Goal: Information Seeking & Learning: Learn about a topic

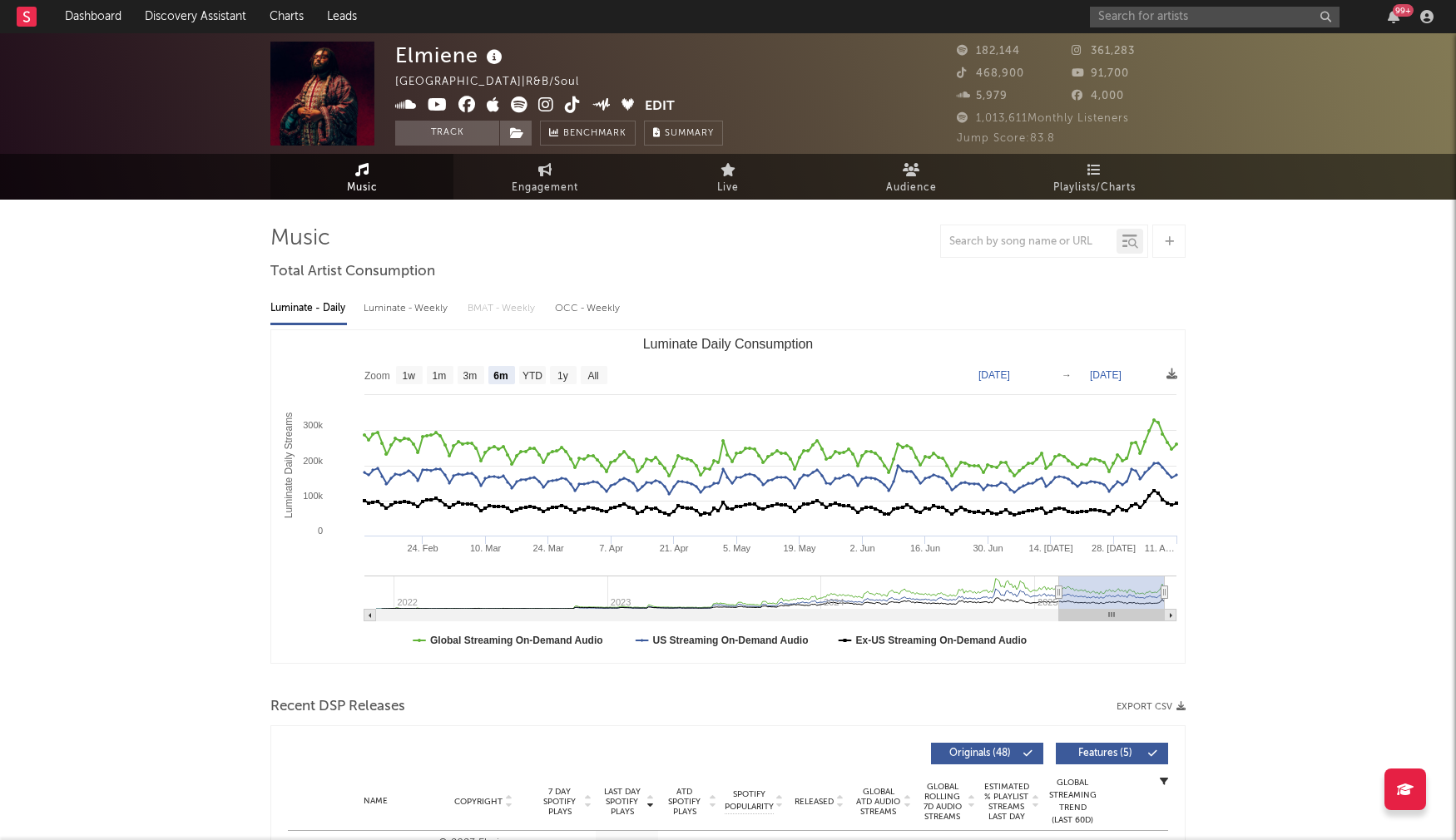
select select "6m"
click at [182, 14] on link "Discovery Assistant" at bounding box center [195, 16] width 124 height 34
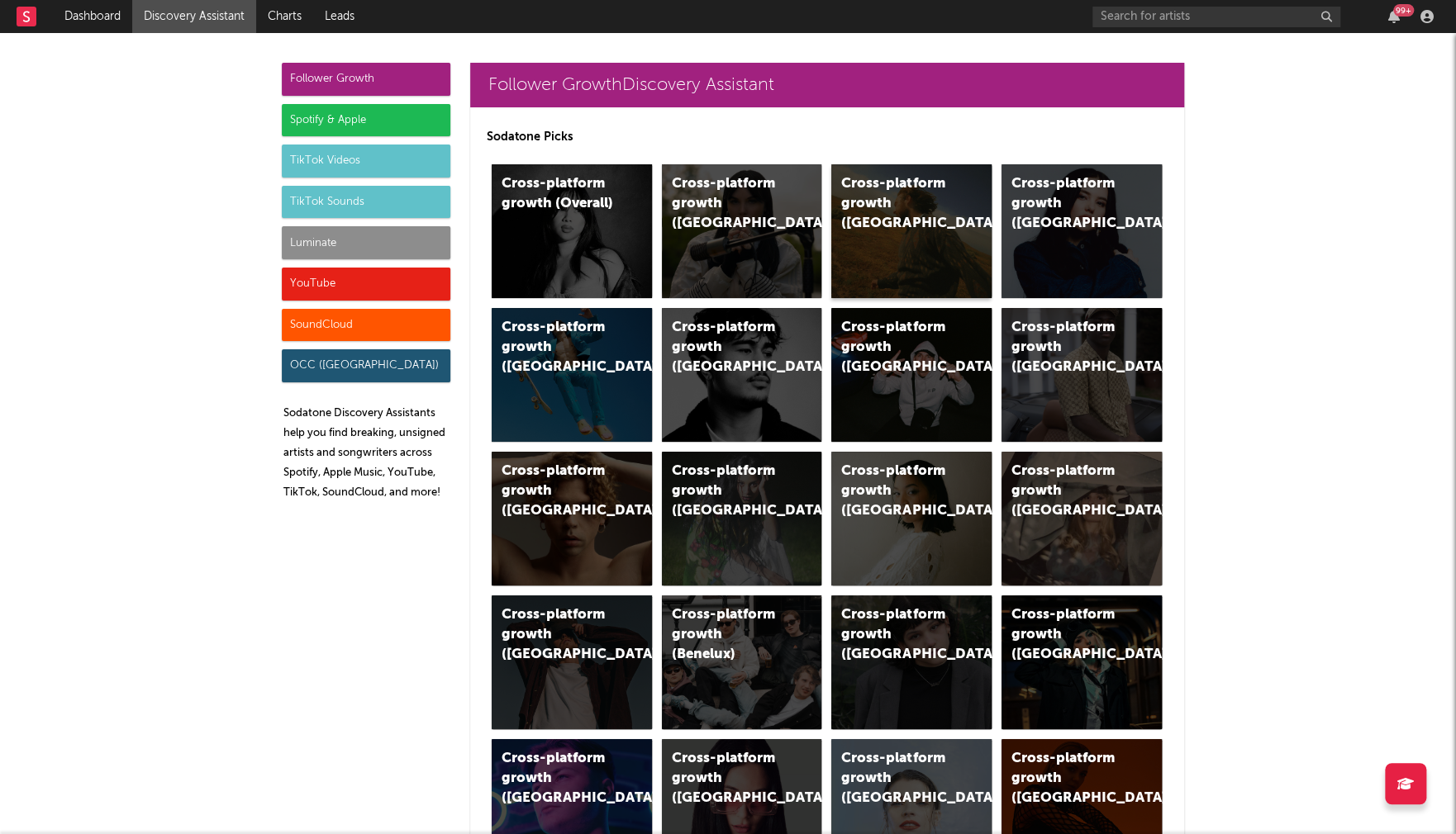
click at [896, 183] on div "Cross-platform growth (US)" at bounding box center [897, 204] width 113 height 60
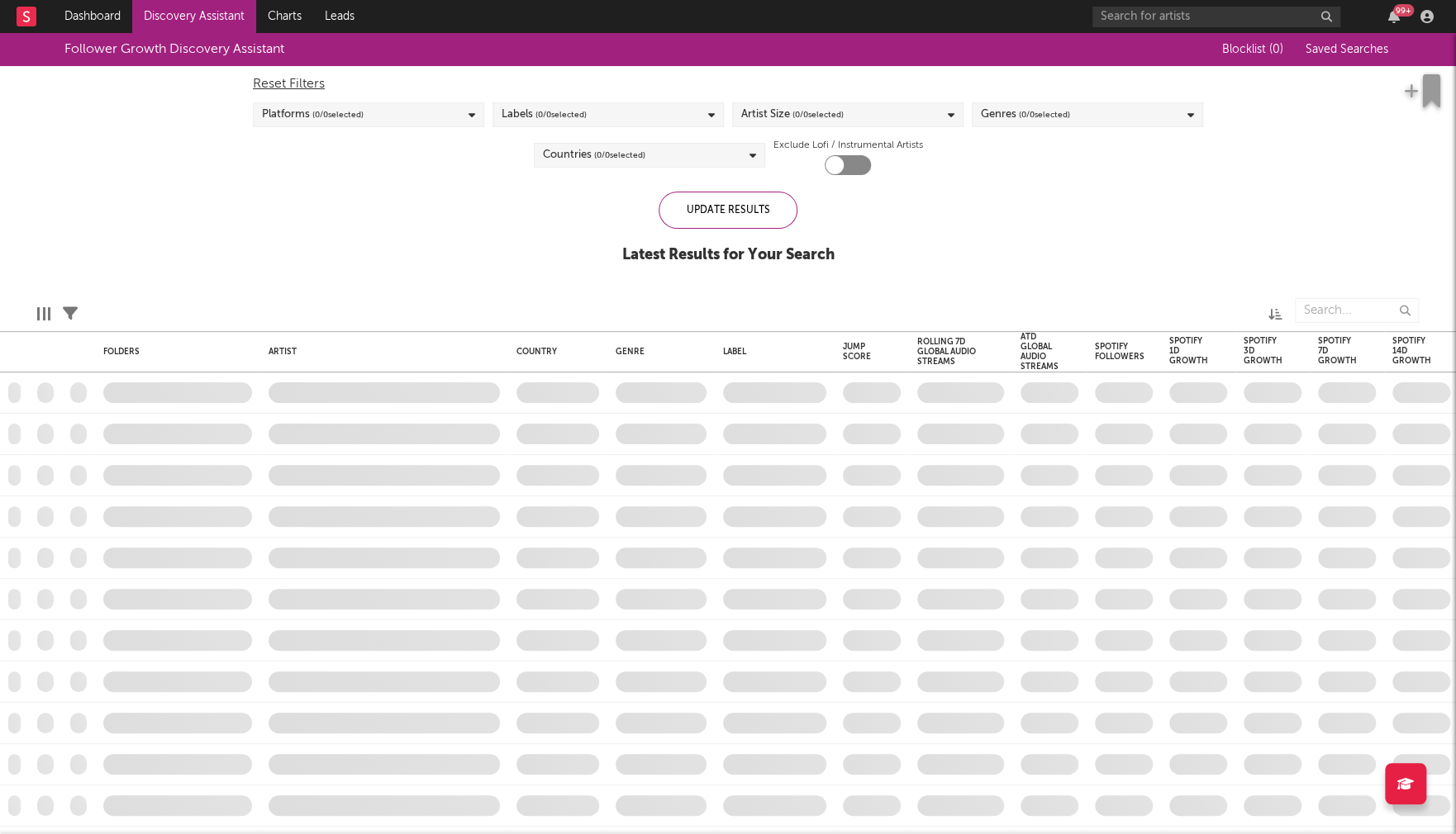
checkbox input "true"
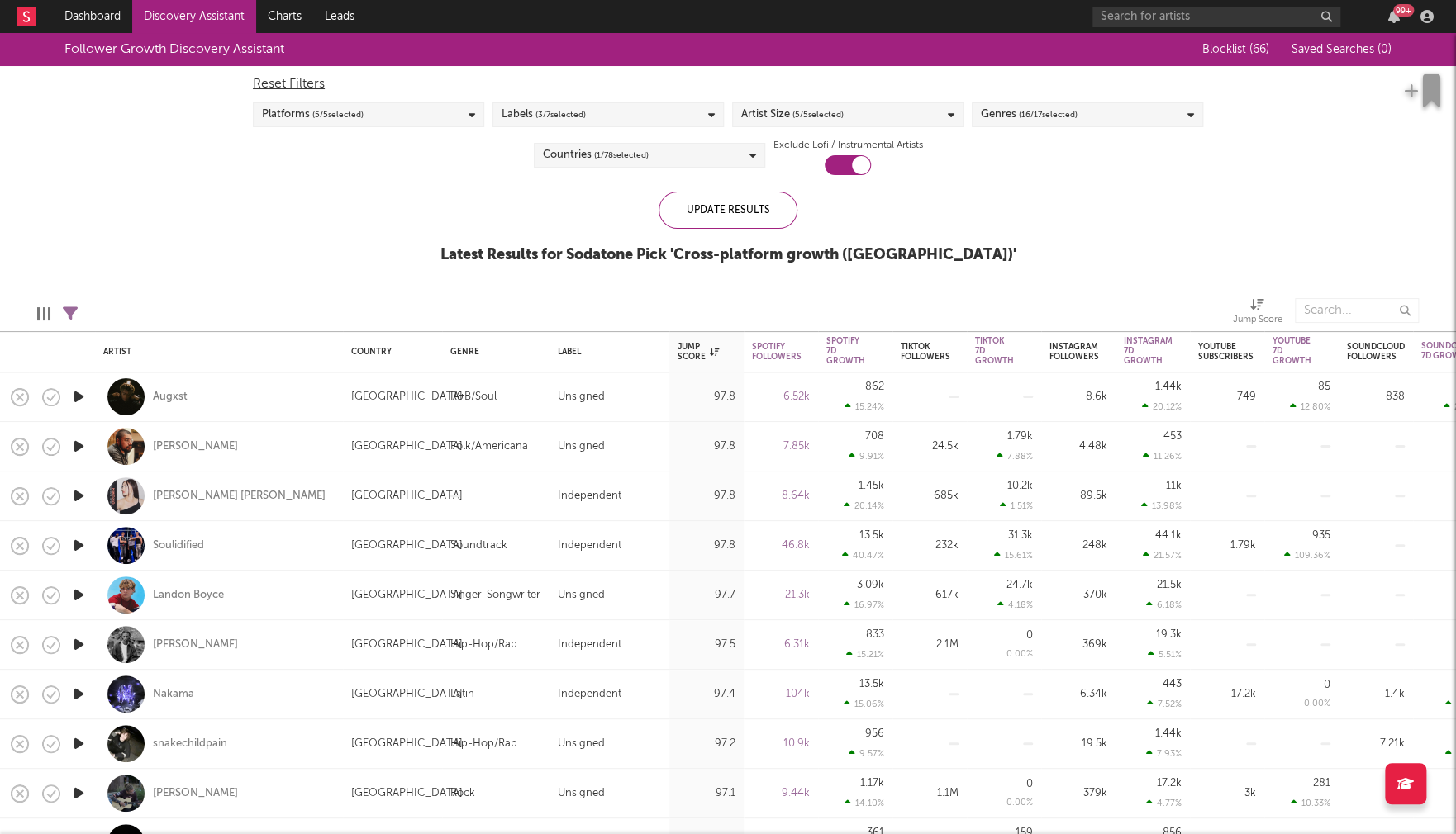
click at [921, 112] on div "Artist Size ( 5 / 5 selected)" at bounding box center [847, 115] width 231 height 24
click at [781, 234] on div "Small" at bounding box center [858, 230] width 191 height 20
click at [741, 234] on input "Small" at bounding box center [741, 230] width 0 height 20
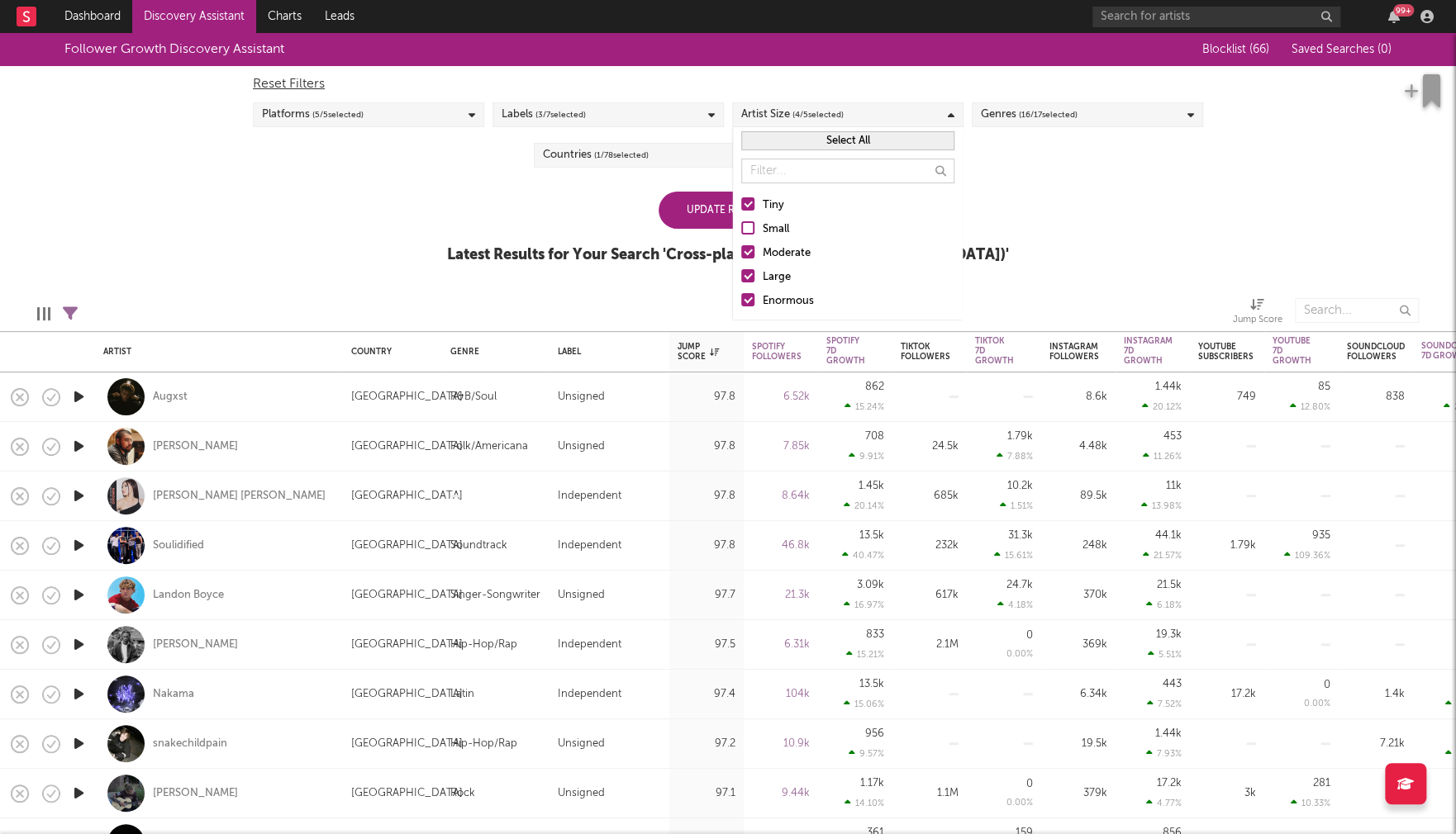
click at [784, 254] on div "Moderate" at bounding box center [858, 253] width 191 height 20
click at [741, 254] on input "Moderate" at bounding box center [741, 253] width 0 height 20
click at [780, 278] on div "Large" at bounding box center [858, 278] width 191 height 20
click at [741, 278] on input "Large" at bounding box center [741, 278] width 0 height 20
drag, startPoint x: 787, startPoint y: 299, endPoint x: 1065, endPoint y: 260, distance: 280.7
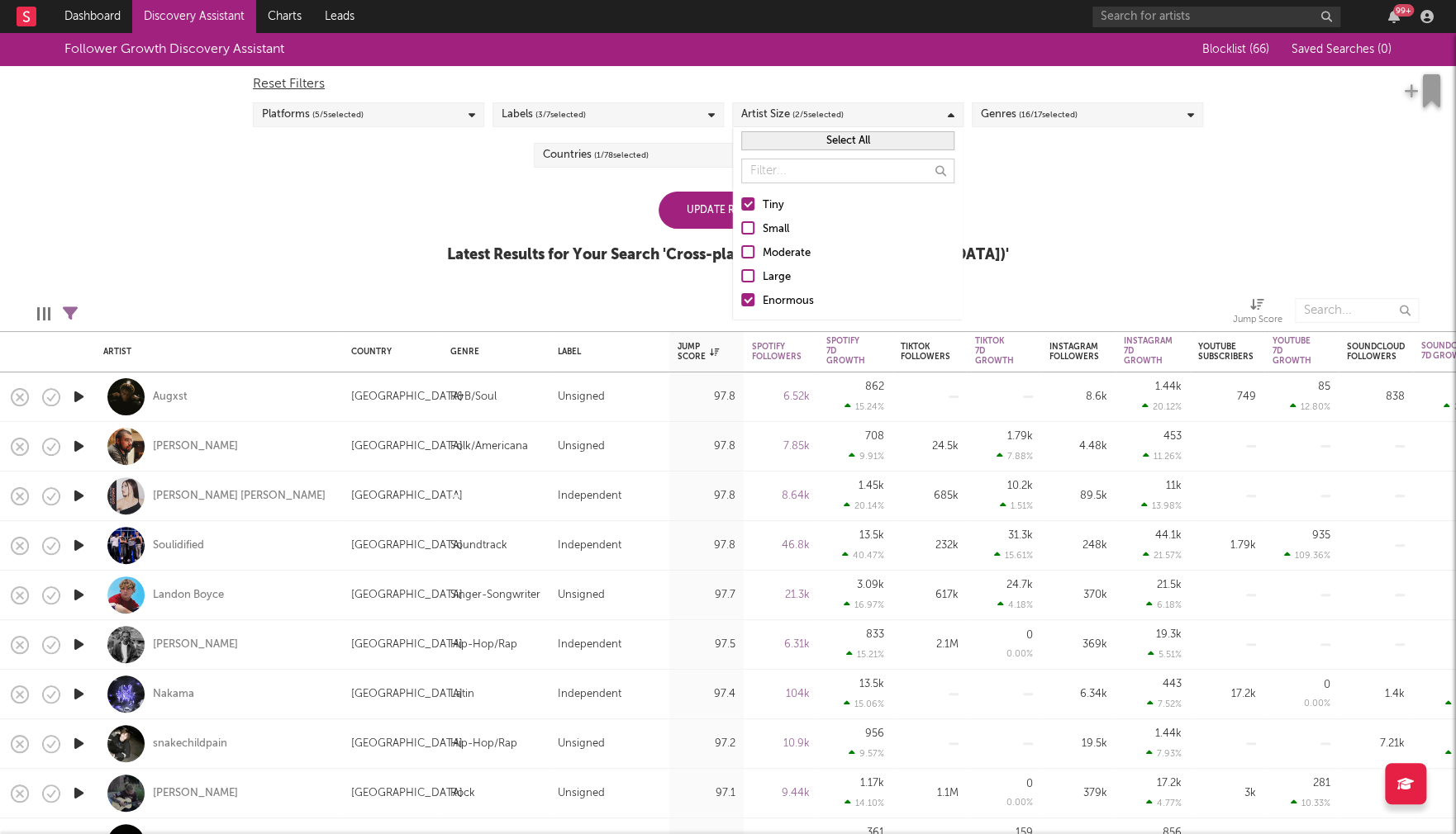
click at [787, 299] on div "Enormous" at bounding box center [858, 301] width 191 height 20
click at [741, 299] on input "Enormous" at bounding box center [741, 301] width 0 height 20
click at [1119, 240] on div "Follower Growth Discovery Assistant Blocklist ( 66 ) Saved Searches ( 0 ) Reset…" at bounding box center [728, 158] width 1456 height 249
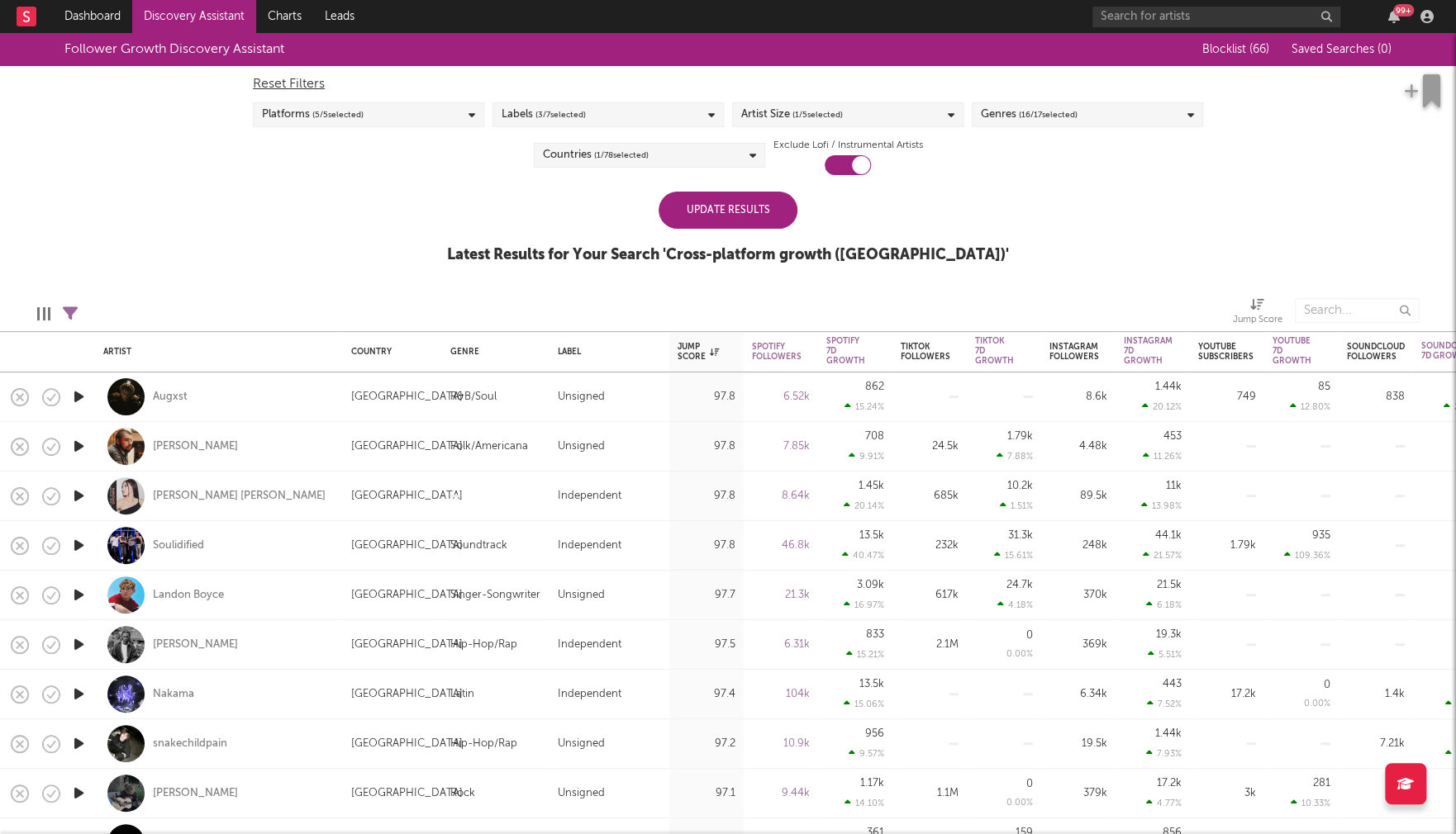
click at [688, 205] on div "Update Results" at bounding box center [728, 209] width 139 height 37
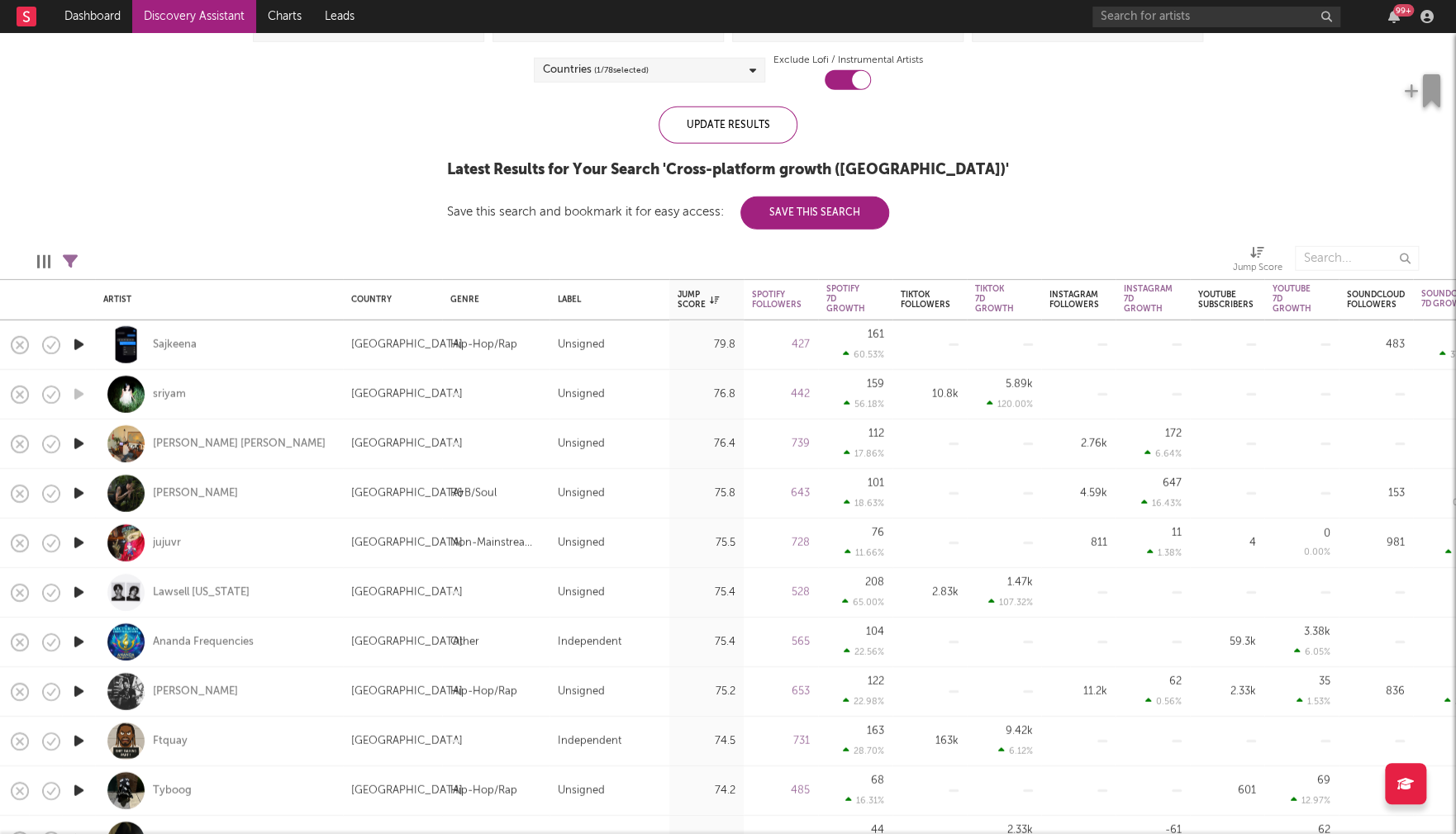
click at [80, 343] on icon "button" at bounding box center [78, 344] width 17 height 21
click at [78, 340] on icon "button" at bounding box center [78, 344] width 15 height 21
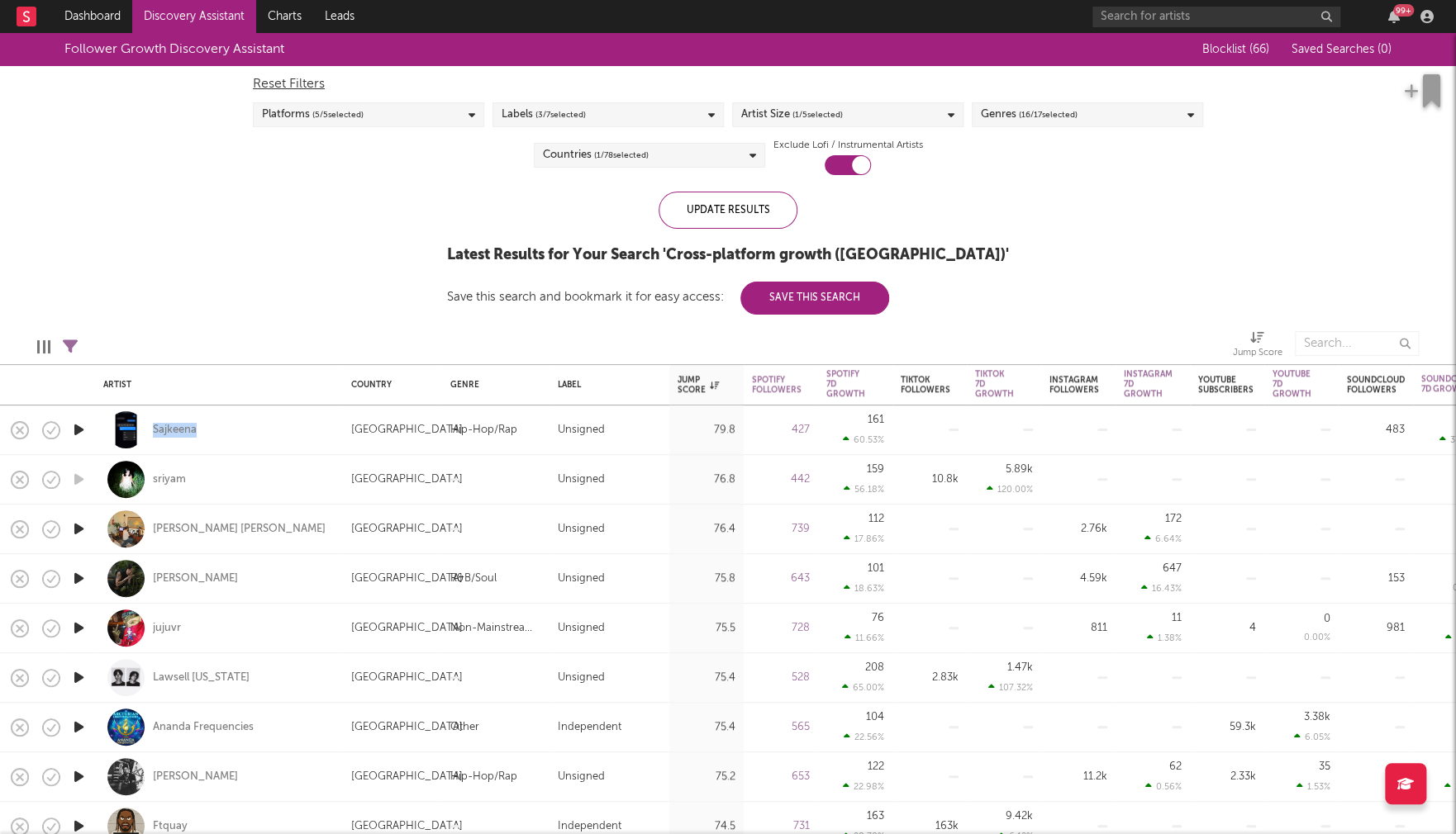
click at [1085, 113] on div "Genres ( 16 / 17 selected)" at bounding box center [1087, 115] width 231 height 24
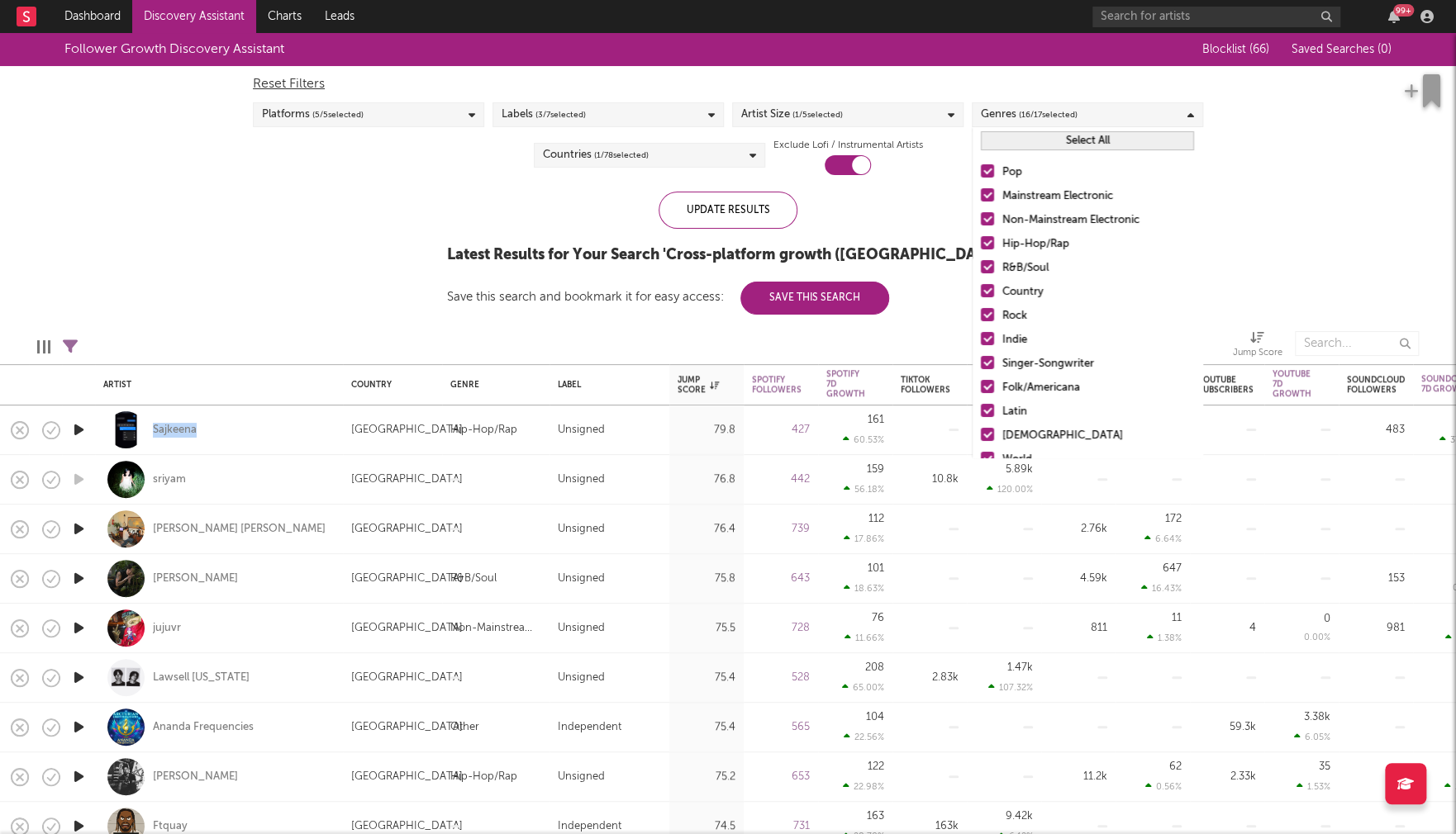
click at [1080, 142] on button "Select All" at bounding box center [1087, 141] width 213 height 19
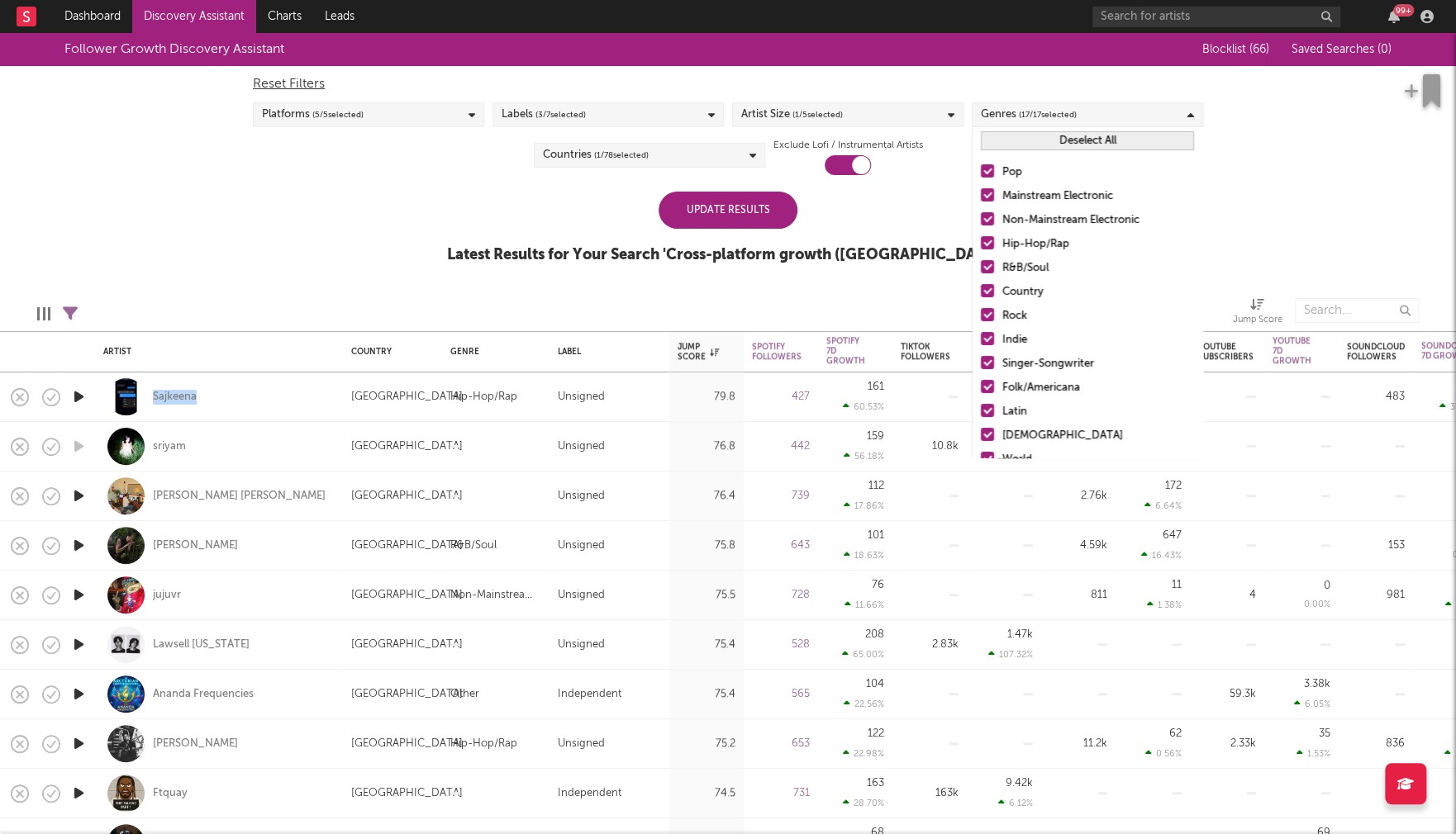
click at [1080, 142] on button "Deselect All" at bounding box center [1087, 141] width 213 height 19
drag, startPoint x: 1042, startPoint y: 242, endPoint x: 1025, endPoint y: 265, distance: 28.6
click at [1042, 241] on div "Hip-Hop/Rap" at bounding box center [1098, 244] width 191 height 20
click at [981, 241] on input "Hip-Hop/Rap" at bounding box center [981, 244] width 0 height 20
click at [1025, 265] on div "R&B/Soul" at bounding box center [1098, 269] width 191 height 20
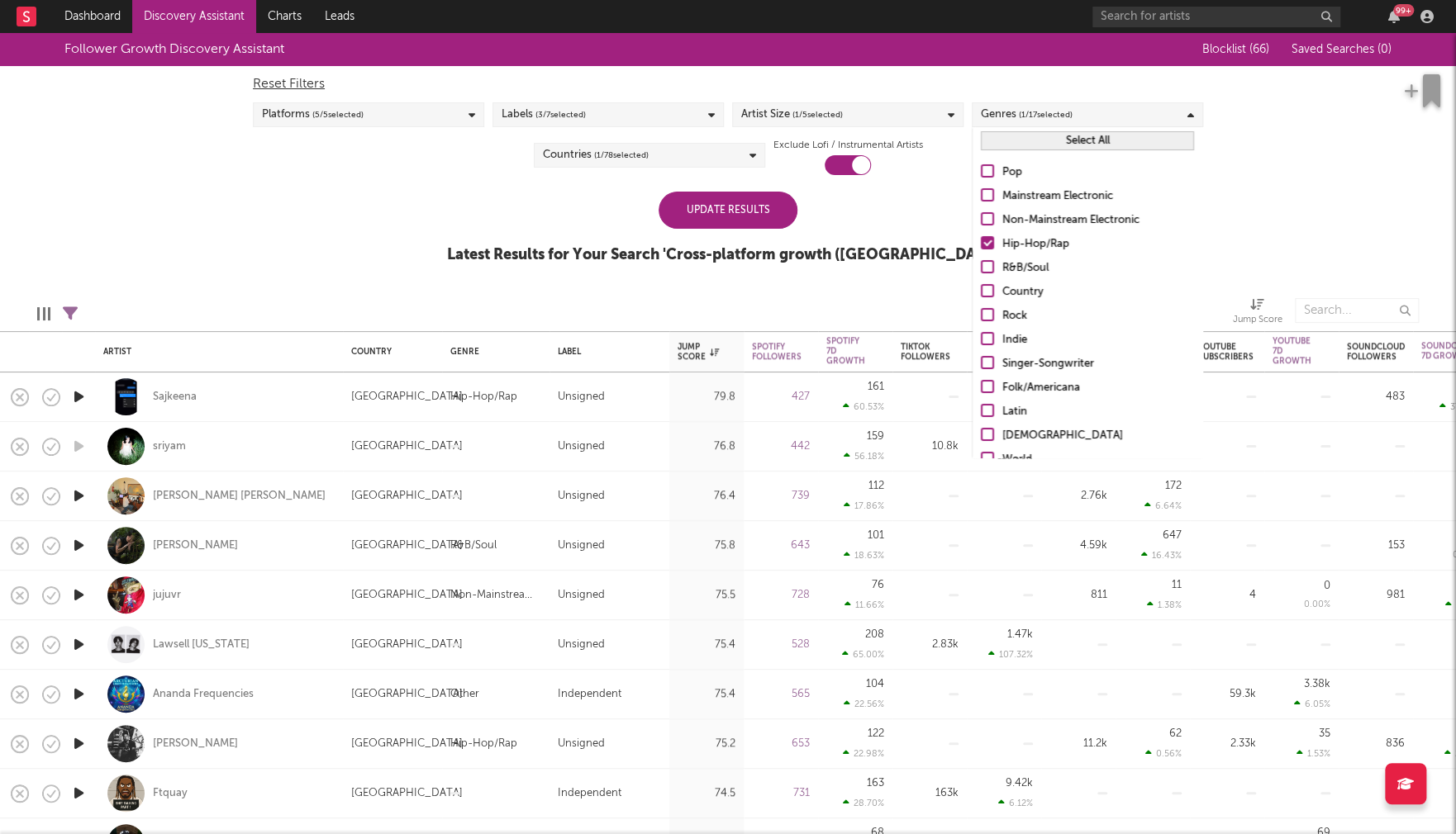
click at [981, 265] on input "R&B/Soul" at bounding box center [981, 269] width 0 height 20
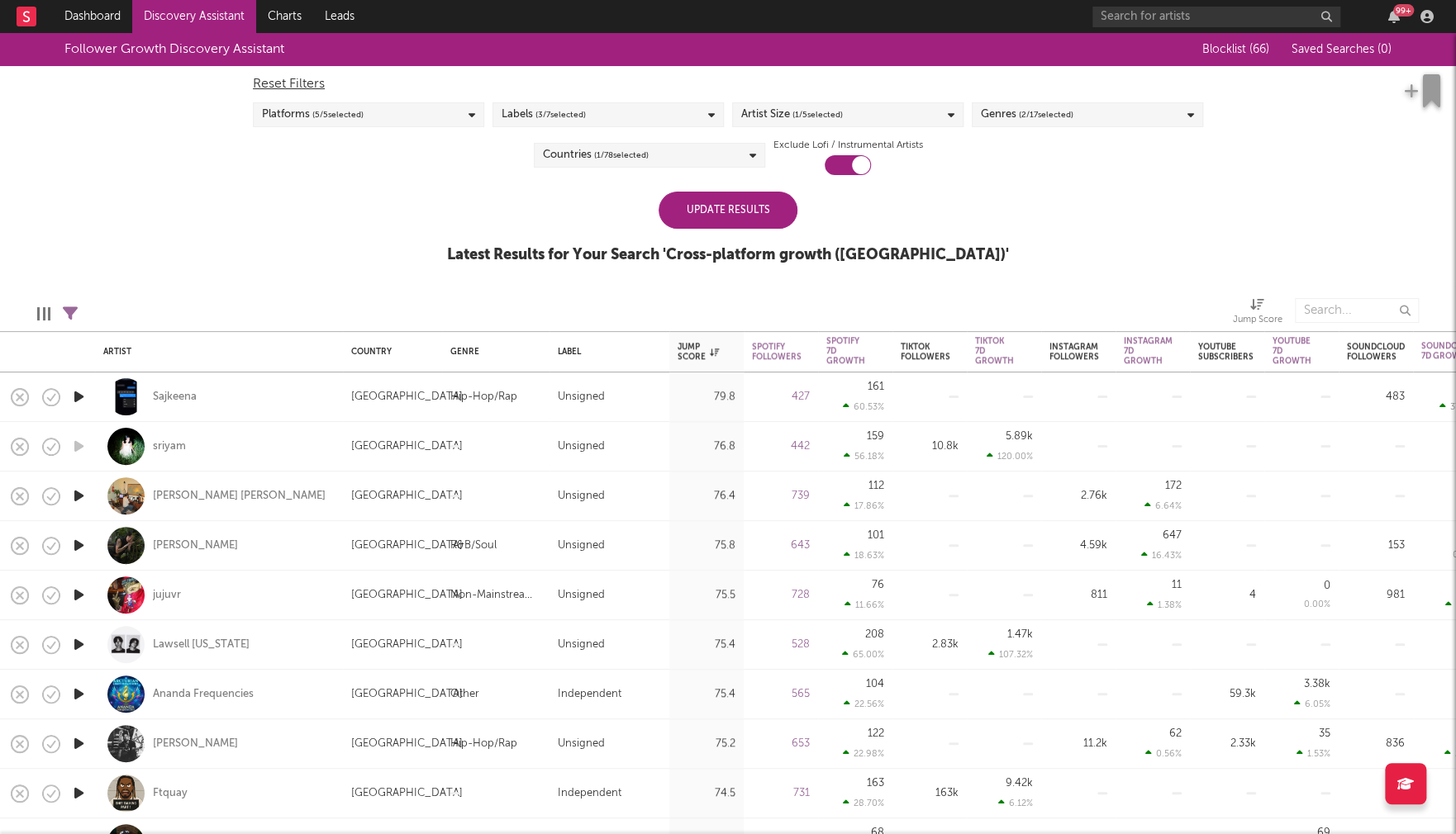
click at [725, 215] on div "Update Results" at bounding box center [728, 209] width 139 height 37
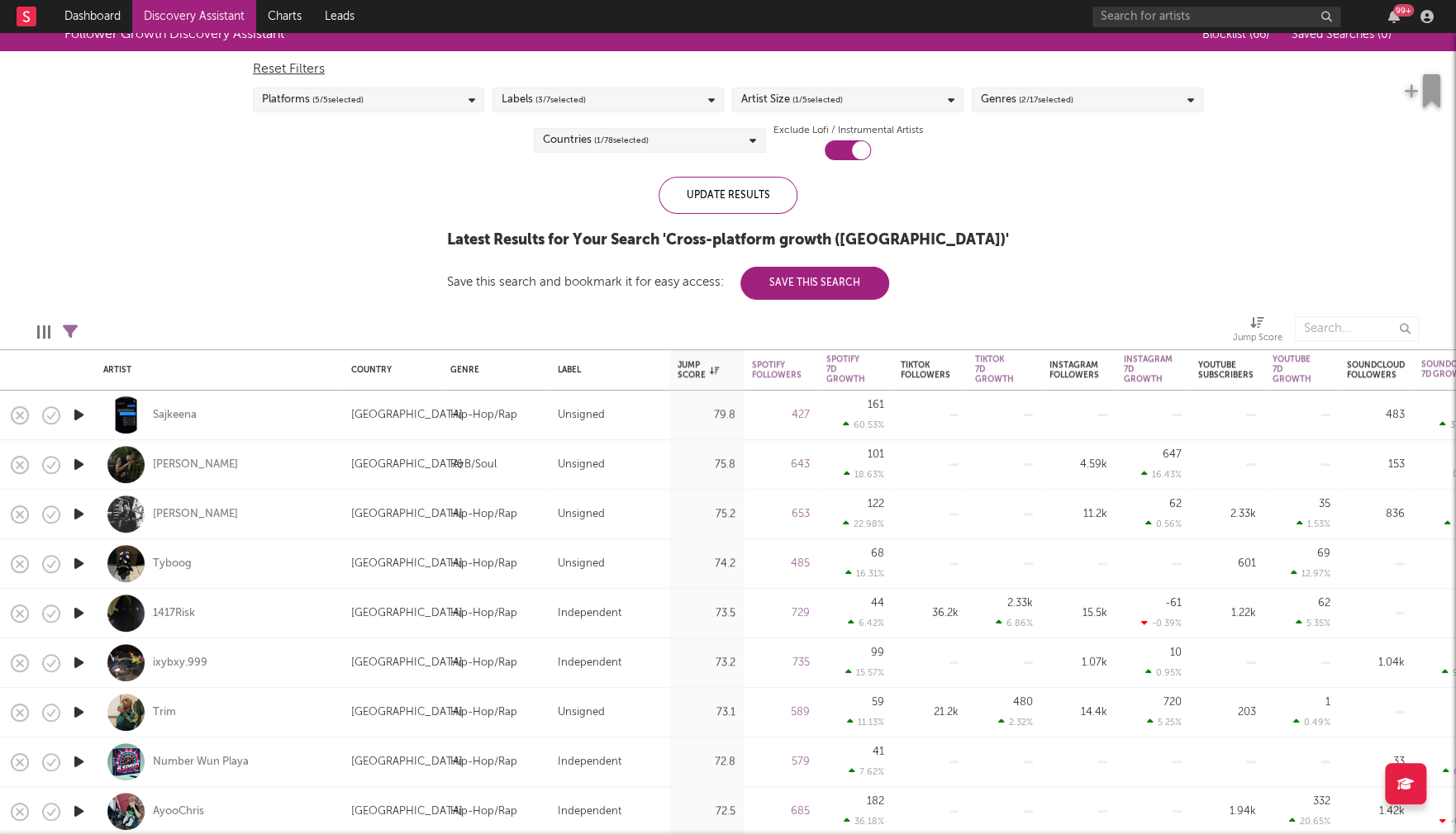
click at [79, 459] on icon "button" at bounding box center [78, 464] width 17 height 21
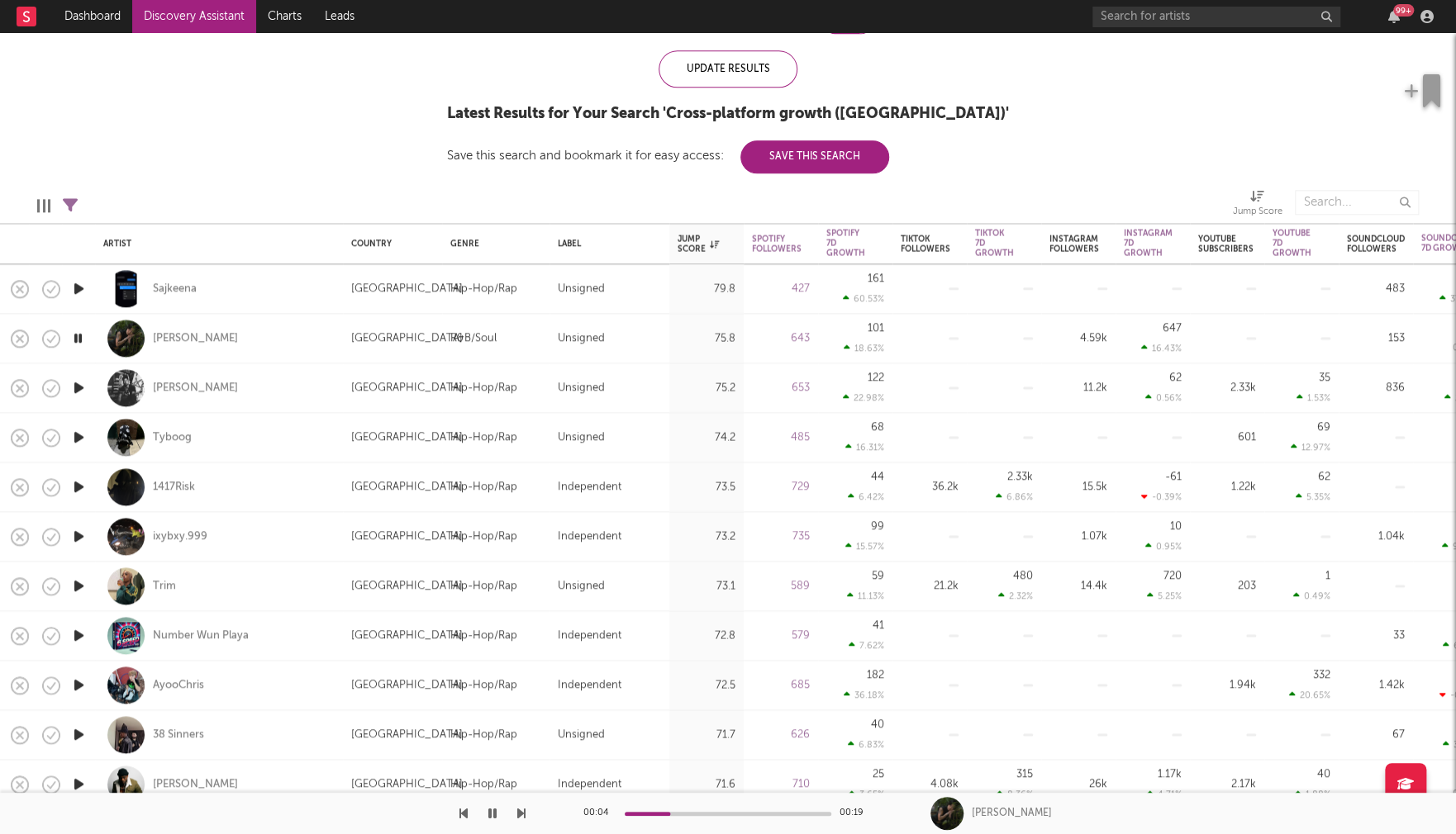
click at [79, 535] on icon "button" at bounding box center [78, 536] width 17 height 21
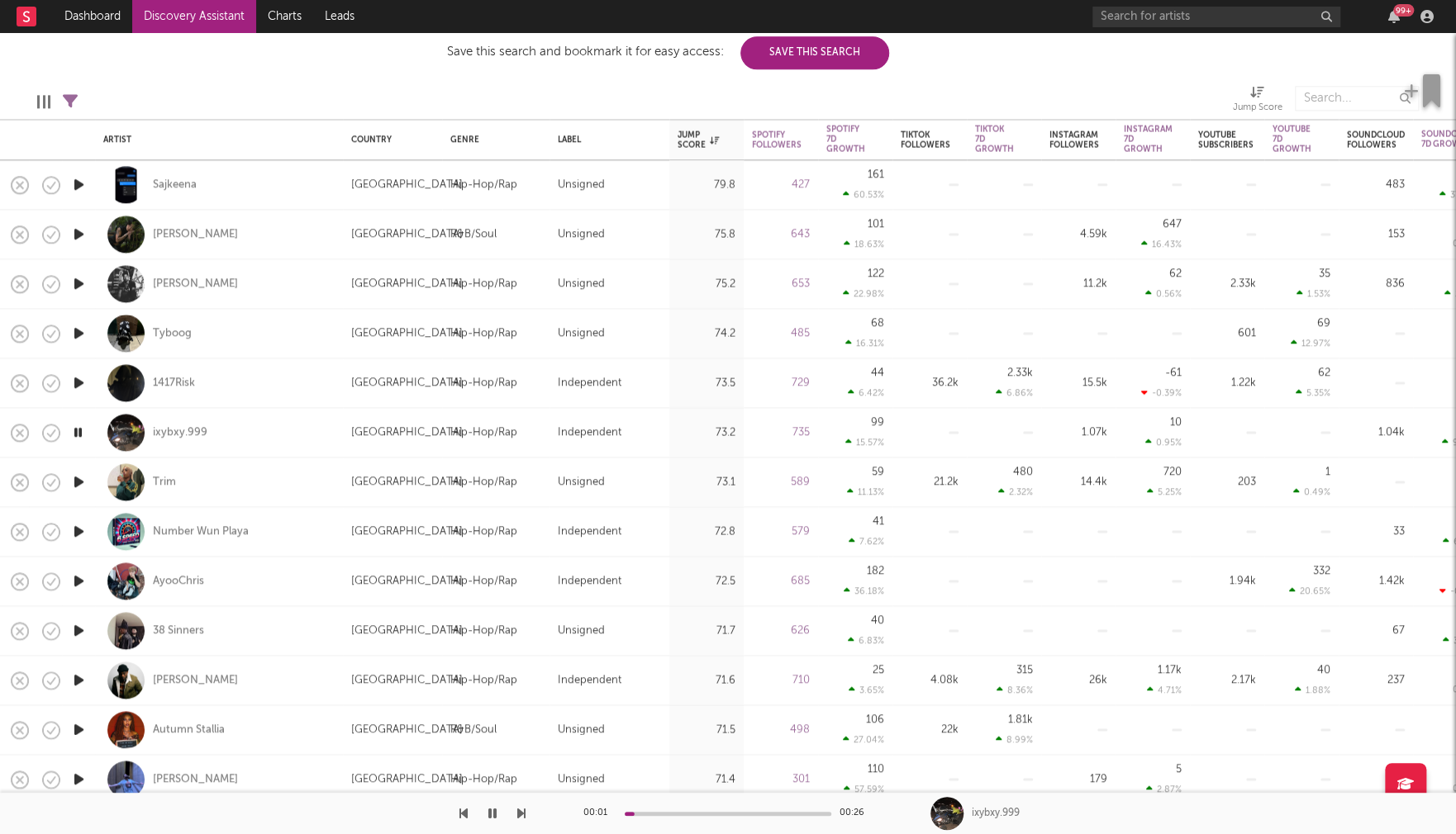
click at [80, 580] on icon "button" at bounding box center [78, 581] width 17 height 21
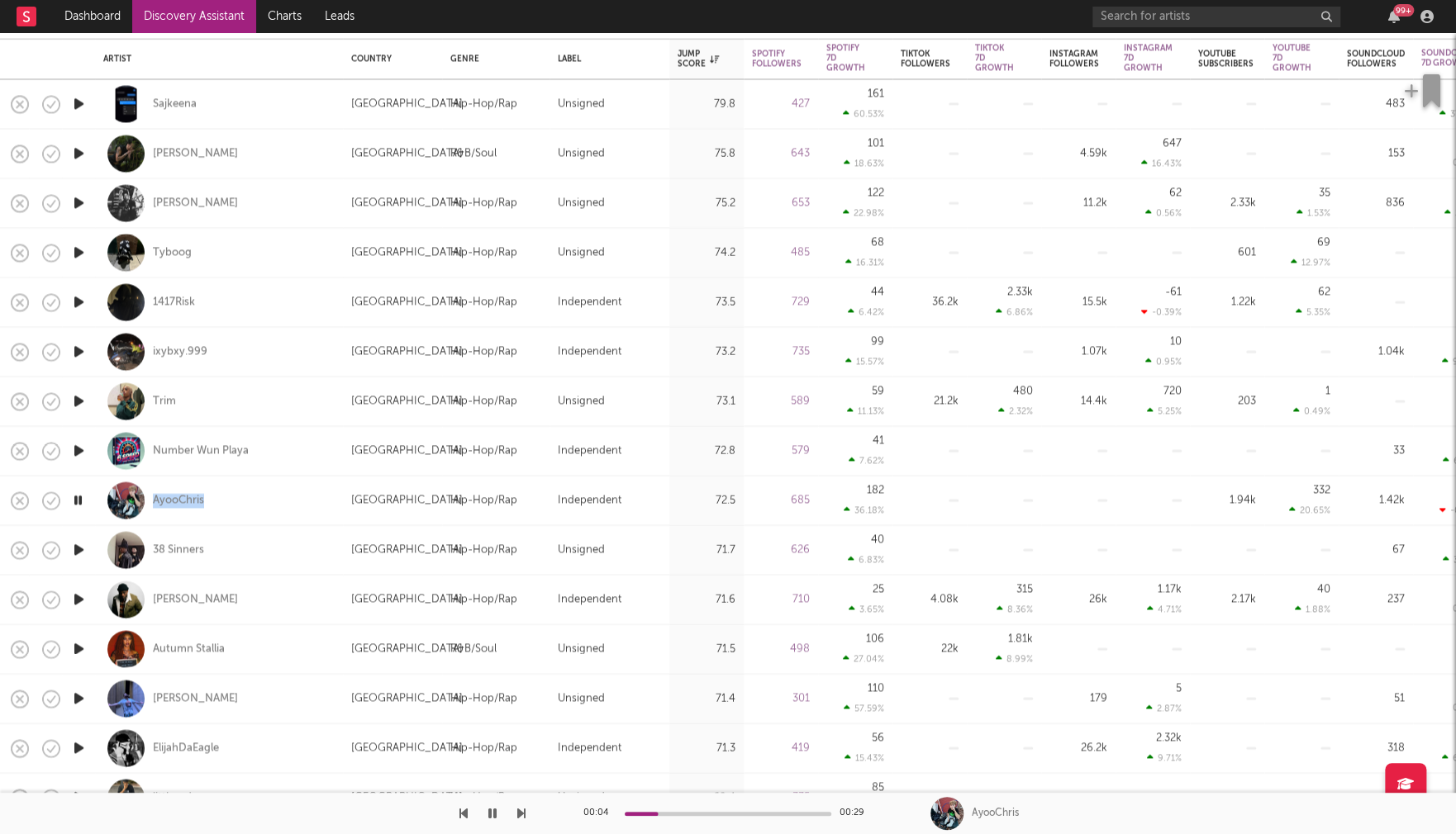
click at [83, 548] on icon "button" at bounding box center [78, 550] width 17 height 21
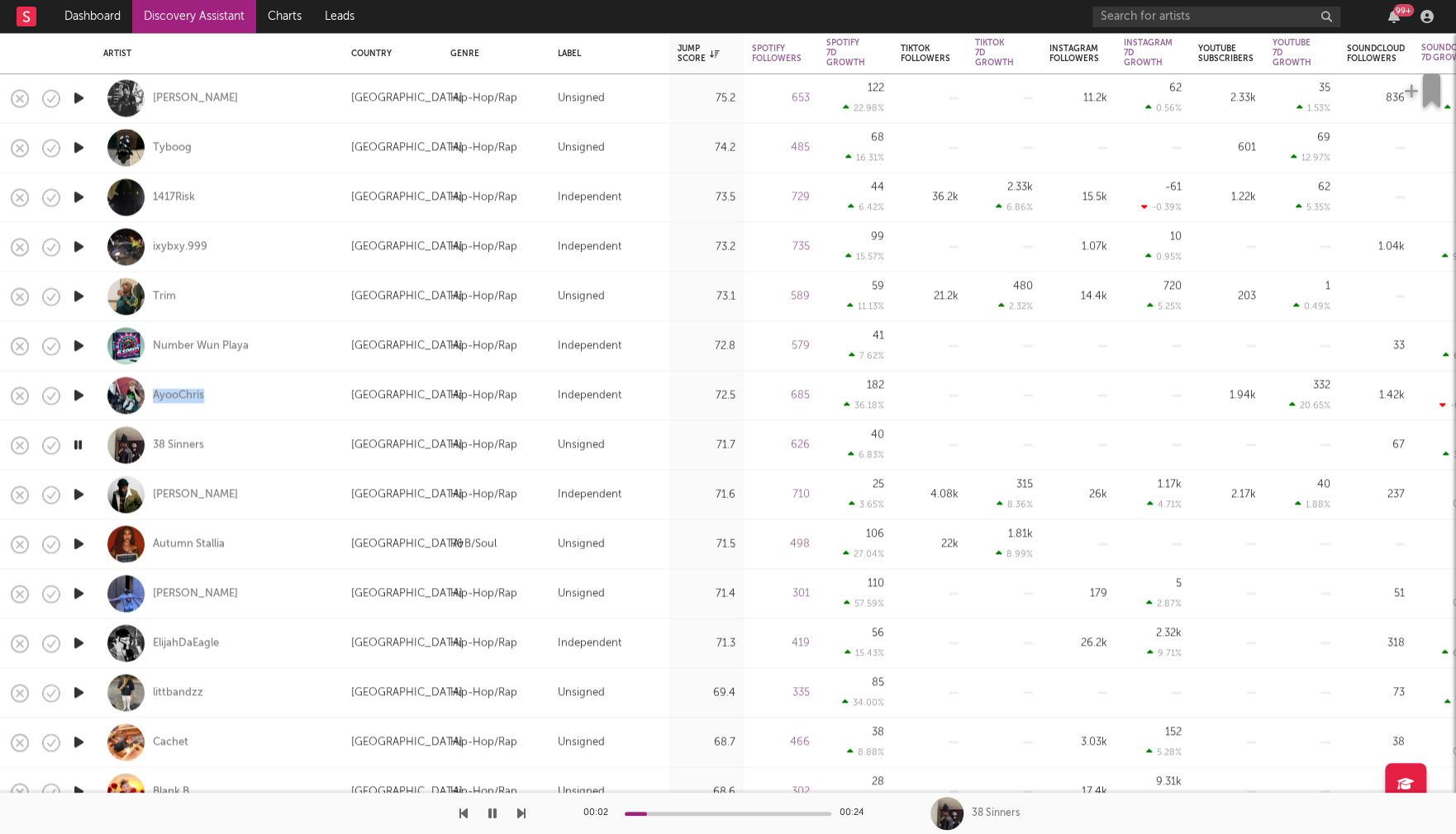
click at [77, 589] on icon "button" at bounding box center [78, 593] width 17 height 21
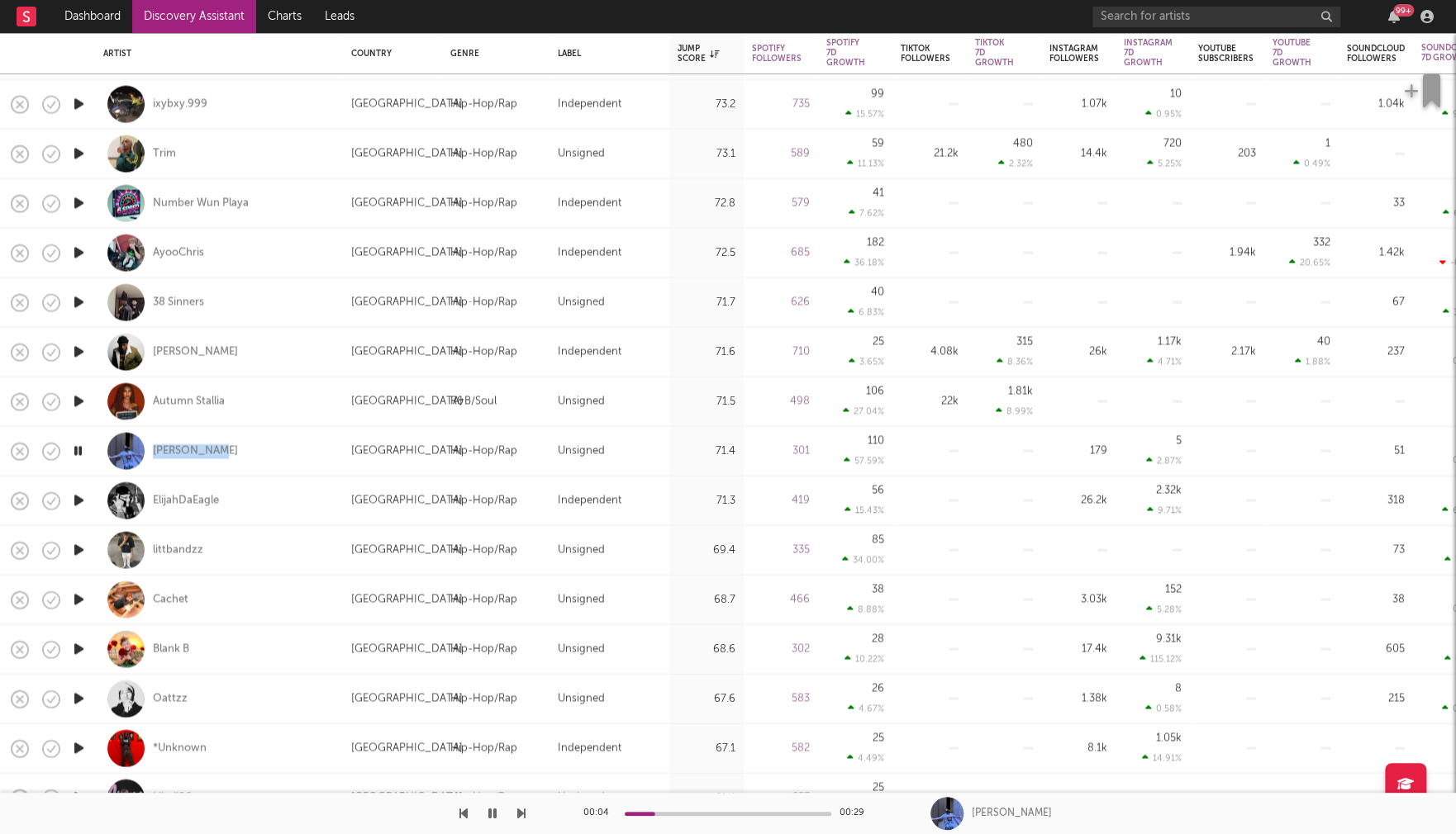
click at [81, 550] on icon "button" at bounding box center [78, 550] width 17 height 21
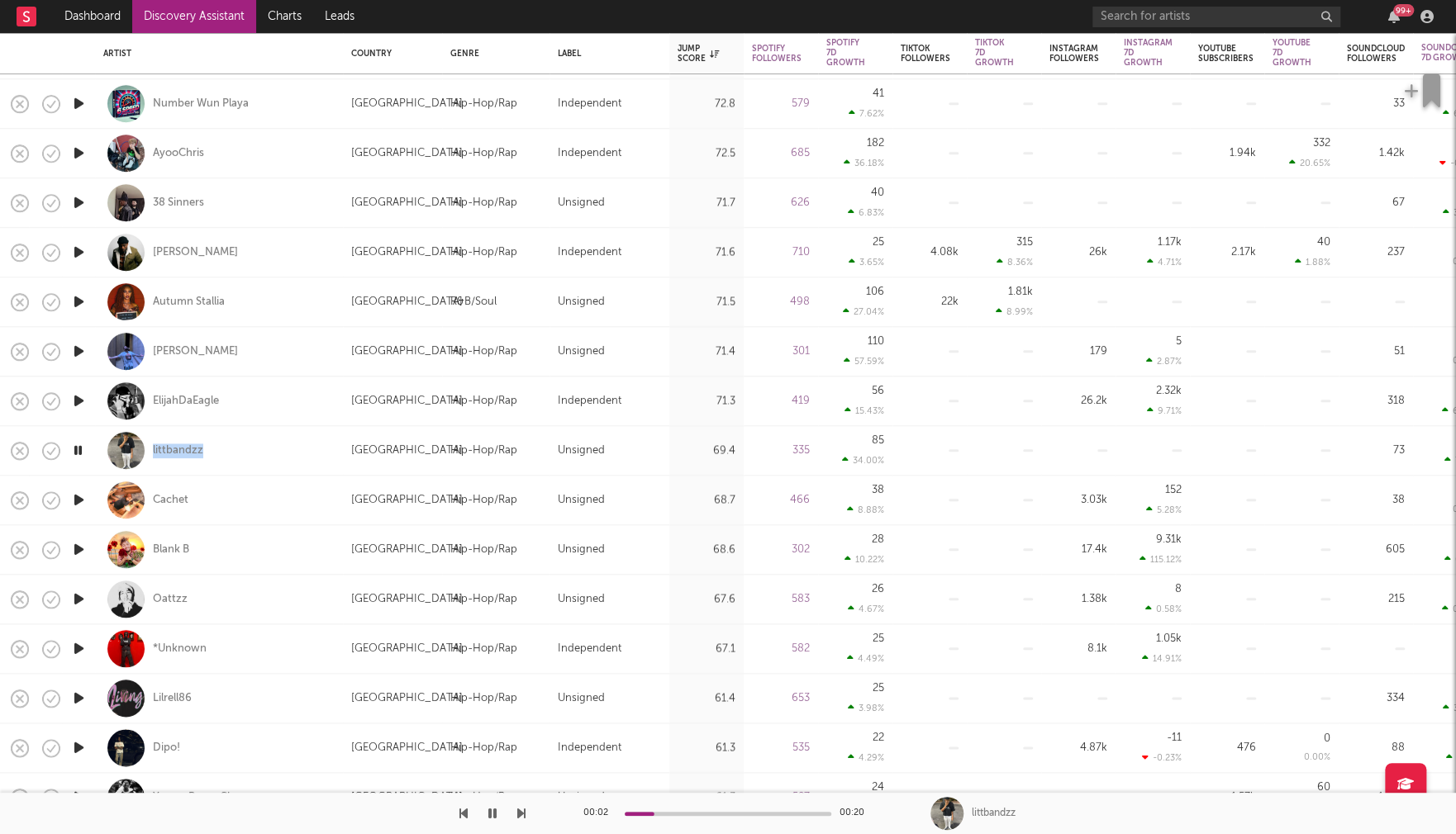
click at [81, 547] on icon "button" at bounding box center [78, 549] width 17 height 21
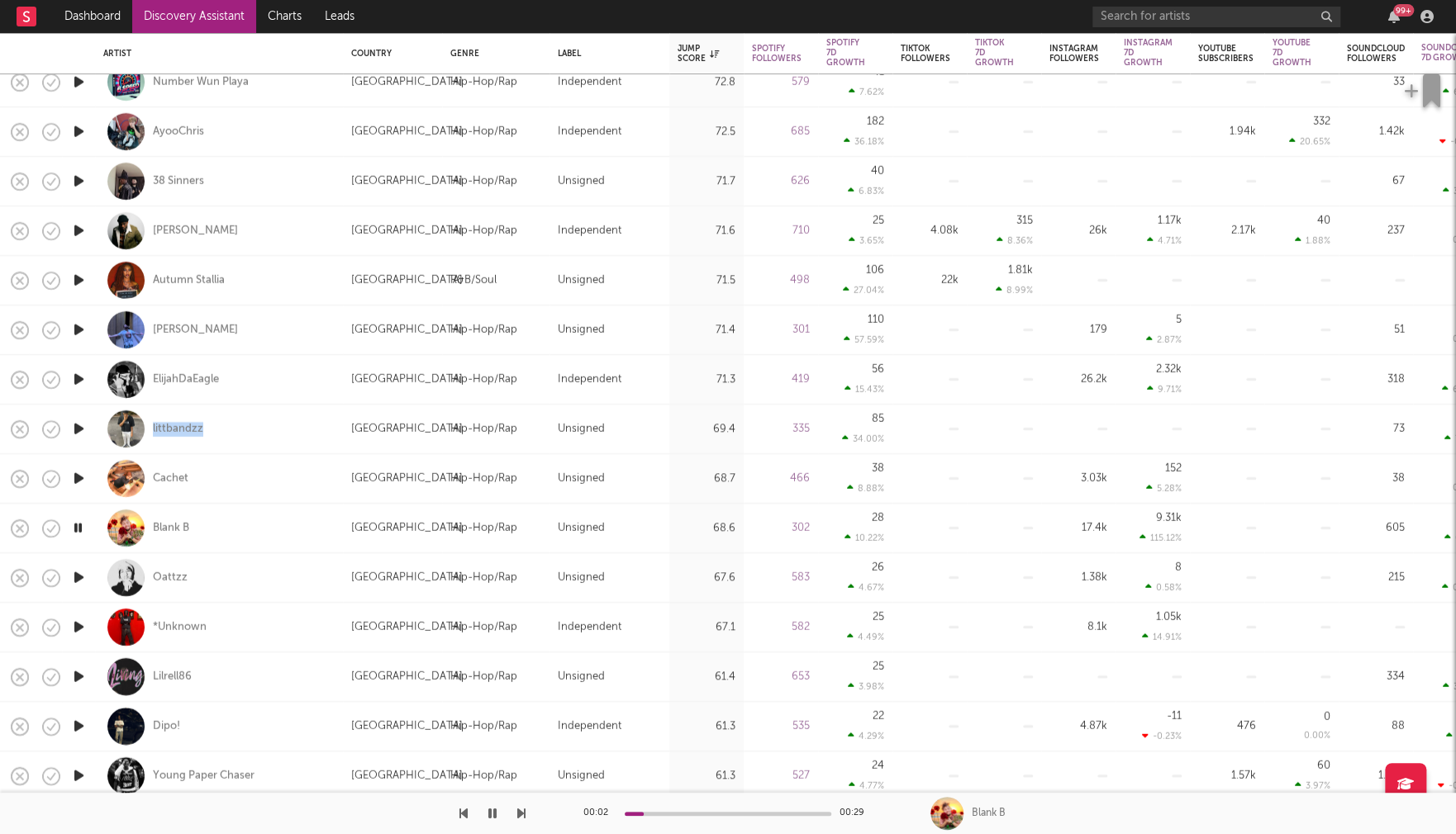
click at [79, 573] on icon "button" at bounding box center [78, 577] width 17 height 21
click at [78, 623] on icon "button" at bounding box center [78, 627] width 17 height 21
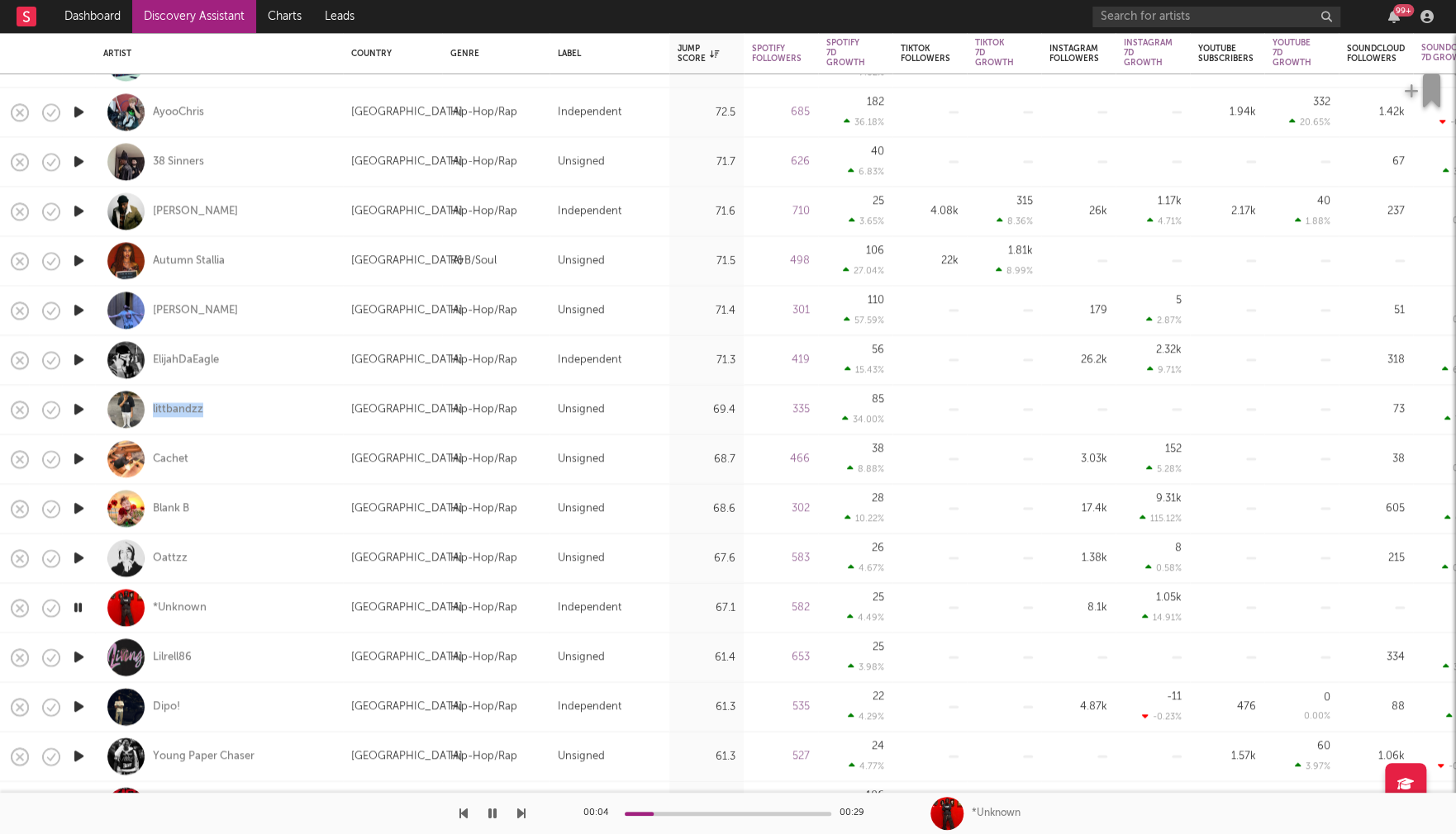
click at [80, 654] on icon "button" at bounding box center [78, 656] width 17 height 21
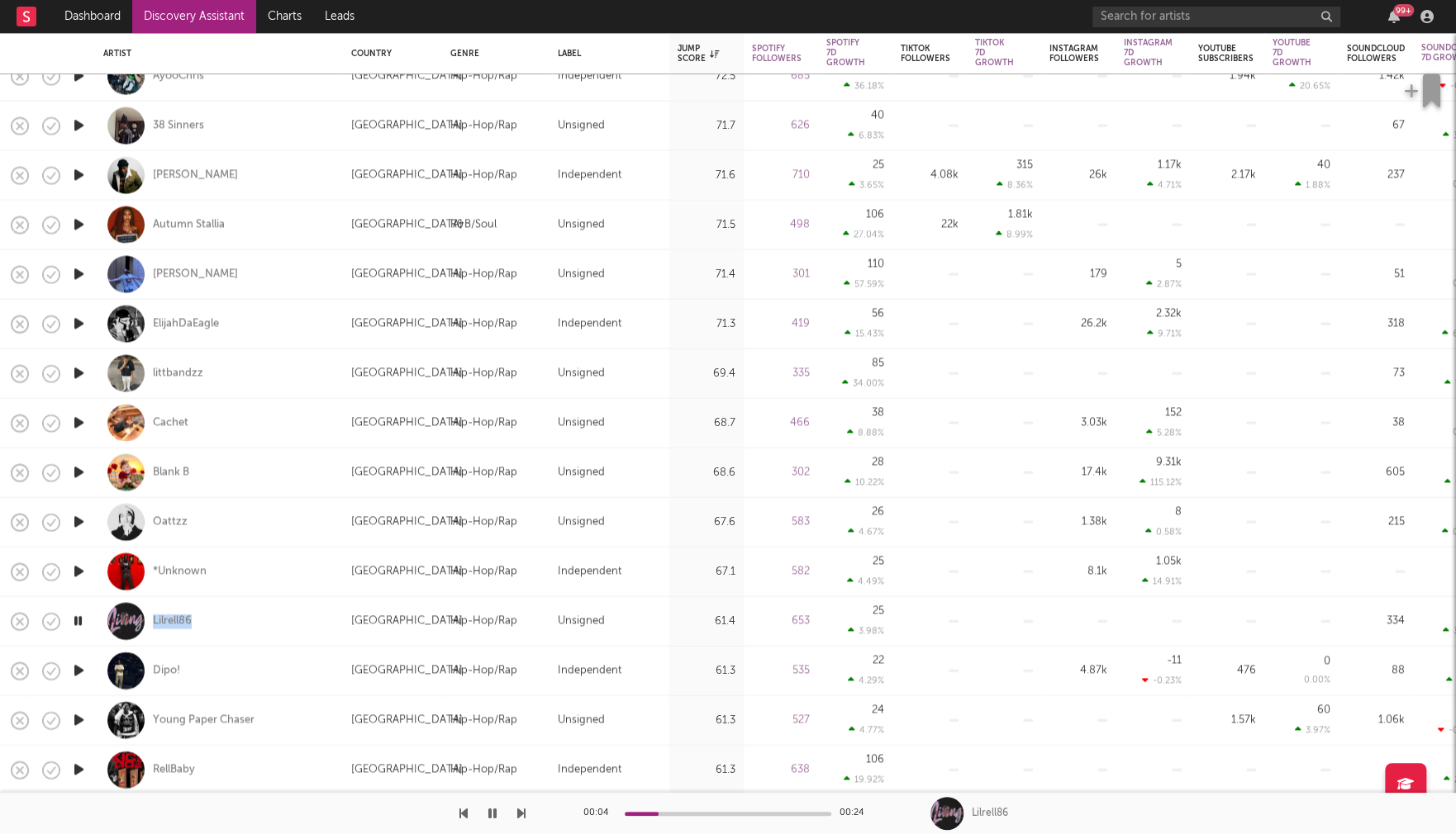
click at [81, 668] on icon "button" at bounding box center [78, 671] width 17 height 21
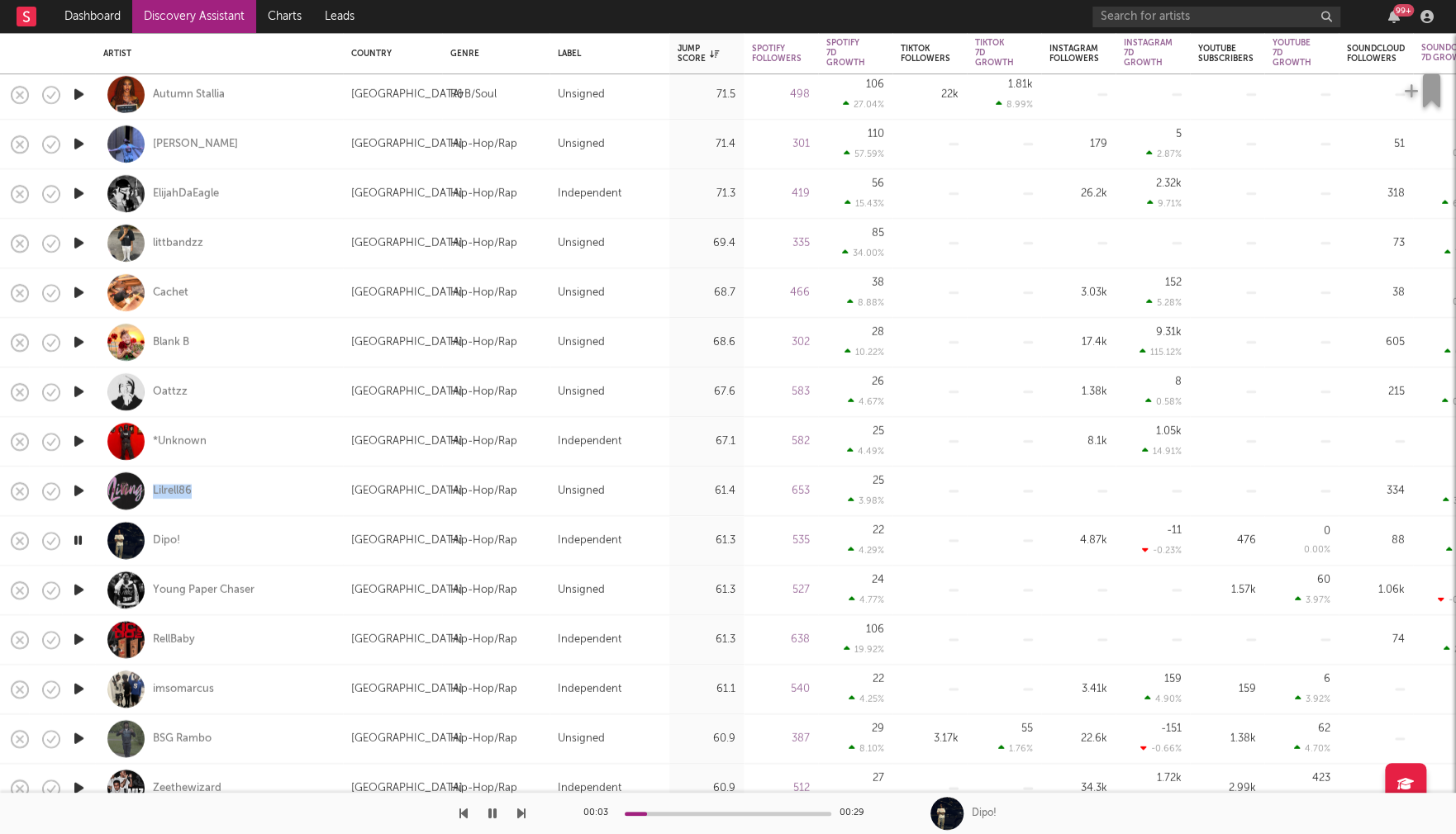
click at [78, 587] on icon "button" at bounding box center [78, 590] width 17 height 21
click at [78, 637] on icon "button" at bounding box center [78, 639] width 17 height 21
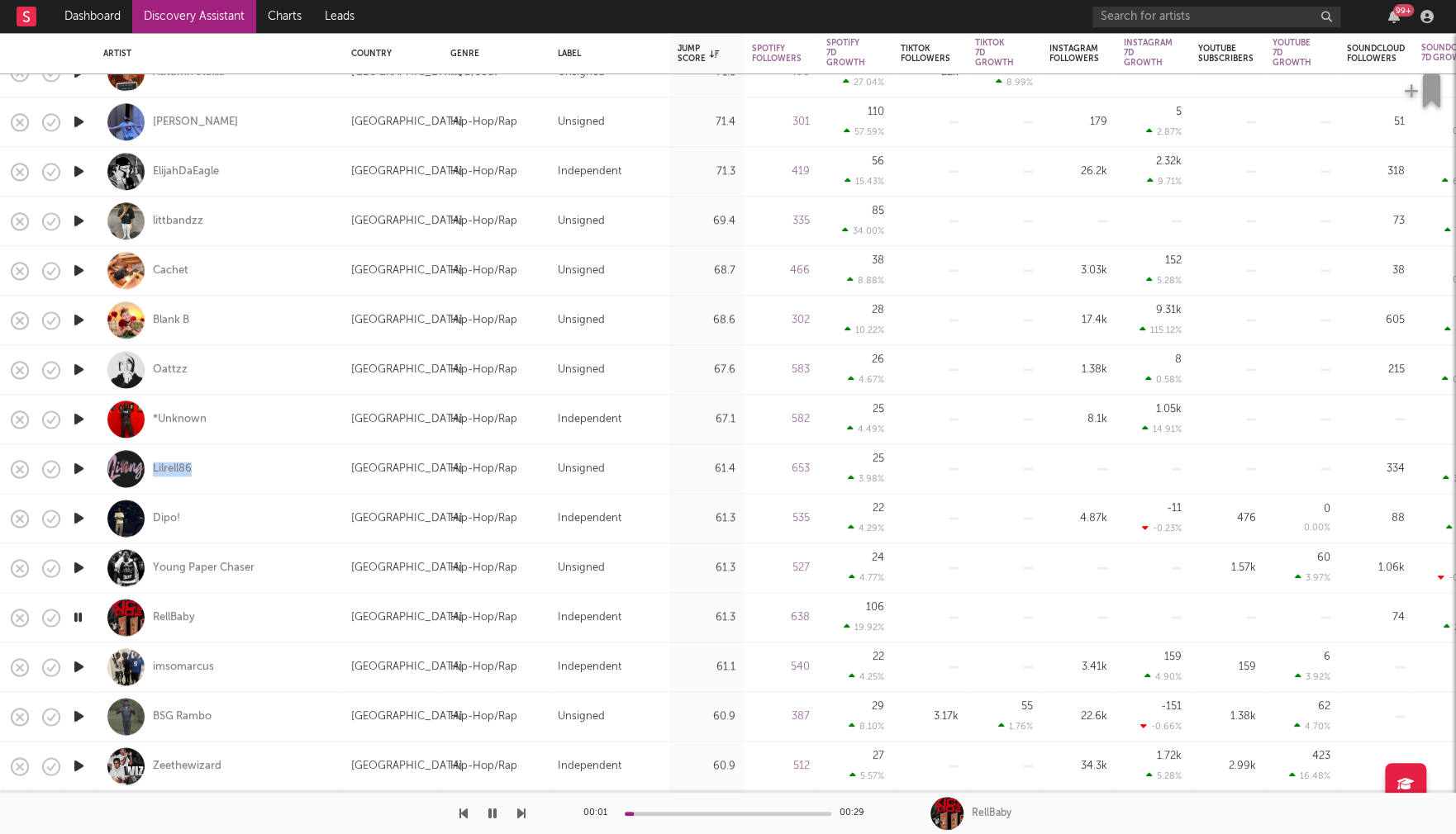
click at [80, 665] on icon "button" at bounding box center [78, 666] width 17 height 21
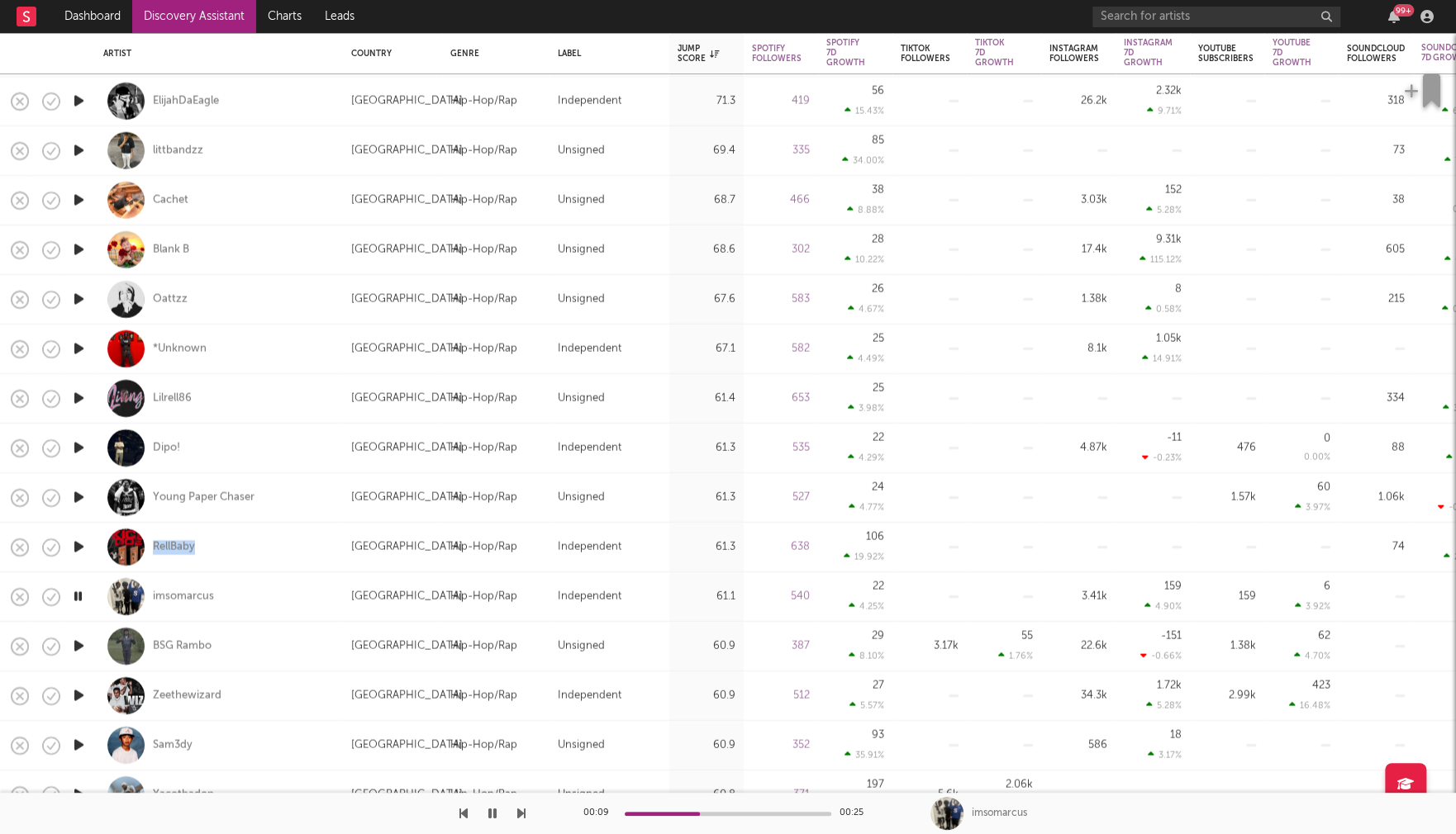
click at [77, 692] on icon "button" at bounding box center [78, 695] width 17 height 21
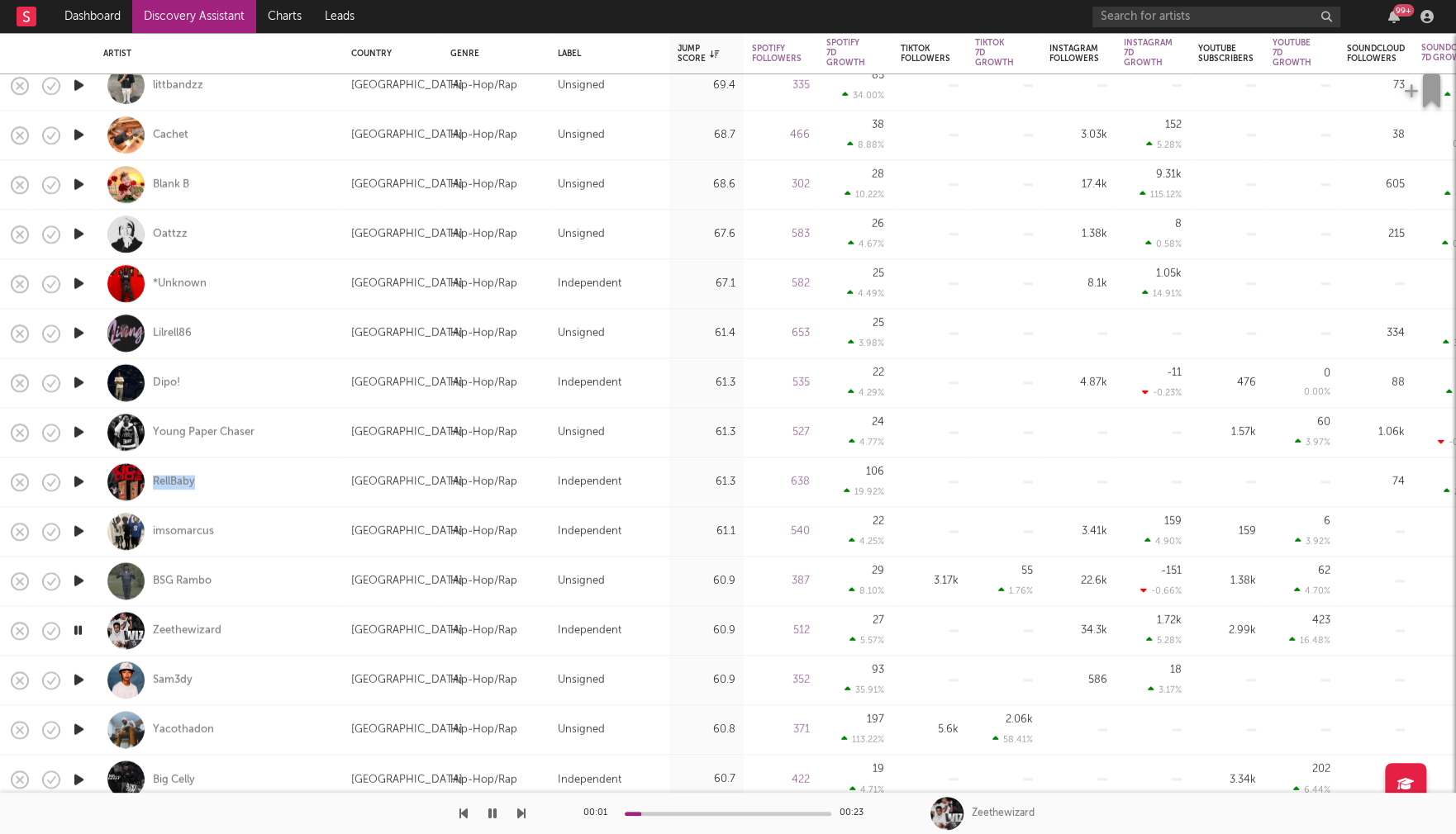
click at [77, 677] on icon "button" at bounding box center [78, 680] width 17 height 21
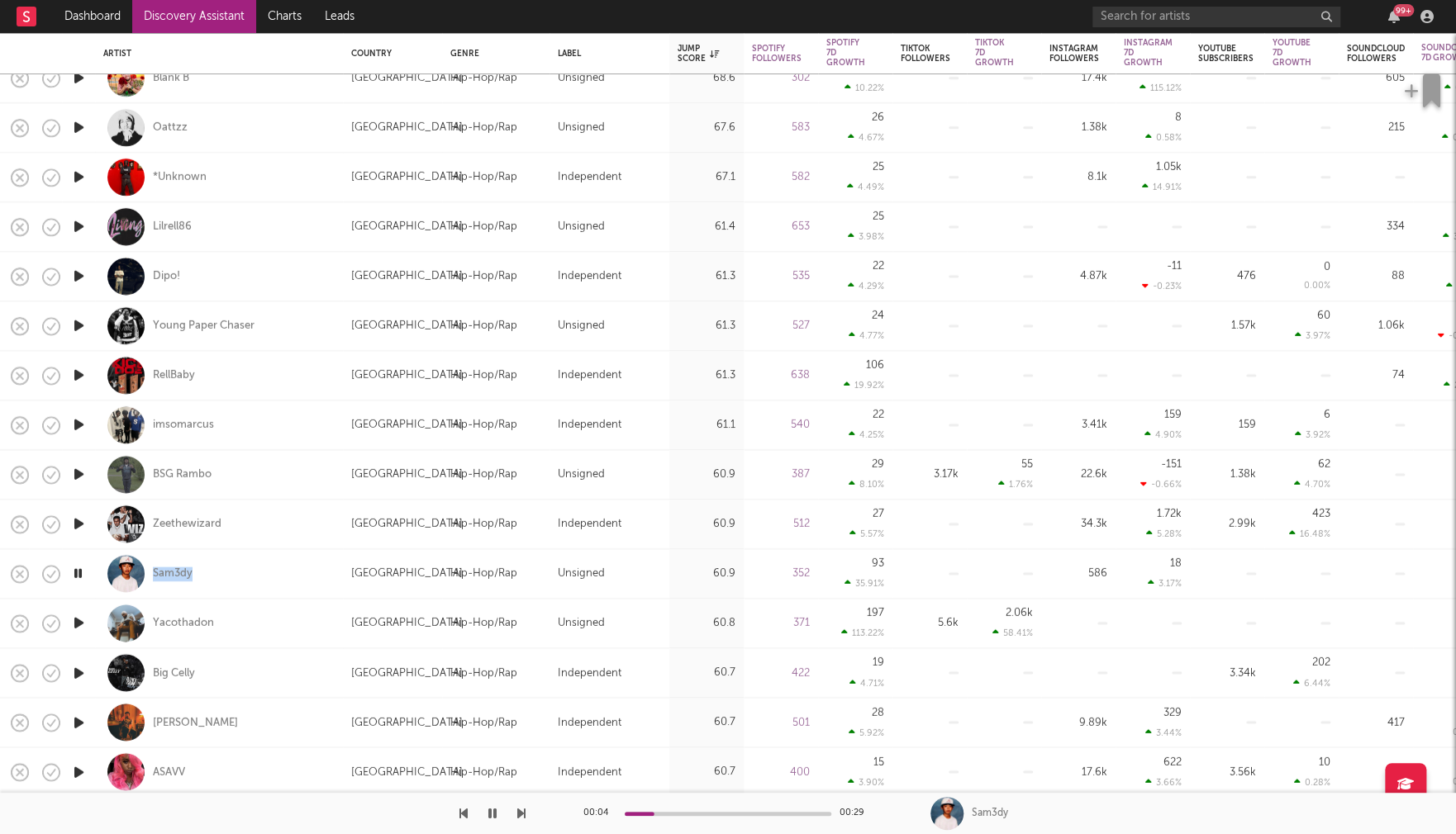
click at [78, 623] on icon "button" at bounding box center [78, 623] width 17 height 21
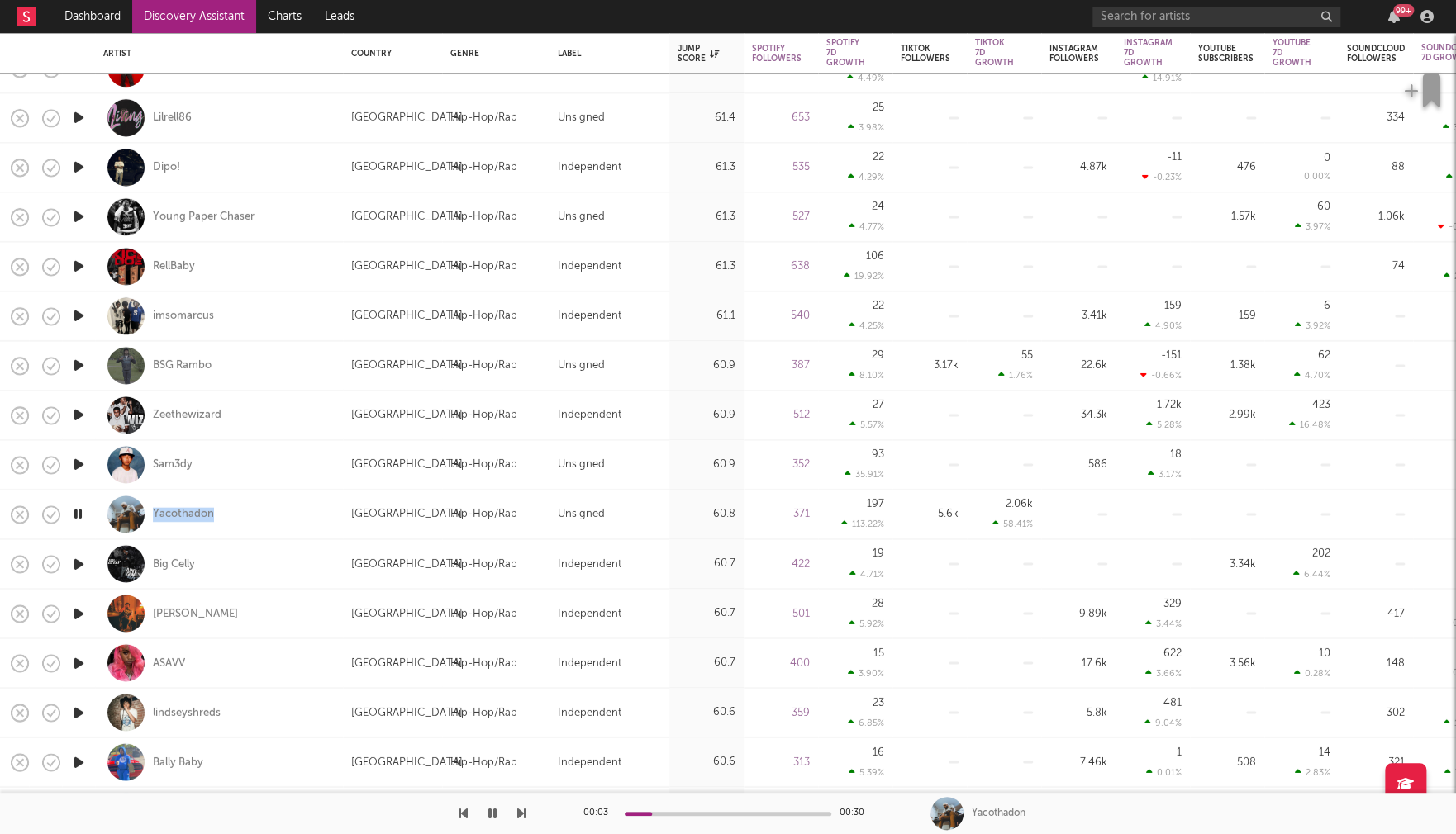
click at [75, 564] on icon "button" at bounding box center [78, 564] width 17 height 21
click at [77, 611] on icon "button" at bounding box center [78, 613] width 17 height 21
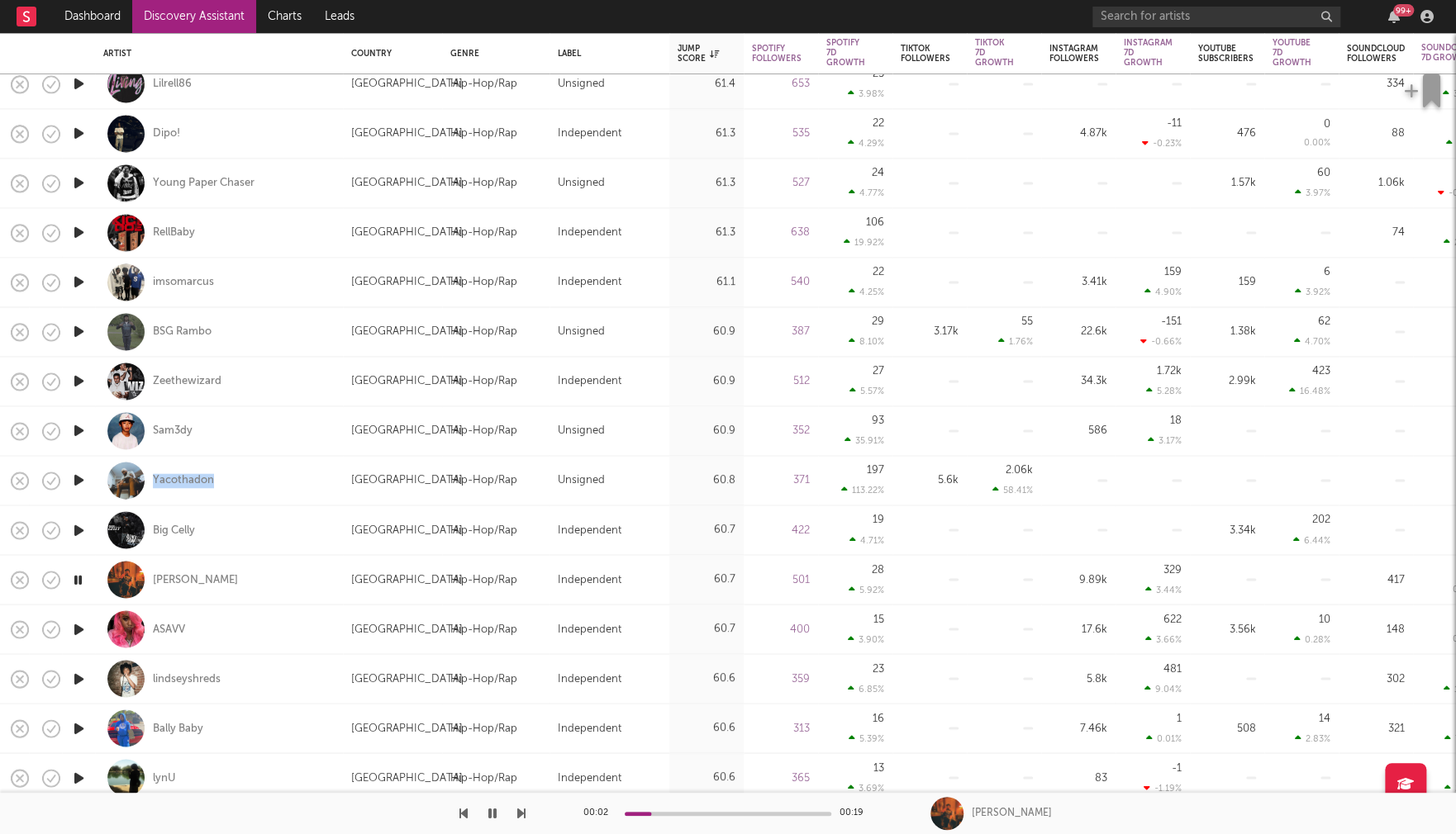
click at [77, 627] on icon "button" at bounding box center [78, 628] width 17 height 21
click at [79, 675] on icon "button" at bounding box center [78, 678] width 17 height 21
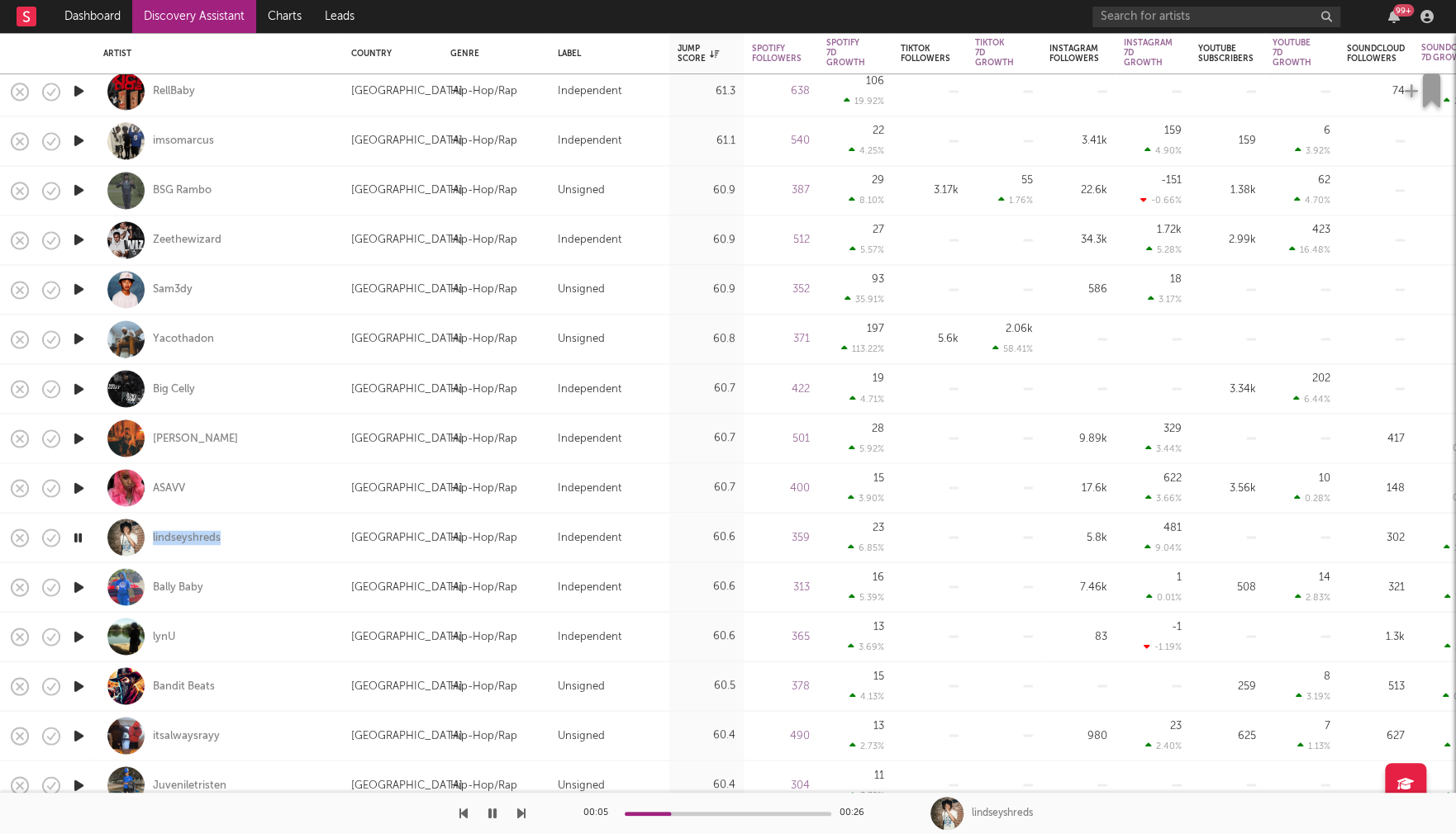
click at [78, 633] on icon "button" at bounding box center [78, 636] width 17 height 21
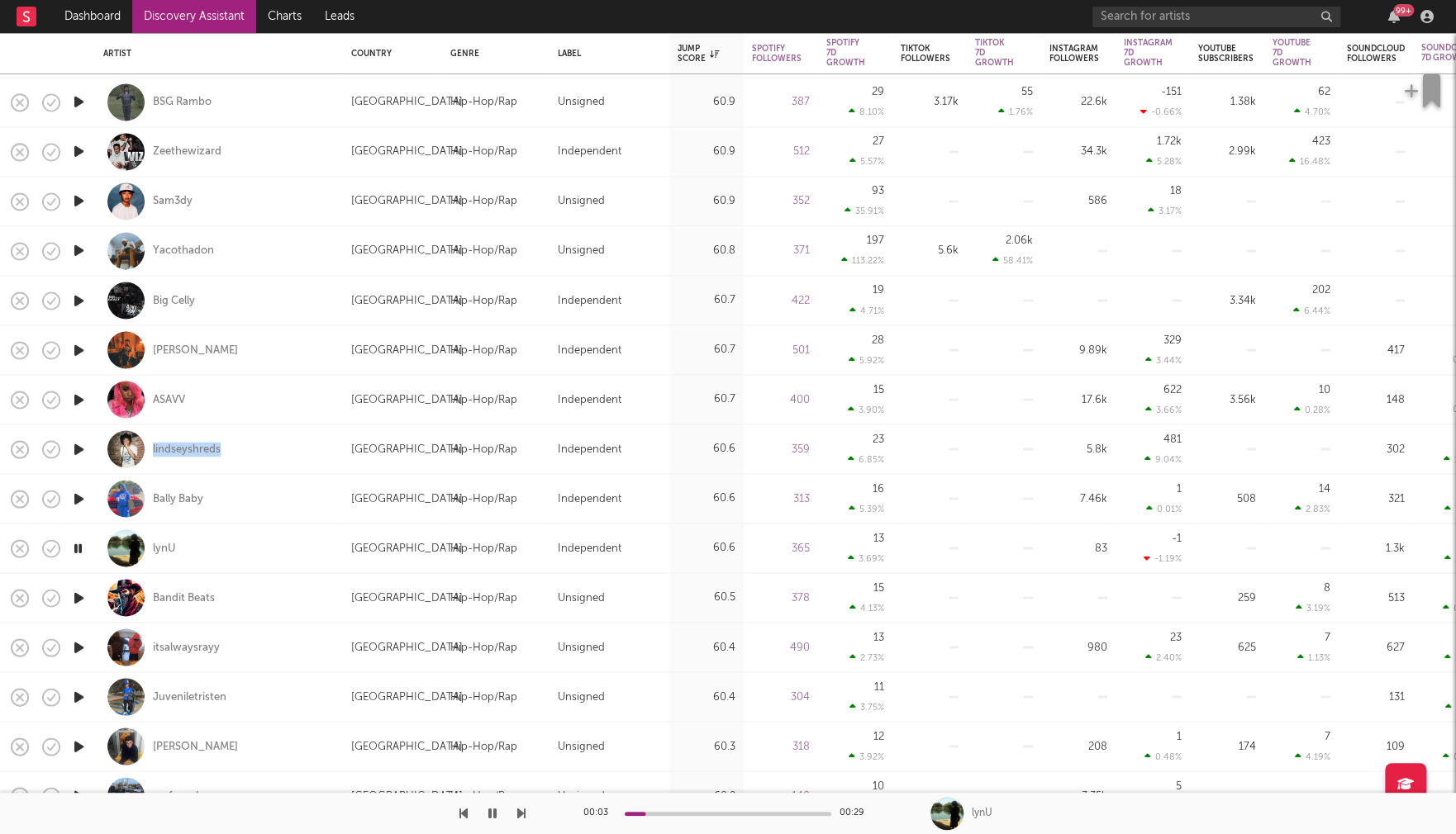
click at [78, 646] on icon "button" at bounding box center [78, 646] width 17 height 21
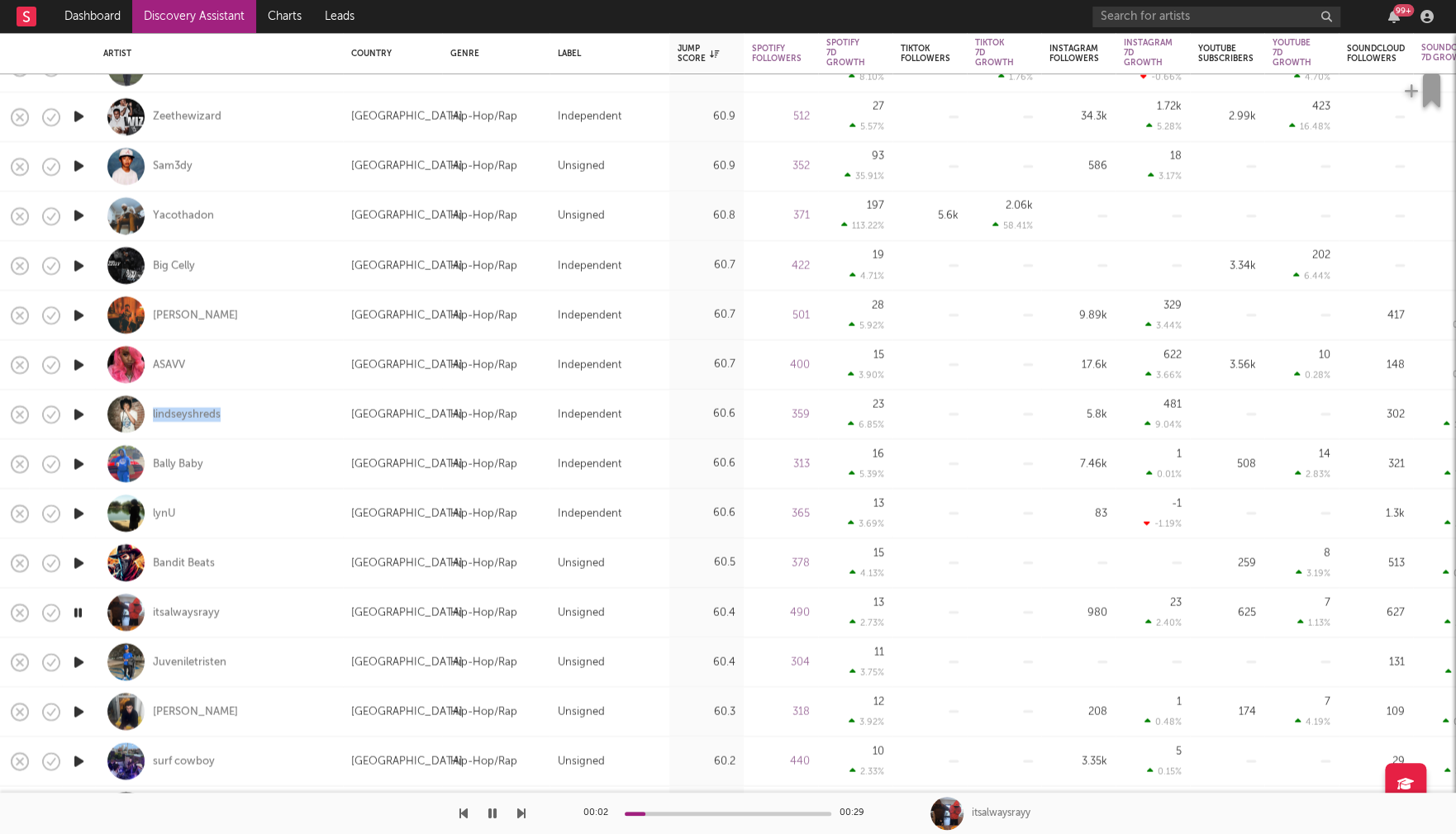
click at [79, 660] on icon "button" at bounding box center [78, 662] width 17 height 21
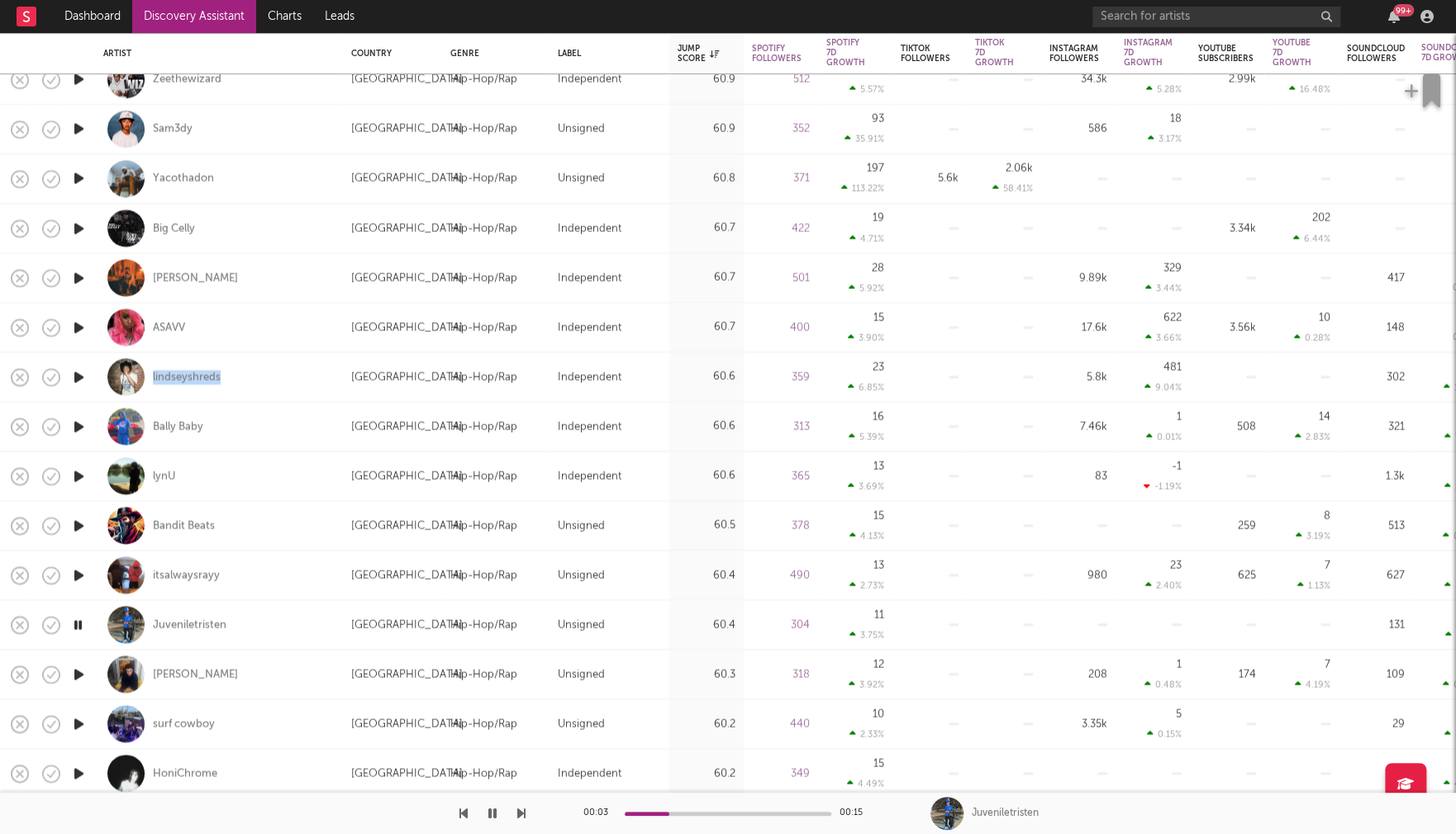
click at [76, 672] on icon "button" at bounding box center [78, 674] width 17 height 21
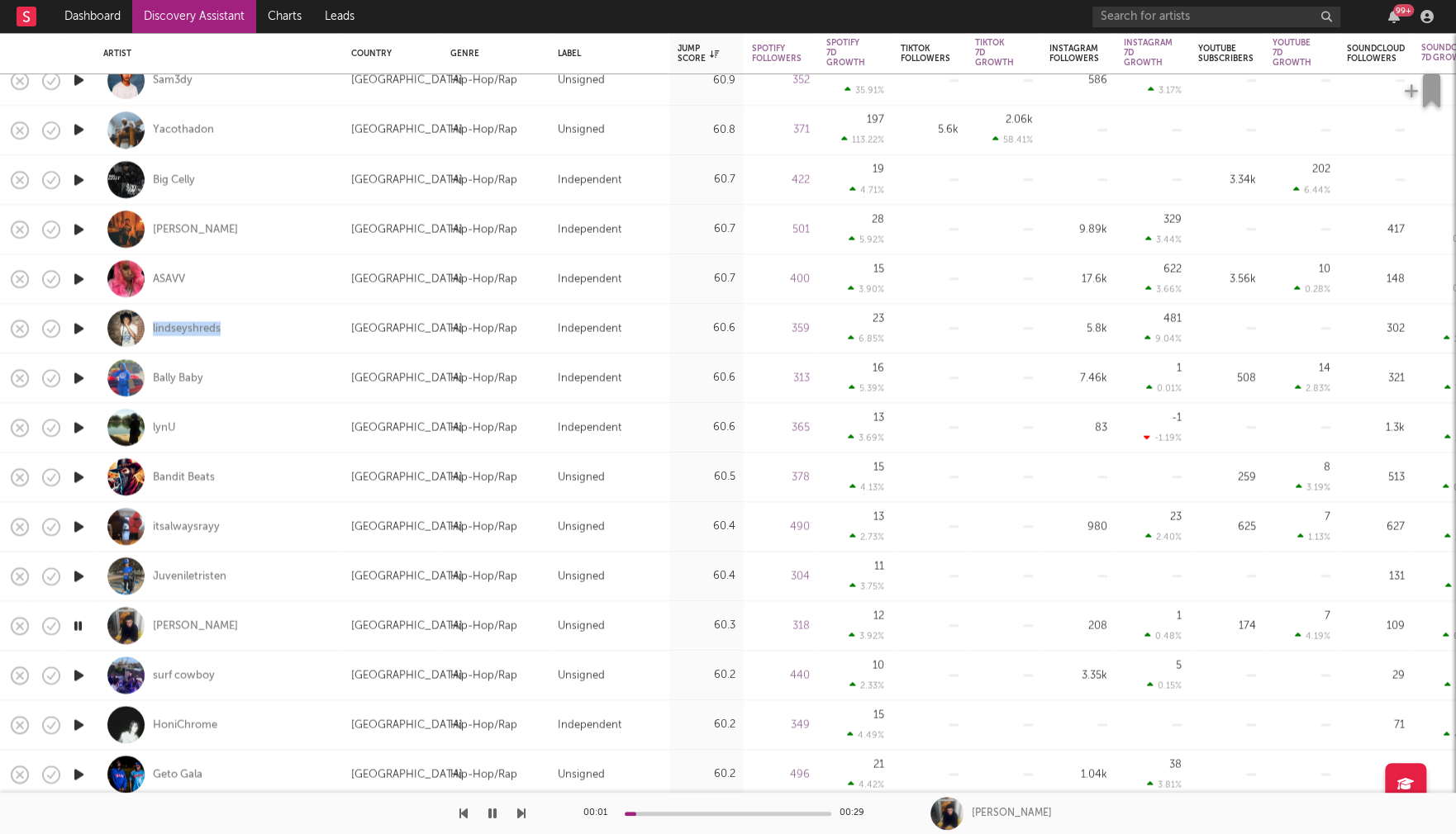
click at [80, 674] on icon "button" at bounding box center [78, 674] width 17 height 21
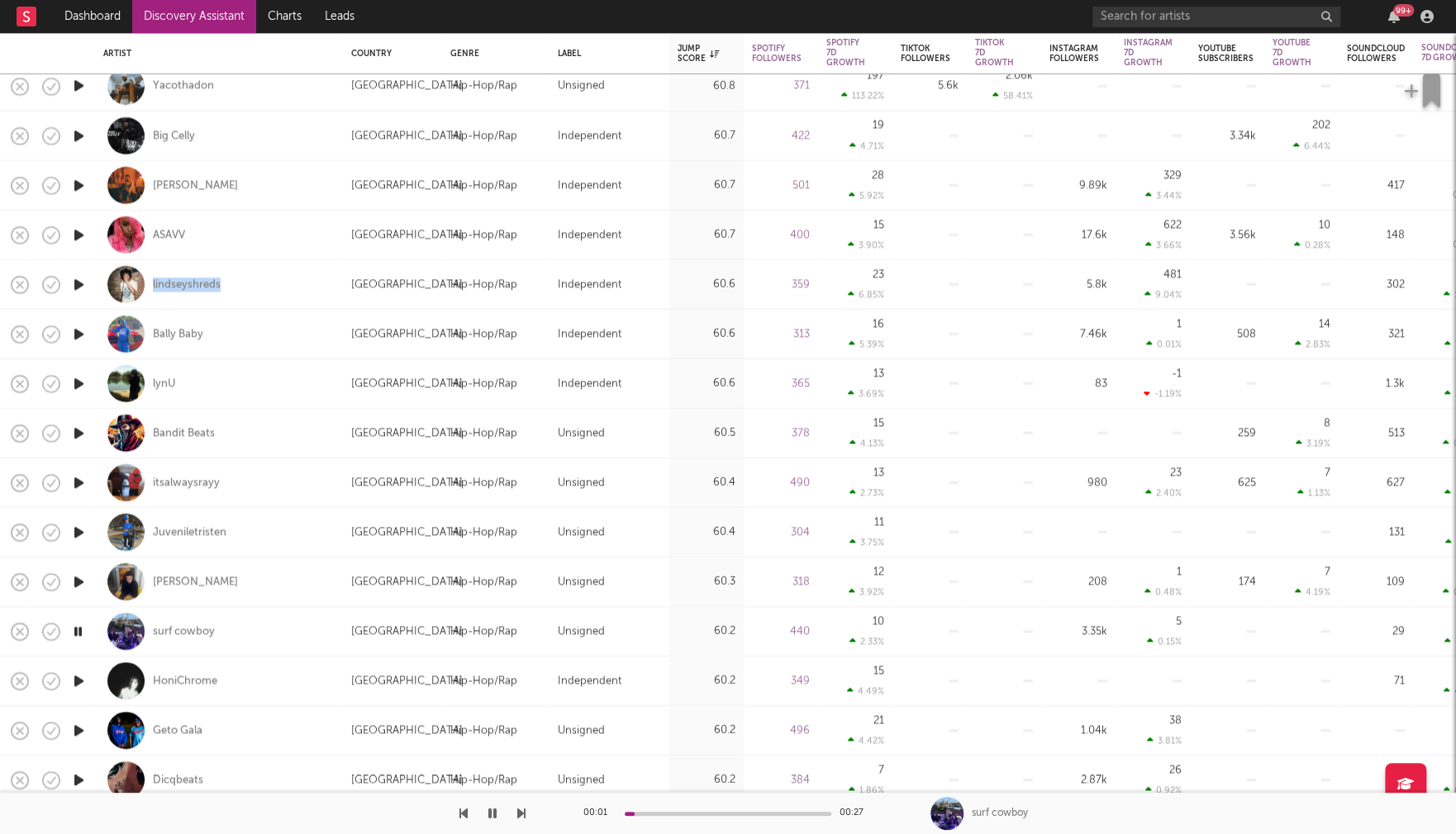
click at [78, 680] on icon "button" at bounding box center [78, 681] width 17 height 21
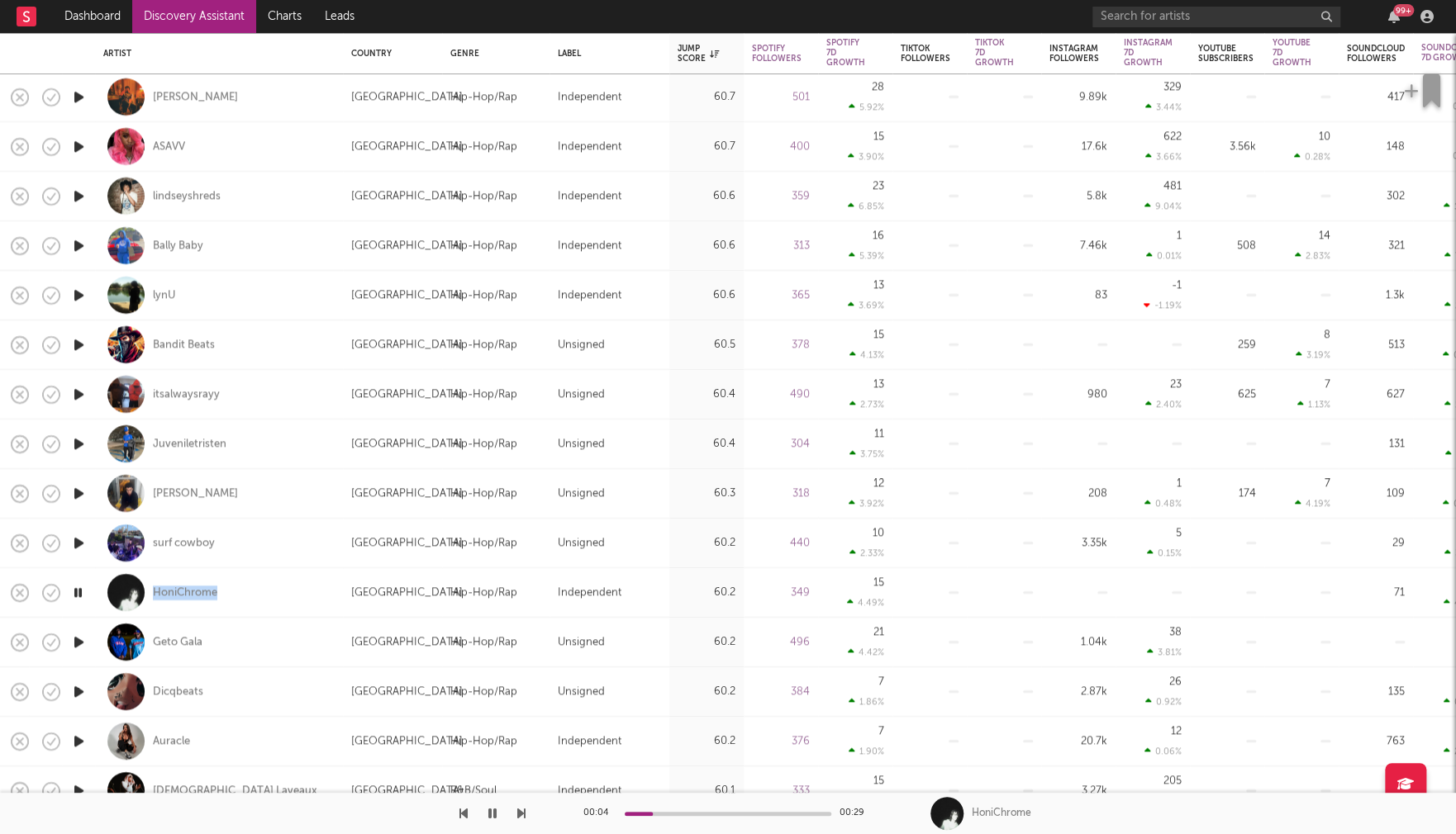
click at [77, 590] on icon "button" at bounding box center [78, 592] width 15 height 21
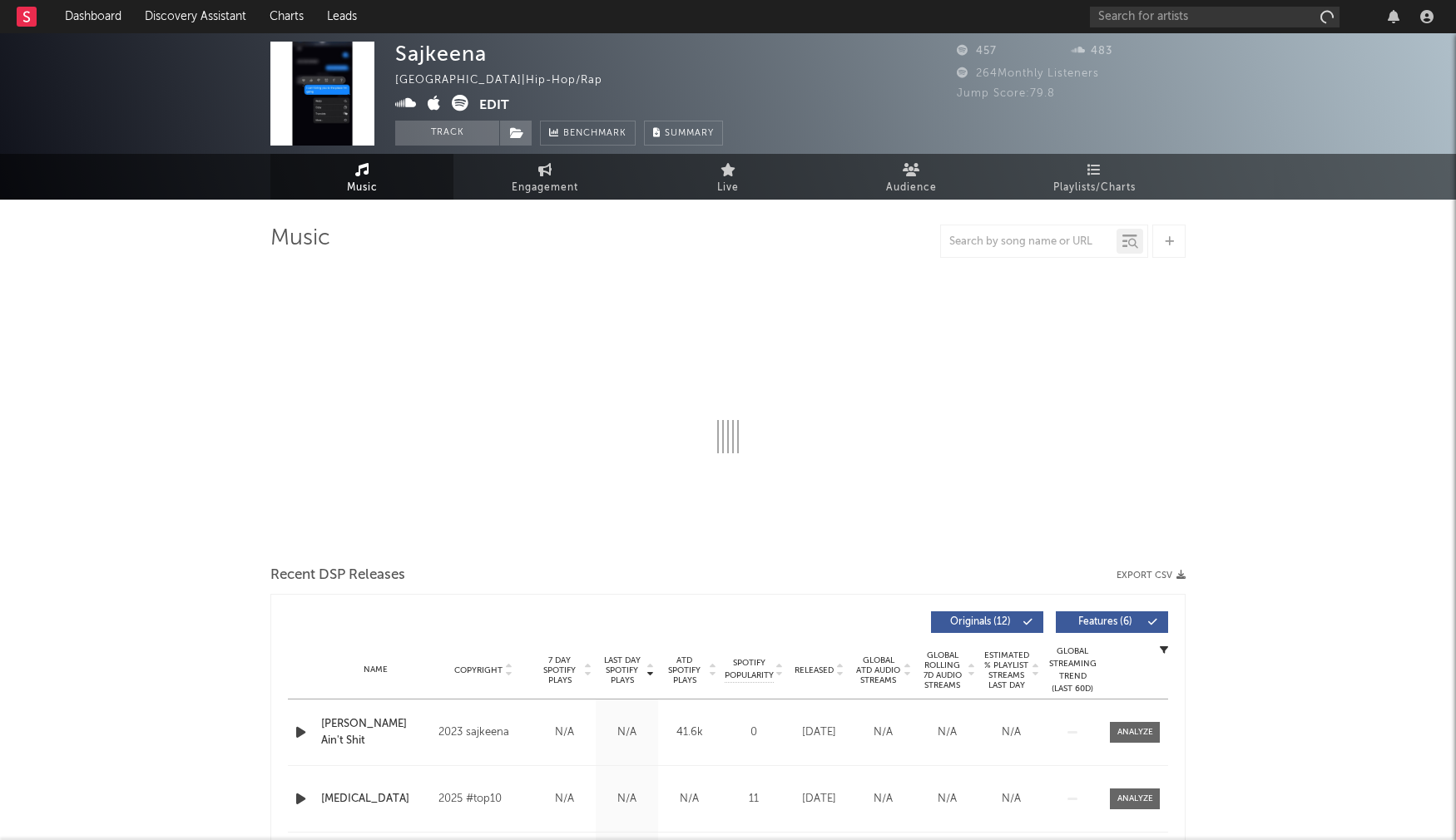
select select "1w"
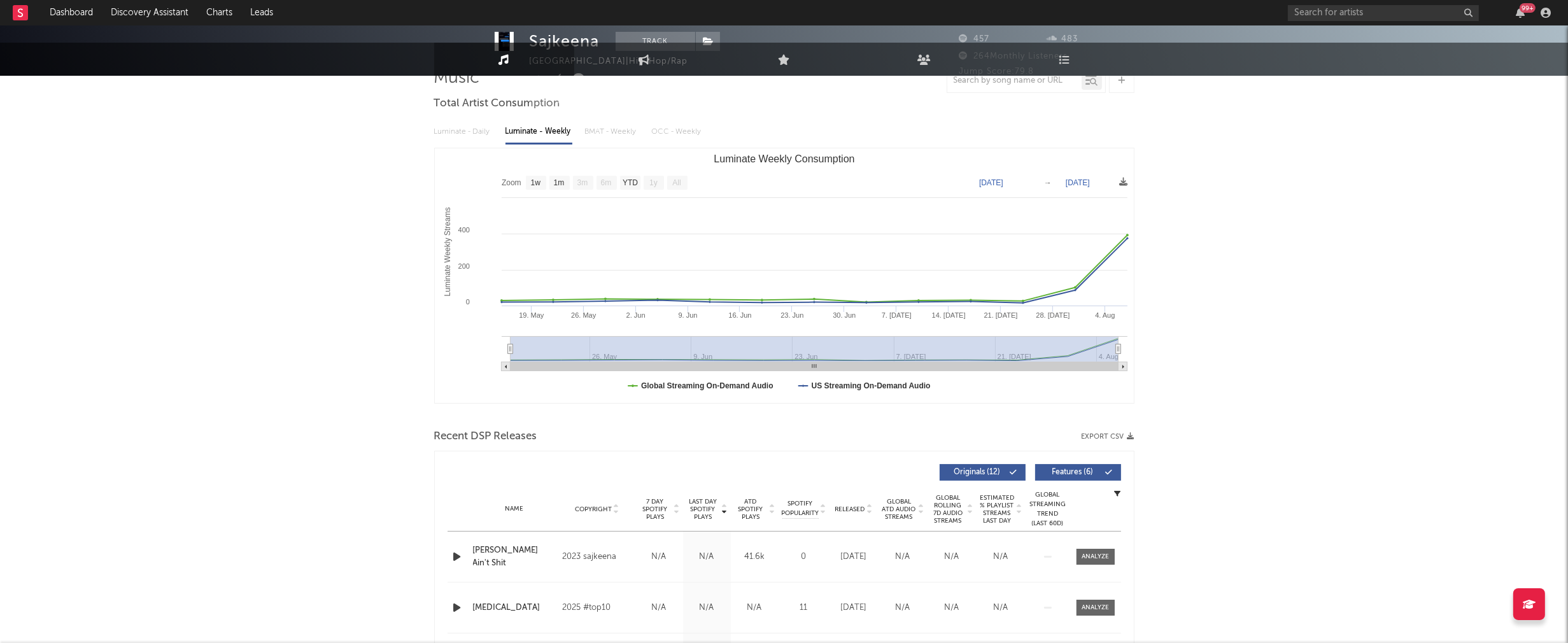
scroll to position [285, 0]
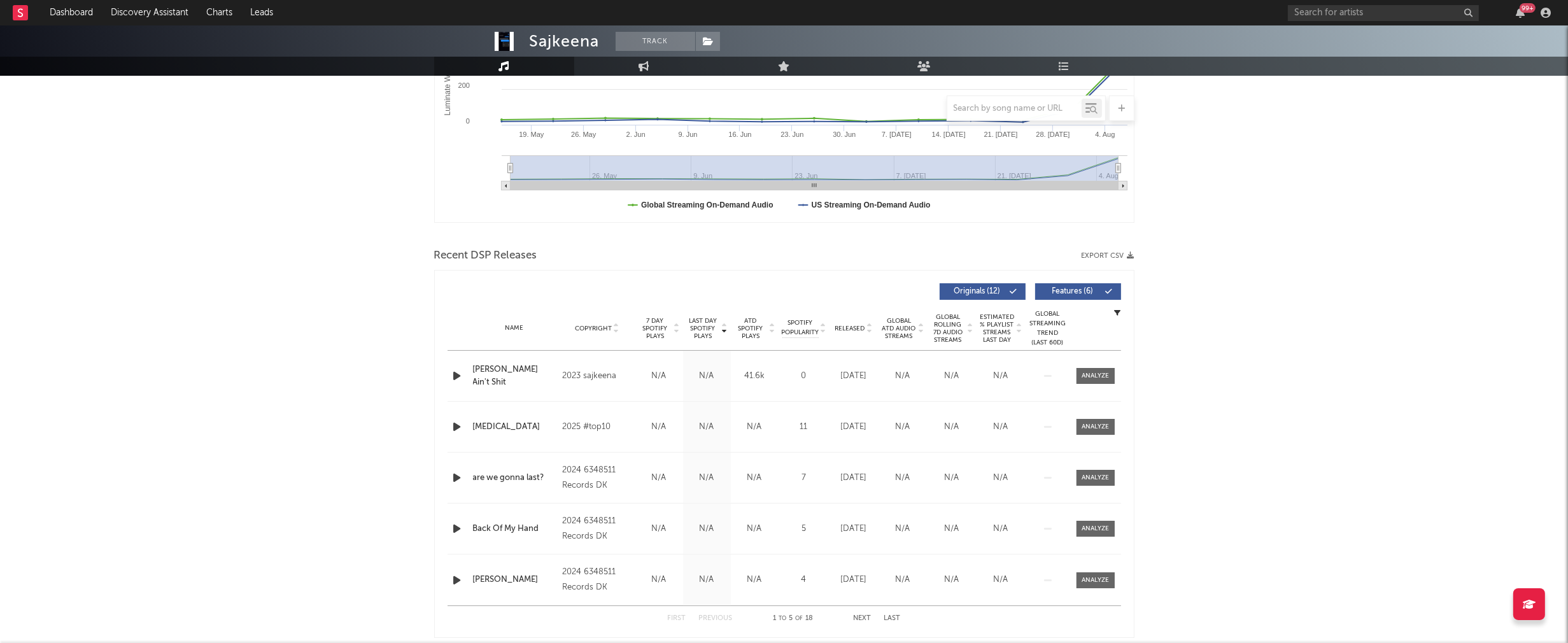
click at [459, 375] on icon "button" at bounding box center [457, 375] width 13 height 16
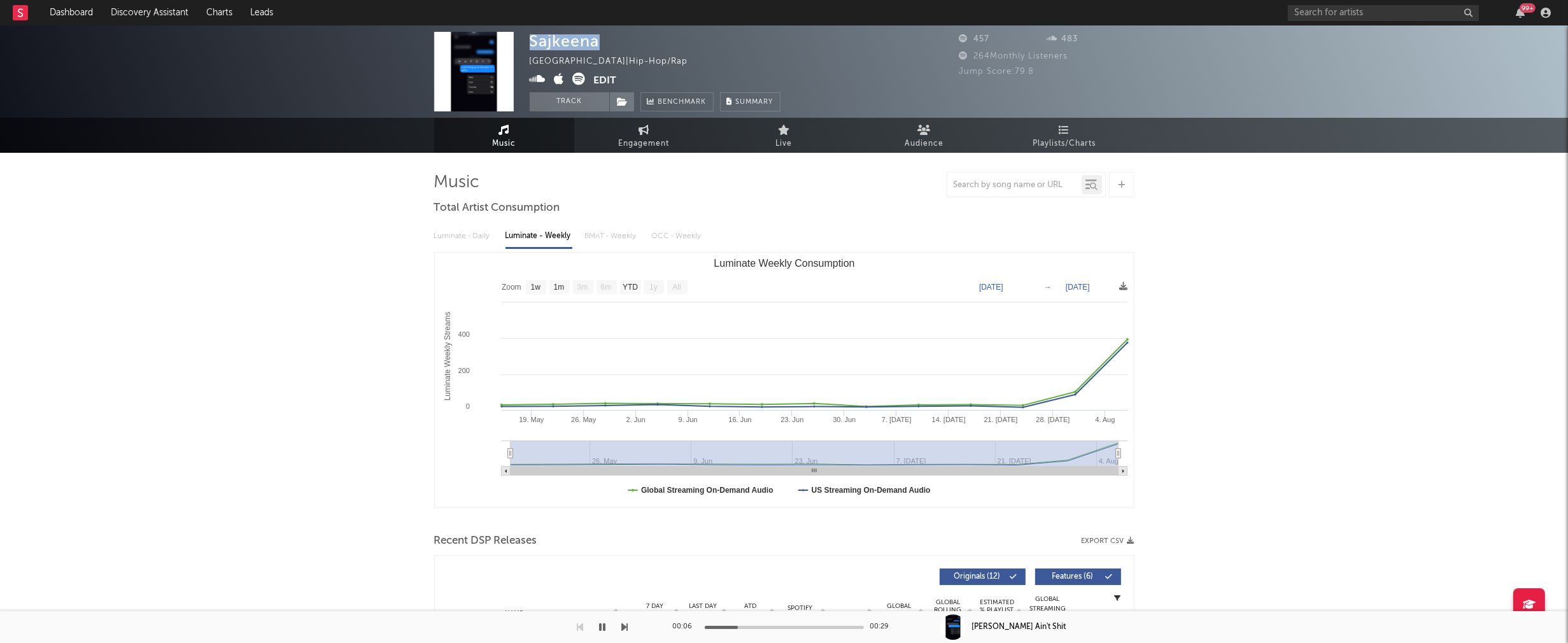
drag, startPoint x: 531, startPoint y: 42, endPoint x: 595, endPoint y: 40, distance: 64.0
click at [595, 40] on div "Sajkeena" at bounding box center [564, 41] width 70 height 19
copy div "Sajkeena"
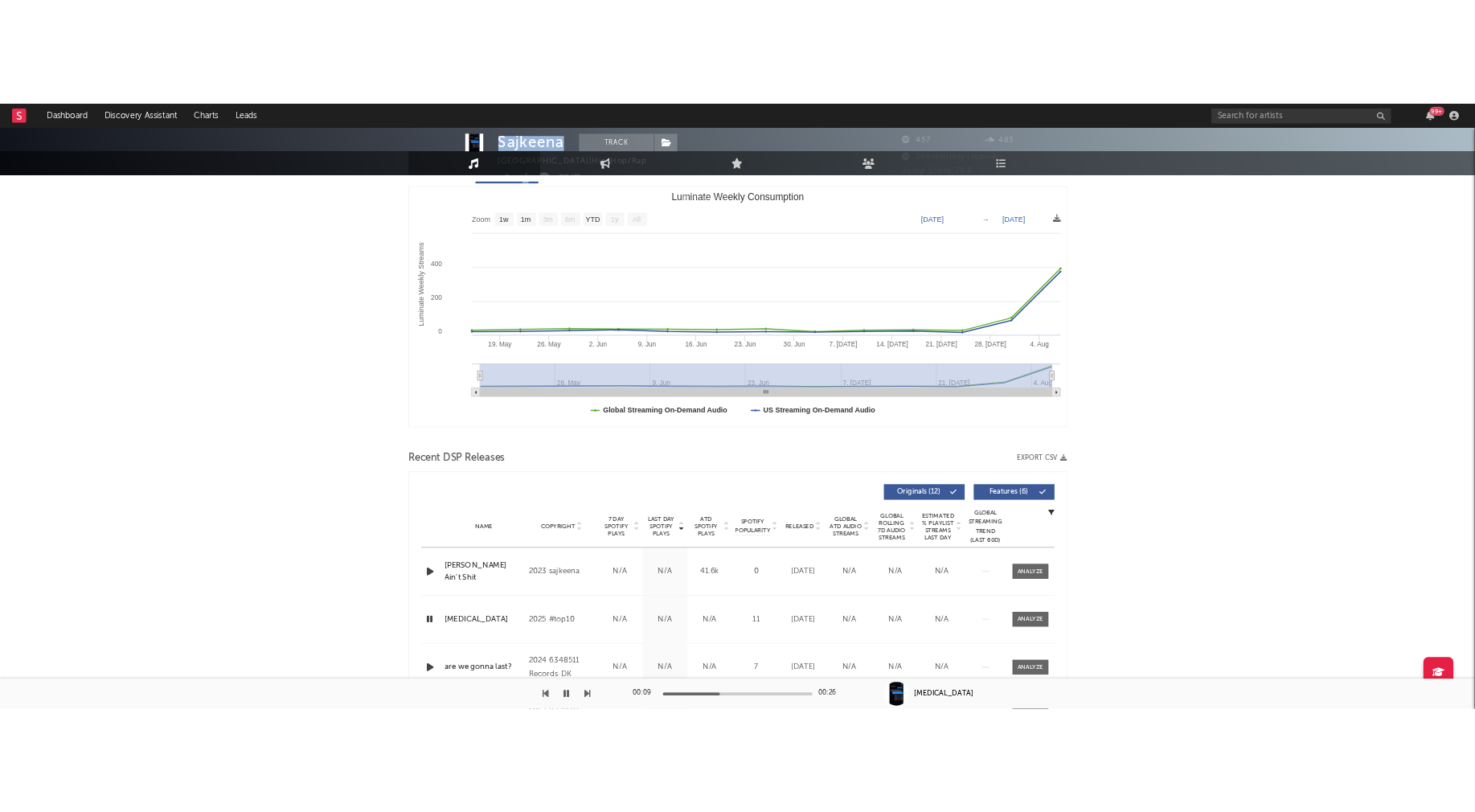
scroll to position [250, 0]
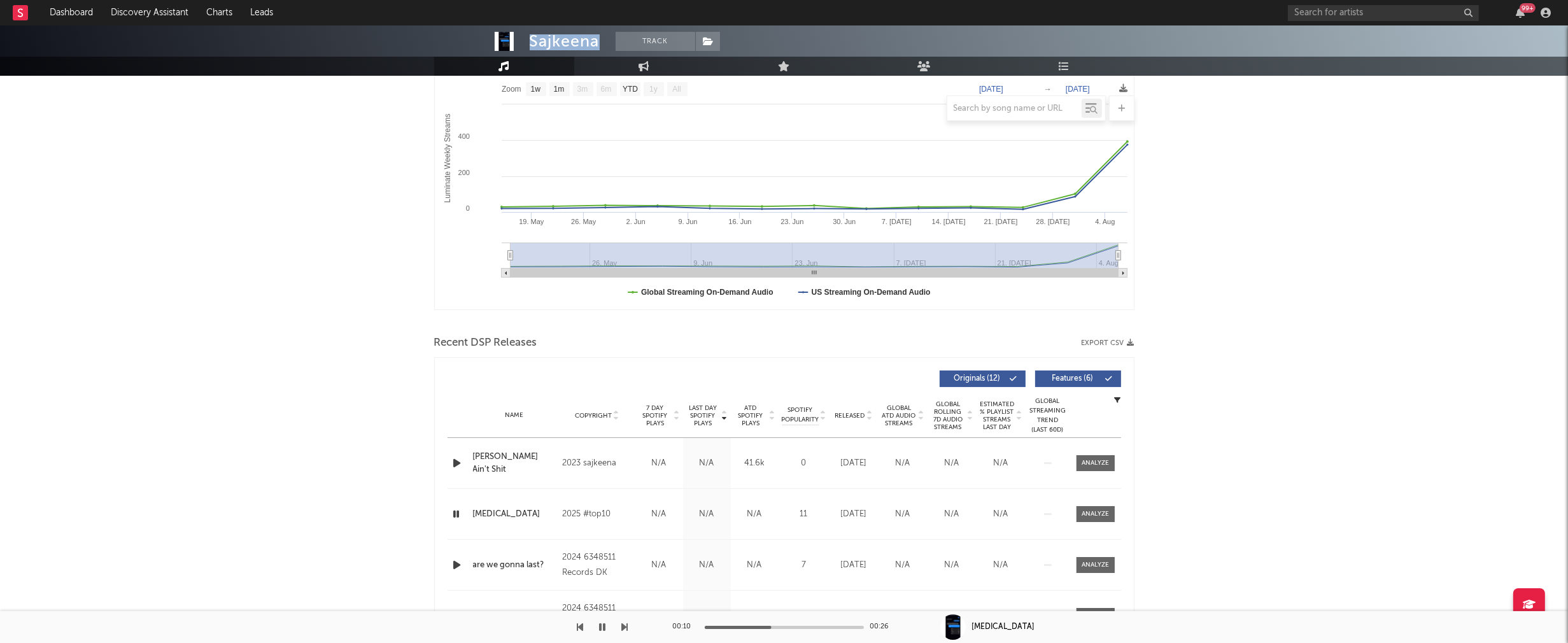
click at [455, 464] on icon "button" at bounding box center [457, 463] width 13 height 16
click at [456, 463] on icon "button" at bounding box center [456, 463] width 12 height 16
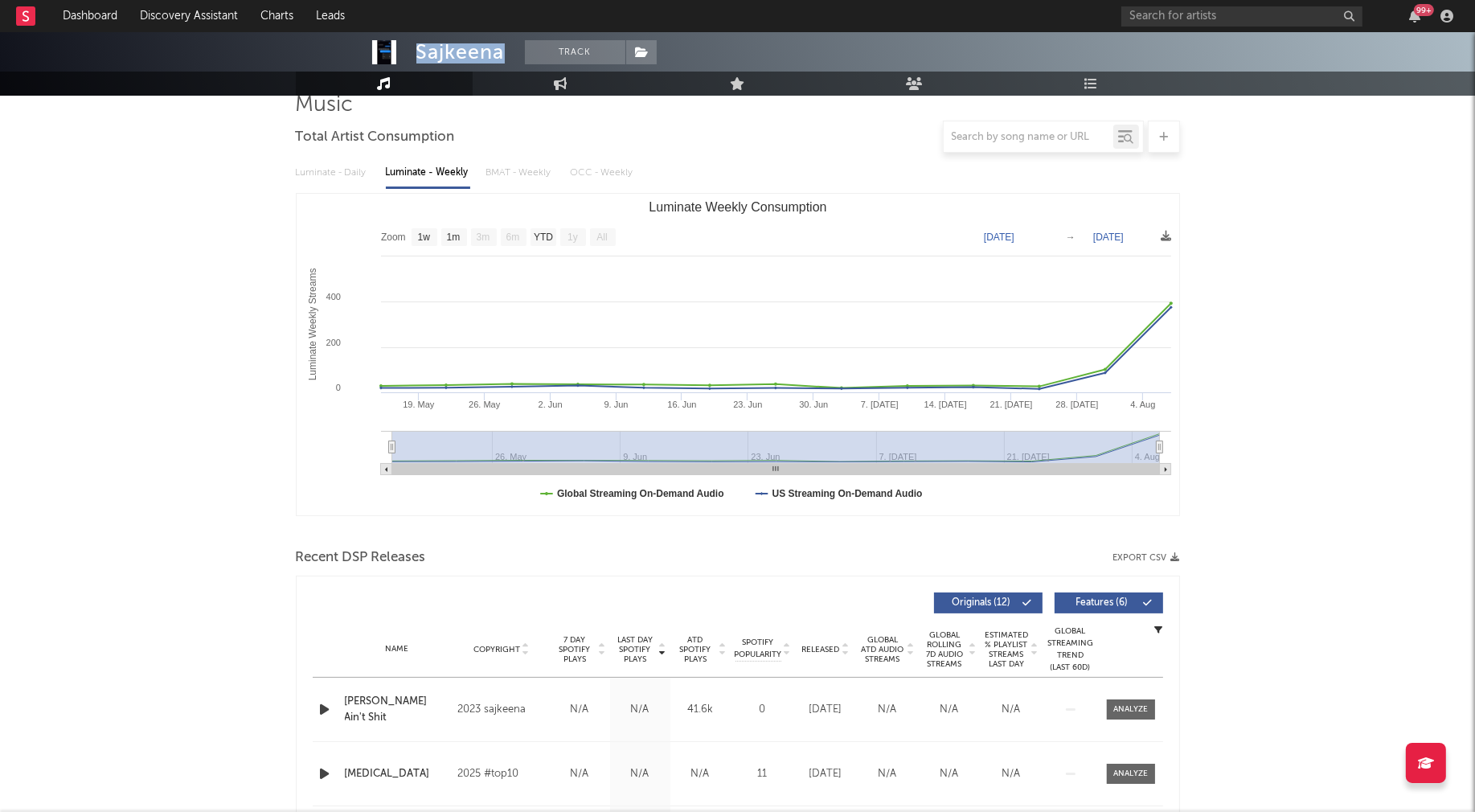
scroll to position [0, 0]
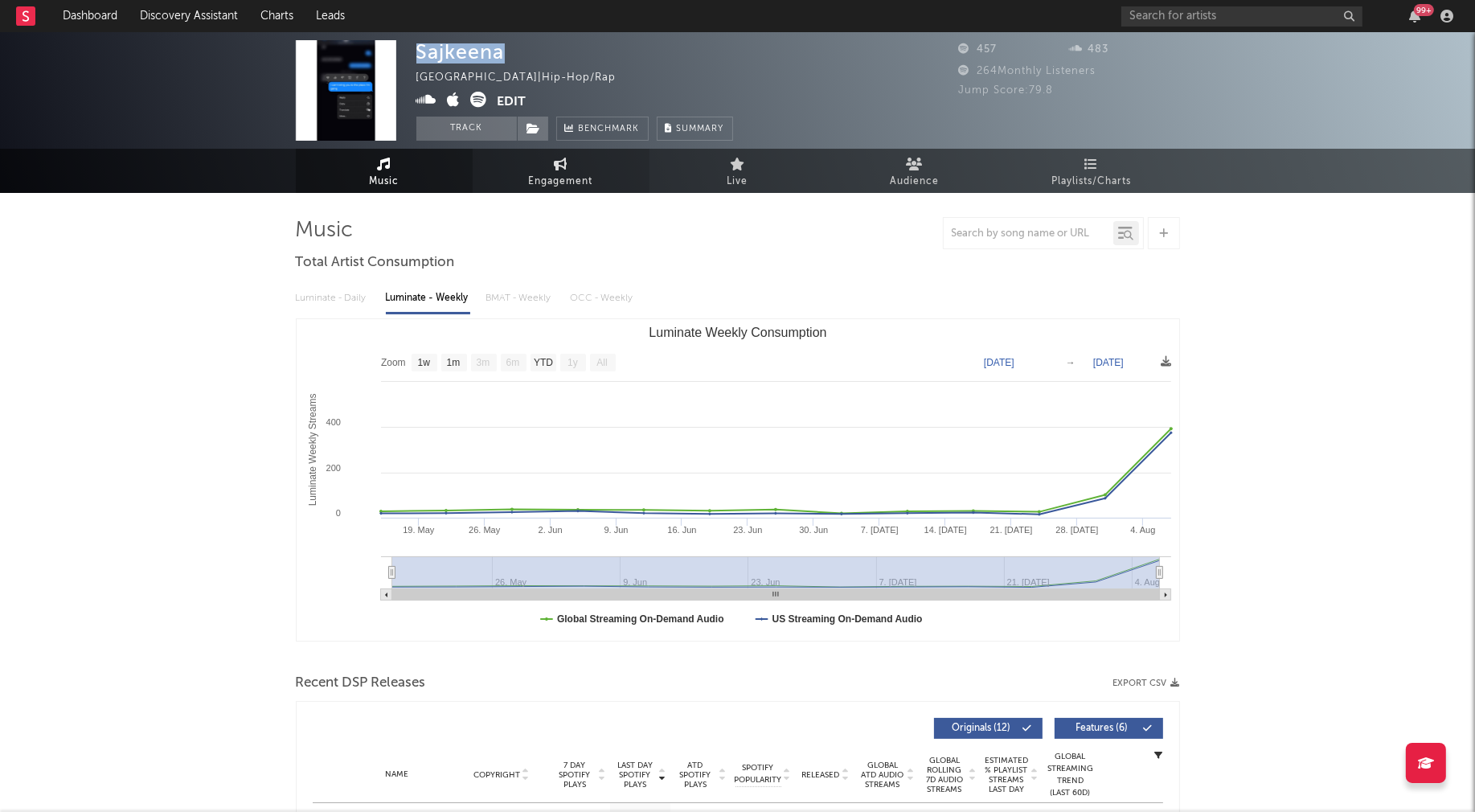
click at [543, 169] on link "Engagement" at bounding box center [560, 170] width 176 height 44
select select "1w"
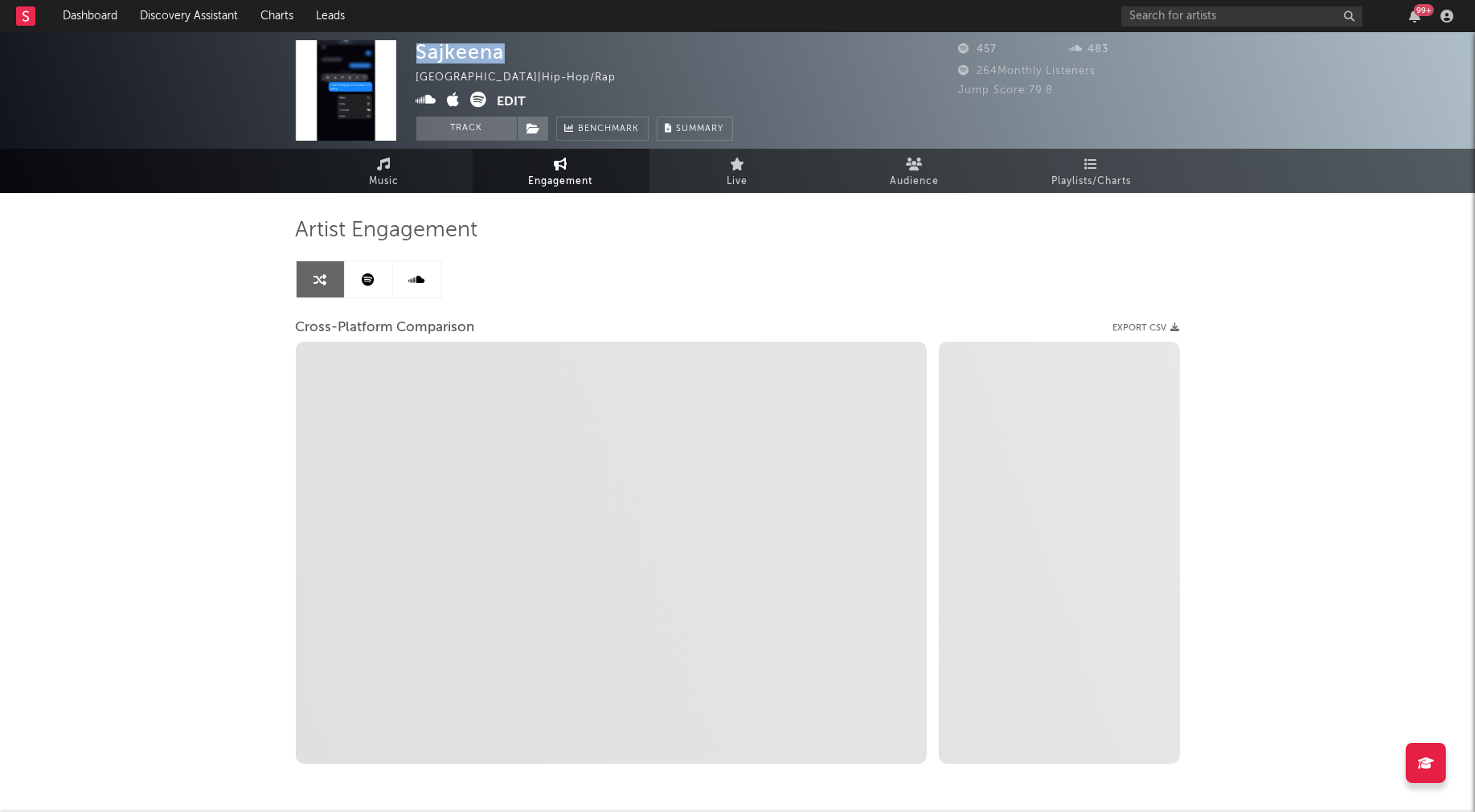
select select "1m"
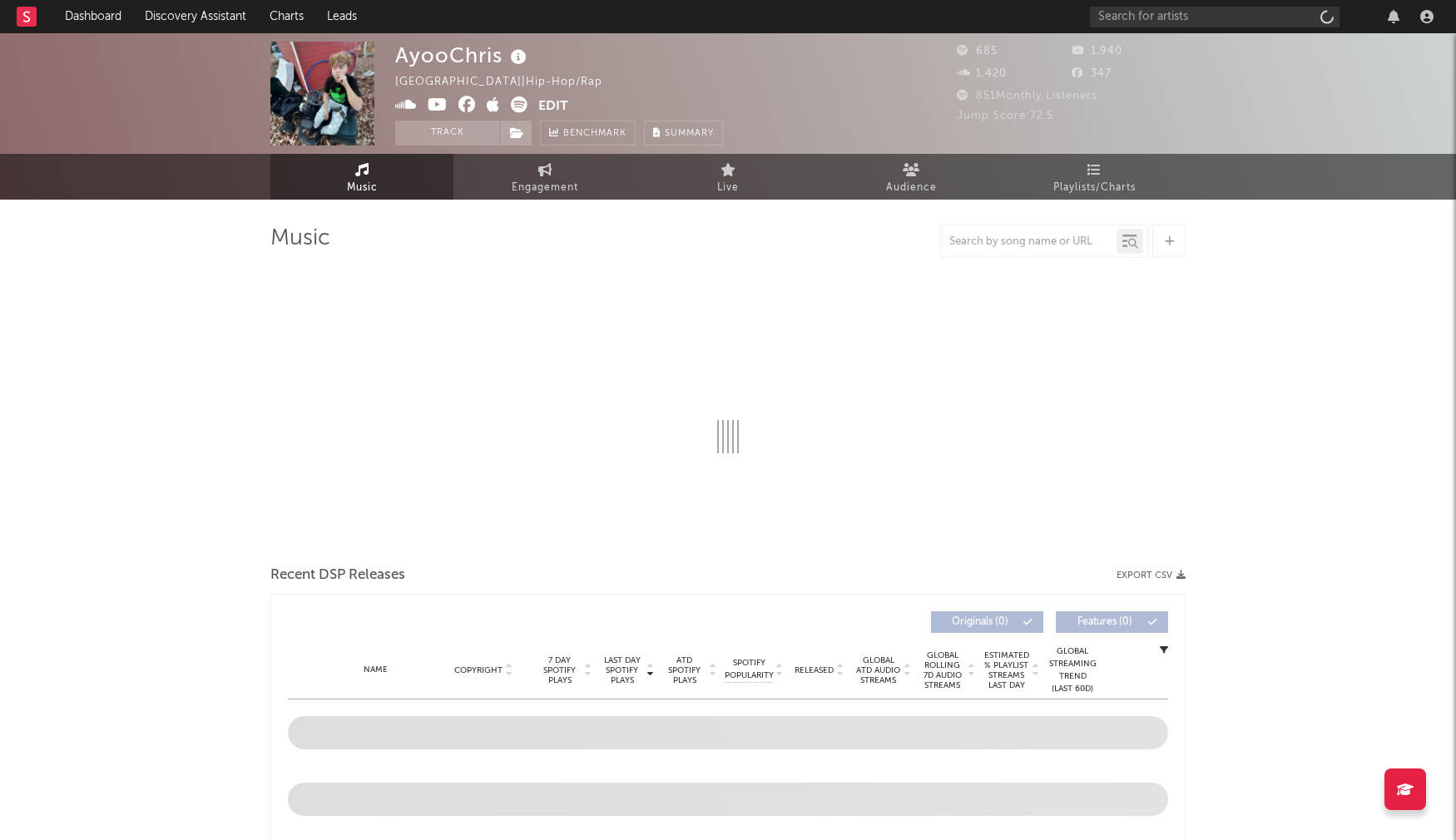
select select "1w"
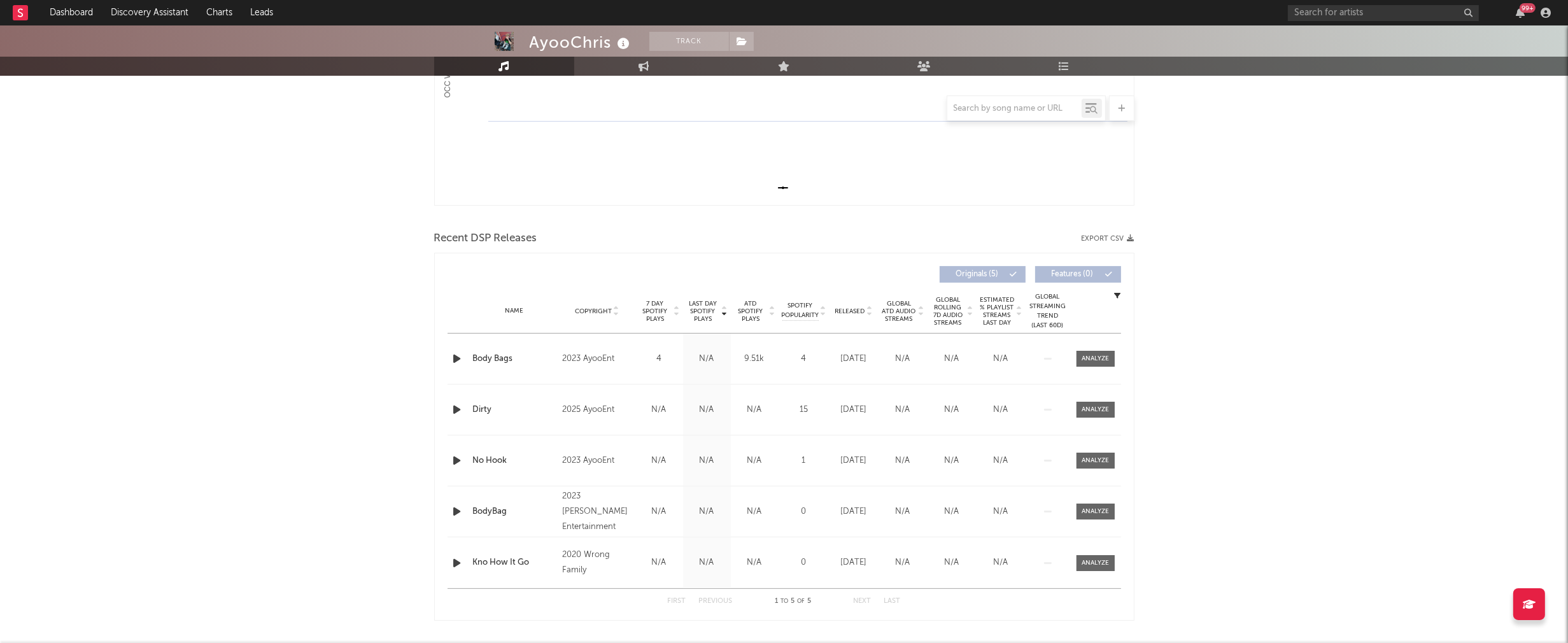
scroll to position [303, 0]
click at [461, 355] on icon "button" at bounding box center [457, 358] width 13 height 16
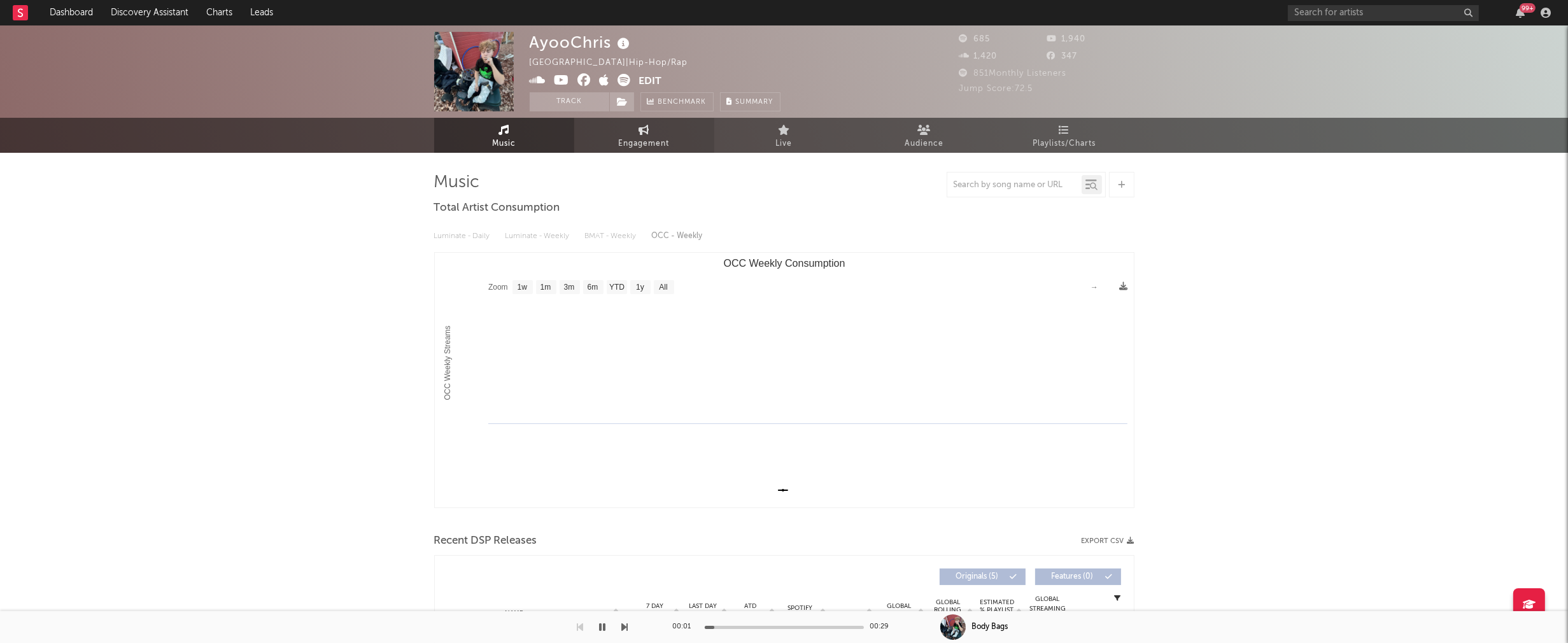
click at [639, 142] on span "Engagement" at bounding box center [644, 144] width 51 height 15
select select "1w"
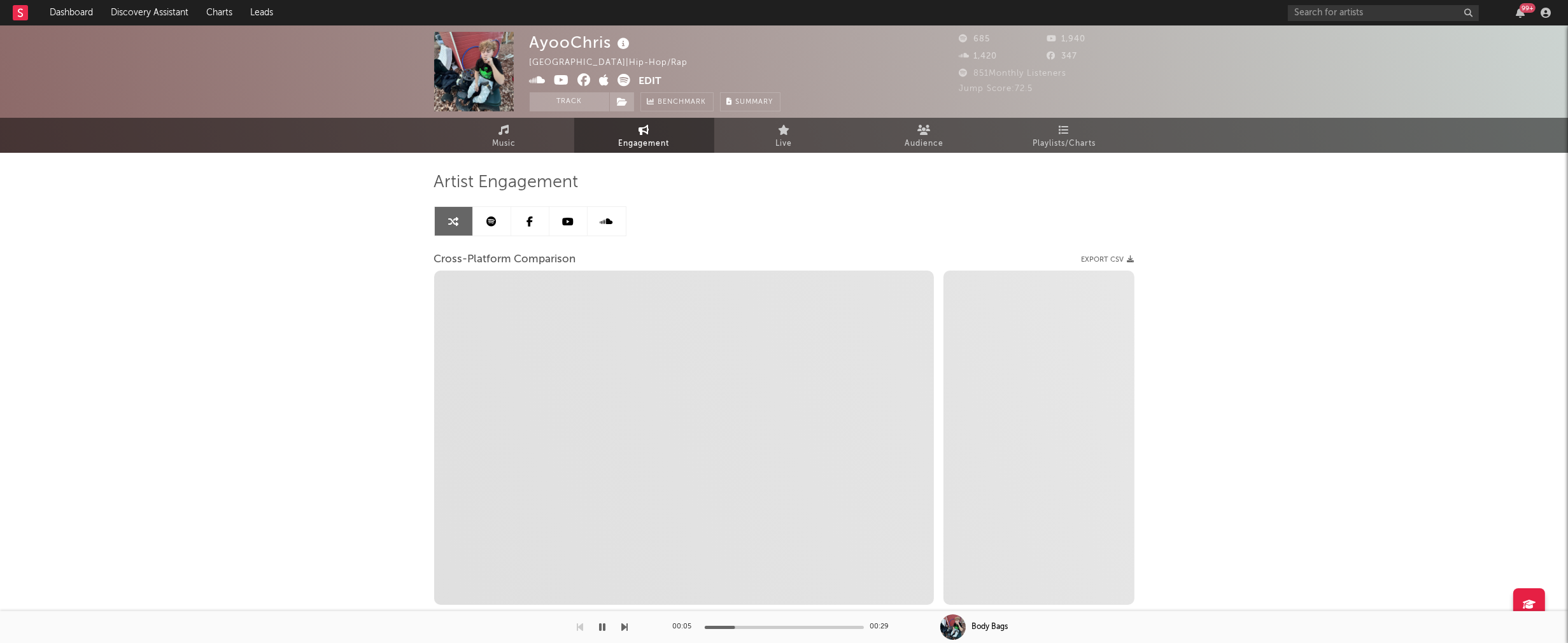
select select "1m"
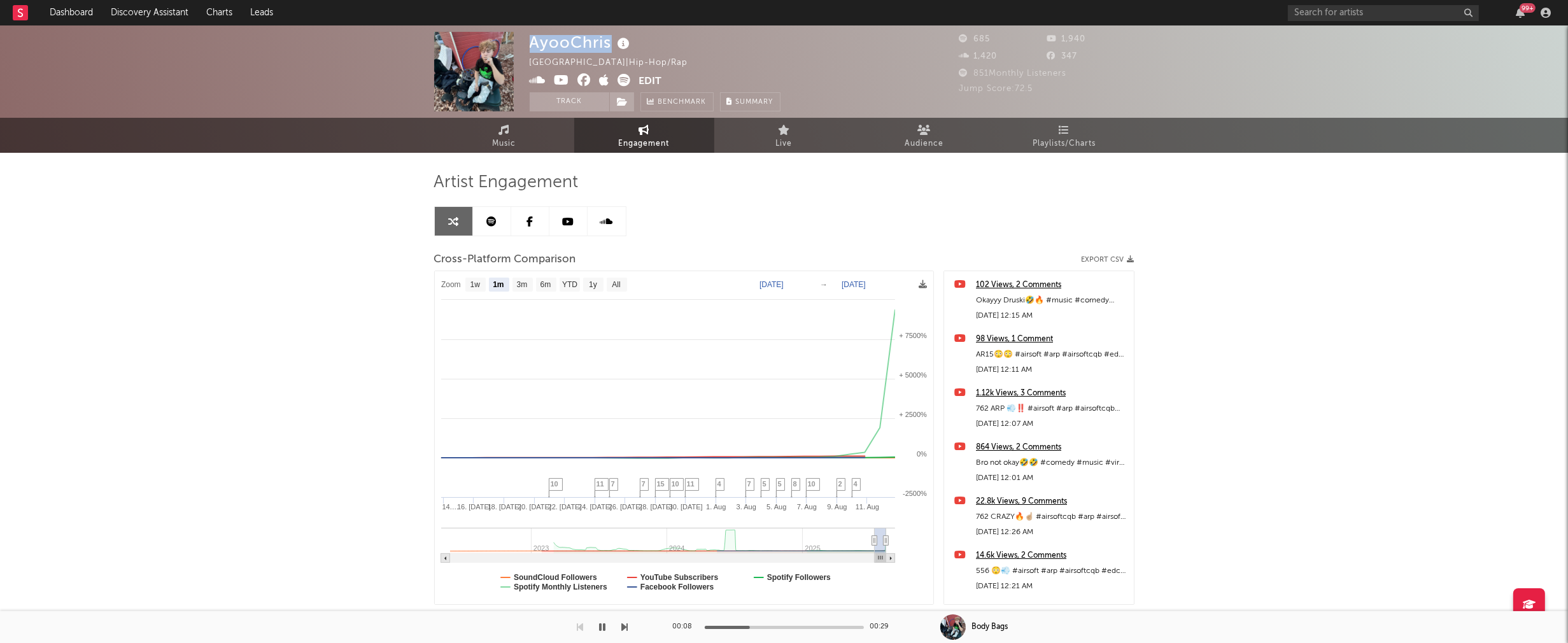
drag, startPoint x: 529, startPoint y: 42, endPoint x: 608, endPoint y: 42, distance: 79.0
click at [608, 42] on div "AyooChris" at bounding box center [581, 42] width 104 height 21
copy div "AyooChris"
click at [600, 626] on icon "button" at bounding box center [603, 627] width 6 height 10
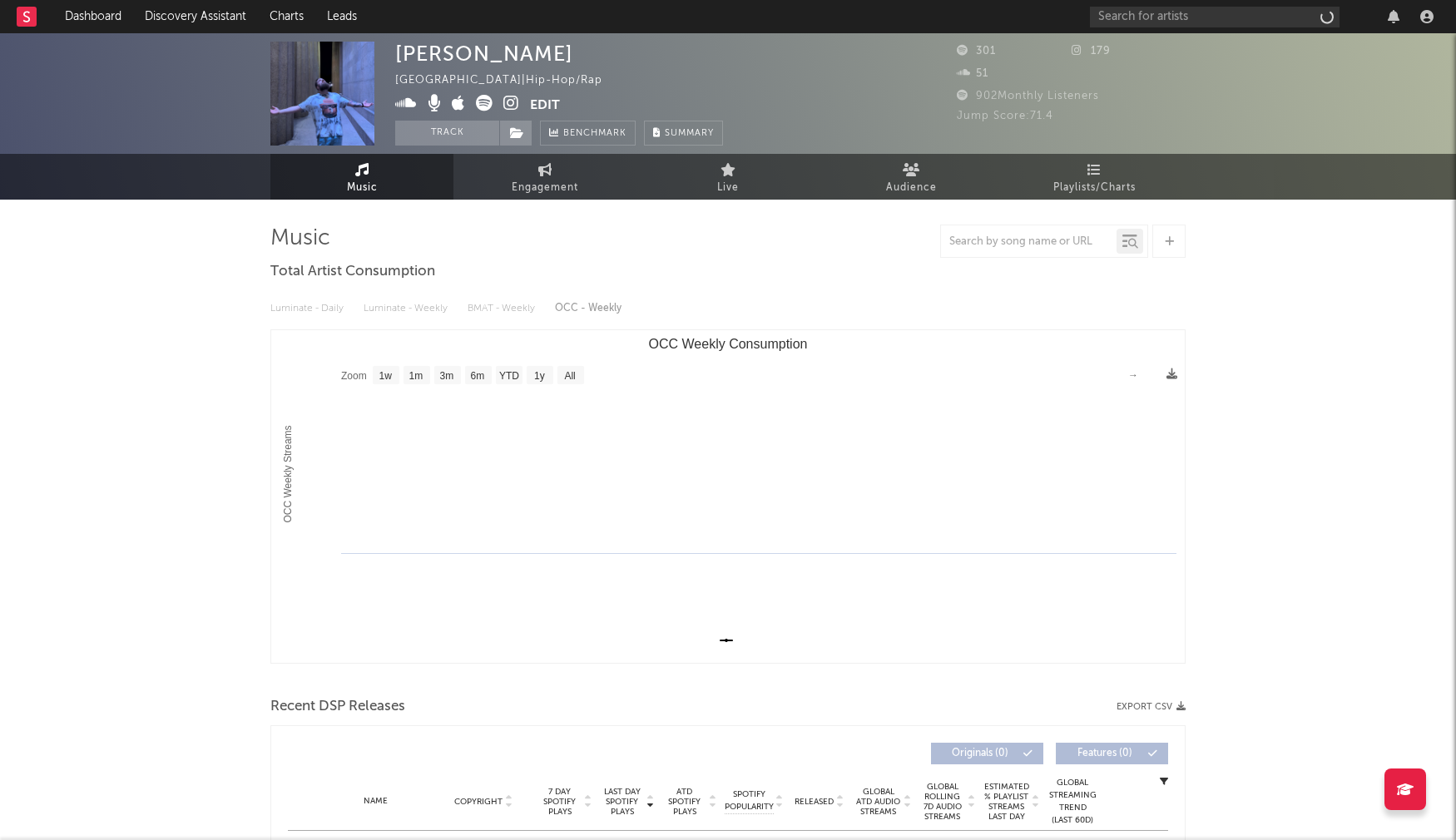
select select "1w"
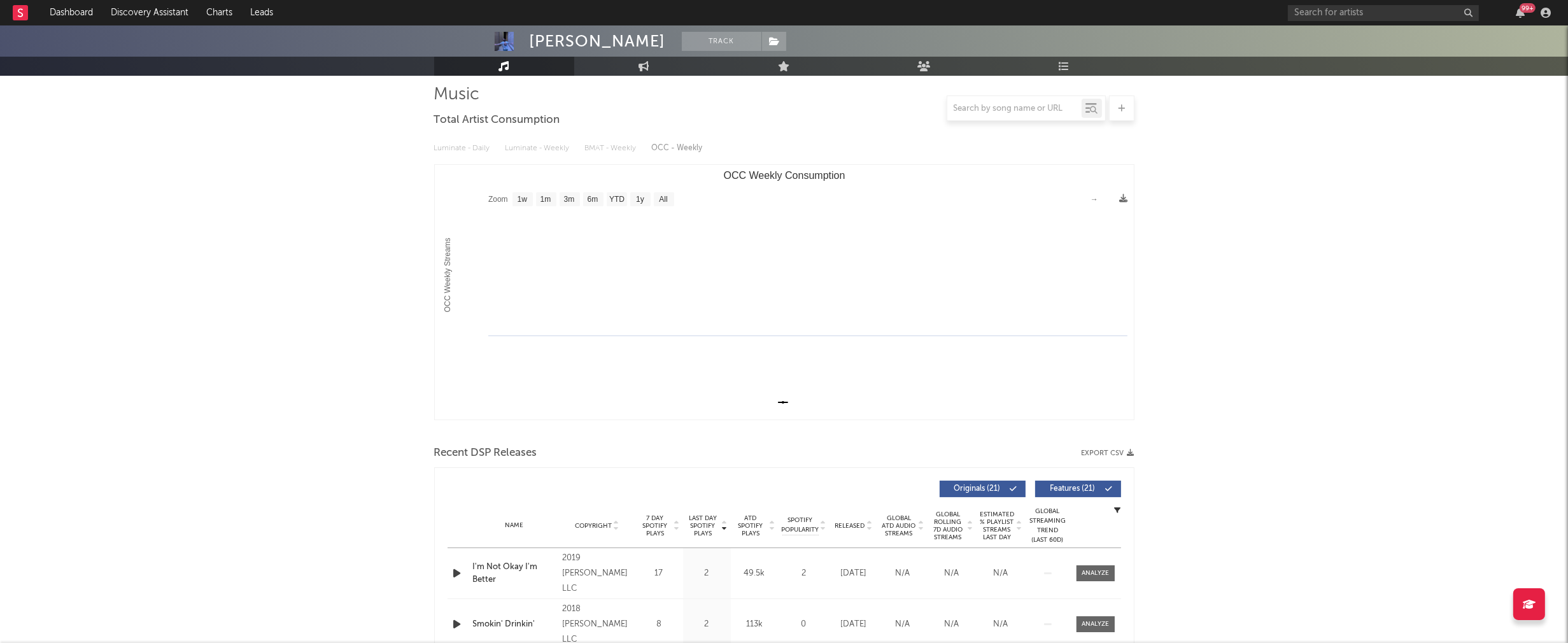
scroll to position [318, 0]
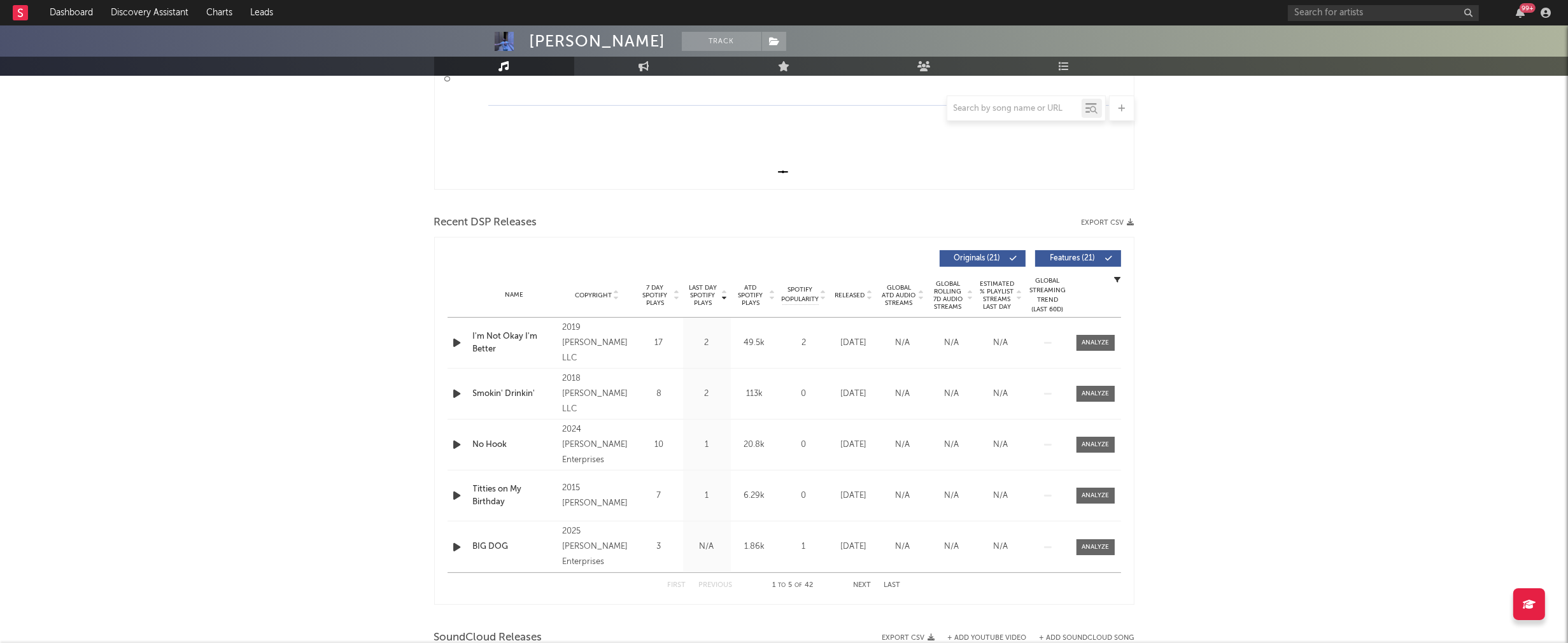
click at [453, 339] on icon "button" at bounding box center [457, 343] width 13 height 16
click at [753, 626] on div at bounding box center [784, 627] width 159 height 3
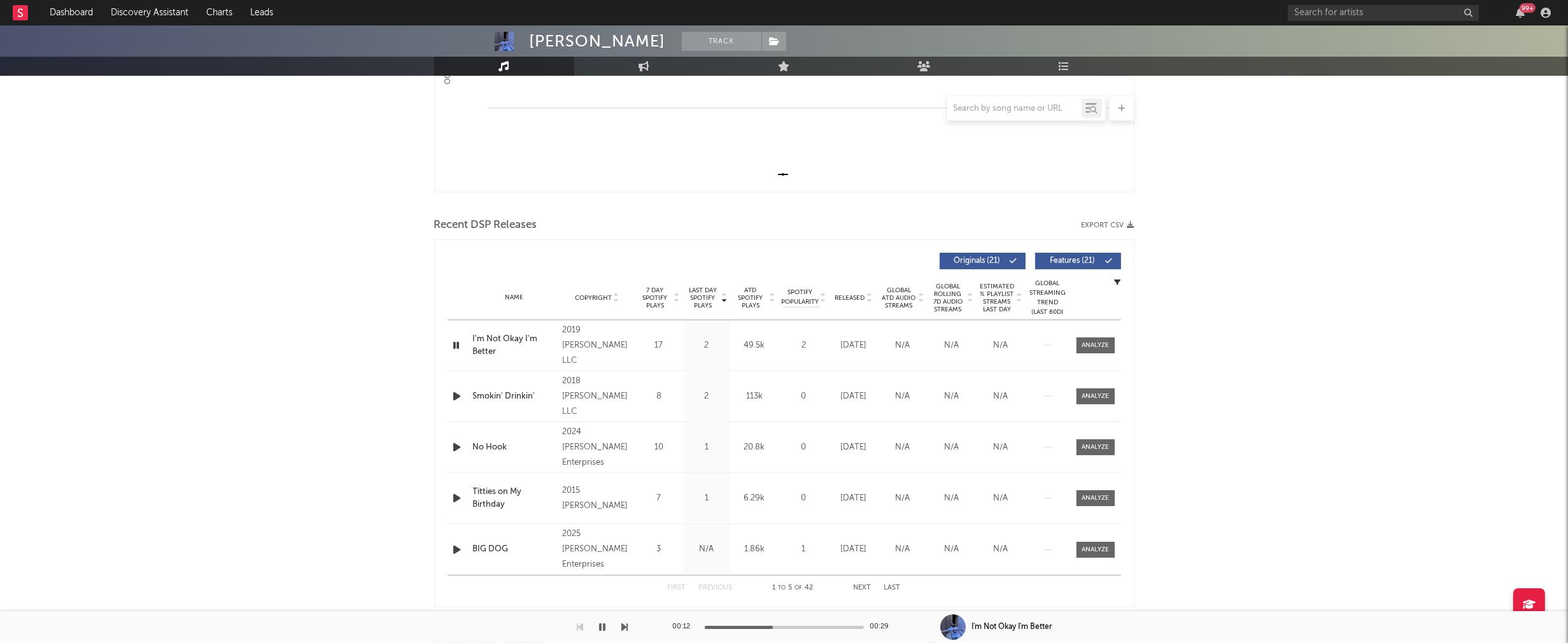
click at [596, 298] on span "Copyright" at bounding box center [593, 298] width 37 height 8
click at [587, 294] on span "Copyright" at bounding box center [593, 298] width 37 height 8
click at [455, 343] on icon "button" at bounding box center [457, 345] width 13 height 16
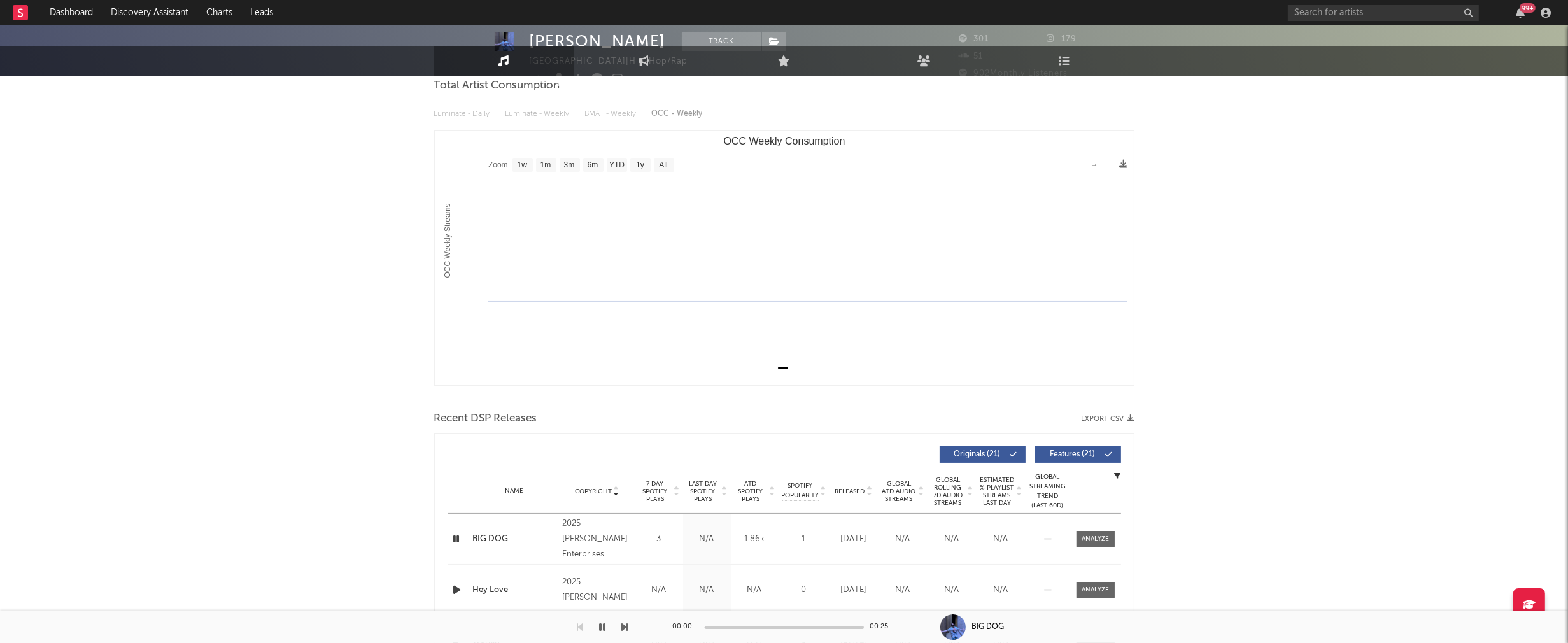
scroll to position [0, 0]
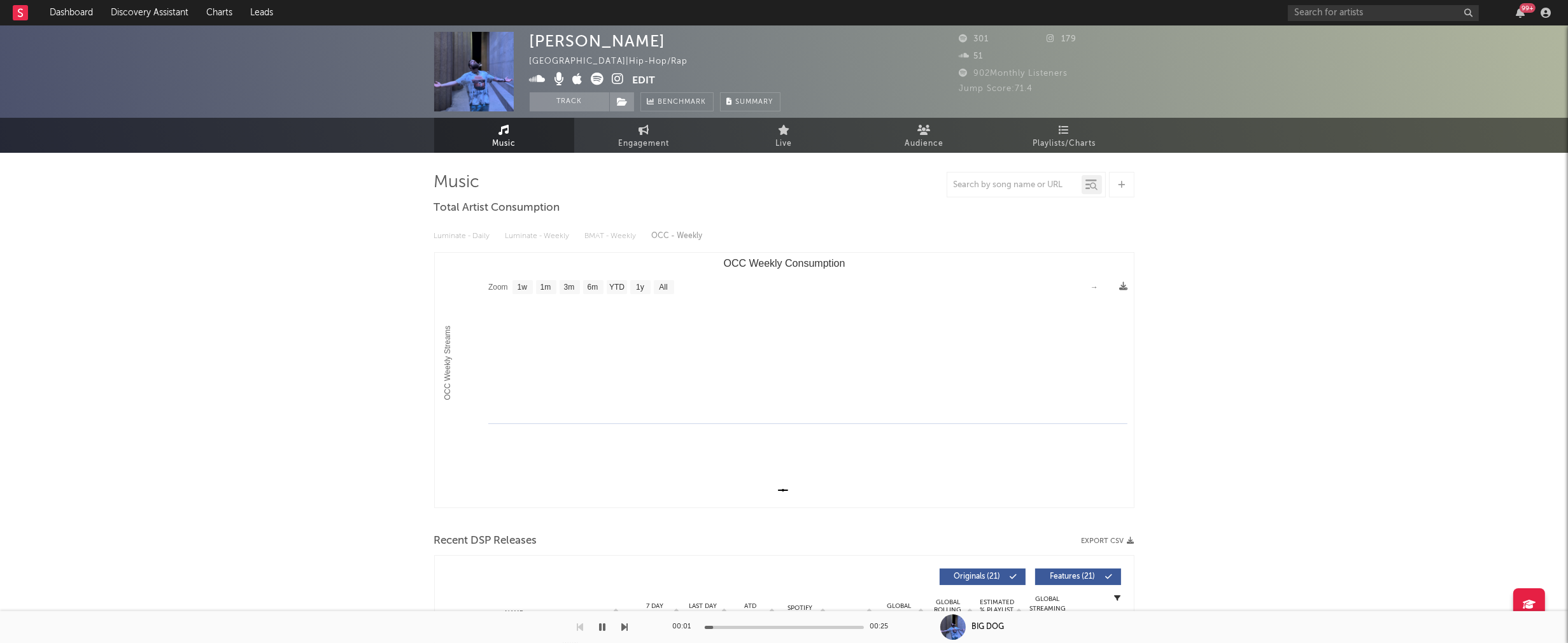
click at [618, 76] on icon at bounding box center [618, 79] width 12 height 13
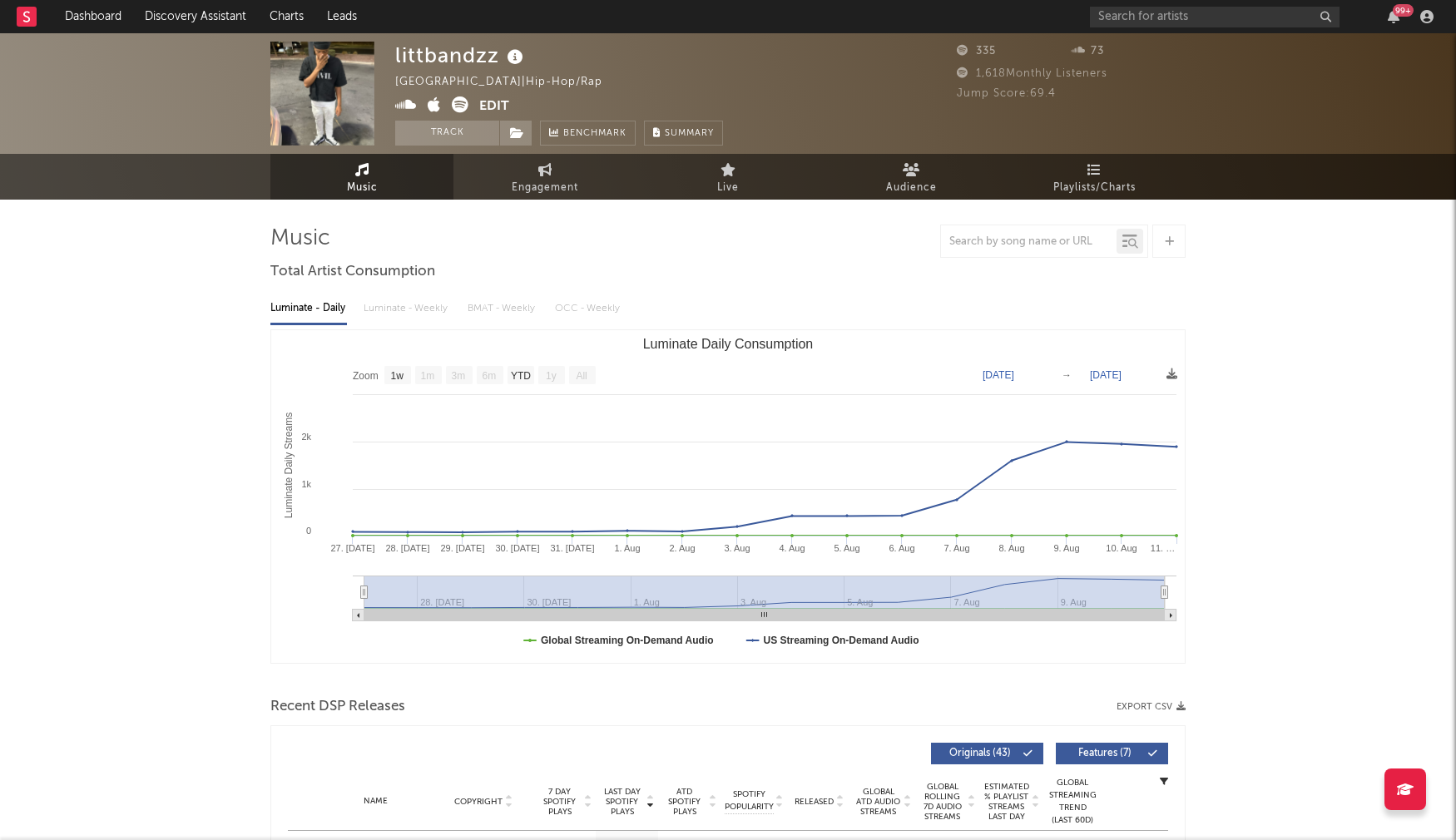
select select "1w"
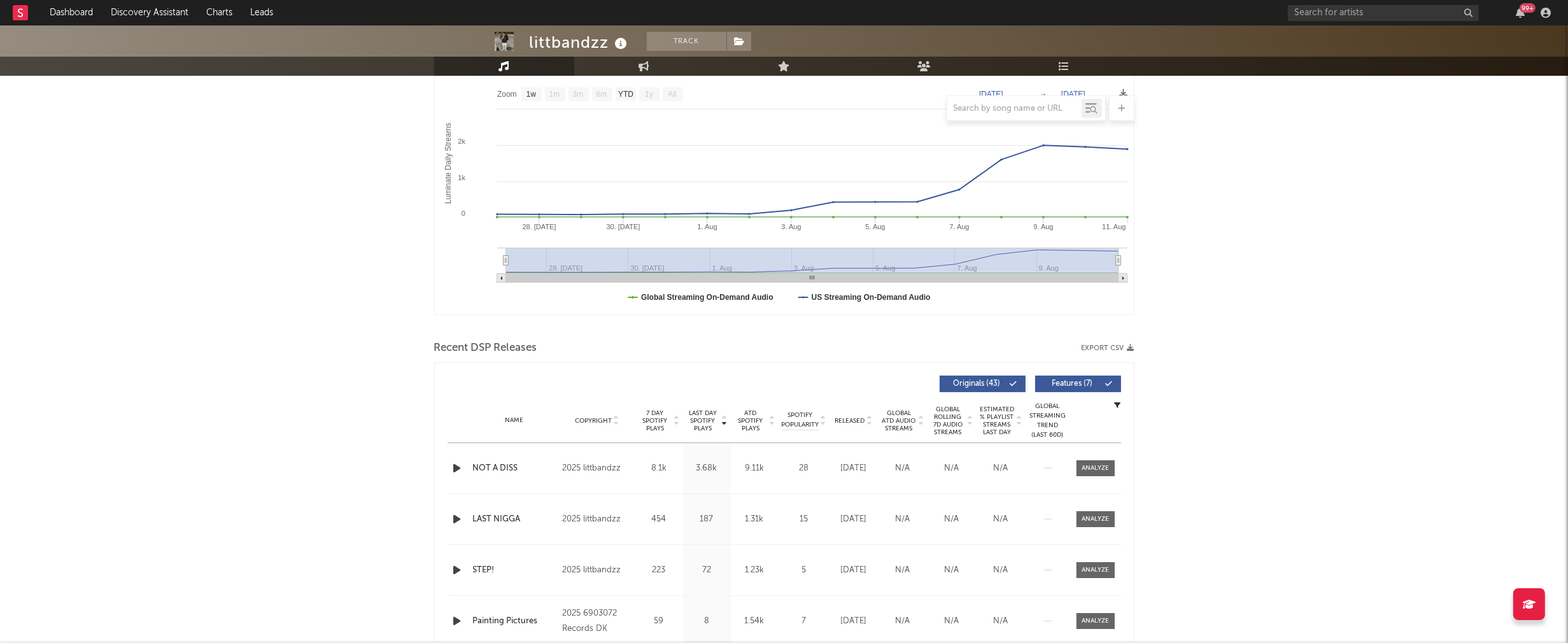
scroll to position [193, 0]
click at [455, 466] on icon "button" at bounding box center [457, 467] width 13 height 16
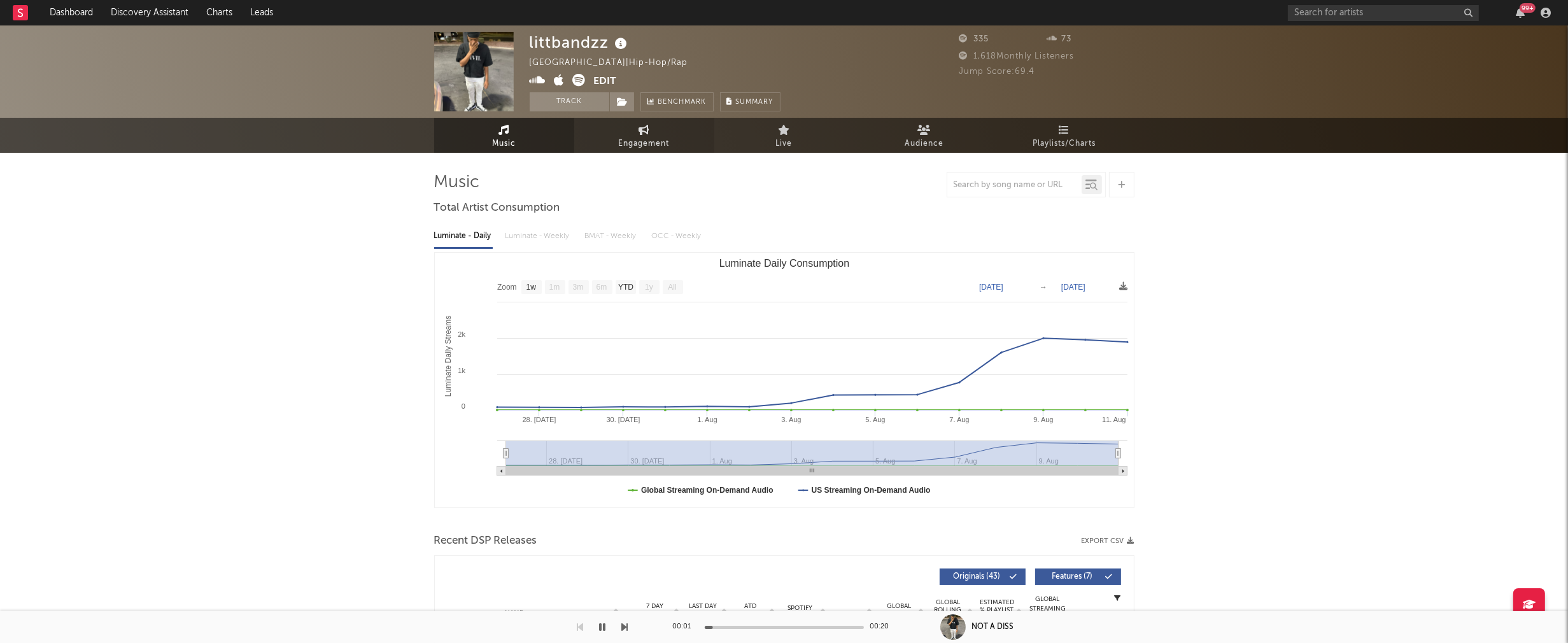
click at [634, 141] on span "Engagement" at bounding box center [644, 144] width 51 height 15
select select "1w"
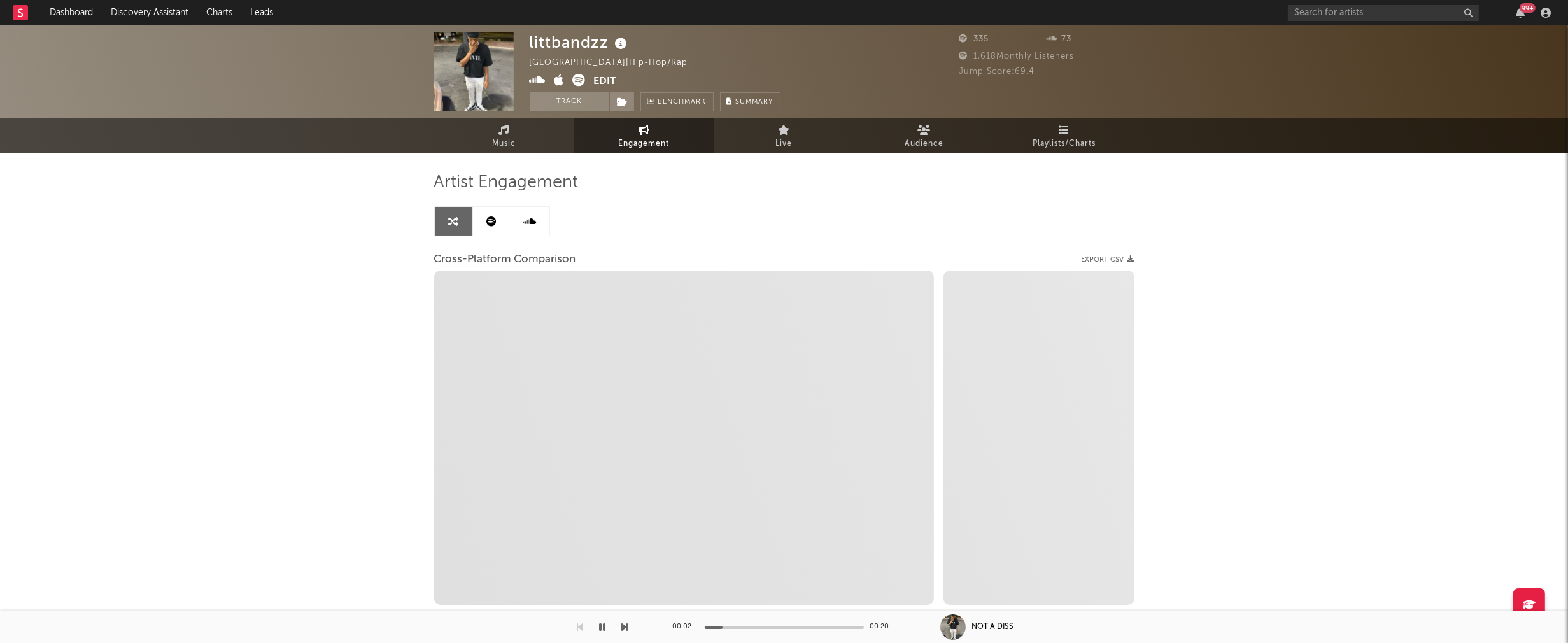
select select "1m"
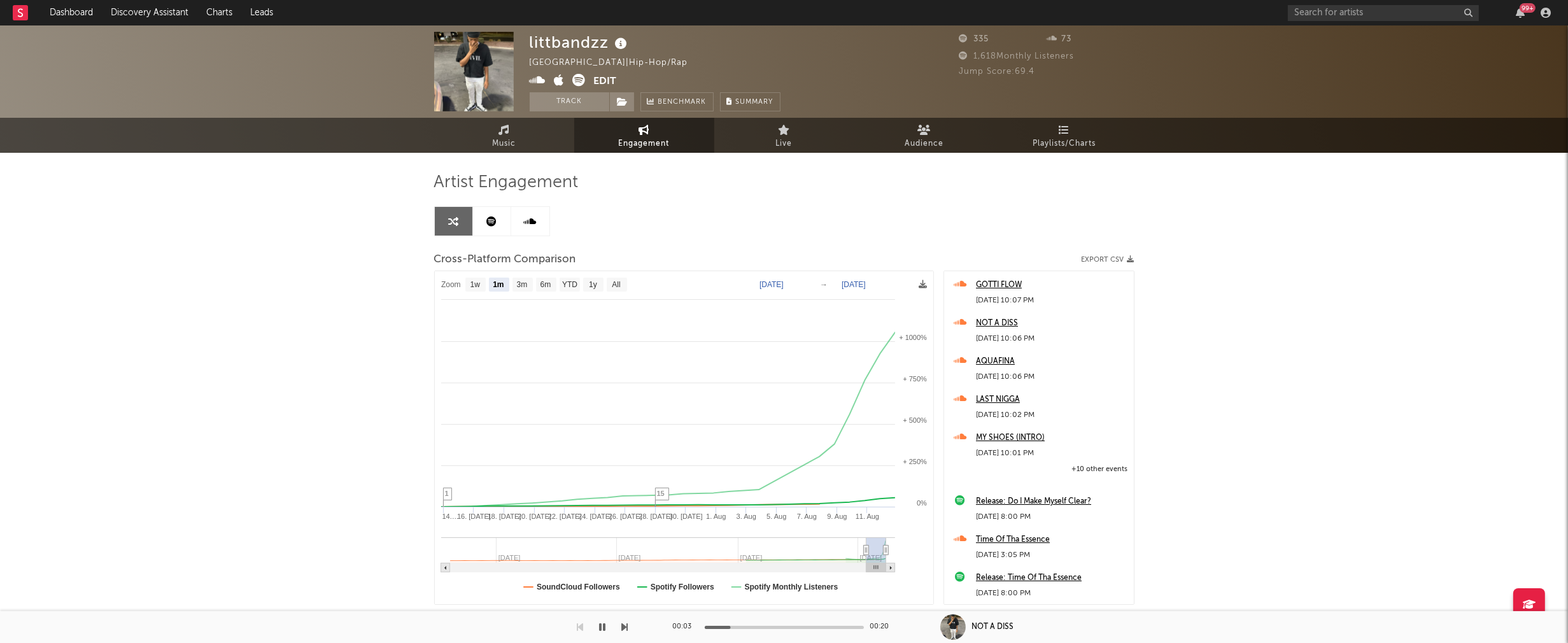
click at [538, 79] on icon at bounding box center [538, 80] width 17 height 13
click at [601, 624] on icon "button" at bounding box center [603, 627] width 6 height 10
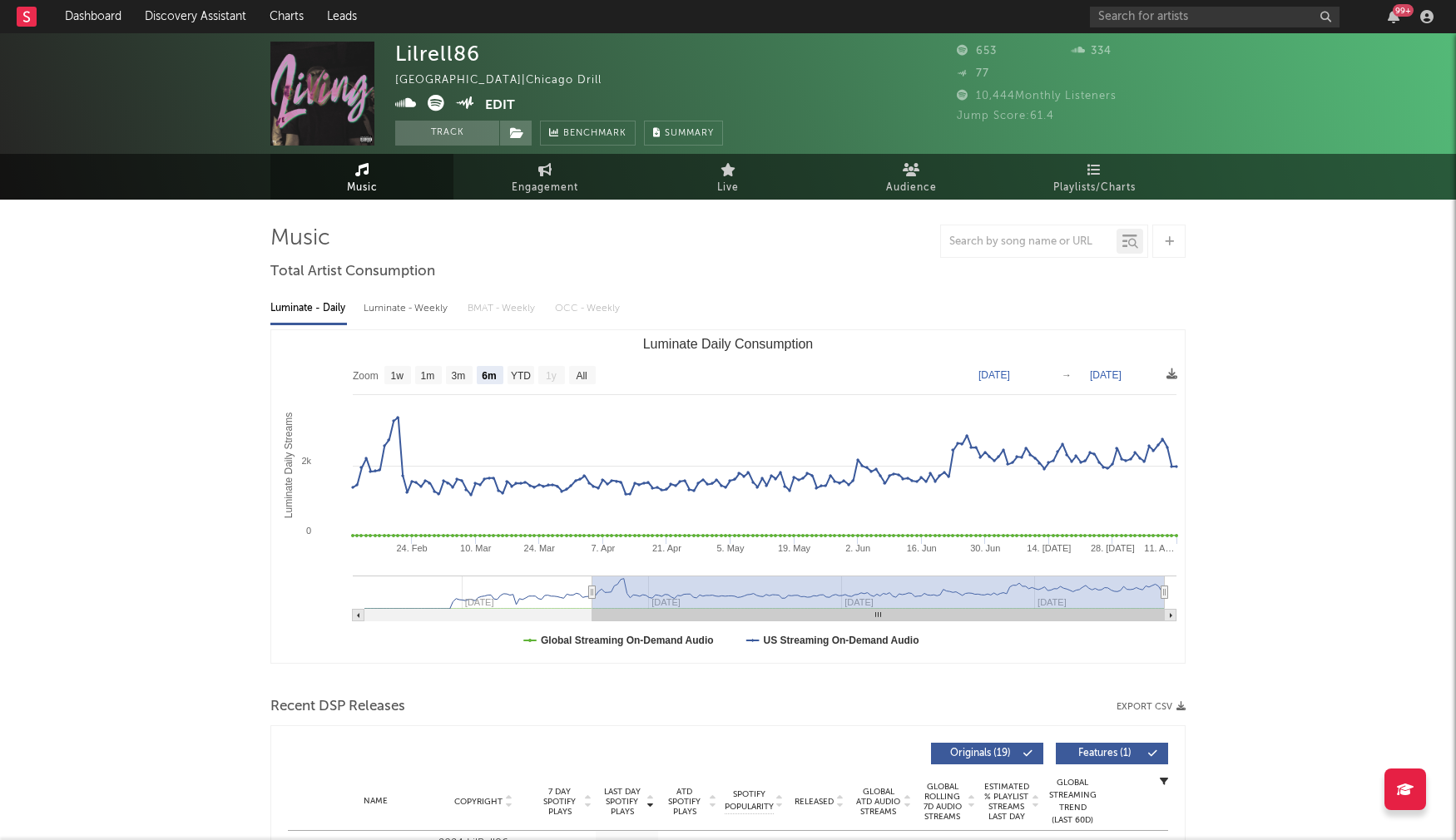
select select "6m"
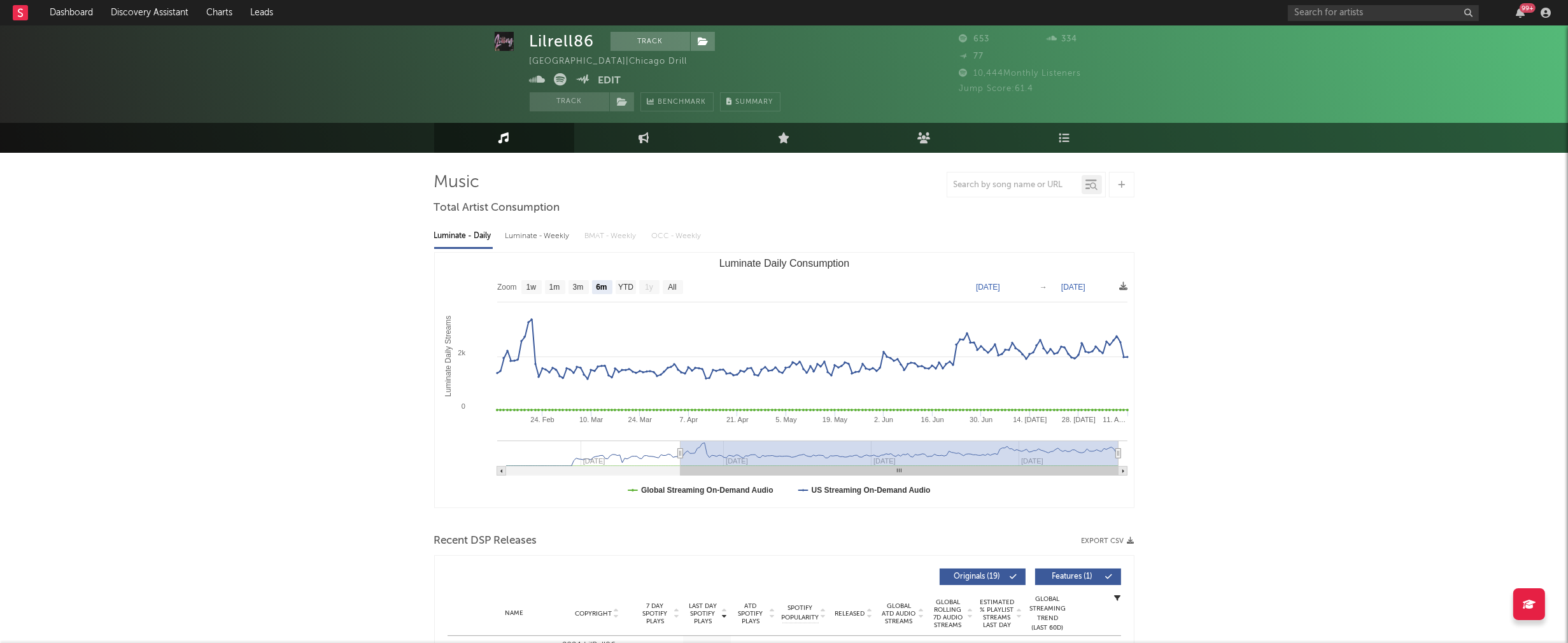
scroll to position [299, 0]
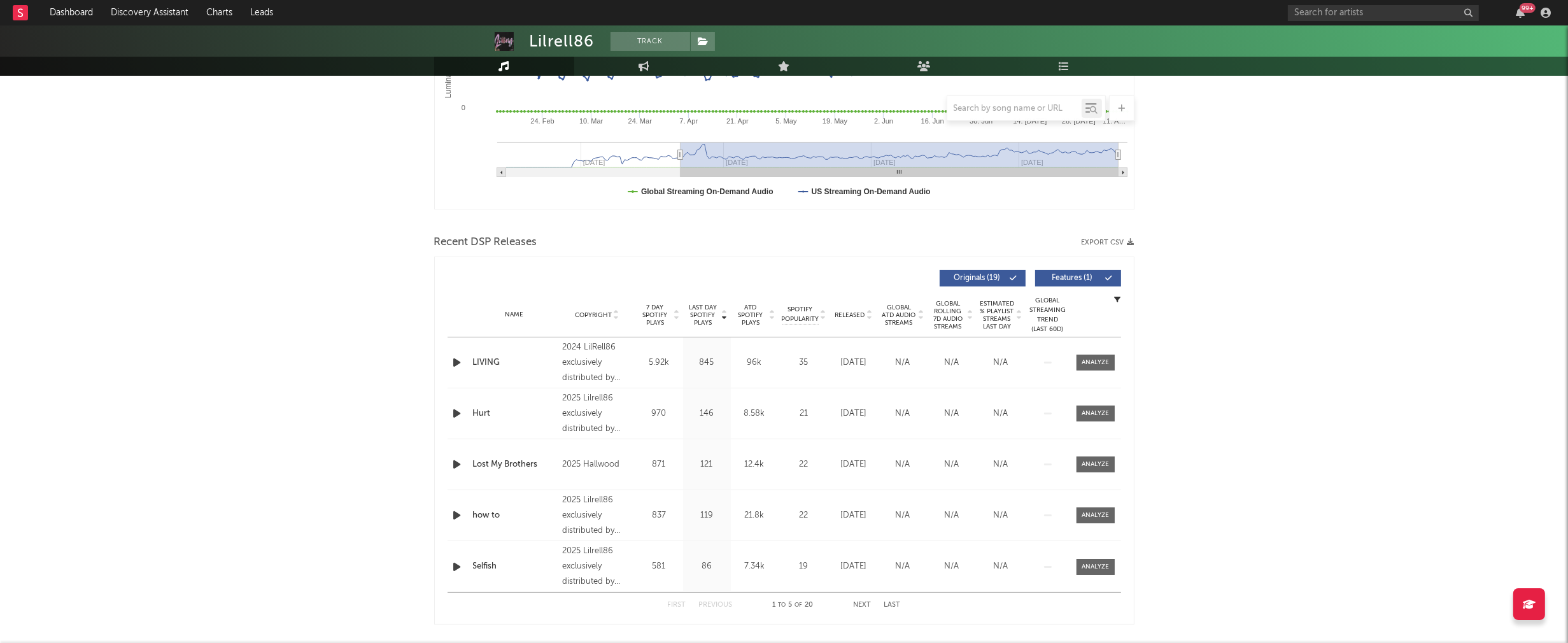
click at [457, 360] on icon "button" at bounding box center [457, 362] width 13 height 16
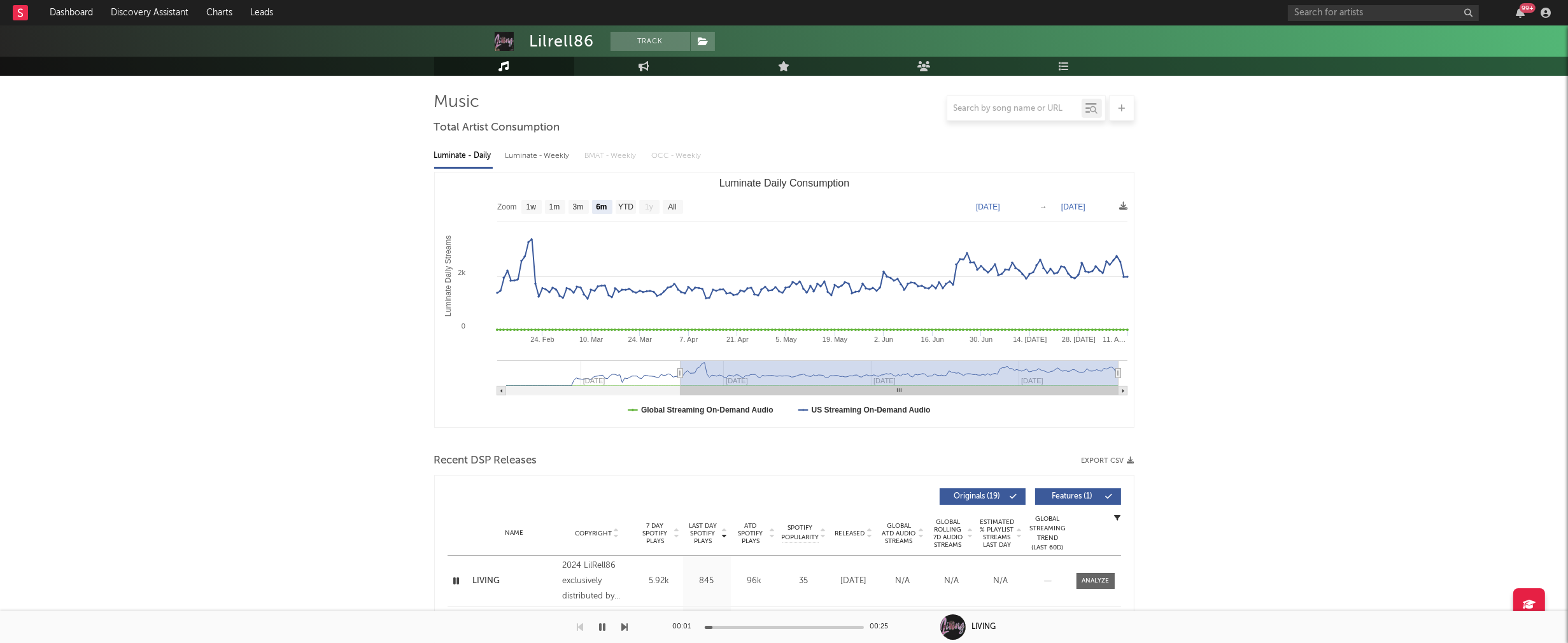
scroll to position [0, 0]
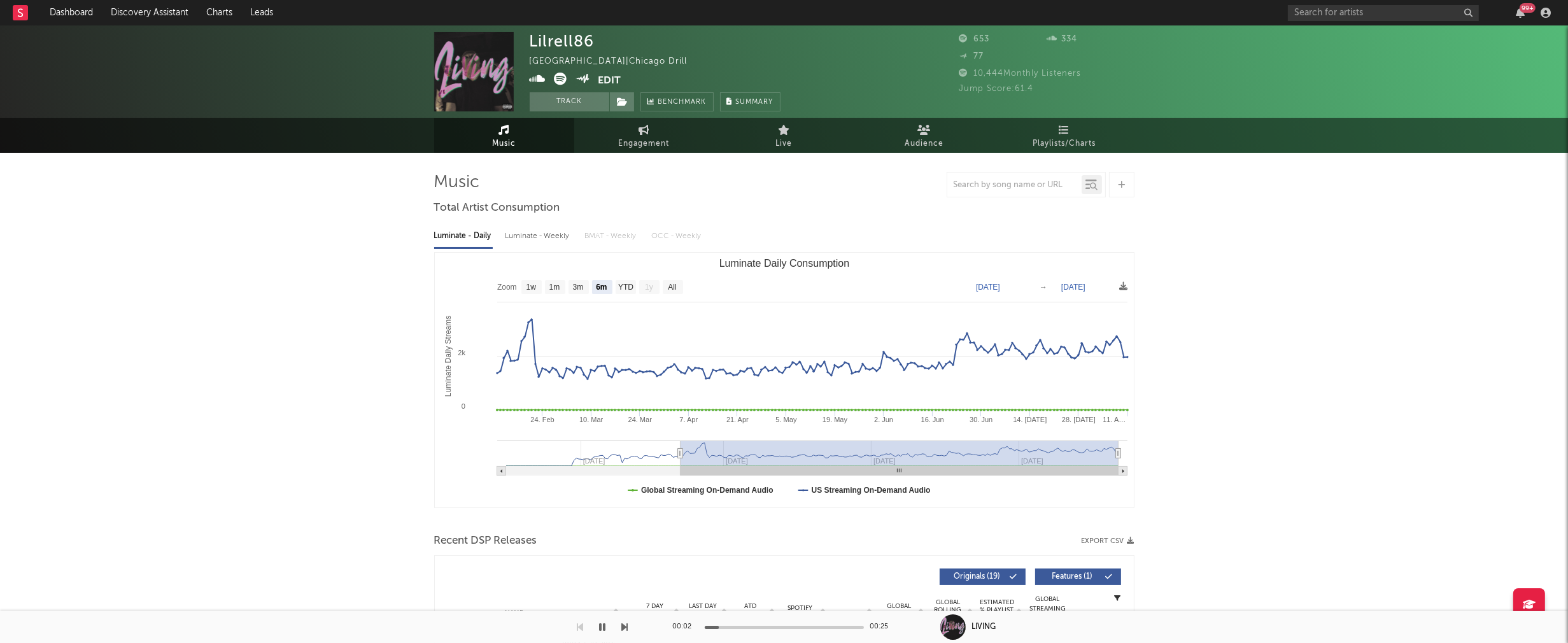
click at [524, 236] on div "Luminate - Weekly" at bounding box center [539, 236] width 67 height 22
select select "6m"
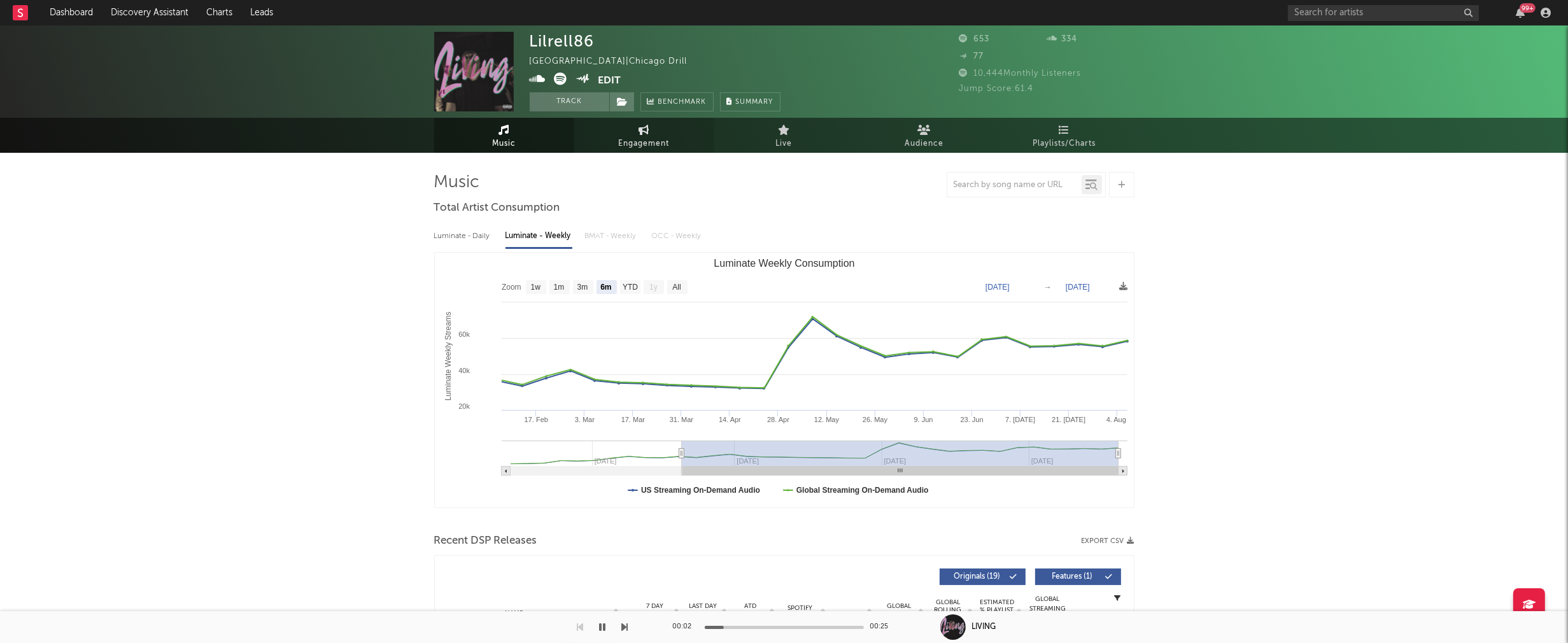
click at [645, 138] on span "Engagement" at bounding box center [644, 144] width 51 height 15
select select "1w"
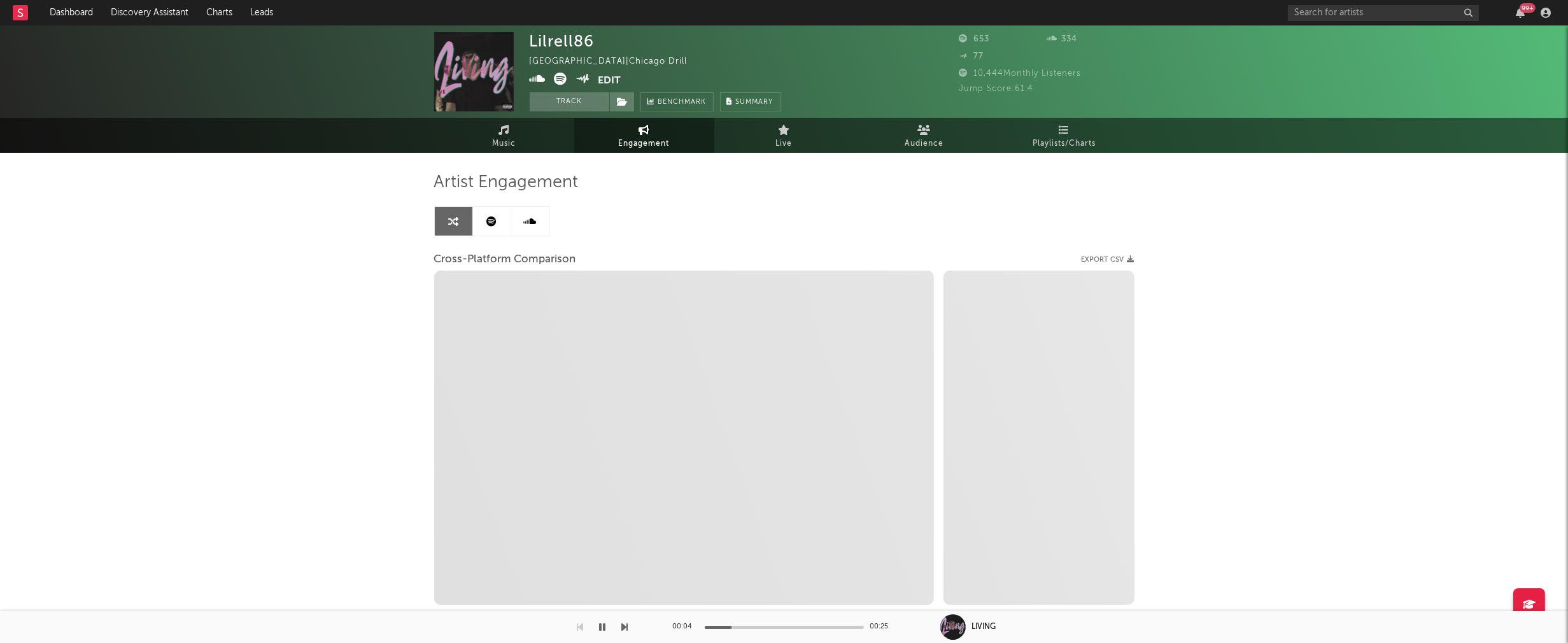
select select "1m"
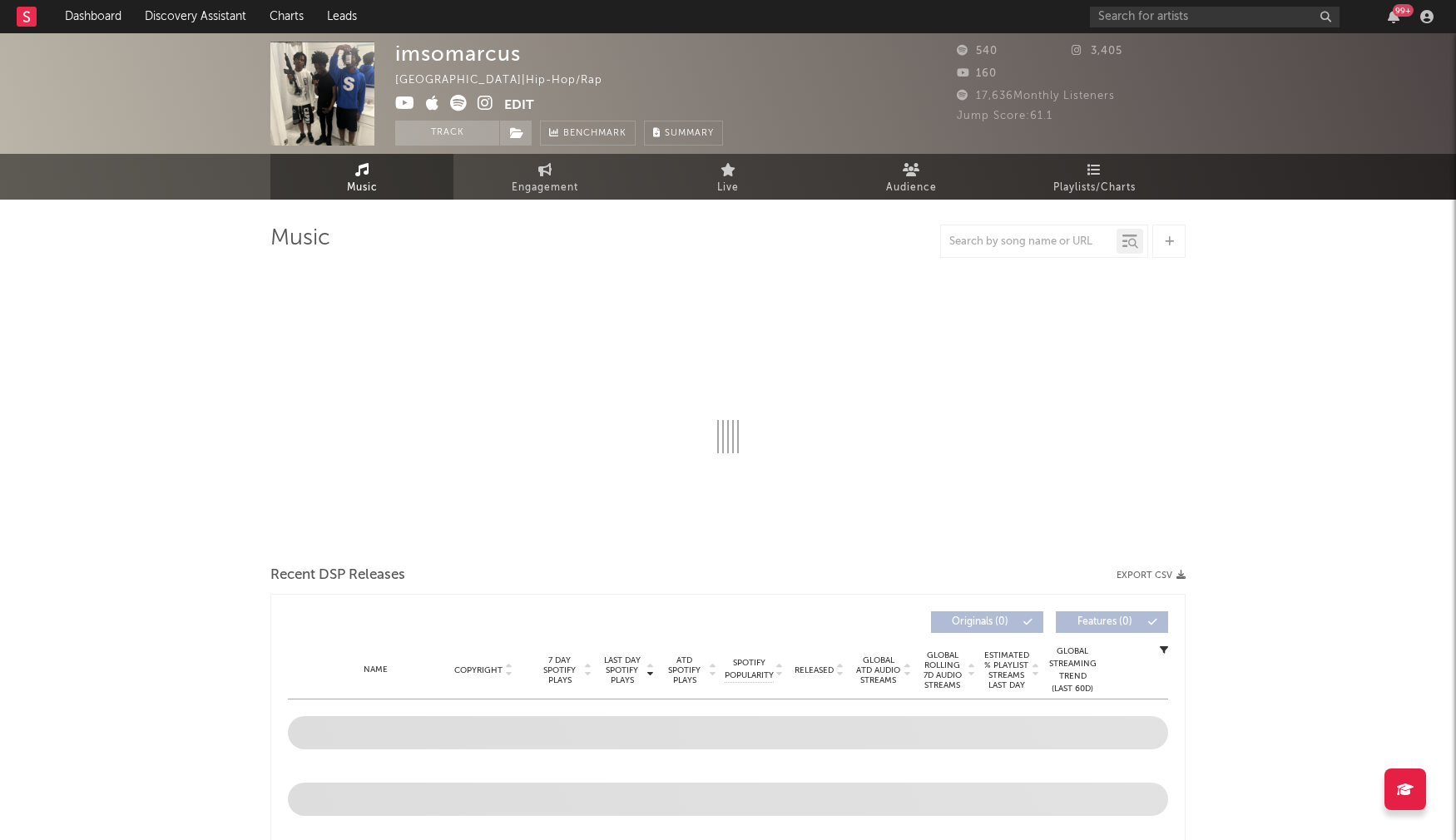
select select "6m"
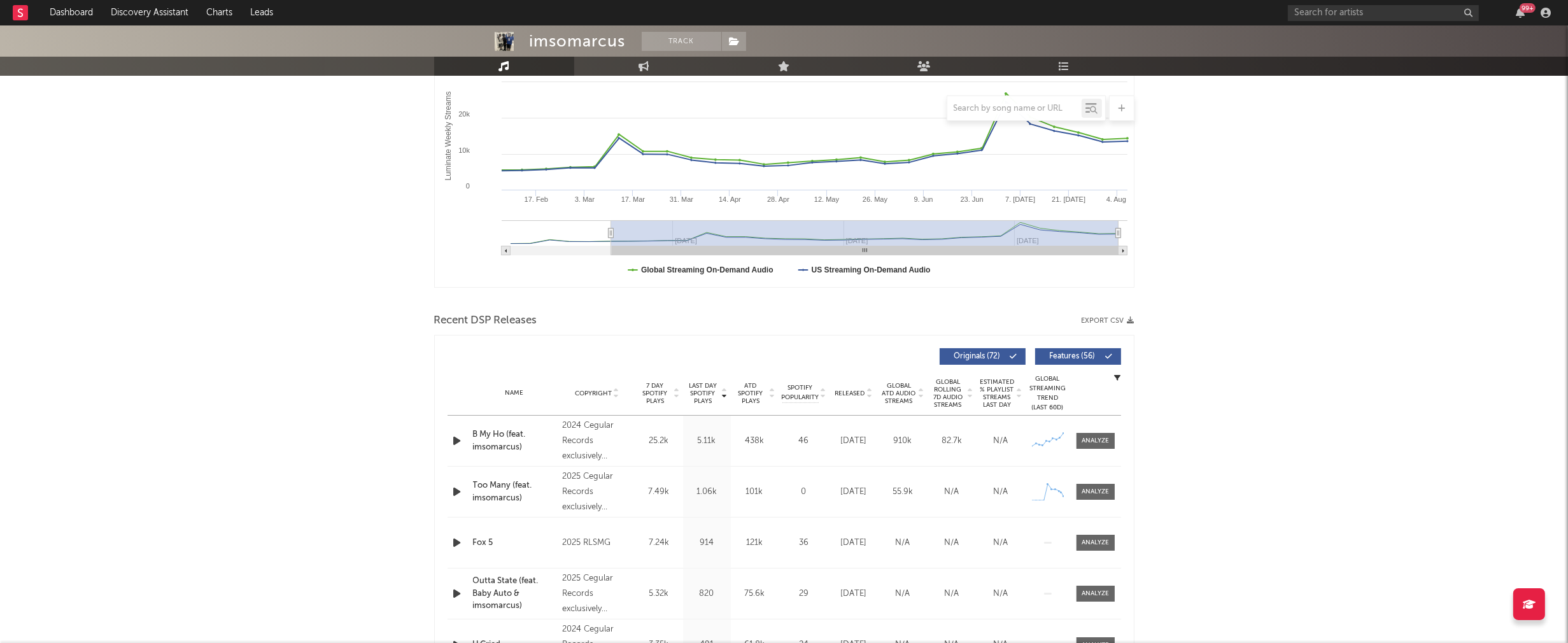
scroll to position [222, 0]
click at [457, 440] on icon "button" at bounding box center [457, 439] width 13 height 16
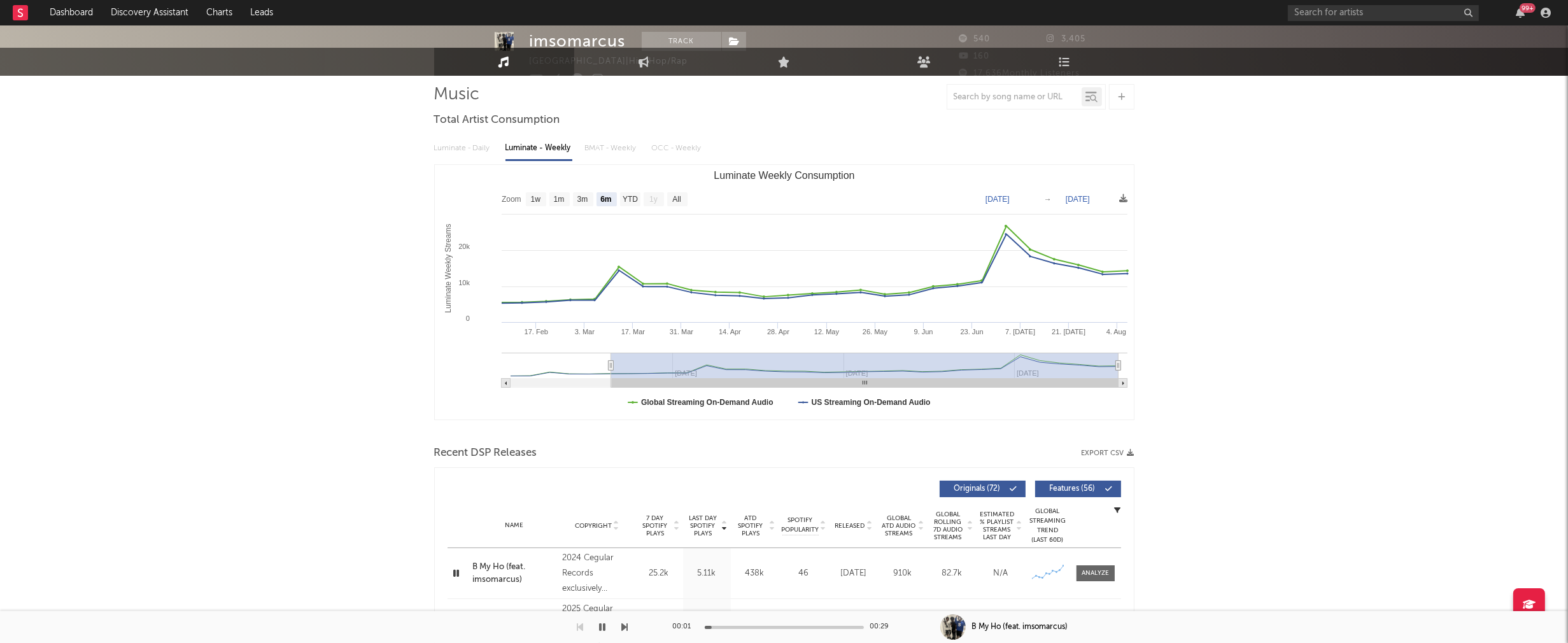
scroll to position [0, 0]
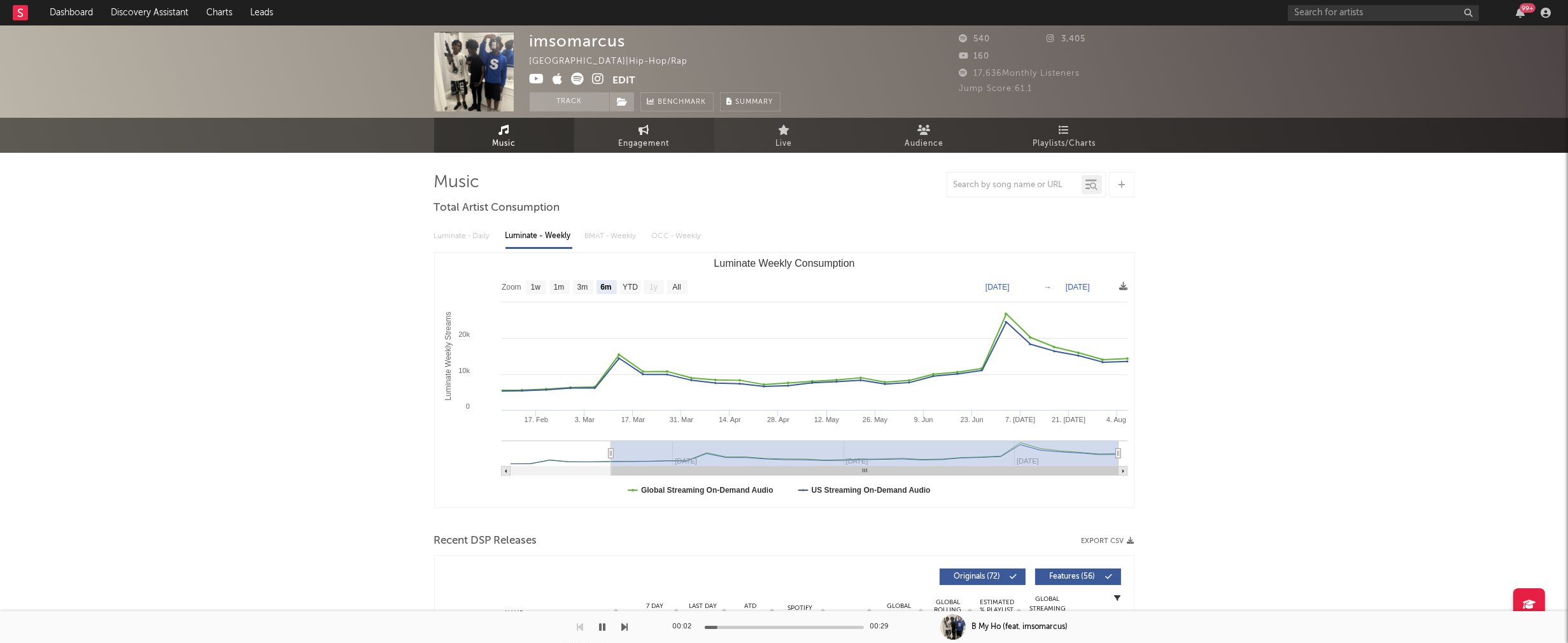
click at [643, 138] on span "Engagement" at bounding box center [644, 144] width 51 height 15
select select "1w"
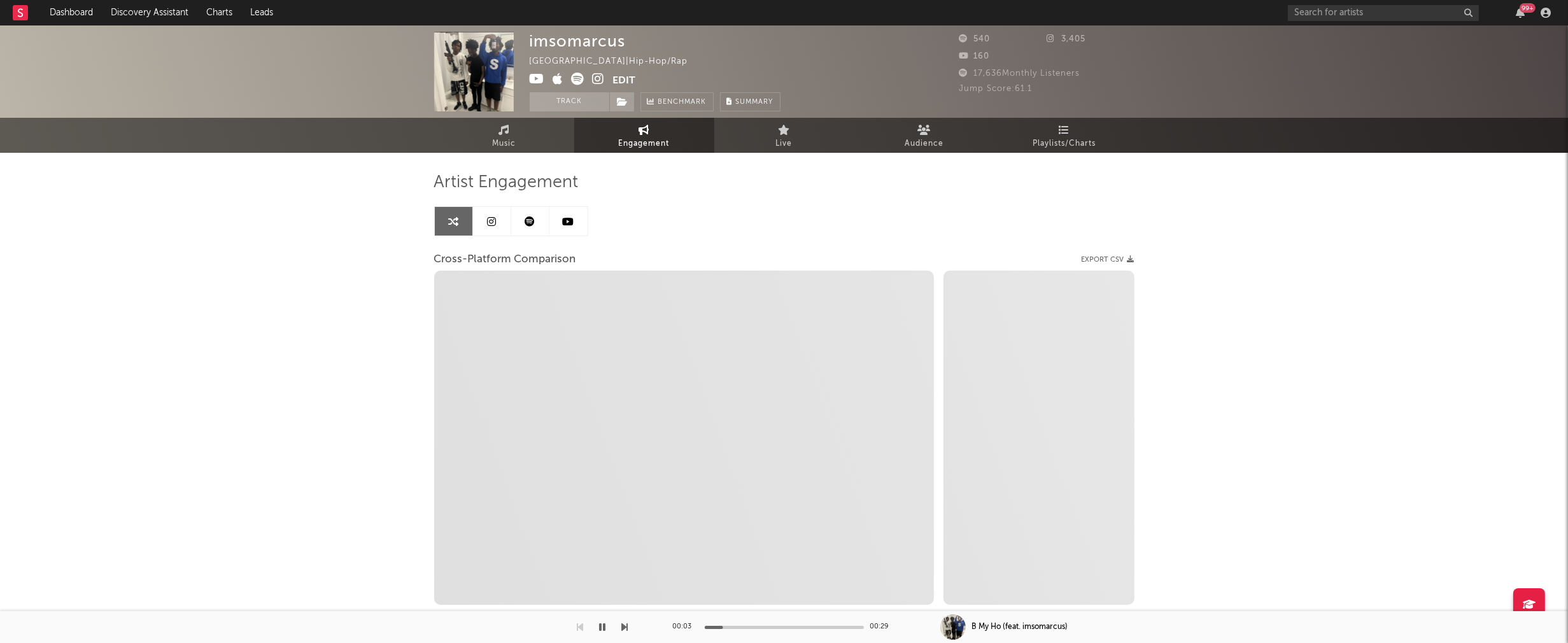
select select "1m"
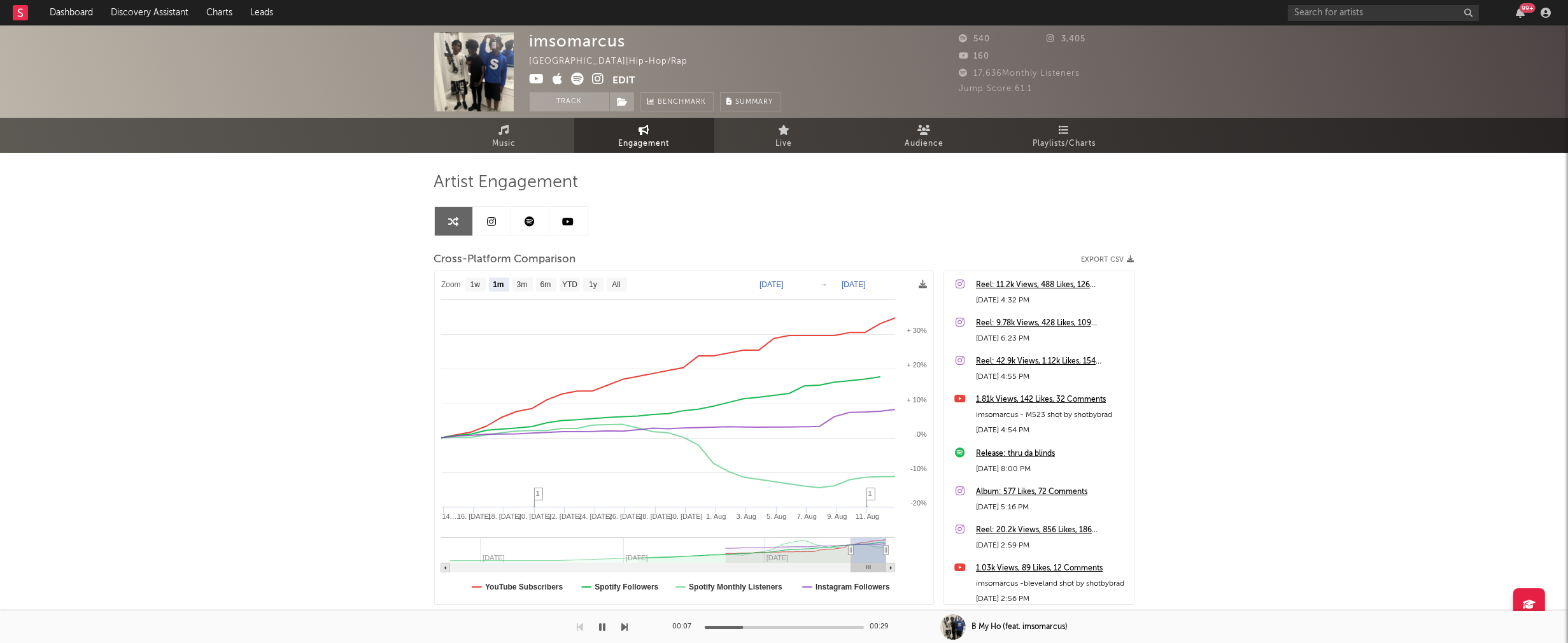
click at [598, 79] on icon at bounding box center [598, 79] width 12 height 13
click at [605, 630] on button "button" at bounding box center [603, 627] width 13 height 32
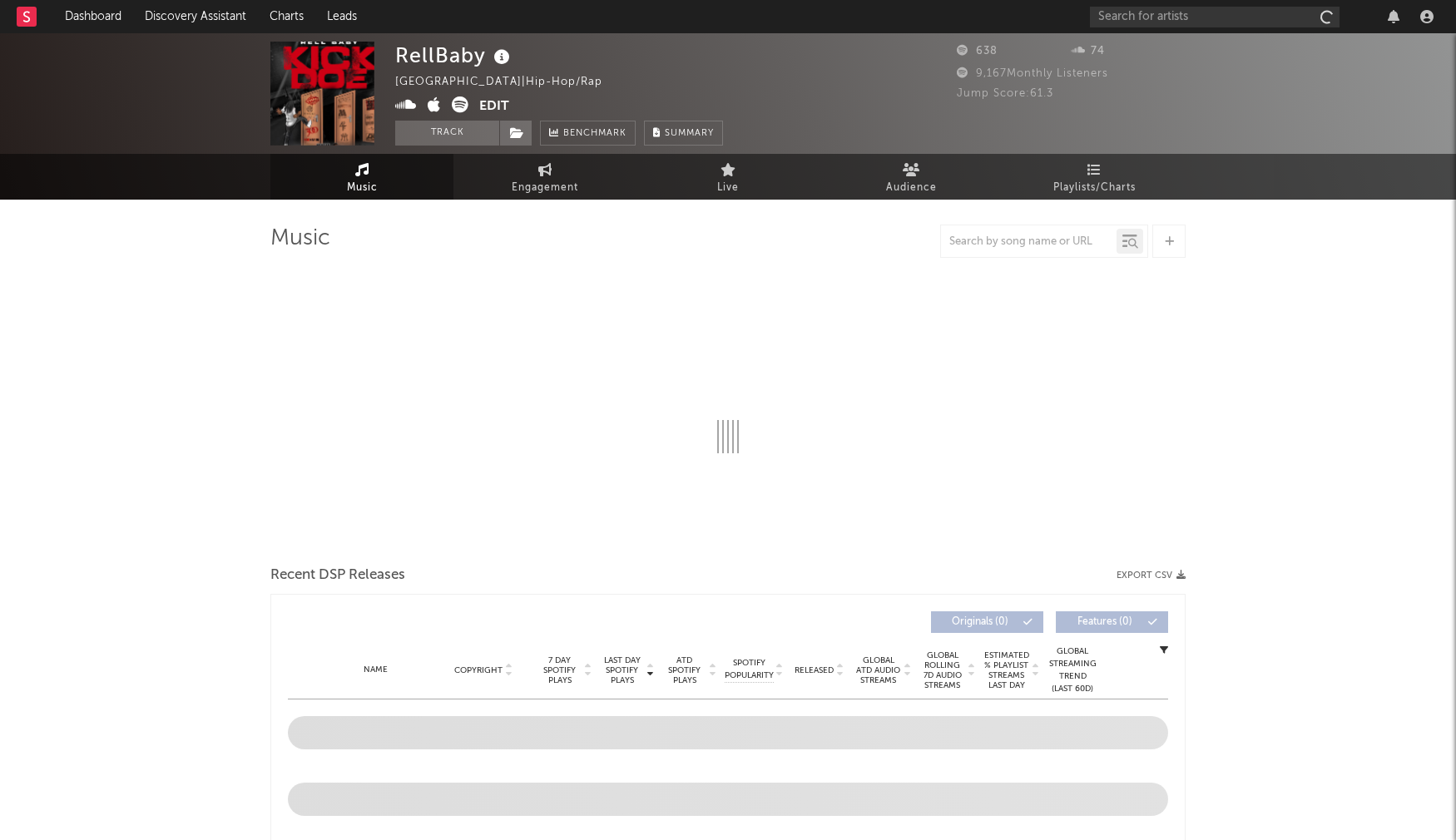
select select "1w"
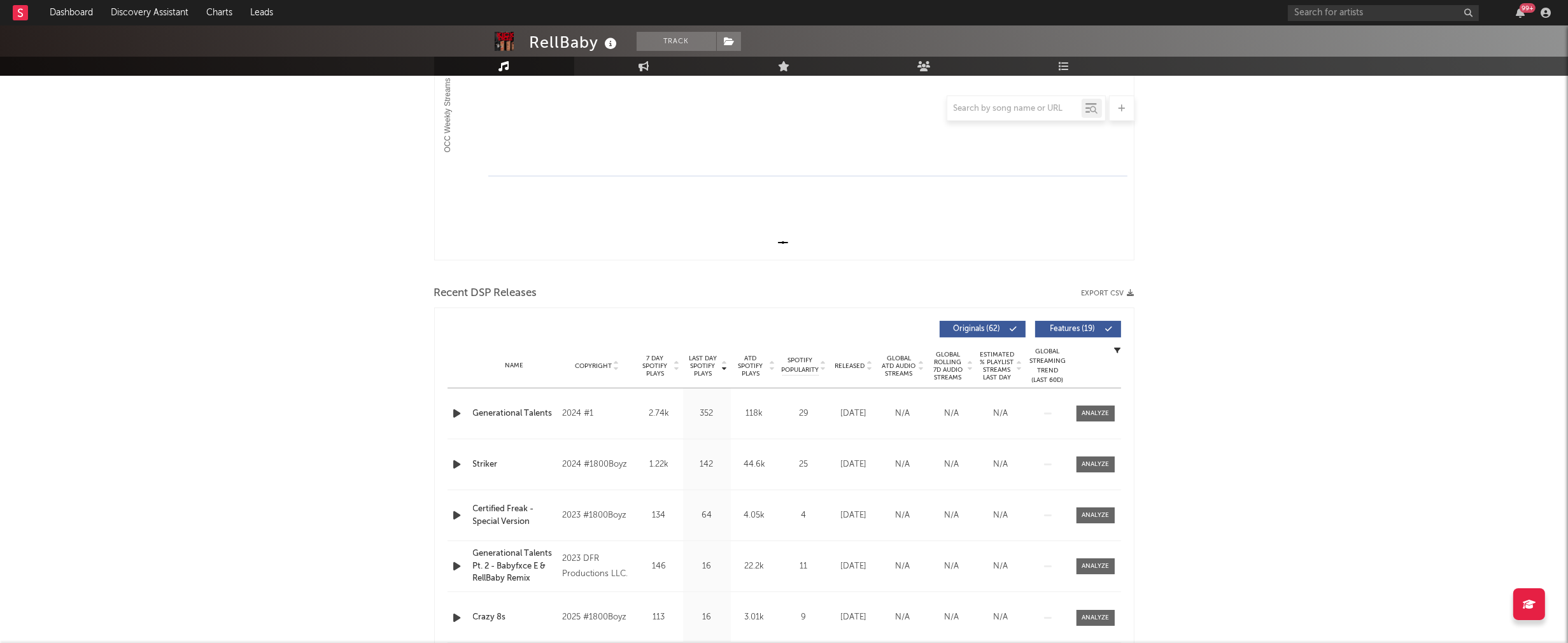
scroll to position [301, 0]
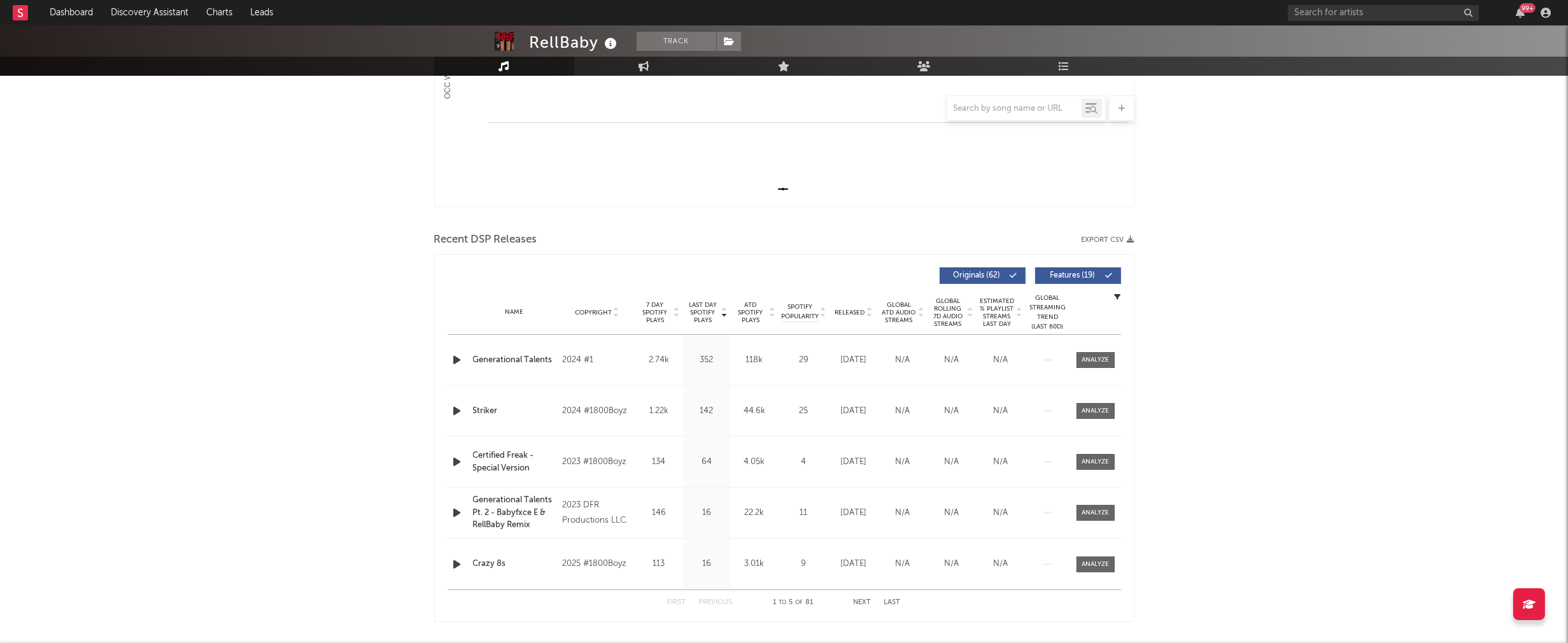
click at [455, 359] on icon "button" at bounding box center [457, 359] width 13 height 16
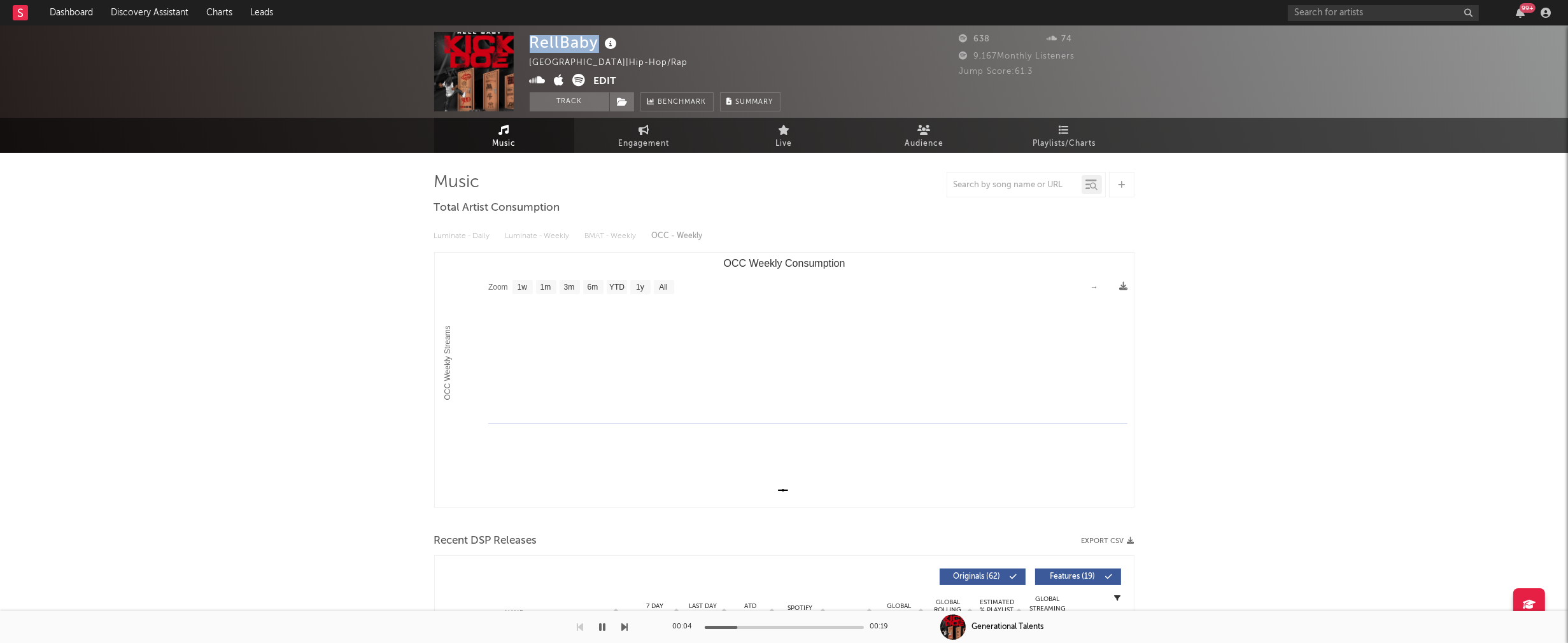
drag, startPoint x: 532, startPoint y: 42, endPoint x: 596, endPoint y: 41, distance: 64.0
click at [596, 41] on div "RellBaby" at bounding box center [575, 42] width 91 height 21
copy div "RellBaby"
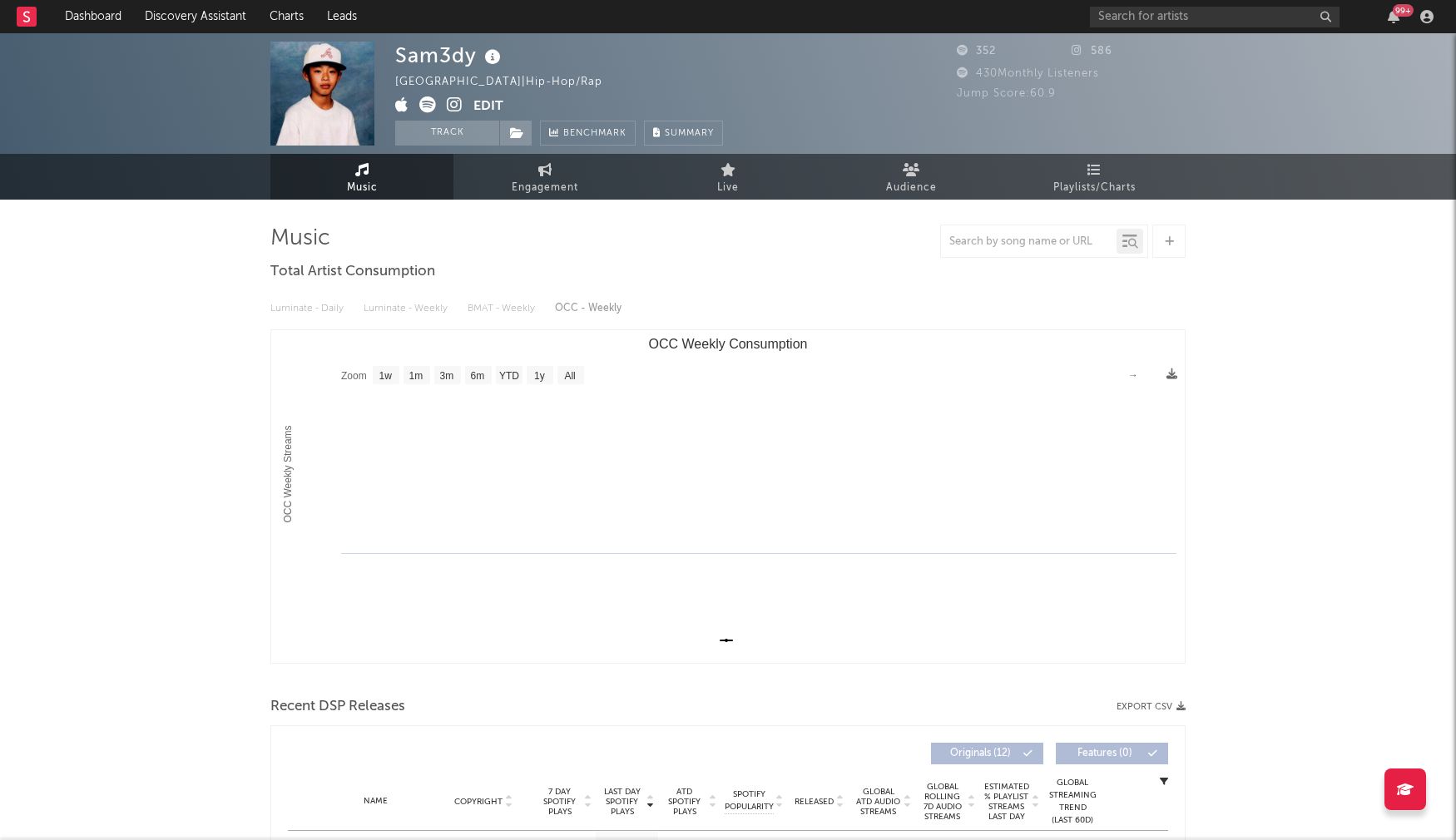
select select "1w"
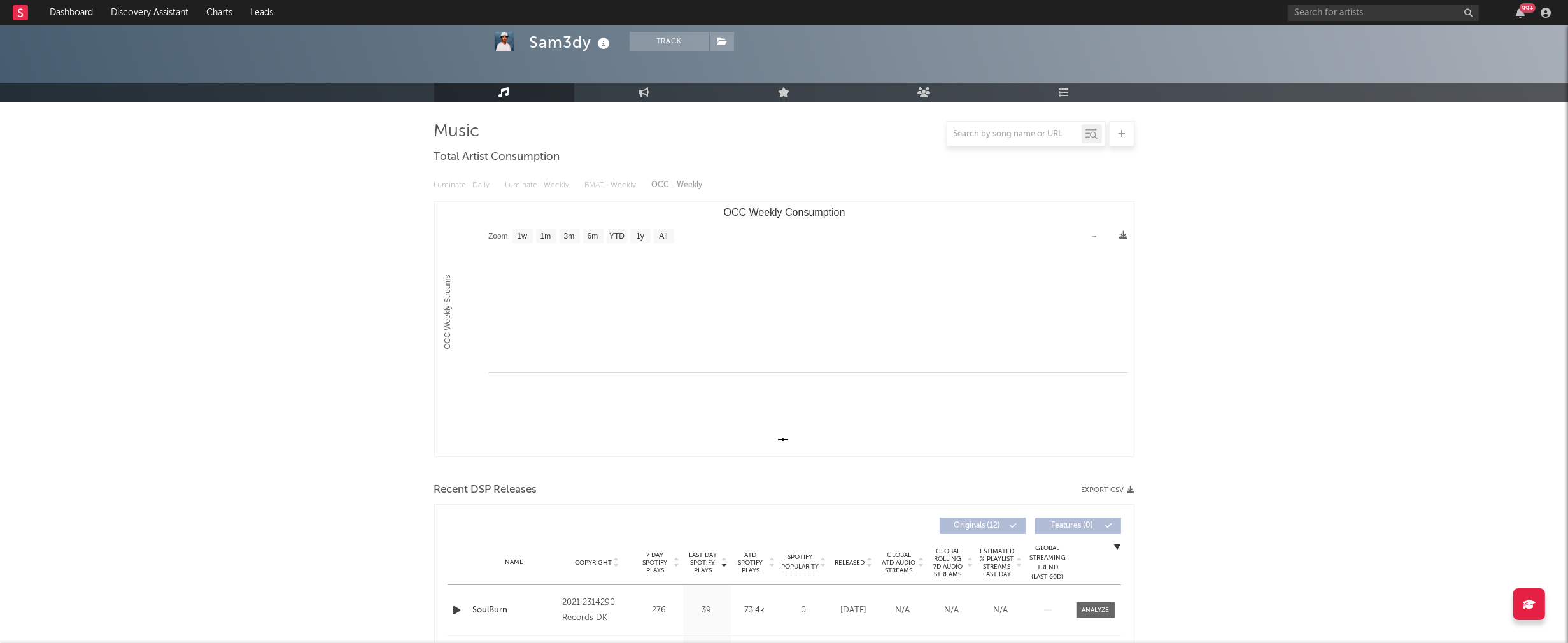
scroll to position [305, 0]
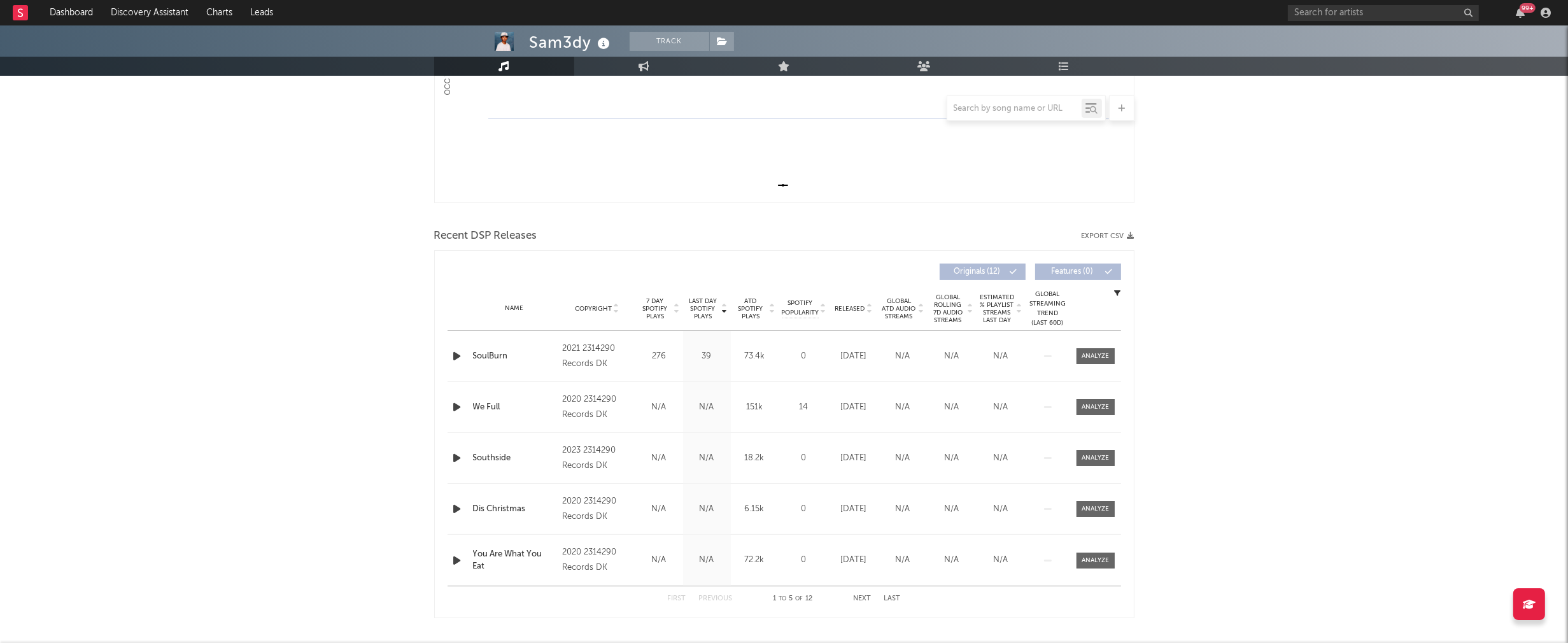
click at [457, 355] on icon "button" at bounding box center [457, 356] width 13 height 16
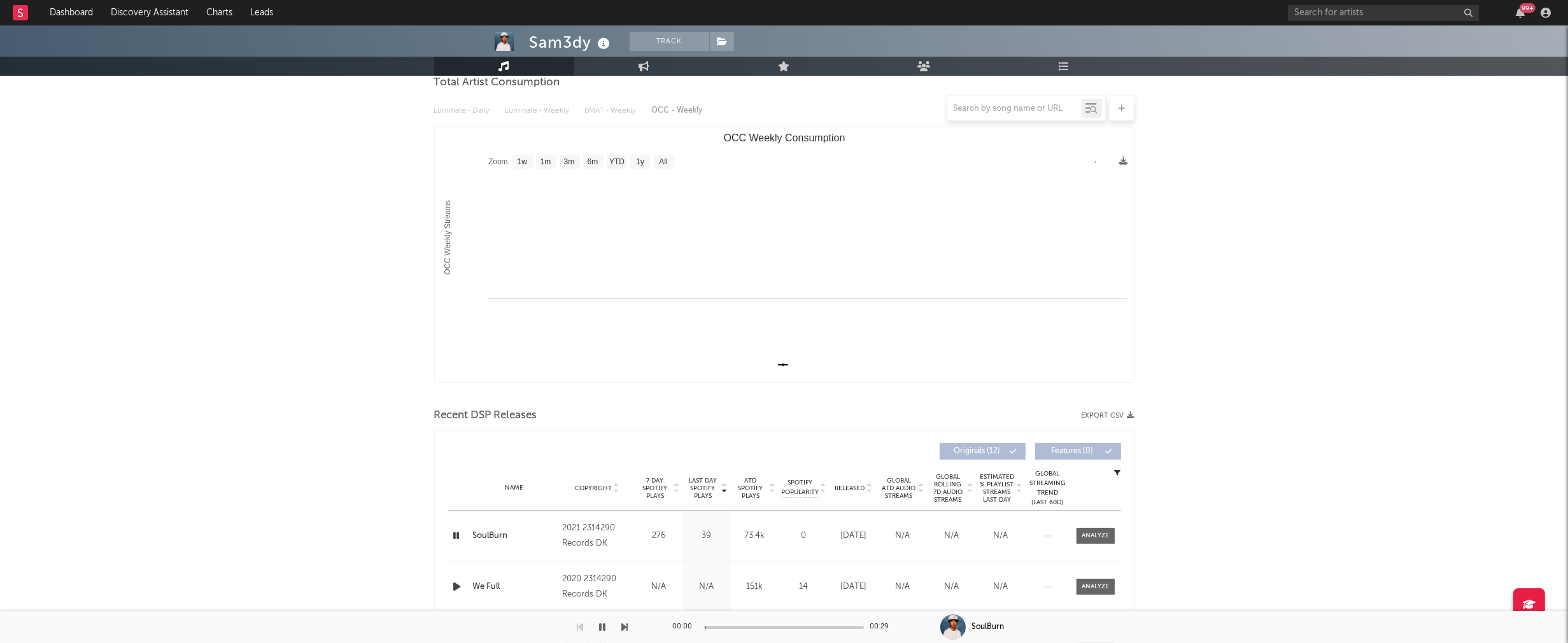
scroll to position [0, 0]
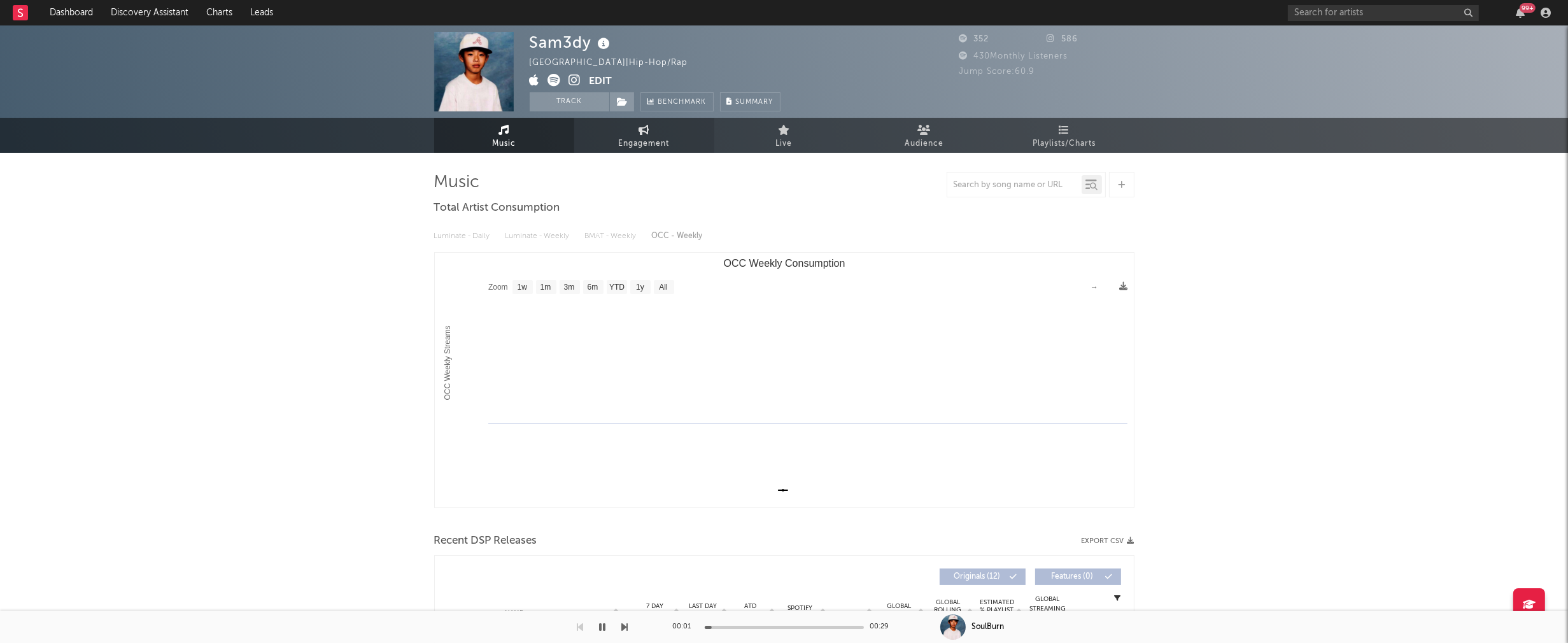
click at [644, 144] on span "Engagement" at bounding box center [644, 144] width 51 height 15
select select "1w"
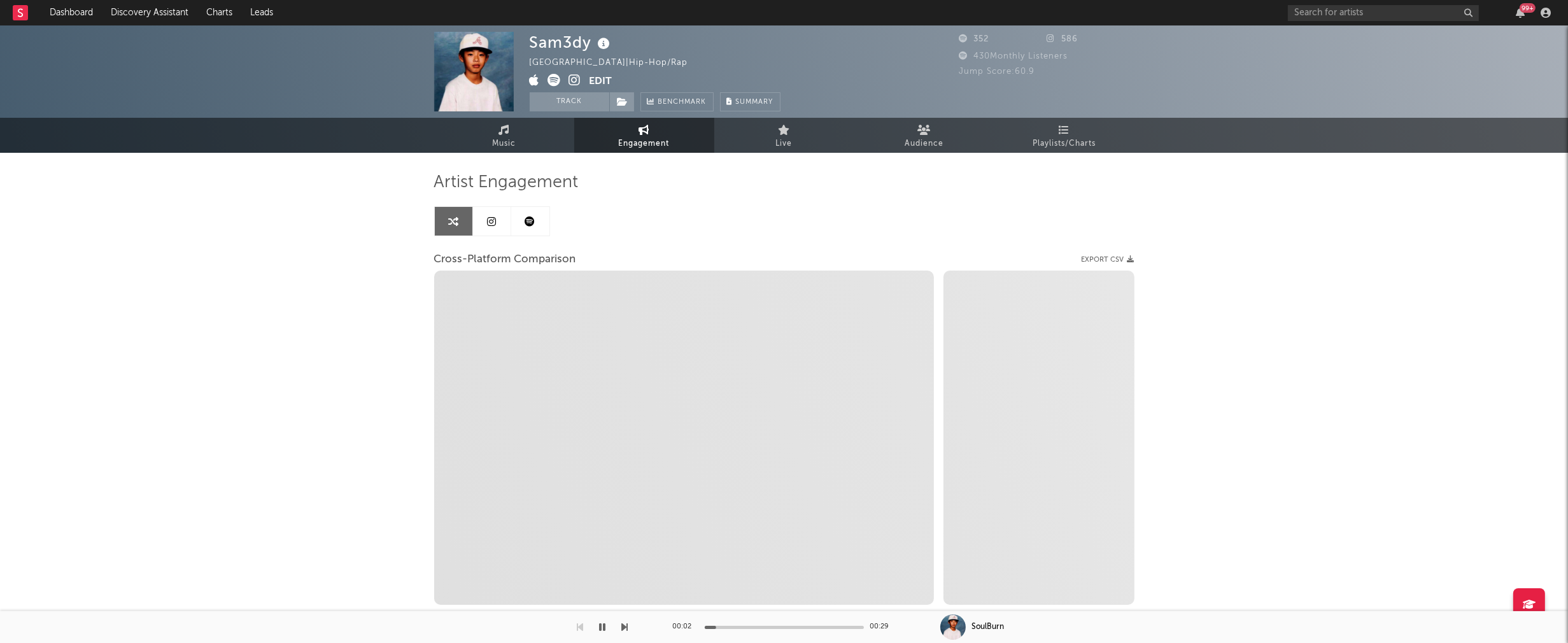
click at [575, 81] on icon at bounding box center [575, 80] width 12 height 13
select select "1m"
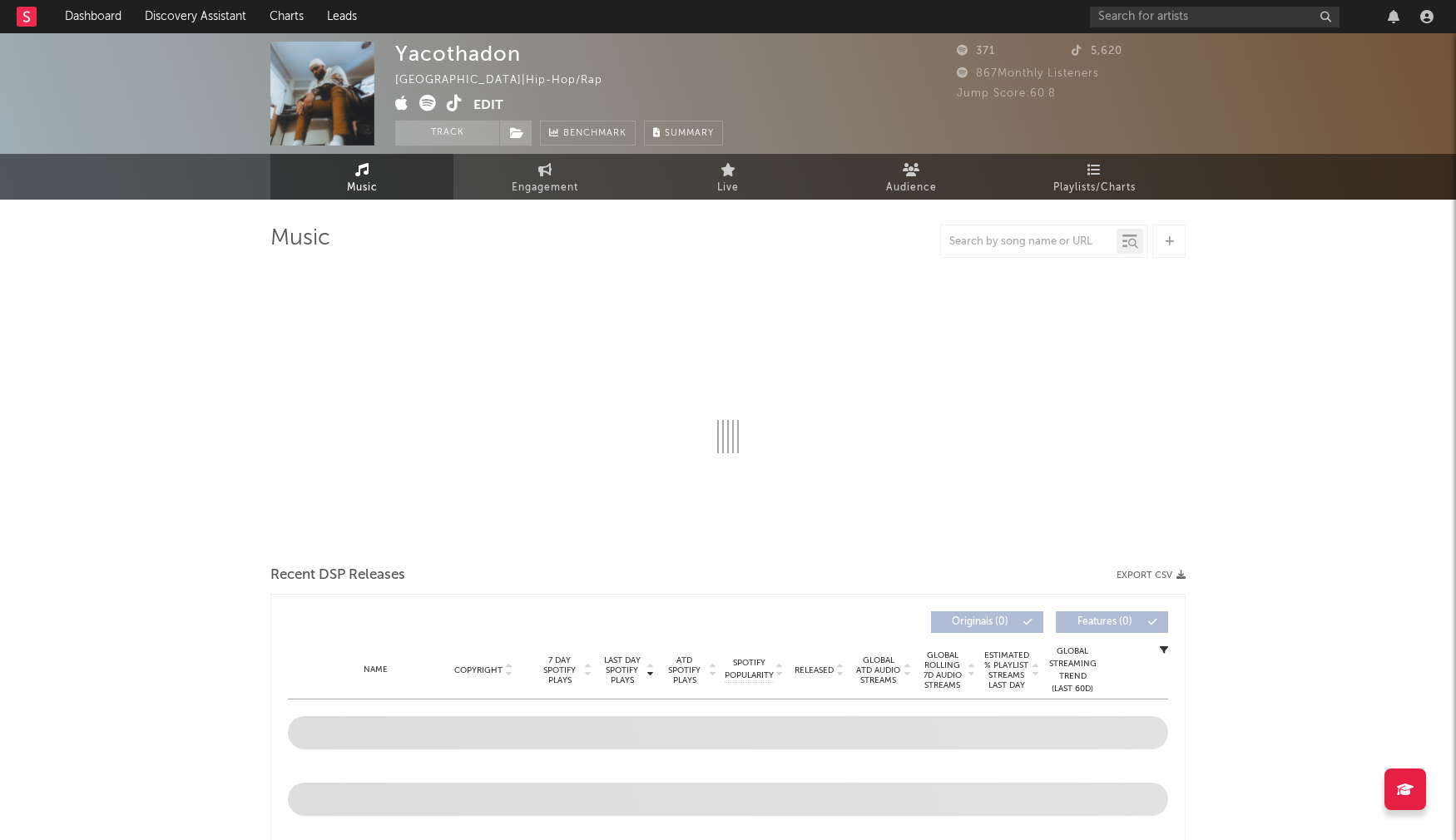
select select "1w"
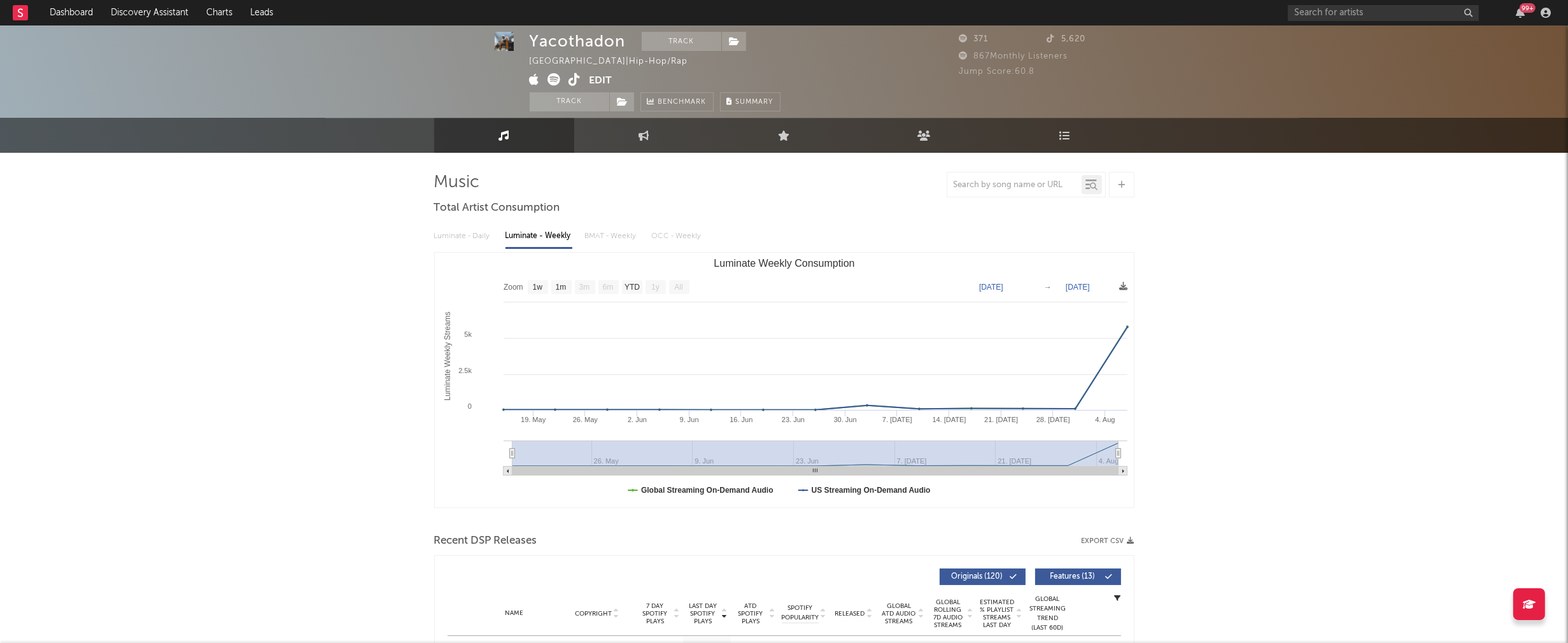
scroll to position [200, 0]
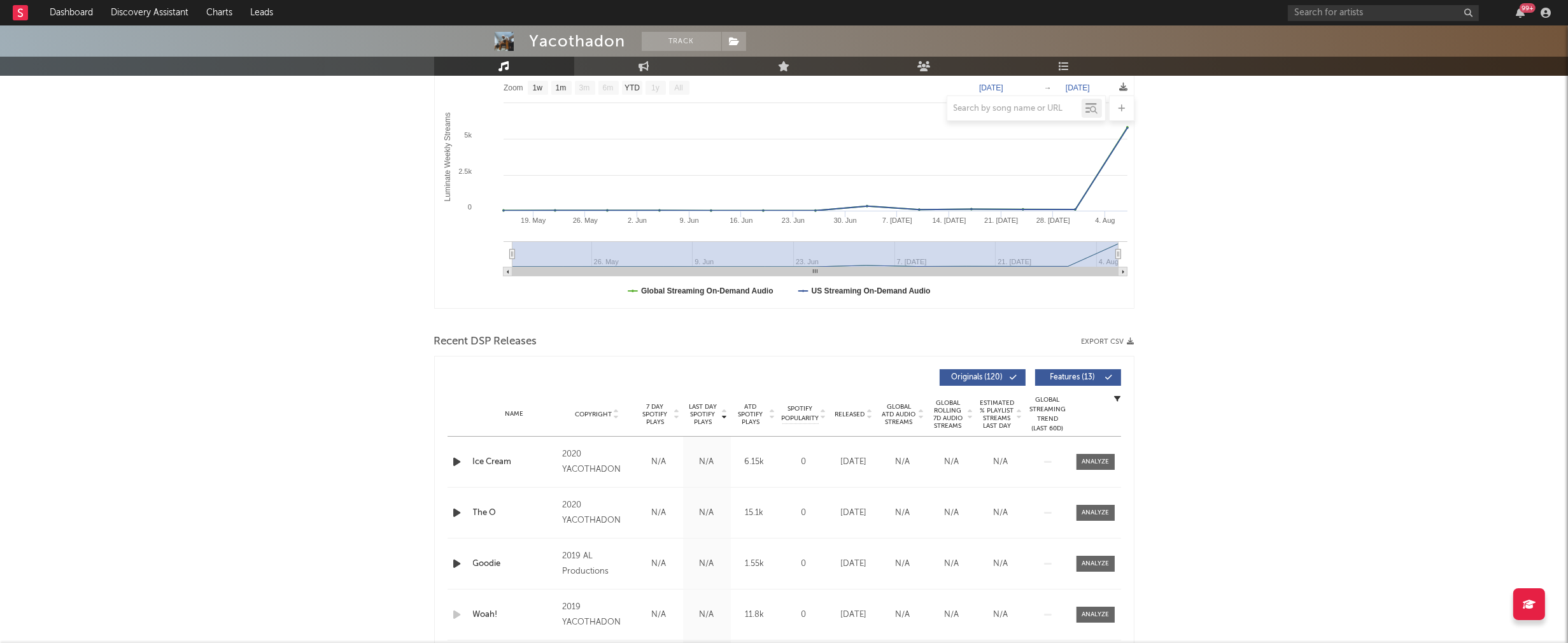
click at [448, 459] on div at bounding box center [459, 462] width 22 height 16
click at [455, 458] on icon "button" at bounding box center [457, 462] width 13 height 16
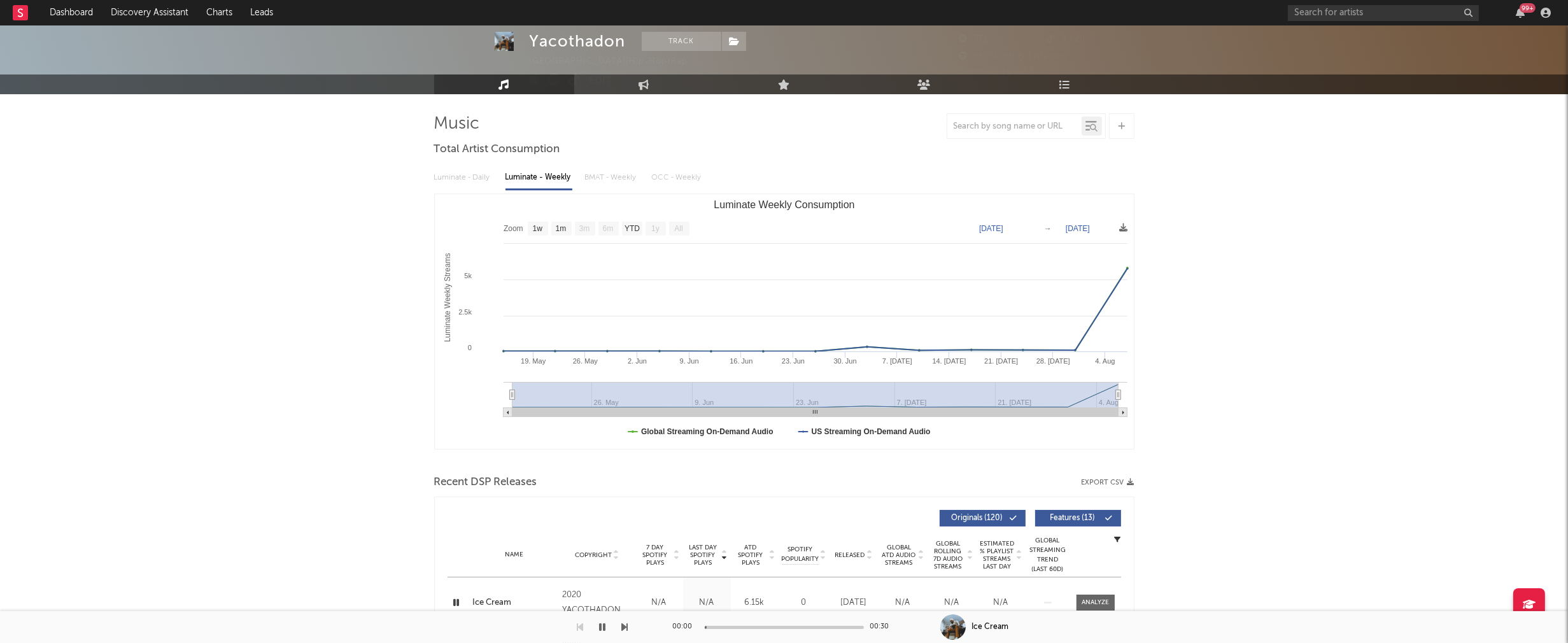
scroll to position [0, 0]
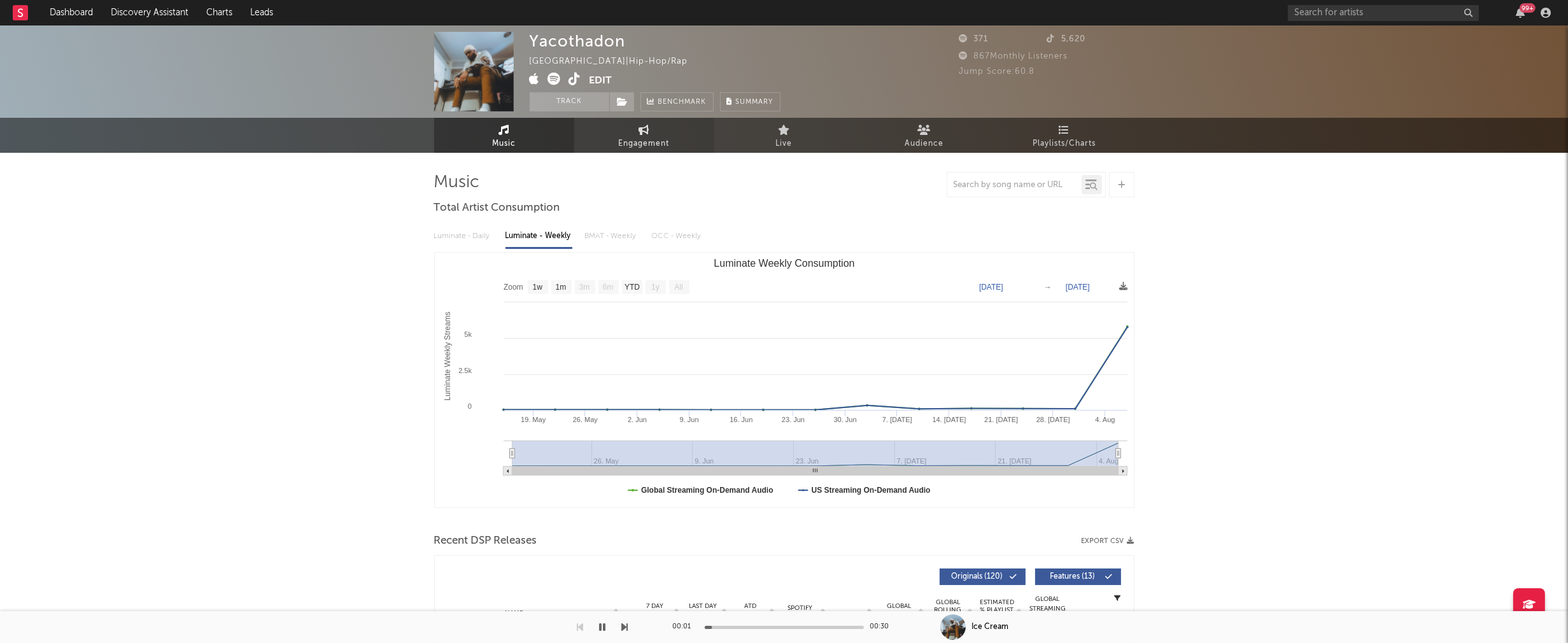
click at [650, 143] on span "Engagement" at bounding box center [644, 144] width 51 height 15
select select "1w"
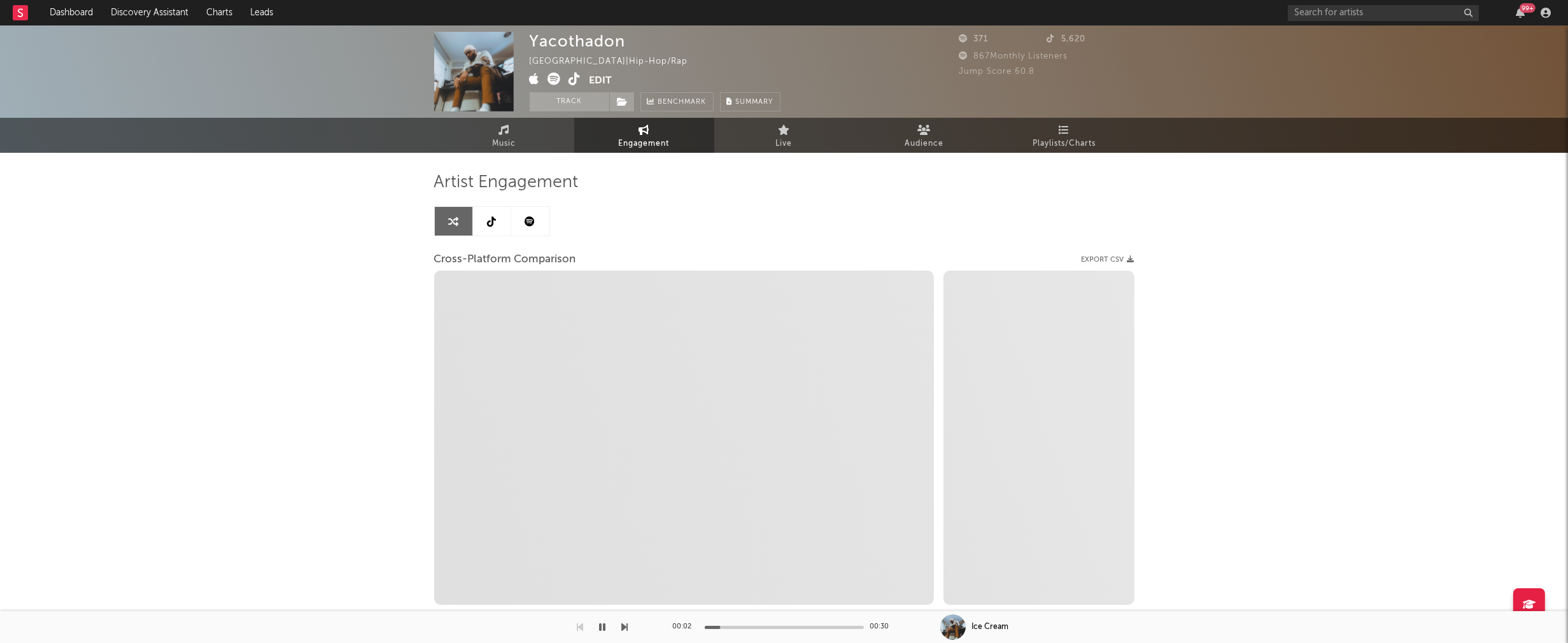
select select "1m"
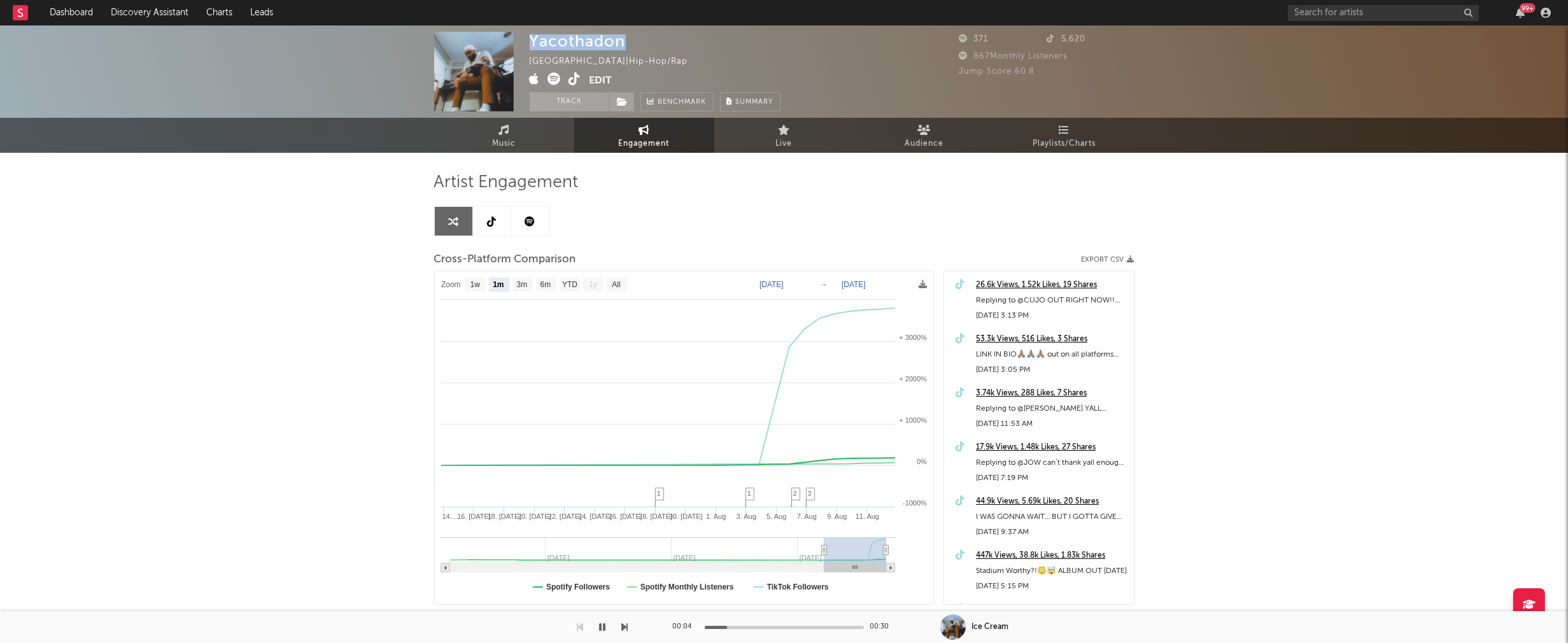
drag, startPoint x: 530, startPoint y: 40, endPoint x: 628, endPoint y: 38, distance: 98.0
click at [628, 38] on div "Yacothadon United States | Hip-Hop/Rap Edit Track Benchmark Summary" at bounding box center [655, 72] width 251 height 79
copy div "Yacothadon"
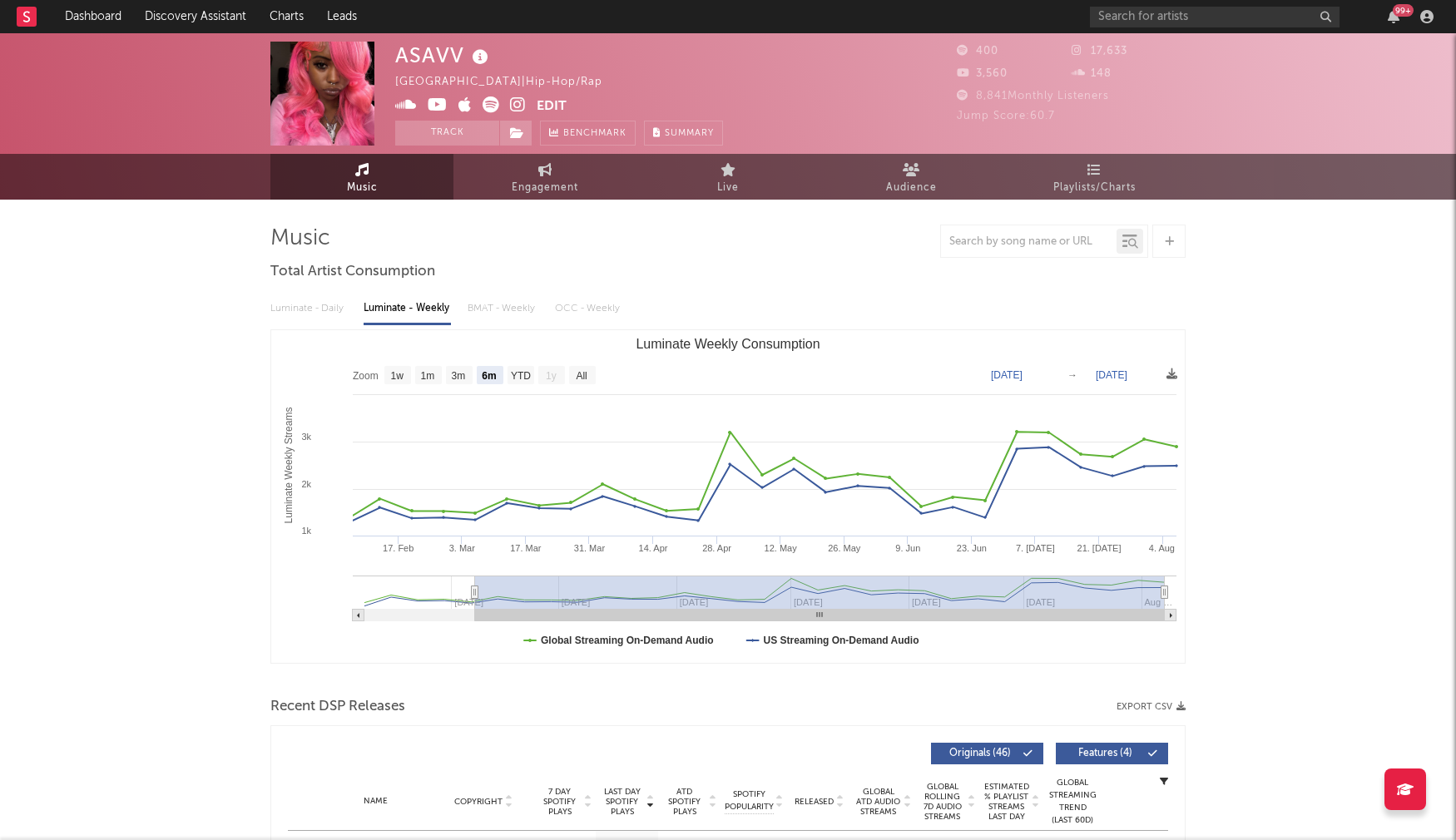
select select "6m"
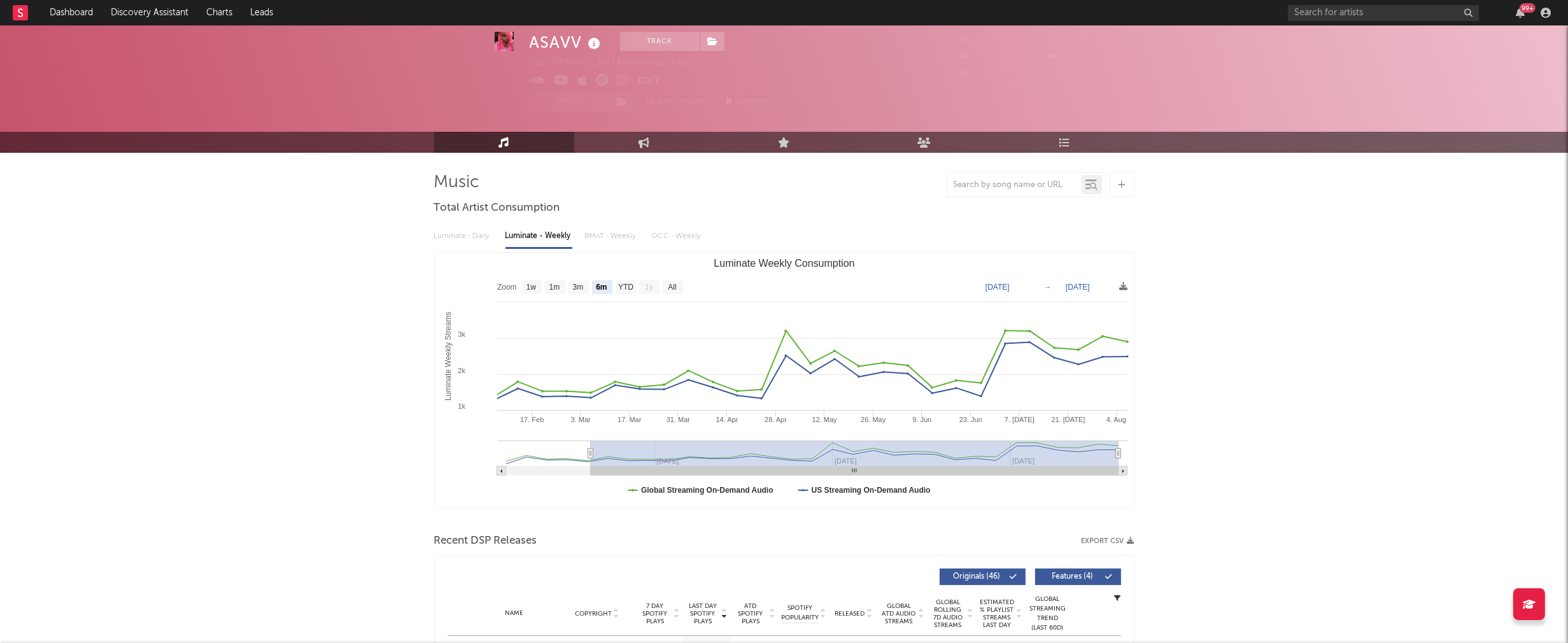
scroll to position [156, 0]
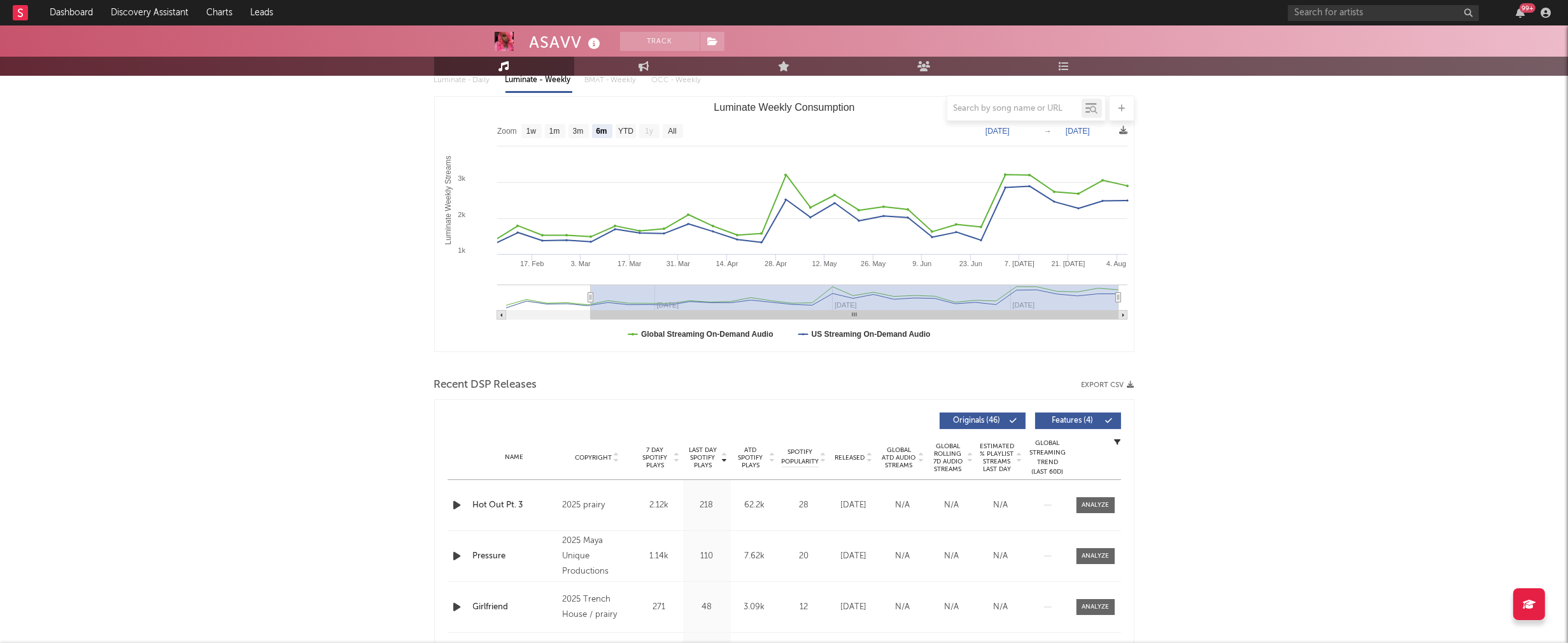
click at [459, 505] on icon "button" at bounding box center [457, 505] width 13 height 16
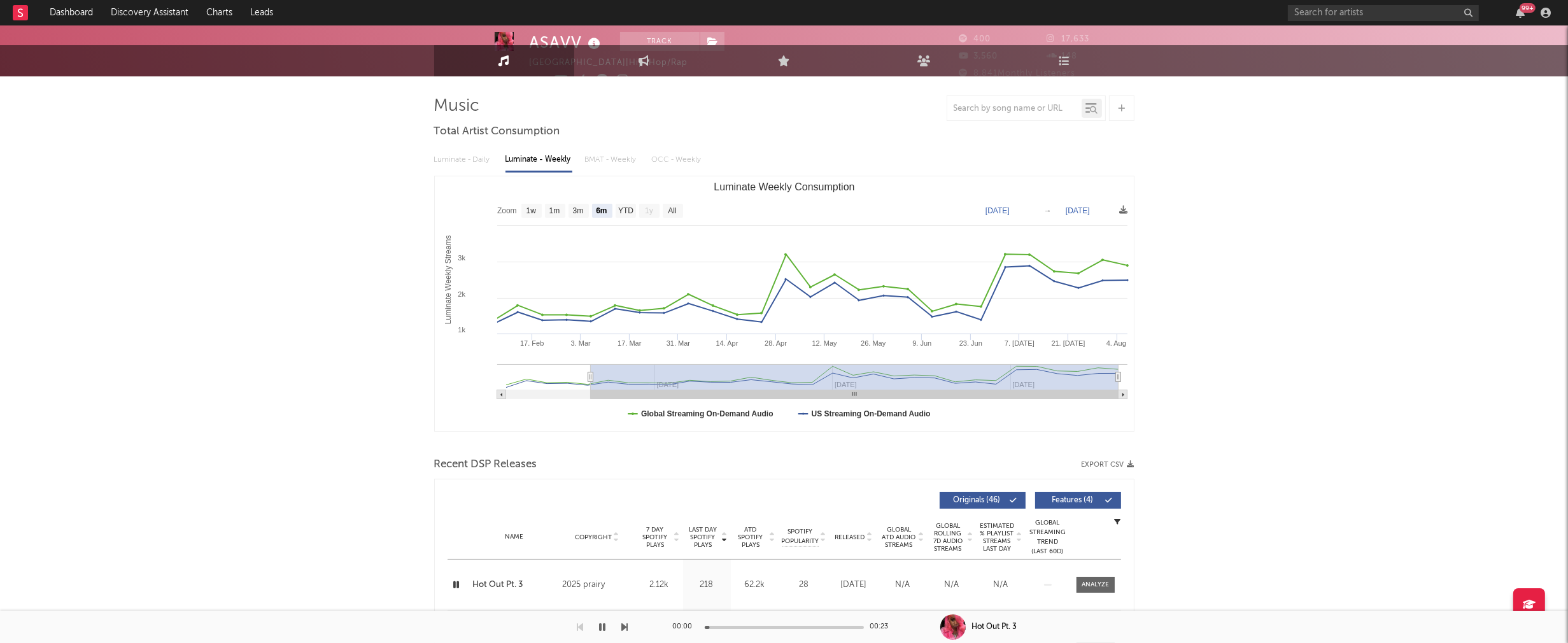
scroll to position [0, 0]
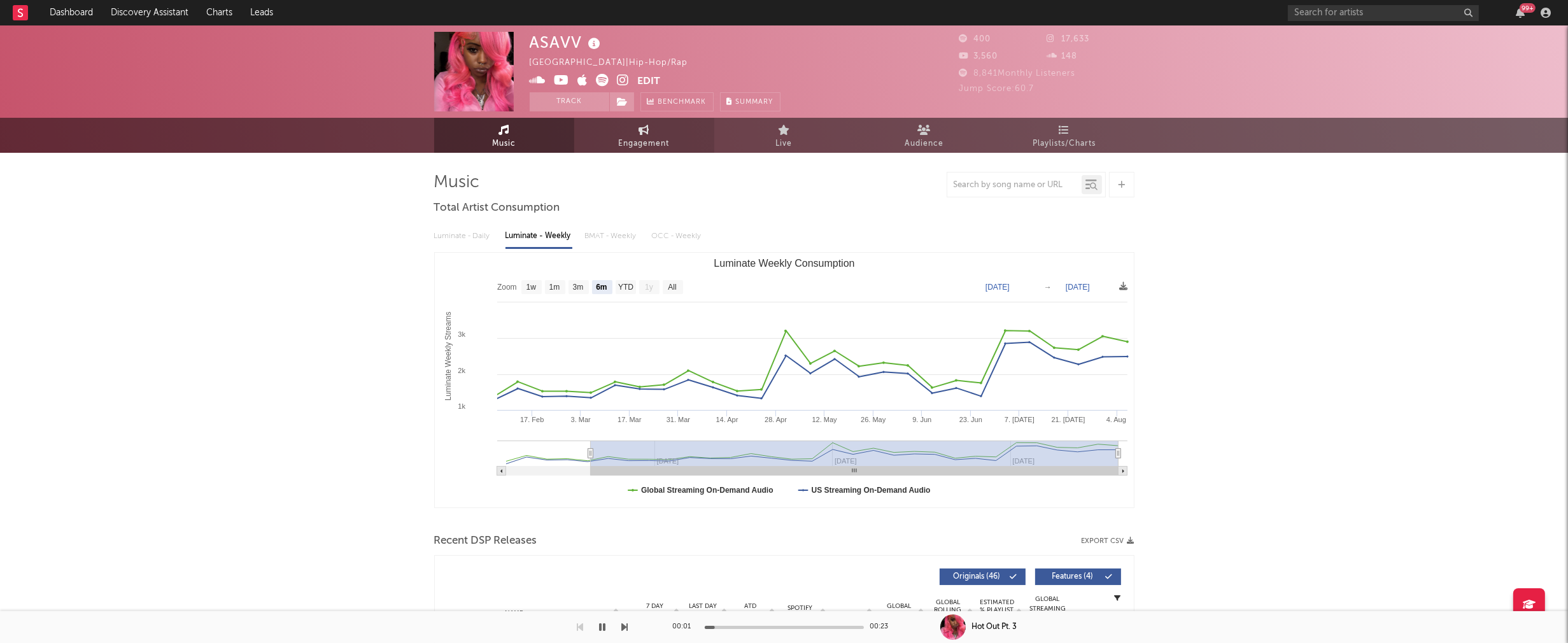
click at [646, 145] on span "Engagement" at bounding box center [644, 144] width 51 height 15
select select "1w"
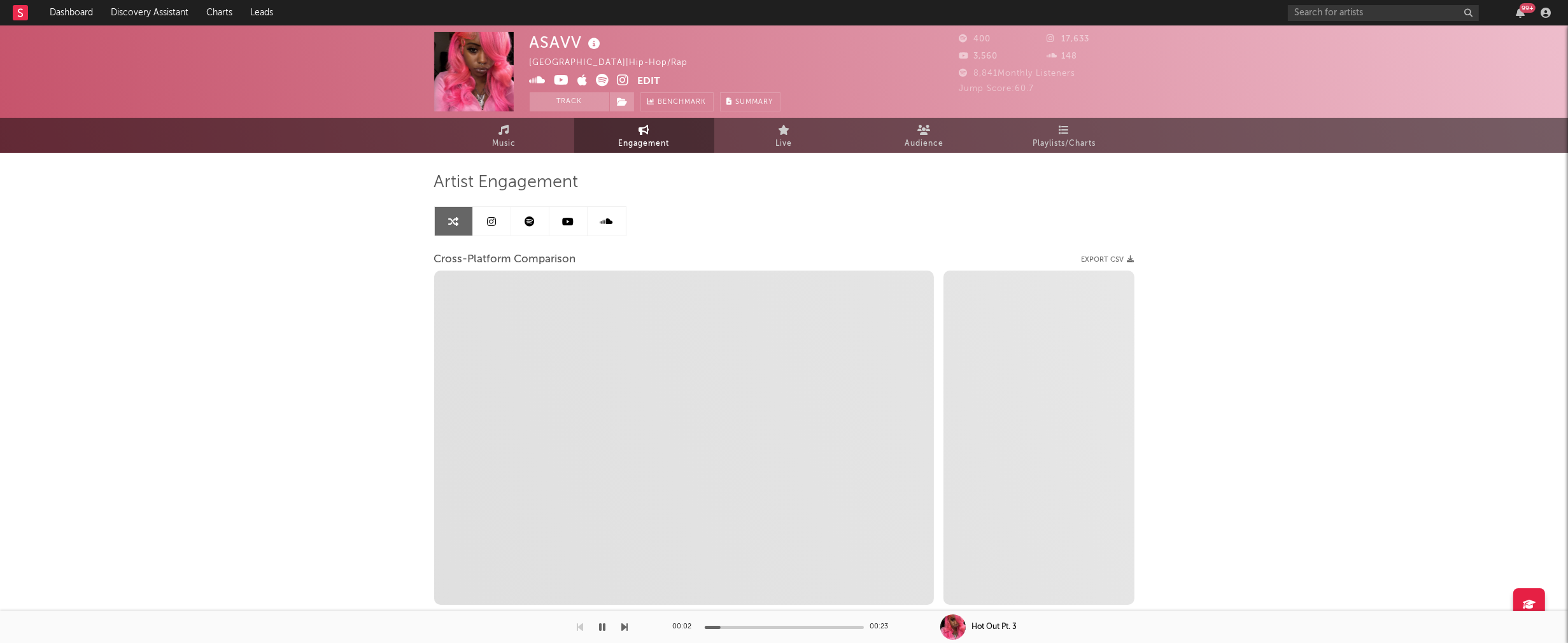
click at [623, 83] on icon at bounding box center [623, 80] width 12 height 13
select select "1m"
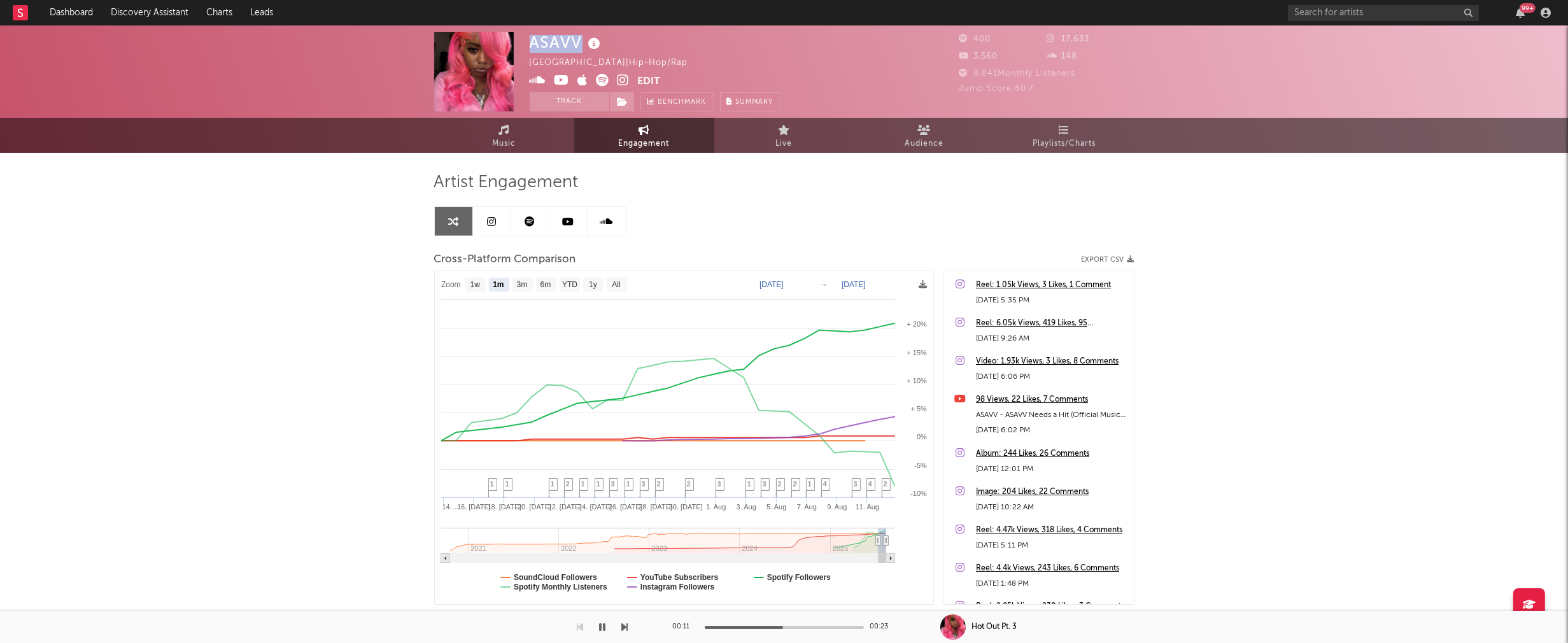
drag, startPoint x: 532, startPoint y: 45, endPoint x: 578, endPoint y: 42, distance: 46.1
click at [578, 42] on div "ASAVV" at bounding box center [566, 42] width 74 height 21
copy div "ASAVV"
click at [498, 146] on span "Music" at bounding box center [504, 144] width 24 height 15
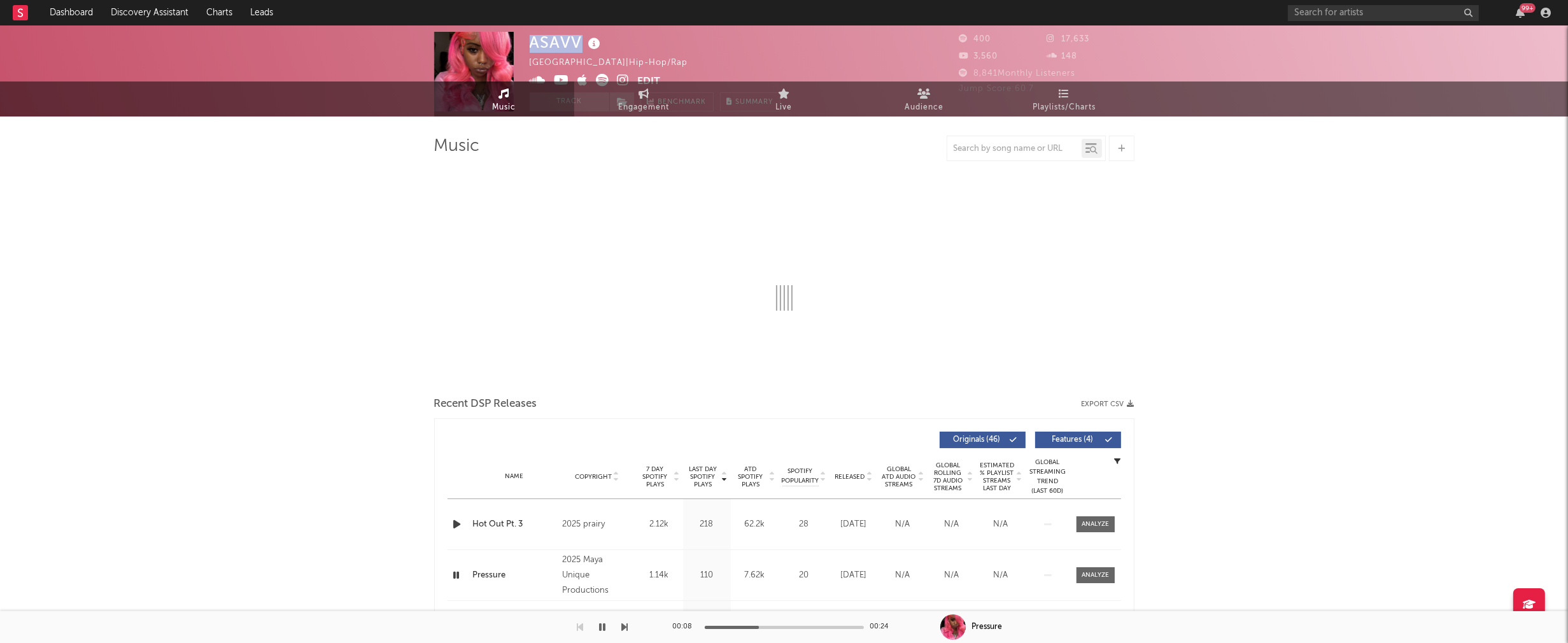
select select "6m"
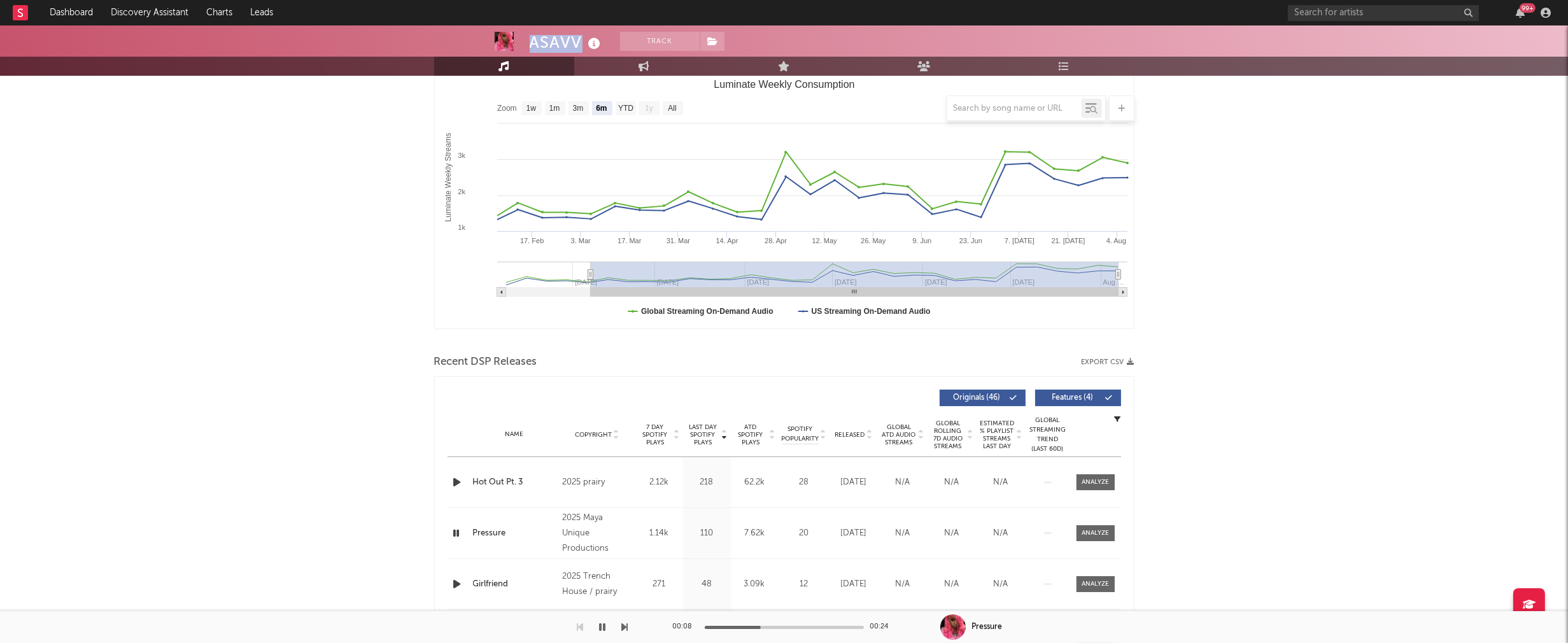
scroll to position [190, 0]
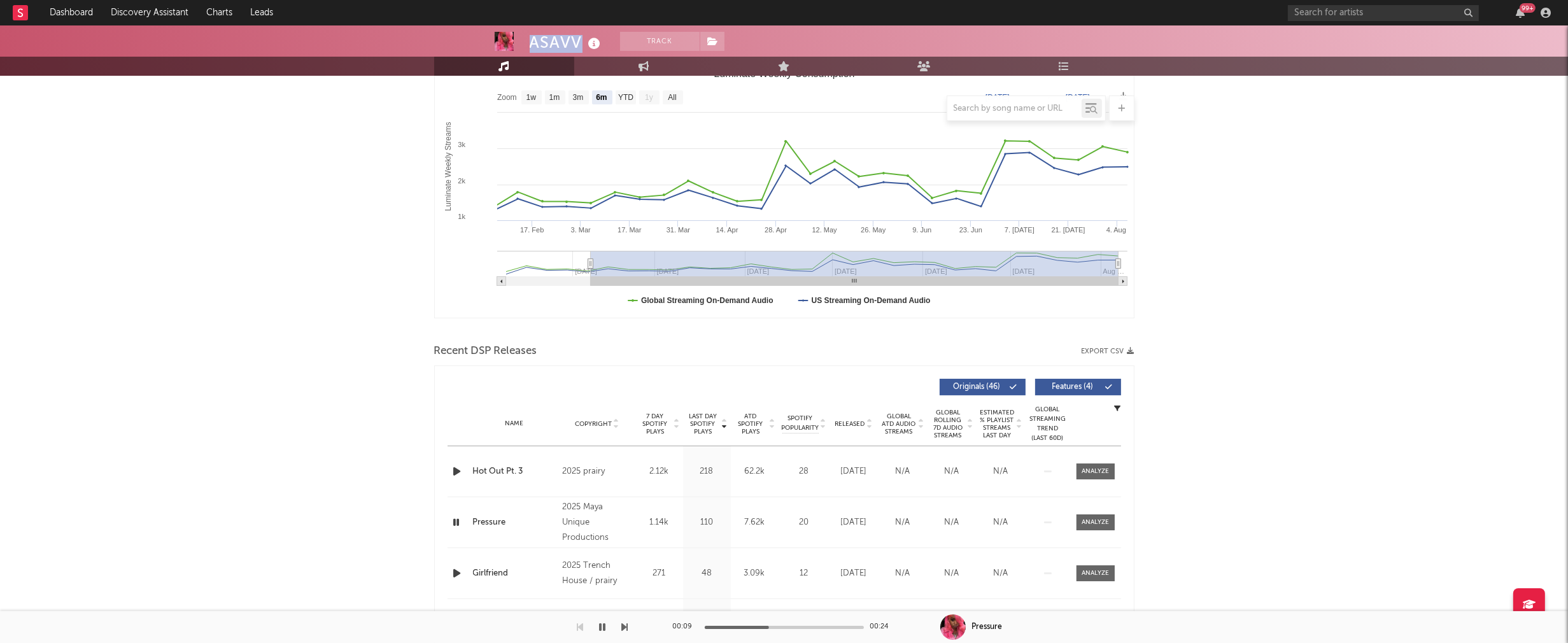
click at [455, 521] on icon "button" at bounding box center [456, 522] width 12 height 16
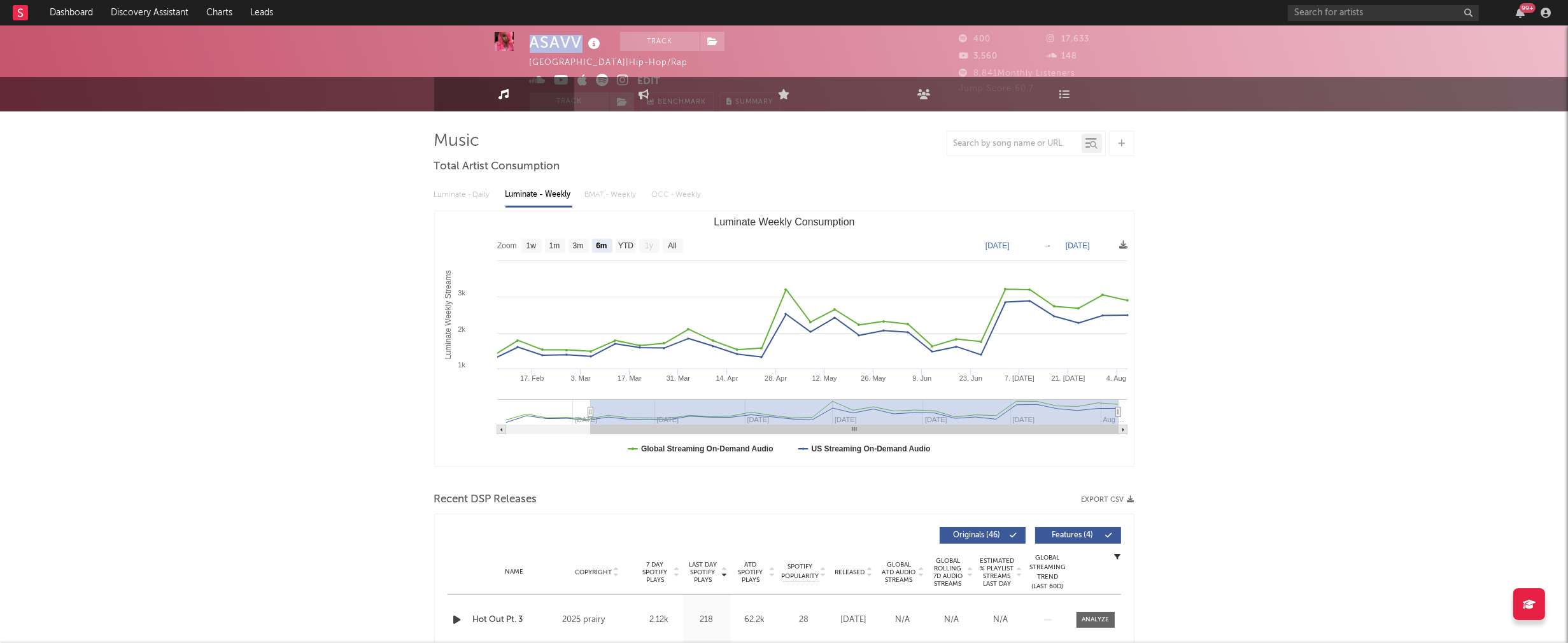
scroll to position [0, 0]
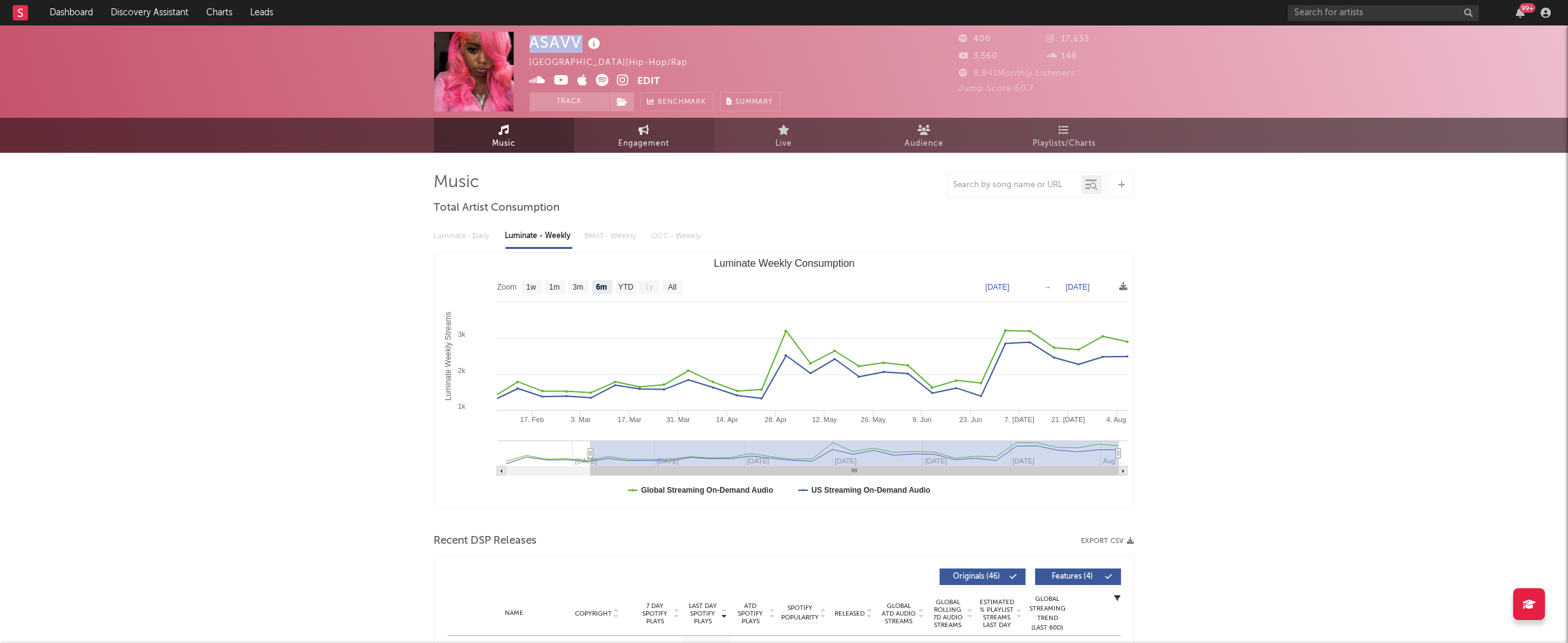
click at [645, 138] on span "Engagement" at bounding box center [644, 144] width 51 height 15
select select "1w"
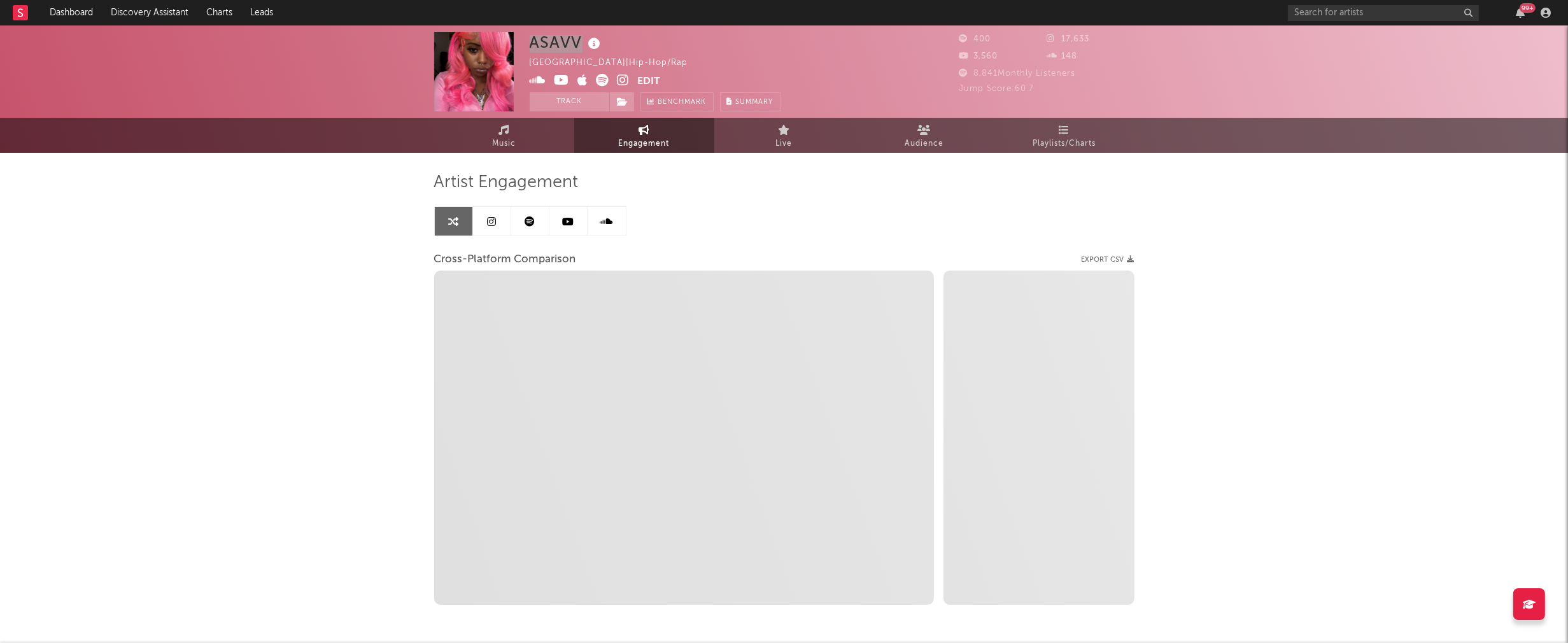
select select "1m"
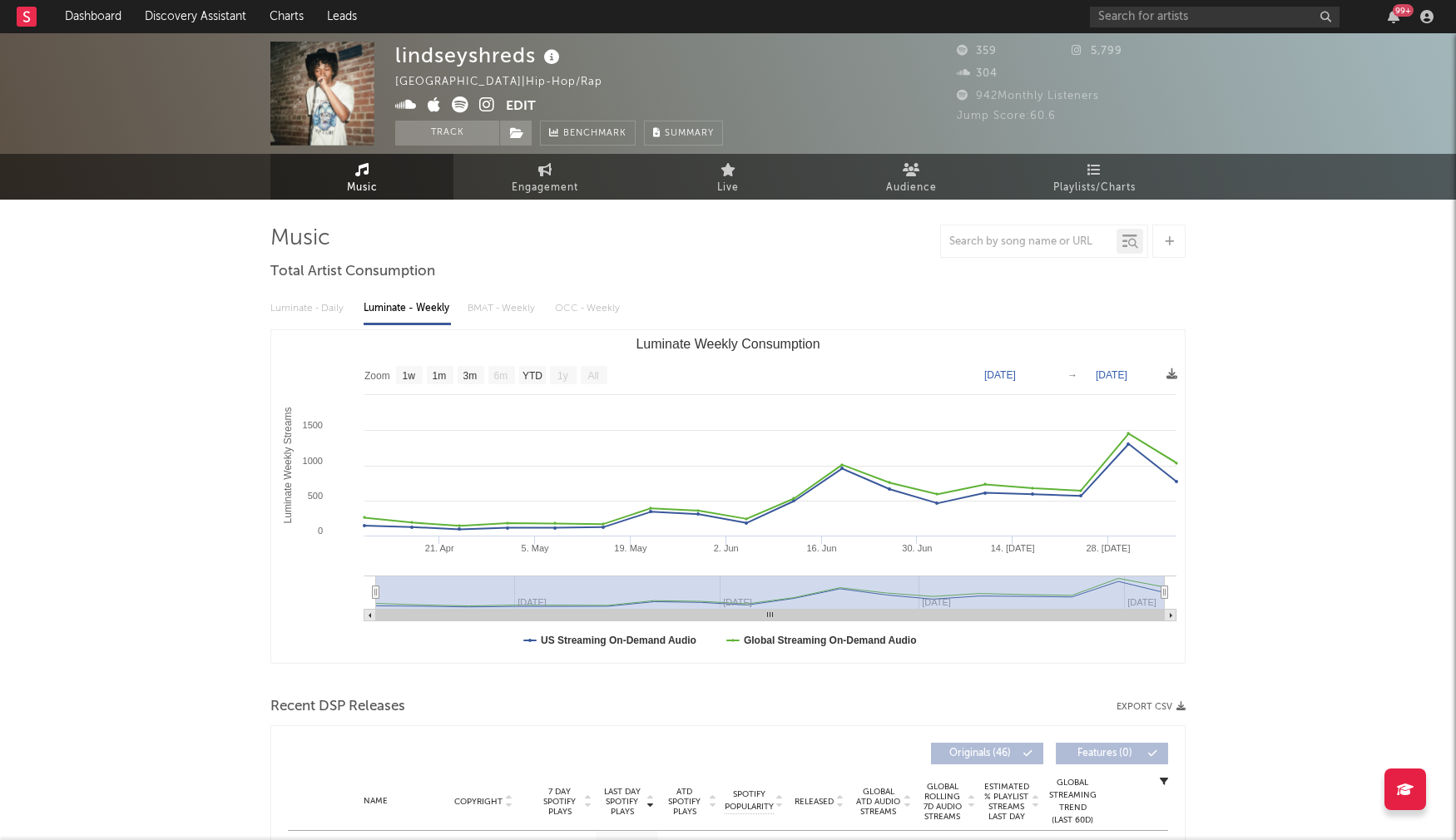
select select "1w"
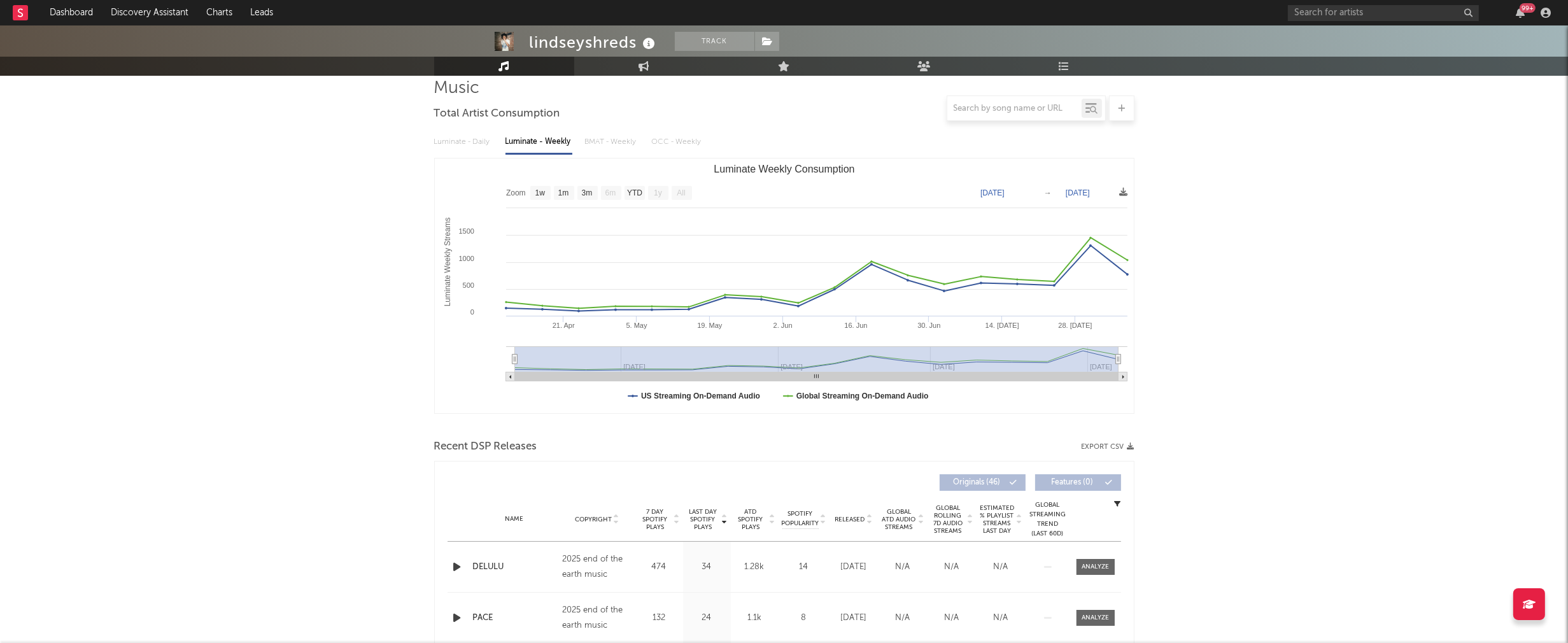
scroll to position [293, 0]
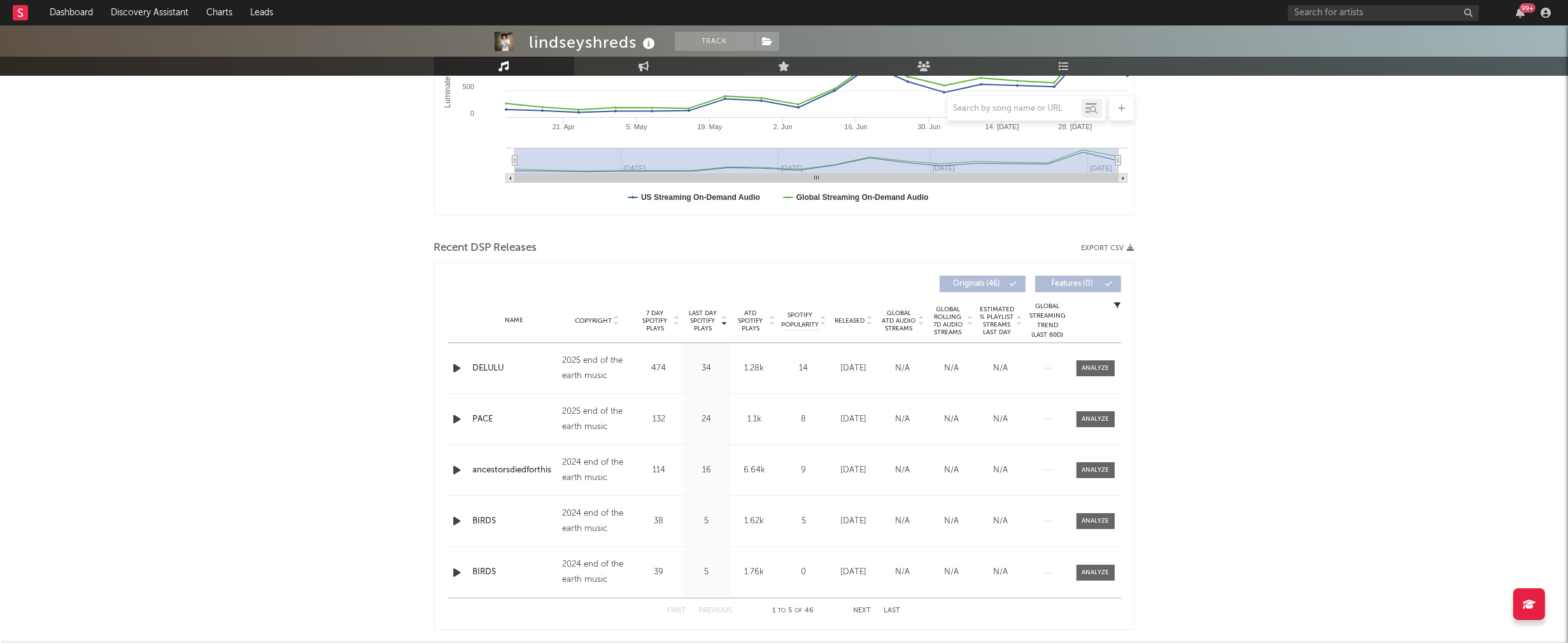
click at [463, 366] on icon "button" at bounding box center [457, 368] width 13 height 16
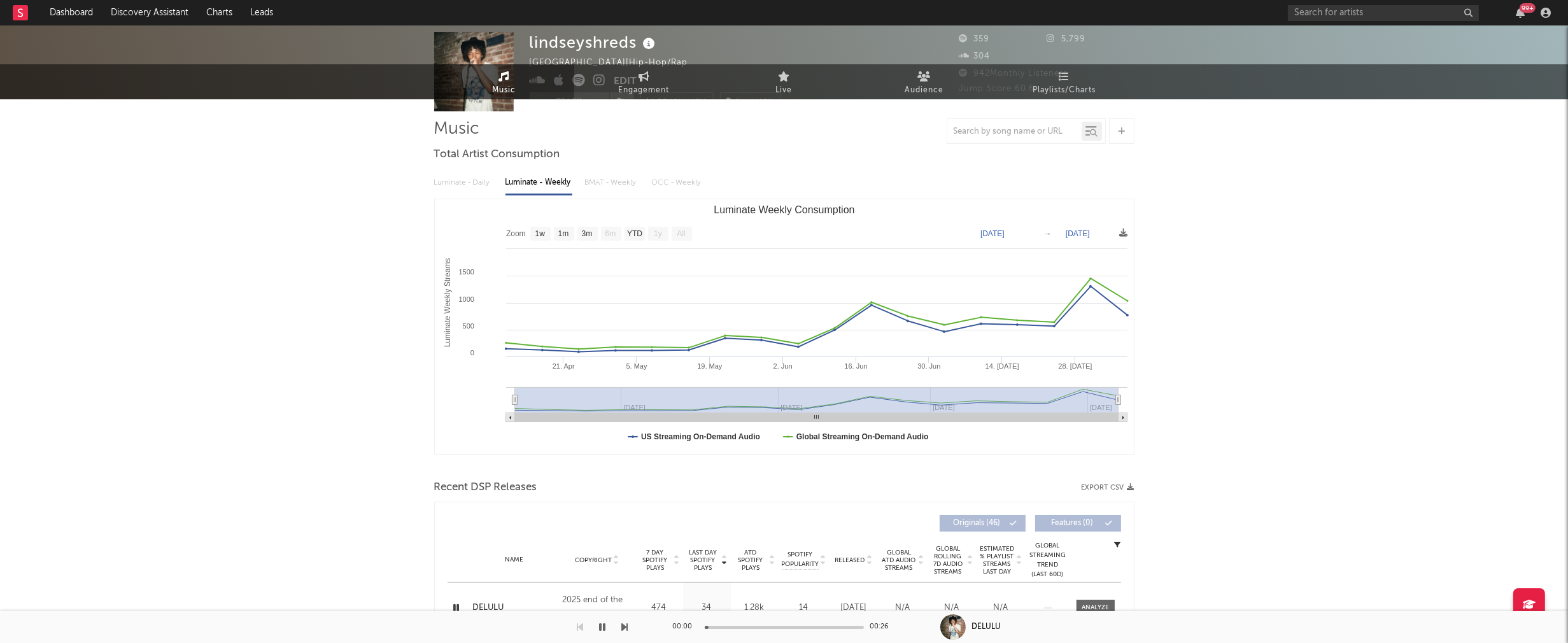
scroll to position [0, 0]
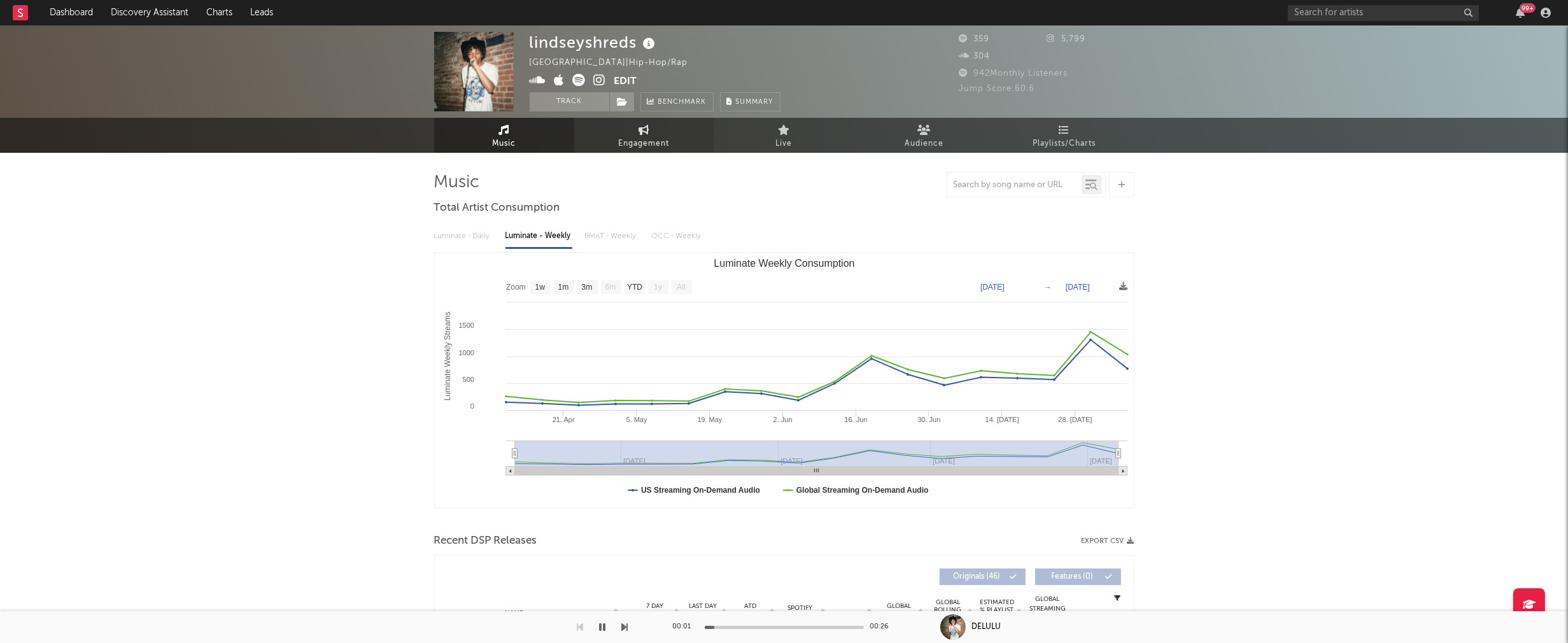
click at [646, 138] on span "Engagement" at bounding box center [644, 144] width 51 height 15
select select "1w"
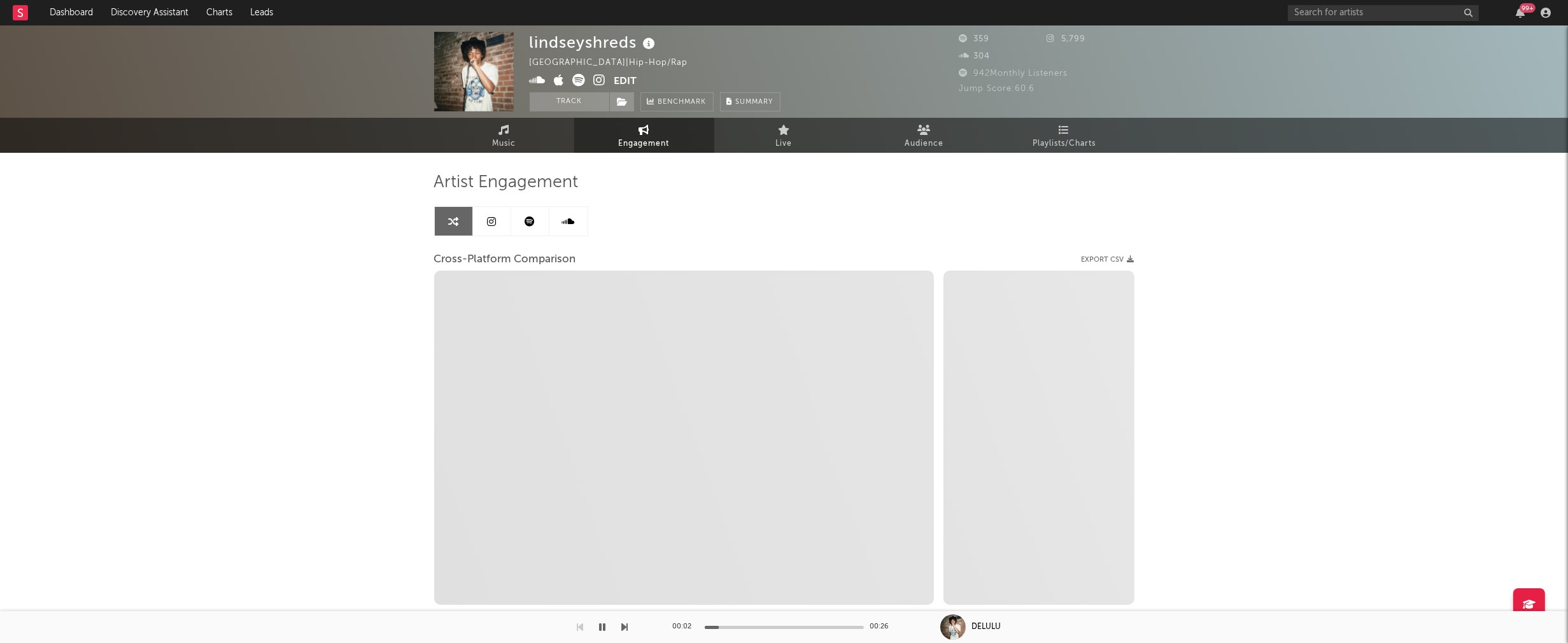
click at [601, 79] on icon at bounding box center [599, 80] width 12 height 13
select select "1m"
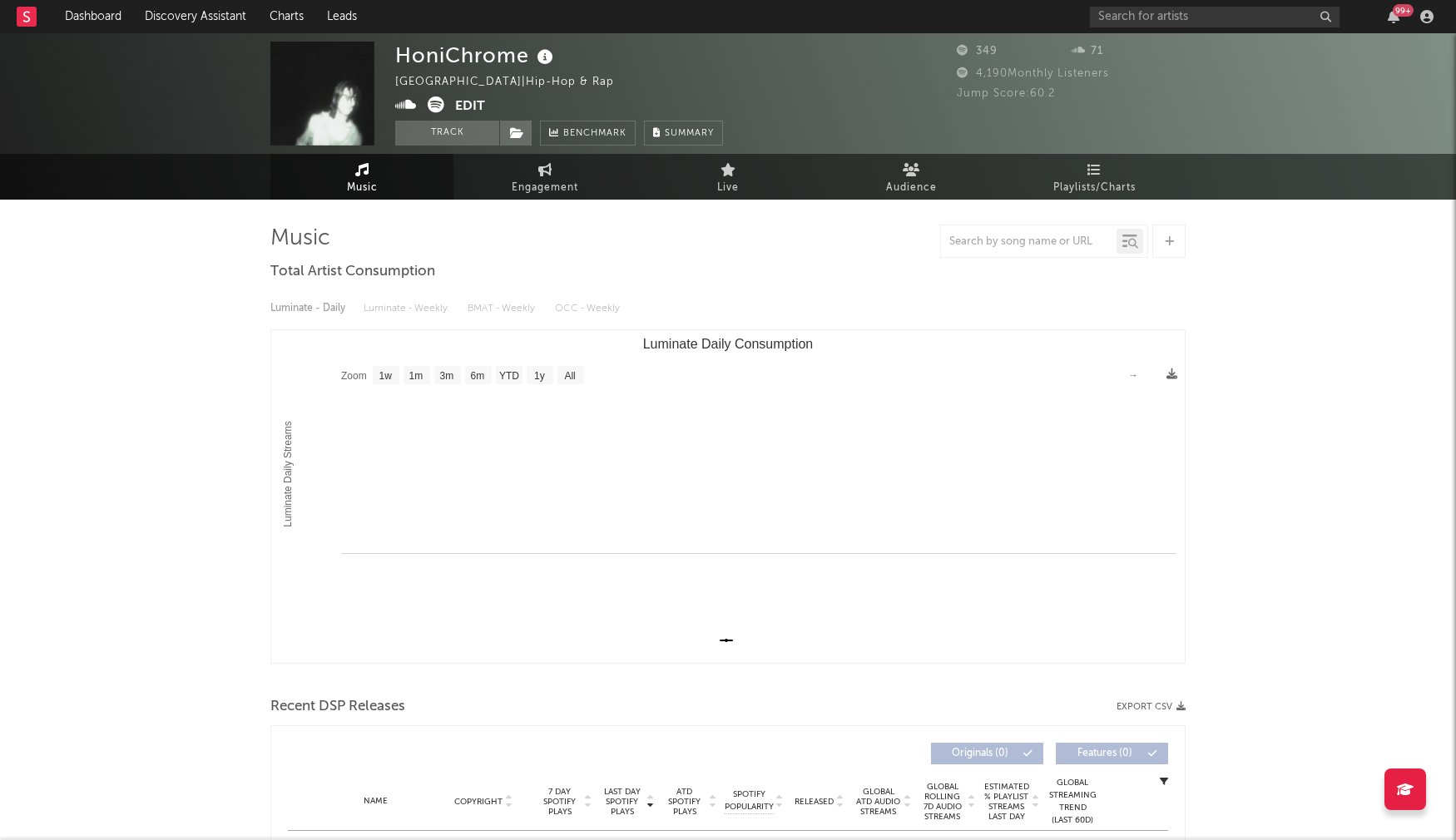
select select "1w"
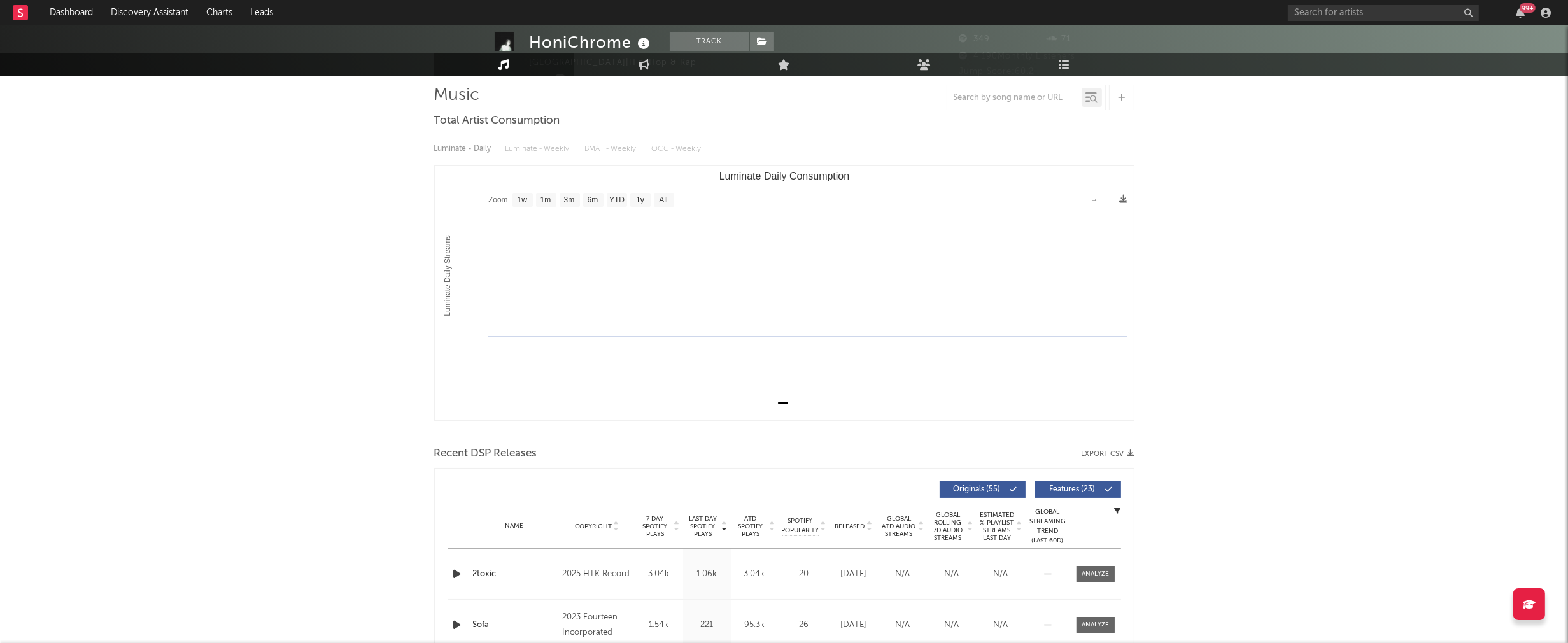
scroll to position [90, 0]
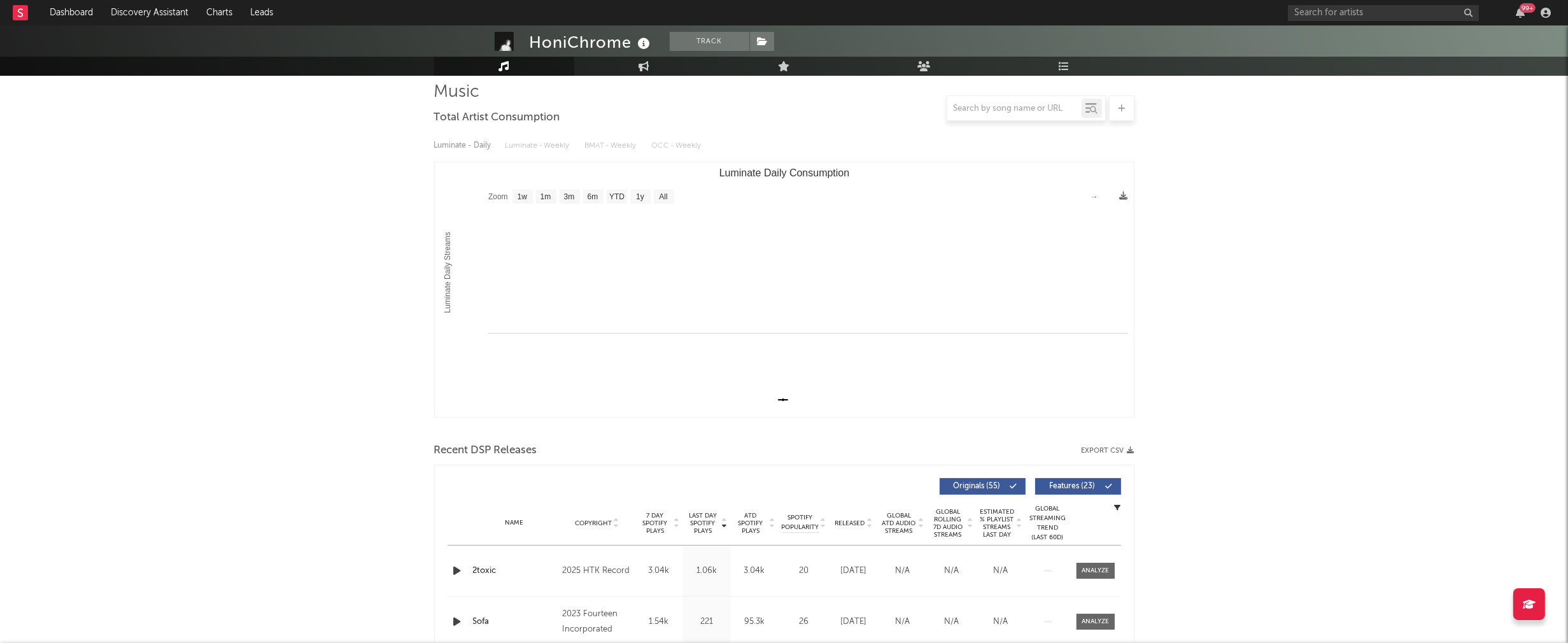
click at [452, 571] on icon "button" at bounding box center [457, 571] width 13 height 16
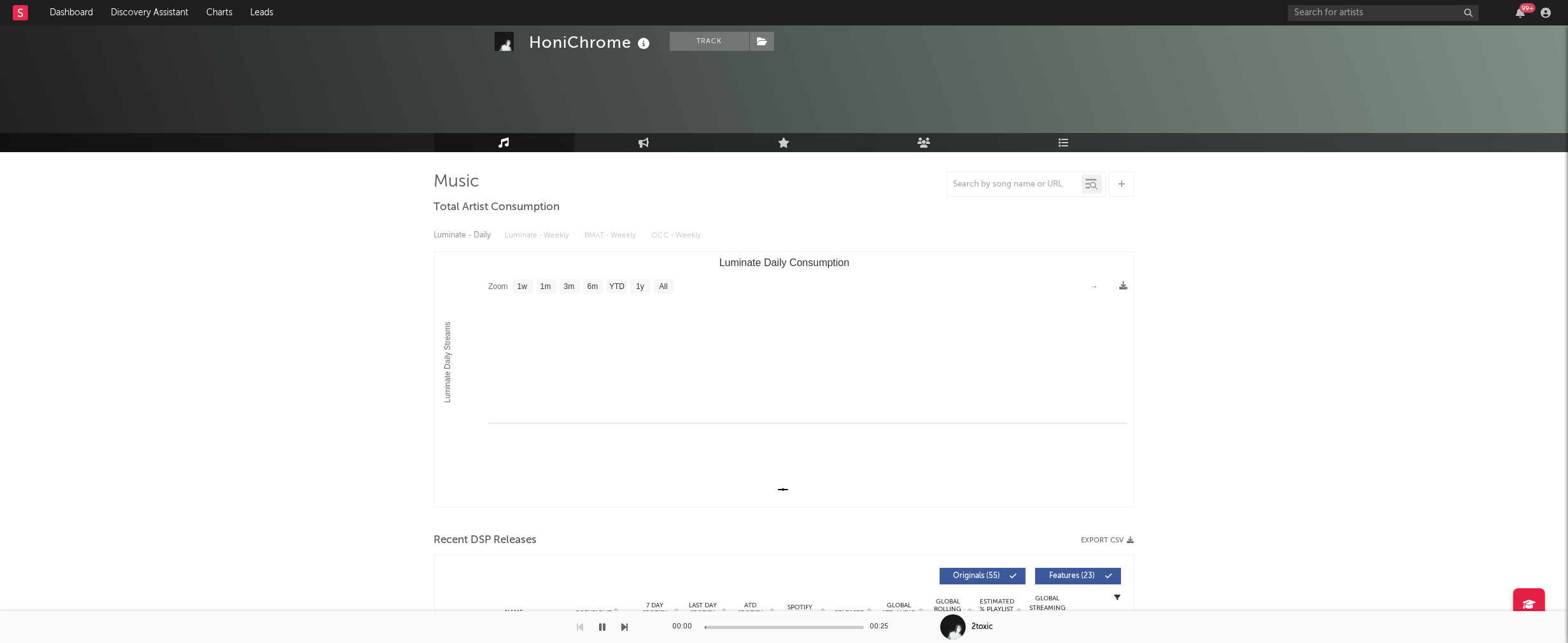
scroll to position [0, 0]
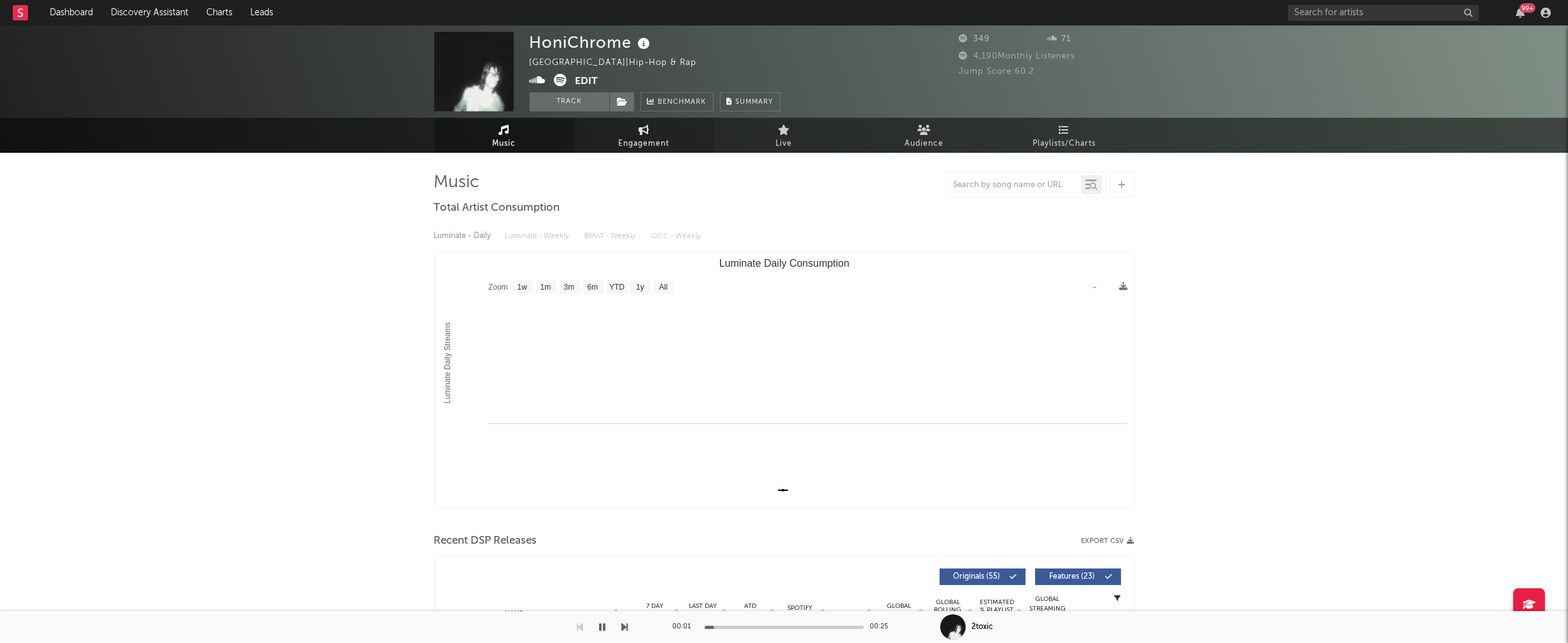
click at [631, 141] on span "Engagement" at bounding box center [644, 144] width 51 height 15
select select "1w"
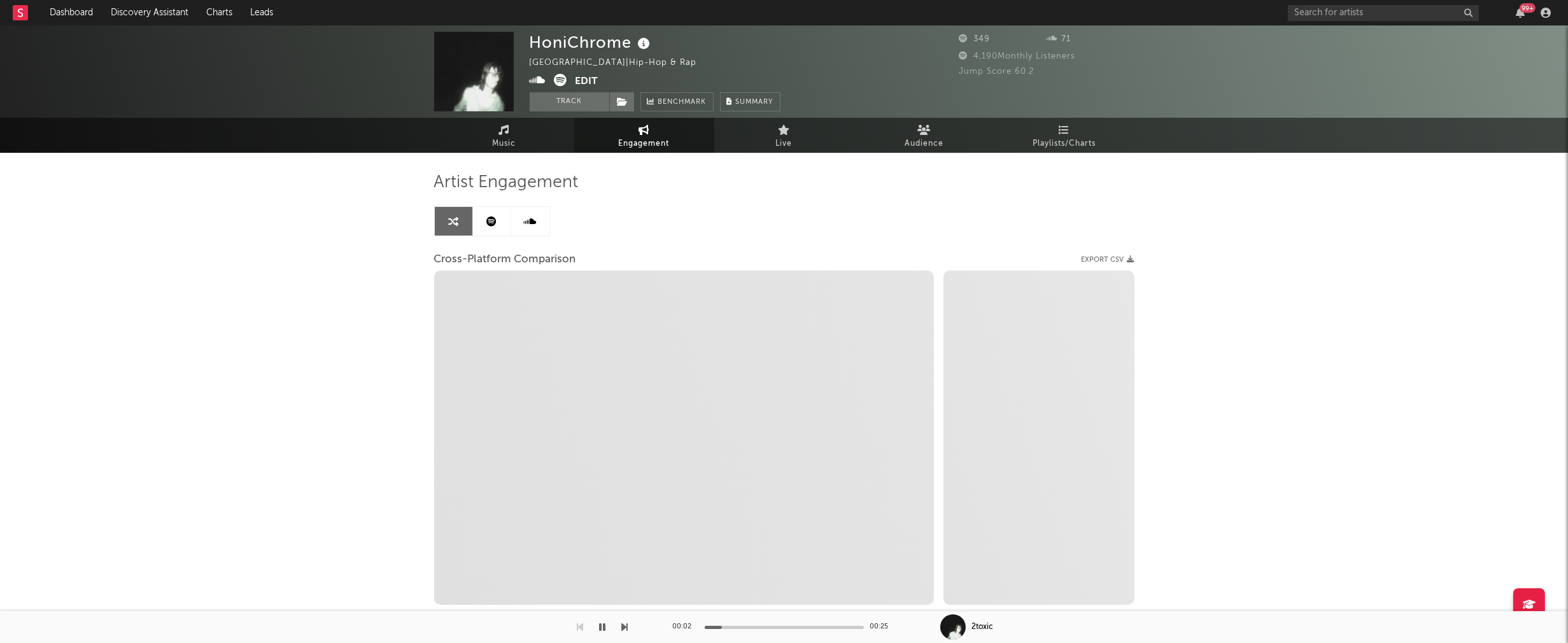
select select "1m"
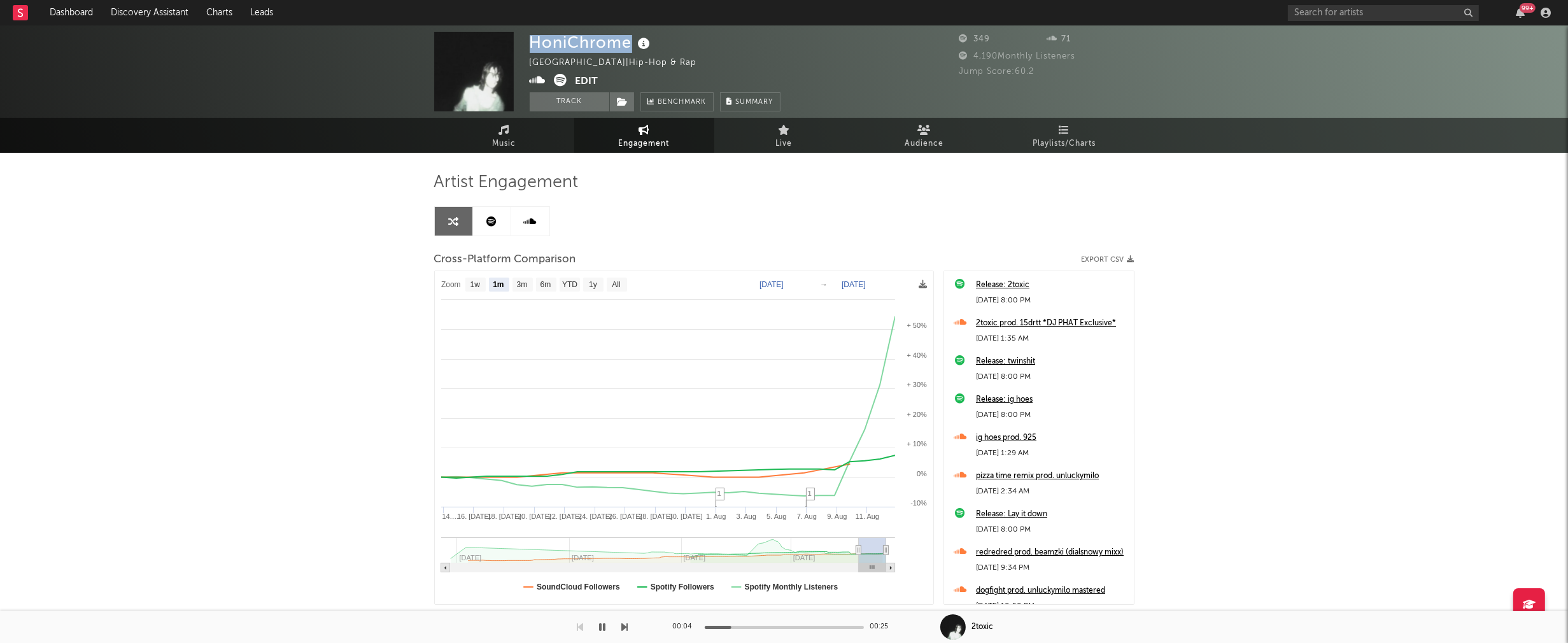
drag, startPoint x: 532, startPoint y: 42, endPoint x: 626, endPoint y: 39, distance: 94.0
click at [626, 39] on div "HoniChrome" at bounding box center [591, 42] width 124 height 21
copy div "HoniChrome"
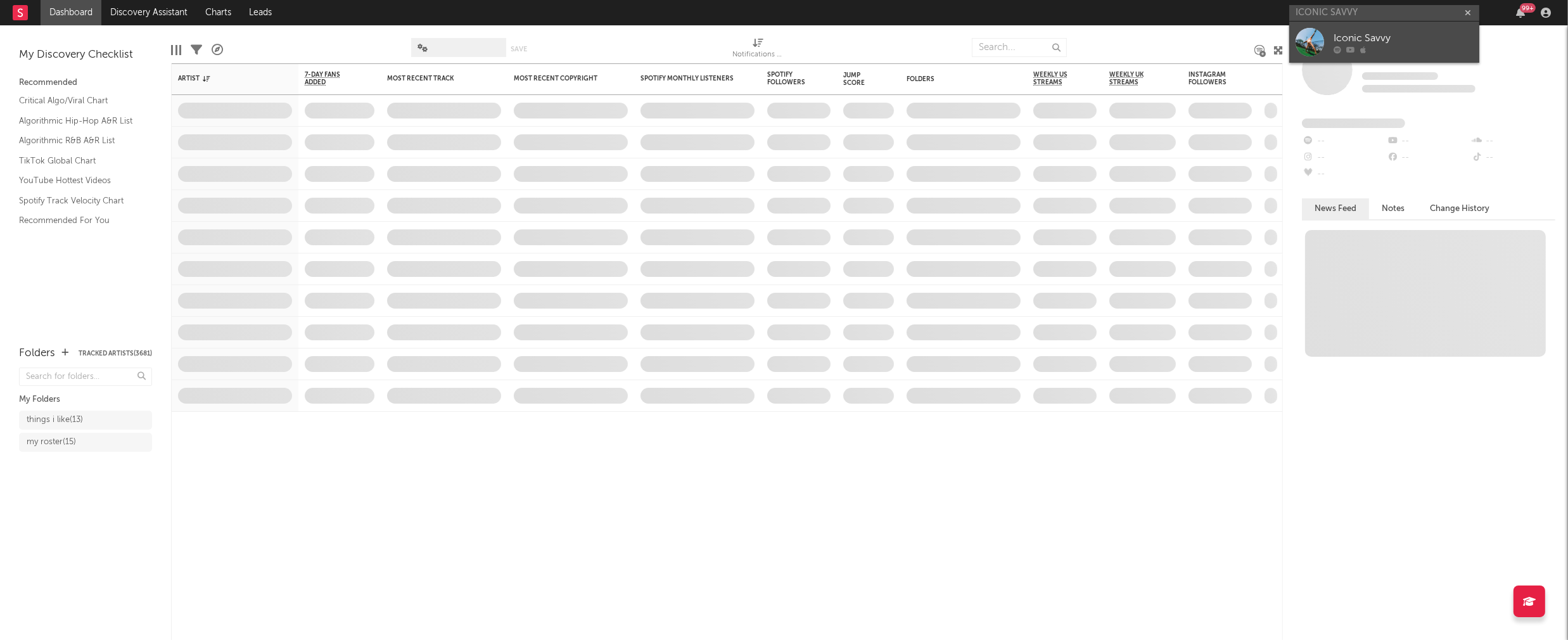
type input "ICONIC SAVVY"
click at [1381, 35] on div "Iconic Savvy" at bounding box center [1403, 38] width 139 height 15
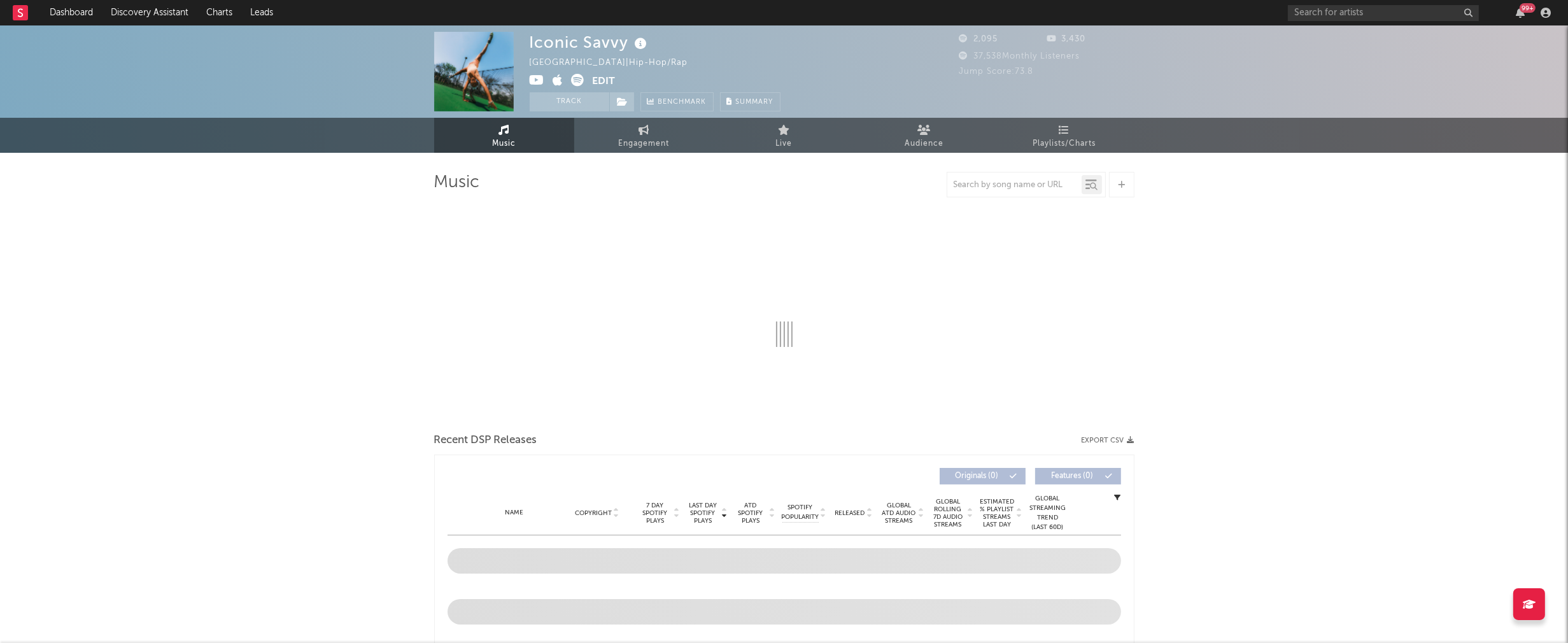
select select "6m"
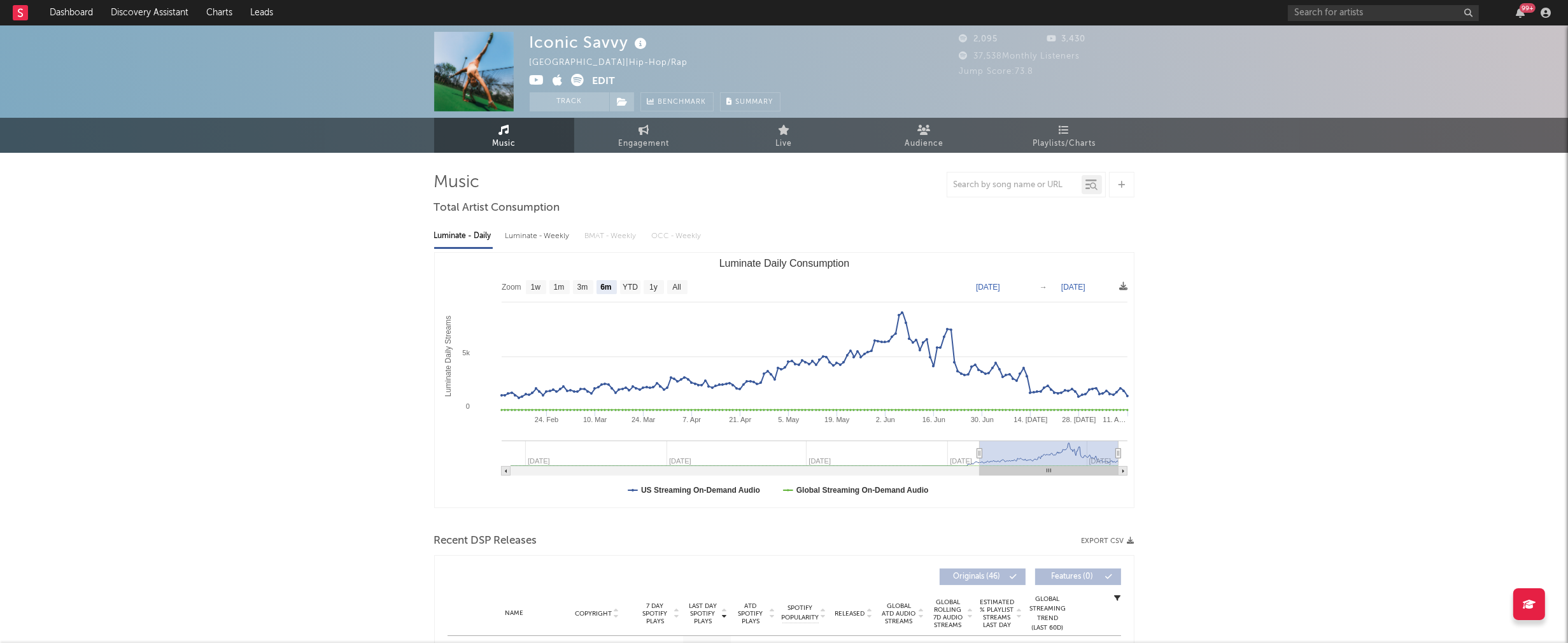
click at [548, 243] on div "Luminate - Weekly" at bounding box center [539, 236] width 67 height 22
select select "6m"
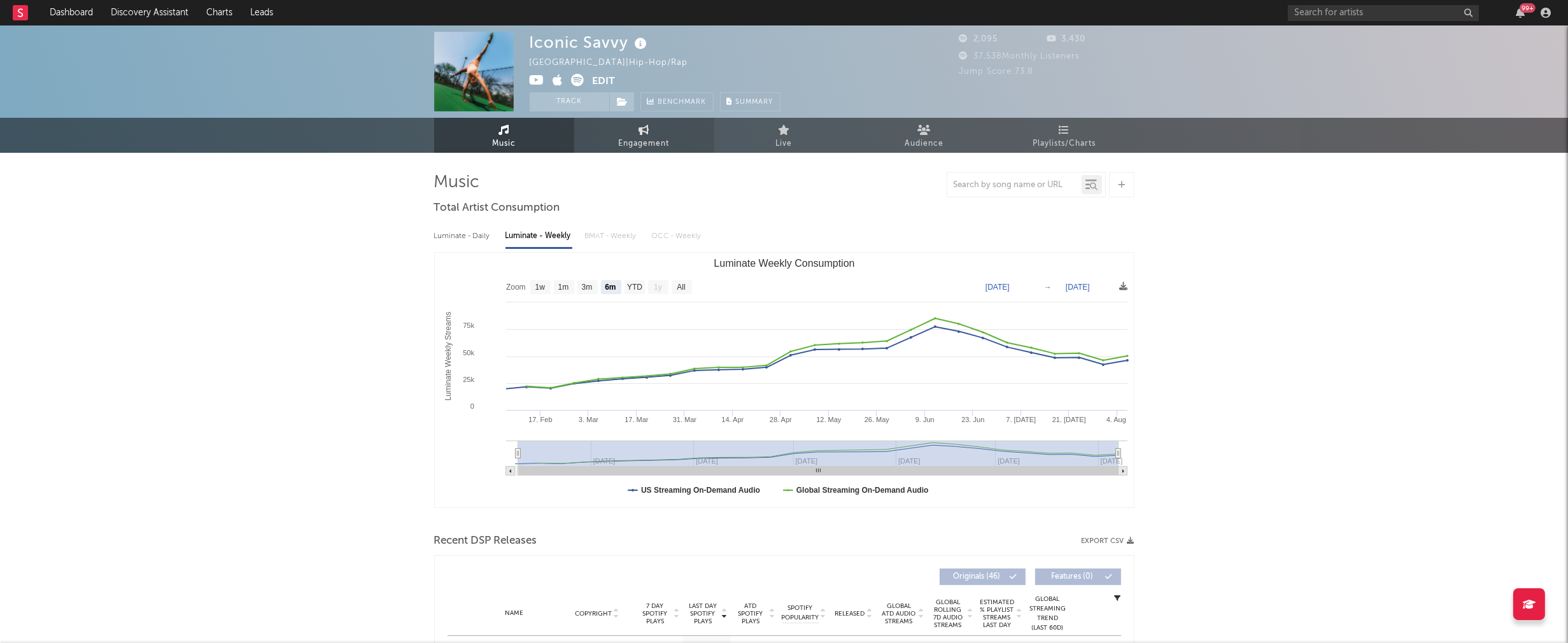
click at [653, 149] on span "Engagement" at bounding box center [644, 144] width 51 height 15
select select "1w"
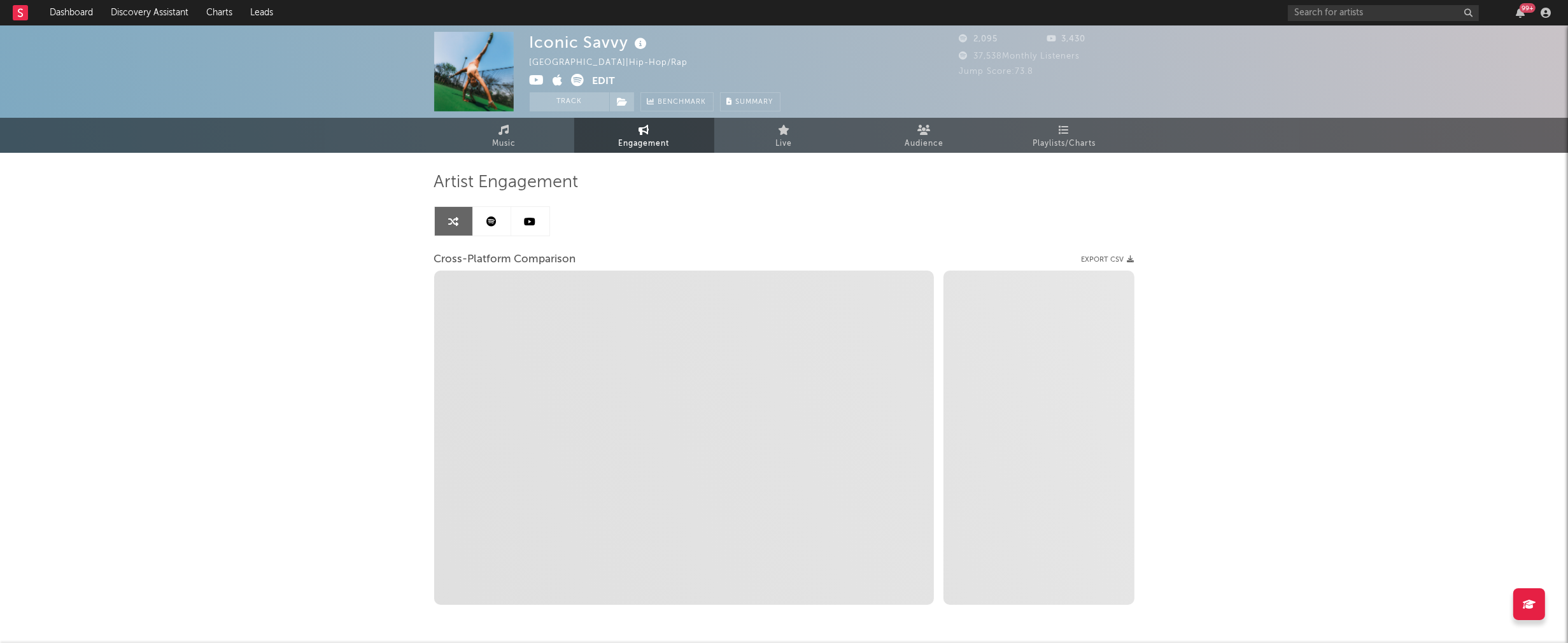
select select "1m"
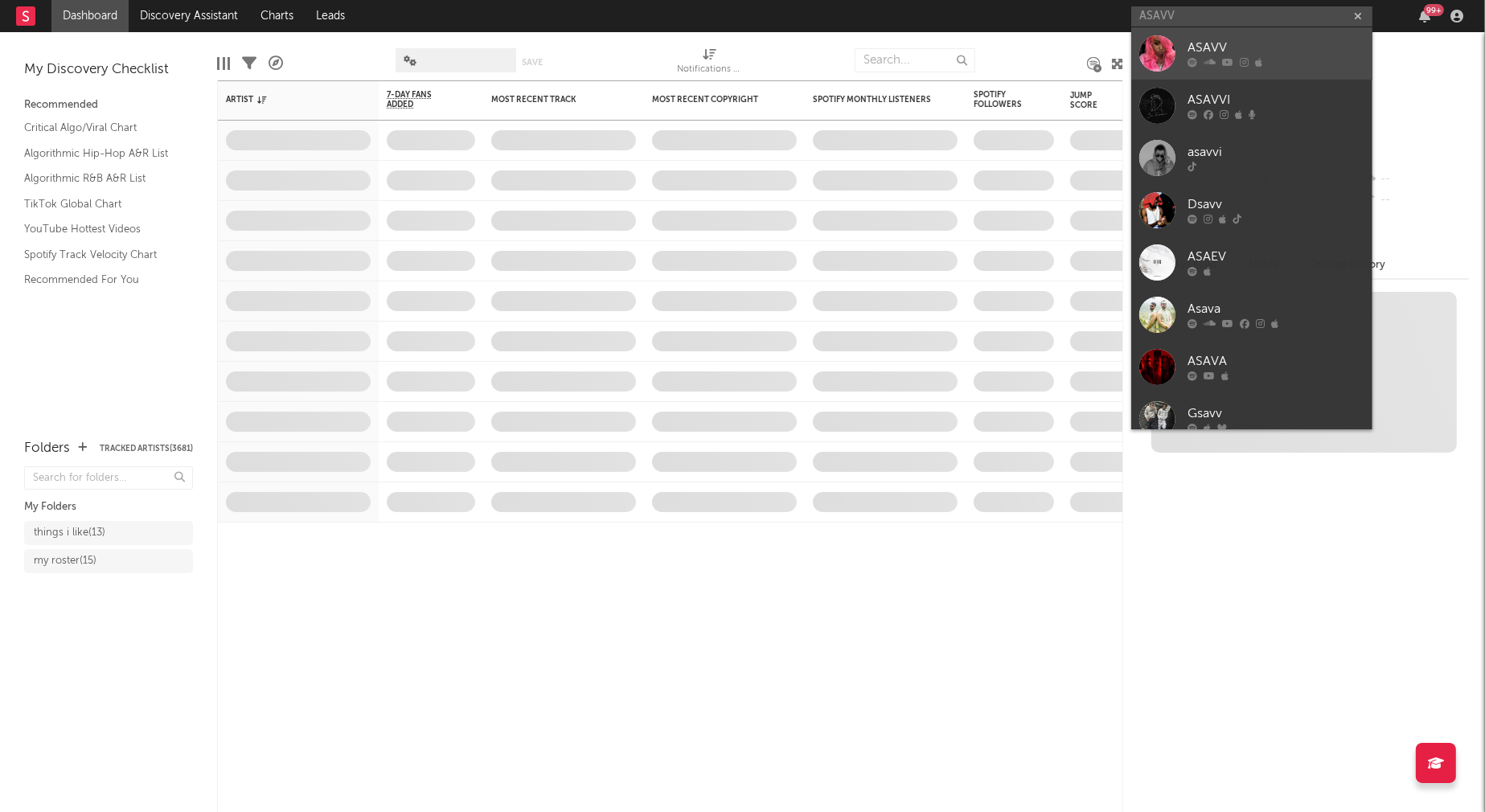
type input "ASAVV"
click at [1217, 40] on div "ASAVV" at bounding box center [1276, 48] width 177 height 19
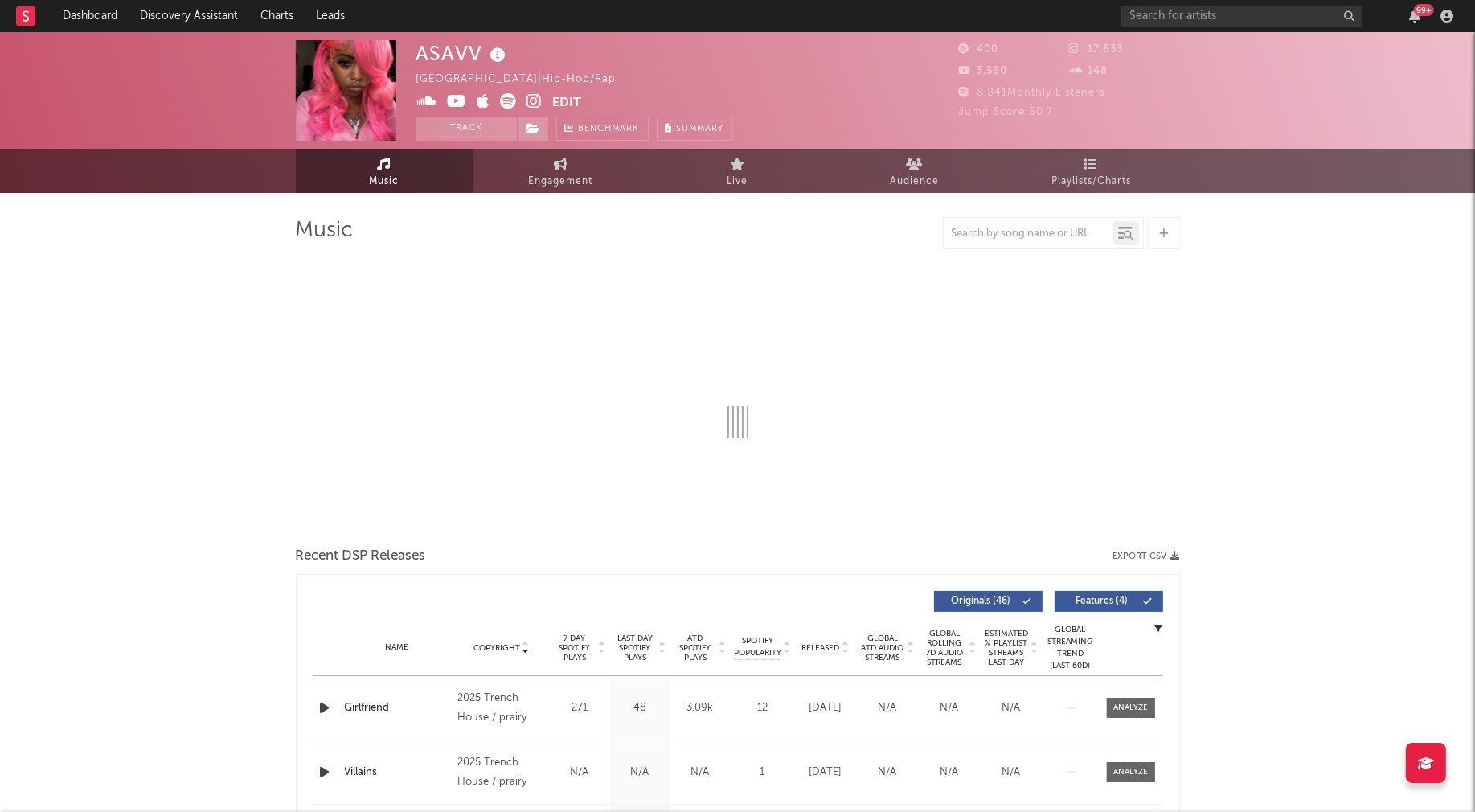
select select "6m"
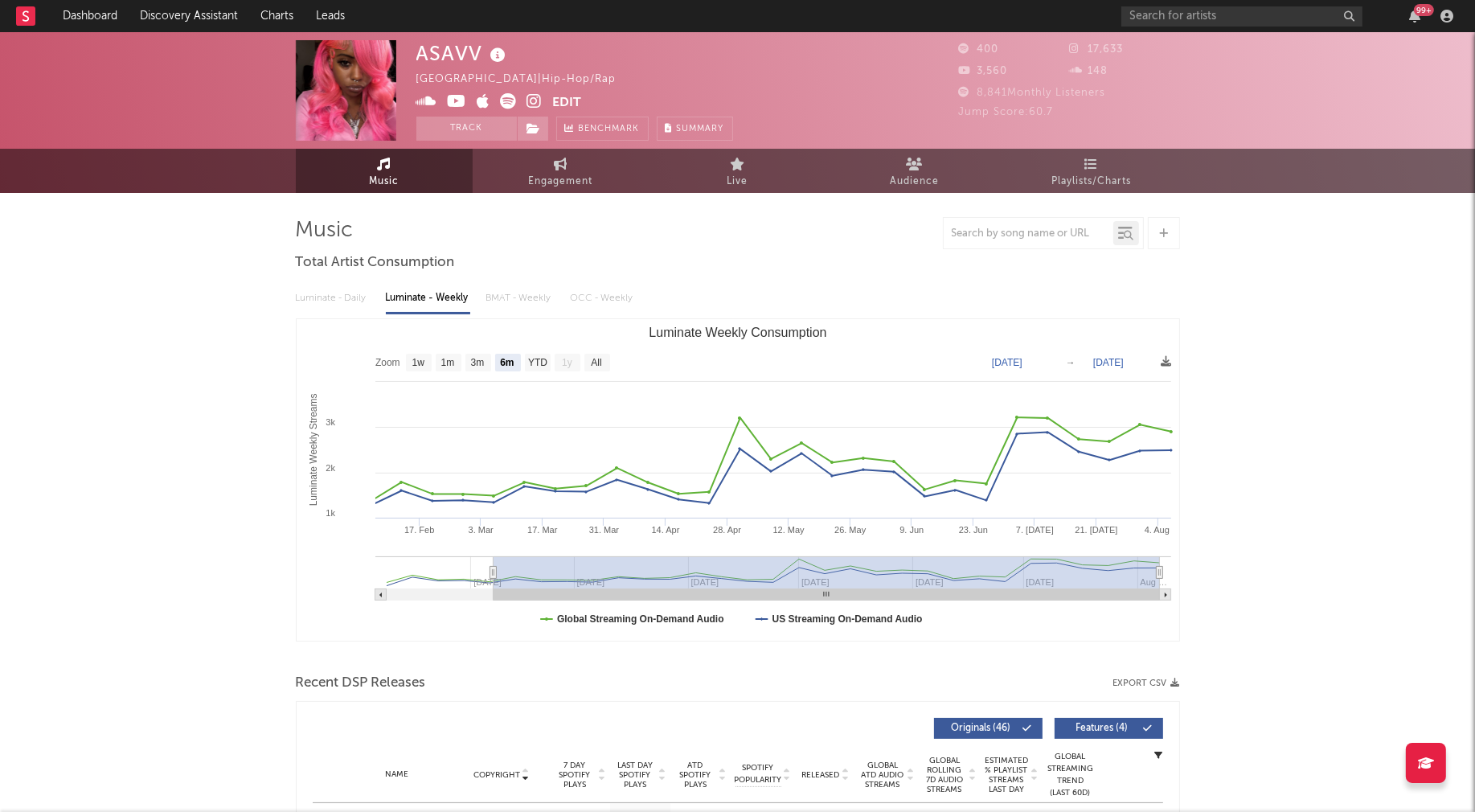
click at [425, 102] on icon at bounding box center [427, 101] width 21 height 16
click at [528, 97] on icon at bounding box center [535, 101] width 15 height 16
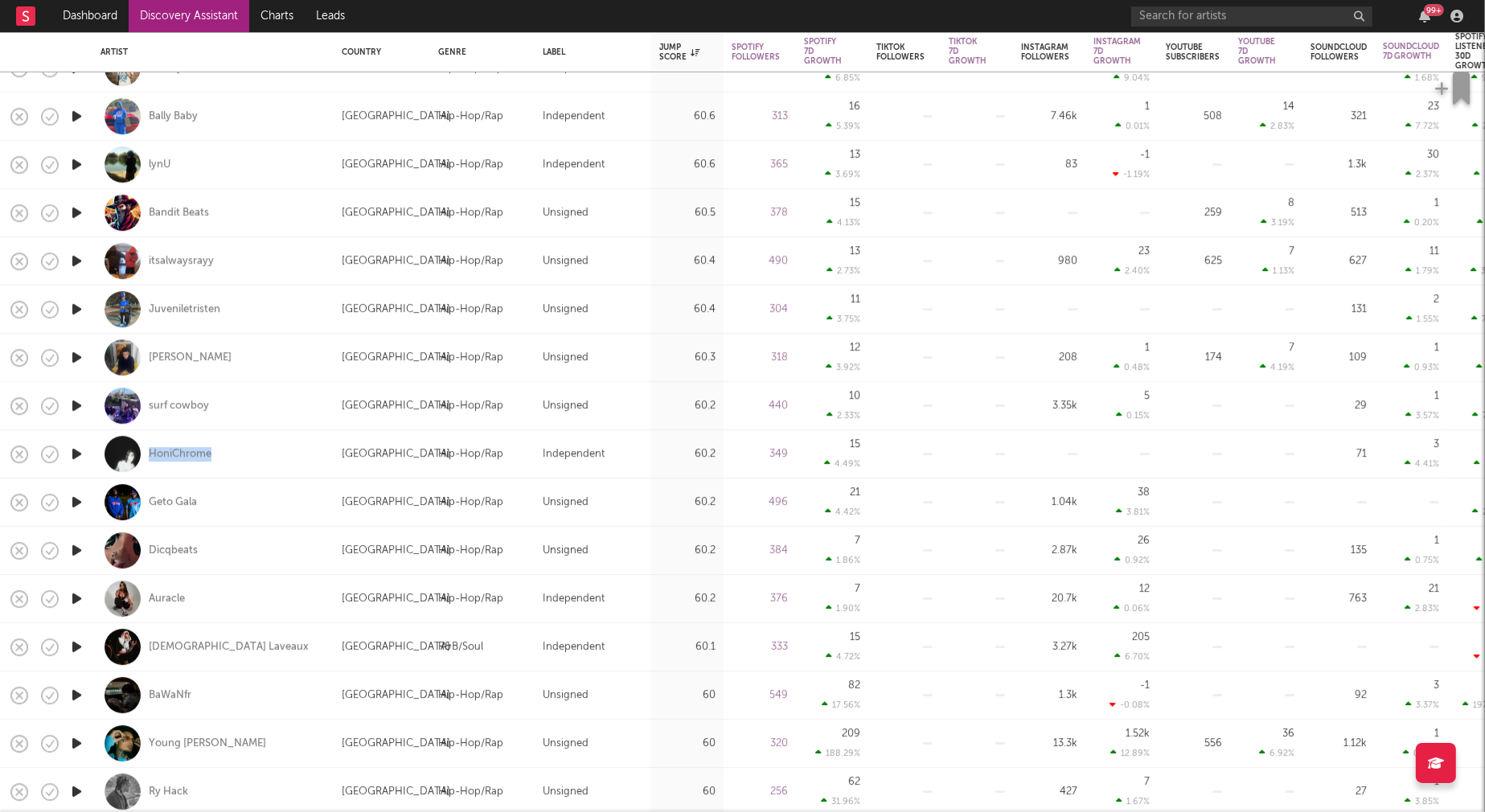
click at [76, 500] on icon "button" at bounding box center [76, 501] width 17 height 20
click at [76, 500] on icon "button" at bounding box center [76, 501] width 15 height 20
click at [75, 549] on icon "button" at bounding box center [76, 550] width 17 height 20
click at [75, 549] on icon "button" at bounding box center [76, 550] width 15 height 20
click at [78, 597] on icon "button" at bounding box center [76, 598] width 17 height 20
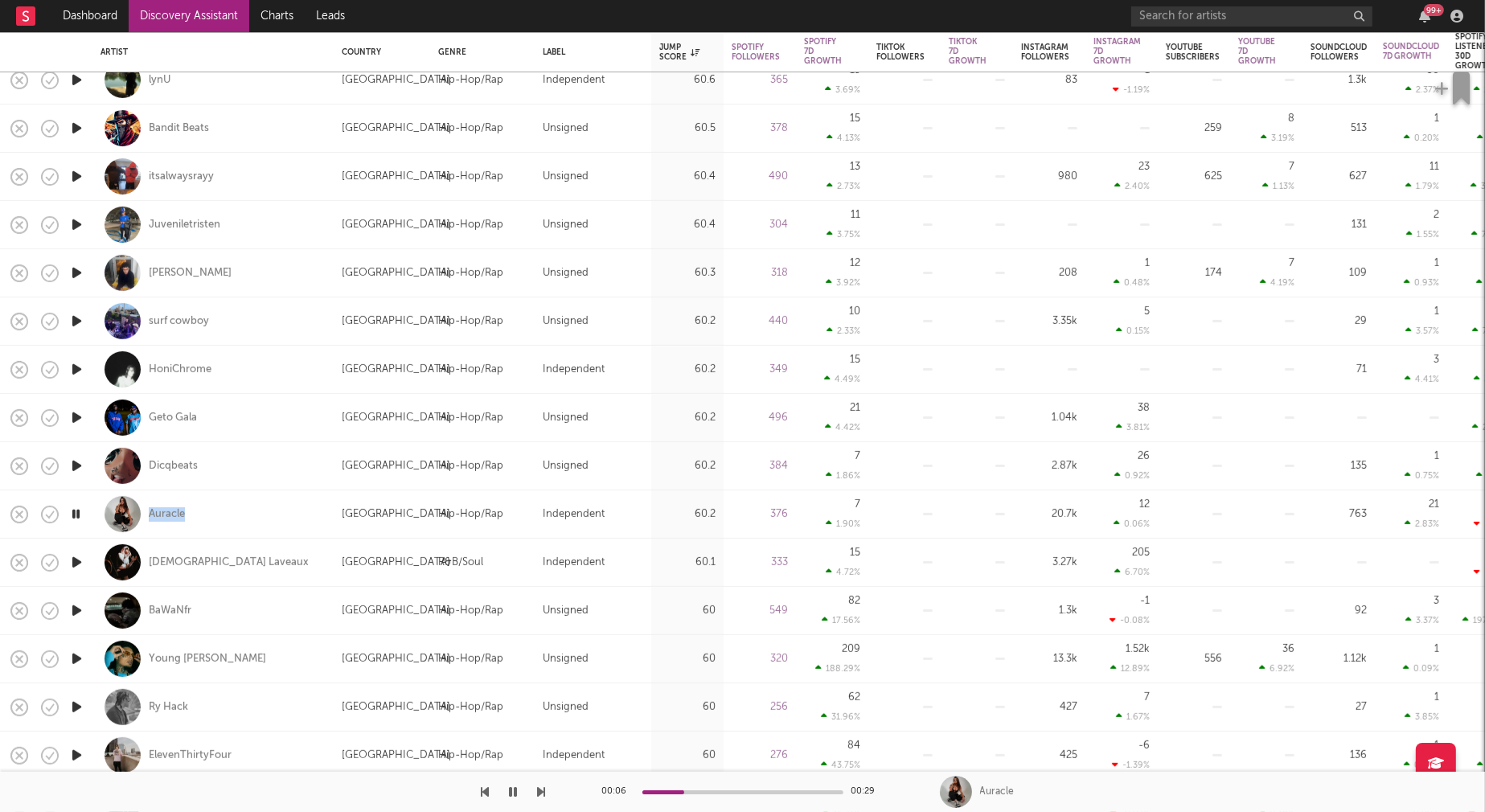
click at [75, 560] on icon "button" at bounding box center [76, 562] width 17 height 20
click at [78, 608] on icon "button" at bounding box center [76, 610] width 17 height 20
click at [79, 656] on icon "button" at bounding box center [76, 658] width 17 height 20
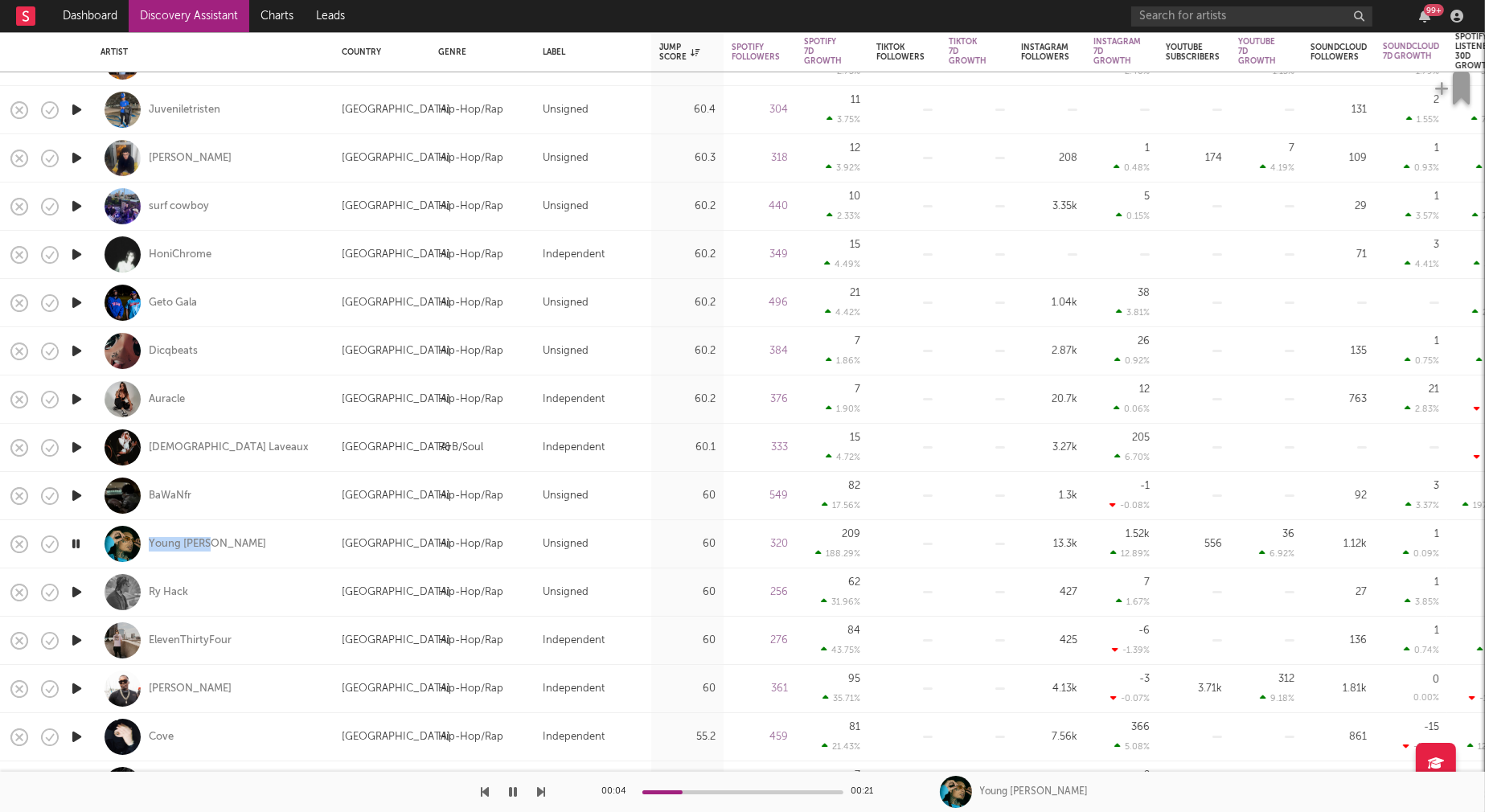
click at [76, 594] on icon "button" at bounding box center [76, 592] width 17 height 20
click at [75, 637] on icon "button" at bounding box center [76, 640] width 17 height 20
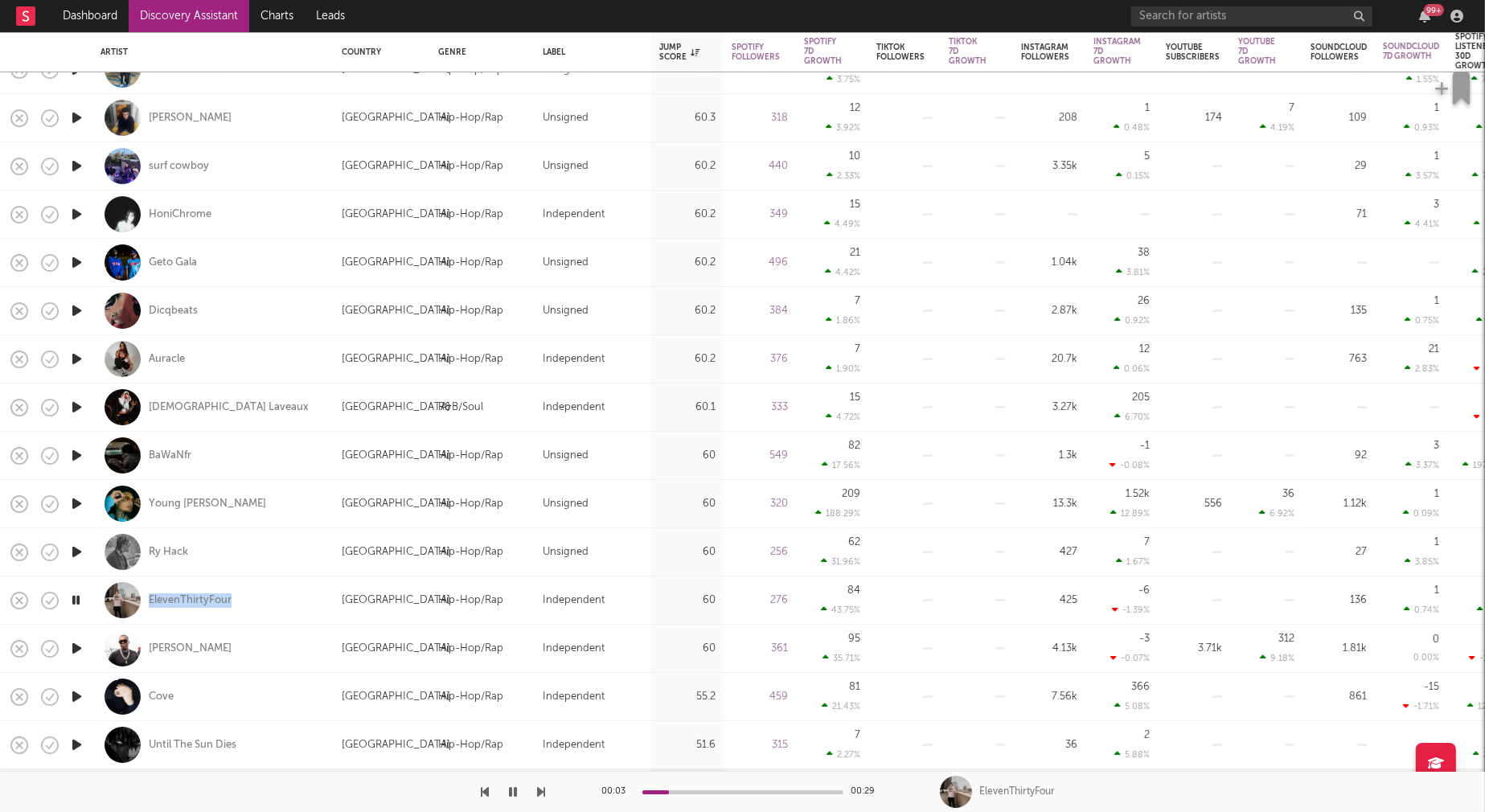
click at [80, 645] on icon "button" at bounding box center [76, 648] width 17 height 20
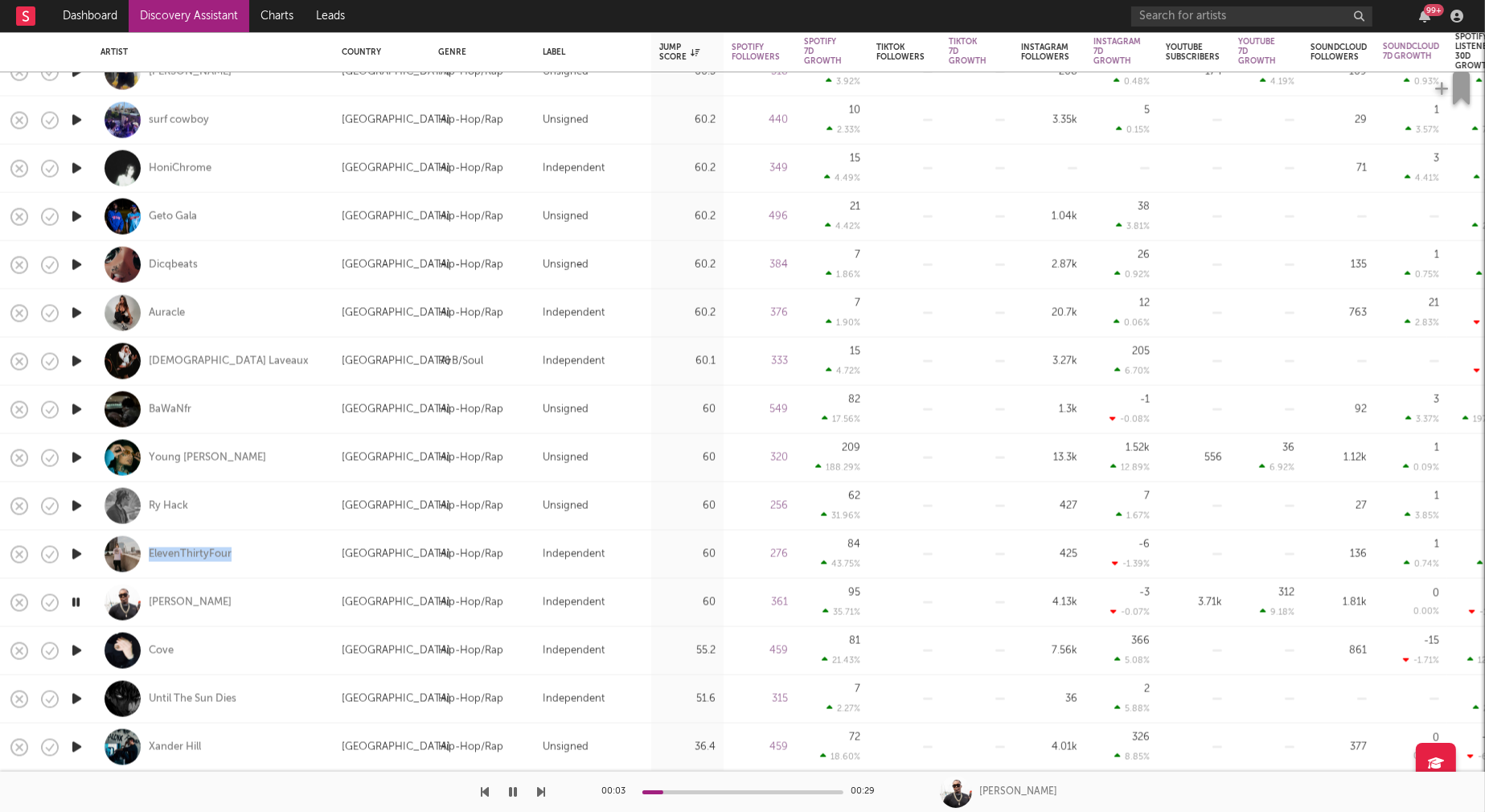
click at [79, 647] on icon "button" at bounding box center [76, 650] width 17 height 20
click at [75, 695] on icon "button" at bounding box center [76, 699] width 17 height 20
click at [77, 697] on icon "button" at bounding box center [76, 699] width 15 height 20
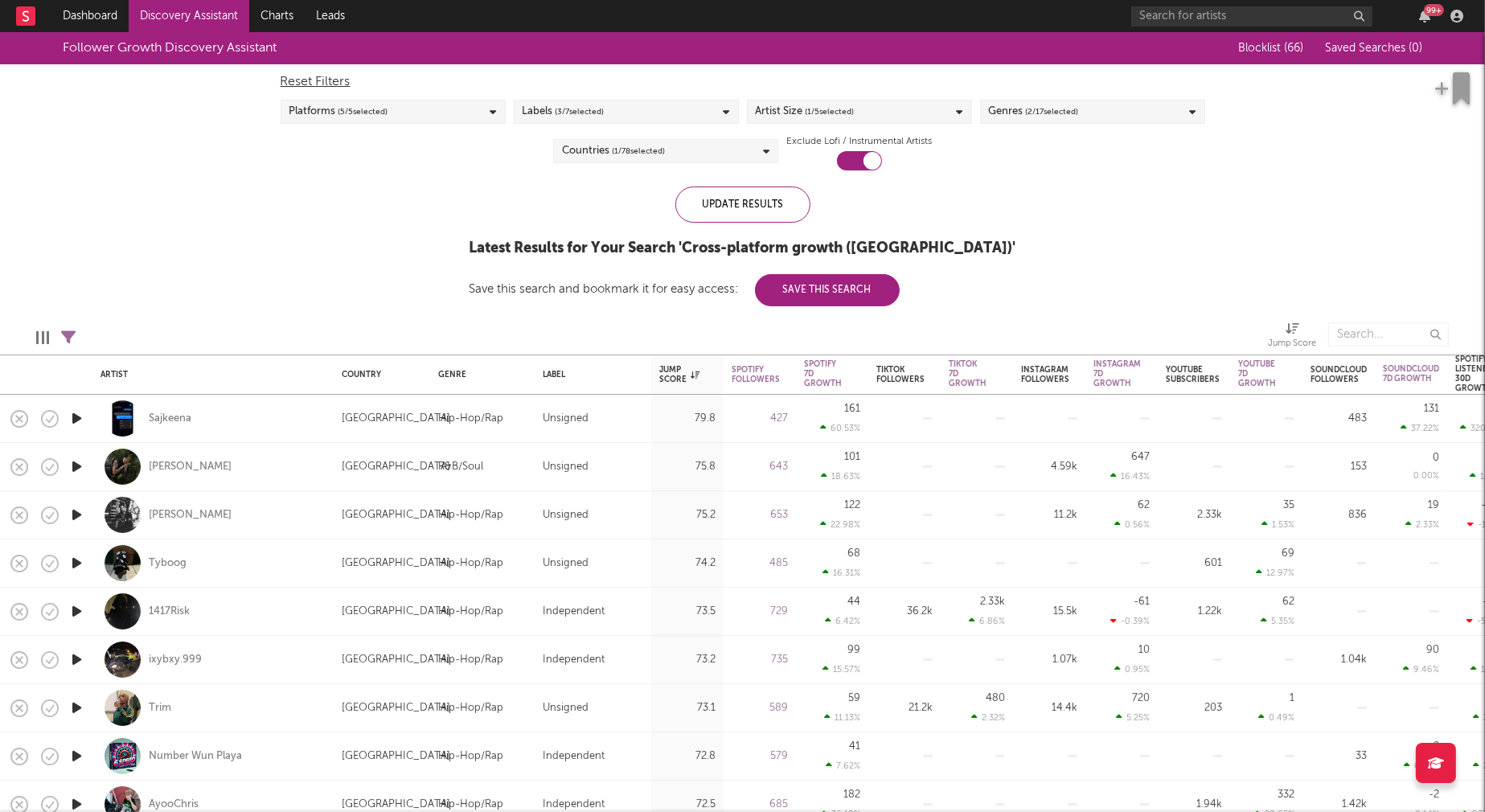
click at [669, 120] on div "Labels ( 3 / 7 selected)" at bounding box center [626, 111] width 225 height 24
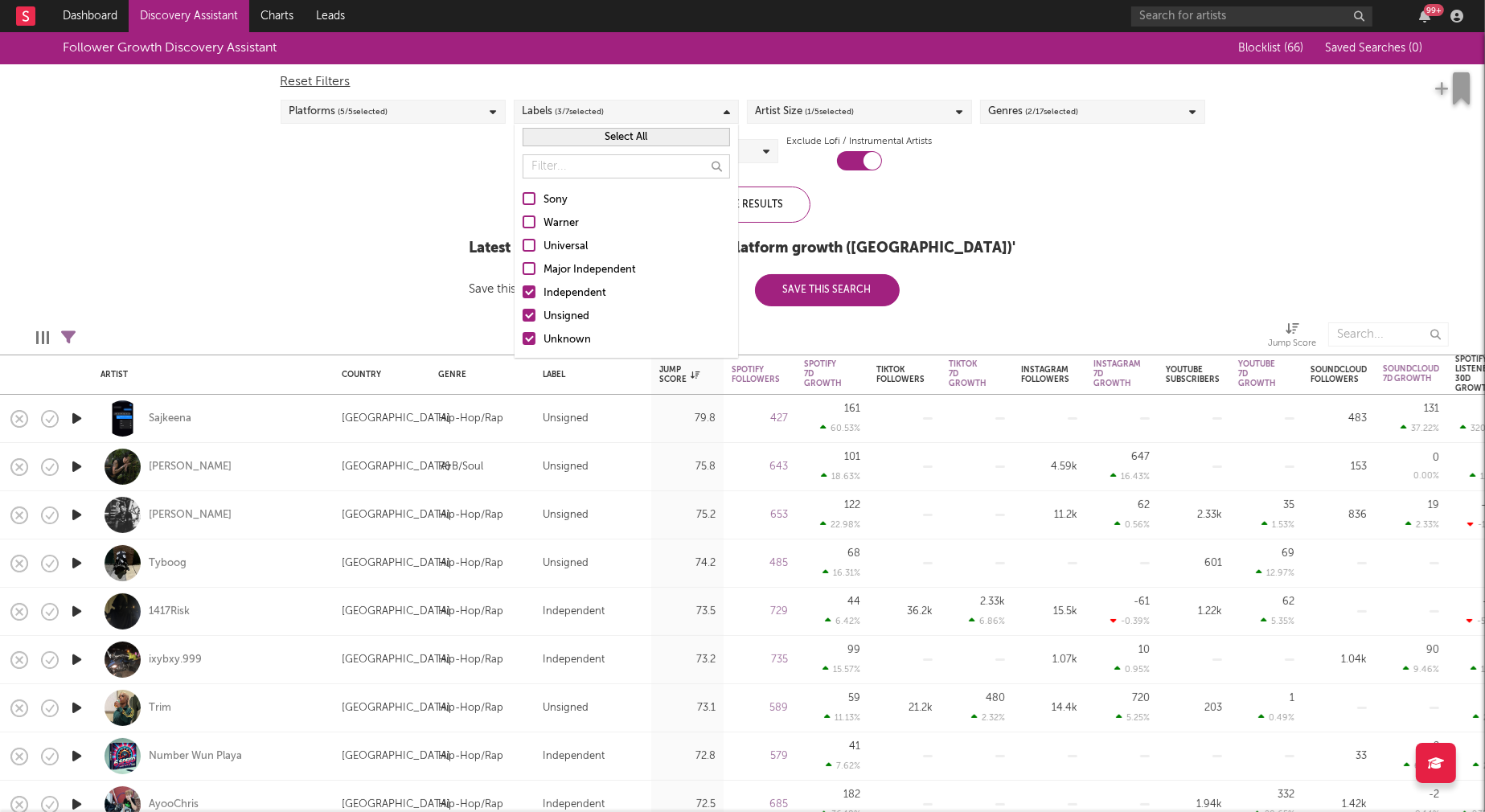
click at [324, 200] on div "Follower Growth Discovery Assistant Blocklist ( 66 ) Saved Searches ( 0 ) Reset…" at bounding box center [742, 169] width 1485 height 274
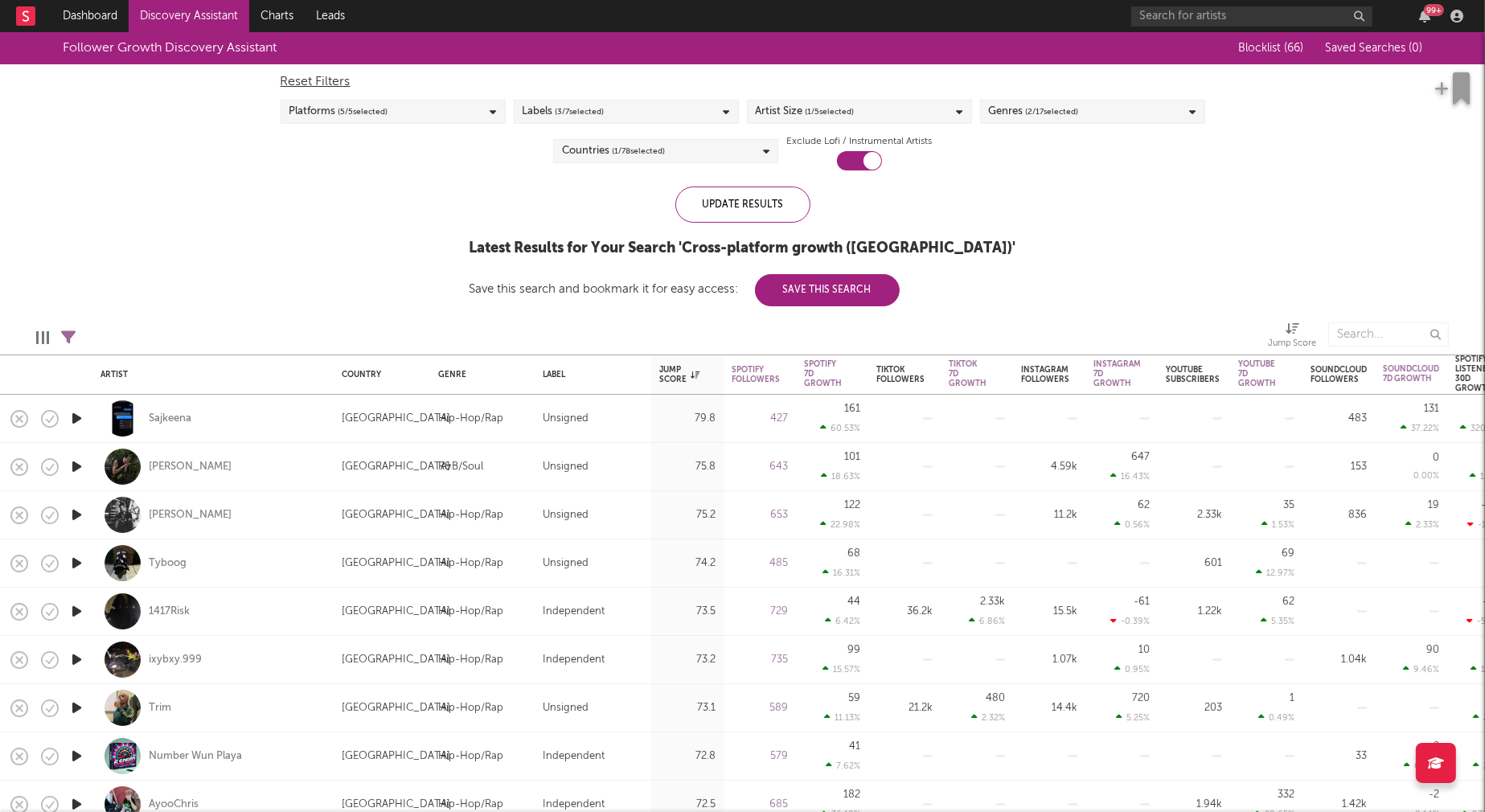
click at [663, 155] on span "( 1 / 78 selected)" at bounding box center [638, 151] width 53 height 19
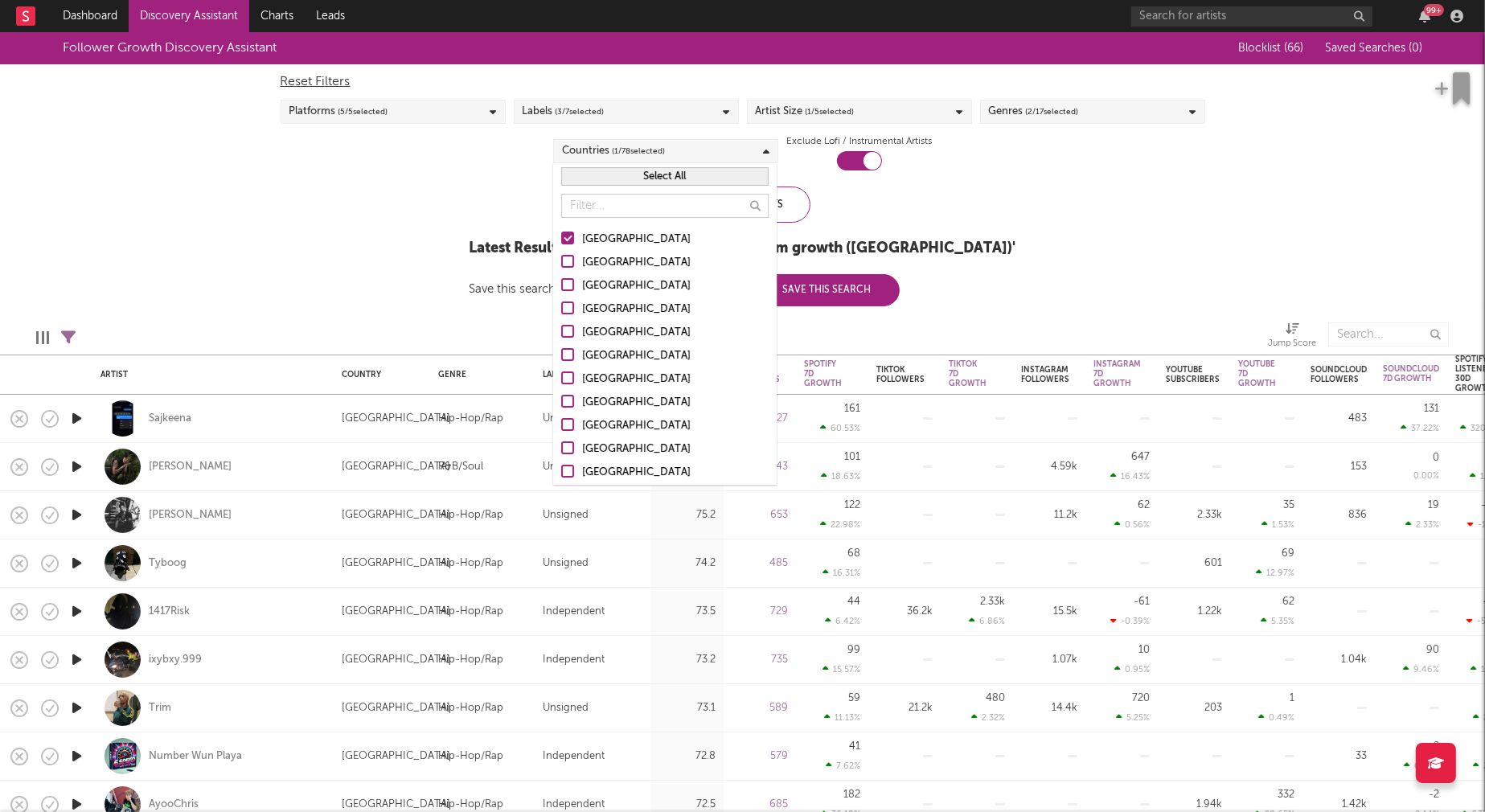
click at [603, 264] on div "Australia" at bounding box center [675, 262] width 186 height 19
click at [561, 264] on input "Australia" at bounding box center [561, 262] width 0 height 19
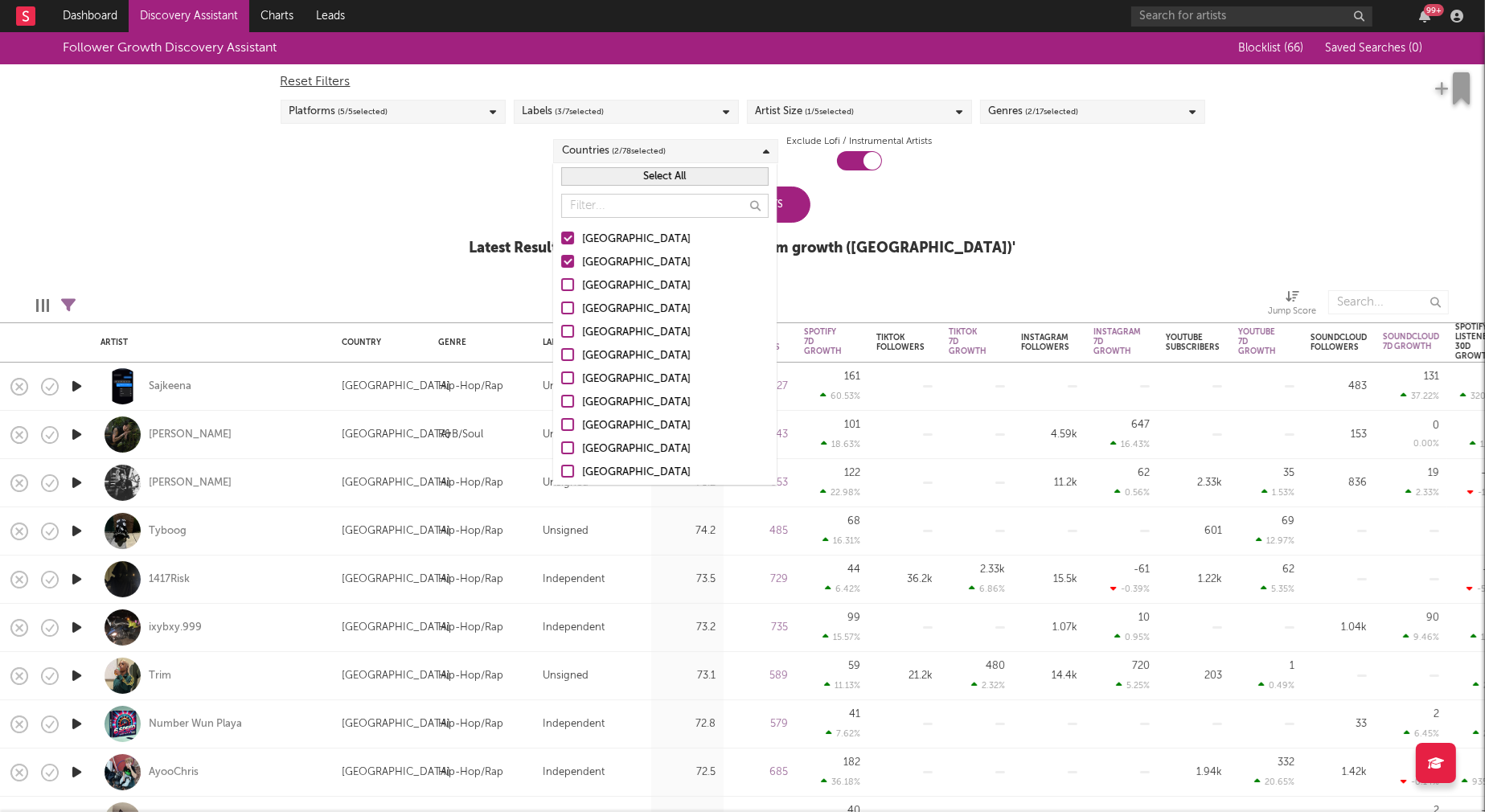
click at [602, 282] on div "Canada" at bounding box center [675, 286] width 186 height 19
click at [561, 282] on input "Canada" at bounding box center [561, 286] width 0 height 19
click at [602, 308] on div "United Kingdom" at bounding box center [675, 310] width 186 height 19
click at [561, 308] on input "United Kingdom" at bounding box center [561, 310] width 0 height 19
click at [797, 211] on div "Update Results" at bounding box center [743, 204] width 135 height 36
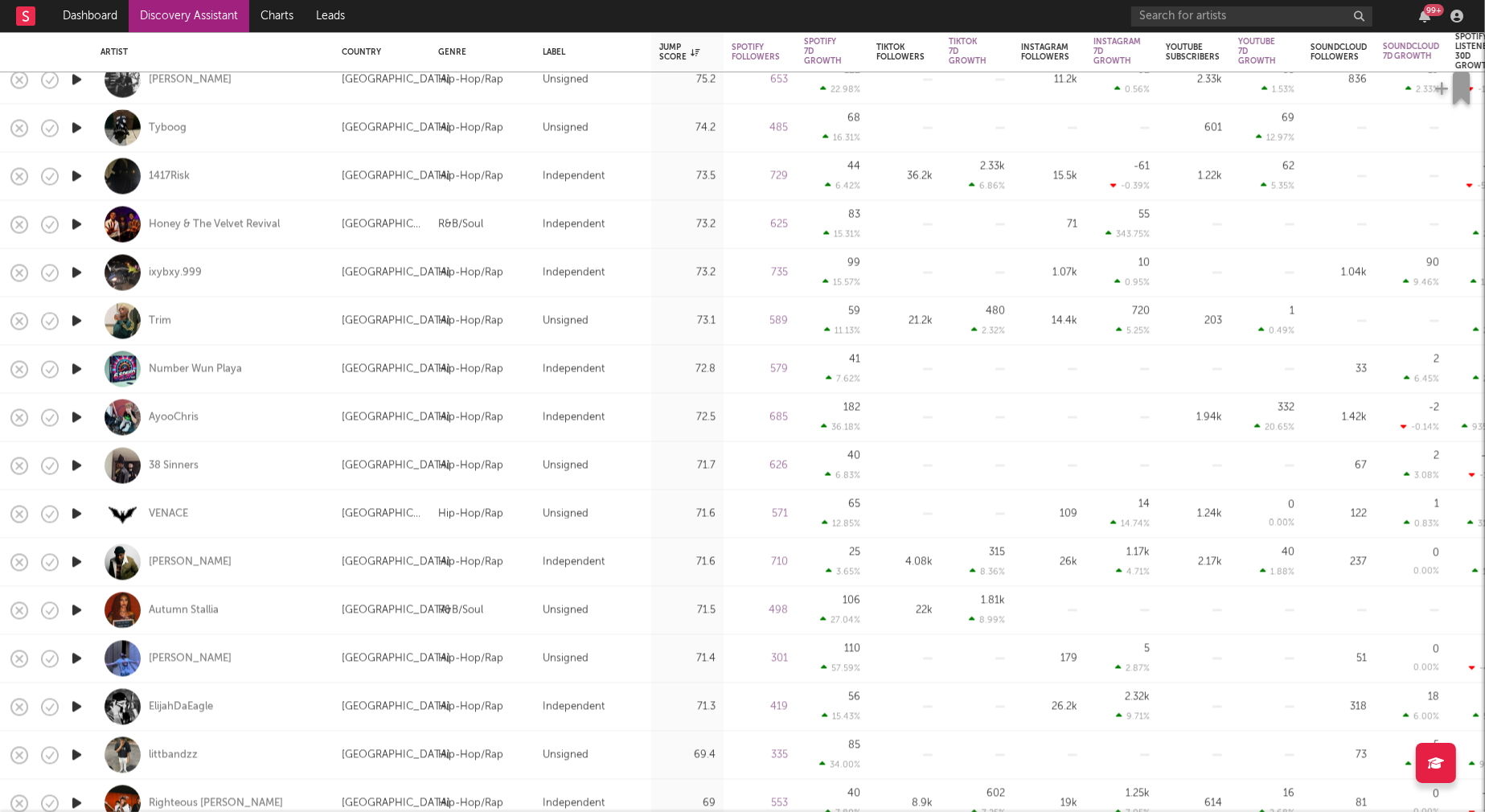
click at [76, 511] on icon "button" at bounding box center [76, 514] width 17 height 20
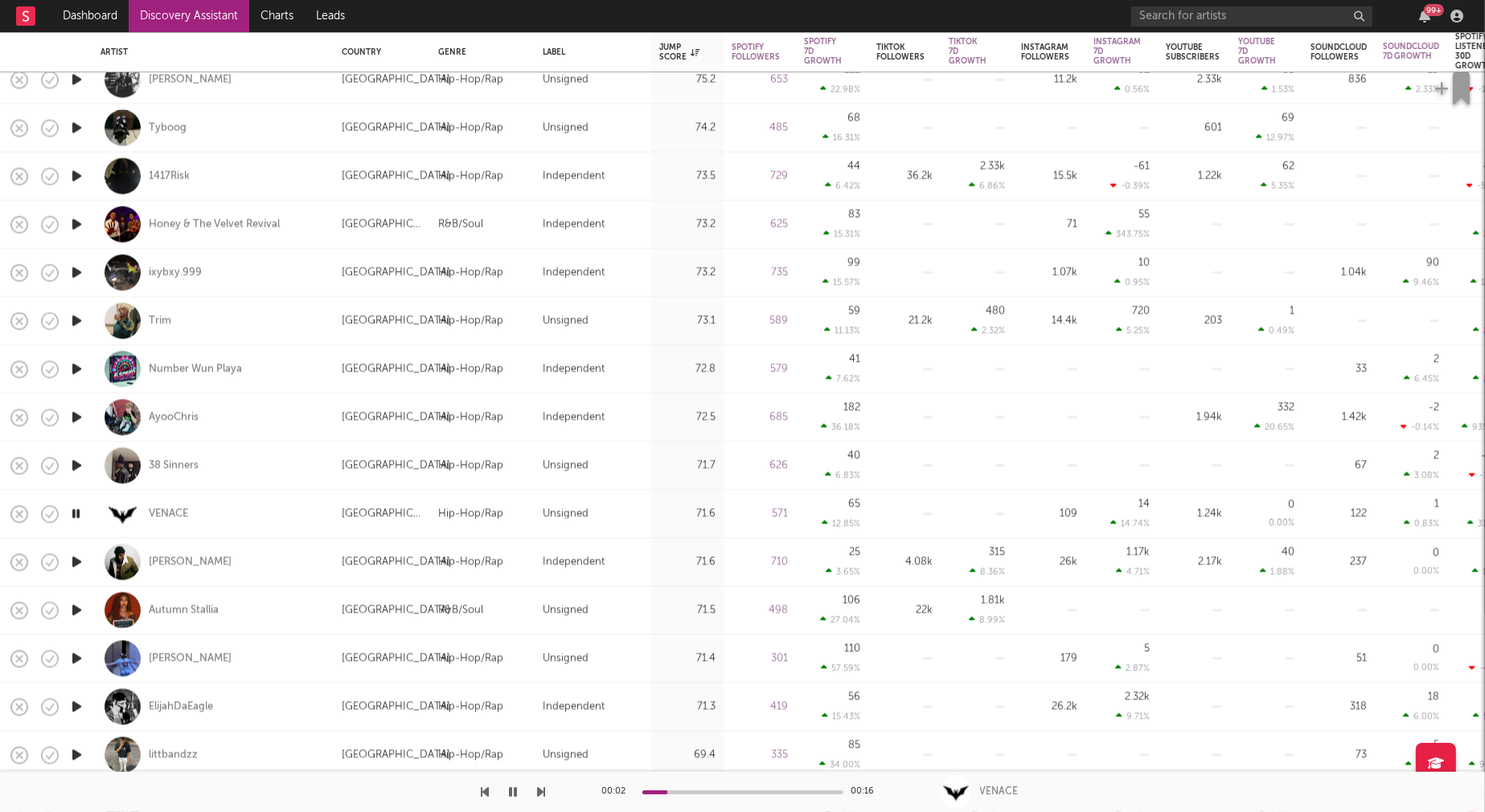
click at [76, 511] on icon "button" at bounding box center [76, 514] width 15 height 20
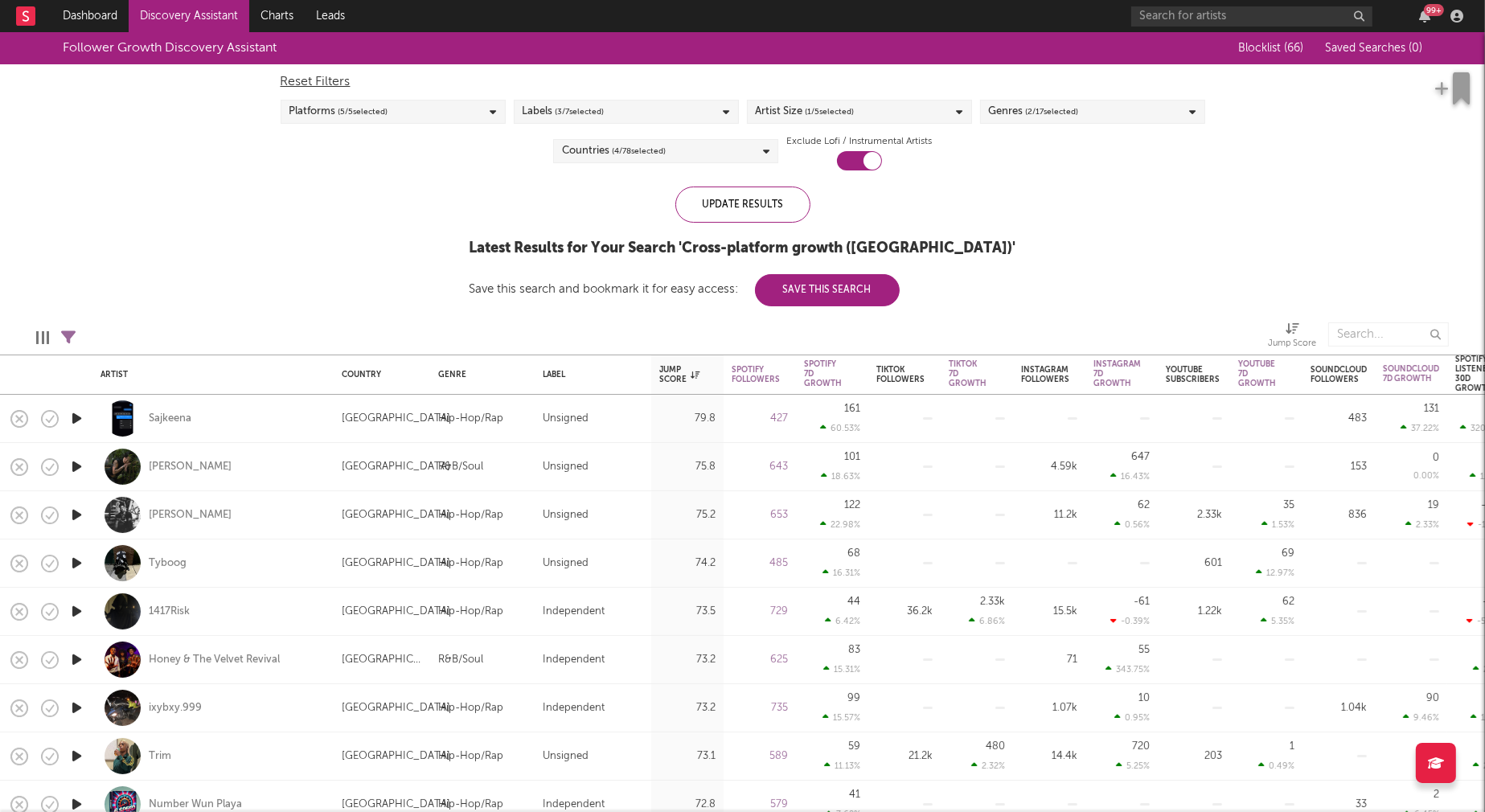
click at [684, 151] on div "Countries ( 4 / 78 selected)" at bounding box center [666, 150] width 225 height 24
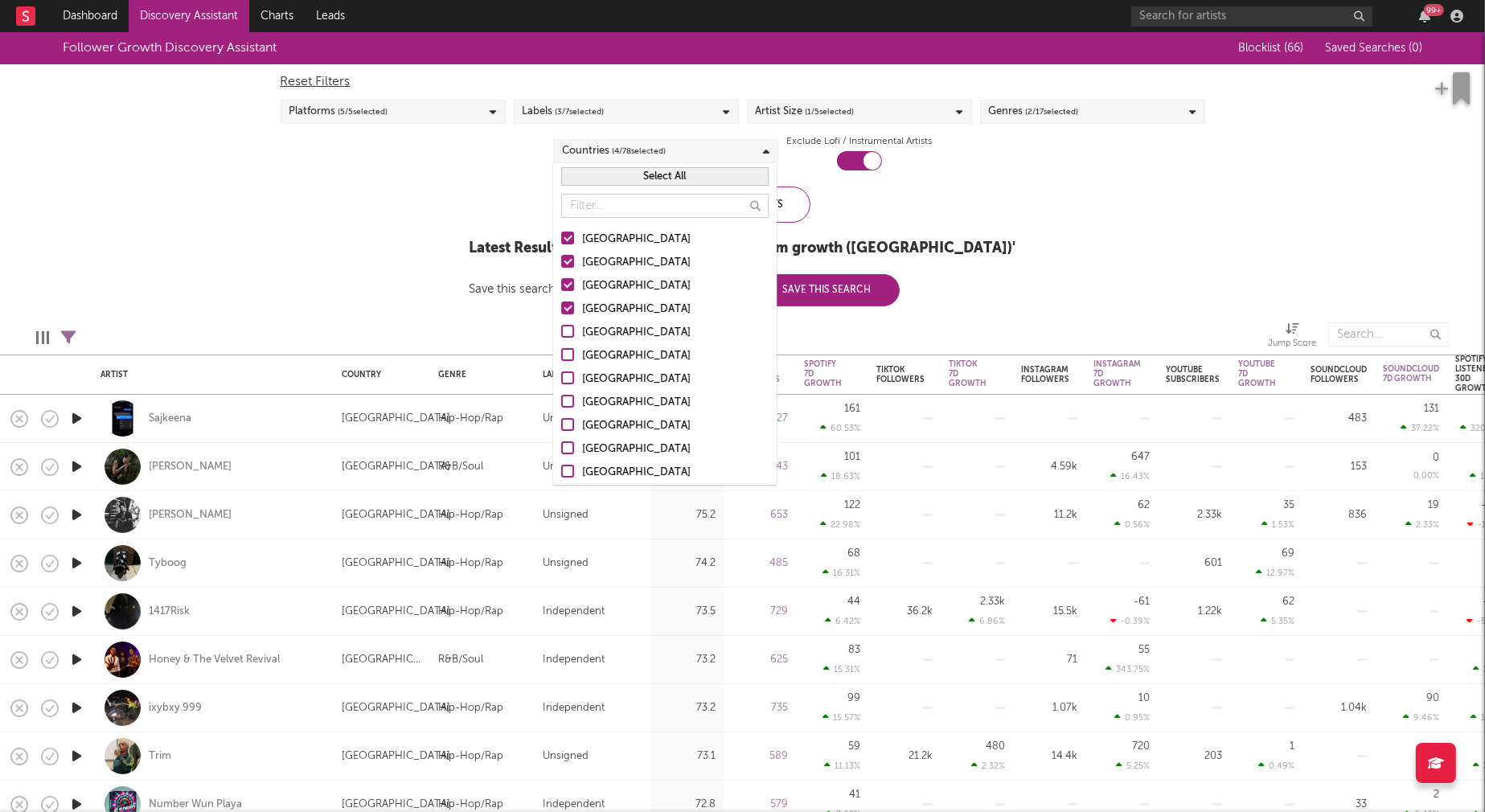
click at [608, 240] on div "[GEOGRAPHIC_DATA]" at bounding box center [675, 240] width 186 height 19
click at [561, 240] on input "[GEOGRAPHIC_DATA]" at bounding box center [561, 240] width 0 height 19
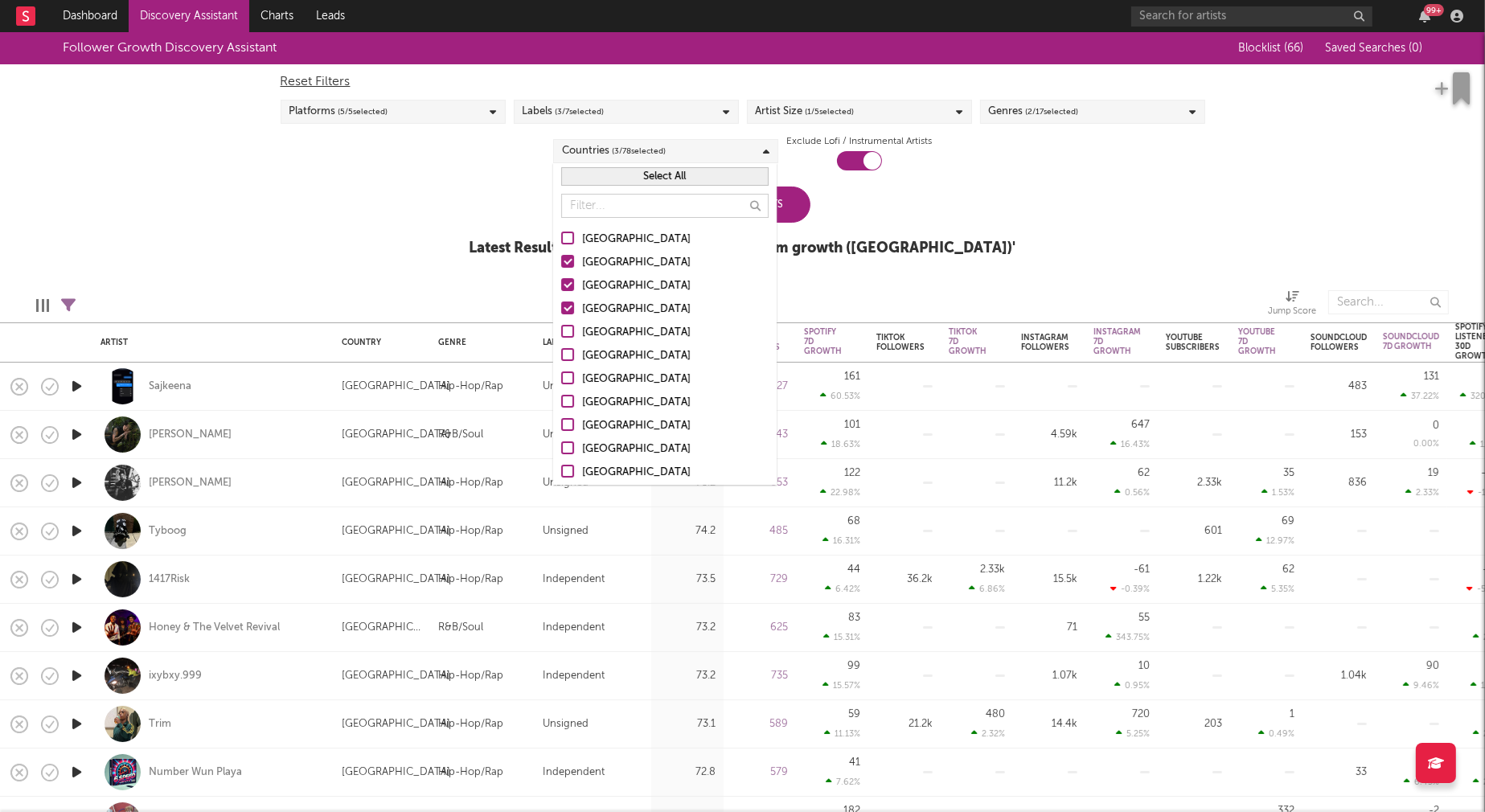
click at [437, 227] on div "Follower Growth Discovery Assistant Blocklist ( 66 ) Saved Searches ( 0 ) Reset…" at bounding box center [742, 154] width 1485 height 242
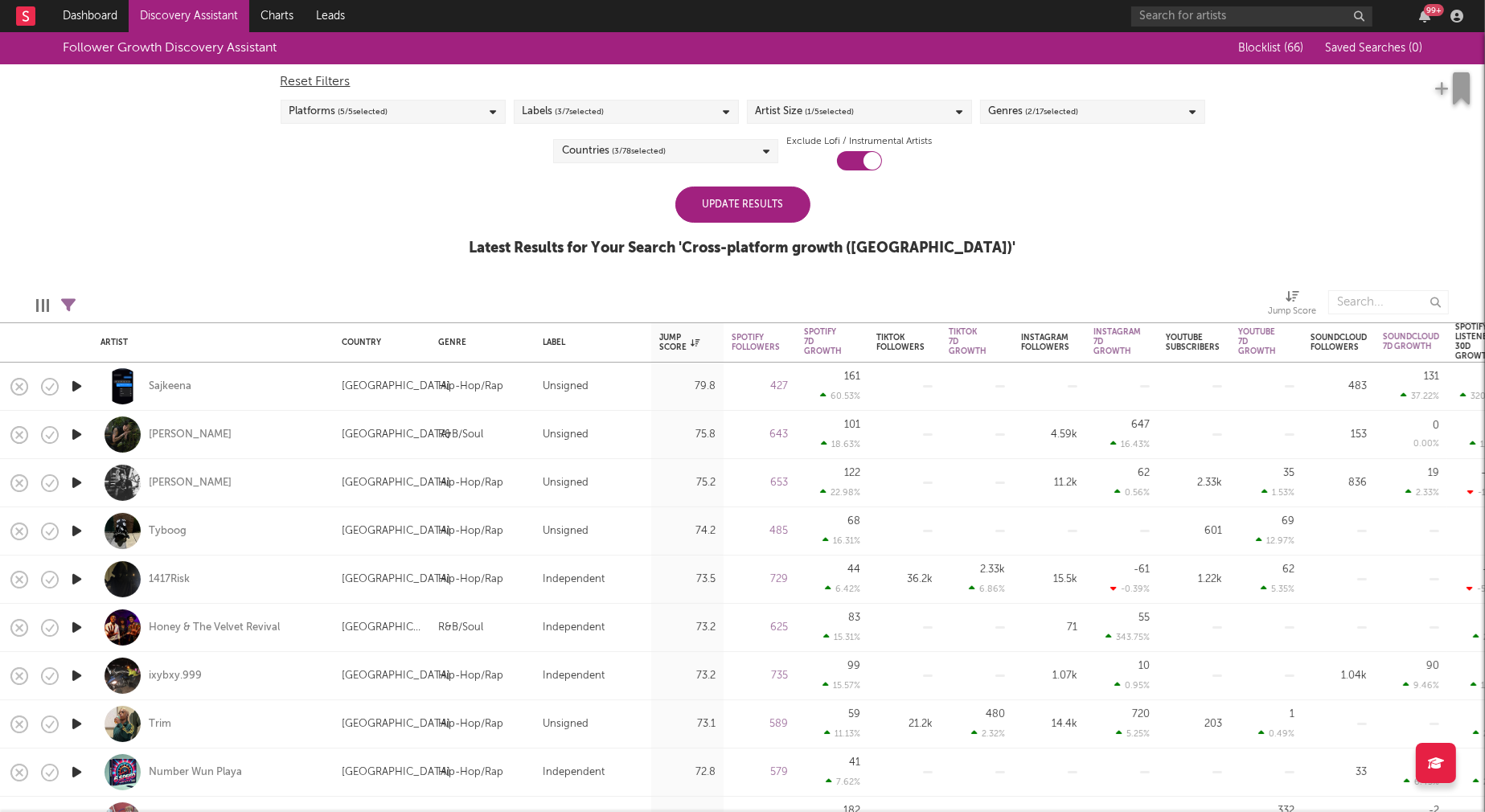
click at [778, 207] on div "Update Results" at bounding box center [743, 204] width 135 height 36
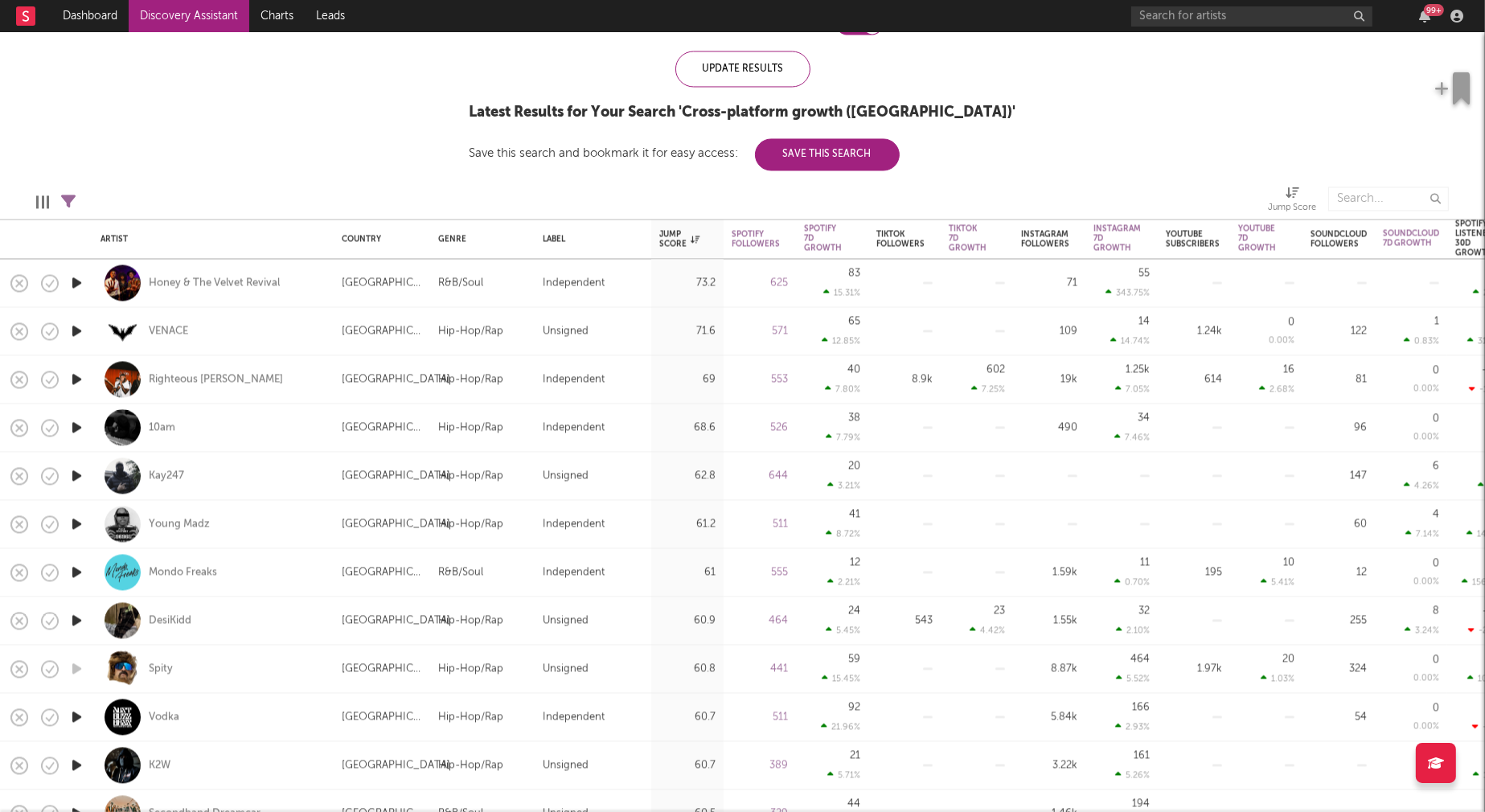
click at [77, 427] on icon "button" at bounding box center [76, 427] width 17 height 20
click at [80, 378] on icon "button" at bounding box center [76, 378] width 17 height 20
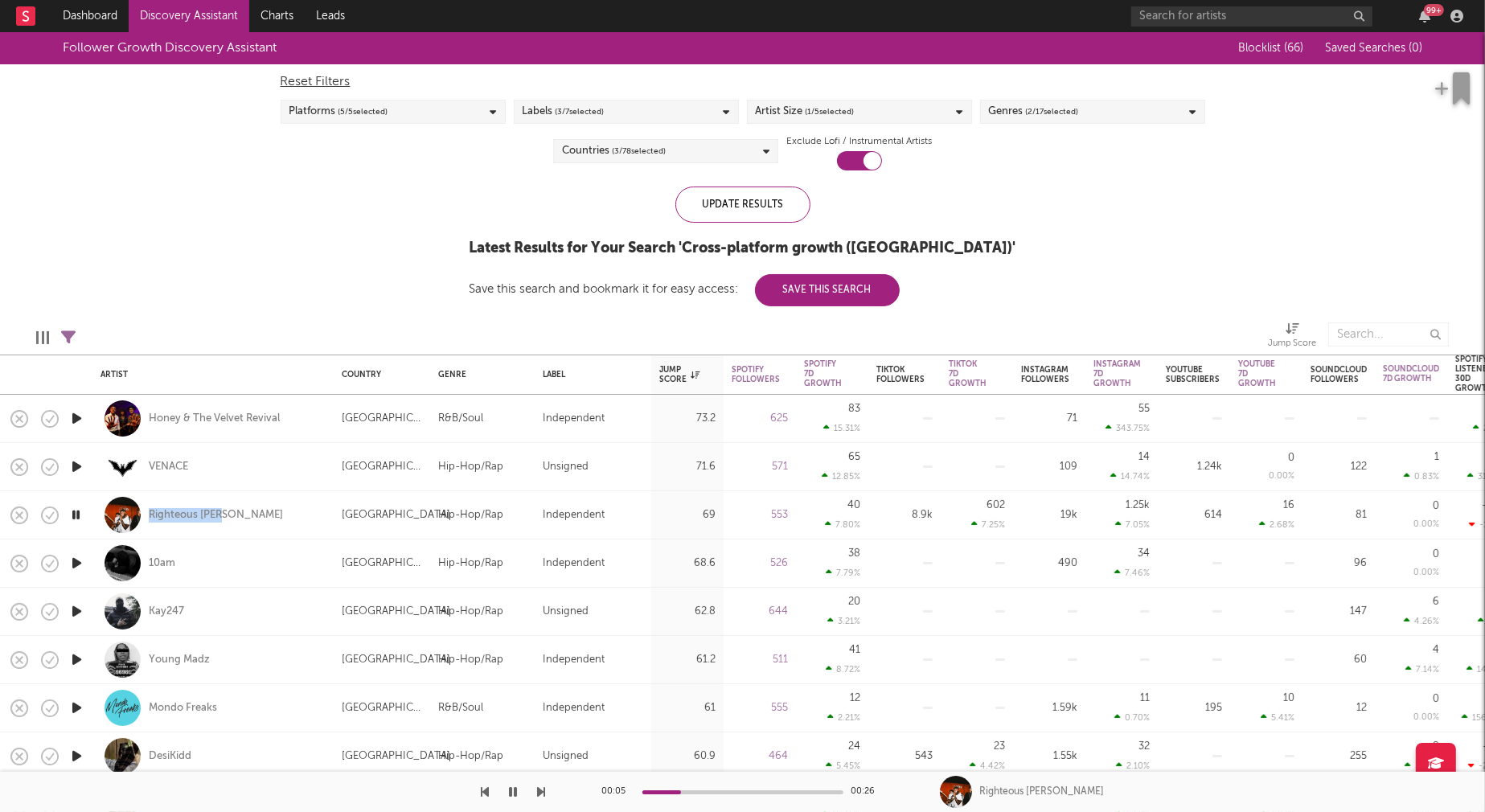
click at [79, 658] on icon "button" at bounding box center [76, 659] width 17 height 20
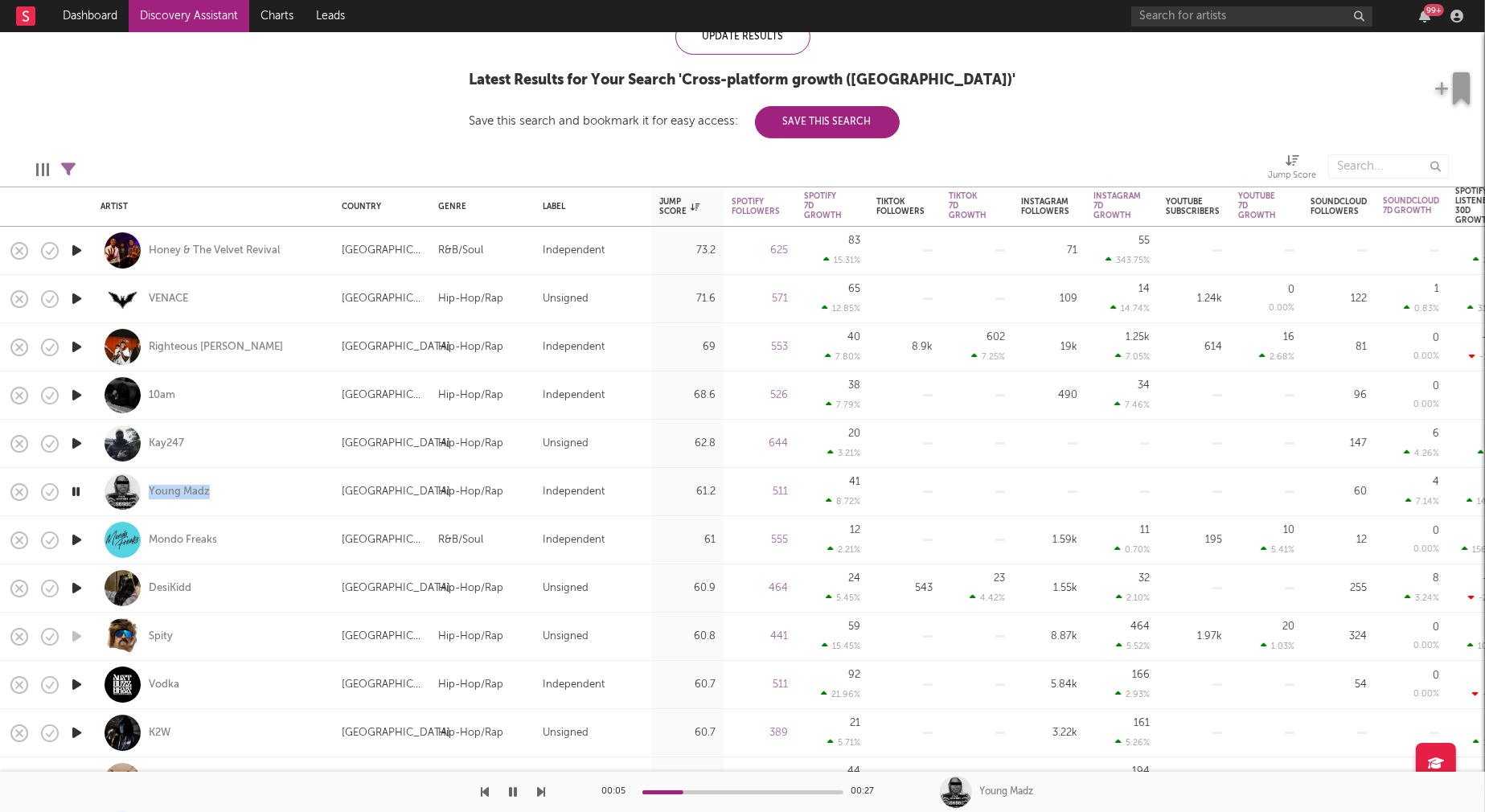
click at [73, 535] on icon "button" at bounding box center [76, 540] width 17 height 20
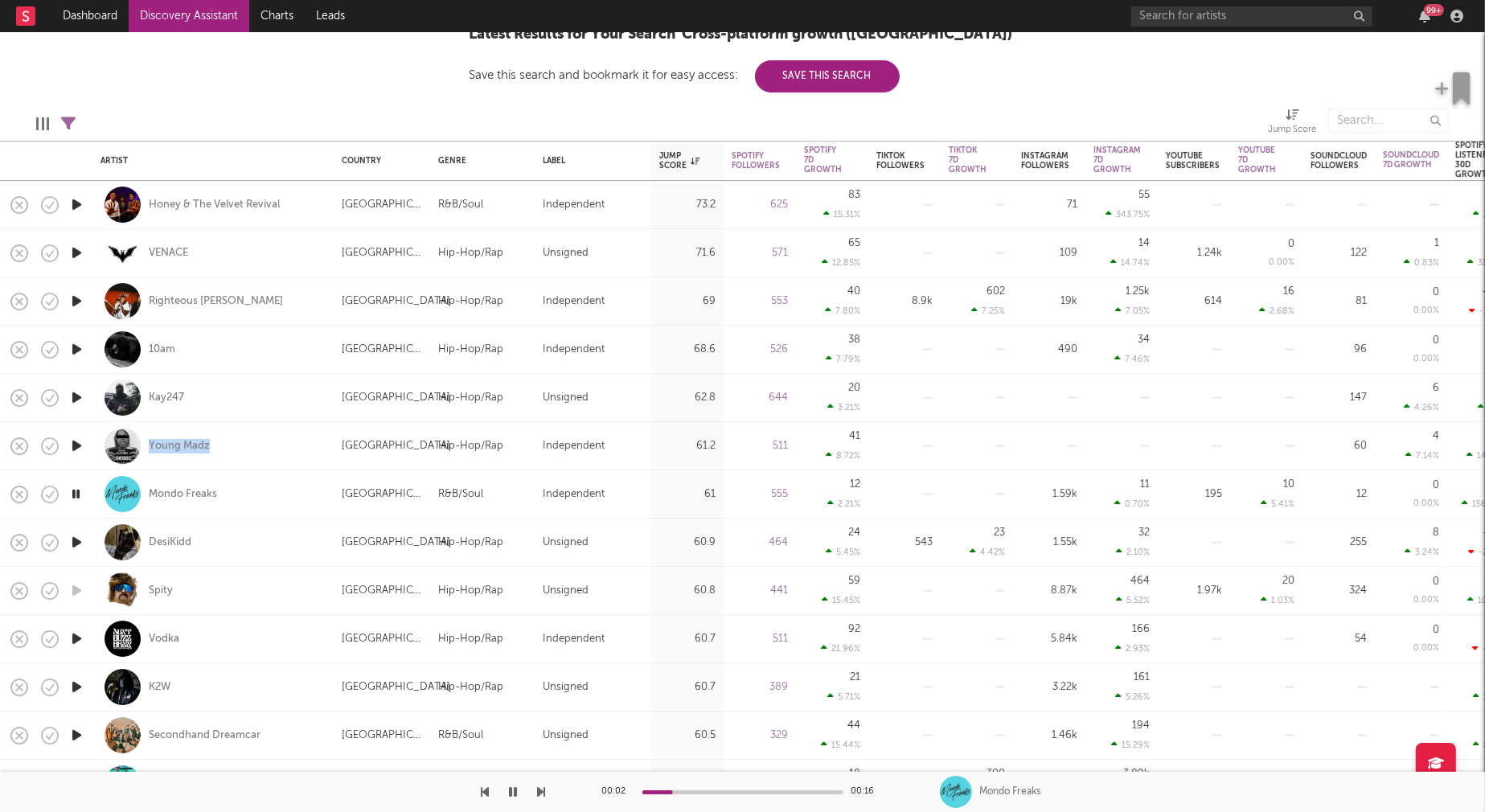
click at [77, 636] on icon "button" at bounding box center [76, 638] width 17 height 20
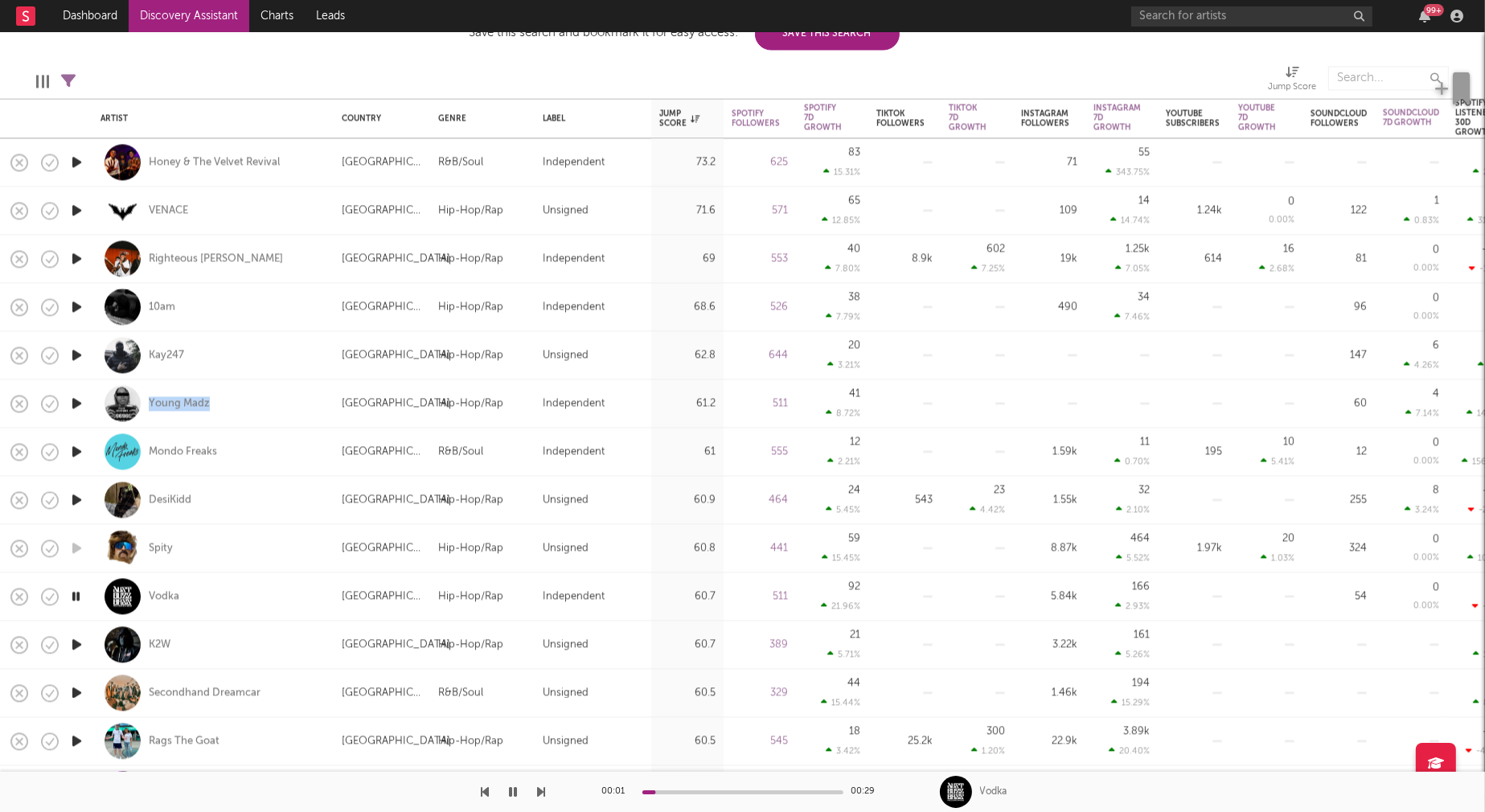
click at [76, 640] on icon "button" at bounding box center [76, 644] width 17 height 20
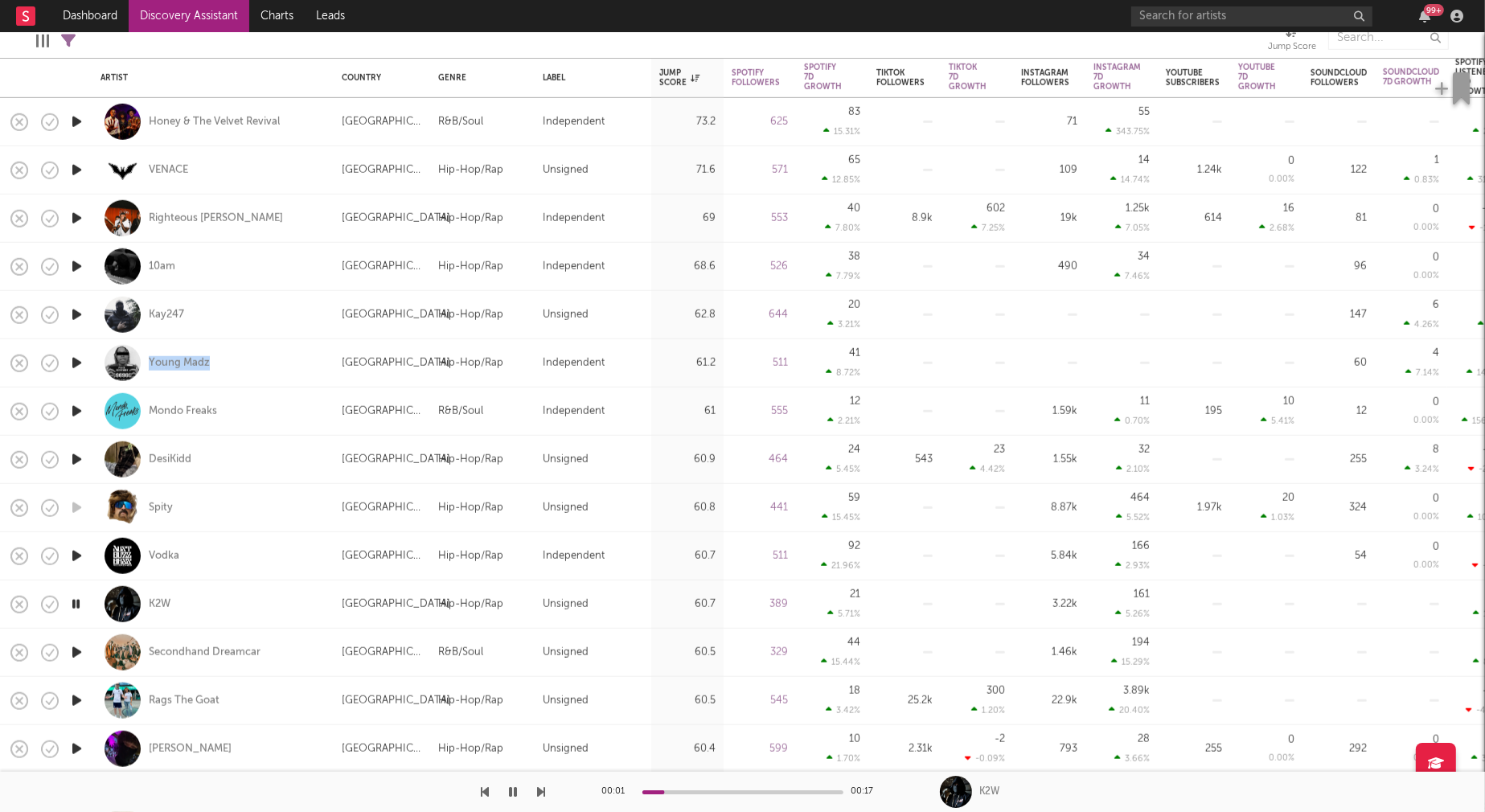
click at [75, 649] on icon "button" at bounding box center [76, 652] width 17 height 20
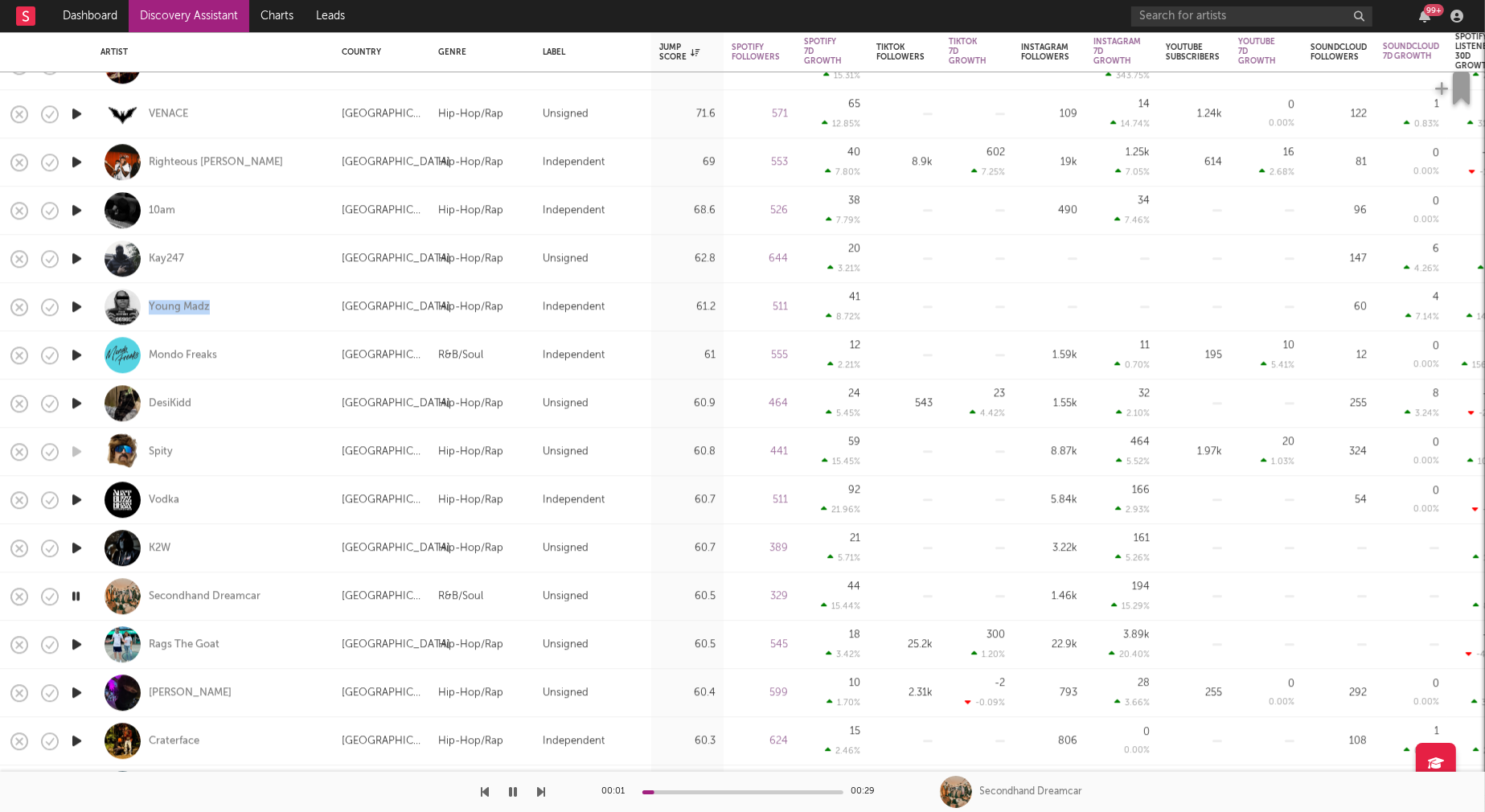
click at [76, 643] on icon "button" at bounding box center [76, 644] width 17 height 20
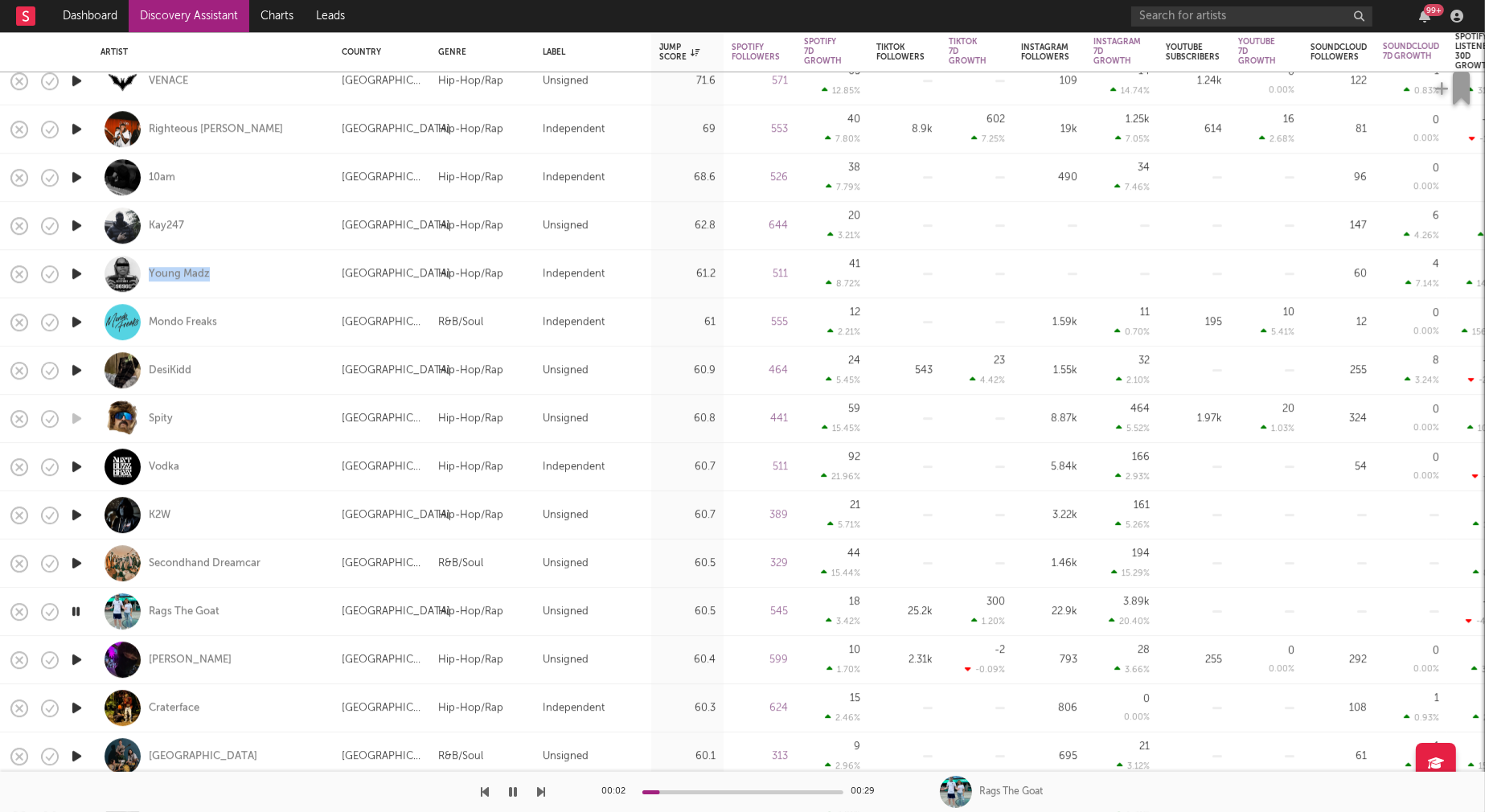
click at [75, 656] on icon "button" at bounding box center [76, 659] width 17 height 20
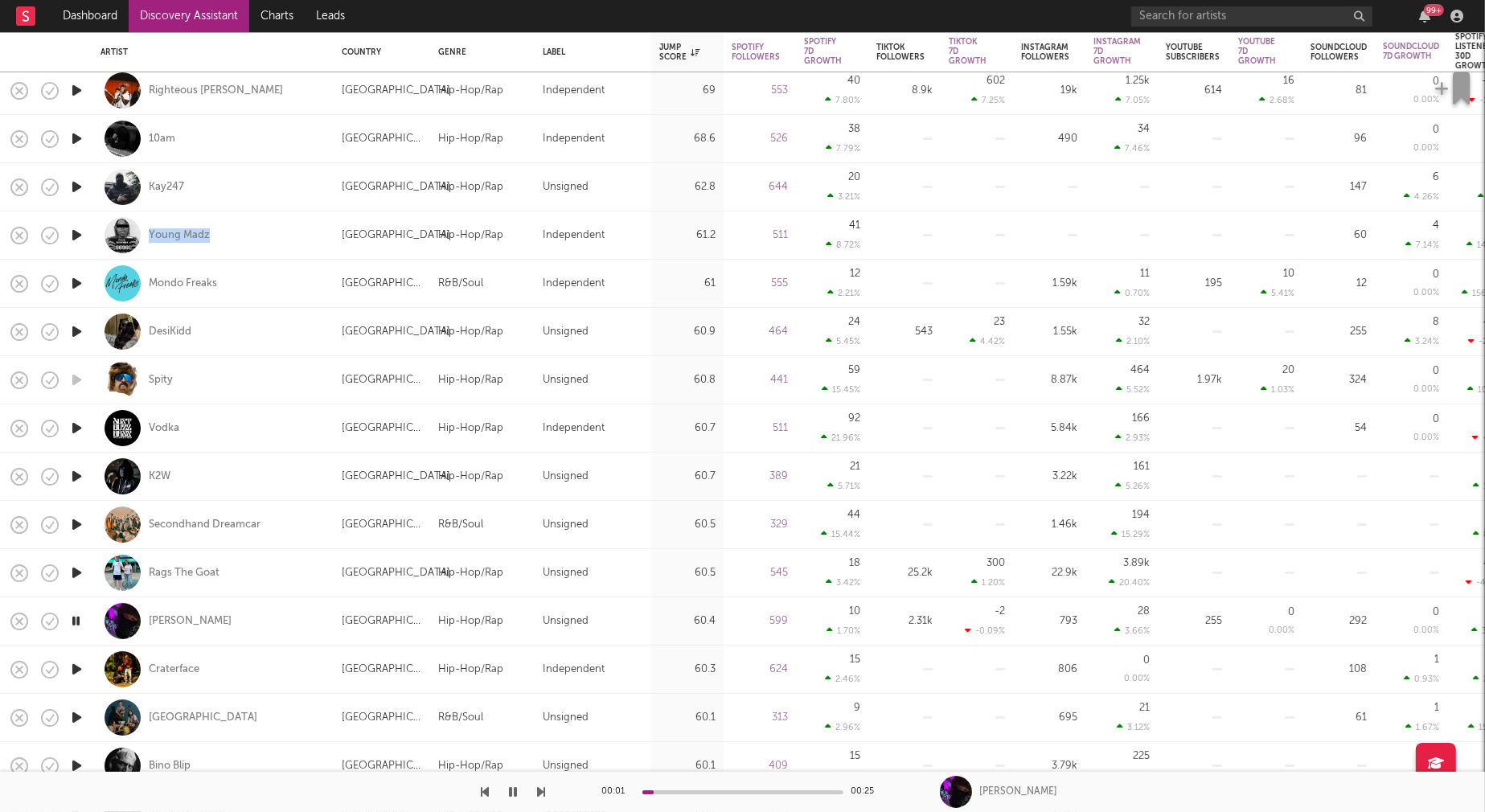
click at [78, 667] on icon "button" at bounding box center [76, 669] width 17 height 20
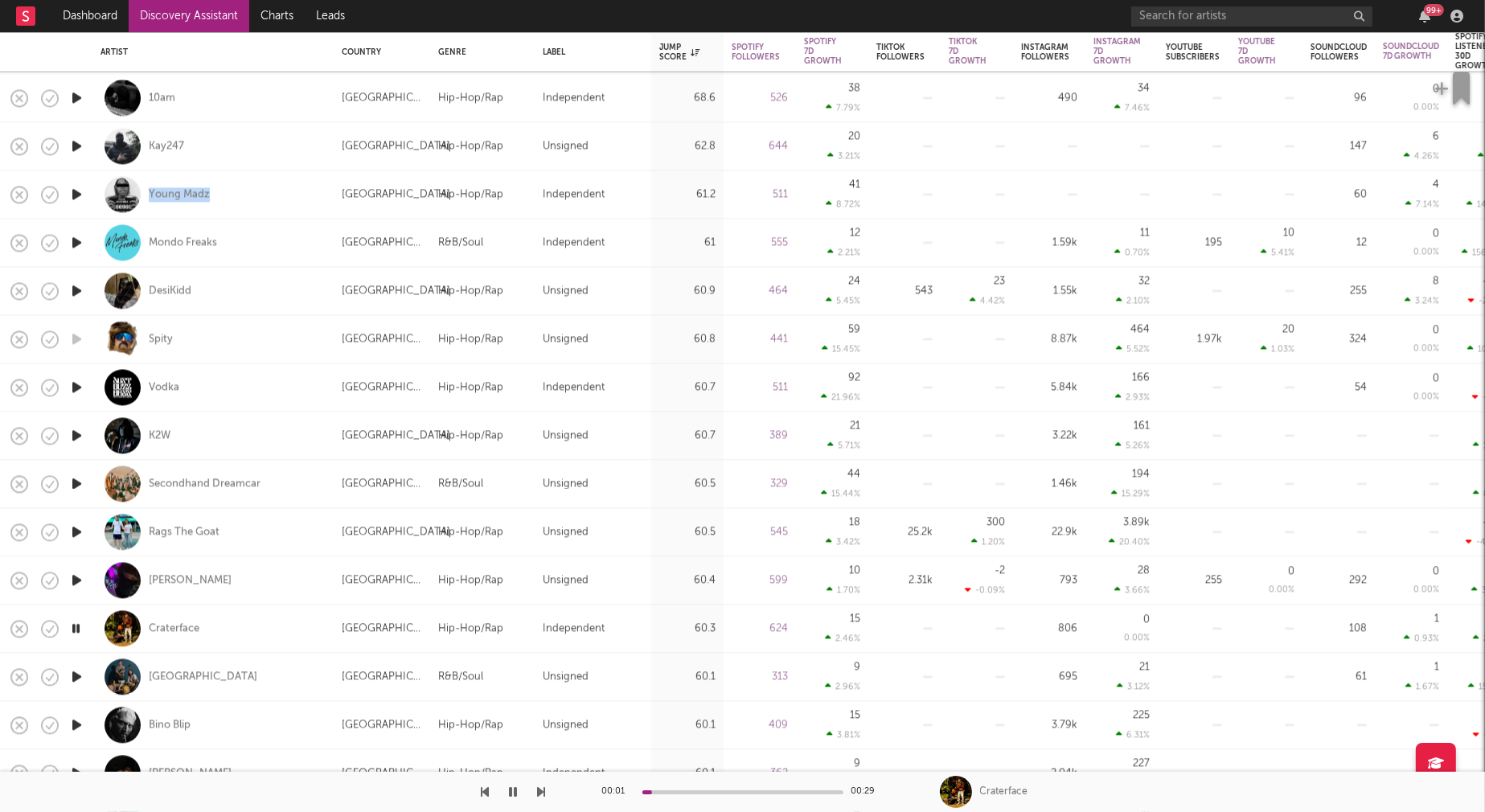
click at [79, 676] on icon "button" at bounding box center [76, 676] width 17 height 20
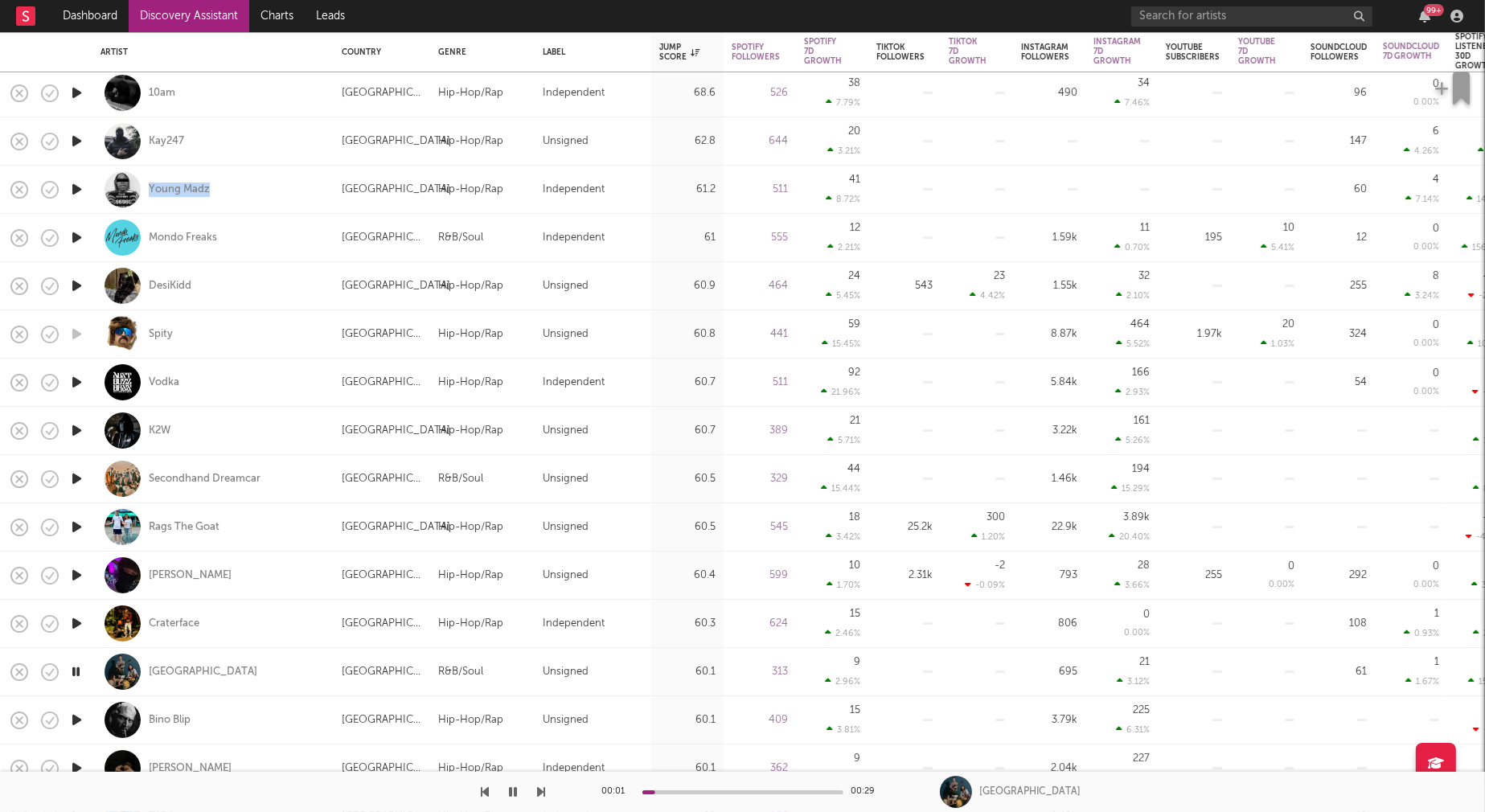
click at [74, 717] on icon "button" at bounding box center [76, 720] width 17 height 20
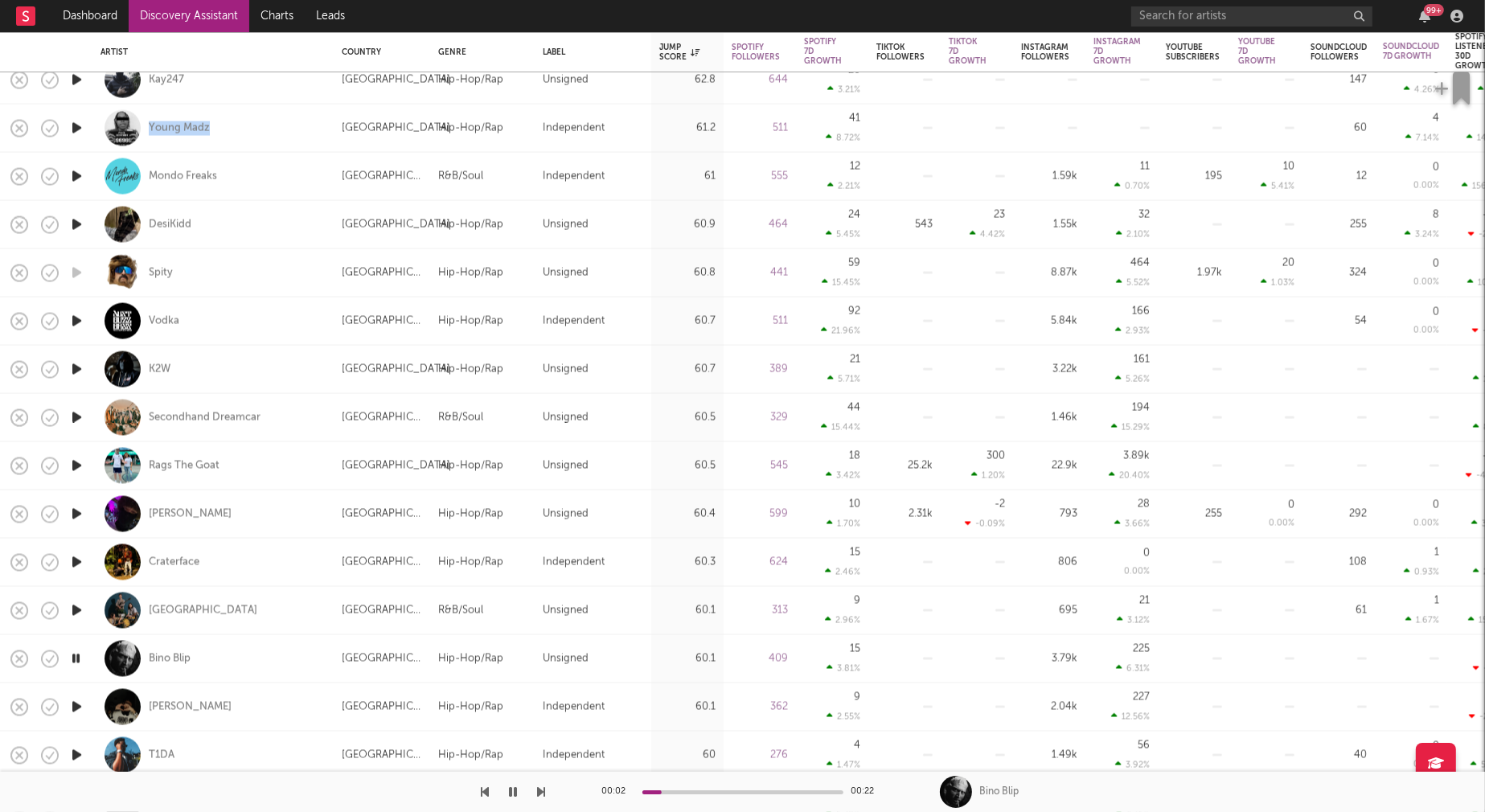
click at [78, 704] on icon "button" at bounding box center [76, 707] width 17 height 20
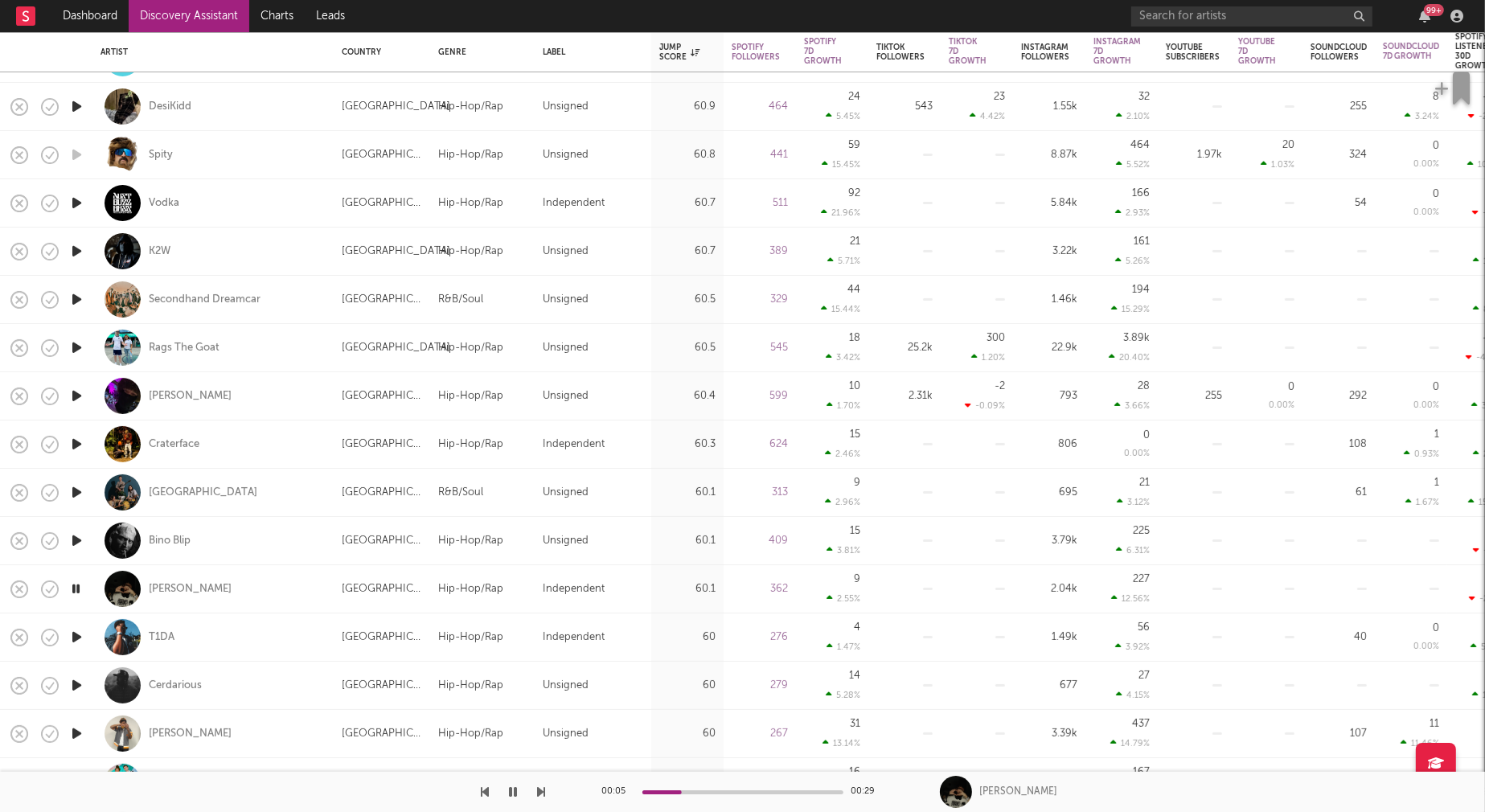
click at [76, 635] on icon "button" at bounding box center [76, 636] width 17 height 20
click at [80, 683] on icon "button" at bounding box center [76, 685] width 17 height 20
click at [77, 730] on icon "button" at bounding box center [76, 733] width 17 height 20
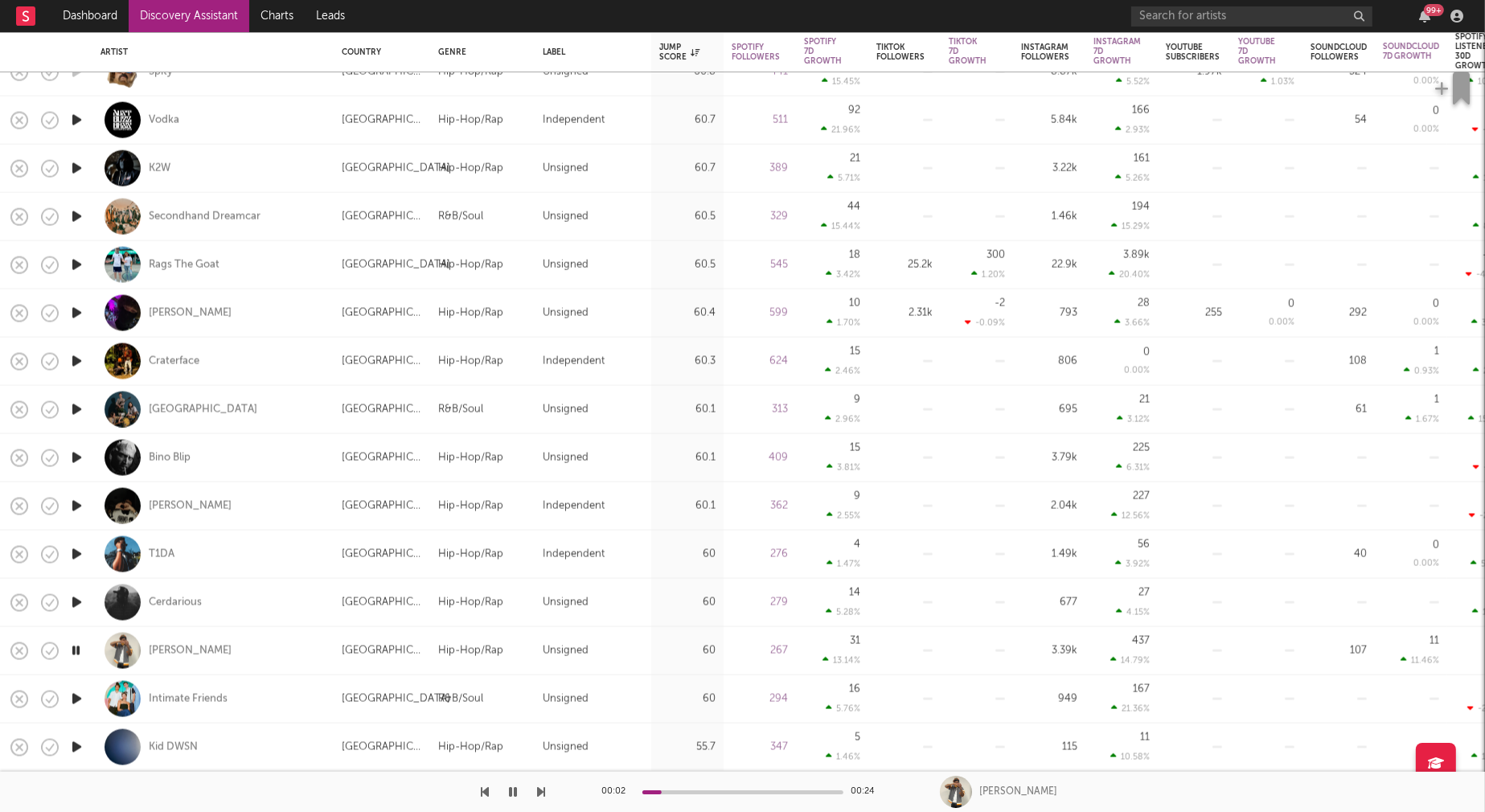
click at [76, 744] on icon "button" at bounding box center [76, 747] width 17 height 20
click at [76, 744] on icon "button" at bounding box center [76, 747] width 15 height 20
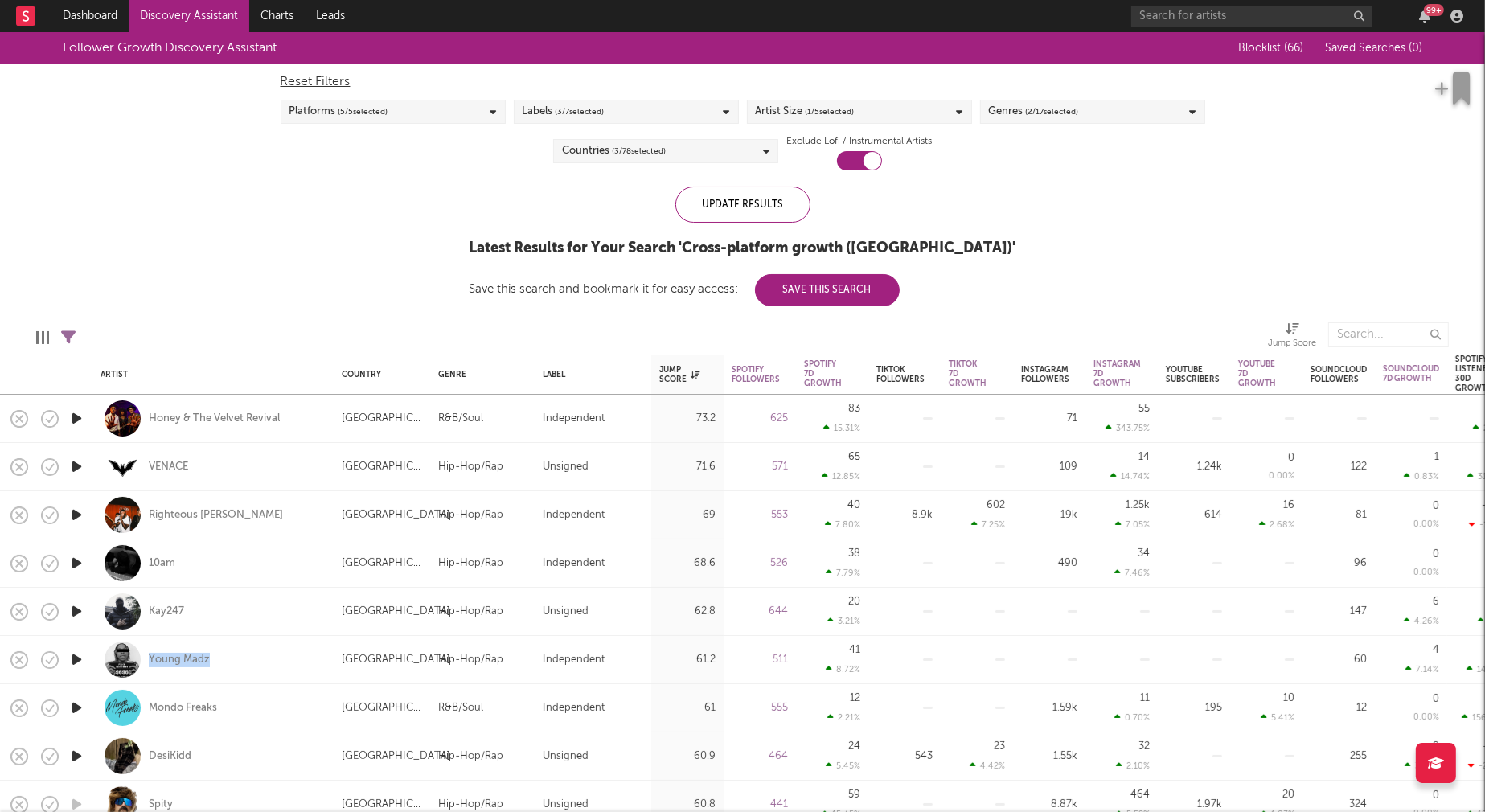
click at [932, 116] on div "Artist Size ( 1 / 5 selected)" at bounding box center [860, 111] width 225 height 24
click at [1067, 199] on div "Follower Growth Discovery Assistant Blocklist ( 66 ) Saved Searches ( 0 ) Reset…" at bounding box center [742, 169] width 1485 height 274
click at [748, 155] on div "Countries ( 3 / 78 selected)" at bounding box center [666, 150] width 225 height 24
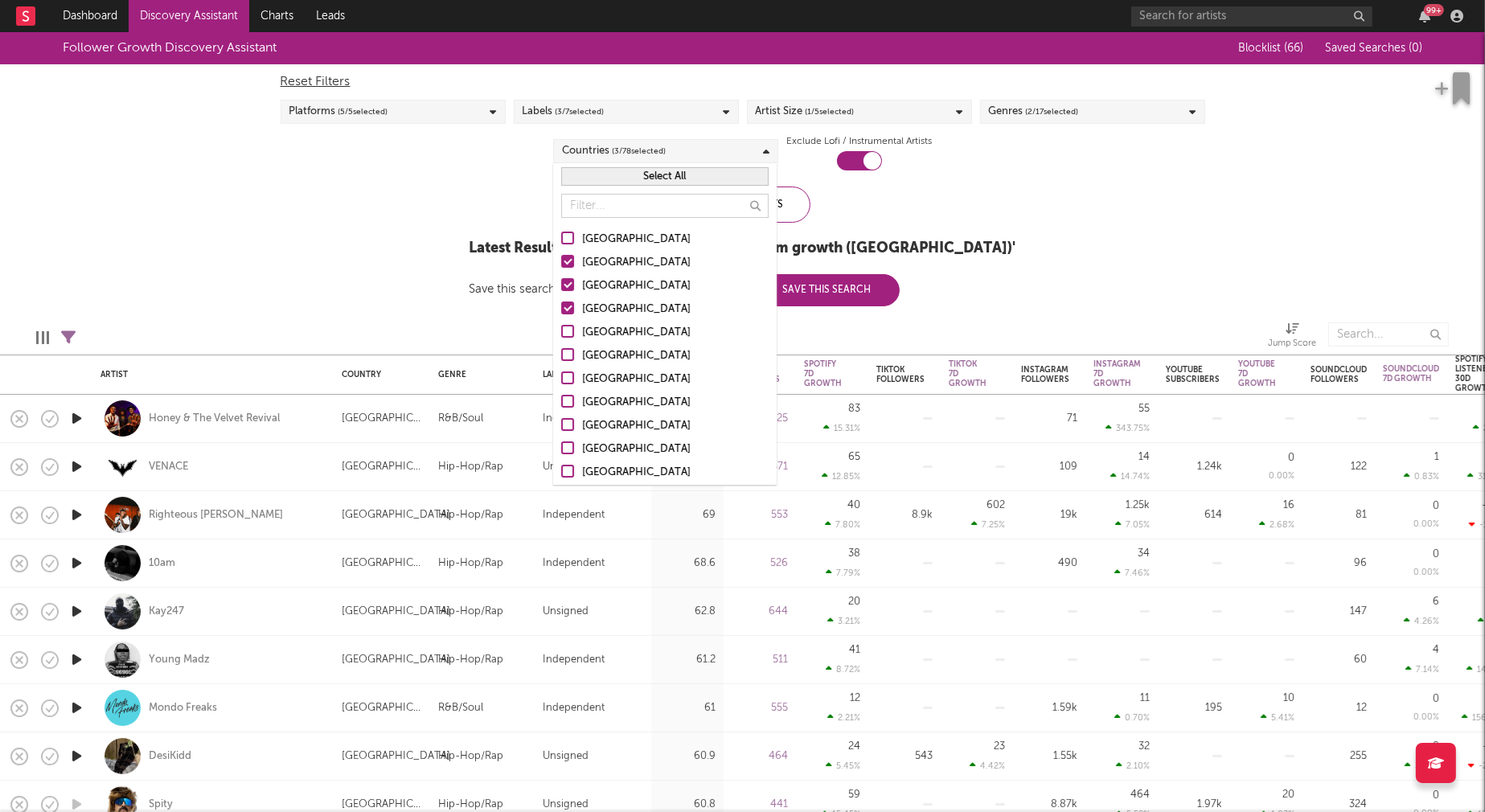
click at [589, 237] on div "[GEOGRAPHIC_DATA]" at bounding box center [675, 240] width 186 height 19
click at [561, 237] on input "[GEOGRAPHIC_DATA]" at bounding box center [561, 240] width 0 height 19
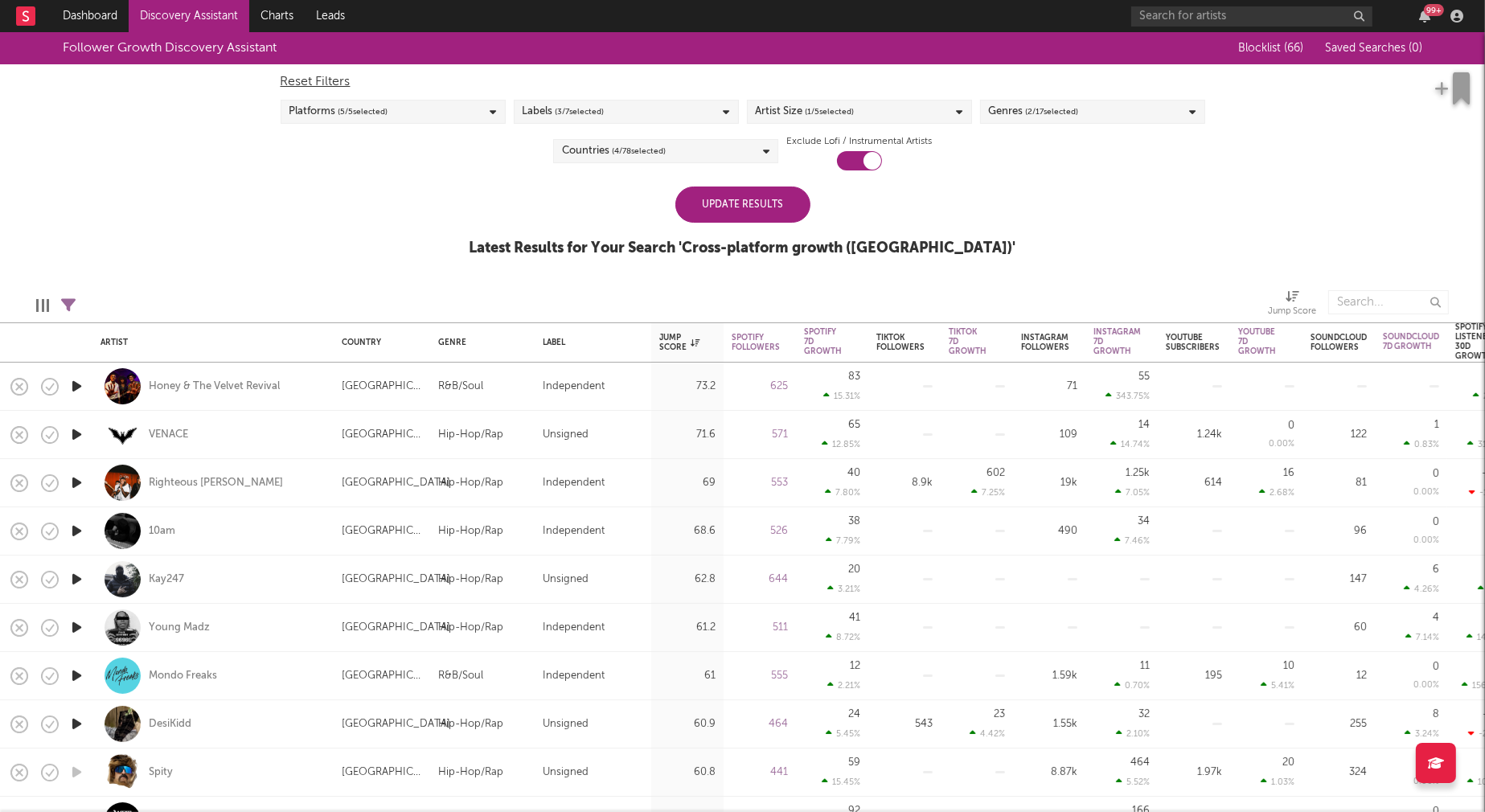
click at [1065, 255] on div "Follower Growth Discovery Assistant Blocklist ( 66 ) Saved Searches ( 0 ) Reset…" at bounding box center [742, 154] width 1485 height 242
click at [907, 111] on div "Artist Size ( 1 / 5 selected)" at bounding box center [860, 111] width 225 height 24
click at [791, 227] on div "Small" at bounding box center [870, 224] width 186 height 19
click at [756, 227] on input "Small" at bounding box center [756, 224] width 0 height 19
click at [779, 204] on div "Tiny" at bounding box center [870, 200] width 186 height 19
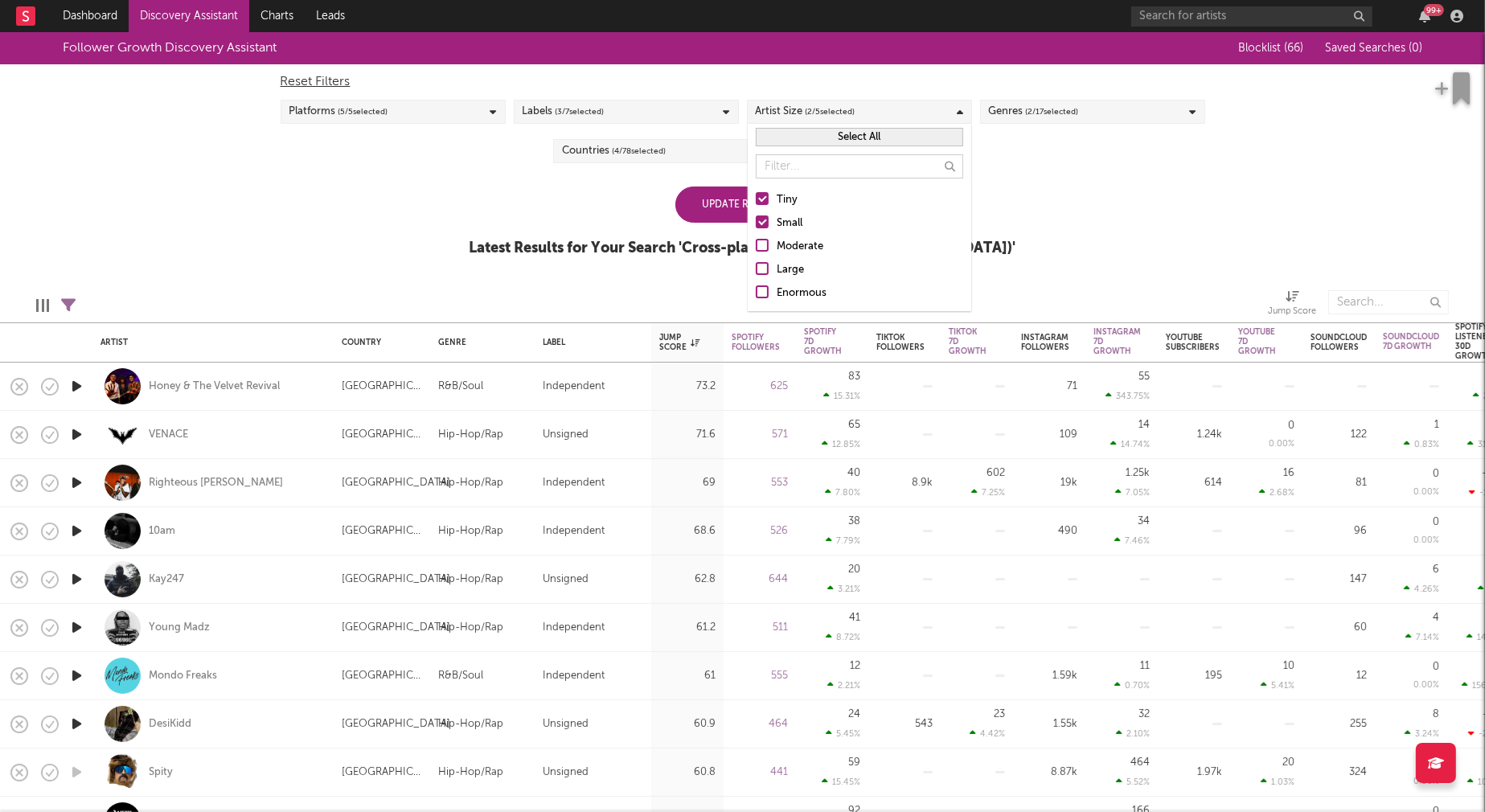
click at [756, 204] on input "Tiny" at bounding box center [756, 200] width 0 height 19
click at [712, 200] on div "Update Results" at bounding box center [743, 204] width 135 height 36
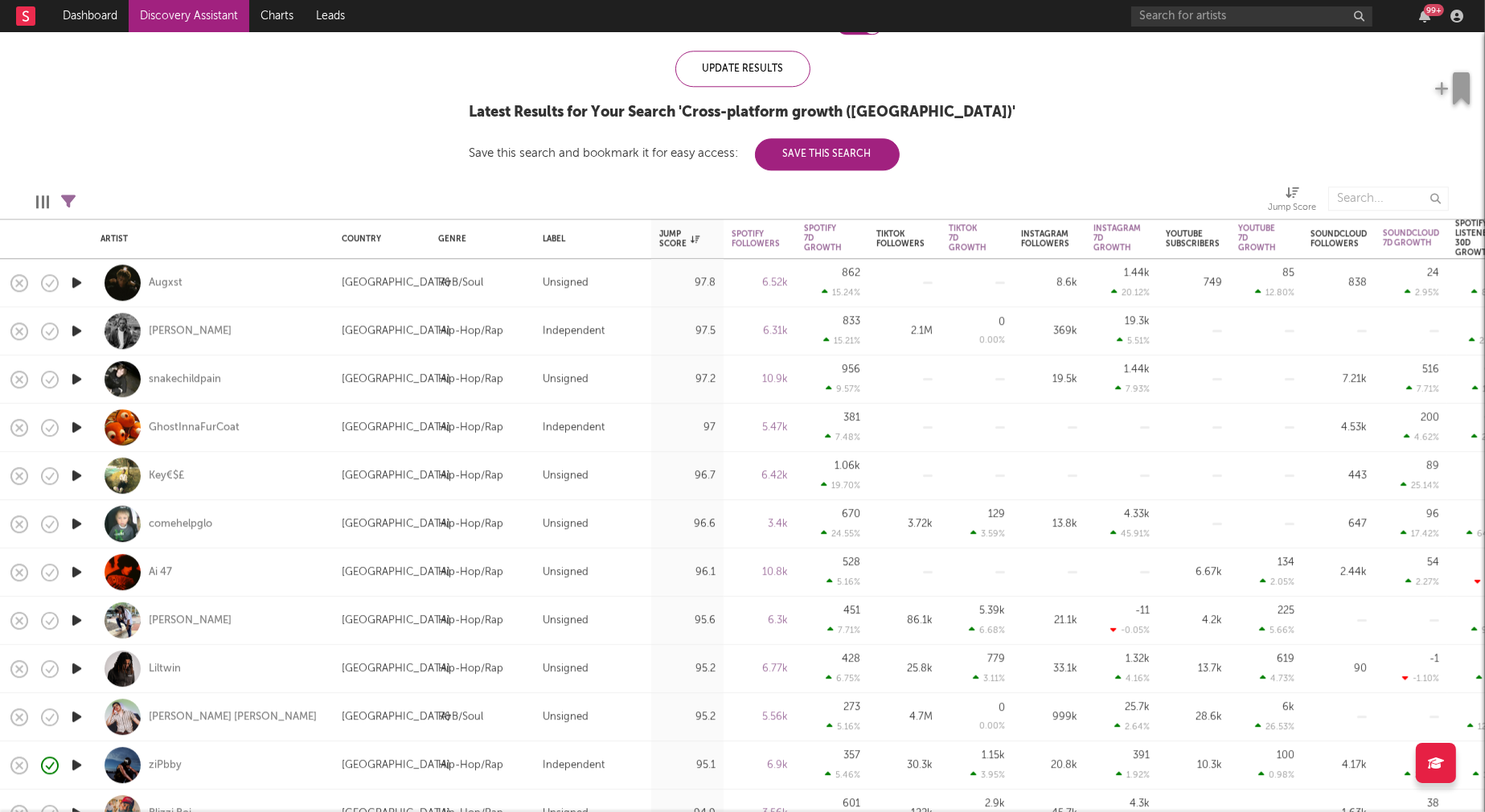
click at [76, 330] on icon "button" at bounding box center [76, 330] width 17 height 20
click at [77, 330] on icon "button" at bounding box center [76, 330] width 15 height 20
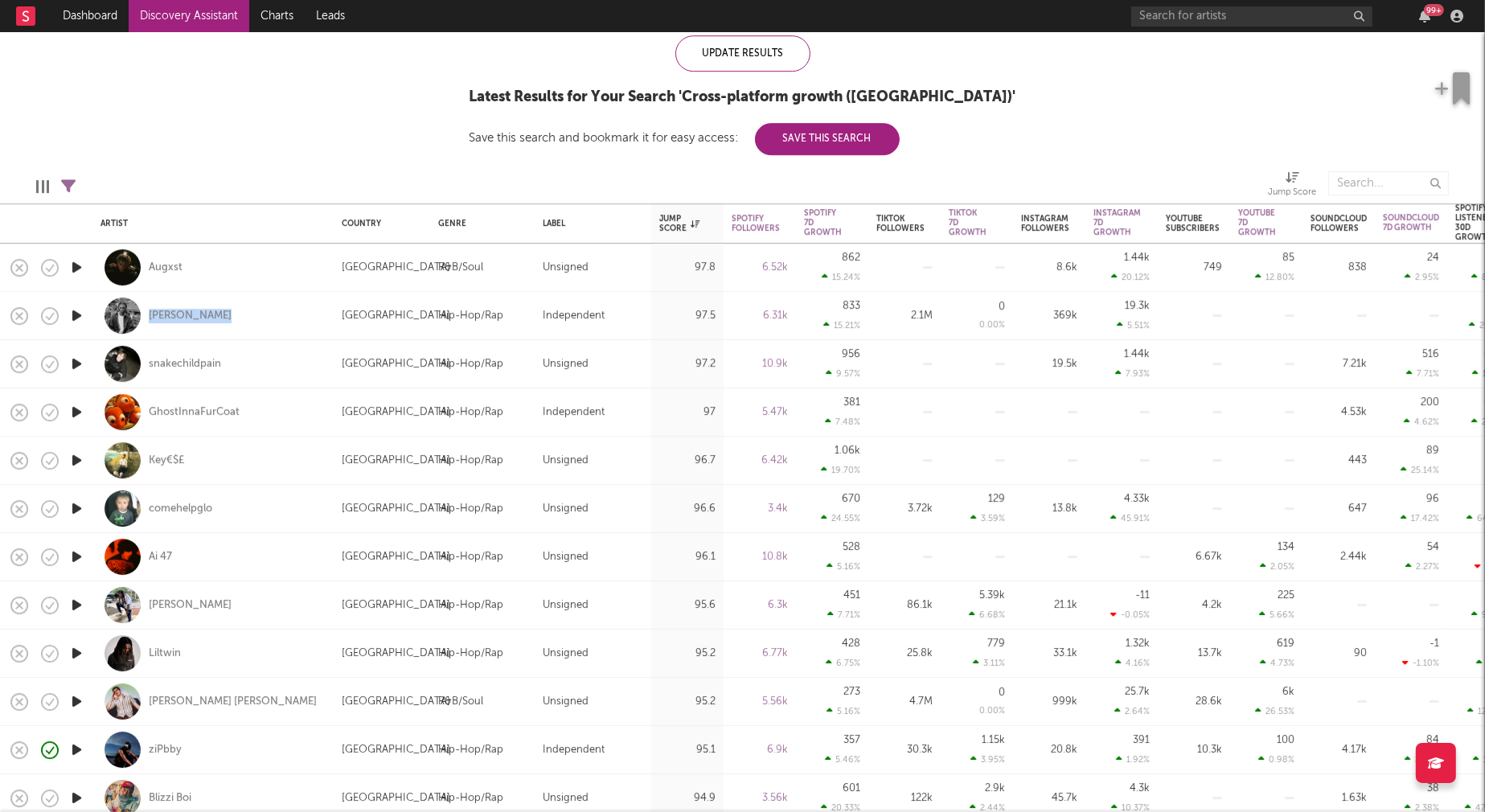
click at [74, 411] on icon "button" at bounding box center [76, 412] width 17 height 20
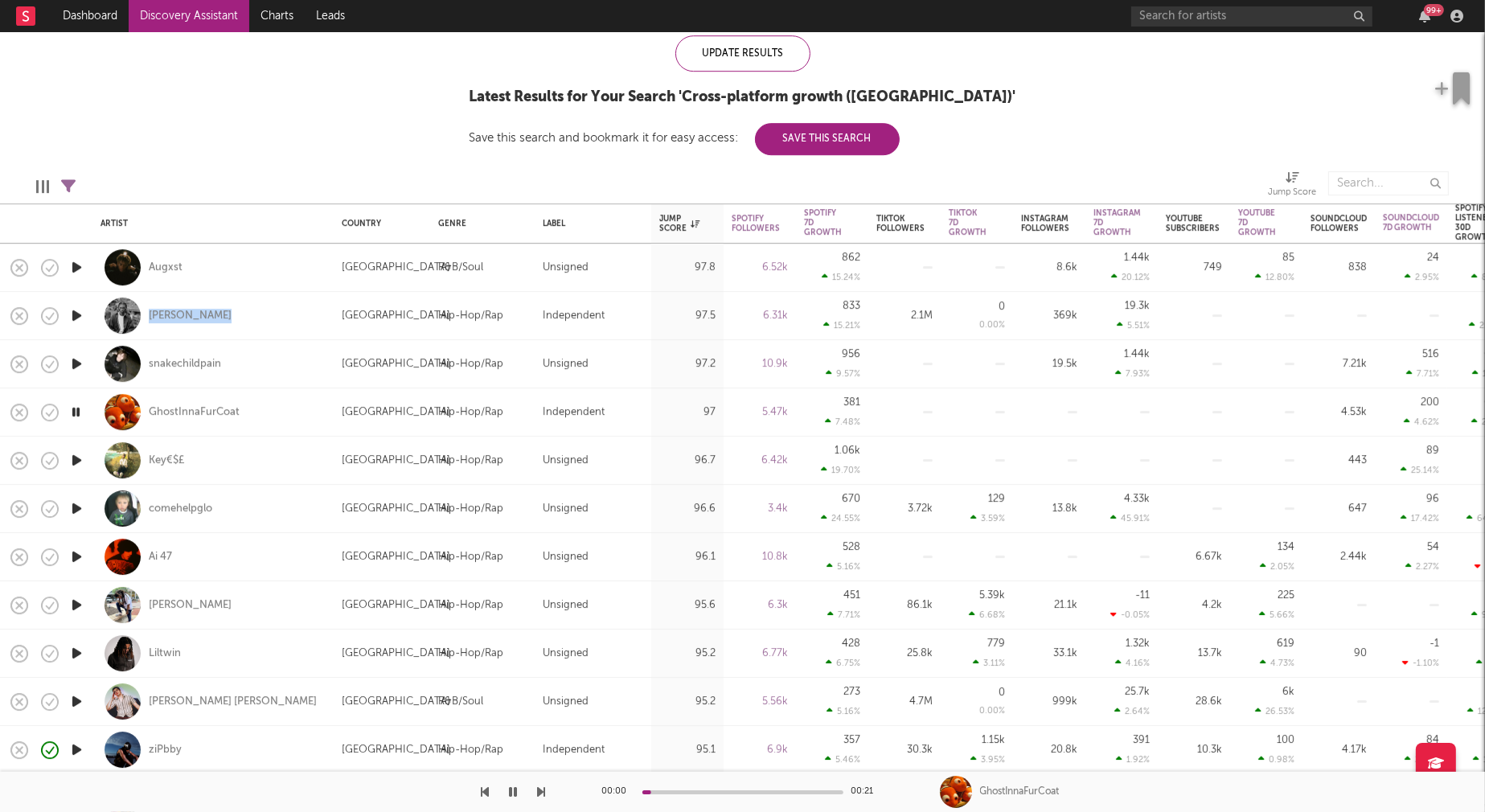
click at [74, 411] on icon "button" at bounding box center [76, 412] width 15 height 20
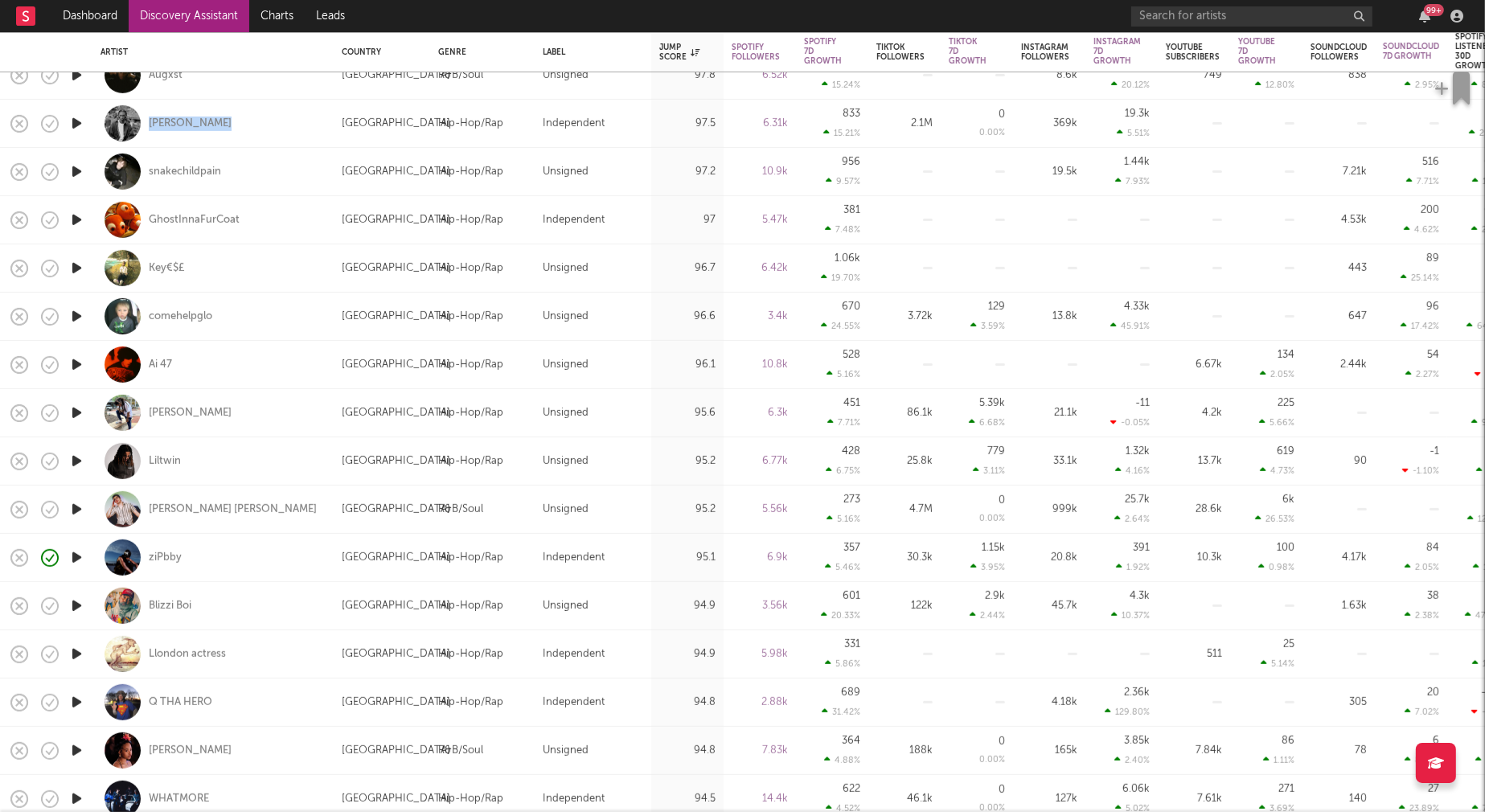
click at [75, 413] on icon "button" at bounding box center [76, 413] width 17 height 20
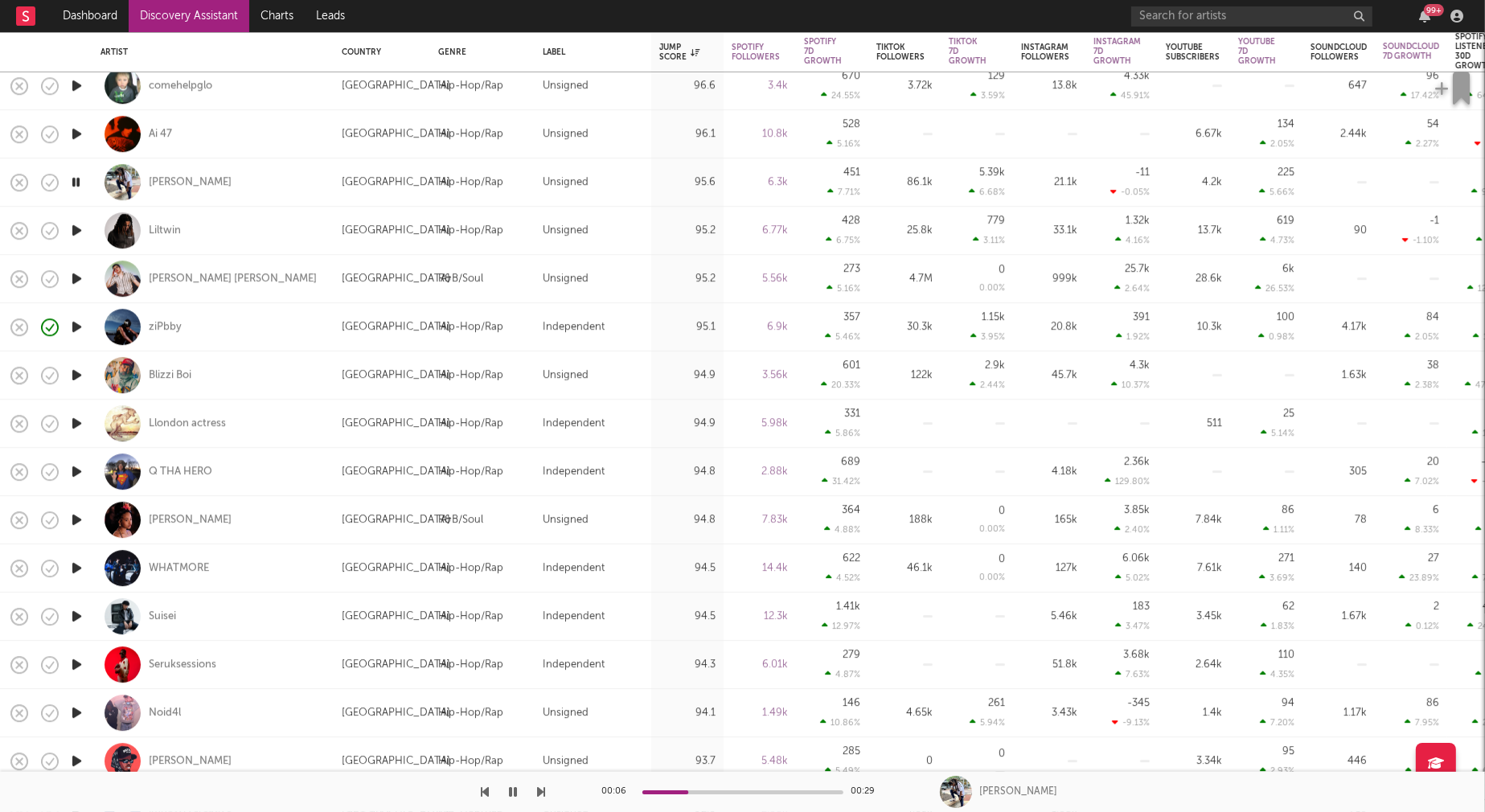
click at [81, 469] on icon "button" at bounding box center [76, 471] width 17 height 20
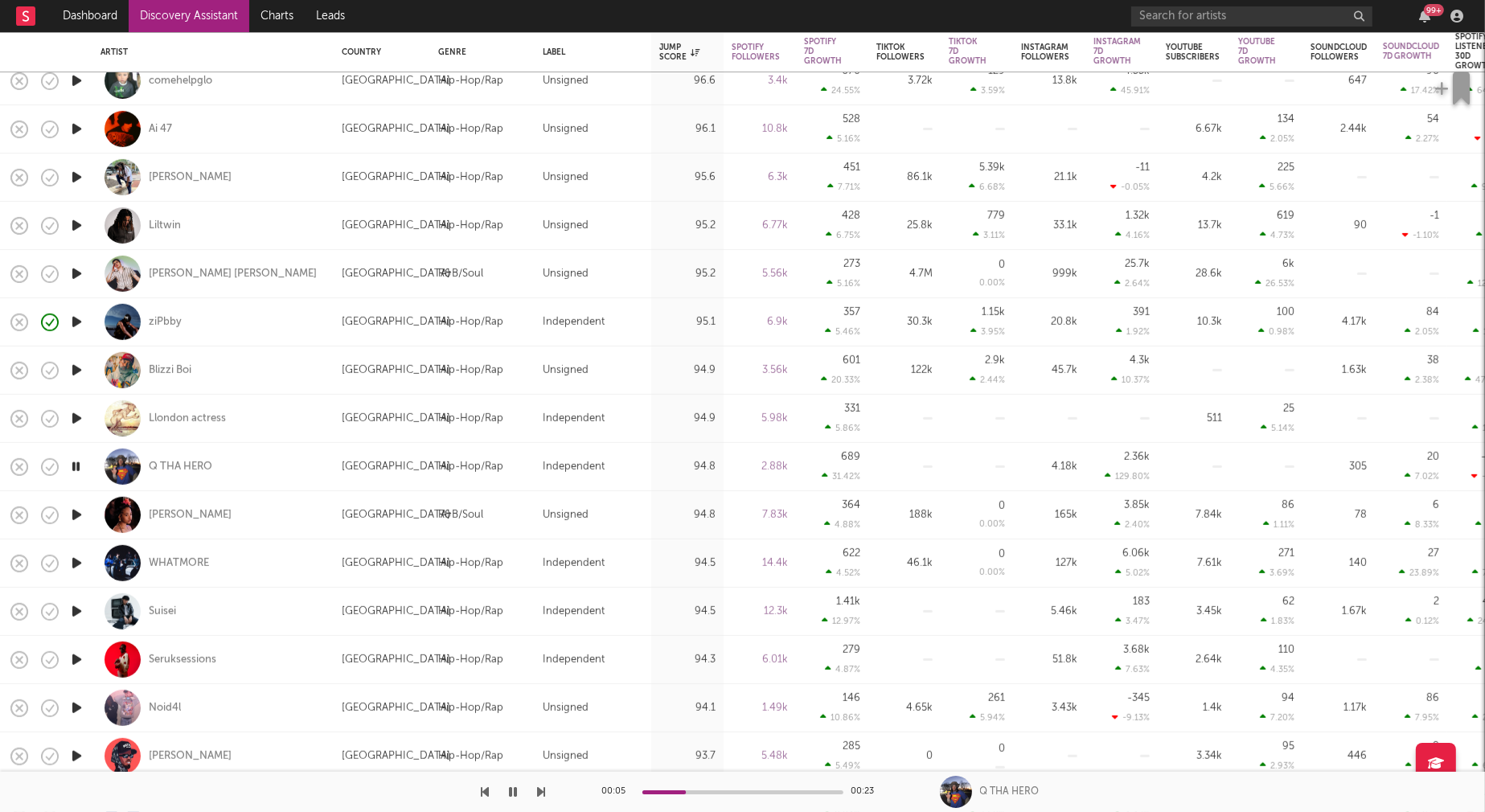
click at [78, 465] on icon "button" at bounding box center [76, 466] width 15 height 20
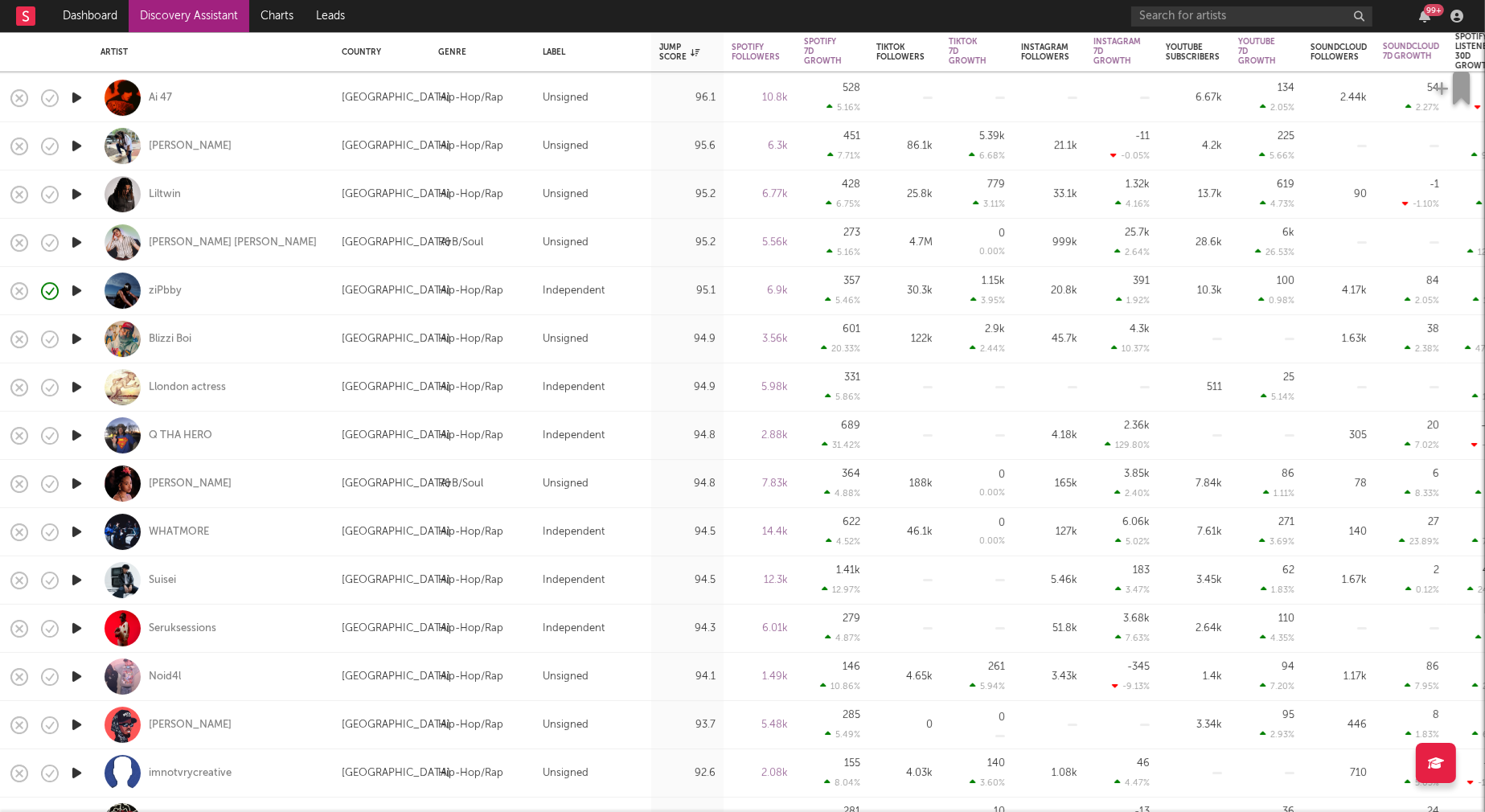
click at [78, 578] on icon "button" at bounding box center [76, 579] width 17 height 20
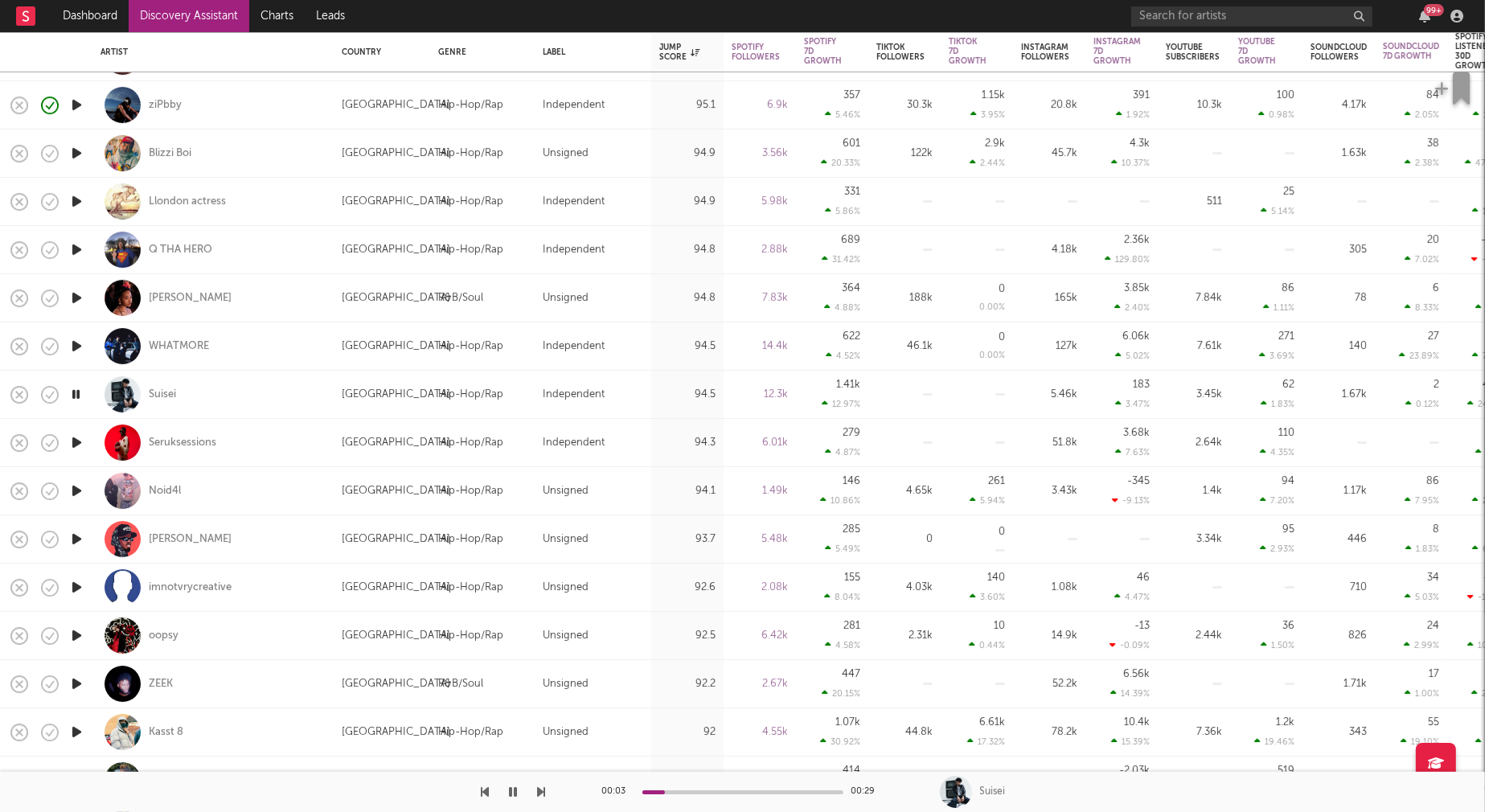
click at [76, 539] on icon "button" at bounding box center [76, 539] width 17 height 20
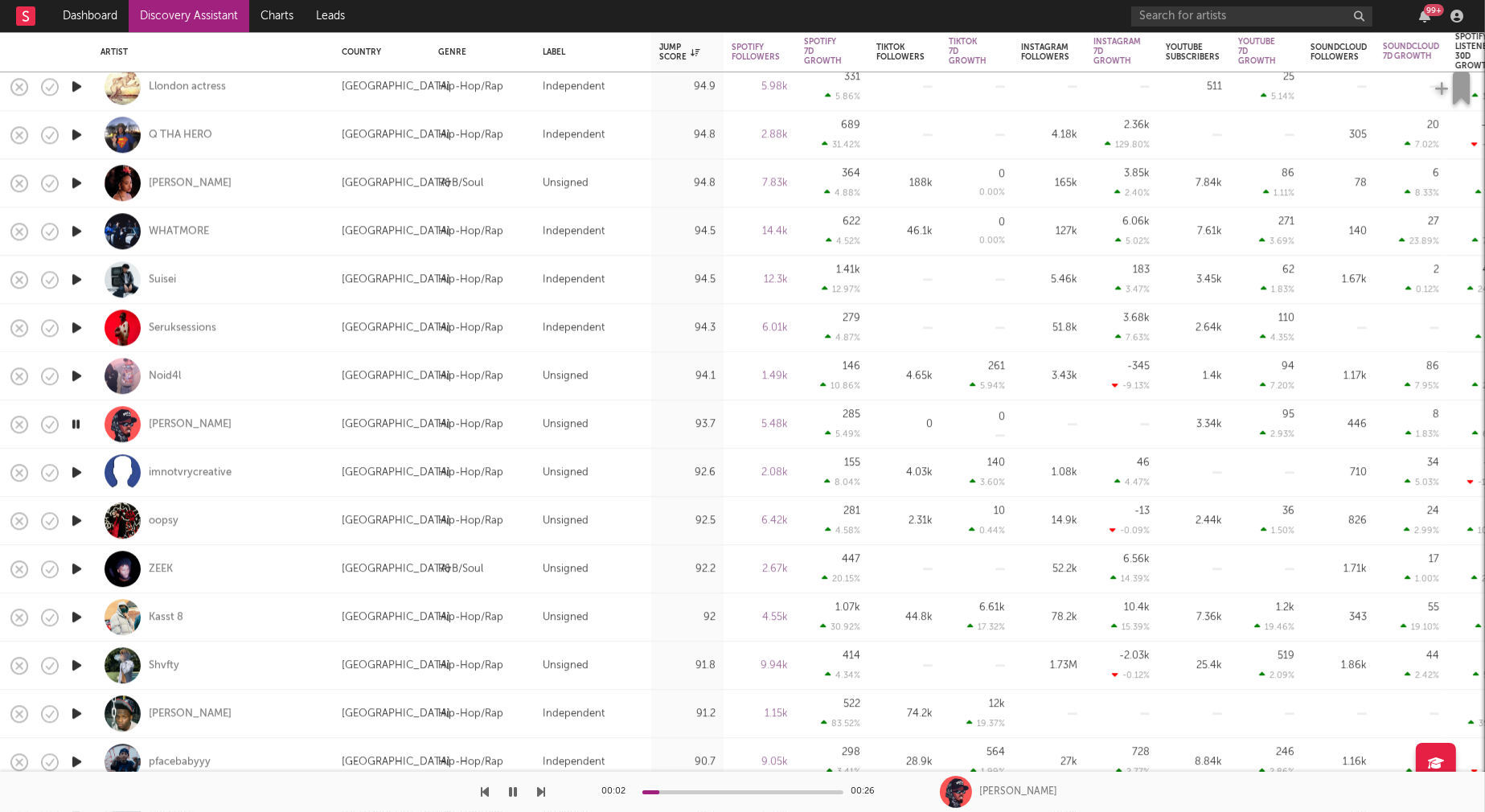
click at [79, 612] on icon "button" at bounding box center [76, 616] width 17 height 20
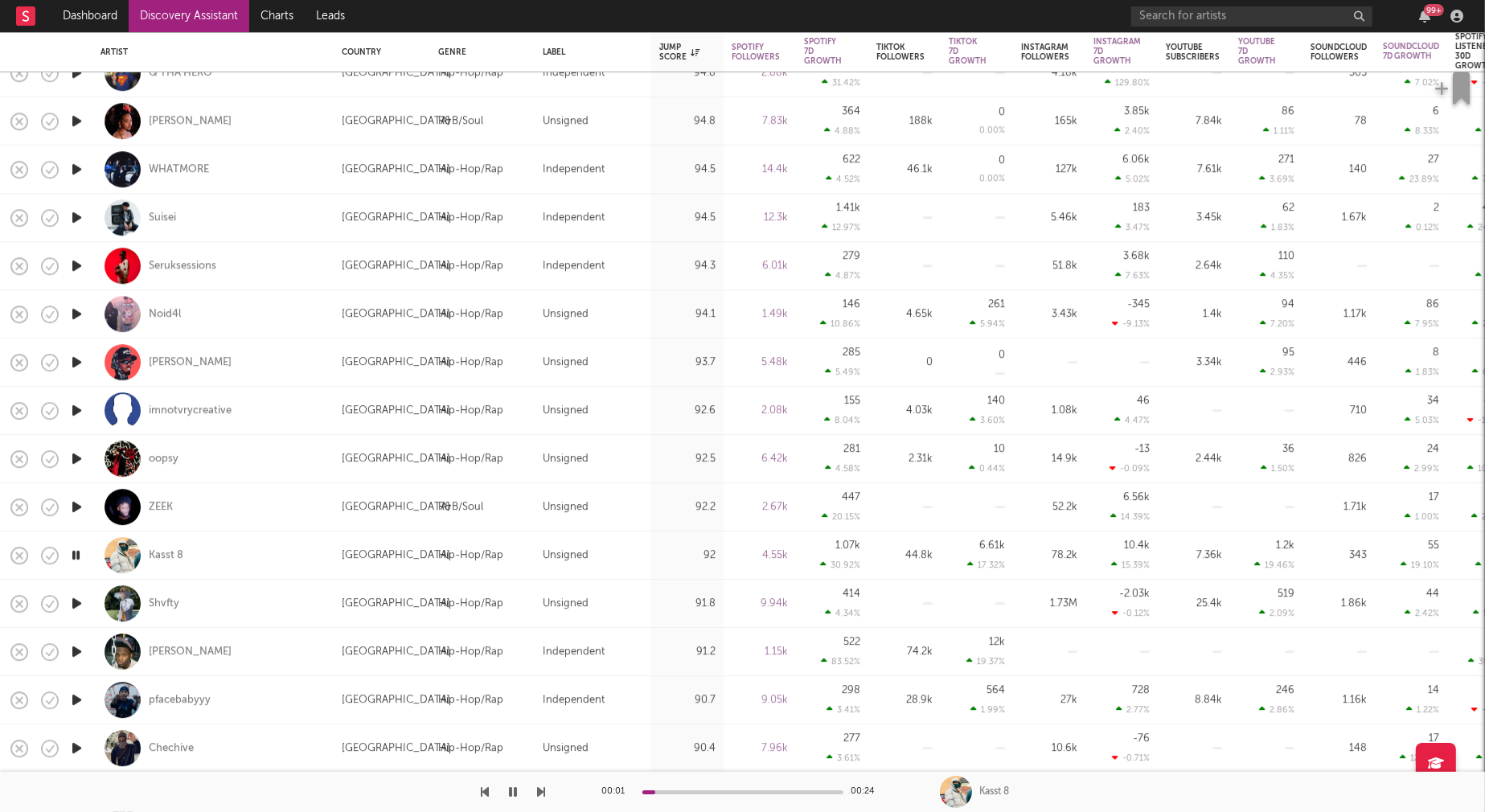
click at [77, 650] on icon "button" at bounding box center [76, 651] width 17 height 20
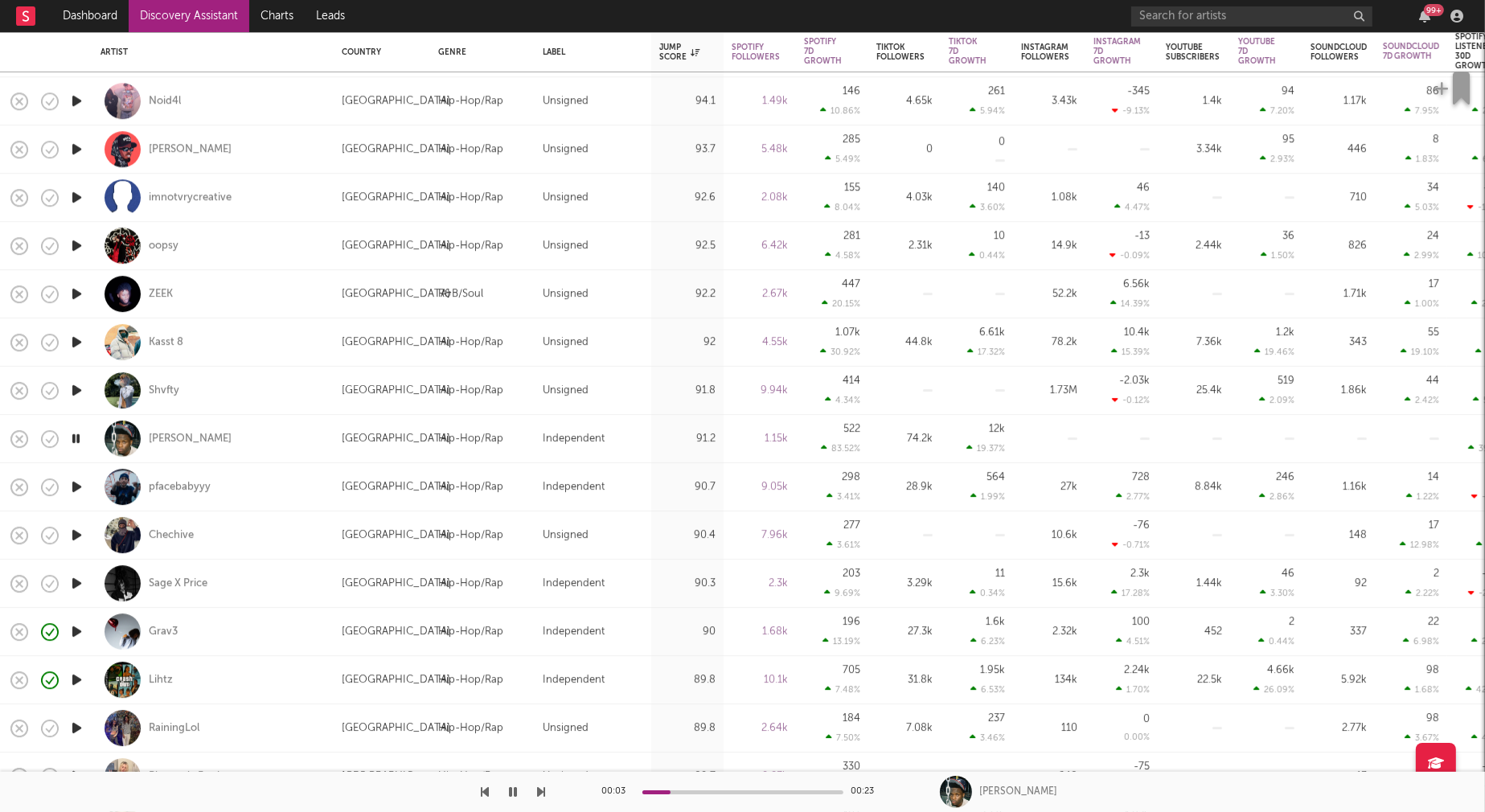
click at [73, 628] on icon "button" at bounding box center [76, 631] width 17 height 20
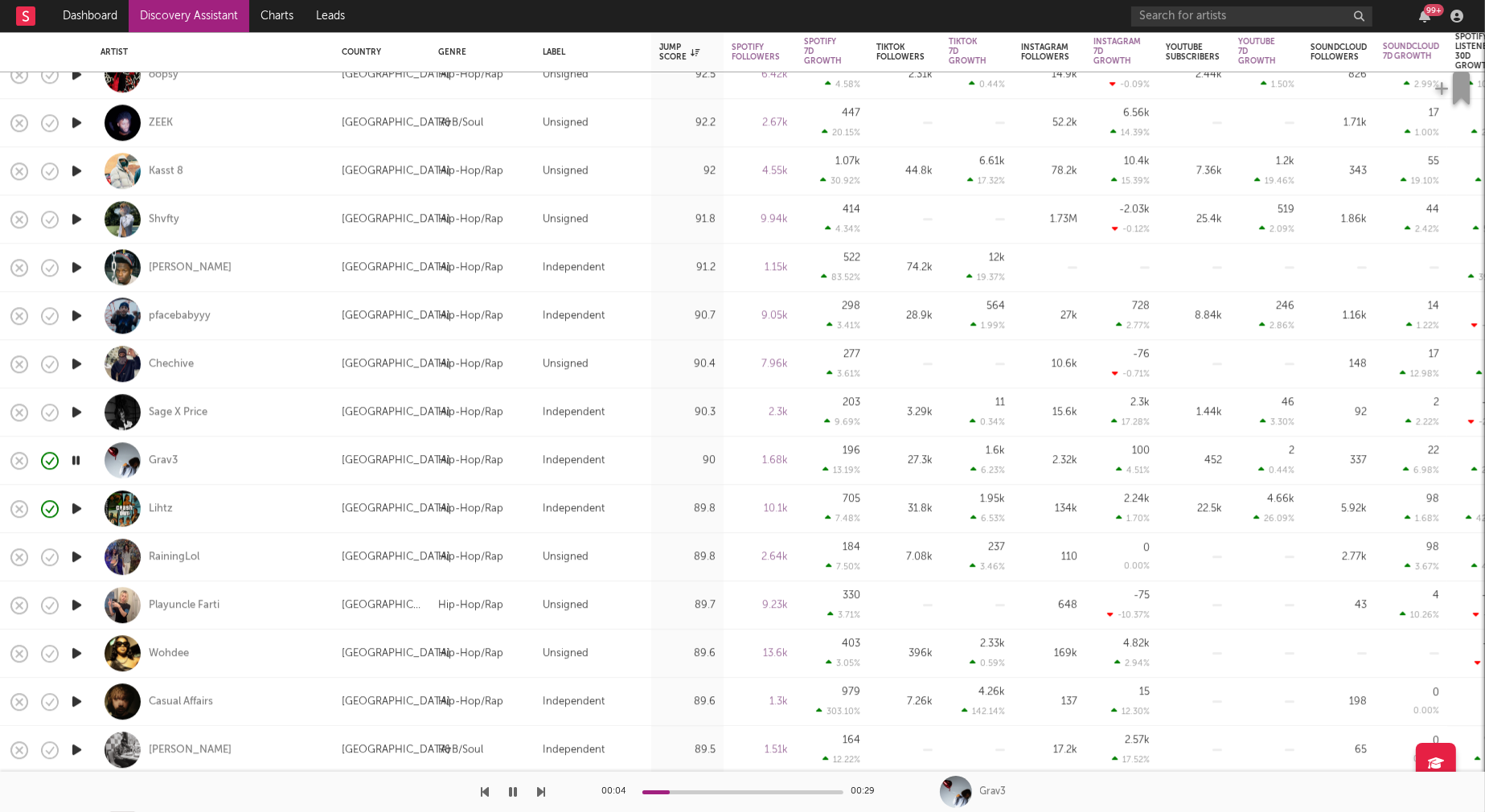
click at [75, 652] on icon "button" at bounding box center [76, 653] width 17 height 20
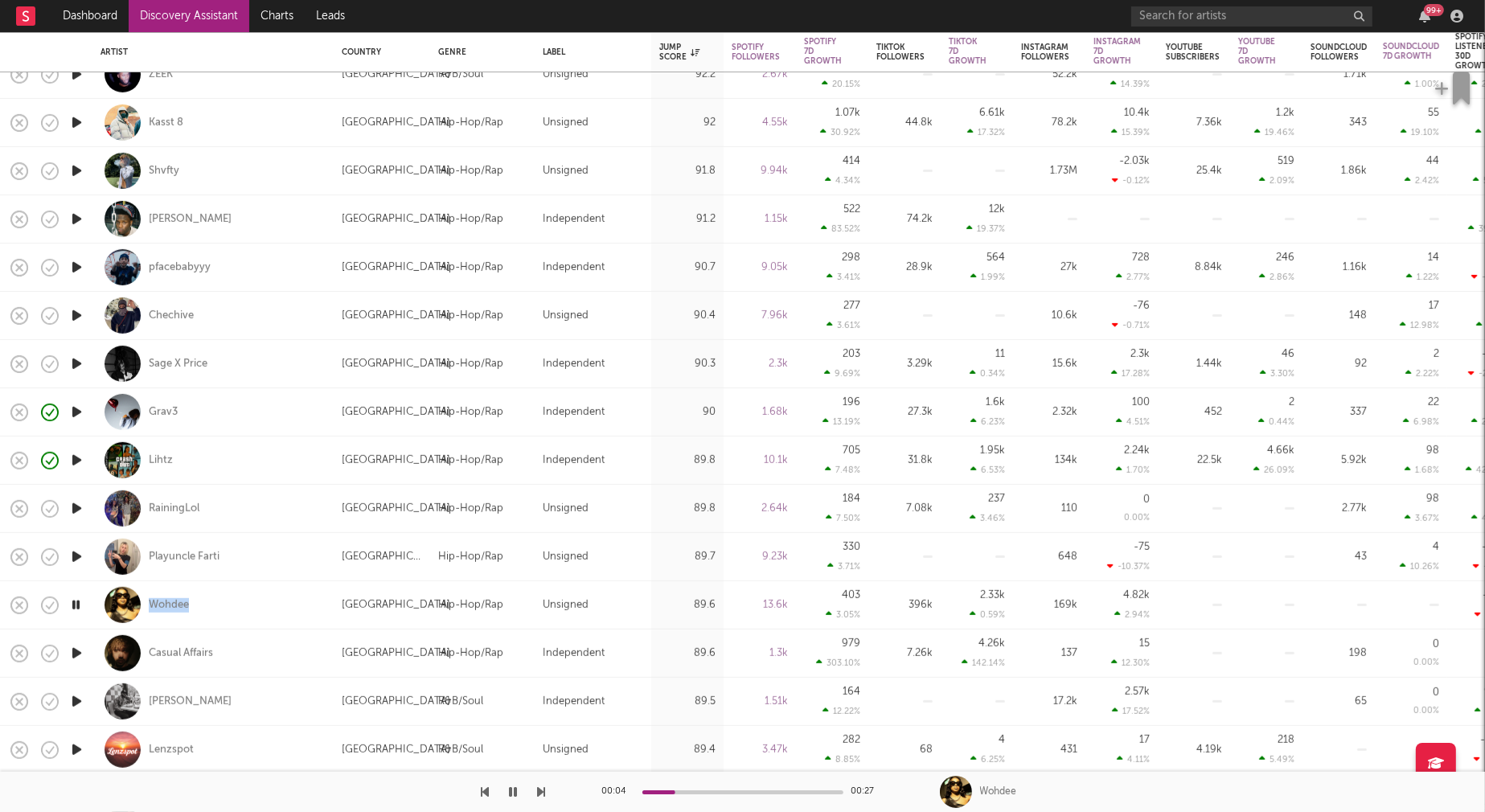
click at [76, 650] on icon "button" at bounding box center [76, 653] width 17 height 20
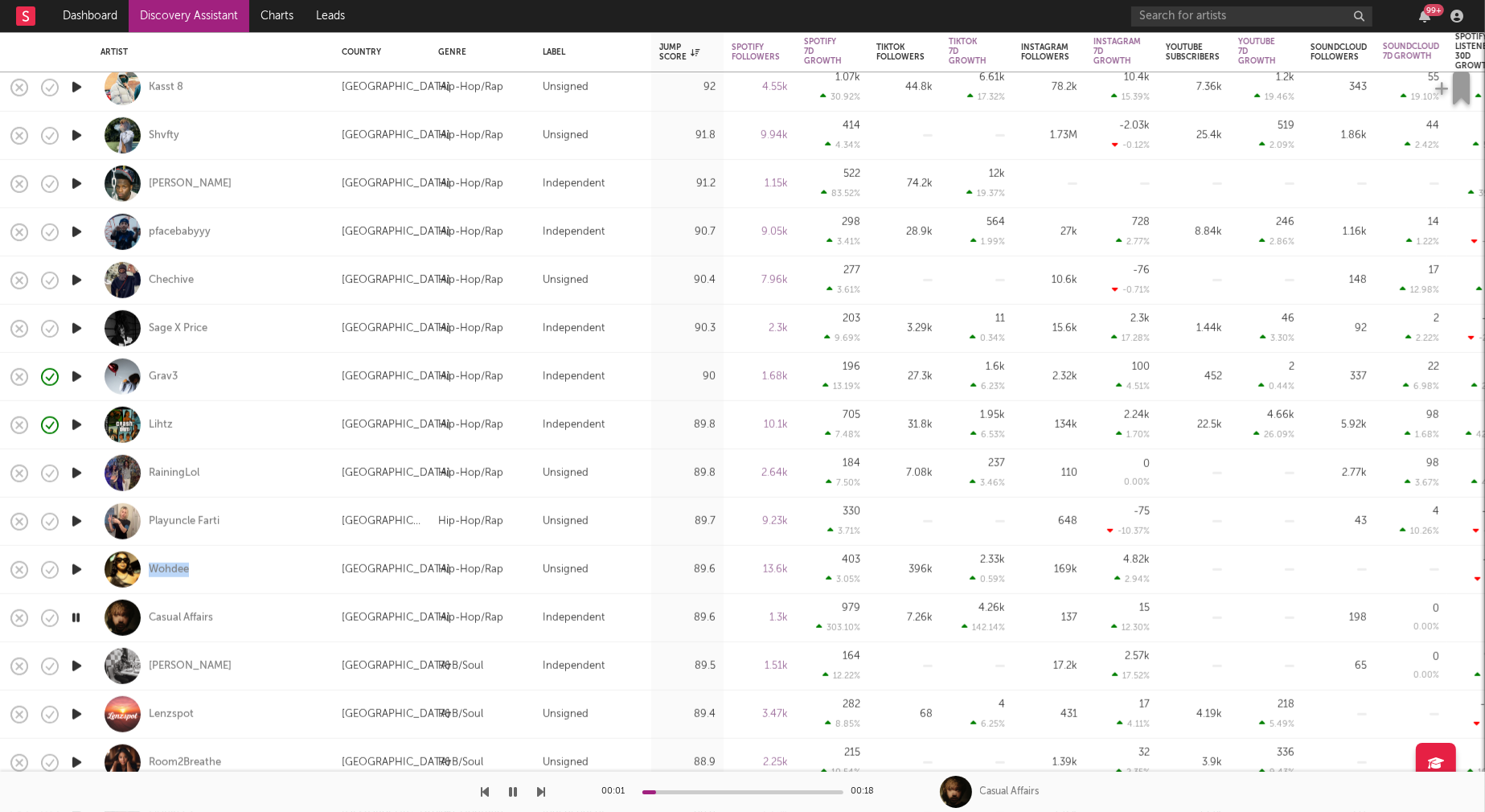
click at [77, 661] on icon "button" at bounding box center [76, 665] width 17 height 20
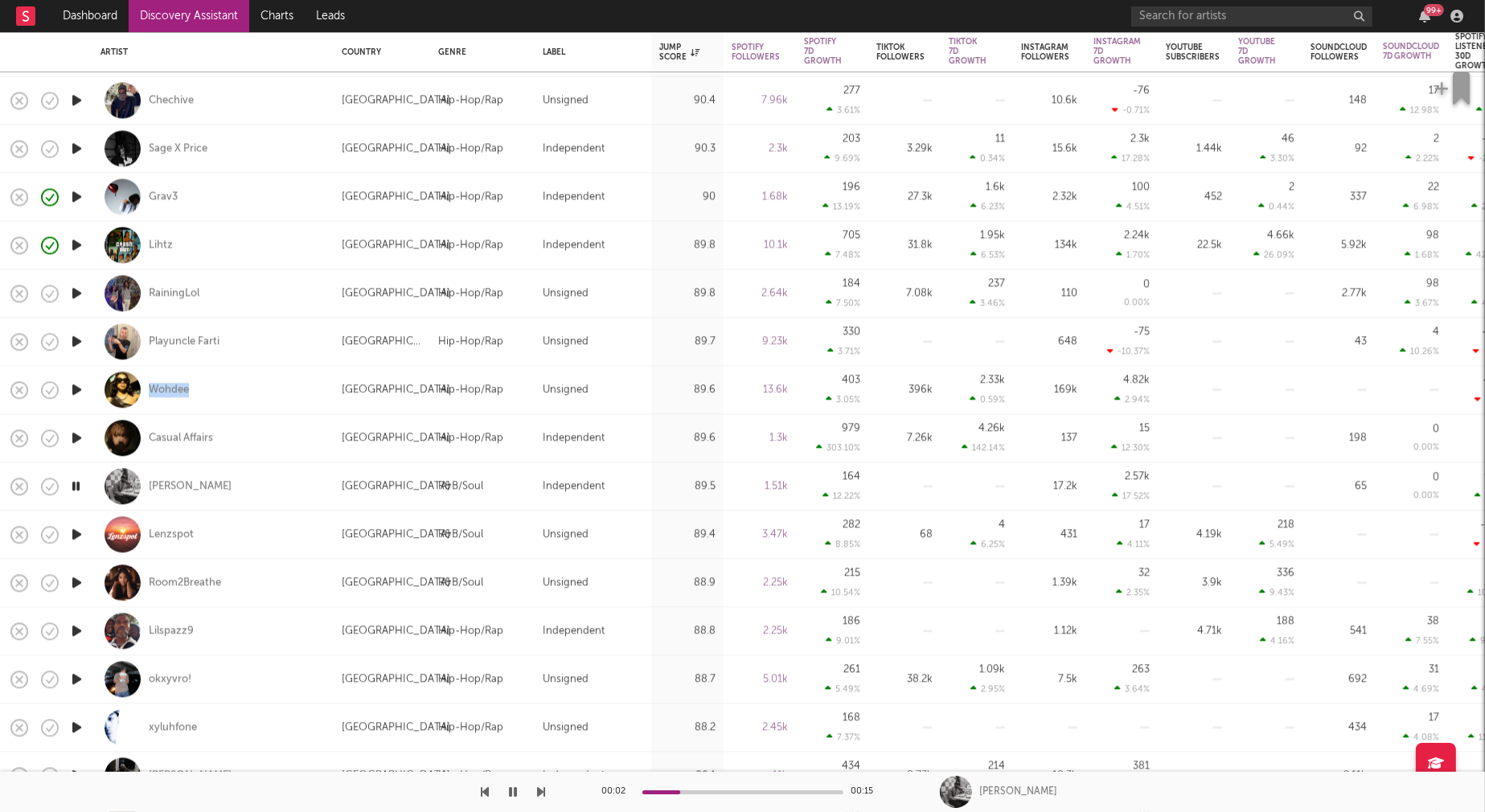
click at [77, 534] on icon "button" at bounding box center [76, 534] width 17 height 20
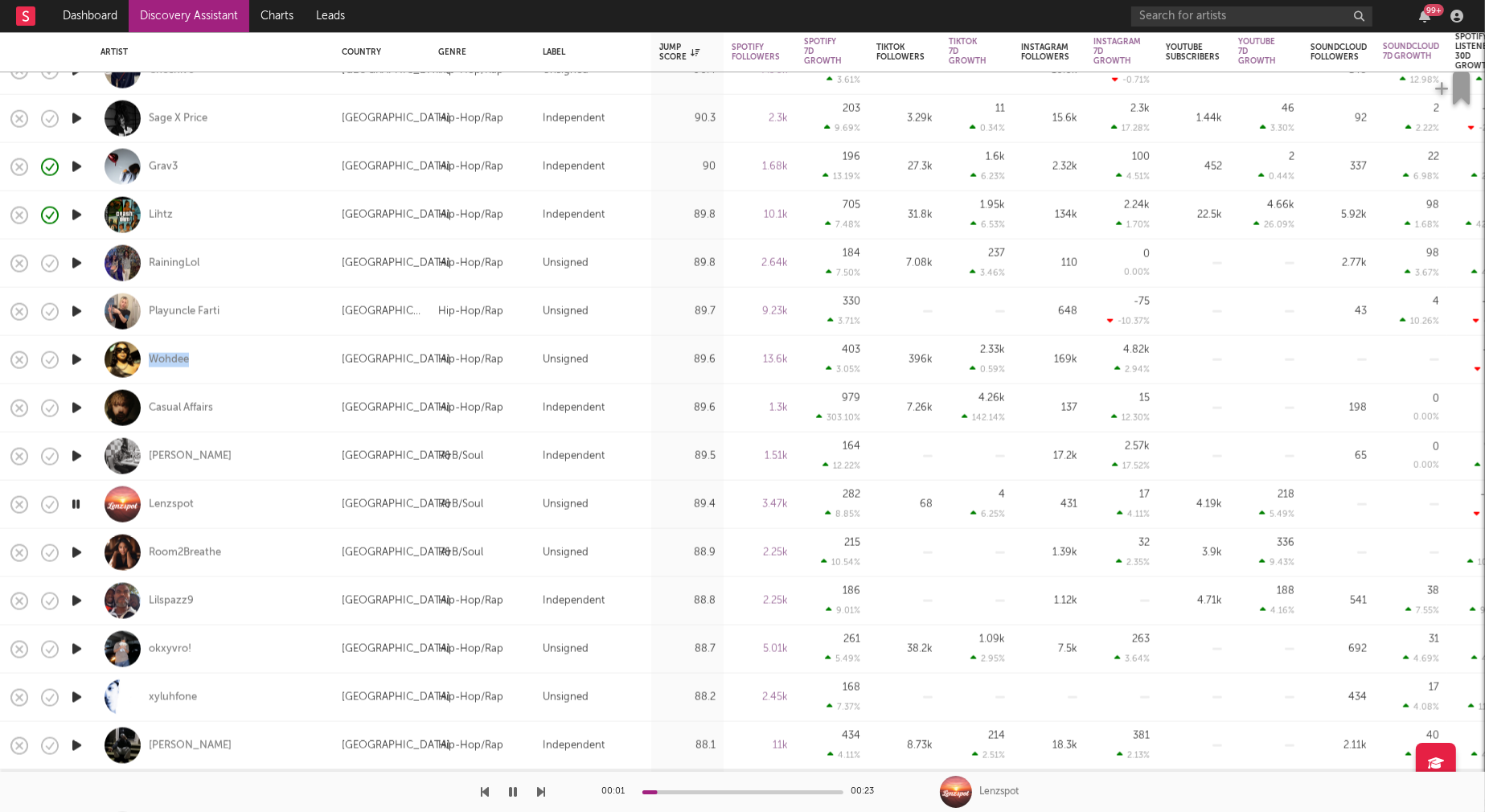
click at [75, 552] on icon "button" at bounding box center [76, 552] width 17 height 20
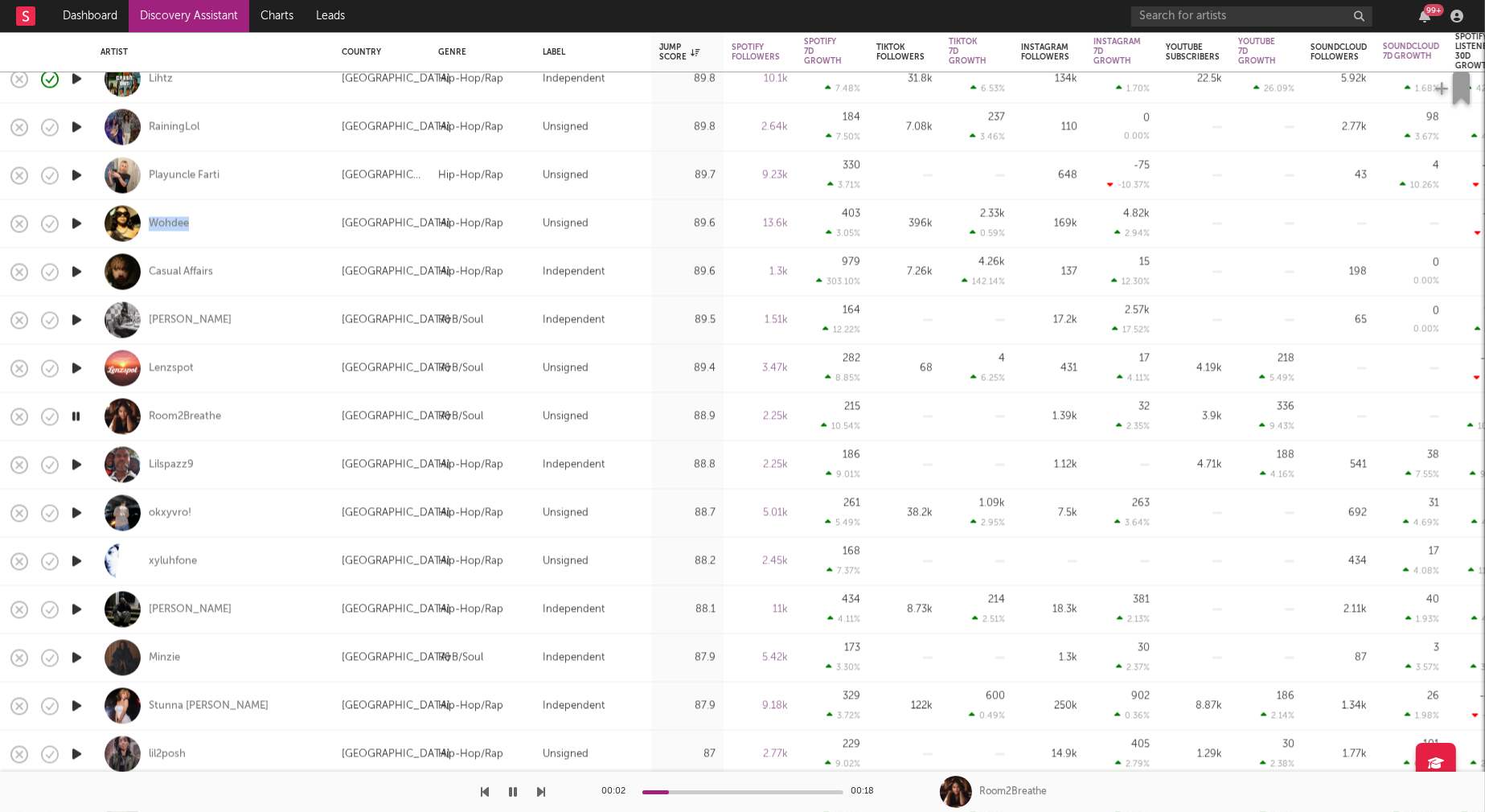
click at [74, 558] on icon "button" at bounding box center [76, 560] width 17 height 20
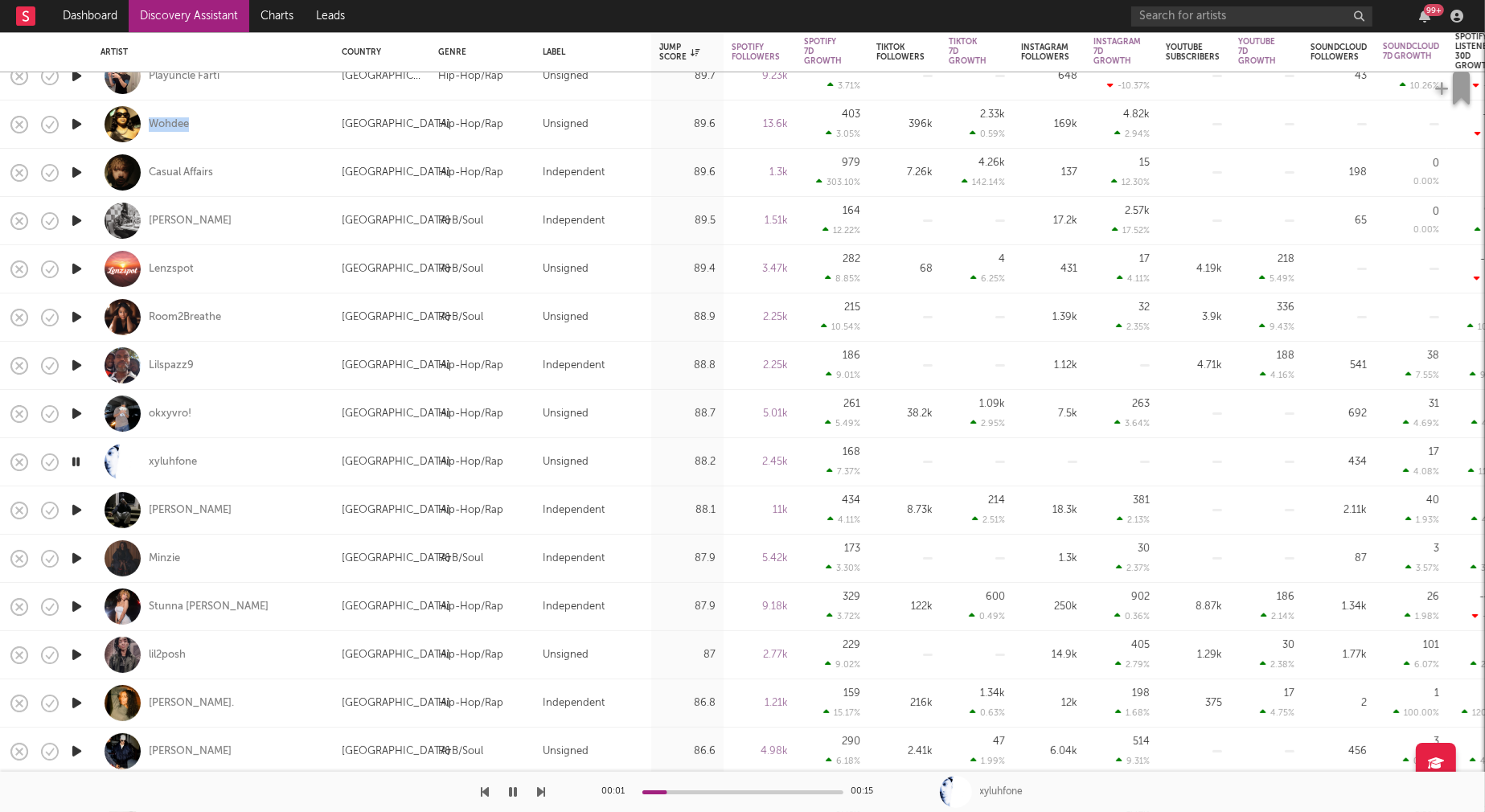
click at [76, 510] on icon "button" at bounding box center [76, 510] width 17 height 20
click at [79, 557] on icon "button" at bounding box center [76, 558] width 17 height 20
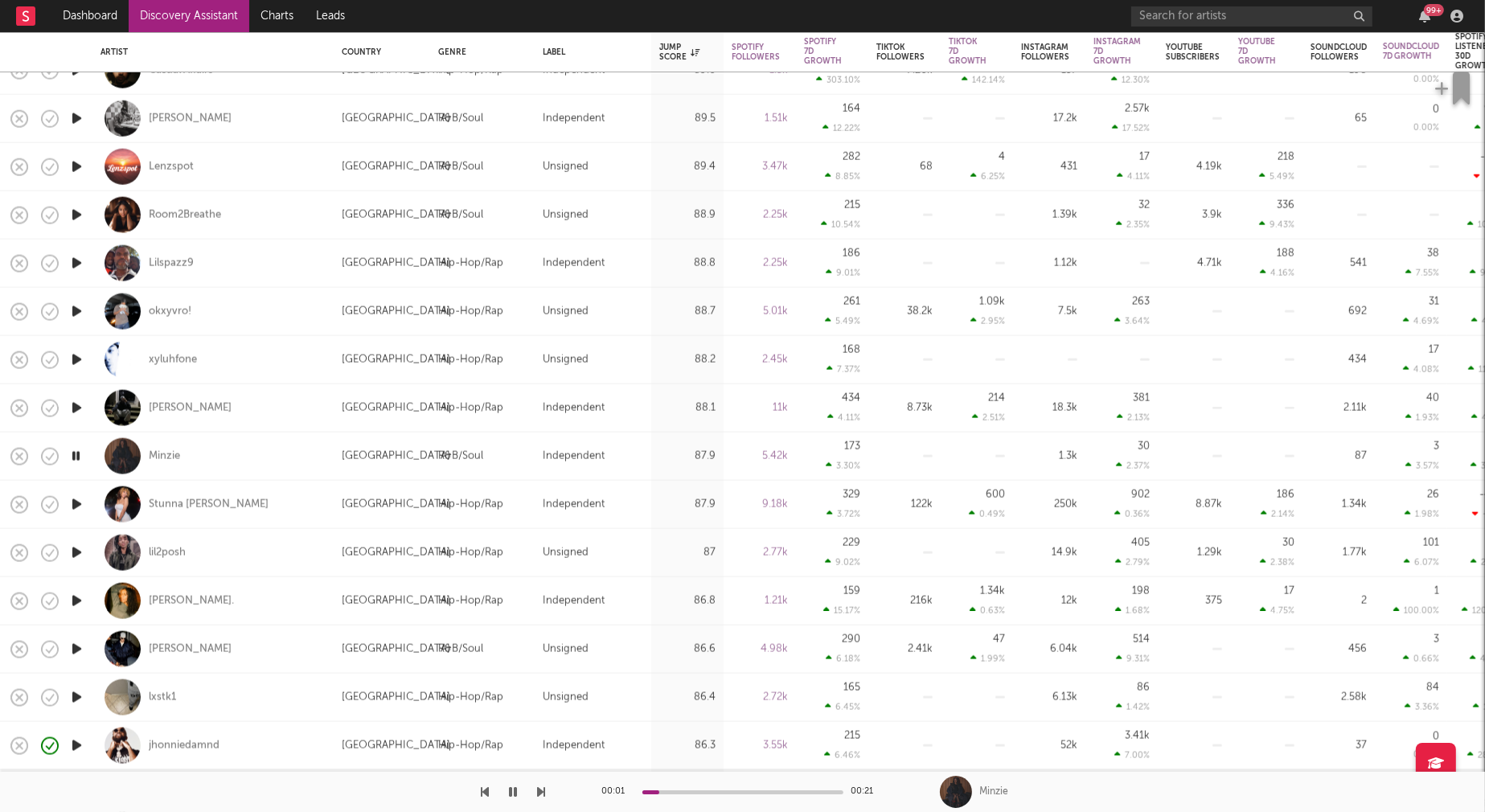
click at [77, 601] on icon "button" at bounding box center [76, 600] width 17 height 20
click at [76, 647] on icon "button" at bounding box center [76, 649] width 17 height 20
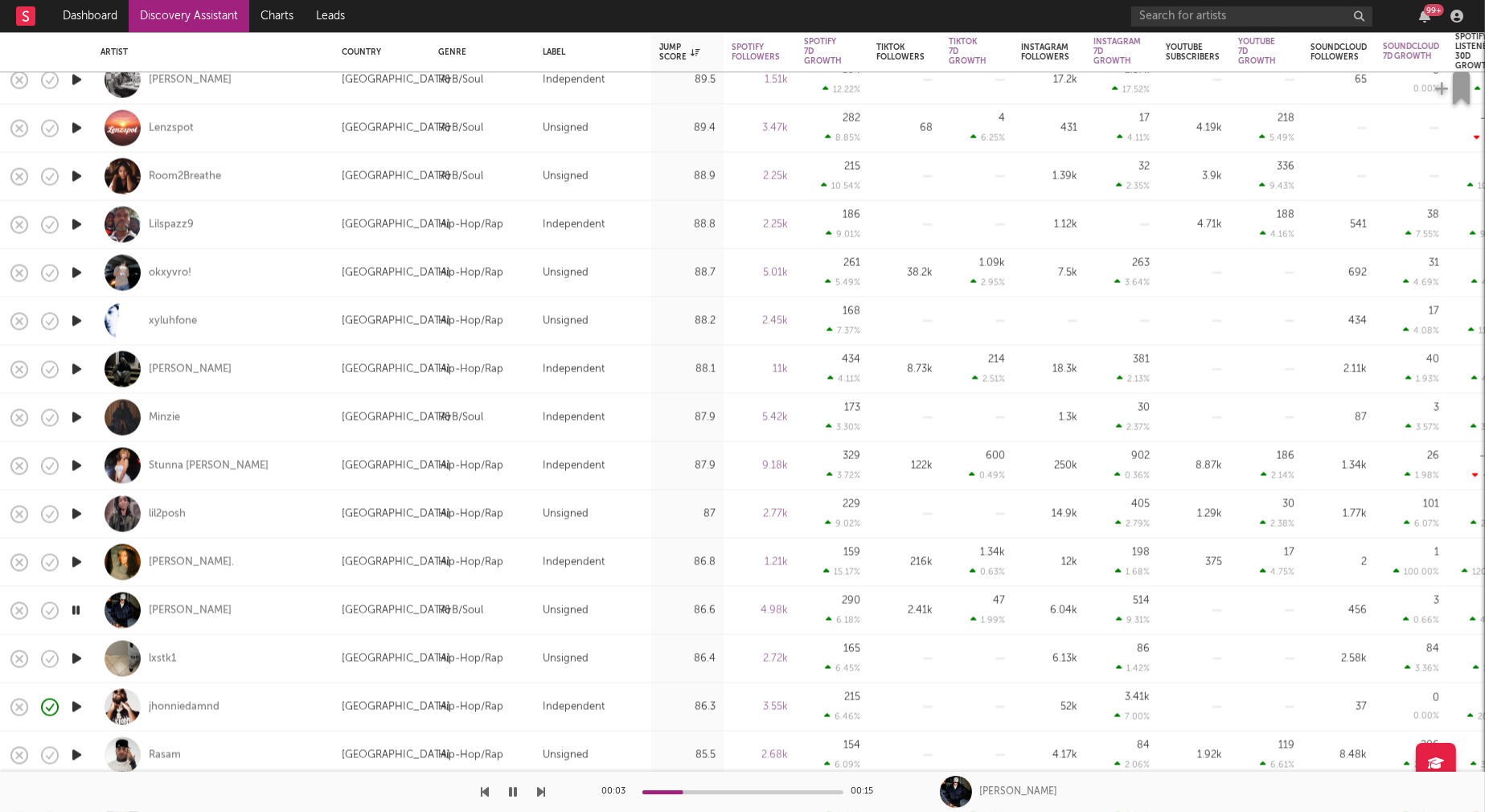
click at [76, 655] on icon "button" at bounding box center [76, 658] width 17 height 20
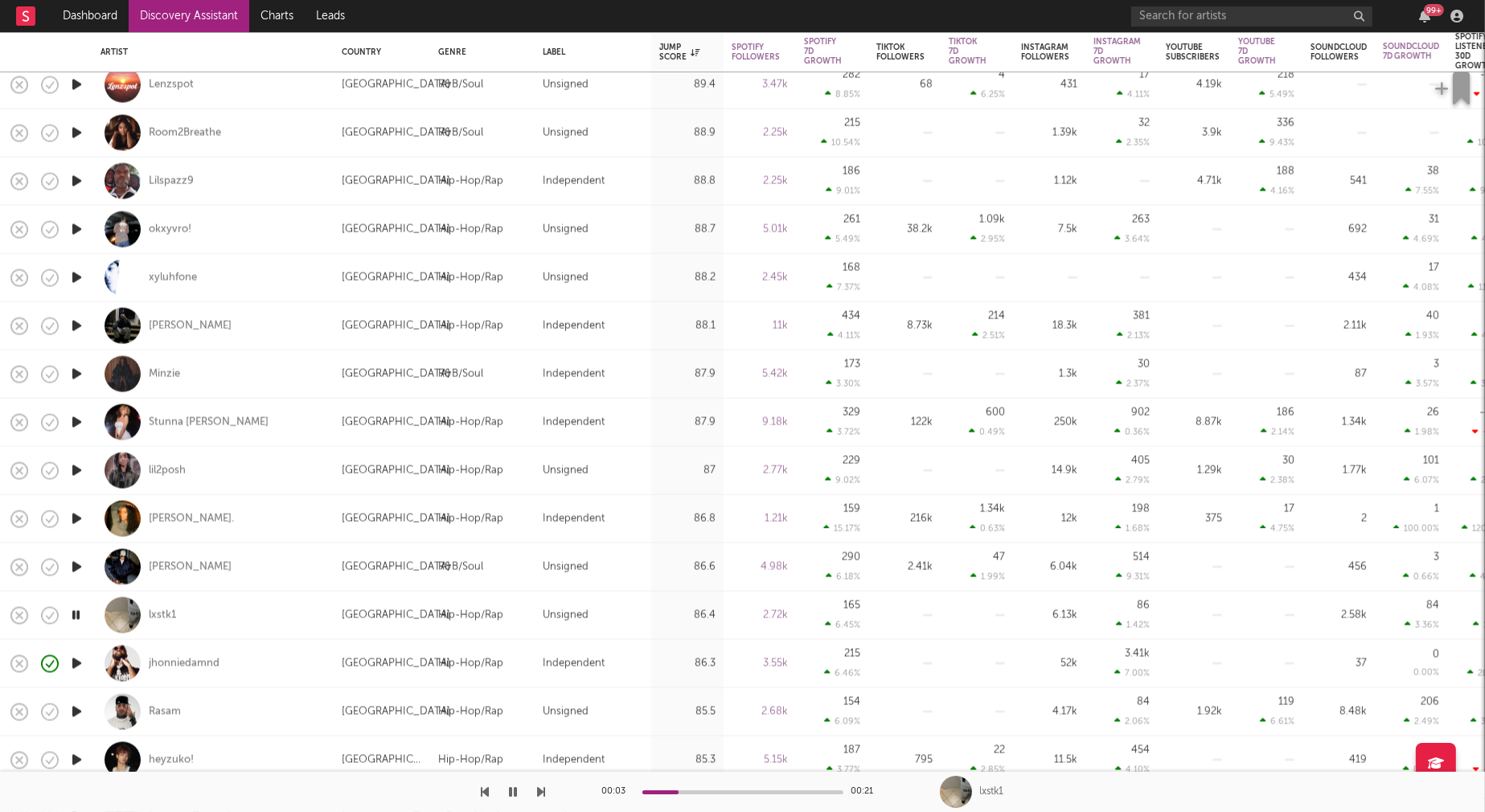
click at [75, 708] on icon "button" at bounding box center [76, 711] width 17 height 20
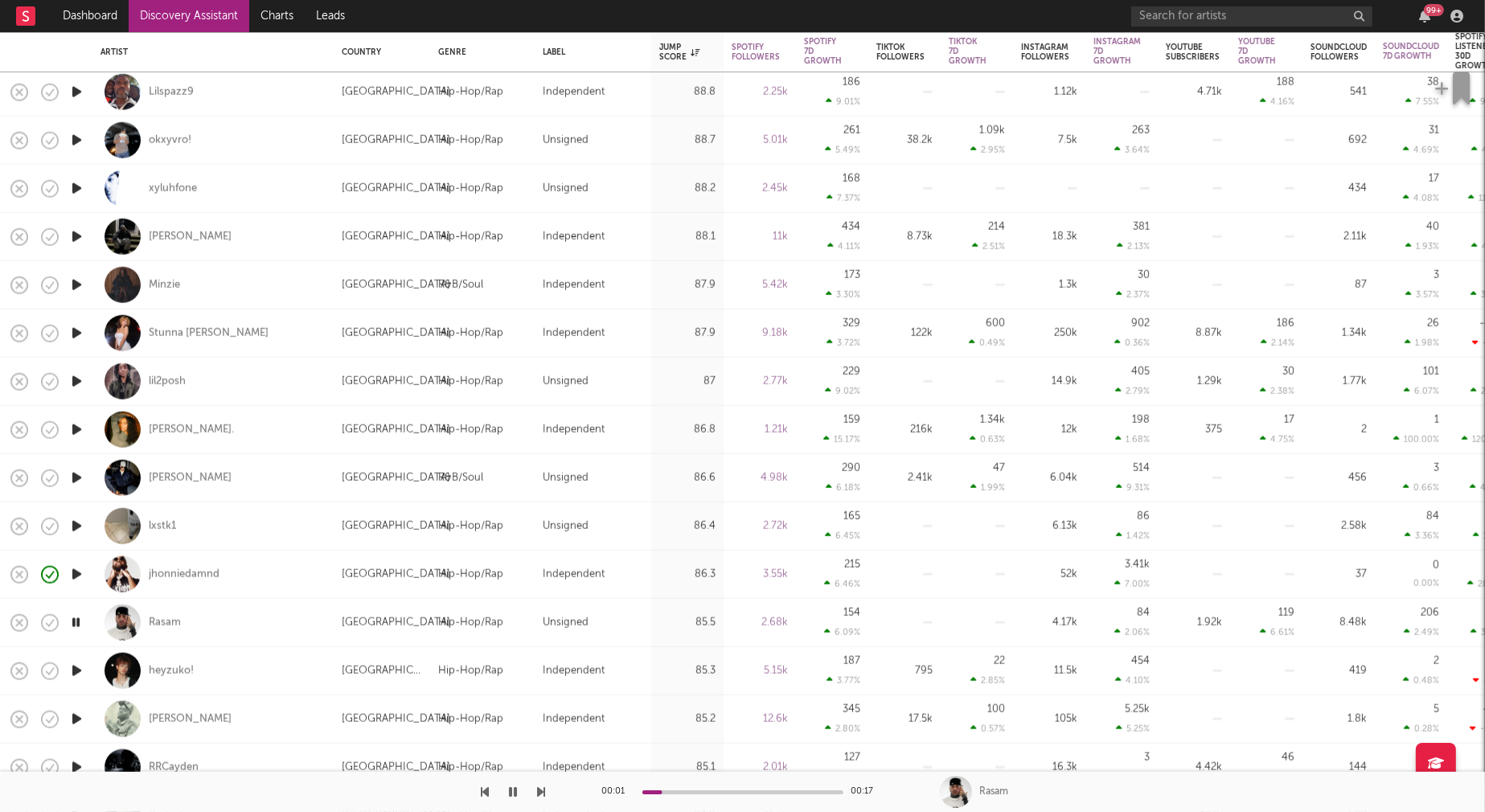
click at [78, 667] on icon "button" at bounding box center [76, 671] width 17 height 20
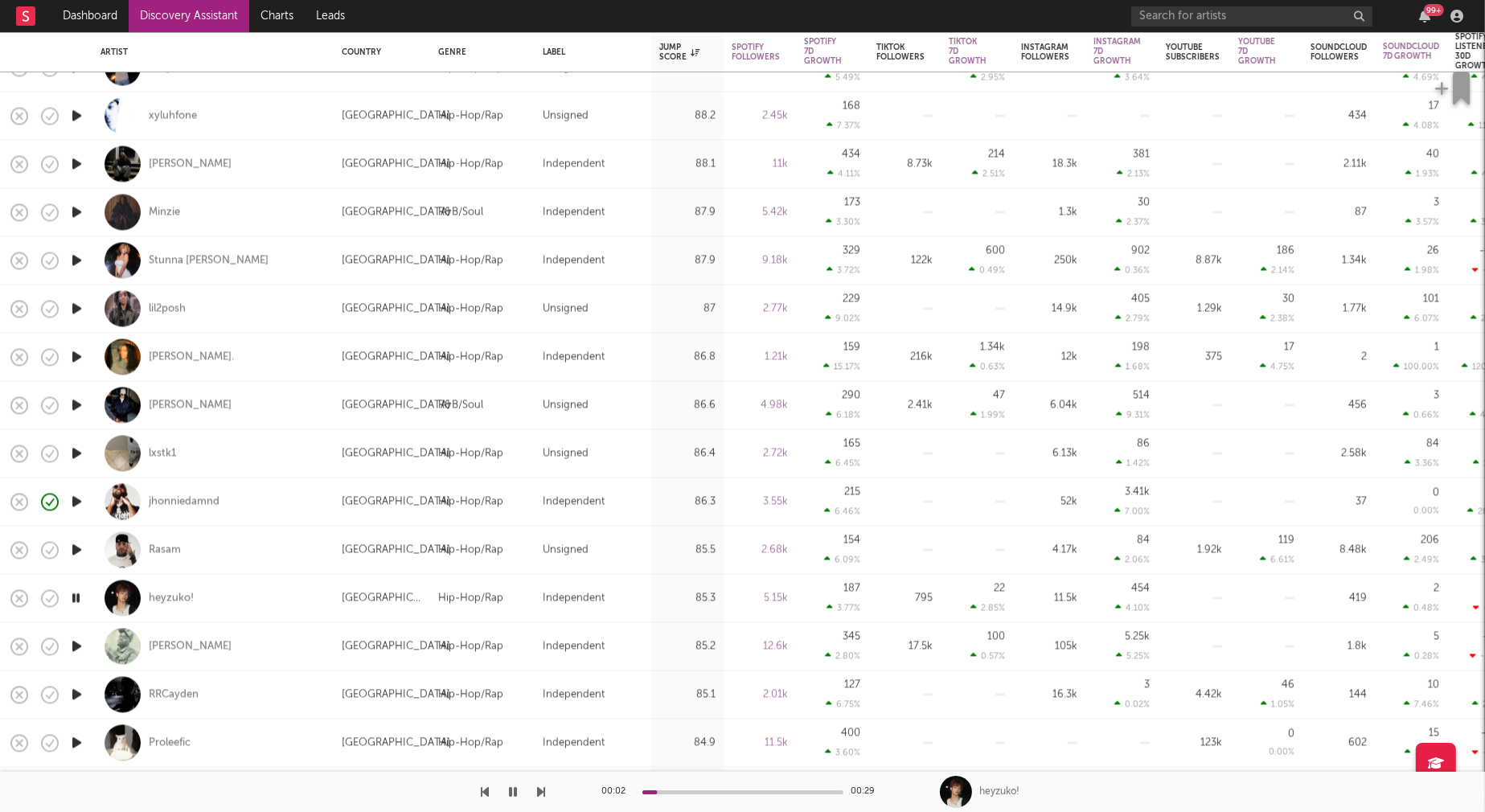
click at [76, 644] on icon "button" at bounding box center [76, 645] width 17 height 20
click at [77, 694] on icon "button" at bounding box center [76, 693] width 17 height 20
click at [77, 694] on icon "button" at bounding box center [76, 693] width 15 height 20
click at [78, 739] on icon "button" at bounding box center [76, 742] width 17 height 20
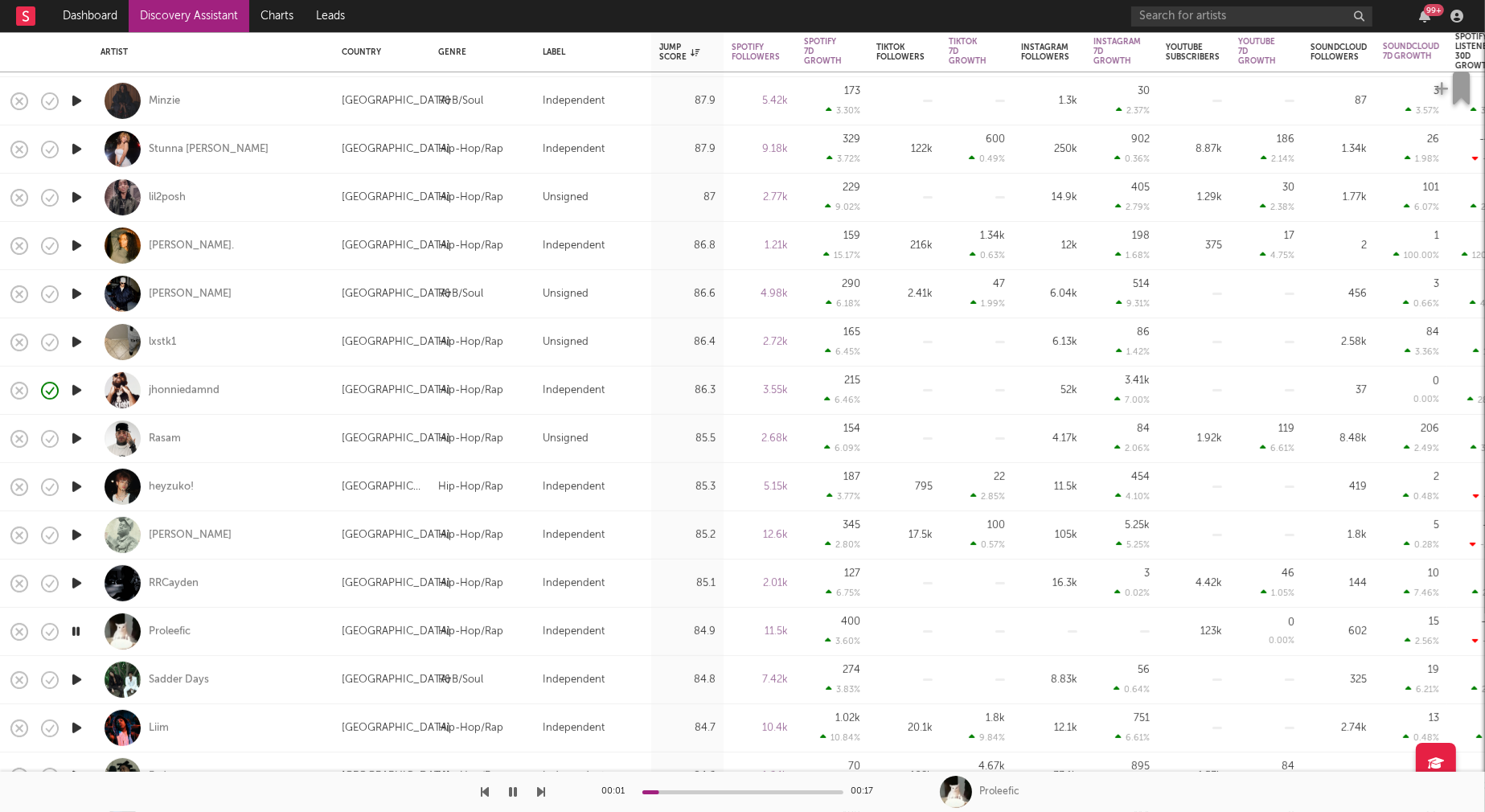
click at [76, 677] on icon "button" at bounding box center [76, 679] width 17 height 20
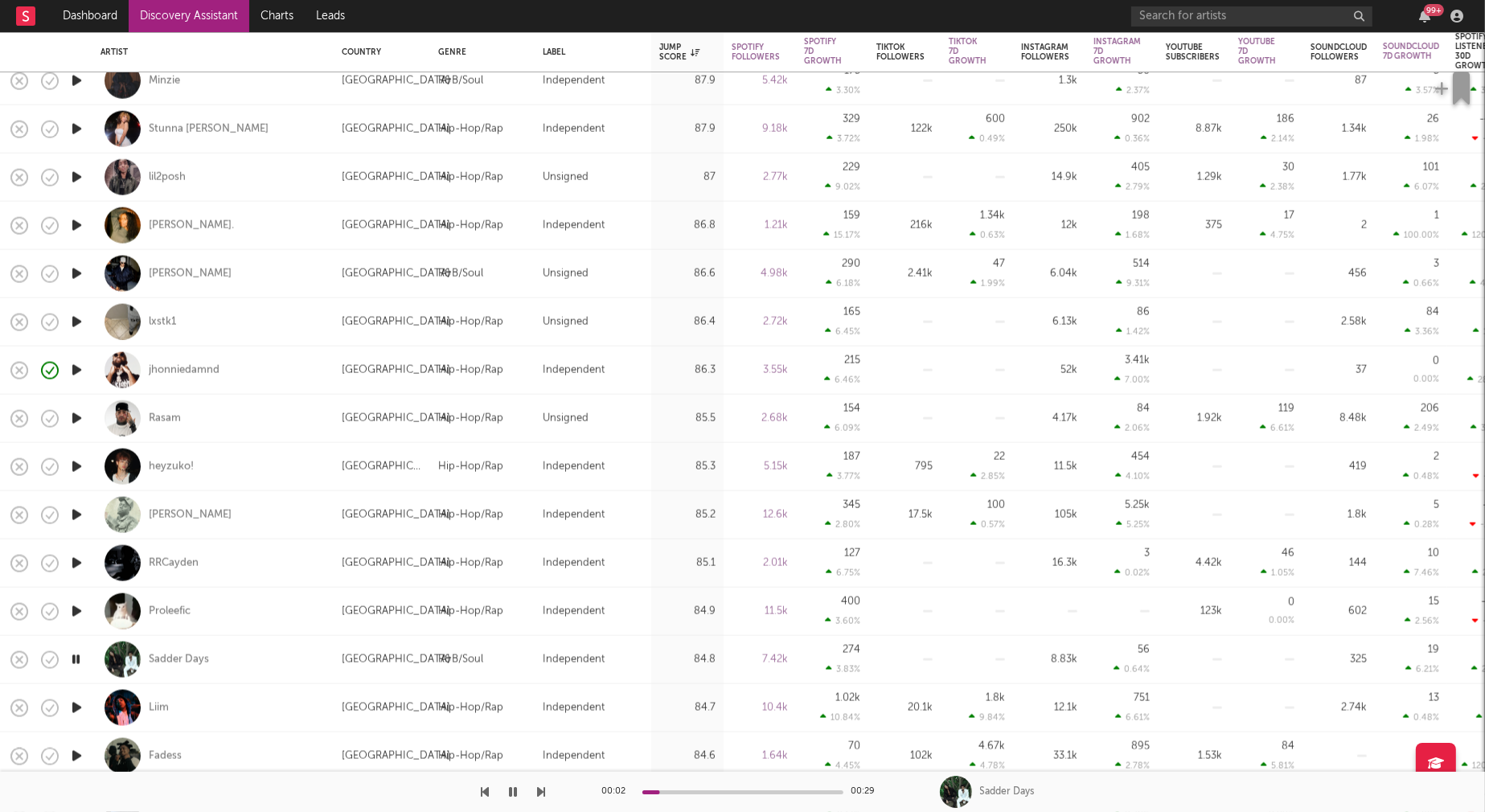
click at [79, 704] on icon "button" at bounding box center [76, 708] width 17 height 20
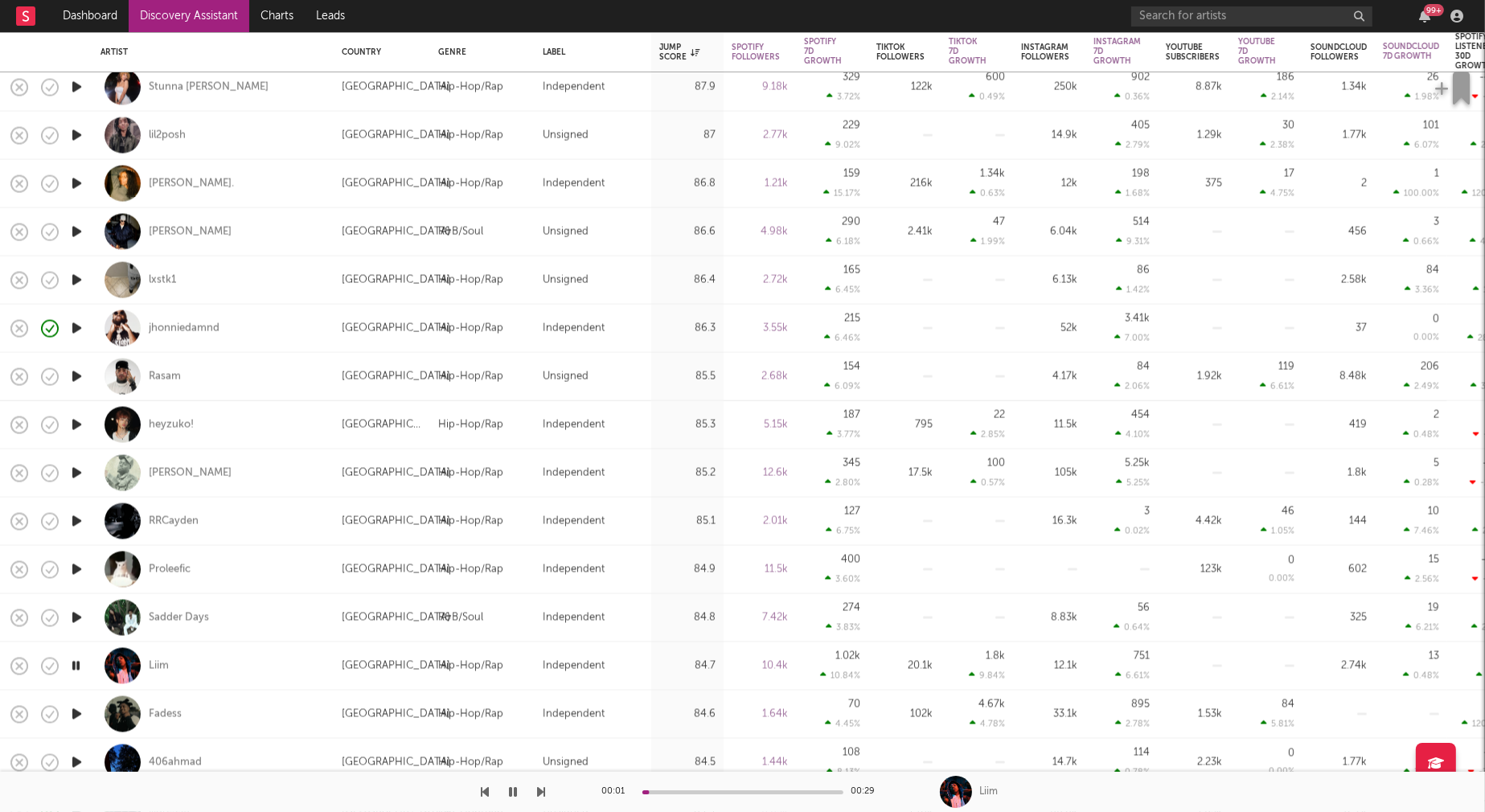
click at [76, 713] on icon "button" at bounding box center [76, 714] width 17 height 20
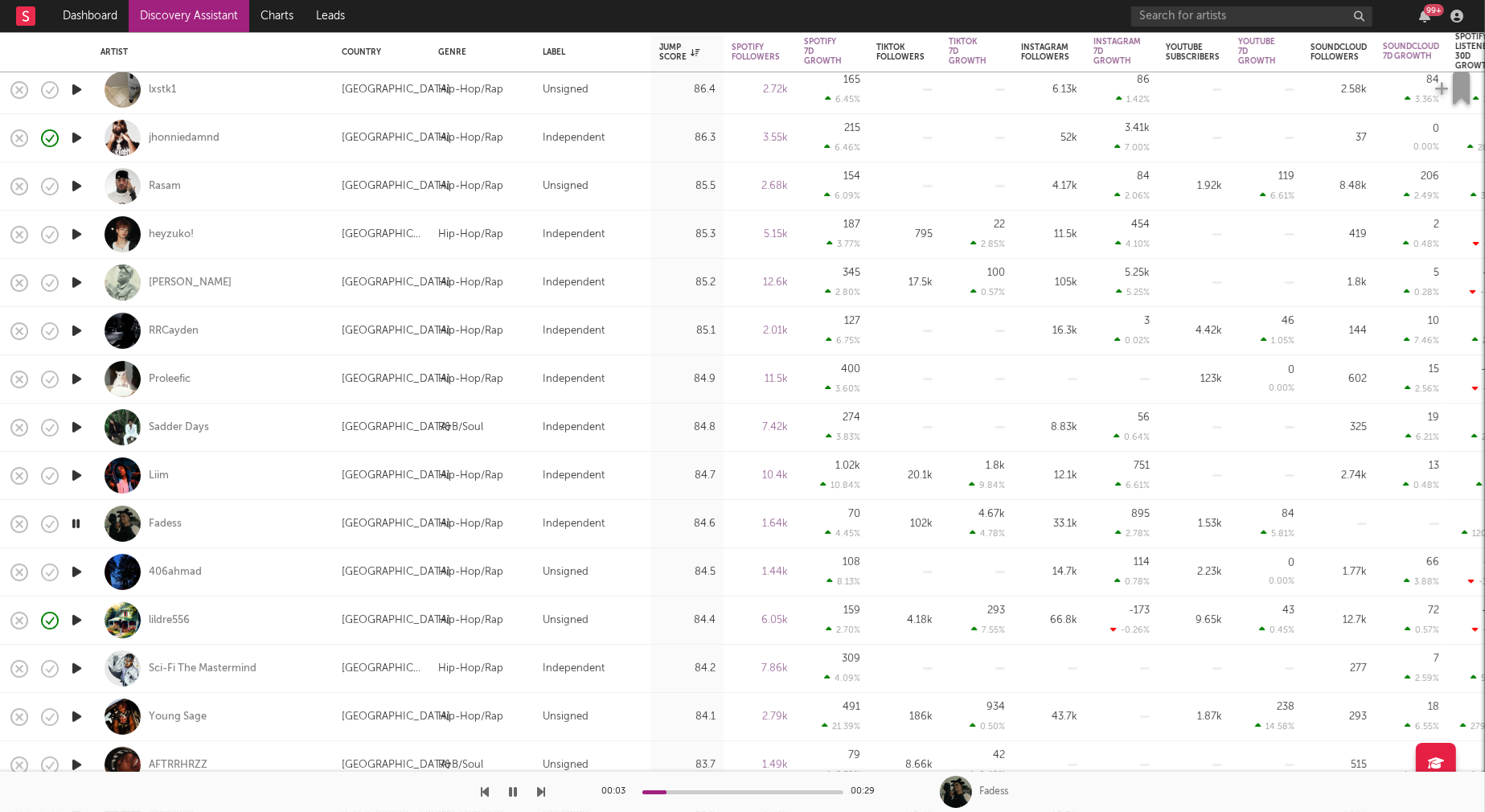
click at [80, 715] on icon "button" at bounding box center [76, 716] width 17 height 20
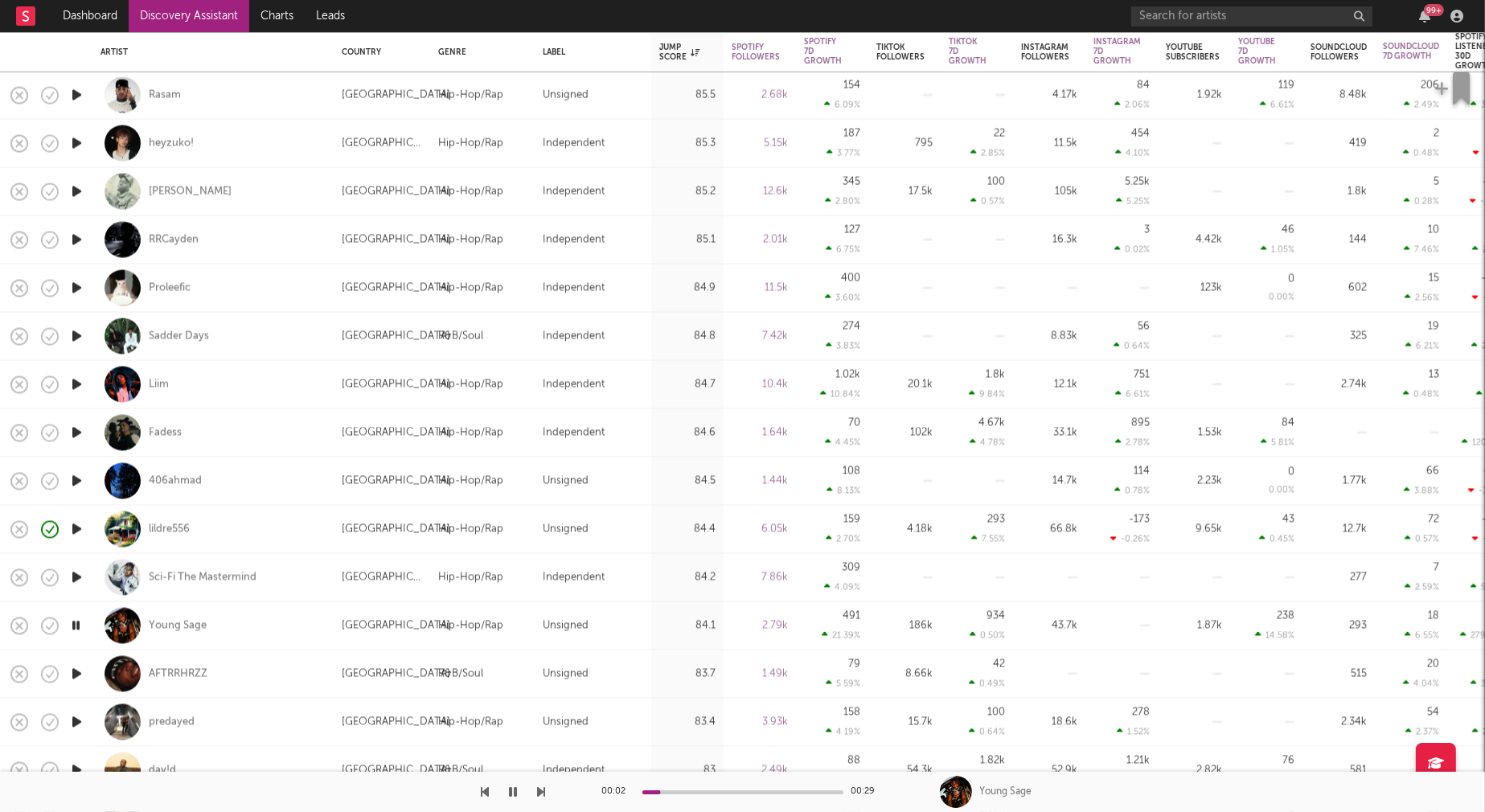
click at [78, 673] on icon "button" at bounding box center [76, 673] width 17 height 20
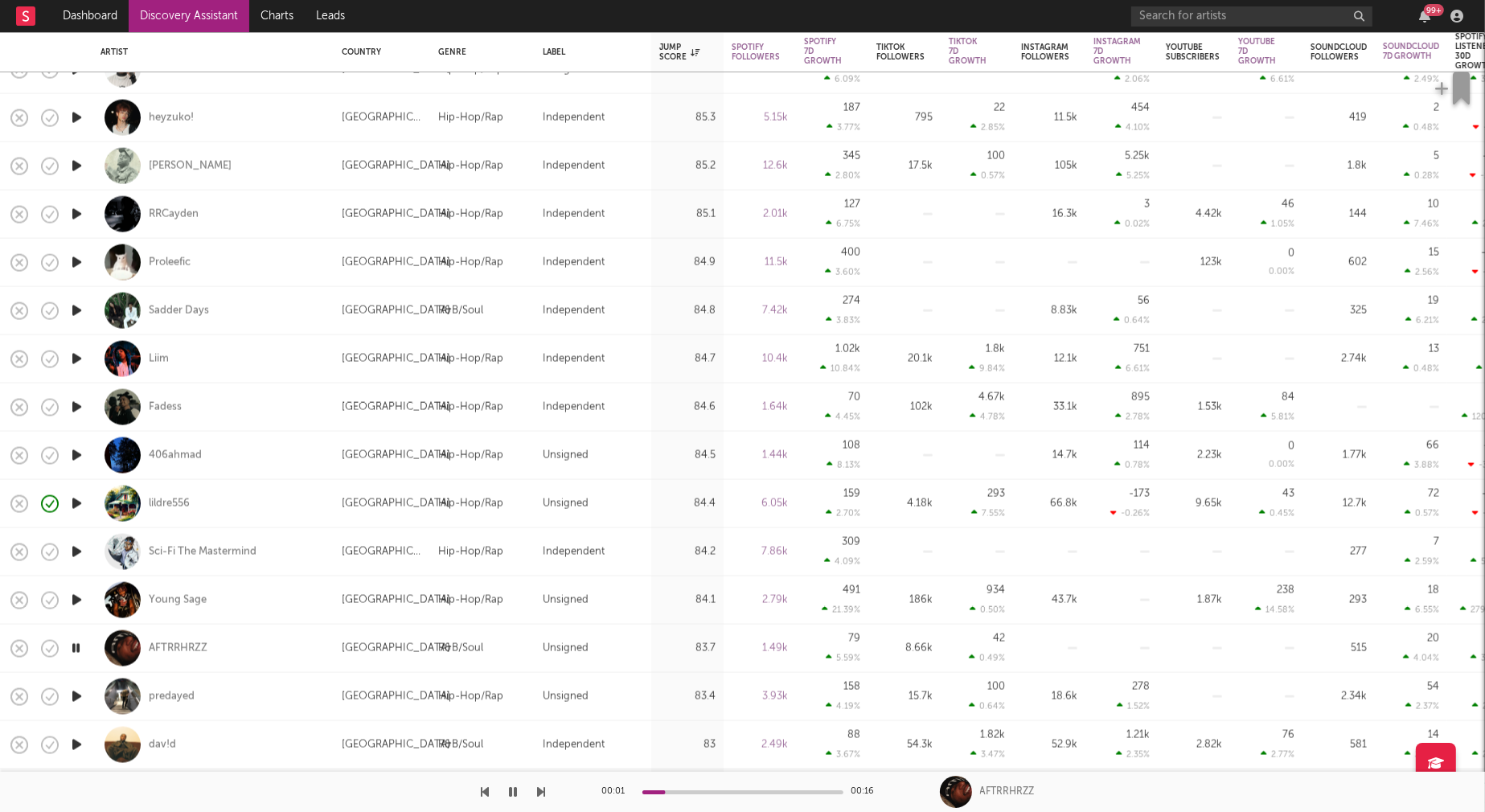
click at [80, 693] on icon "button" at bounding box center [76, 696] width 17 height 20
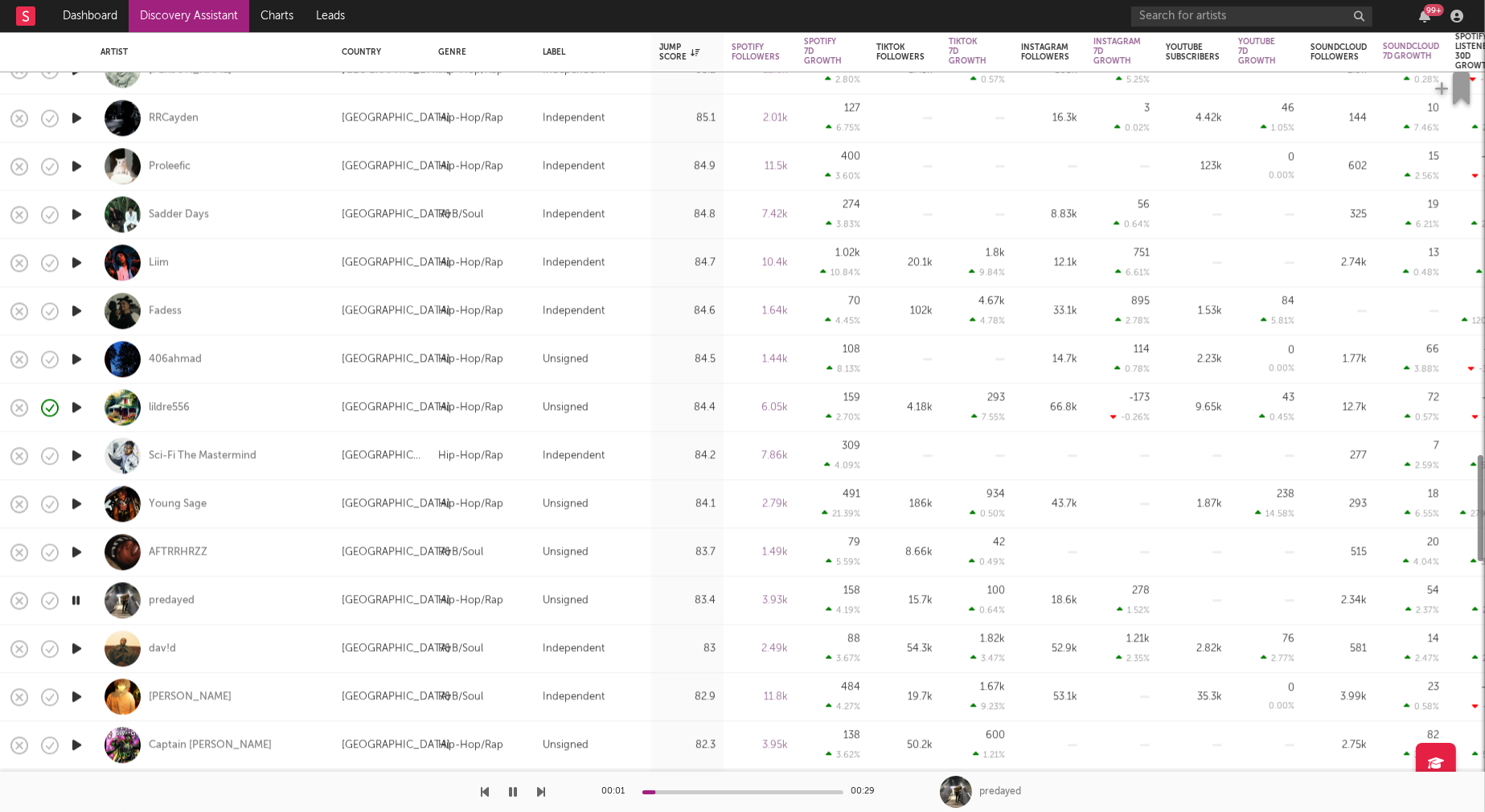
click at [79, 694] on icon "button" at bounding box center [76, 696] width 17 height 20
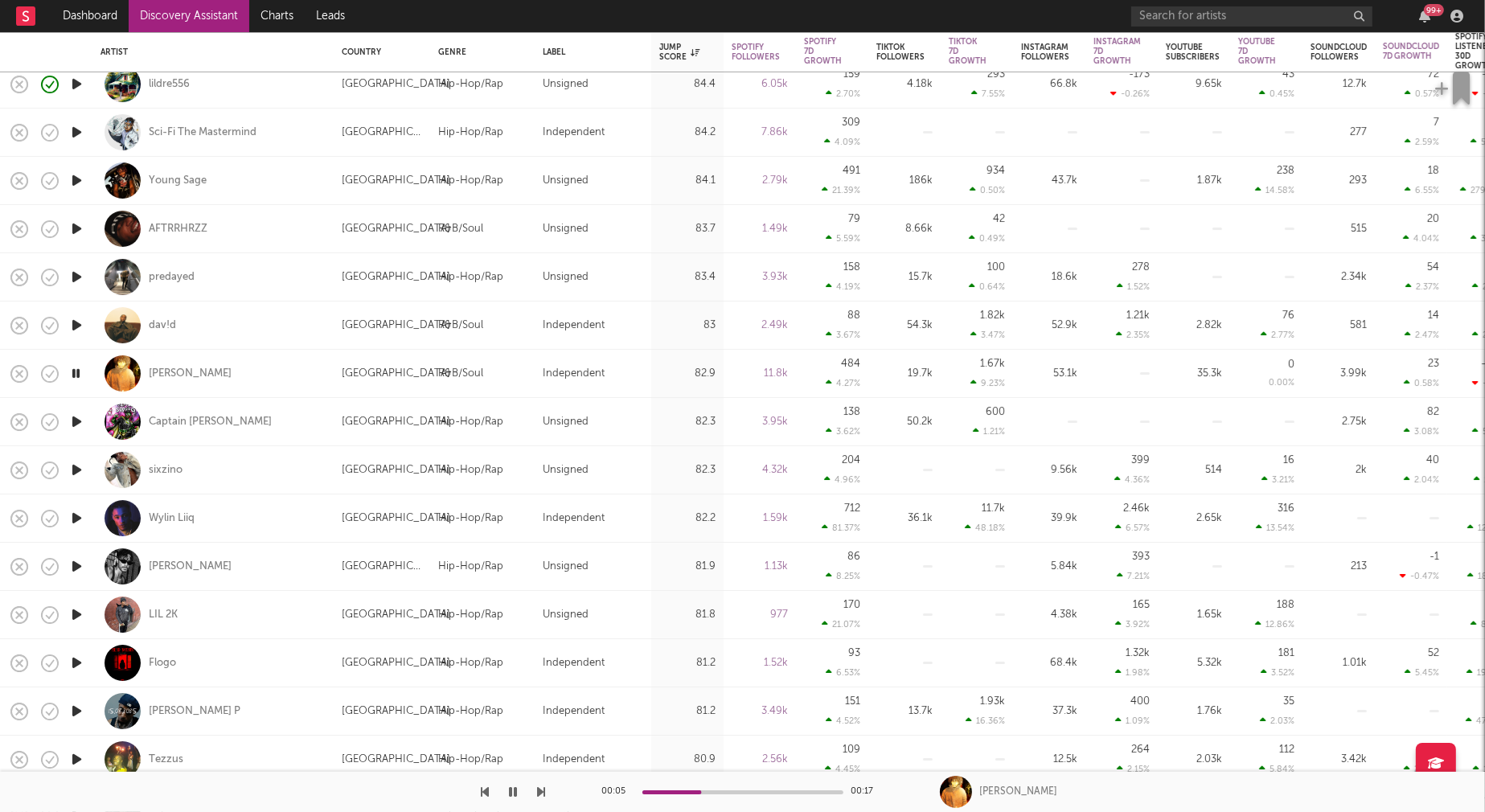
click at [81, 711] on icon "button" at bounding box center [76, 711] width 17 height 20
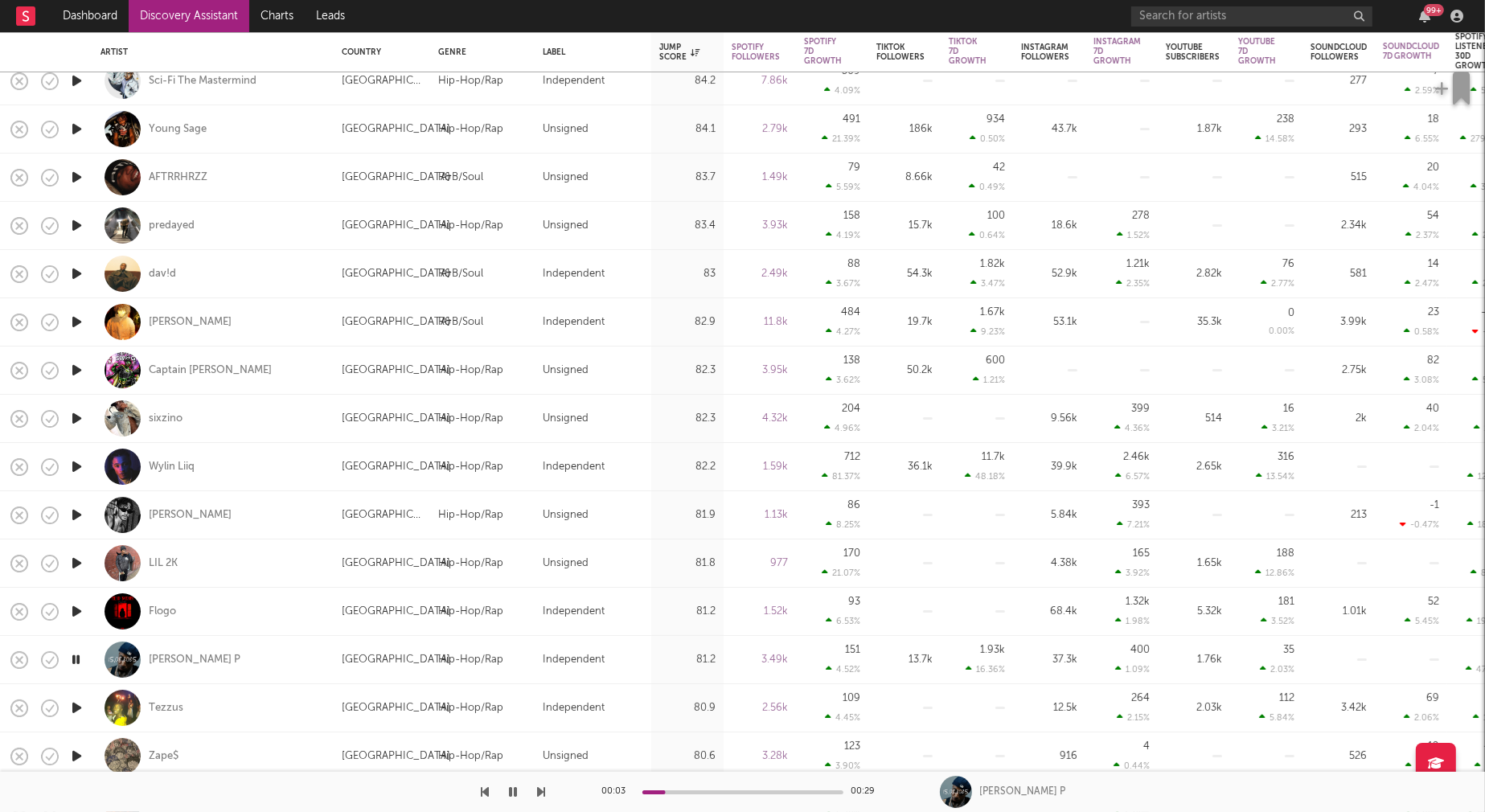
click at [74, 706] on icon "button" at bounding box center [76, 708] width 17 height 20
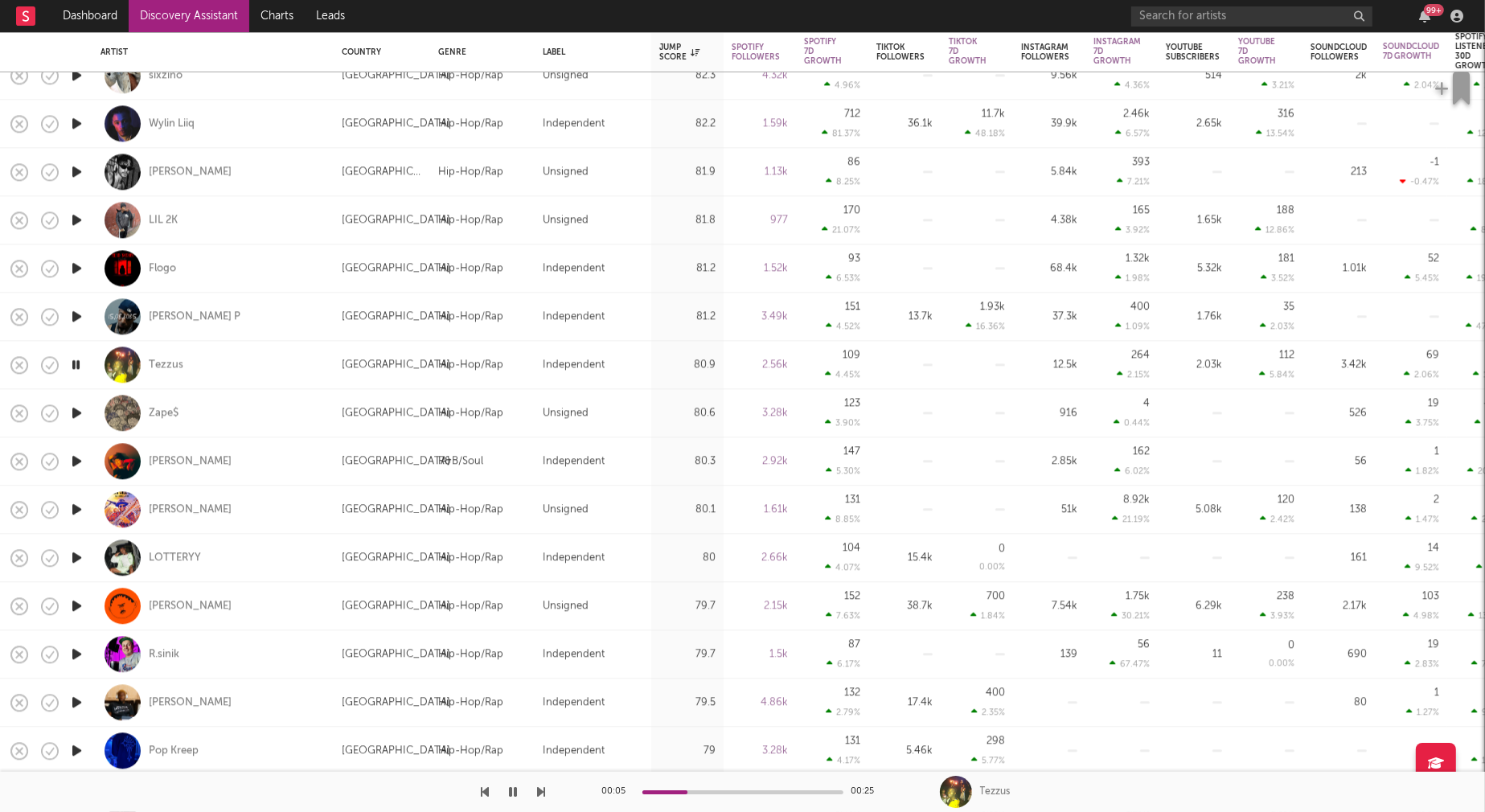
click at [75, 699] on icon "button" at bounding box center [76, 701] width 17 height 20
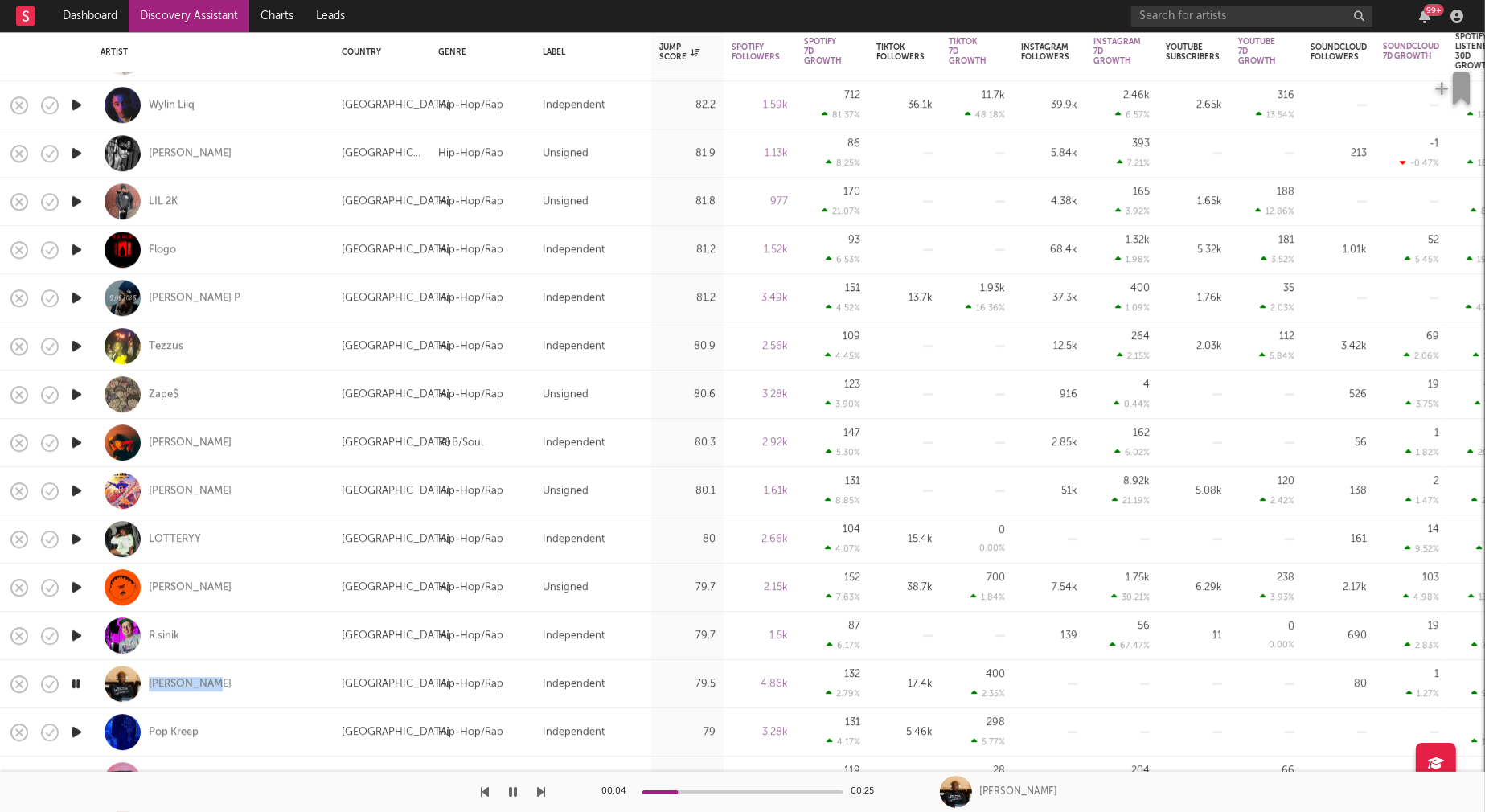
click at [77, 728] on icon "button" at bounding box center [76, 731] width 17 height 20
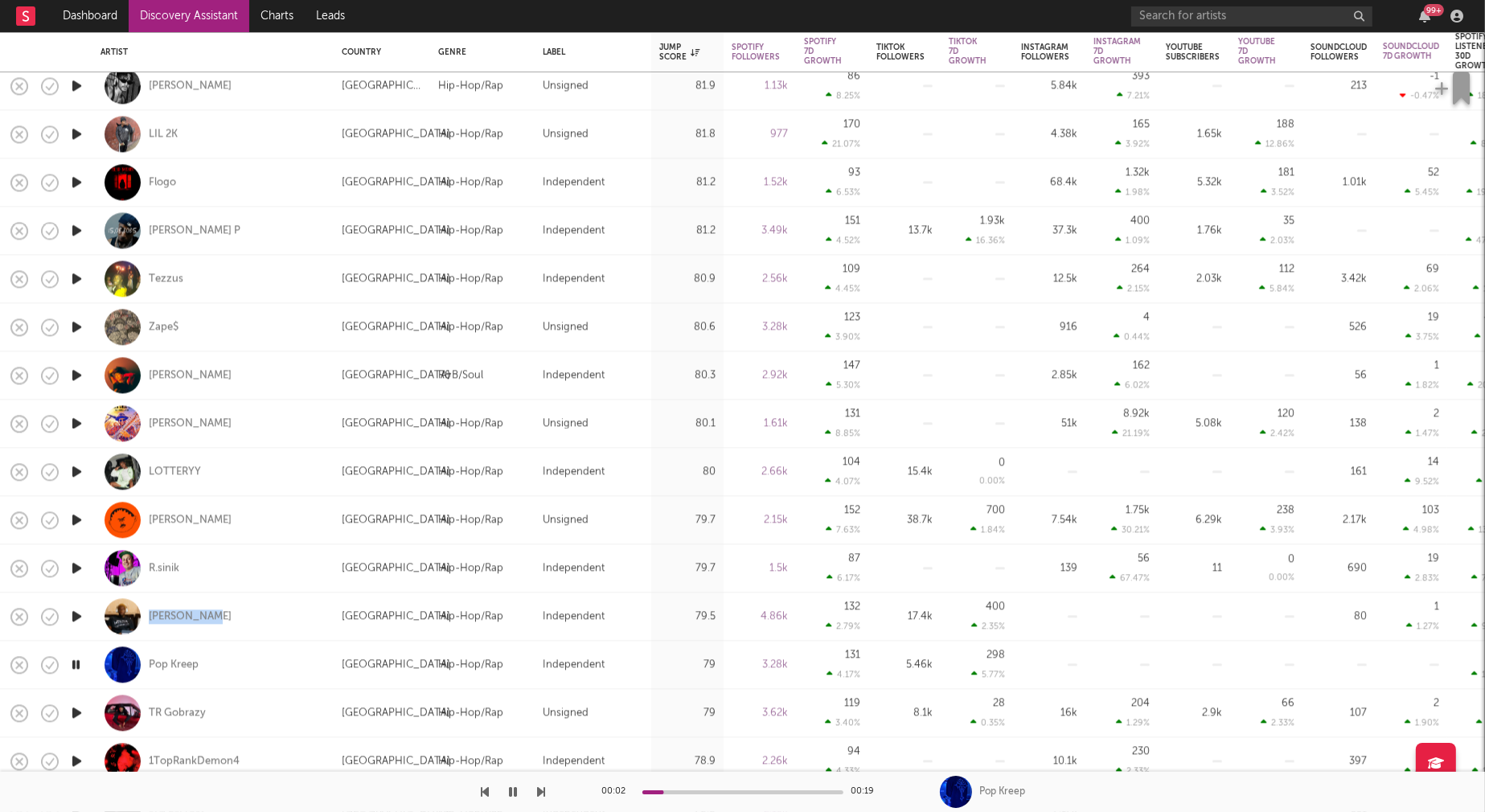
click at [77, 709] on icon "button" at bounding box center [76, 712] width 17 height 20
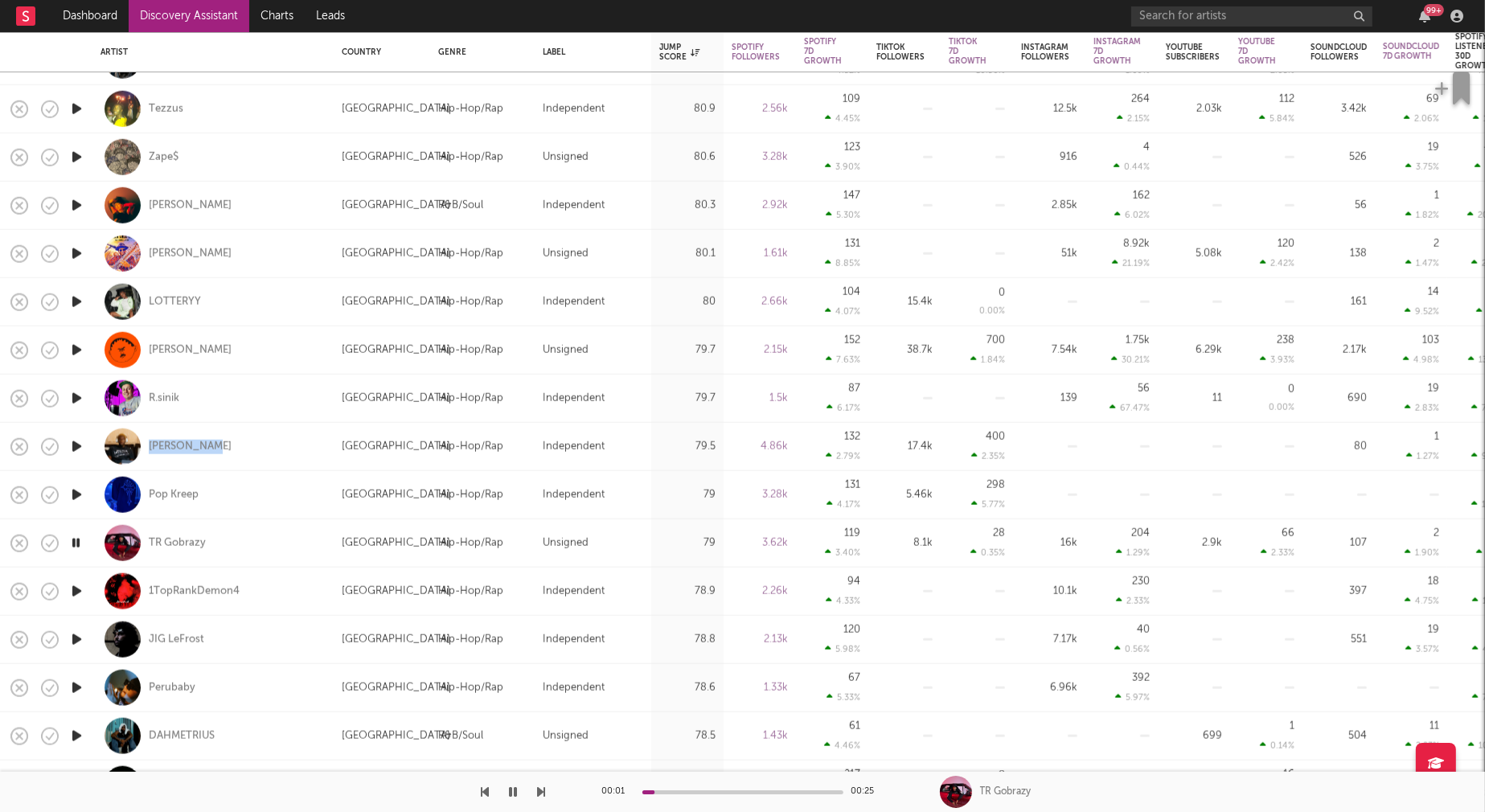
click at [76, 634] on icon "button" at bounding box center [76, 639] width 17 height 20
click at [77, 641] on icon "button" at bounding box center [76, 639] width 15 height 20
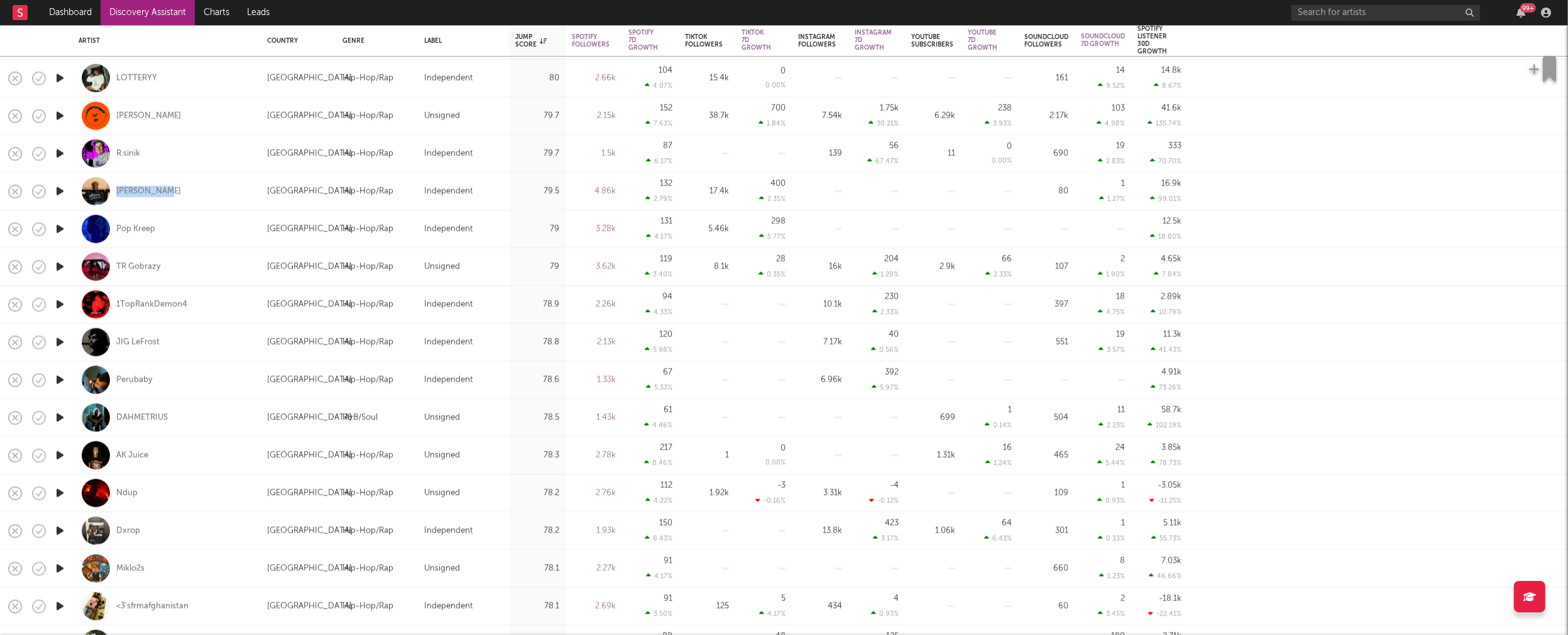
click at [61, 416] on icon "button" at bounding box center [60, 417] width 13 height 16
click at [58, 415] on icon "button" at bounding box center [59, 417] width 12 height 16
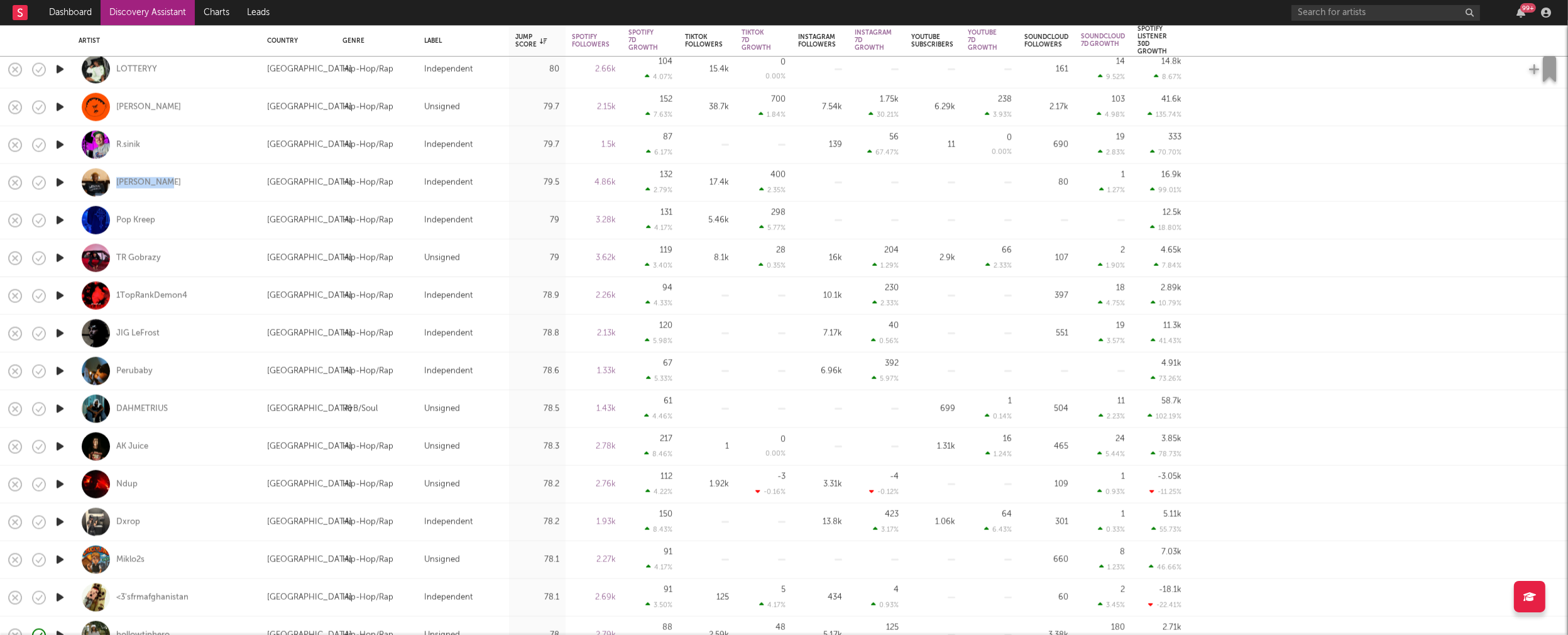
click at [60, 445] on icon "button" at bounding box center [60, 446] width 13 height 16
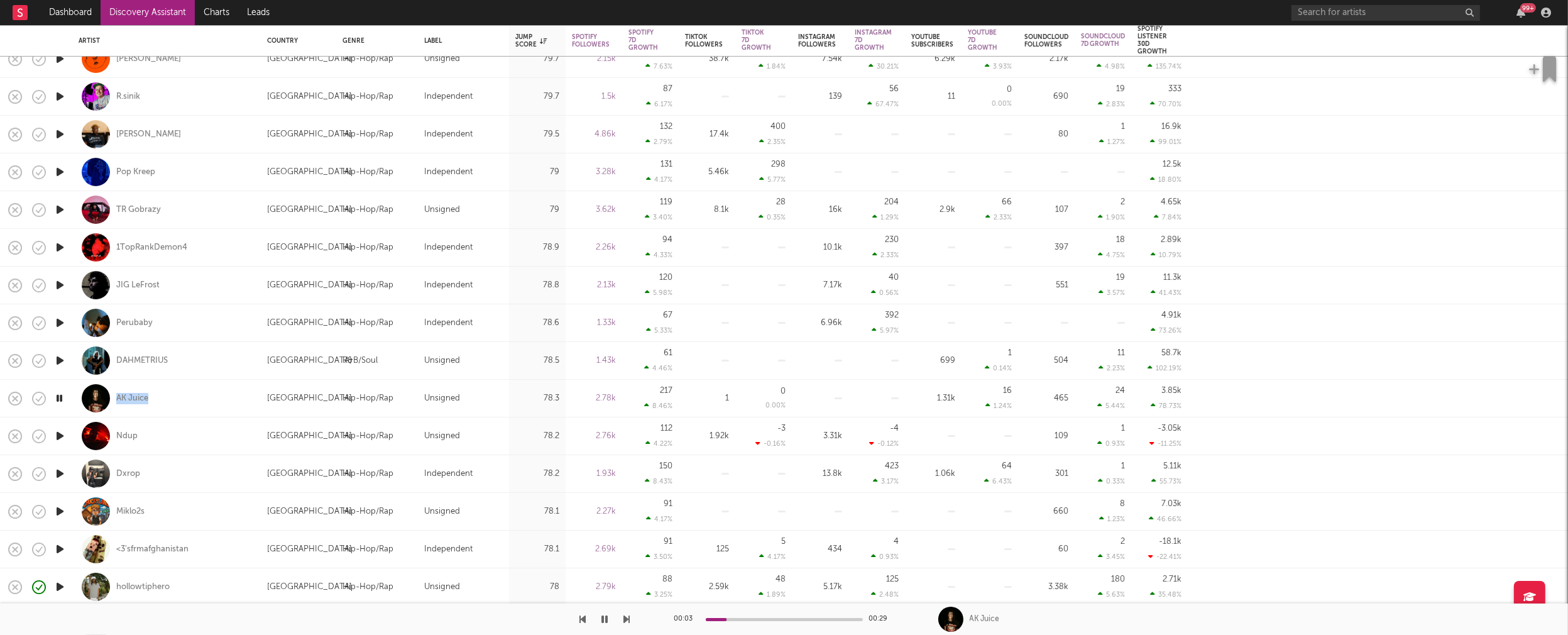
click at [58, 283] on icon "button" at bounding box center [60, 285] width 13 height 16
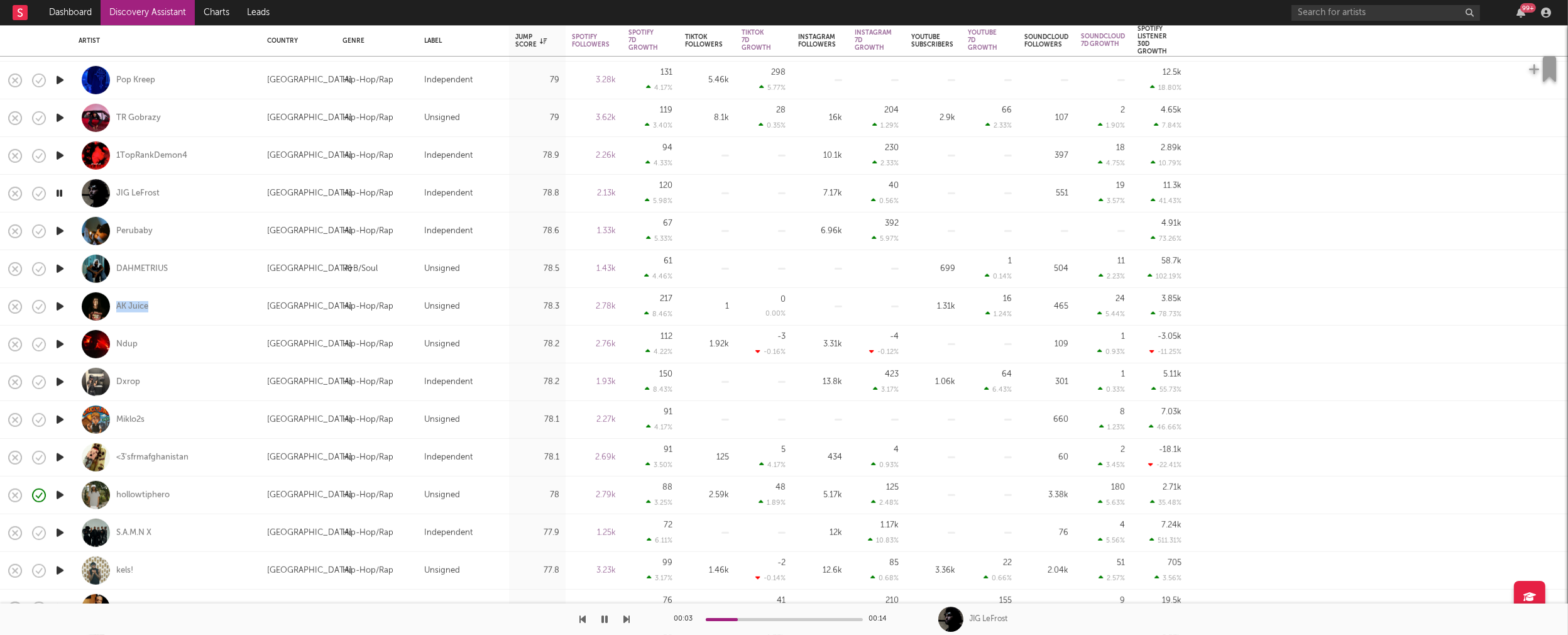
click at [62, 418] on icon "button" at bounding box center [60, 419] width 13 height 16
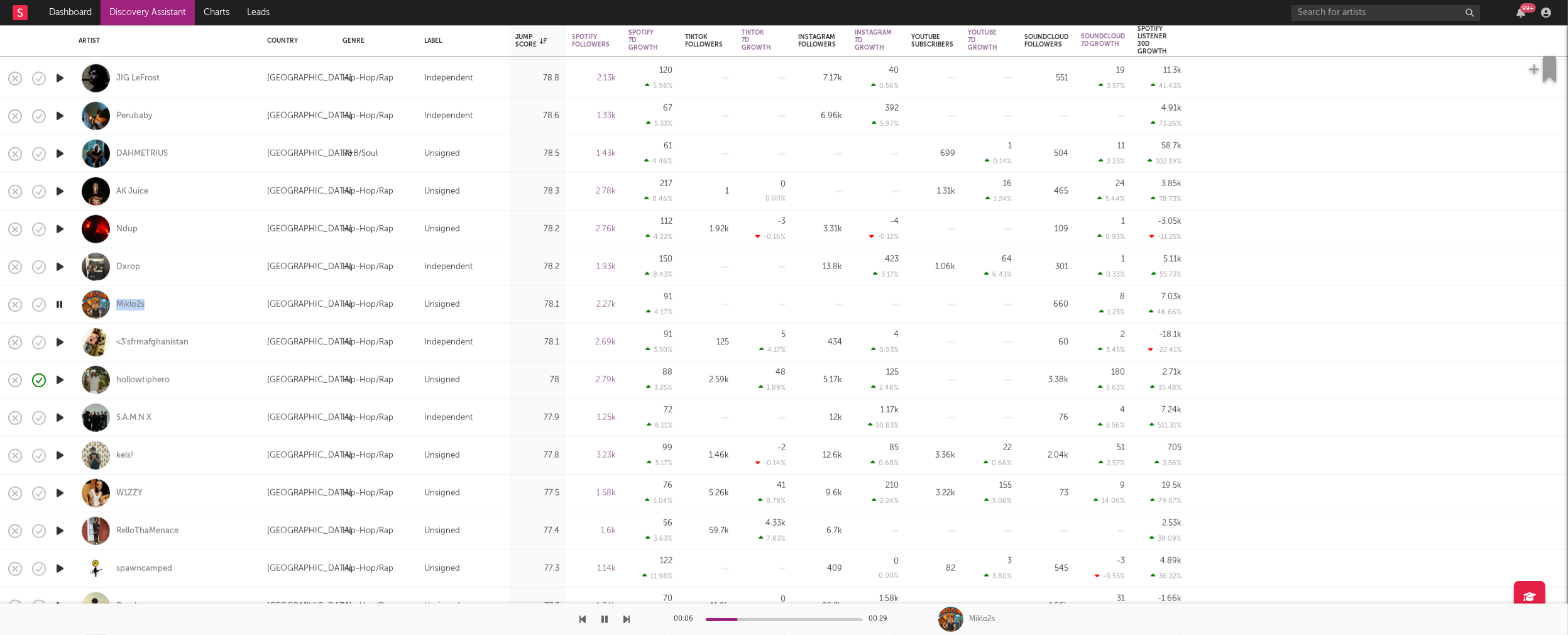
click at [62, 416] on icon "button" at bounding box center [60, 417] width 13 height 16
click at [60, 378] on icon "button" at bounding box center [60, 380] width 13 height 16
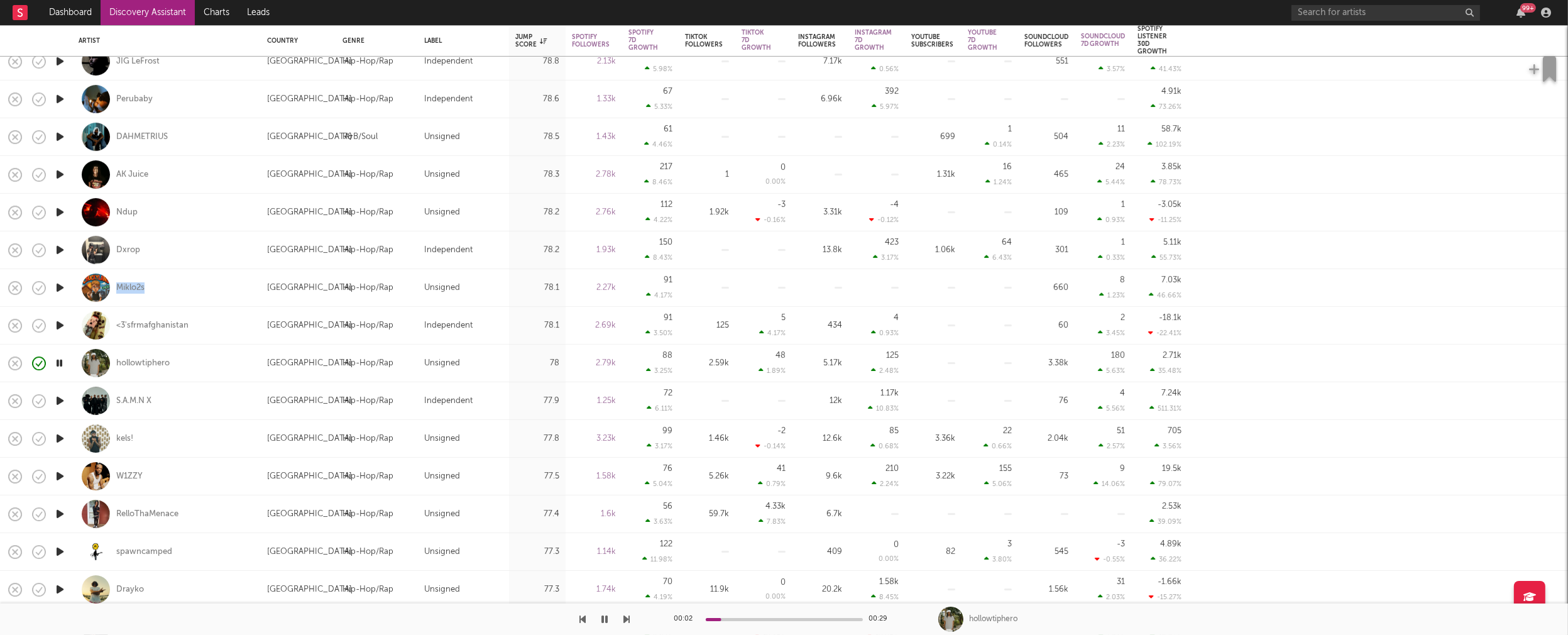
click at [61, 474] on icon "button" at bounding box center [60, 476] width 13 height 16
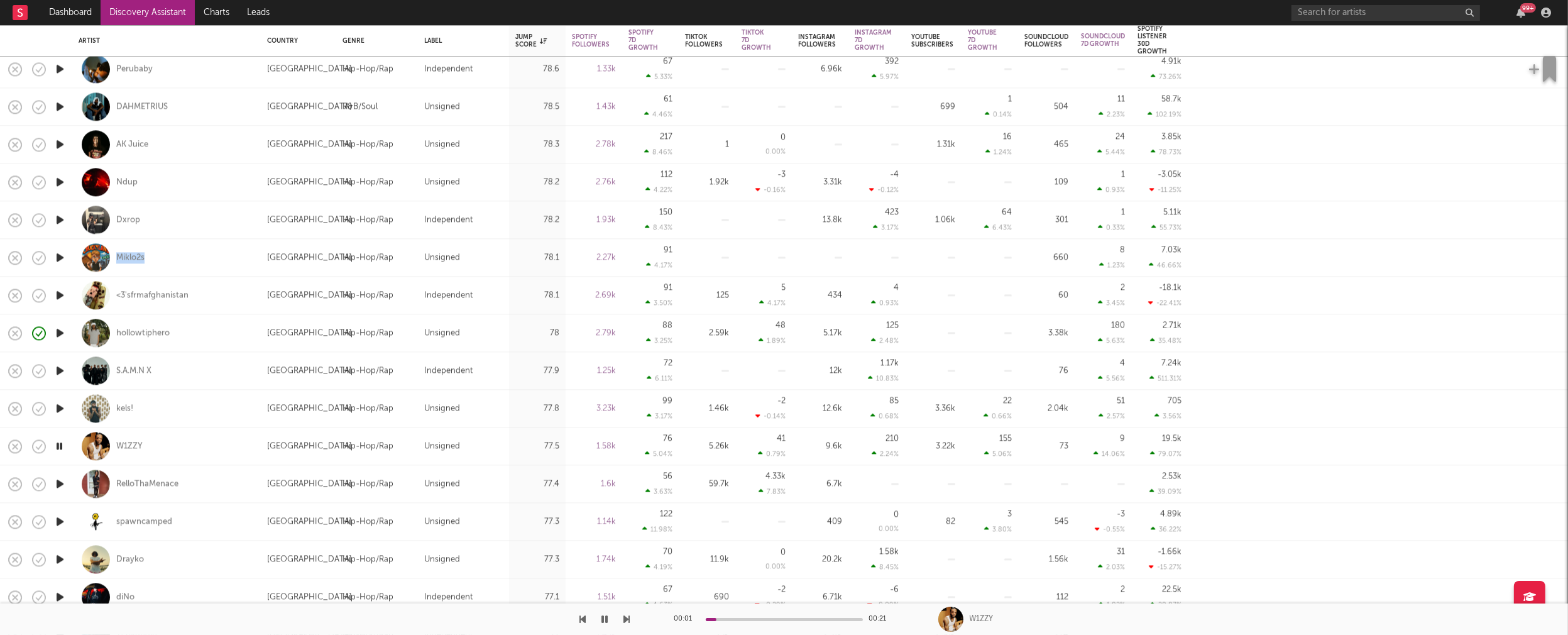
click at [60, 484] on icon "button" at bounding box center [60, 483] width 13 height 16
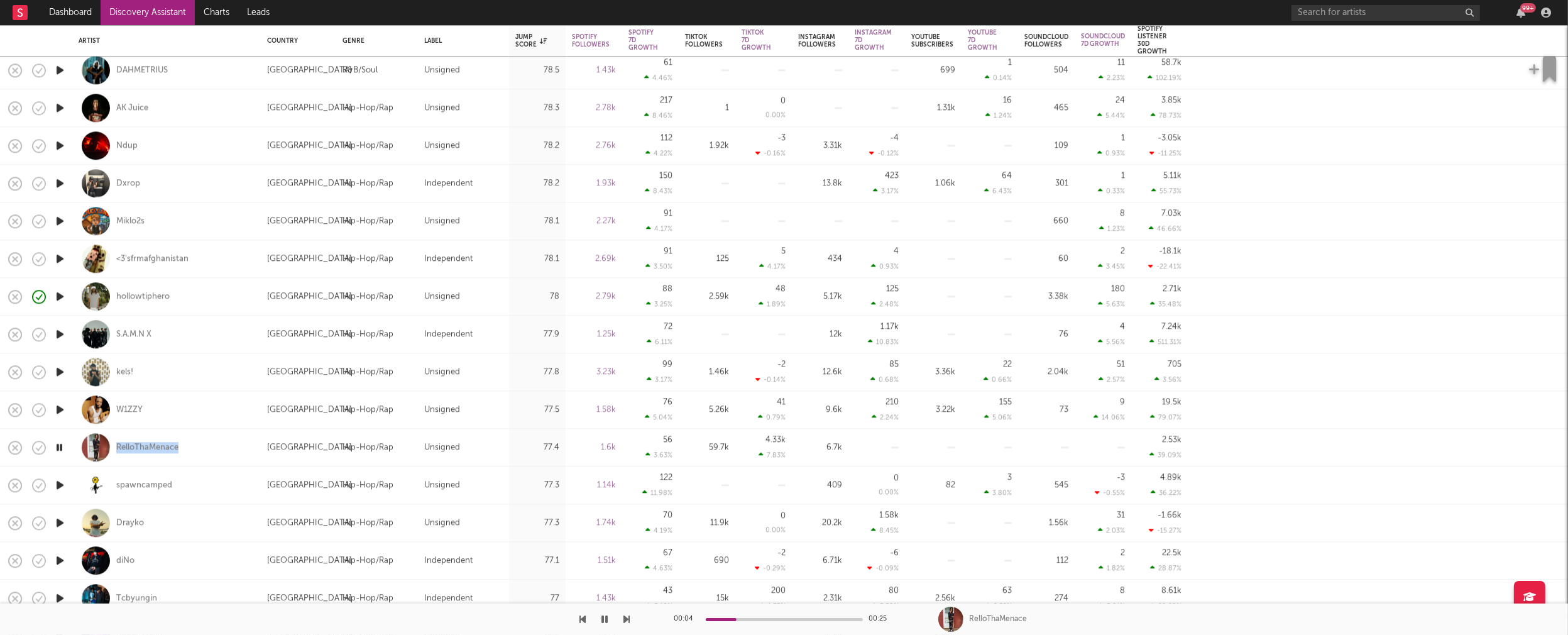
click at [60, 481] on icon "button" at bounding box center [60, 485] width 13 height 16
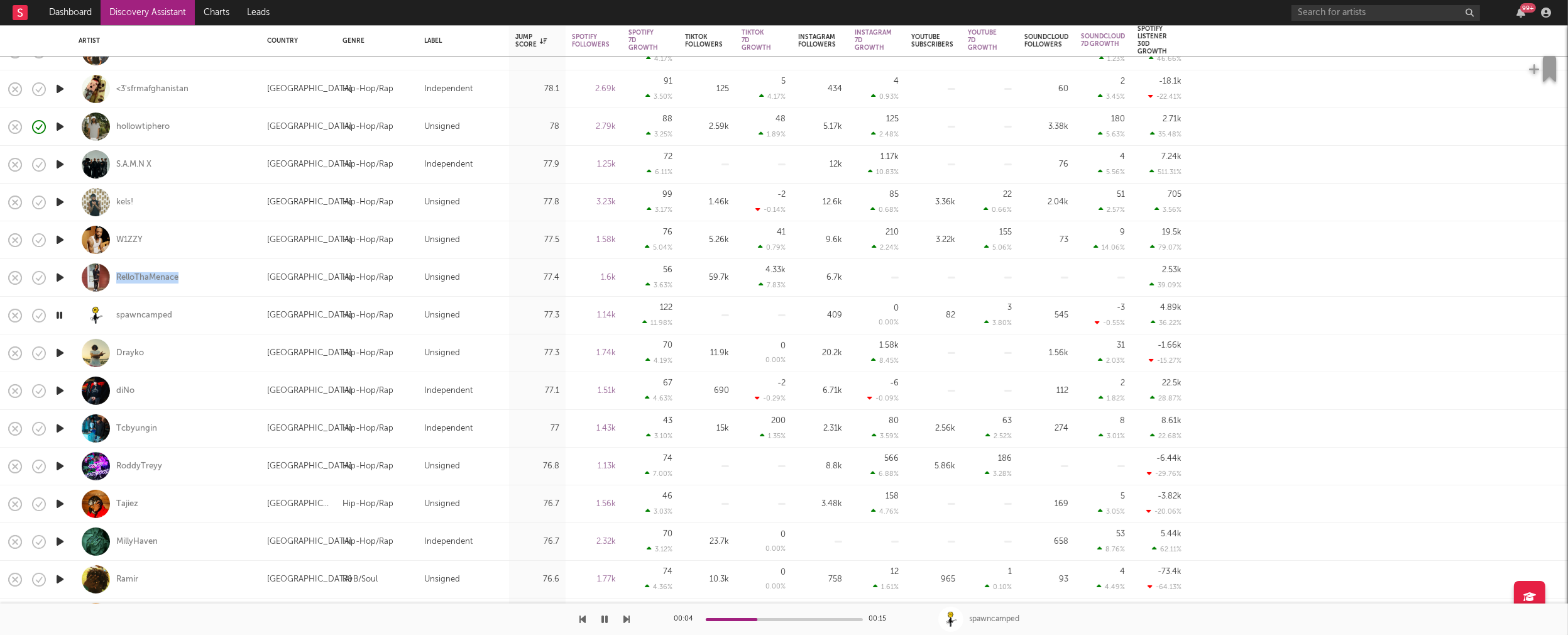
click at [60, 502] on icon "button" at bounding box center [60, 504] width 13 height 16
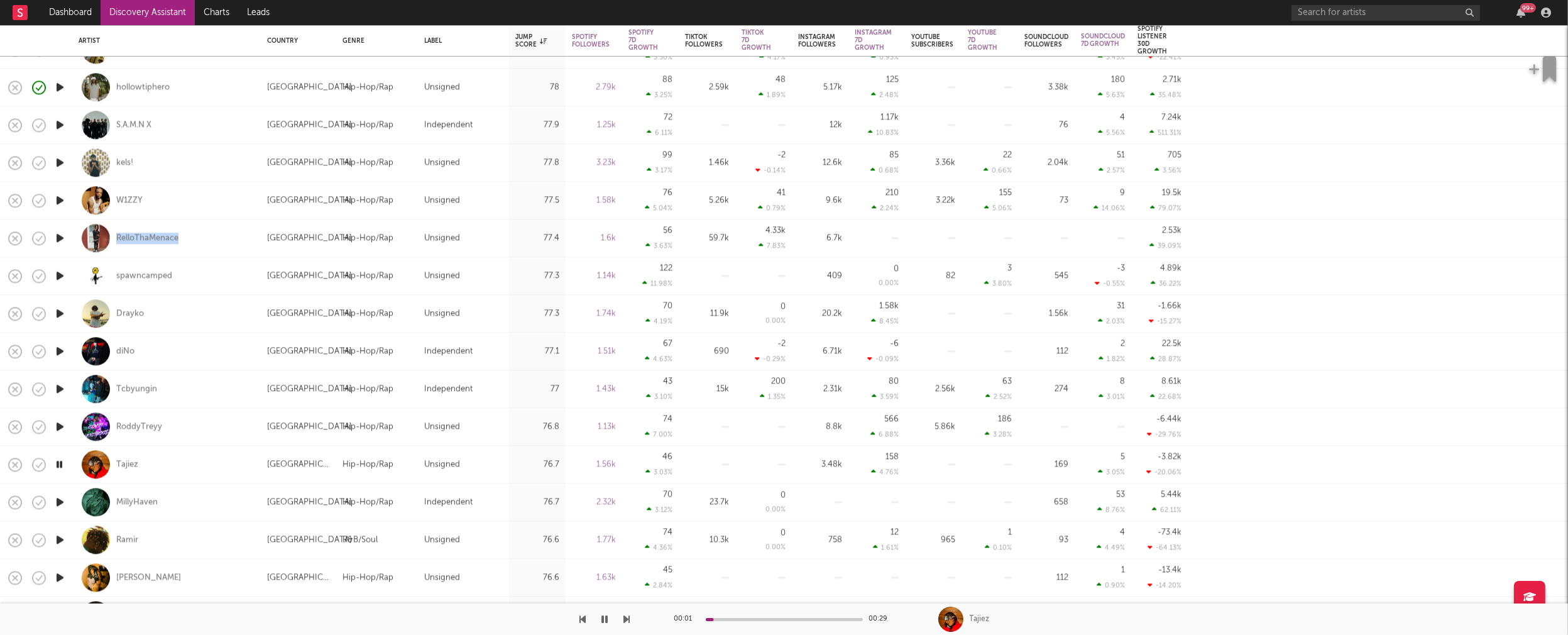
click at [63, 500] on icon "button" at bounding box center [60, 502] width 13 height 16
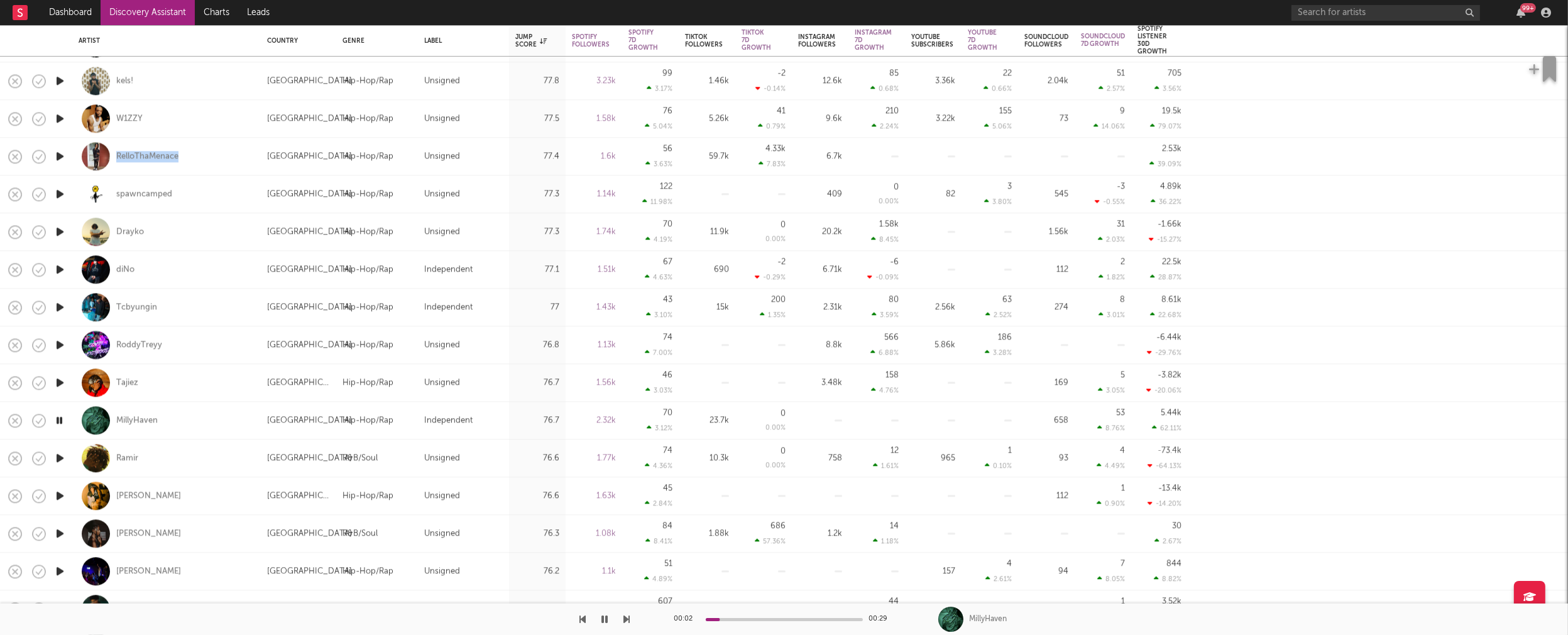
click at [59, 494] on icon "button" at bounding box center [60, 496] width 13 height 16
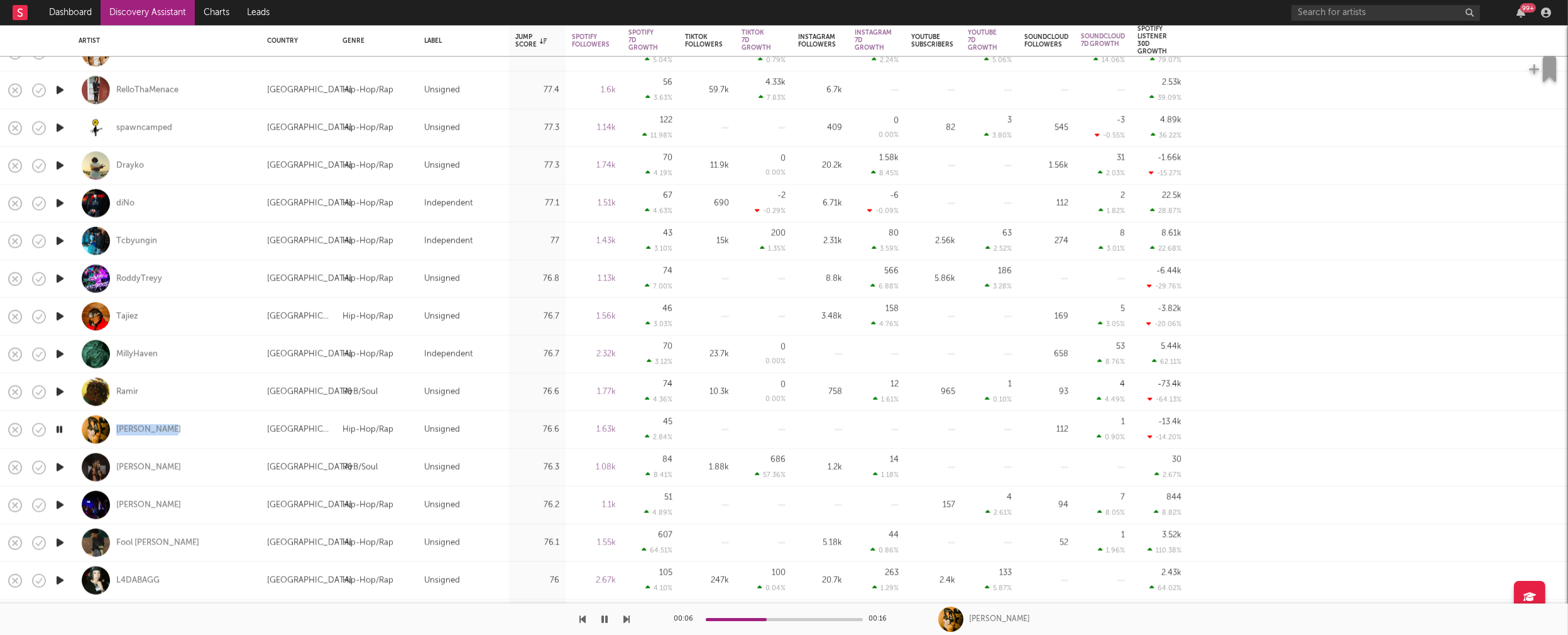
click at [60, 465] on icon "button" at bounding box center [60, 467] width 13 height 16
click at [59, 503] on icon "button" at bounding box center [60, 505] width 13 height 16
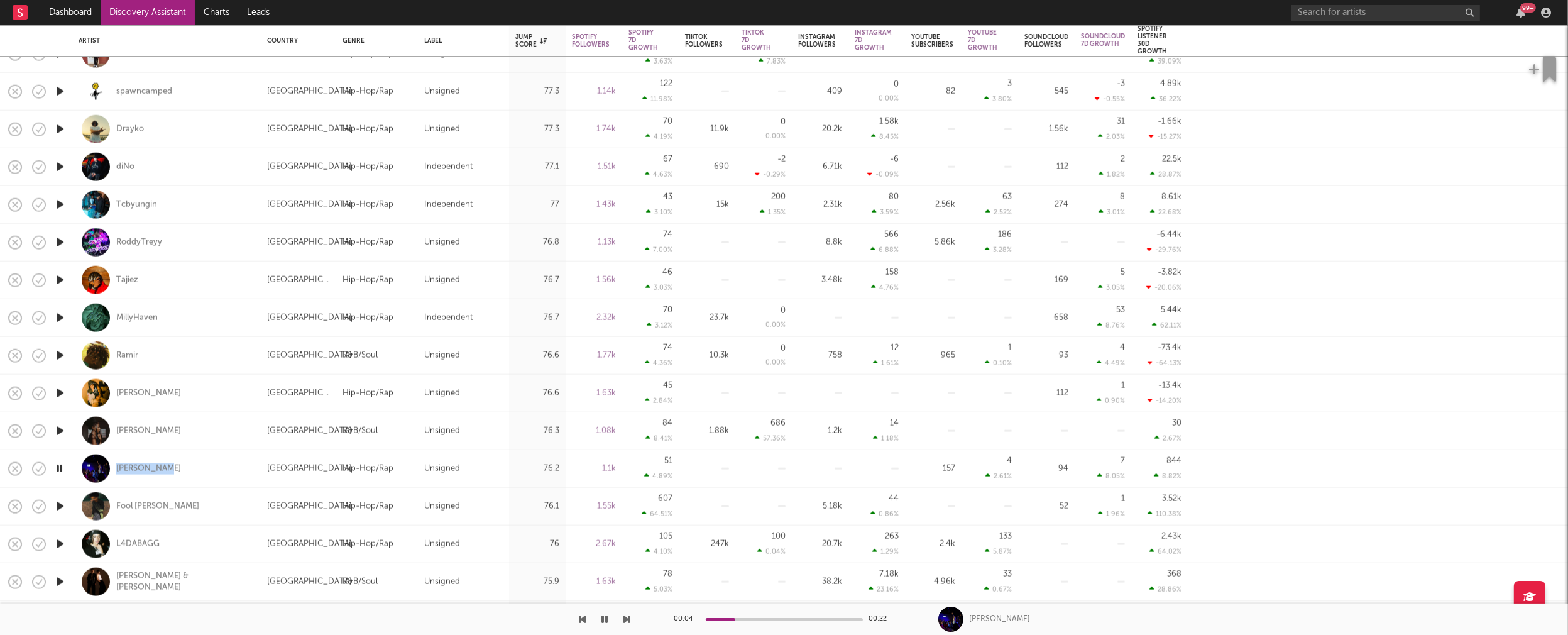
click at [58, 505] on icon "button" at bounding box center [60, 506] width 13 height 16
click at [60, 544] on icon "button" at bounding box center [60, 544] width 13 height 16
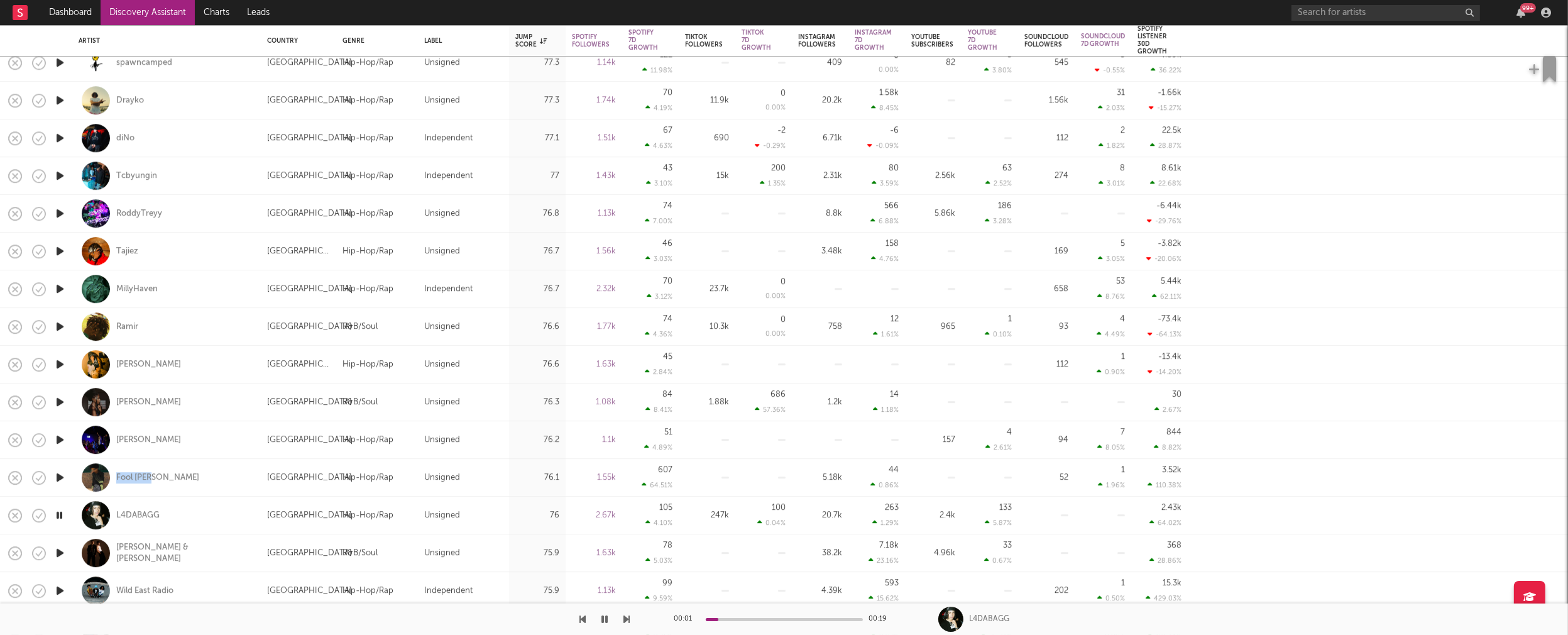
click at [62, 551] on icon "button" at bounding box center [60, 553] width 13 height 16
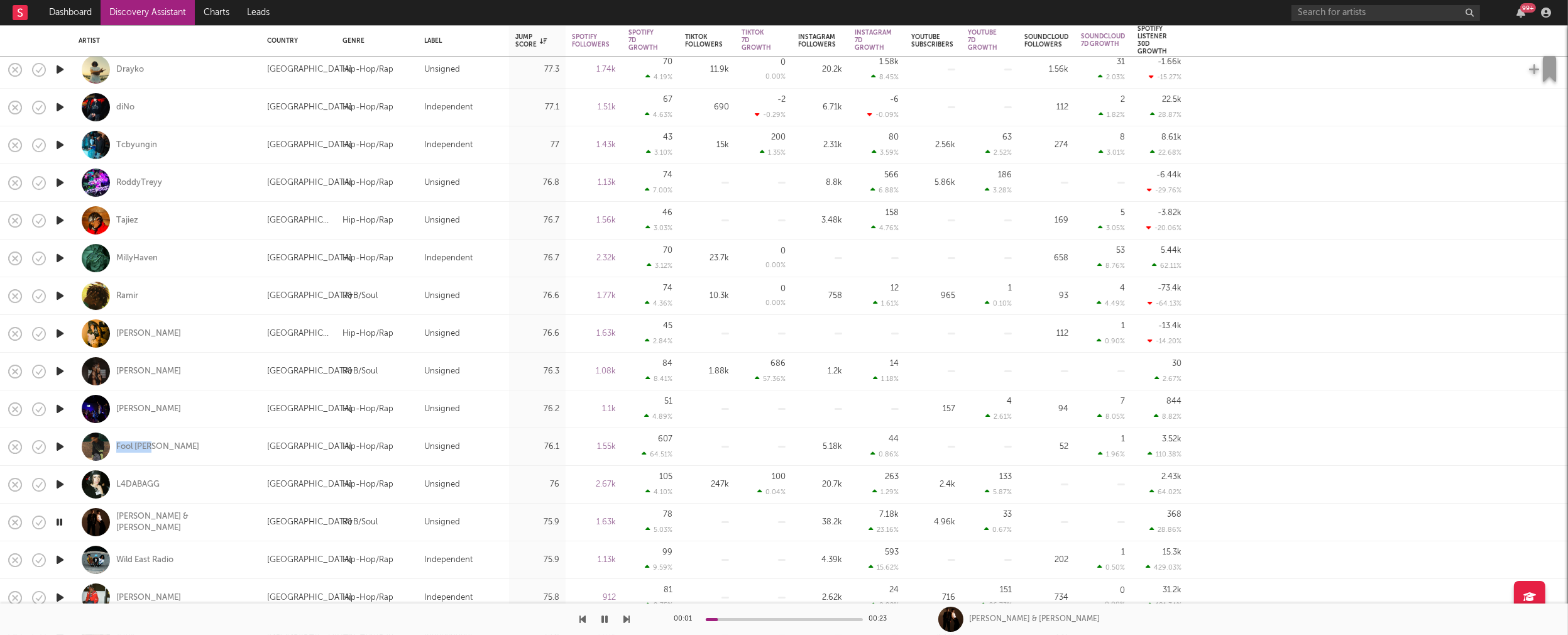
click at [60, 521] on icon "button" at bounding box center [59, 522] width 12 height 16
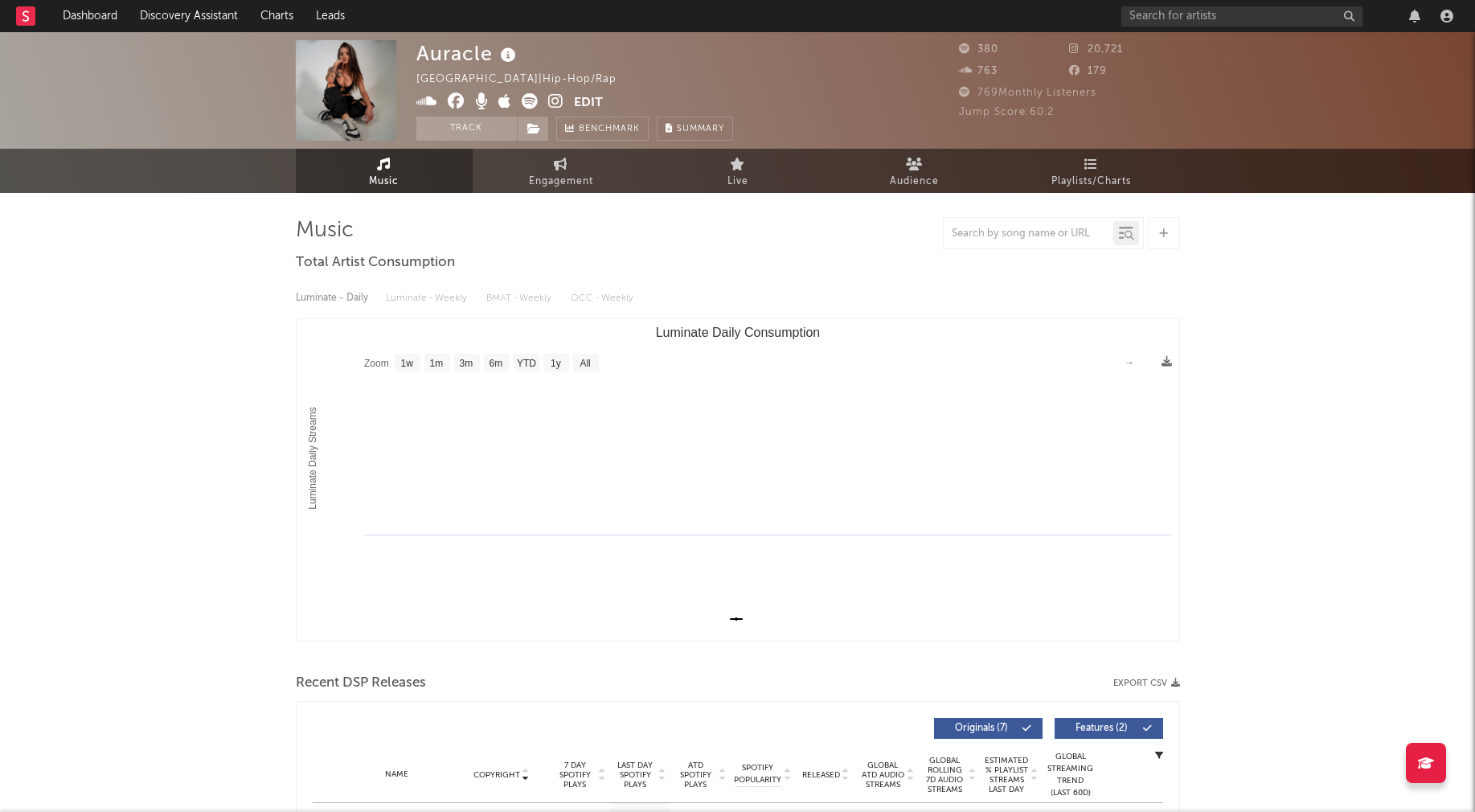
select select "1w"
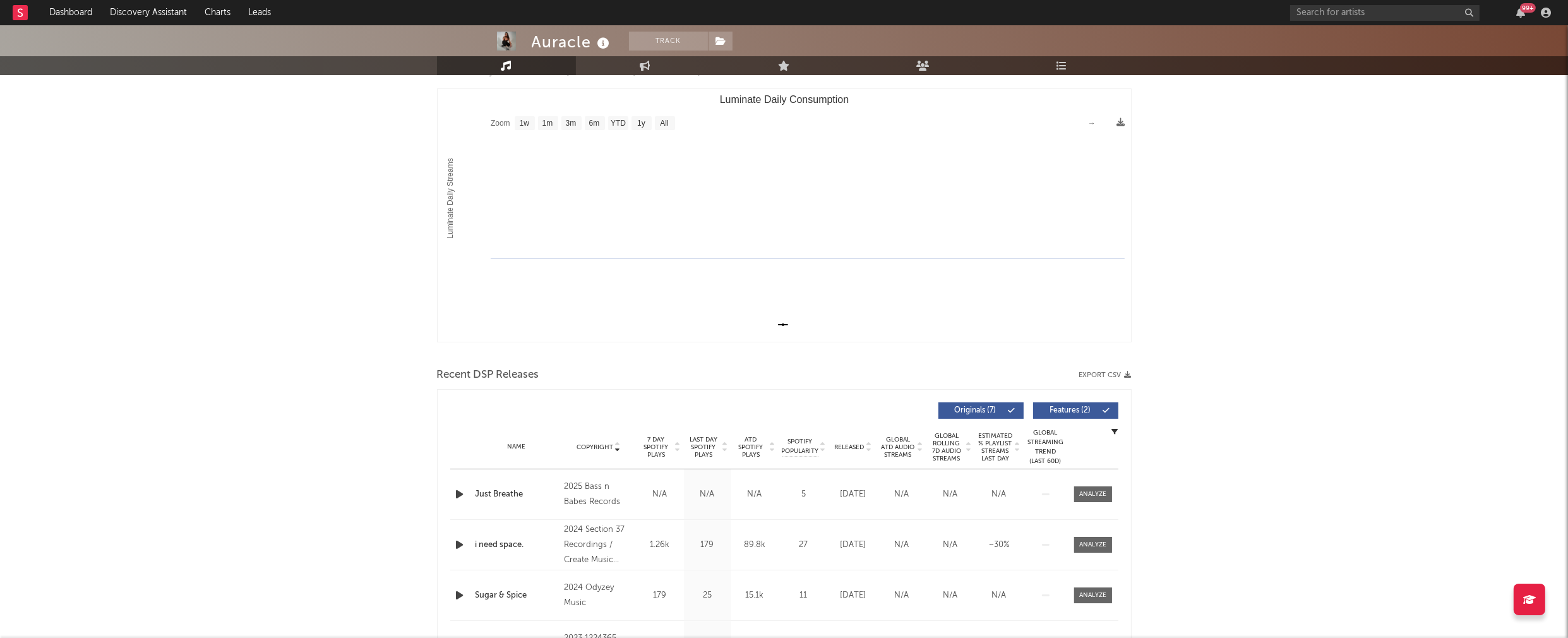
scroll to position [186, 0]
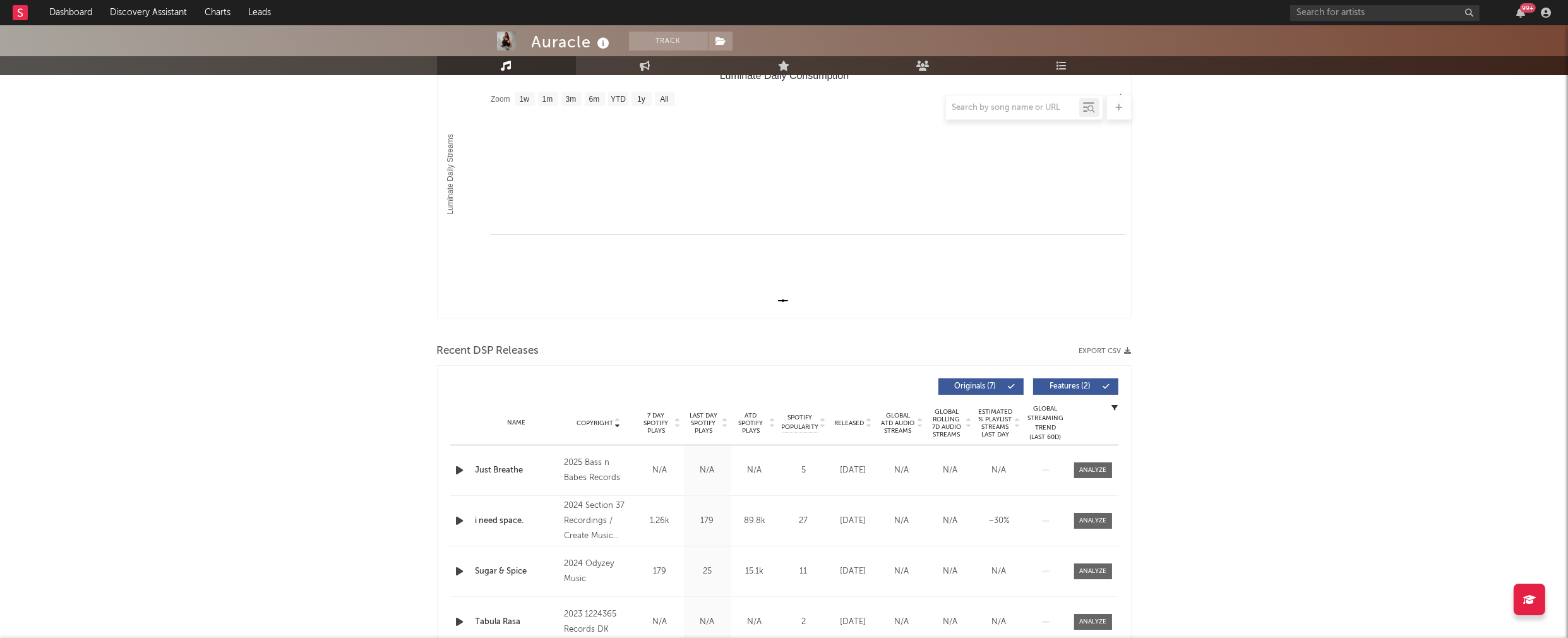
click at [457, 469] on icon "button" at bounding box center [460, 470] width 13 height 16
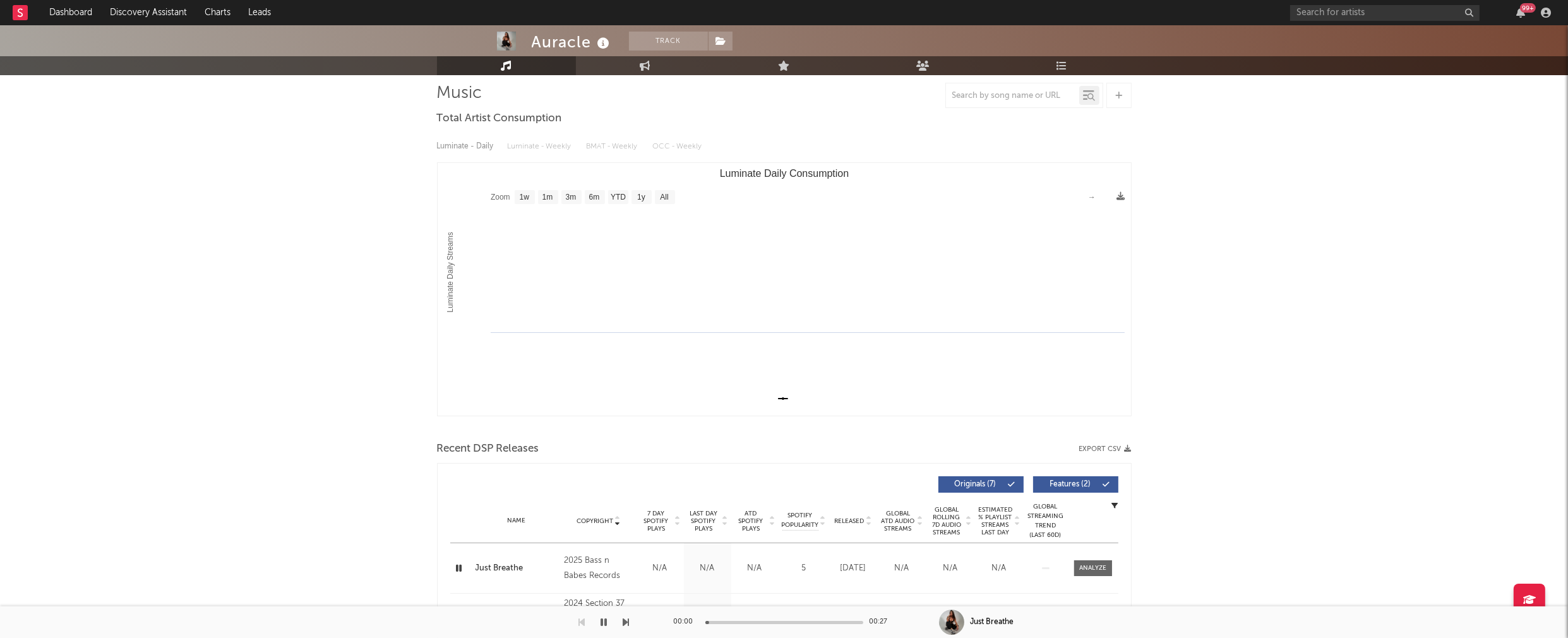
scroll to position [0, 0]
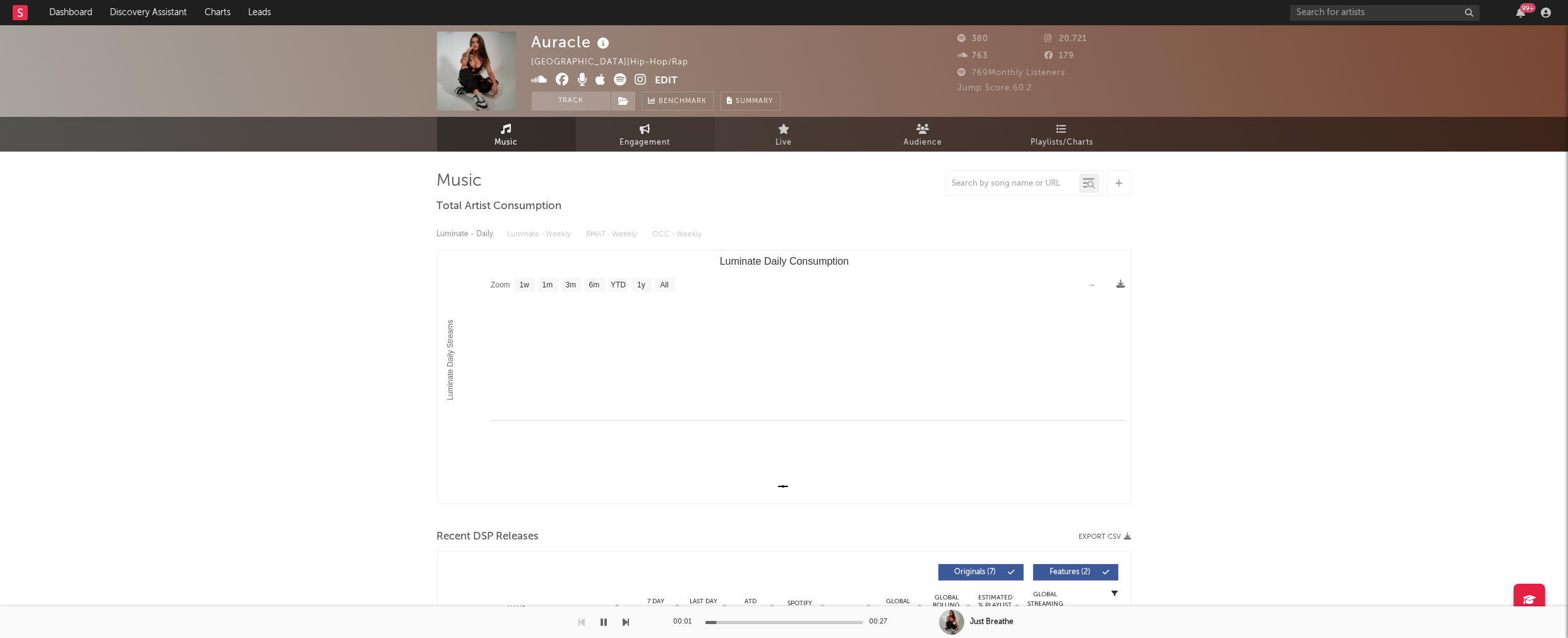
click at [634, 141] on span "Engagement" at bounding box center [645, 143] width 50 height 15
select select "1w"
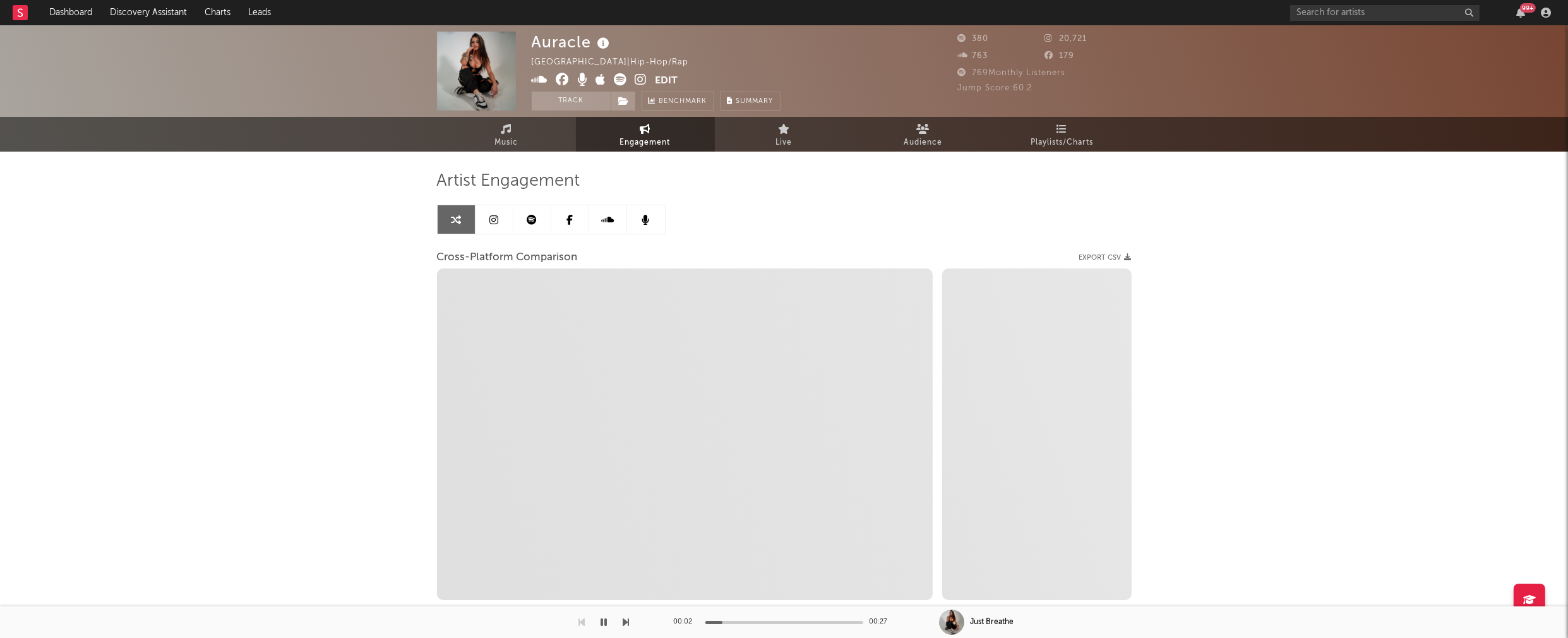
click at [641, 78] on icon at bounding box center [641, 79] width 12 height 12
select select "1m"
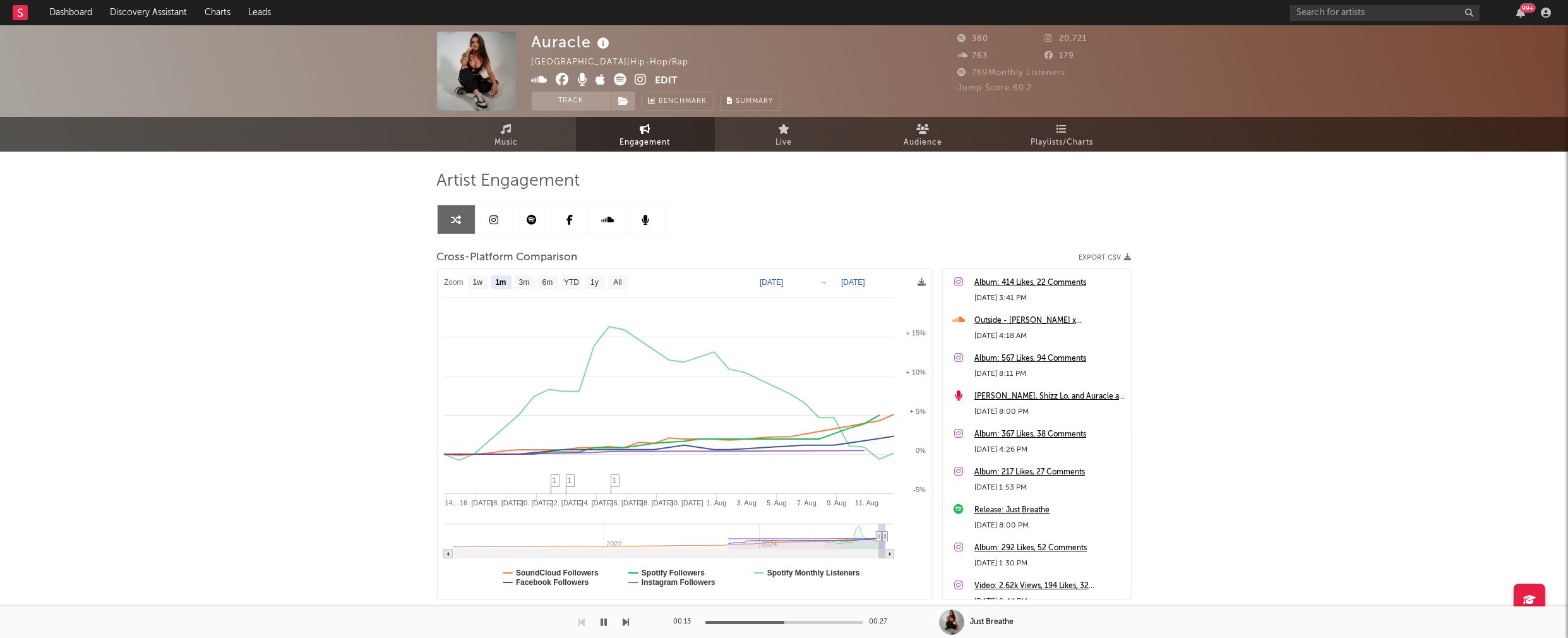
click at [604, 621] on icon "button" at bounding box center [604, 622] width 6 height 10
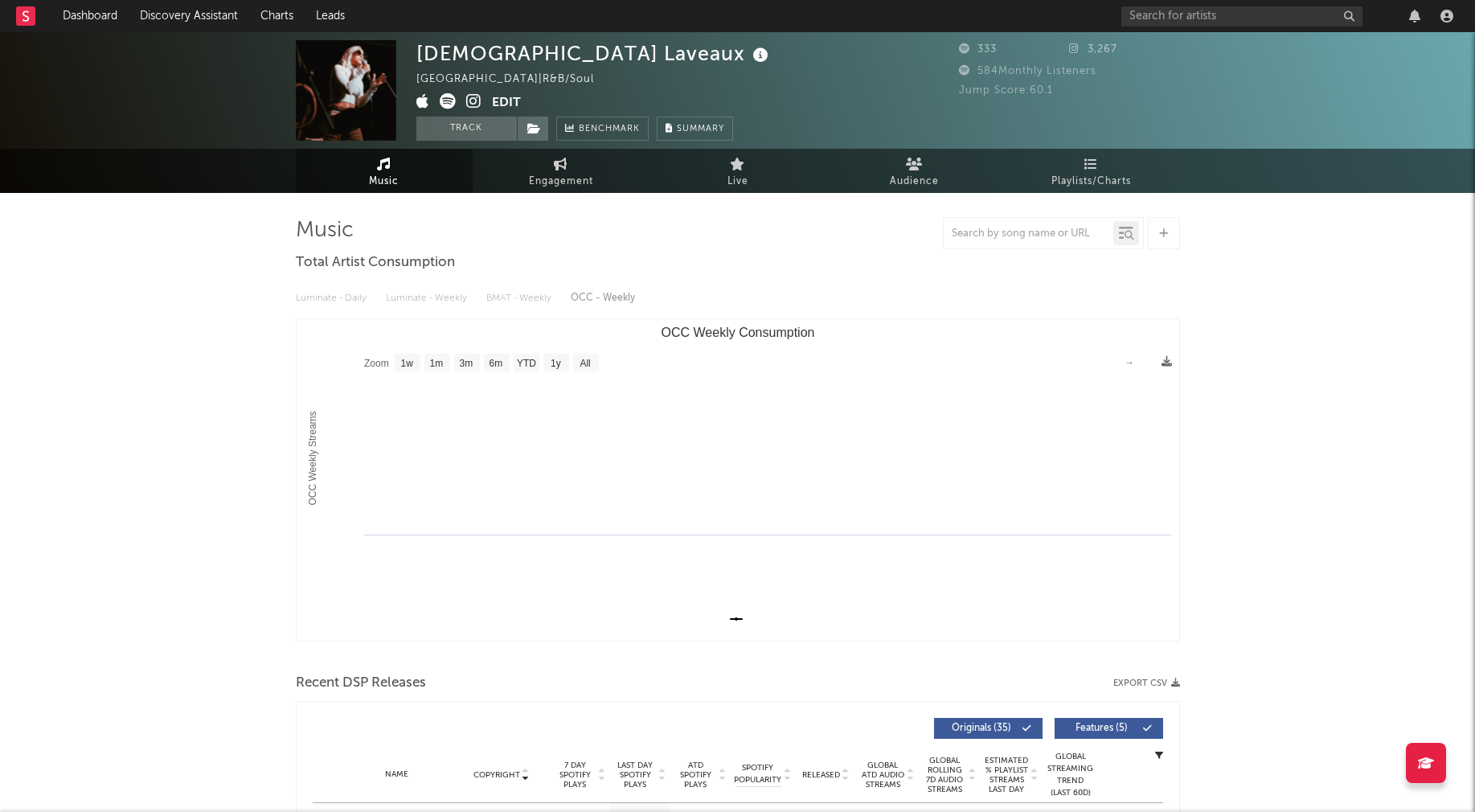
select select "1w"
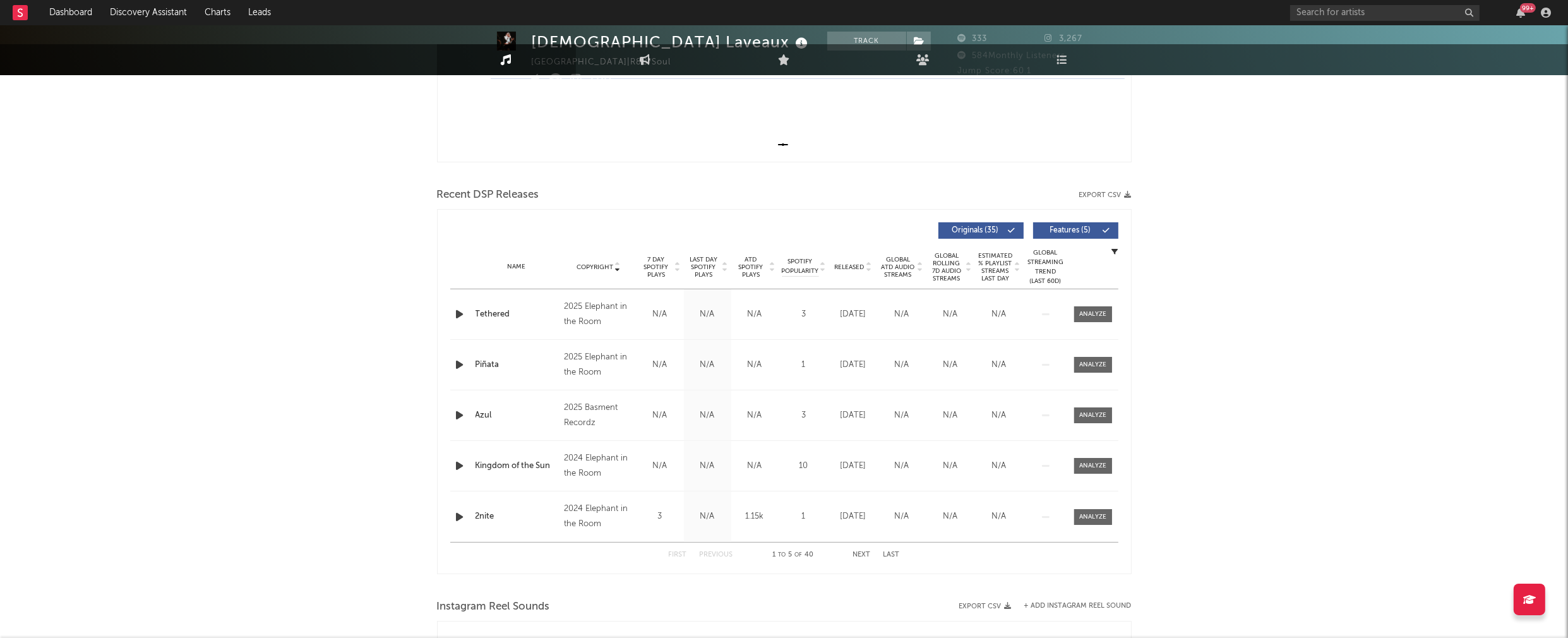
scroll to position [342, 0]
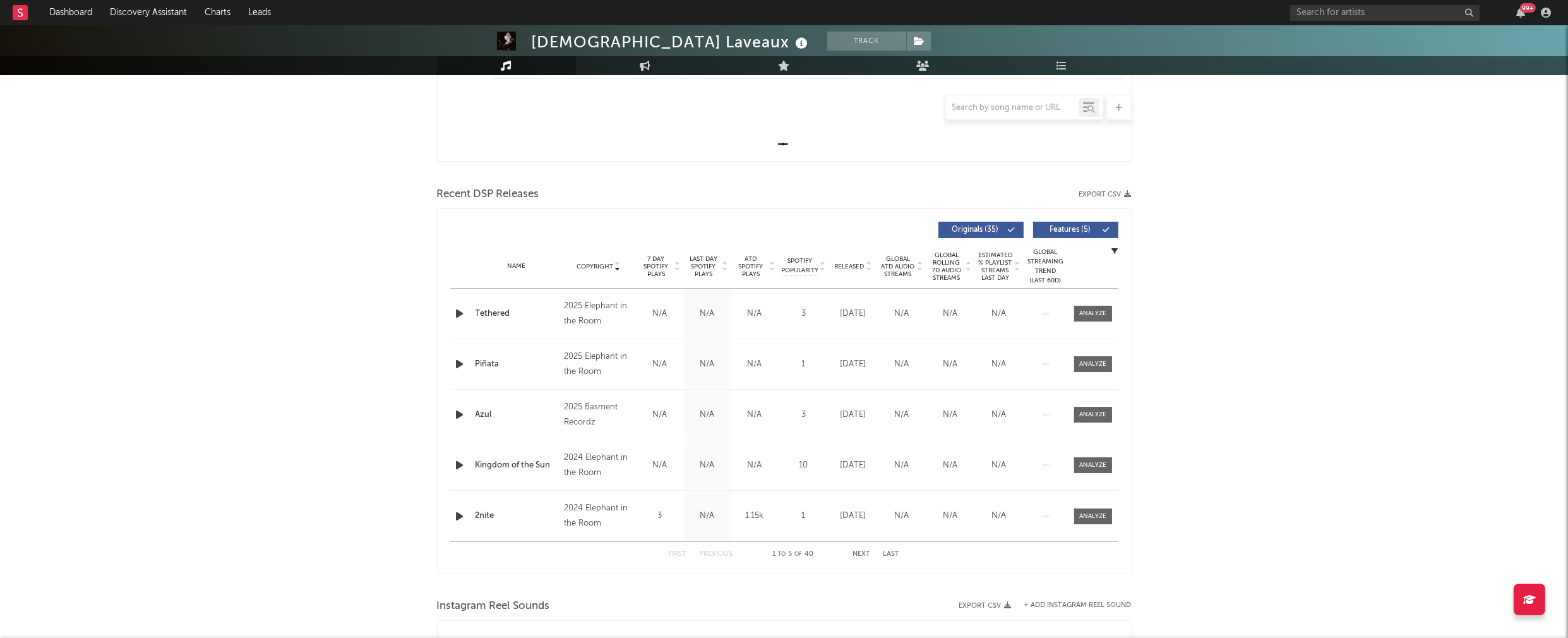
click at [457, 311] on icon "button" at bounding box center [460, 313] width 13 height 16
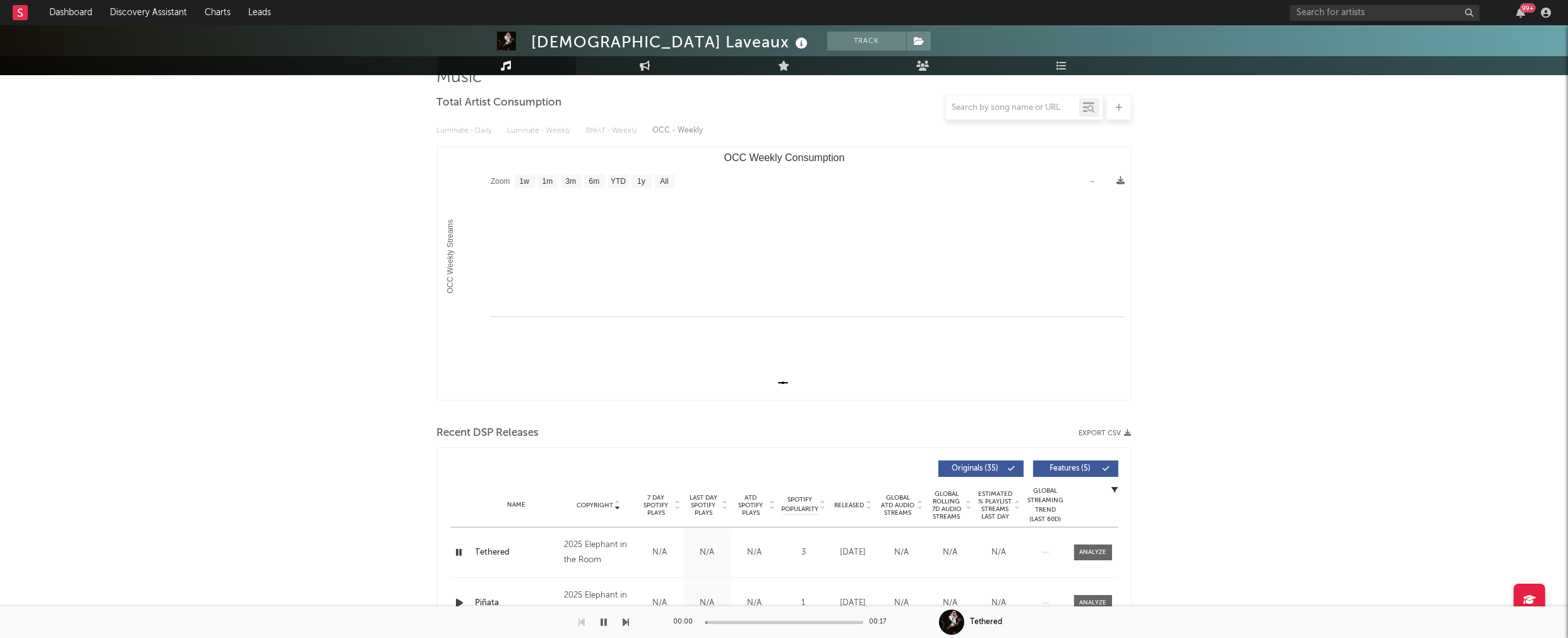
scroll to position [0, 0]
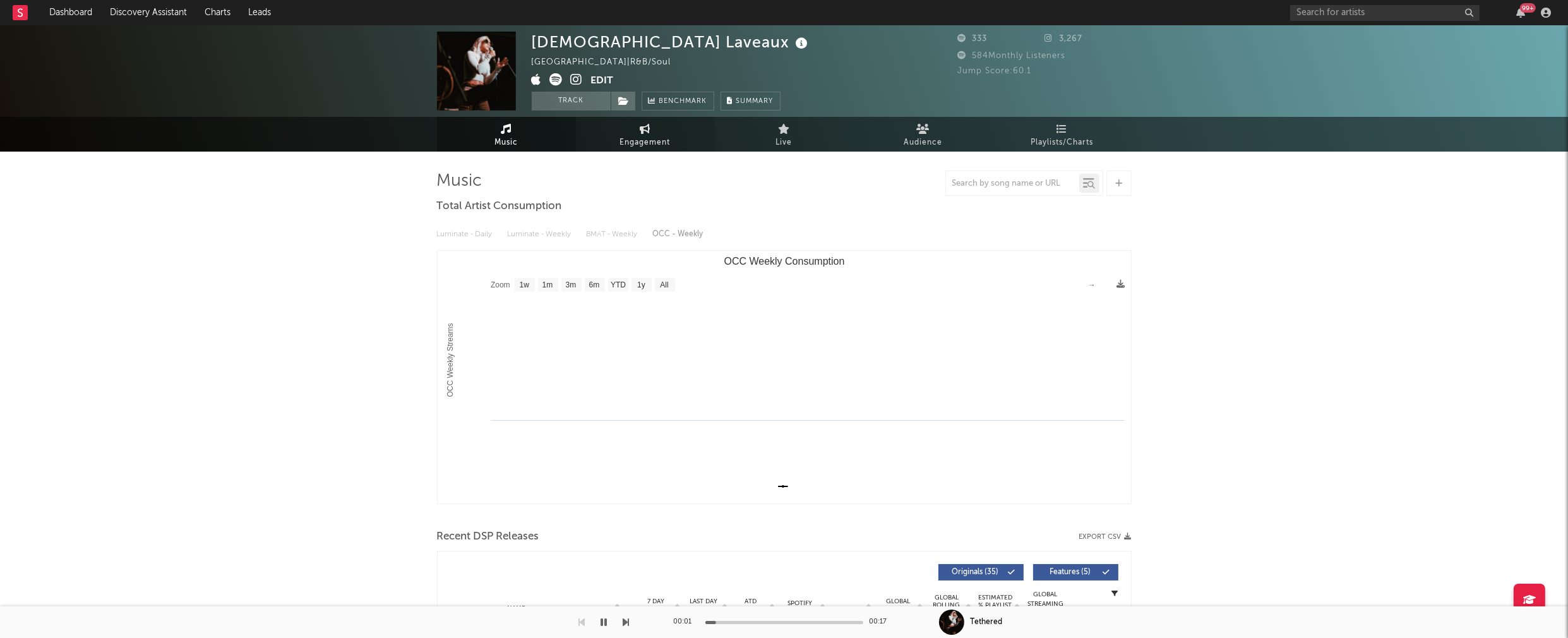
click at [641, 137] on span "Engagement" at bounding box center [645, 143] width 50 height 15
select select "1w"
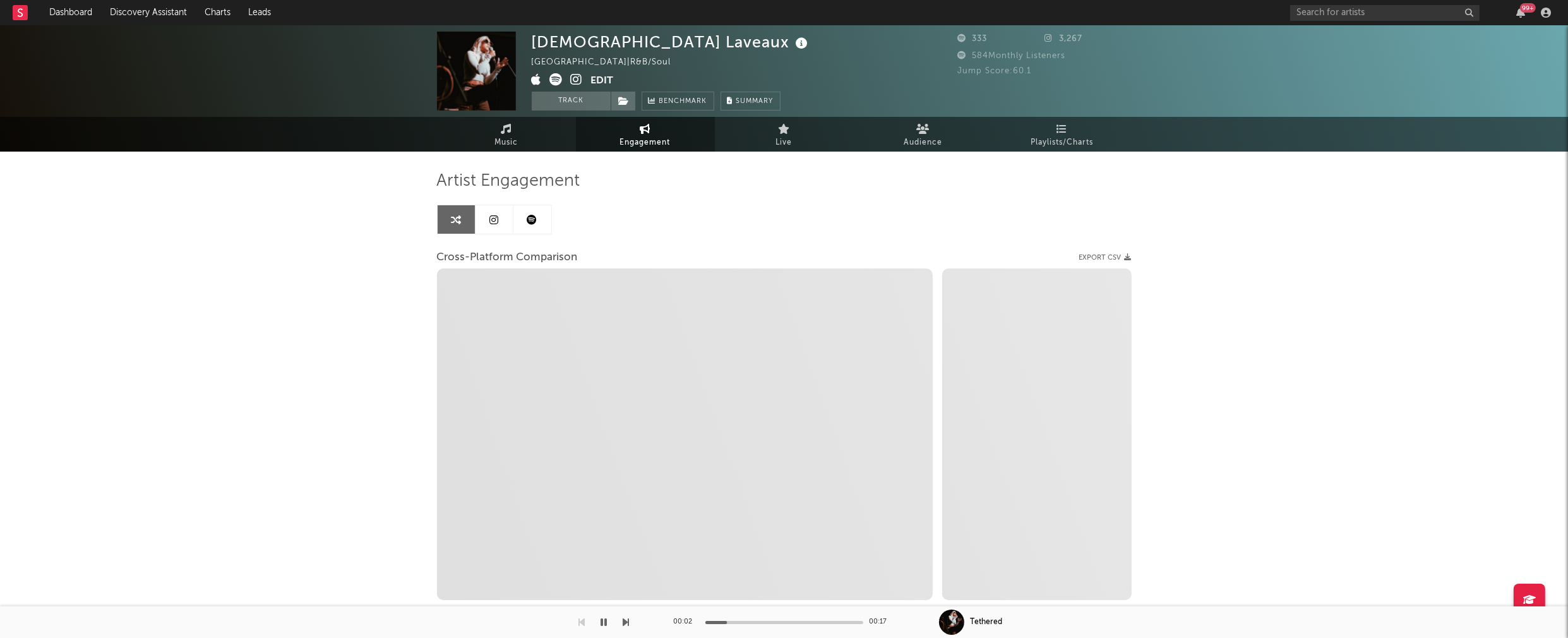
select select "1m"
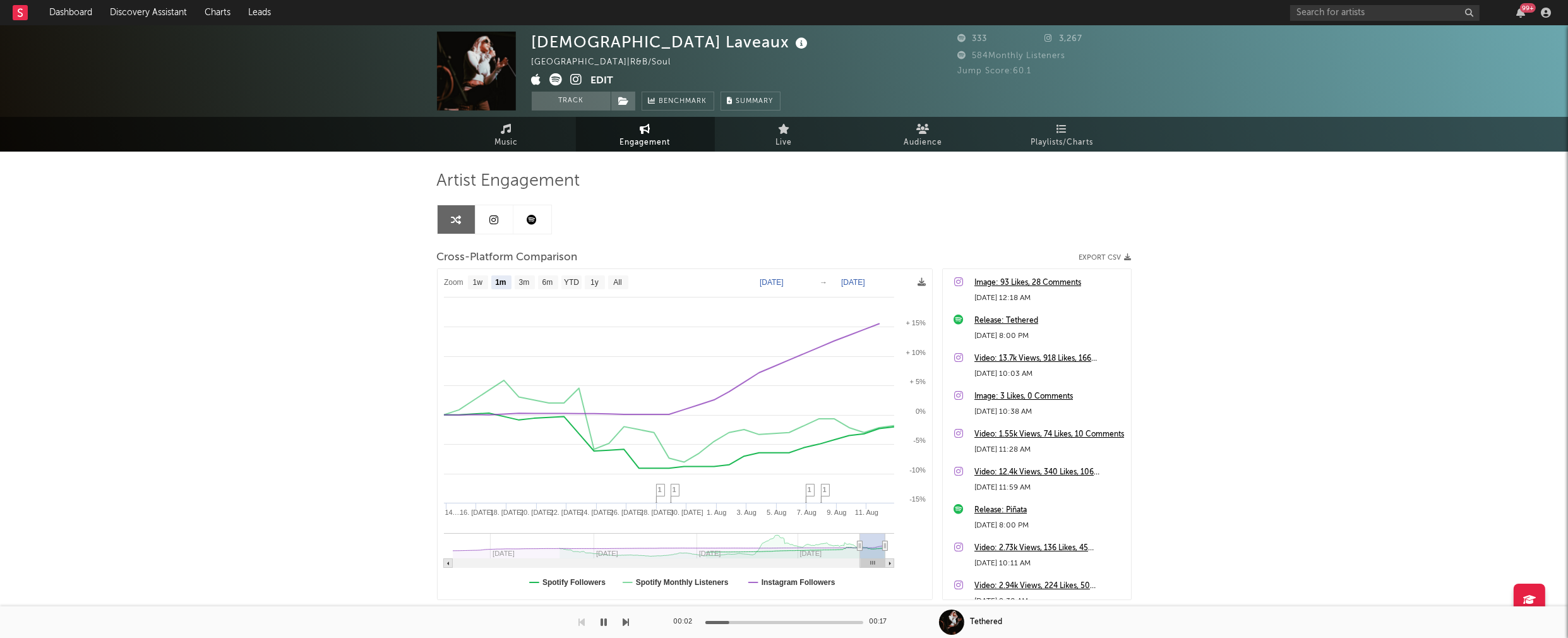
click at [579, 79] on icon at bounding box center [576, 79] width 12 height 12
drag, startPoint x: 532, startPoint y: 41, endPoint x: 634, endPoint y: 43, distance: 102.0
click at [634, 43] on div "[DEMOGRAPHIC_DATA] Laveaux" at bounding box center [672, 42] width 280 height 21
copy div "[DEMOGRAPHIC_DATA] Laveaux"
click at [507, 150] on span "Music" at bounding box center [506, 143] width 23 height 15
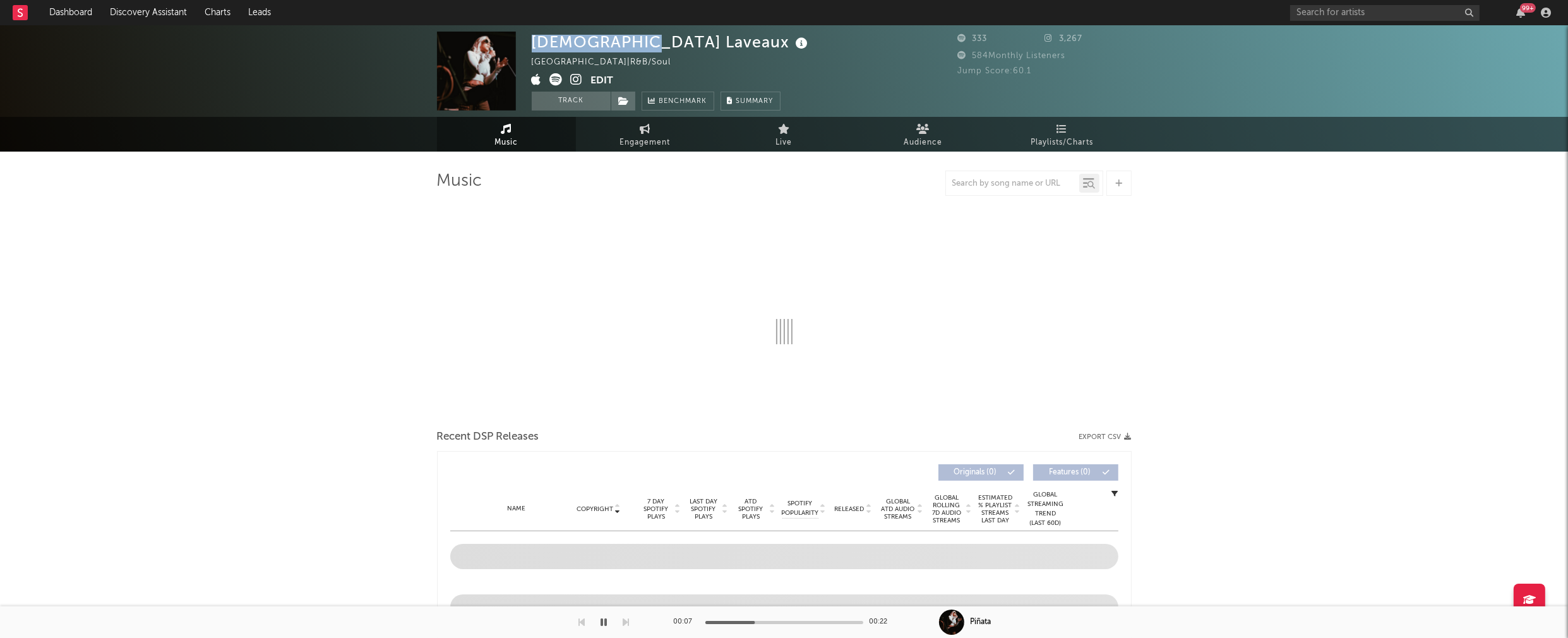
select select "1w"
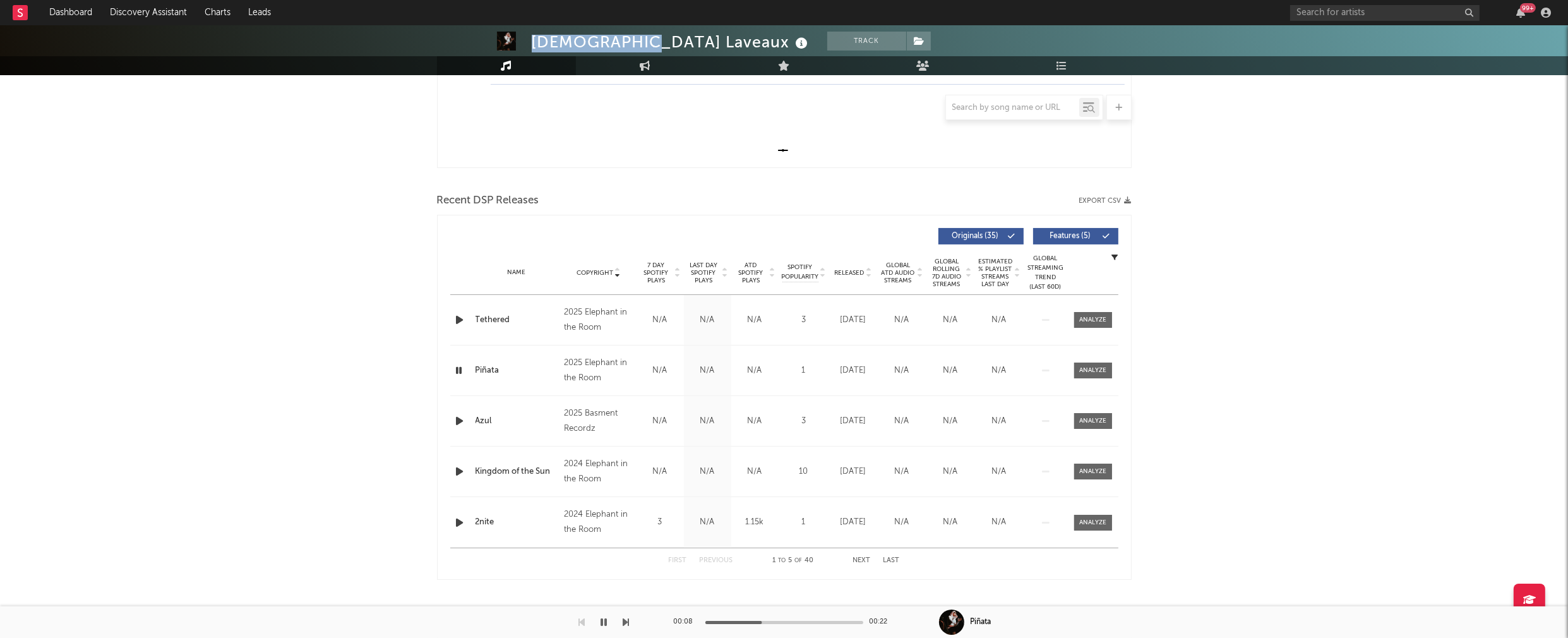
scroll to position [341, 0]
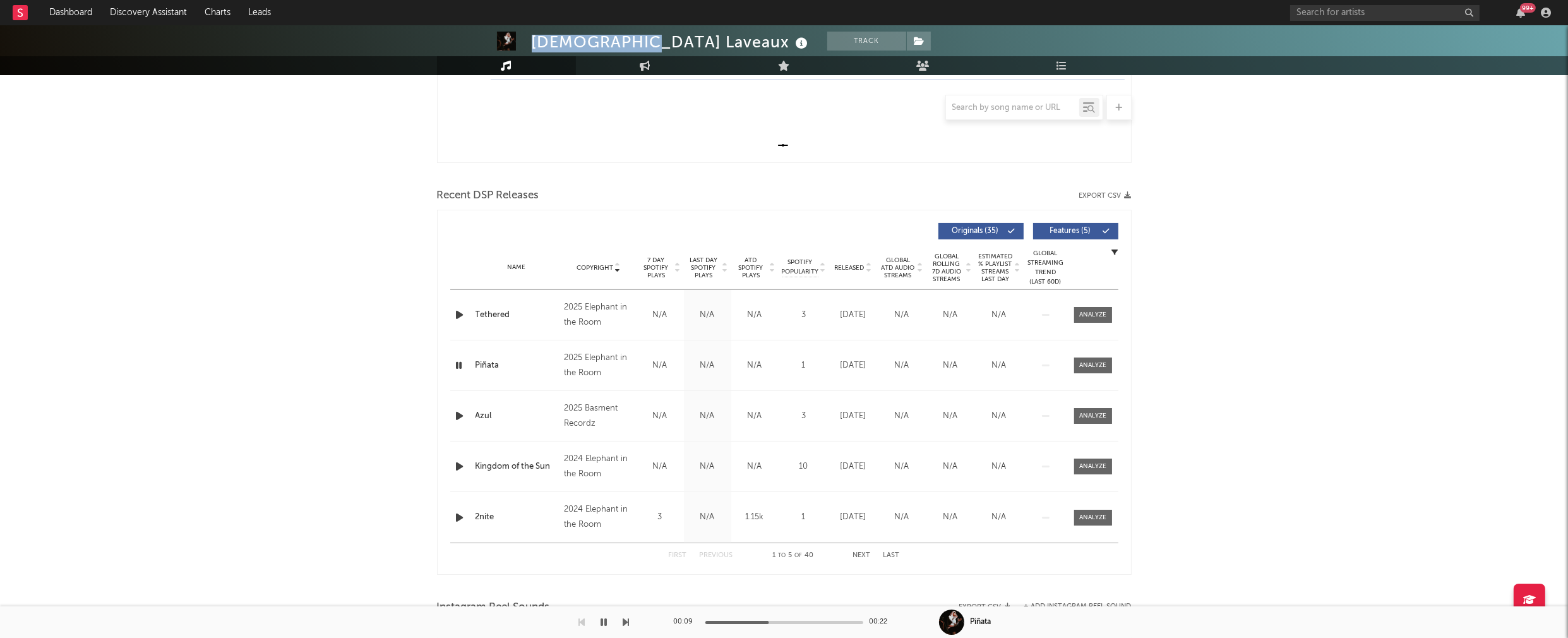
click at [461, 416] on icon "button" at bounding box center [460, 416] width 13 height 16
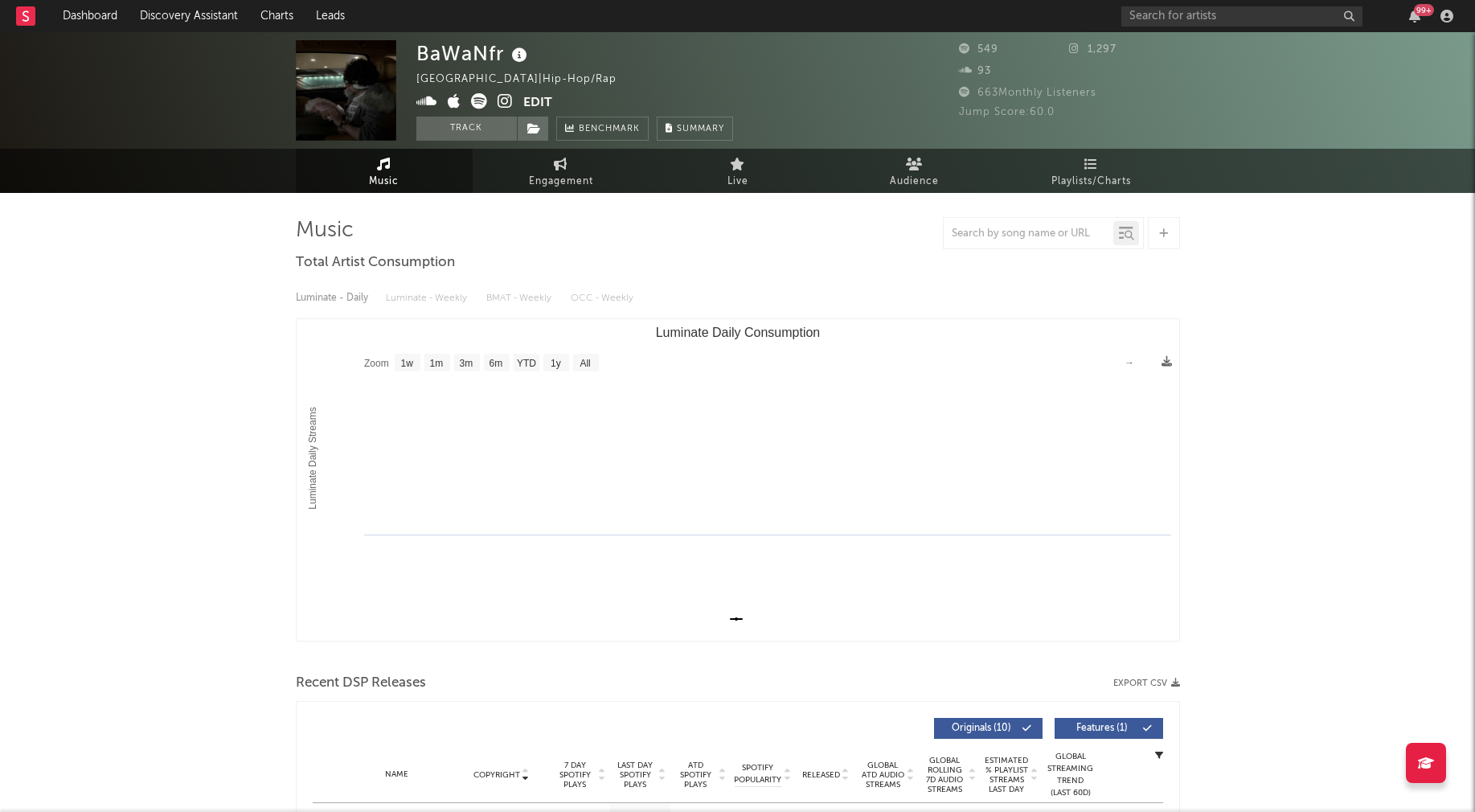
select select "1w"
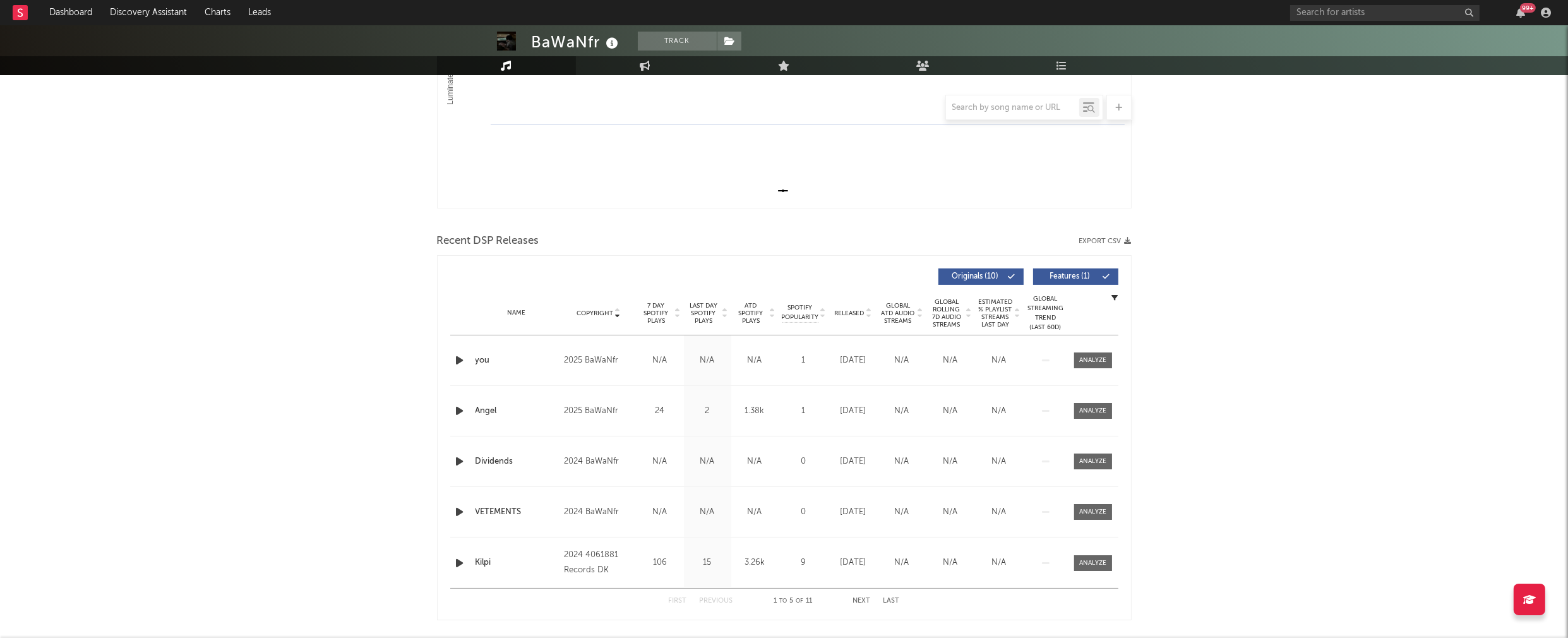
scroll to position [336, 0]
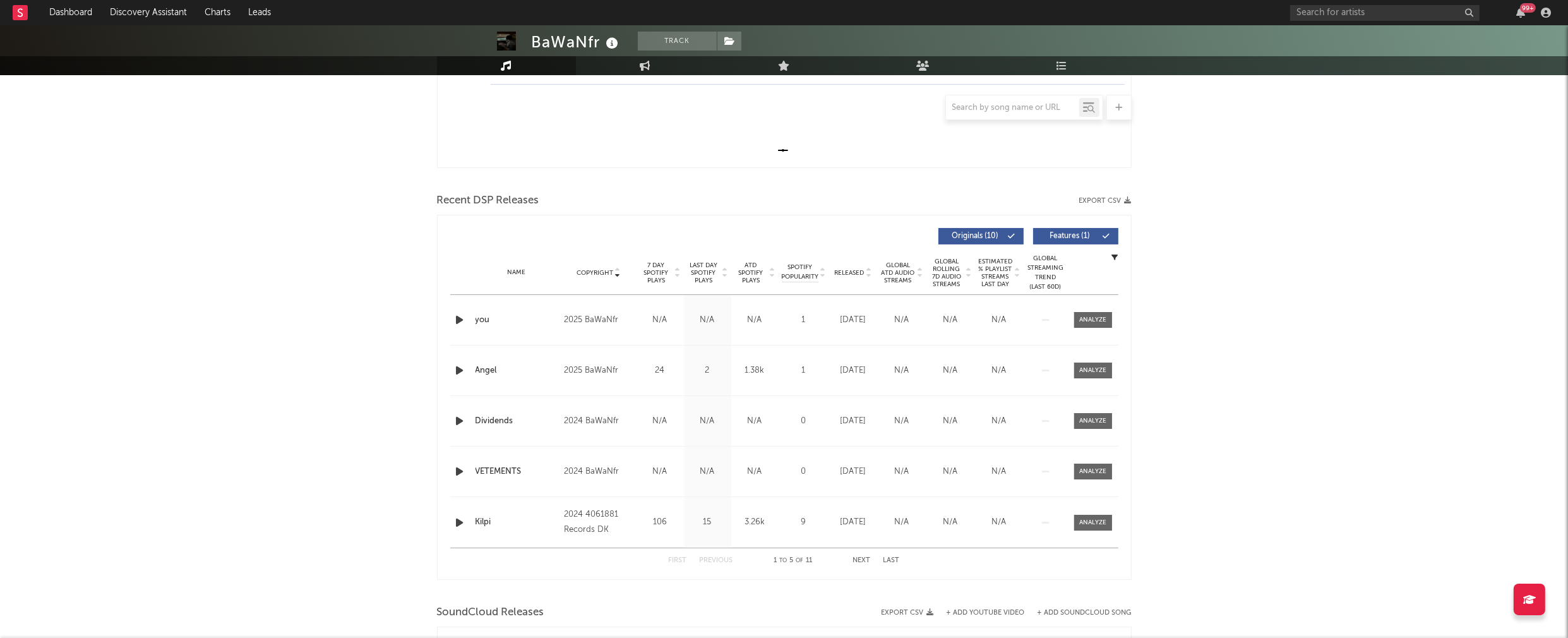
click at [461, 319] on icon "button" at bounding box center [460, 319] width 13 height 16
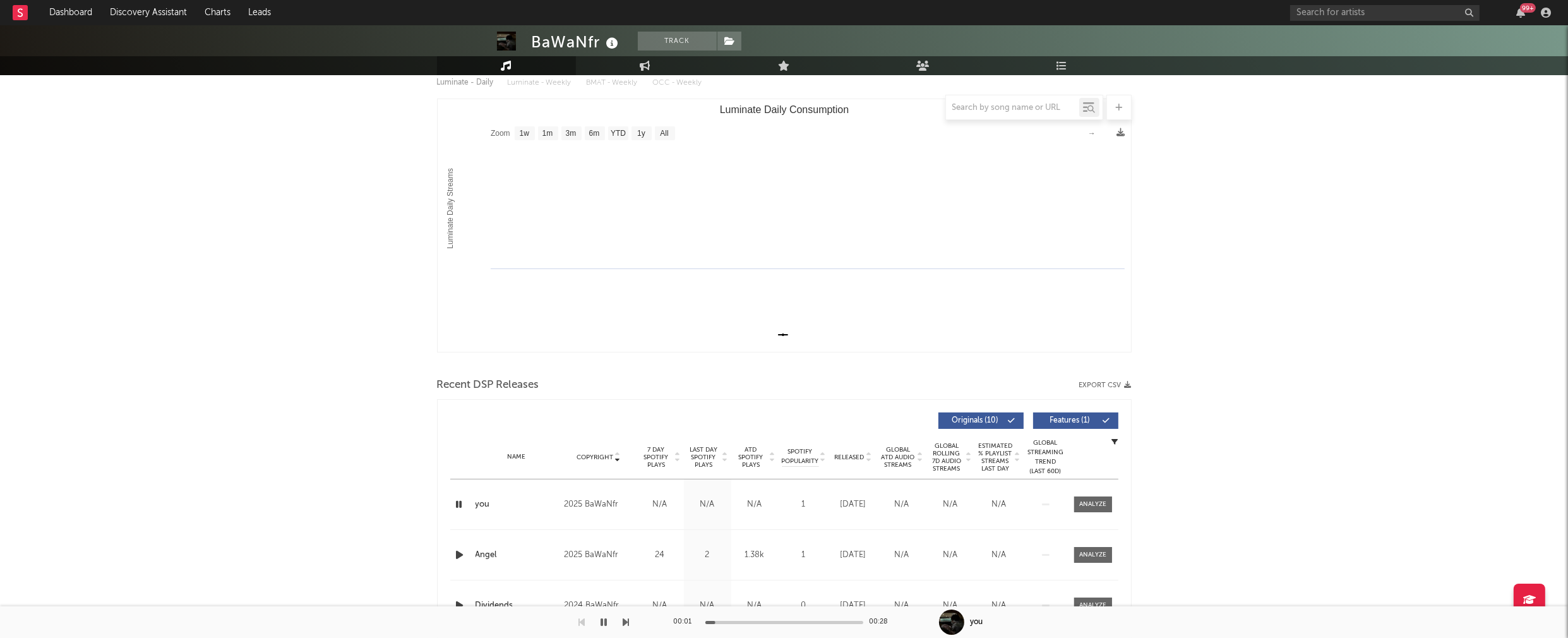
scroll to position [0, 0]
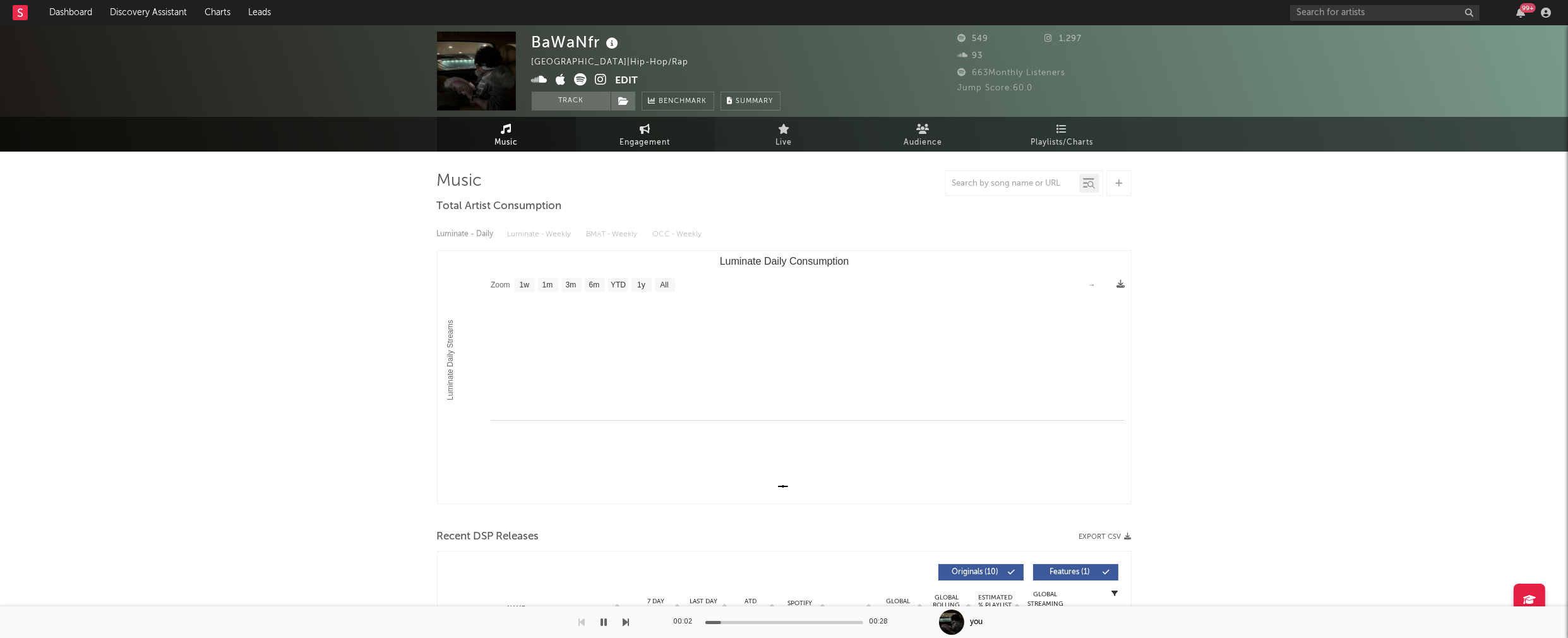
click at [641, 141] on span "Engagement" at bounding box center [645, 143] width 50 height 15
select select "1w"
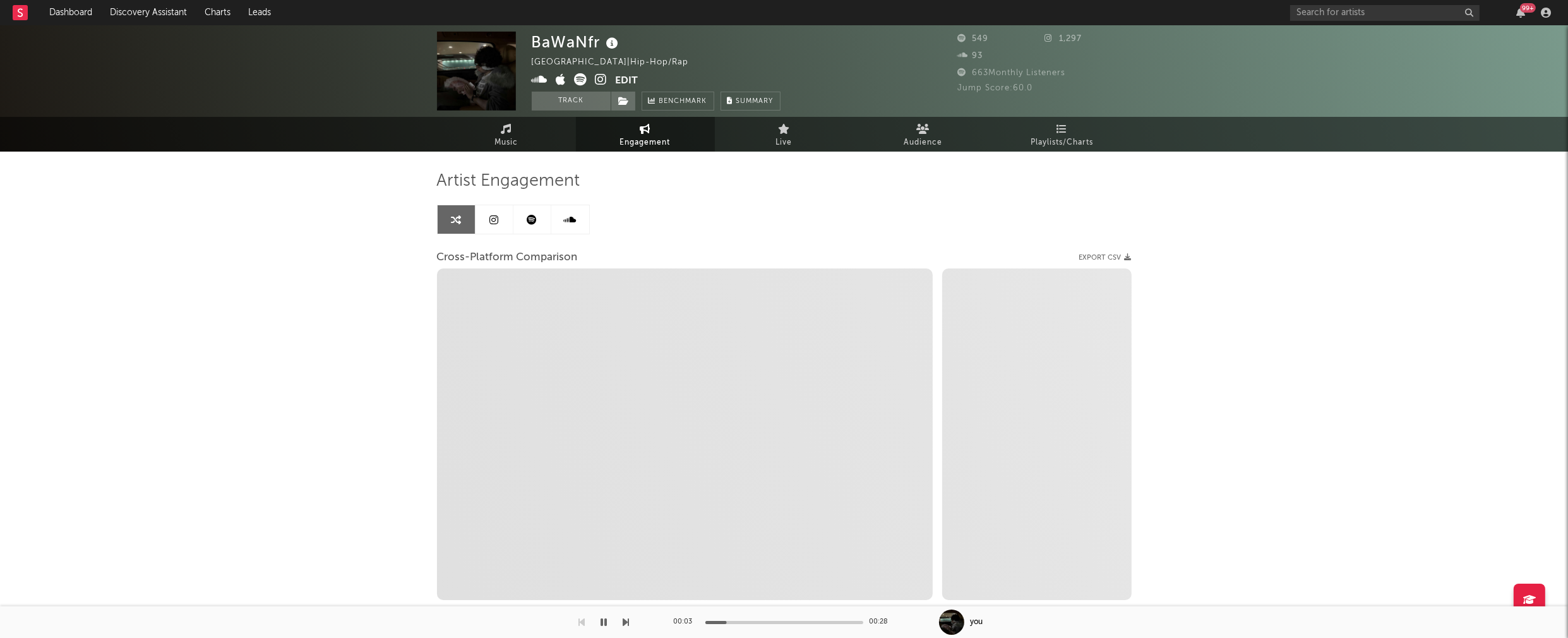
select select "1m"
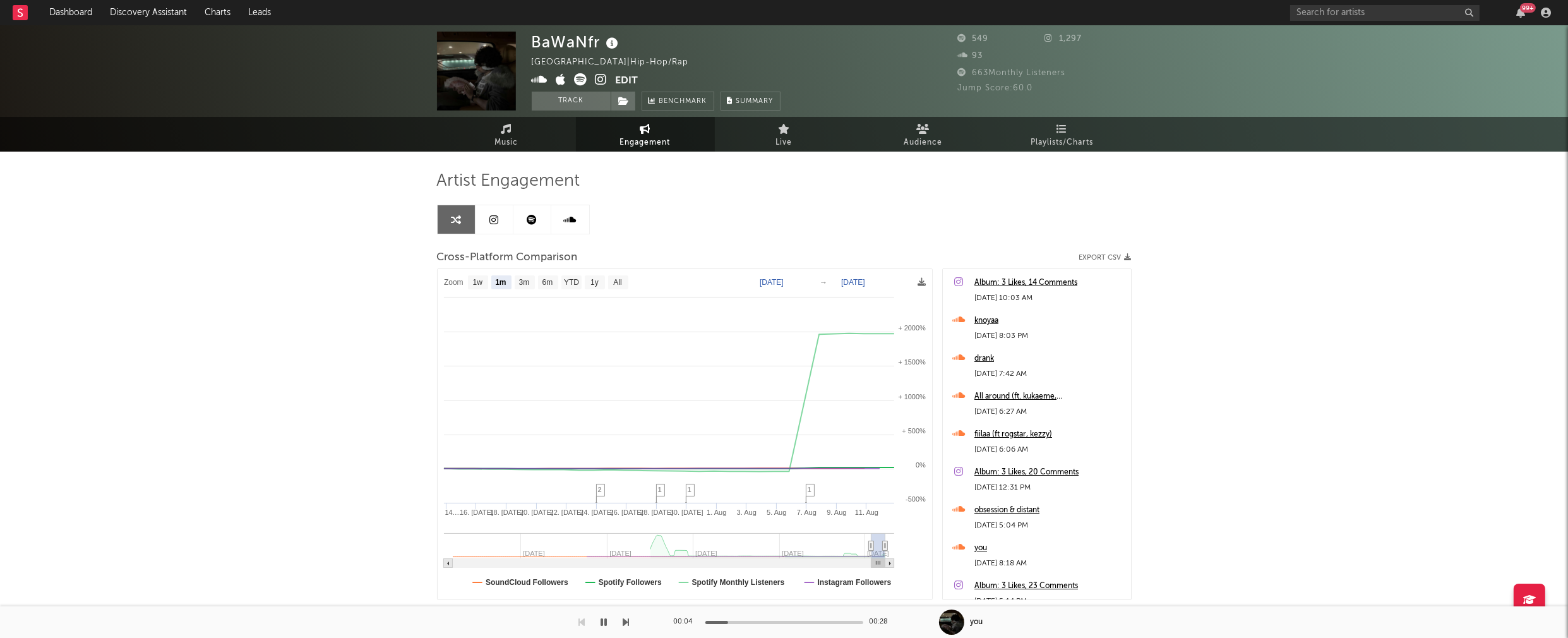
click at [598, 79] on icon at bounding box center [601, 79] width 12 height 12
drag, startPoint x: 536, startPoint y: 38, endPoint x: 600, endPoint y: 41, distance: 64.1
click at [600, 41] on div "BaWaNfr" at bounding box center [576, 42] width 90 height 21
copy div "BaWaNfr"
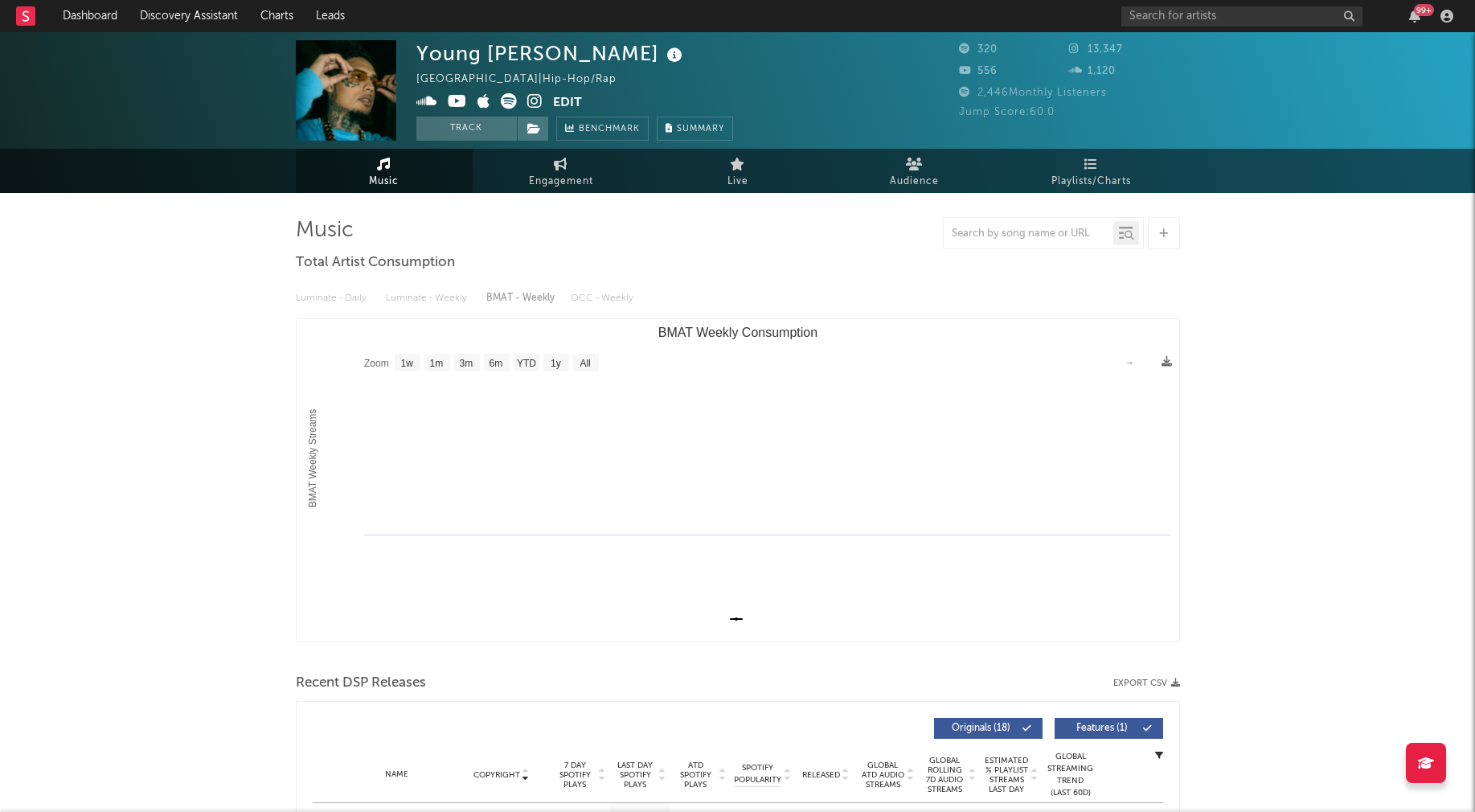
select select "1w"
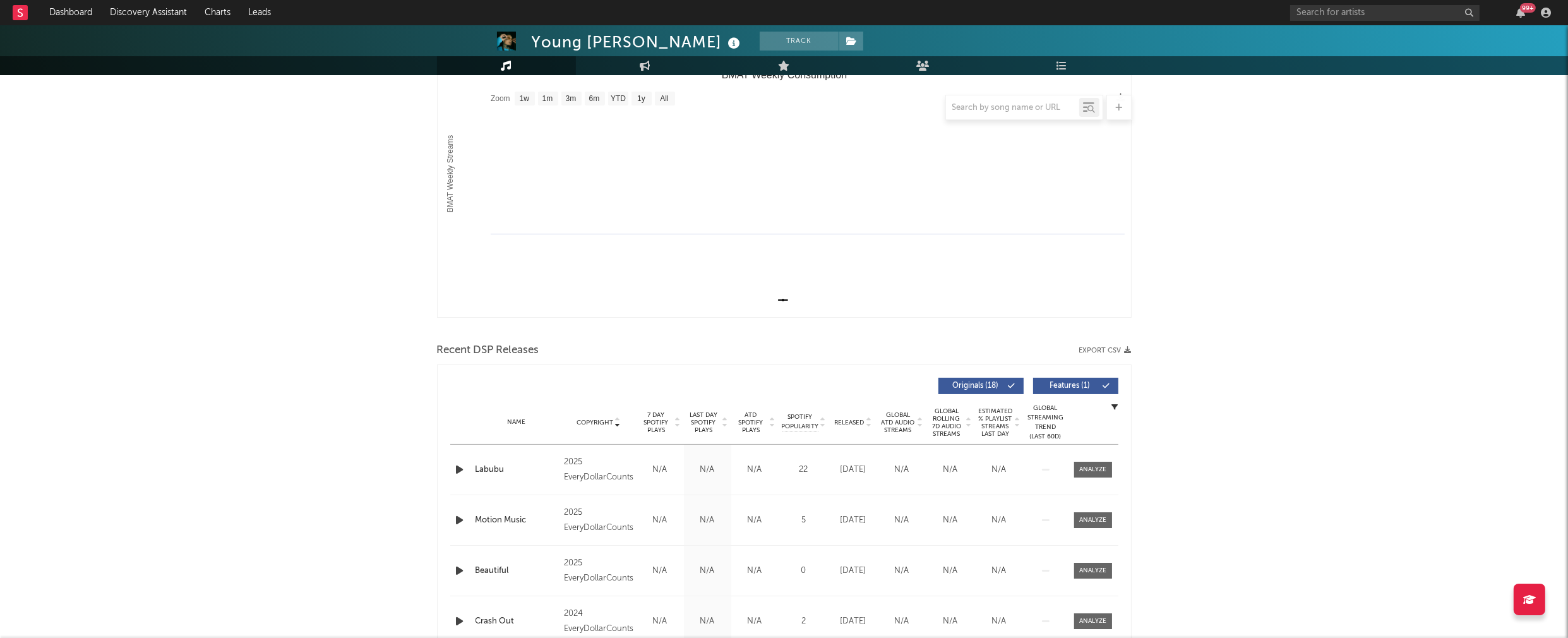
scroll to position [188, 0]
click at [459, 467] on icon "button" at bounding box center [460, 468] width 13 height 16
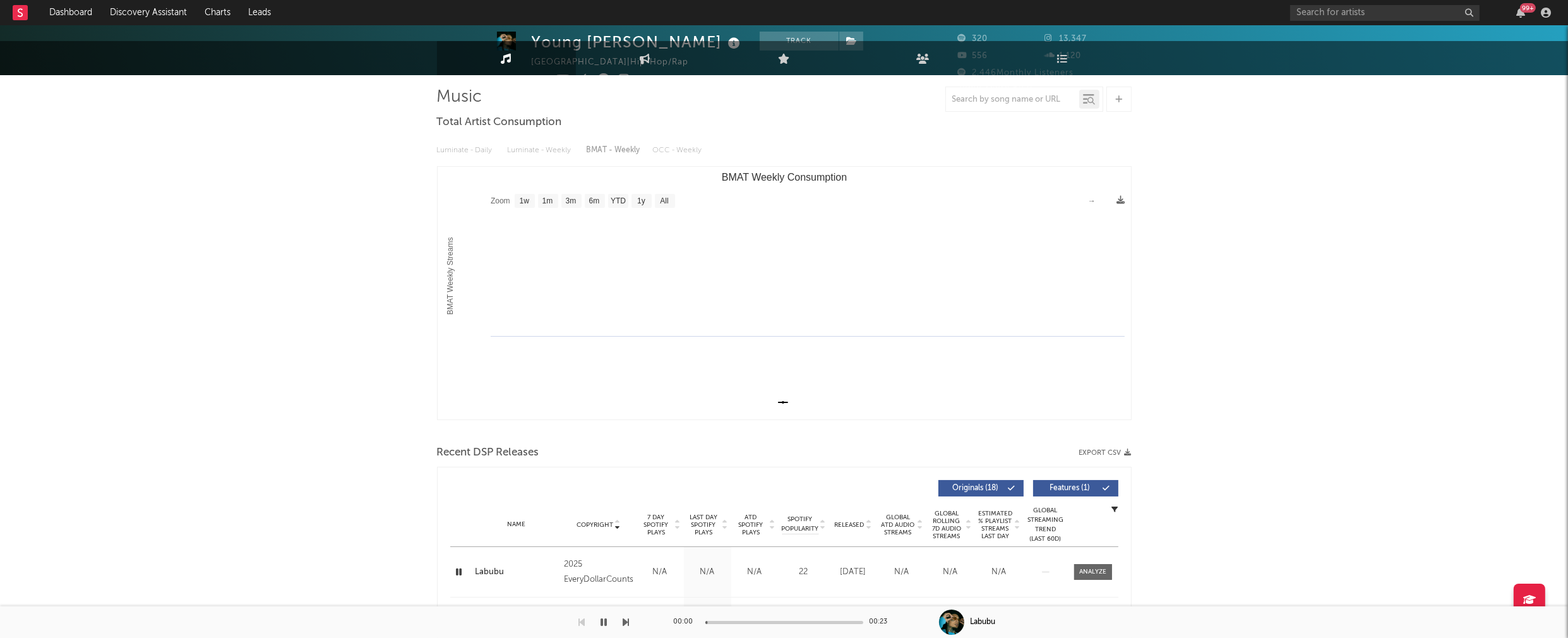
scroll to position [0, 0]
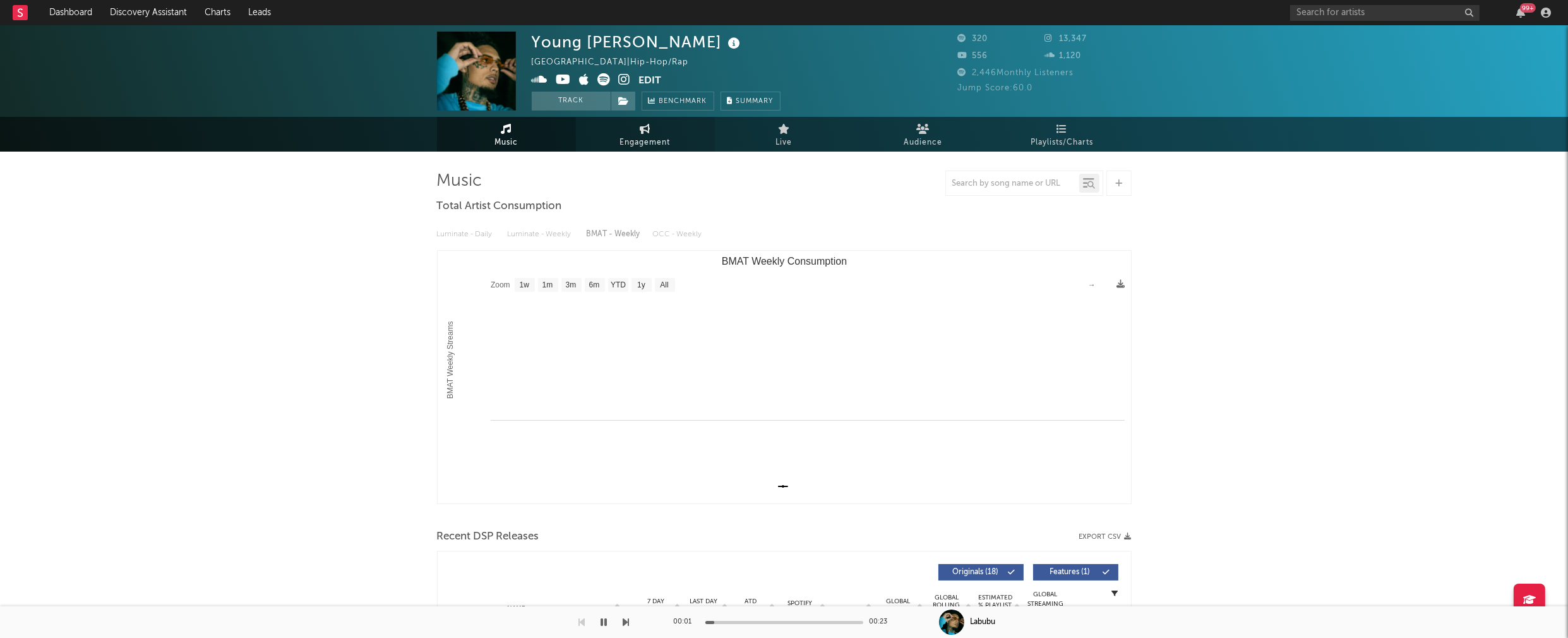
click at [631, 148] on span "Engagement" at bounding box center [645, 143] width 50 height 15
select select "1w"
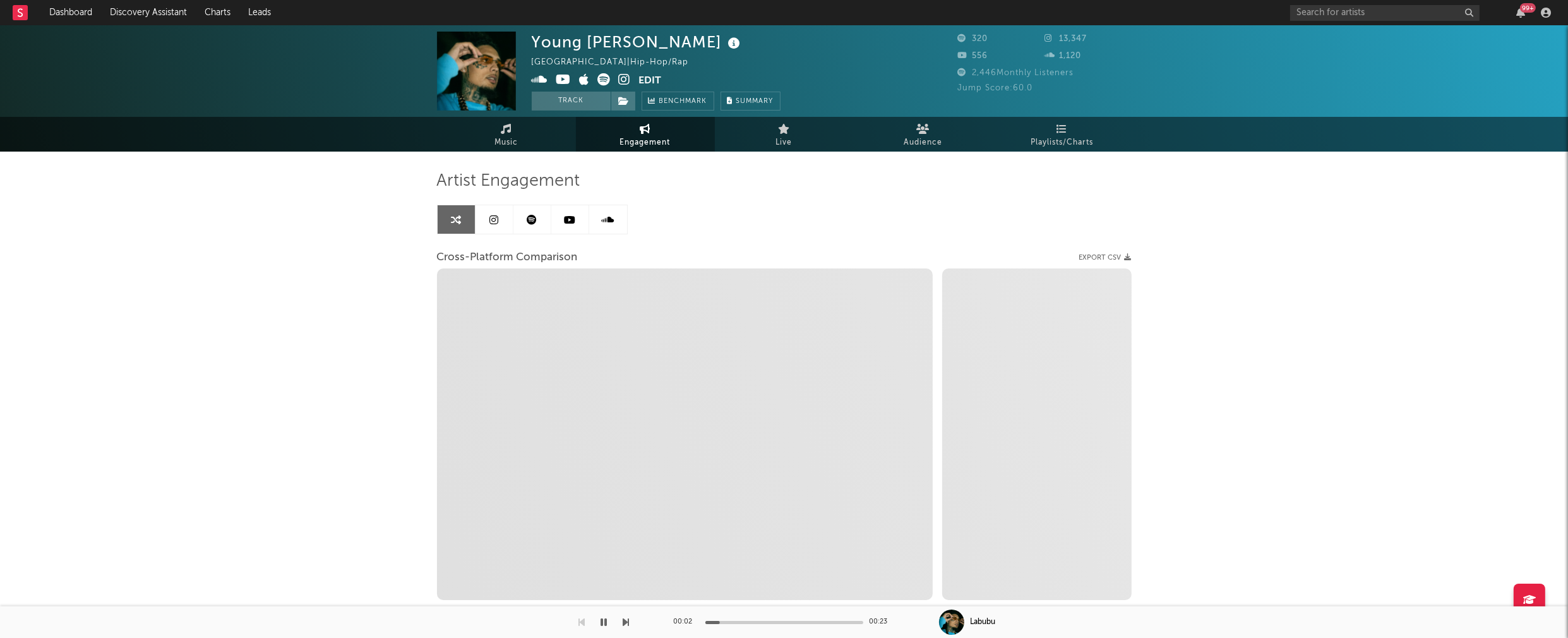
click at [621, 79] on icon at bounding box center [624, 79] width 12 height 12
select select "1m"
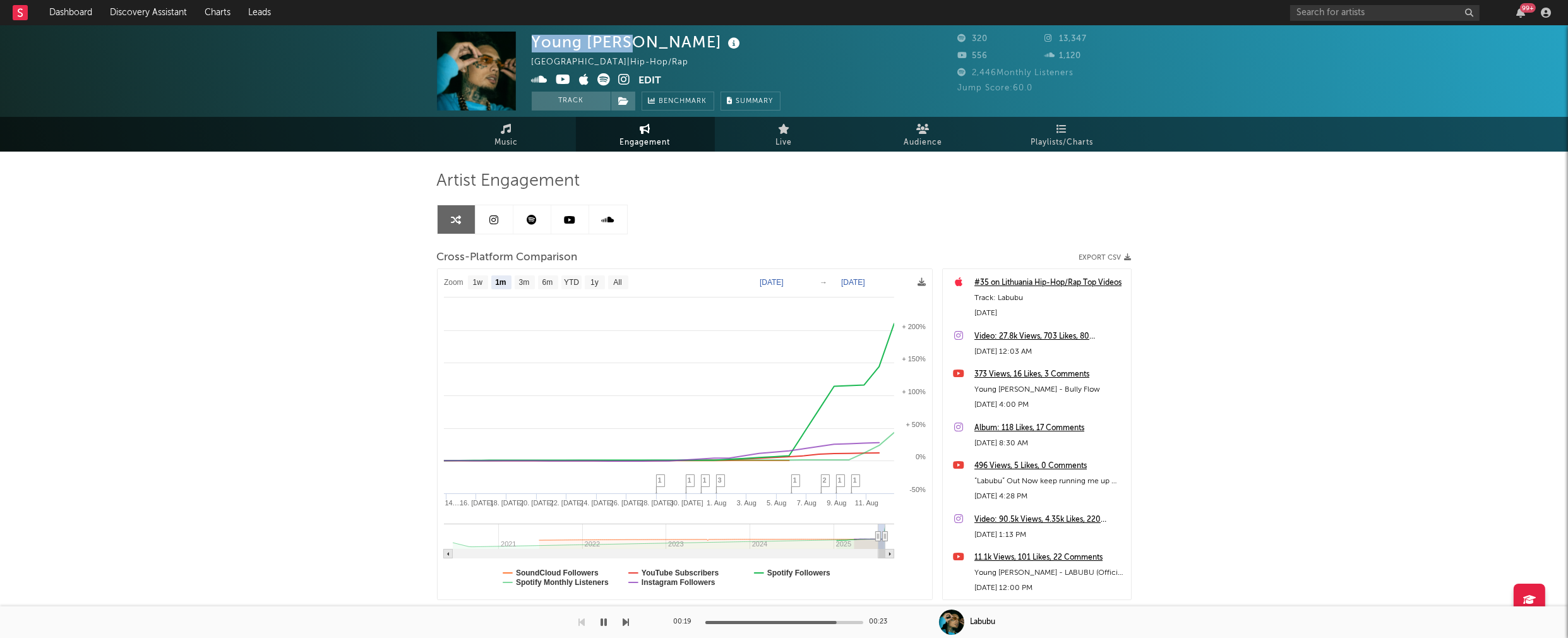
drag, startPoint x: 534, startPoint y: 42, endPoint x: 626, endPoint y: 40, distance: 92.0
click at [626, 40] on div "Young Mello" at bounding box center [638, 42] width 212 height 21
copy div "Young Mello"
click at [603, 624] on icon "button" at bounding box center [604, 622] width 6 height 10
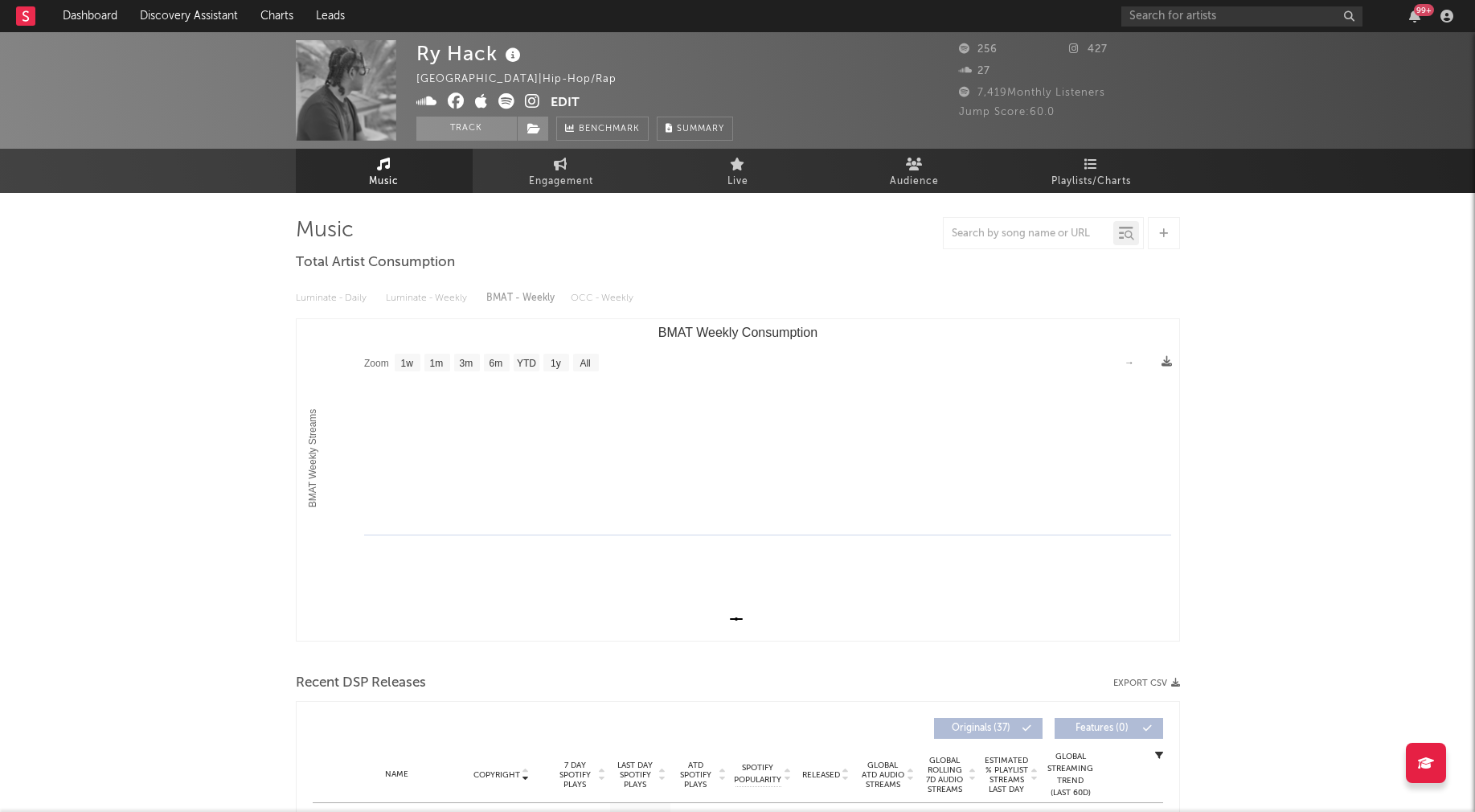
select select "1w"
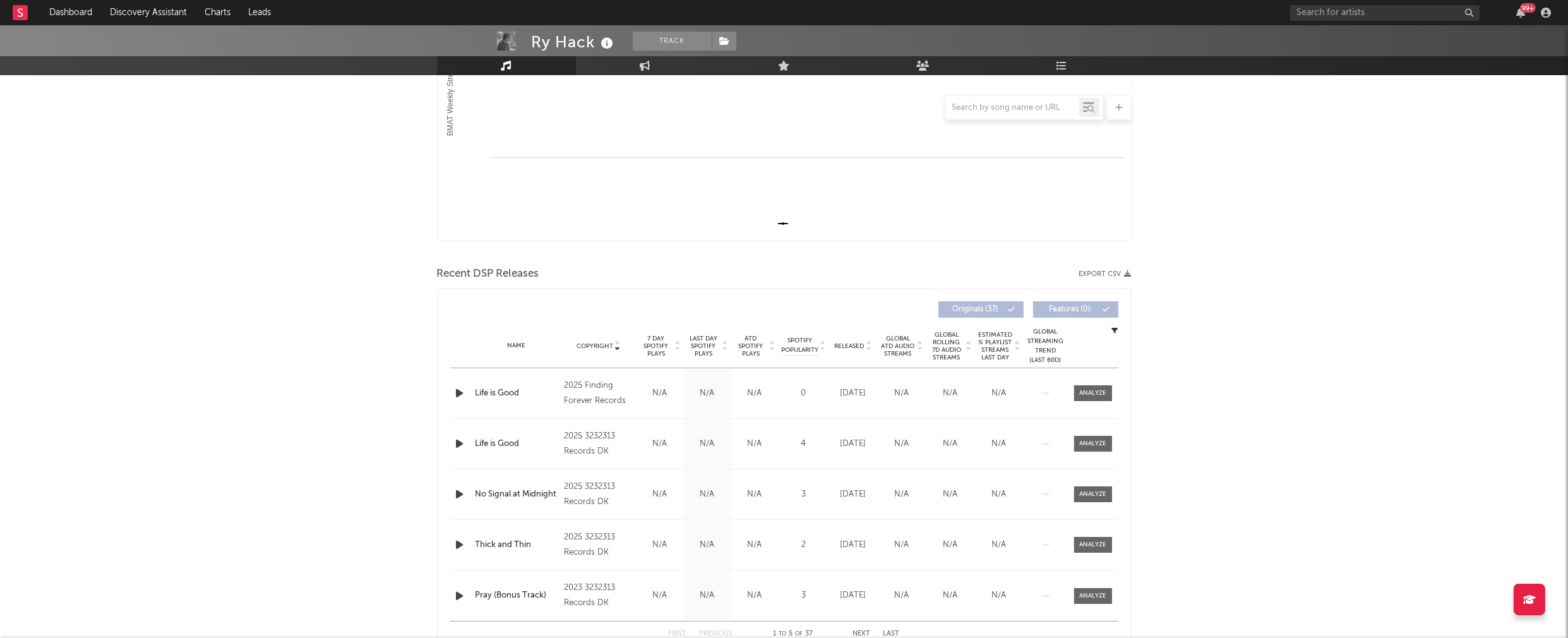
scroll to position [296, 0]
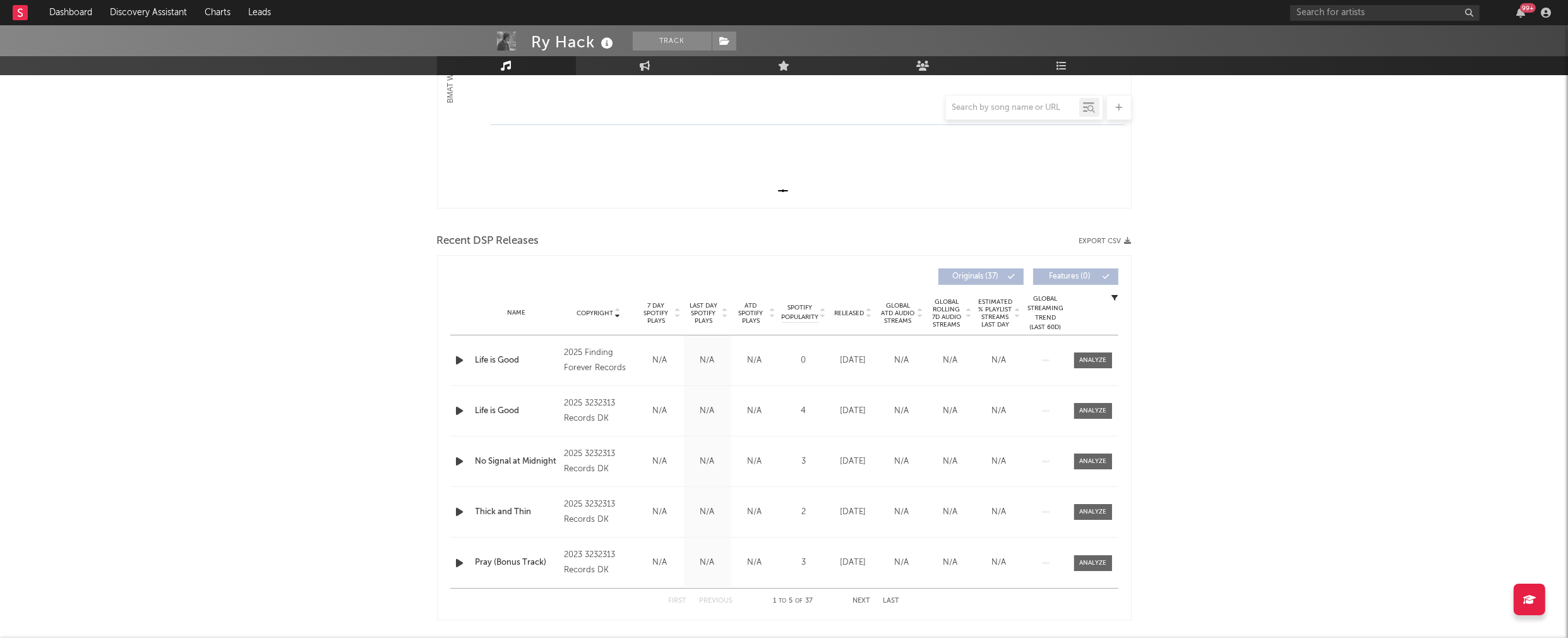
click at [459, 359] on icon "button" at bounding box center [460, 360] width 13 height 16
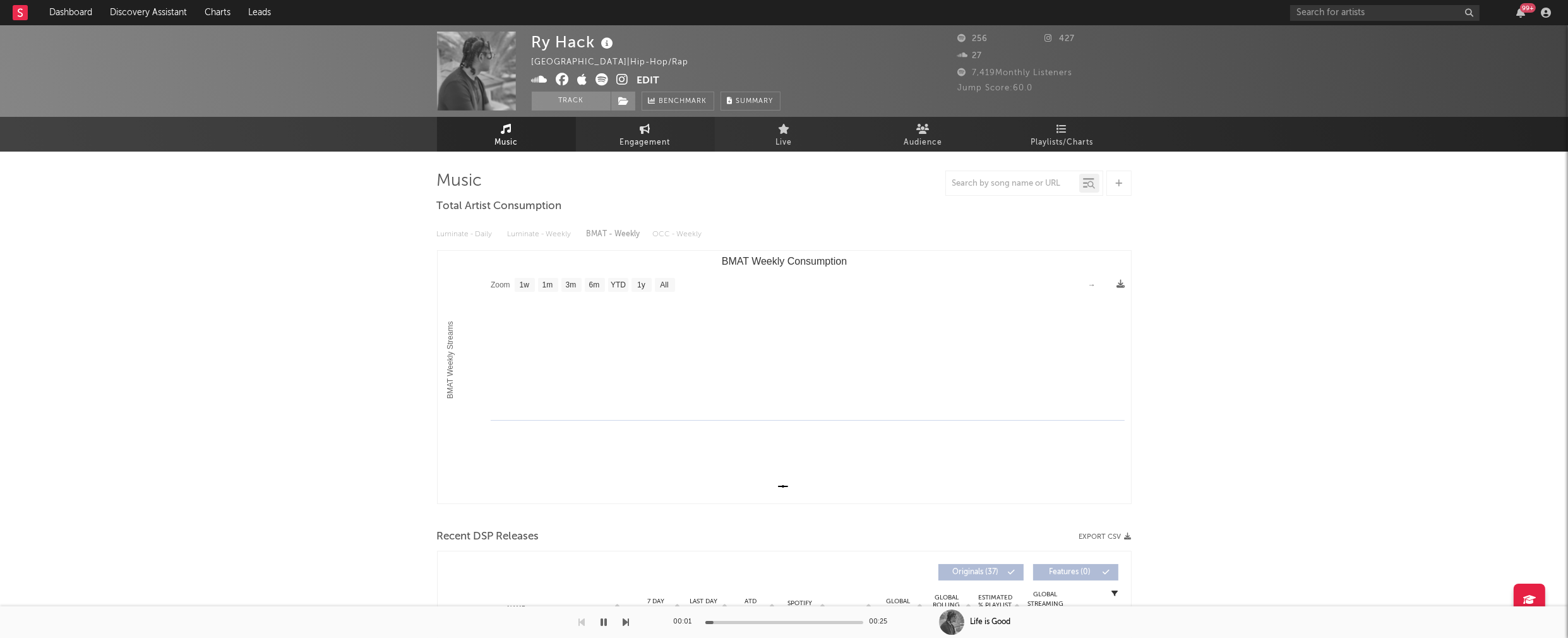
click at [668, 139] on span "Engagement" at bounding box center [645, 143] width 50 height 15
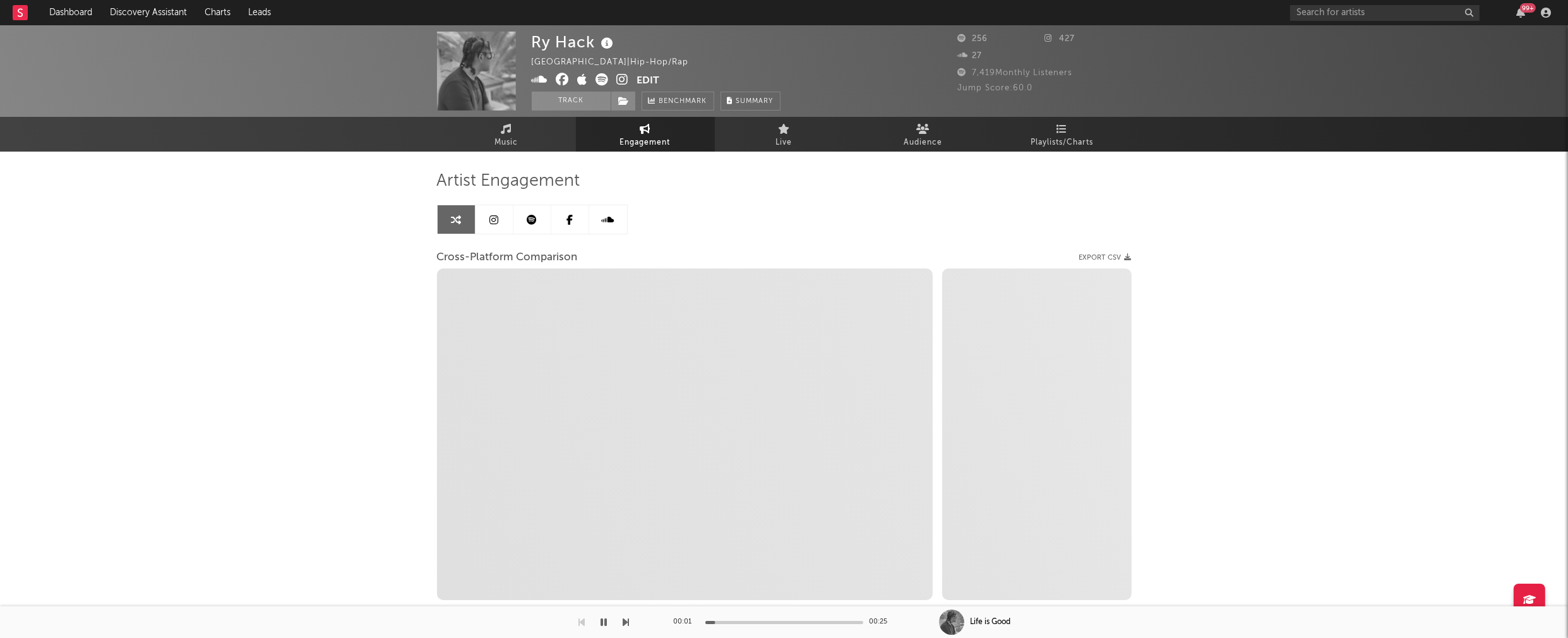
select select "1w"
click at [624, 79] on icon at bounding box center [623, 79] width 12 height 12
select select "1m"
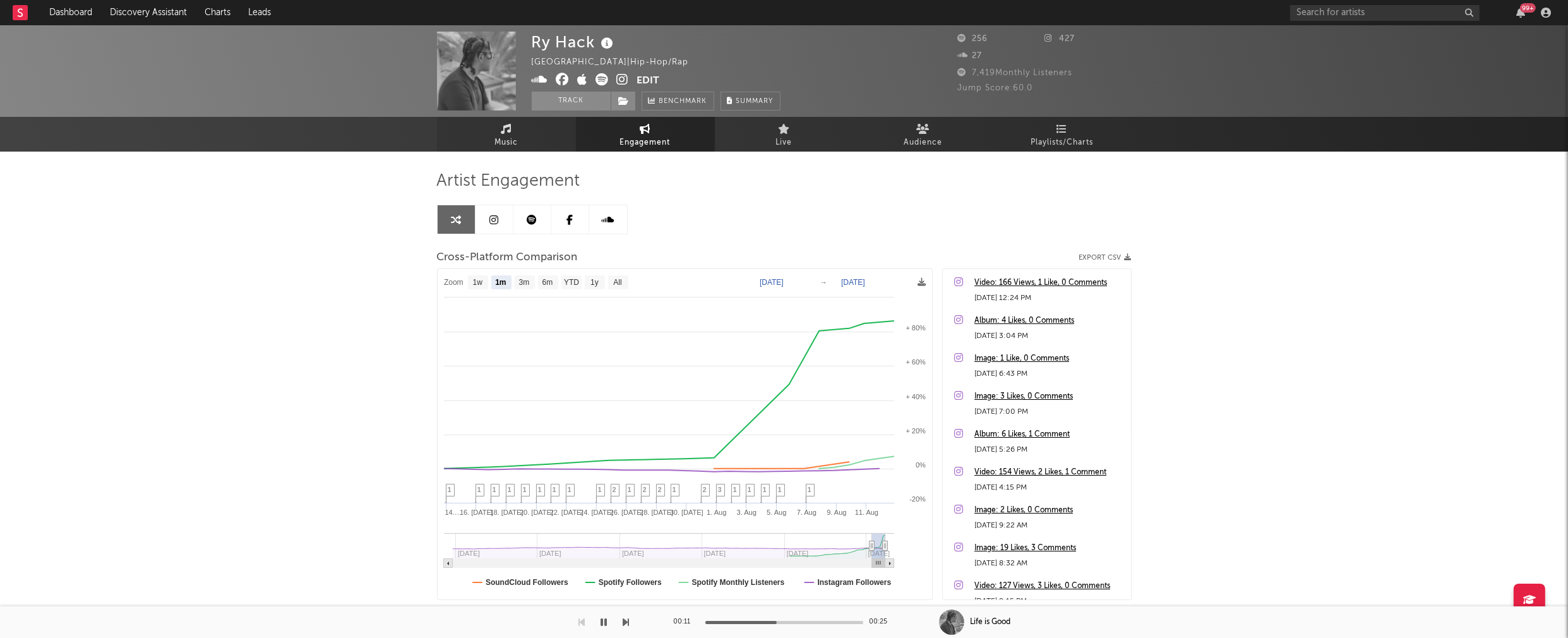
click at [505, 145] on span "Music" at bounding box center [506, 143] width 23 height 15
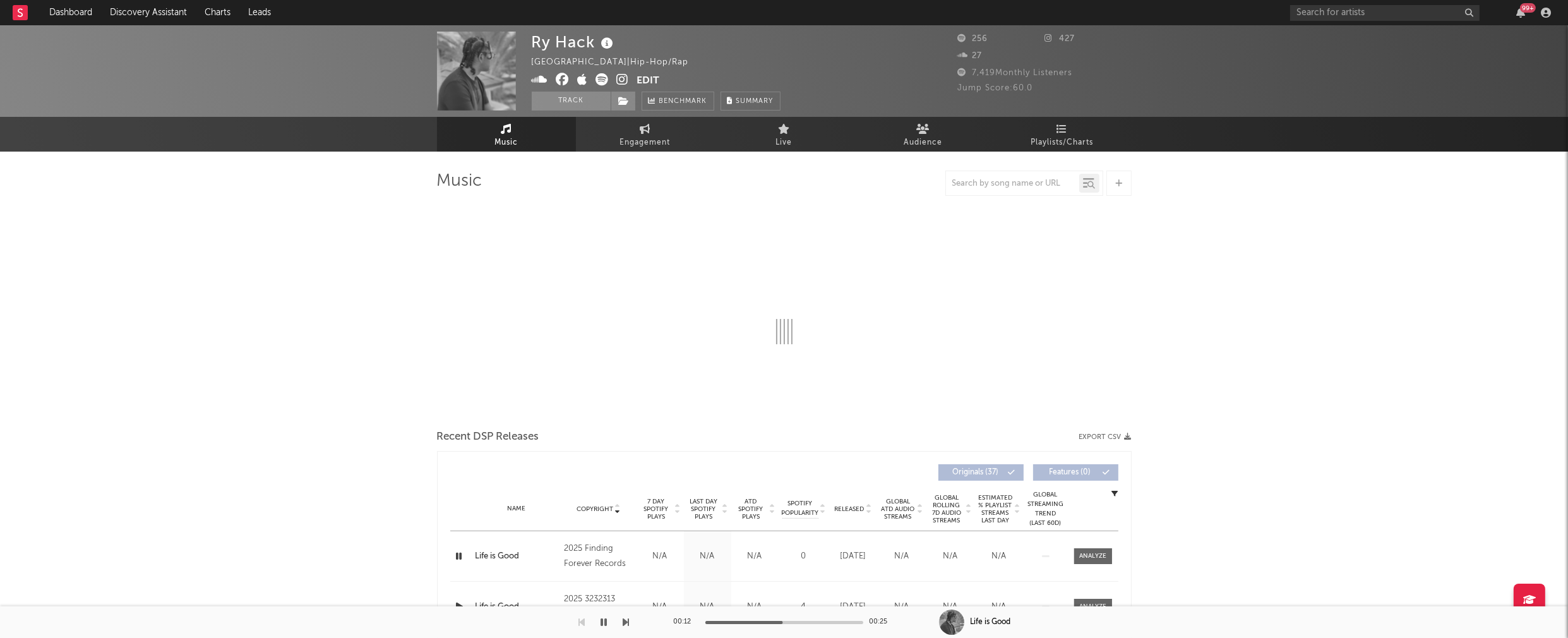
select select "1w"
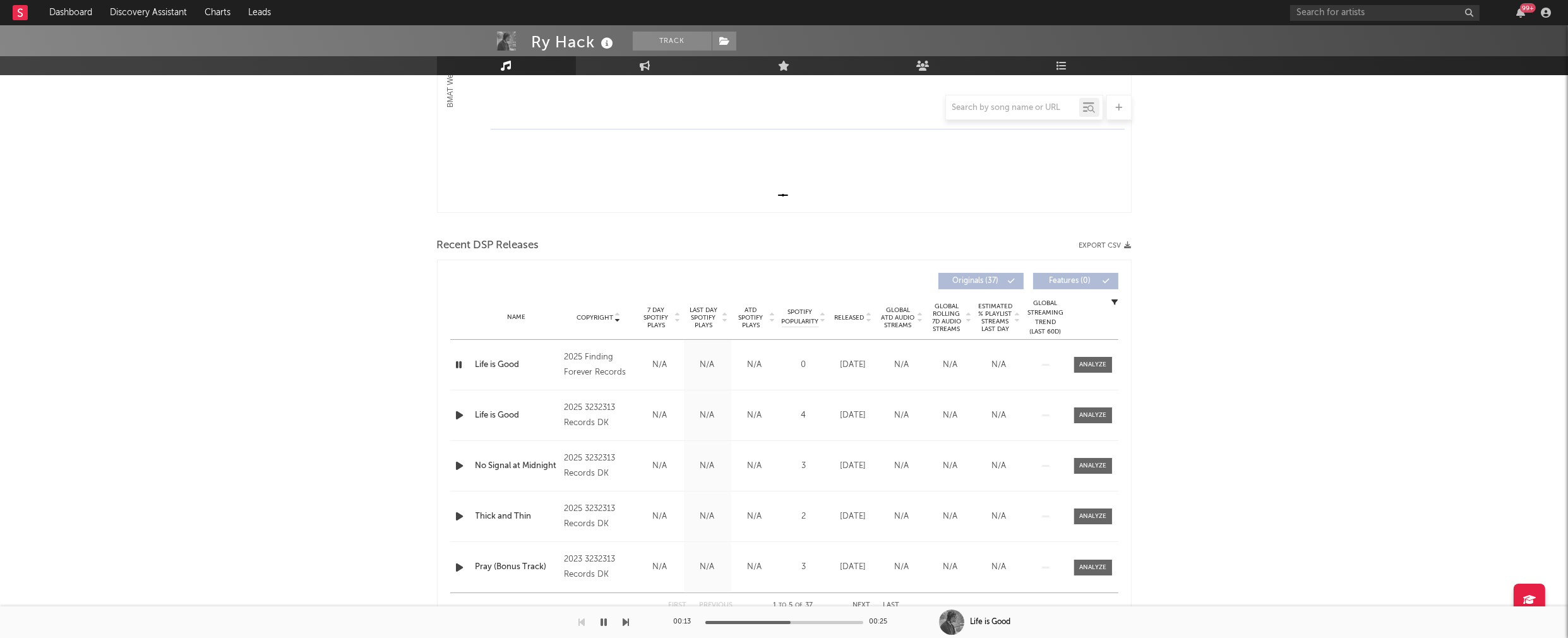
scroll to position [295, 0]
click at [460, 411] on icon "button" at bounding box center [460, 411] width 13 height 16
click at [776, 622] on div at bounding box center [784, 622] width 158 height 3
click at [456, 461] on icon "button" at bounding box center [460, 461] width 13 height 16
click at [771, 621] on div at bounding box center [784, 622] width 158 height 3
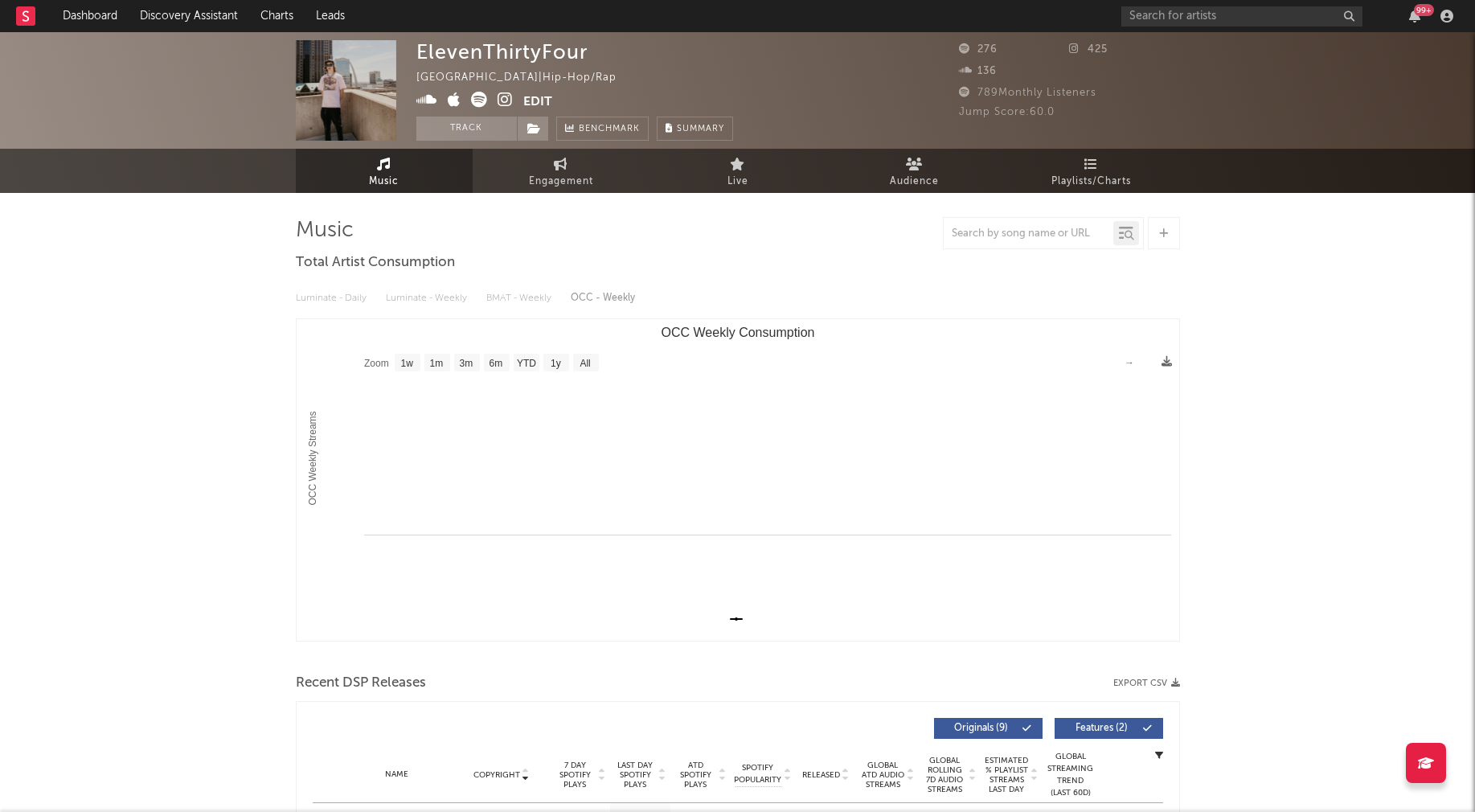
select select "1w"
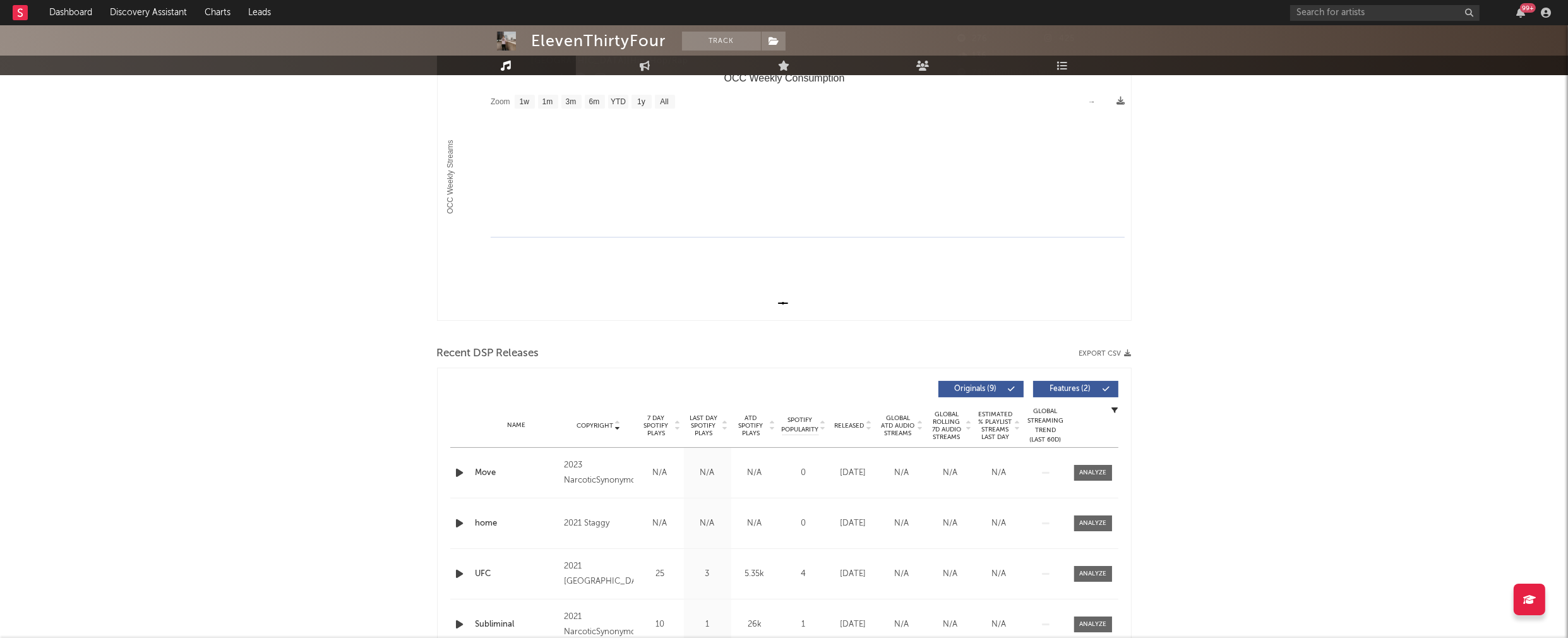
scroll to position [186, 0]
click at [457, 469] on icon "button" at bounding box center [460, 470] width 13 height 16
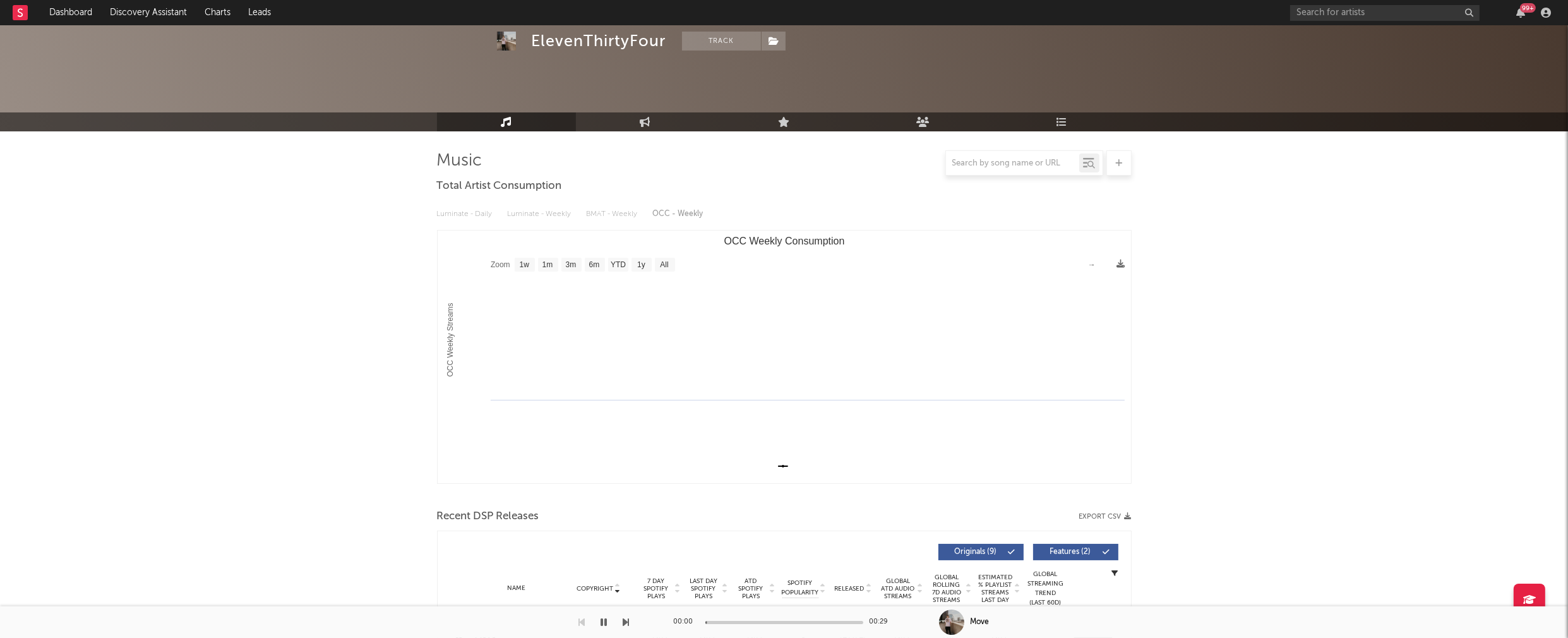
scroll to position [0, 0]
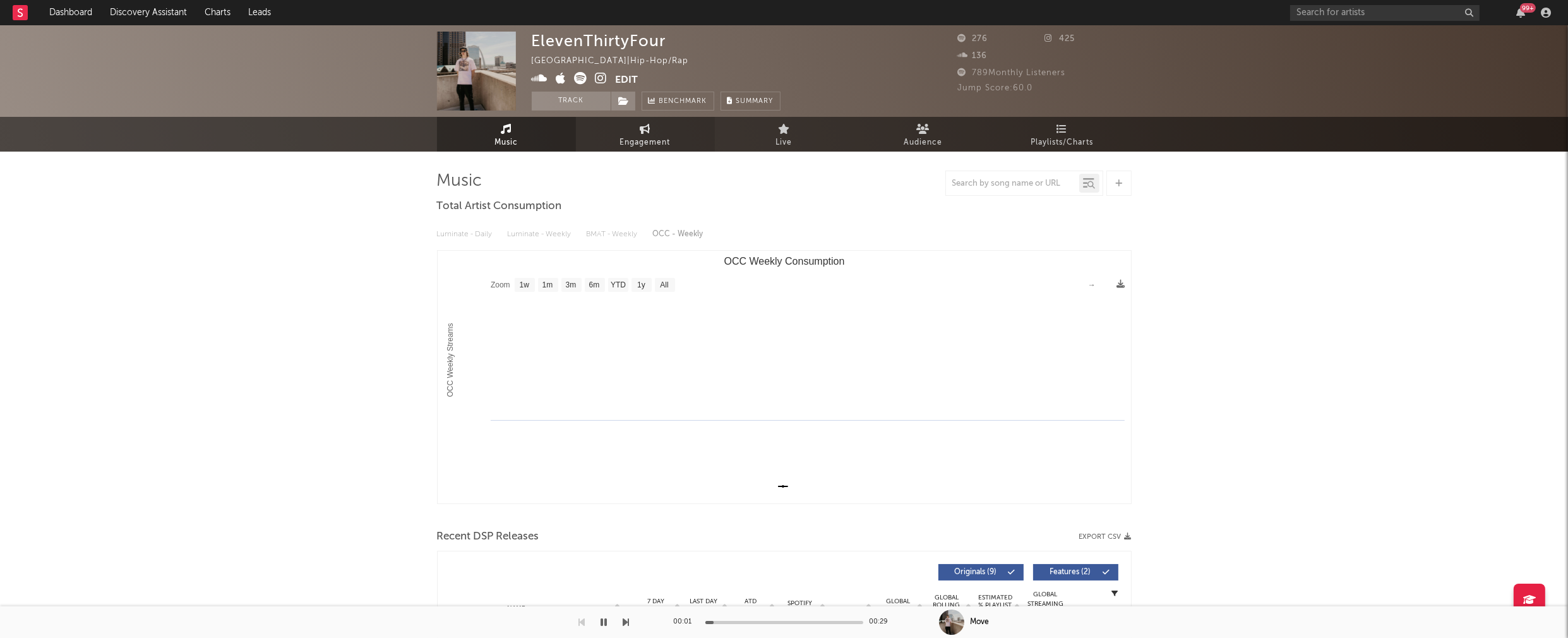
click at [652, 136] on span "Engagement" at bounding box center [645, 143] width 50 height 15
select select "1w"
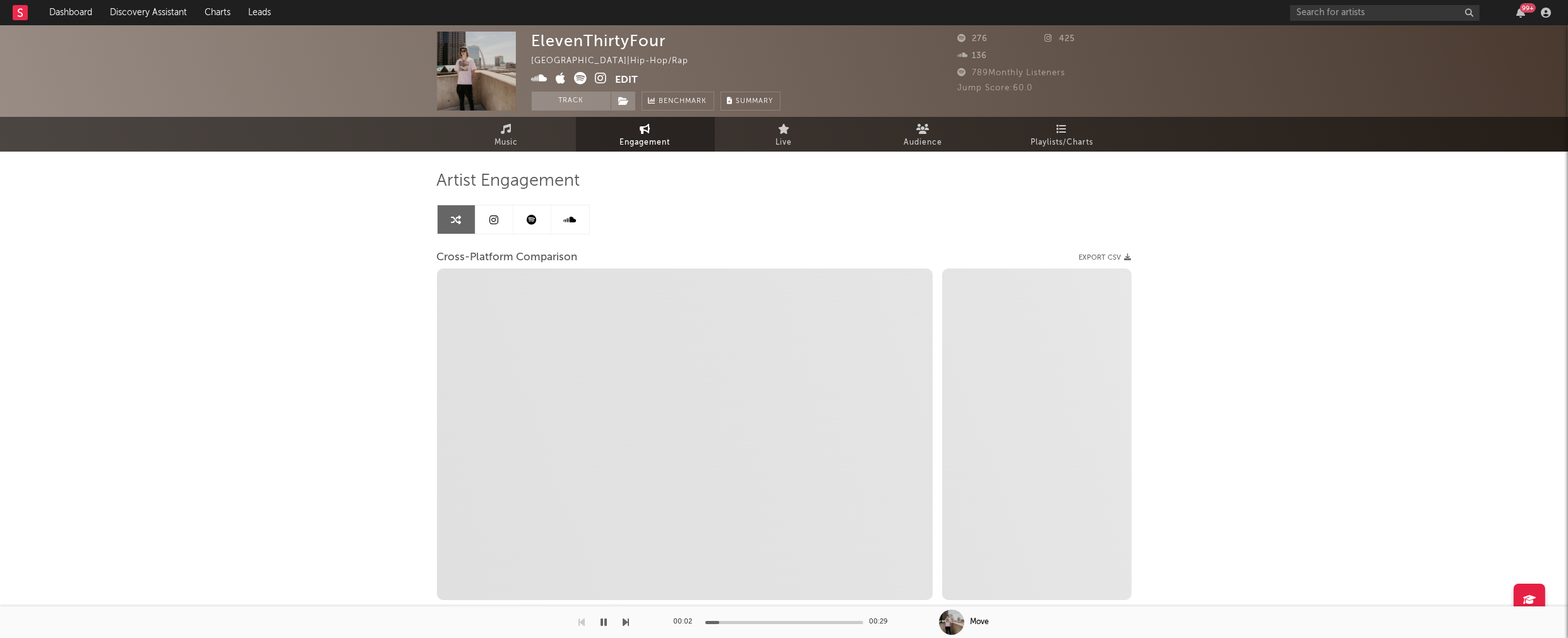
click at [599, 78] on icon at bounding box center [601, 78] width 12 height 12
select select "1m"
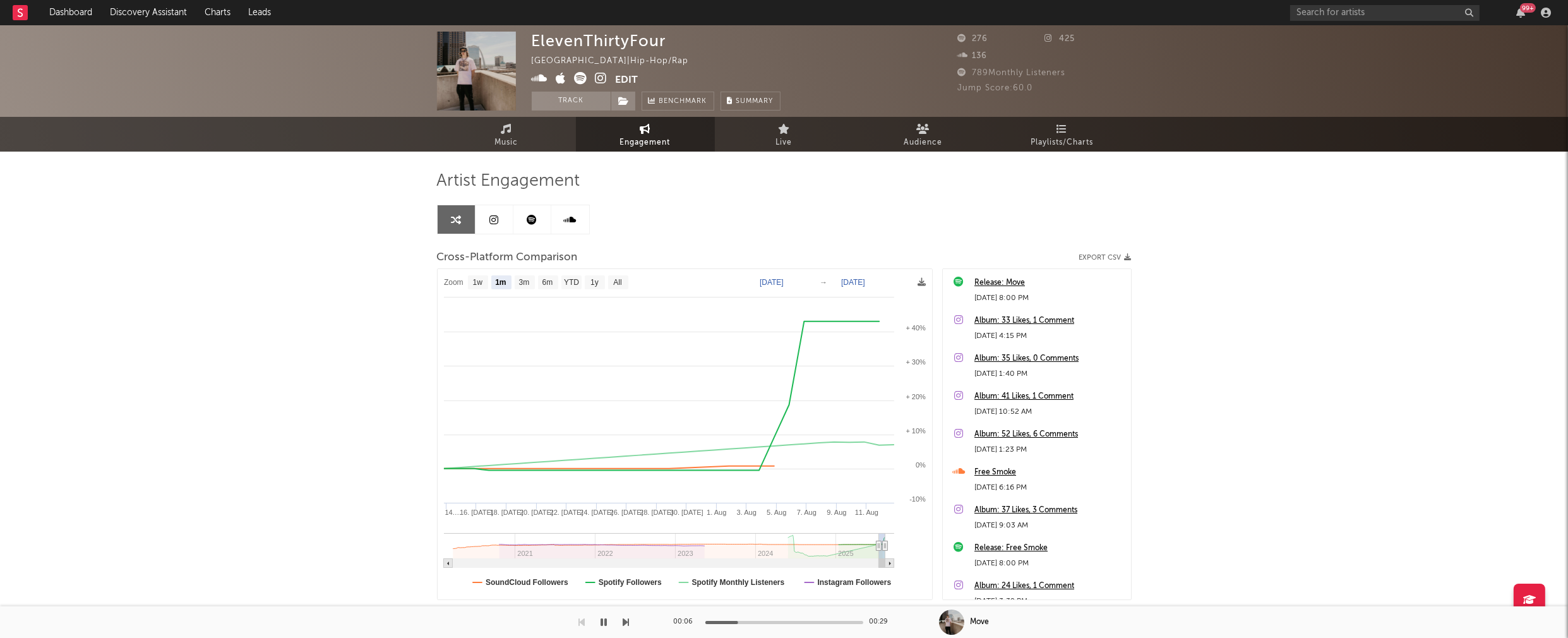
click at [542, 76] on icon at bounding box center [540, 78] width 17 height 12
drag, startPoint x: 532, startPoint y: 40, endPoint x: 665, endPoint y: 39, distance: 133.0
click at [665, 39] on div "ElevenThirtyFour" at bounding box center [599, 41] width 134 height 19
copy div "ElevenThirtyFour"
click at [605, 623] on icon "button" at bounding box center [604, 622] width 6 height 10
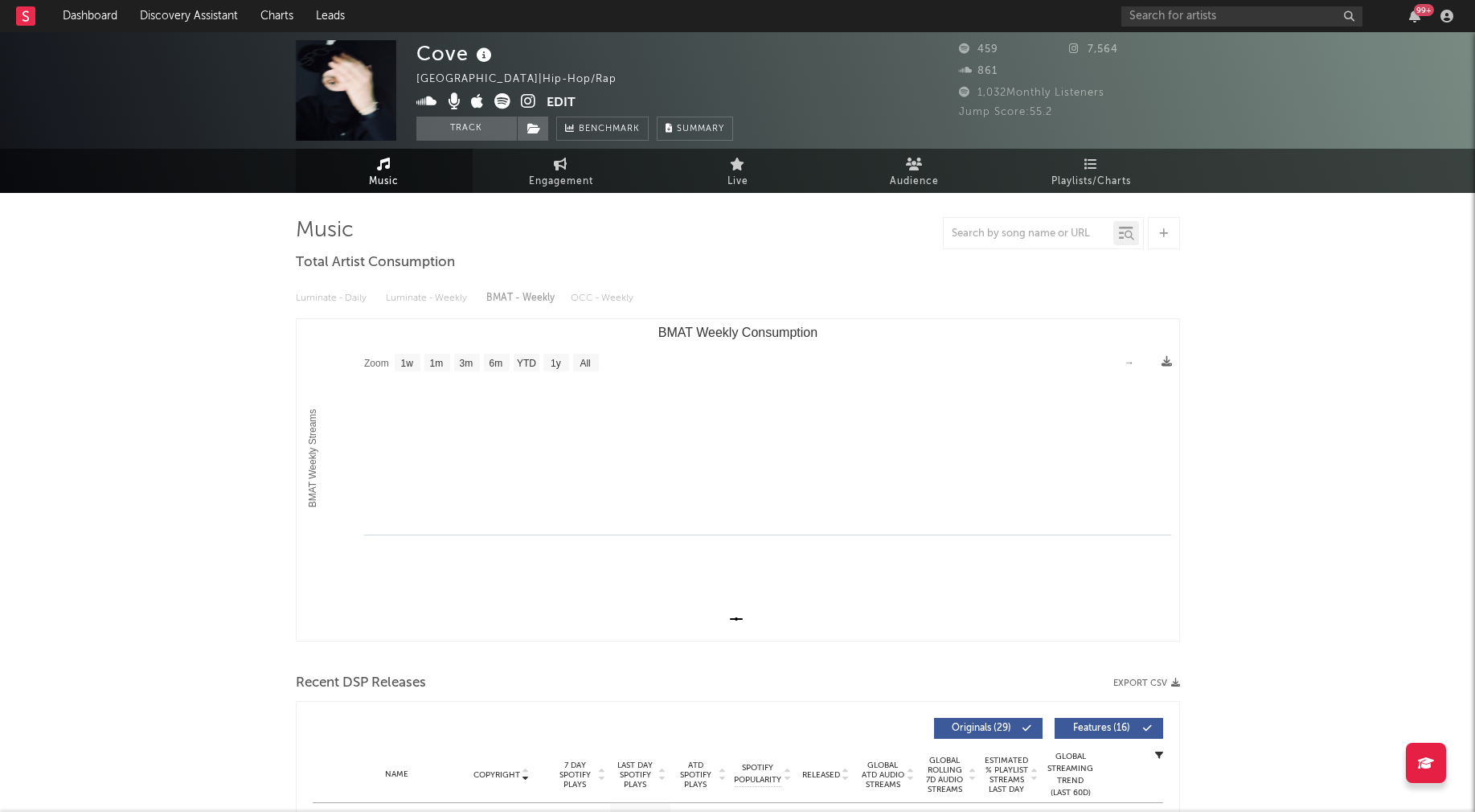
select select "1w"
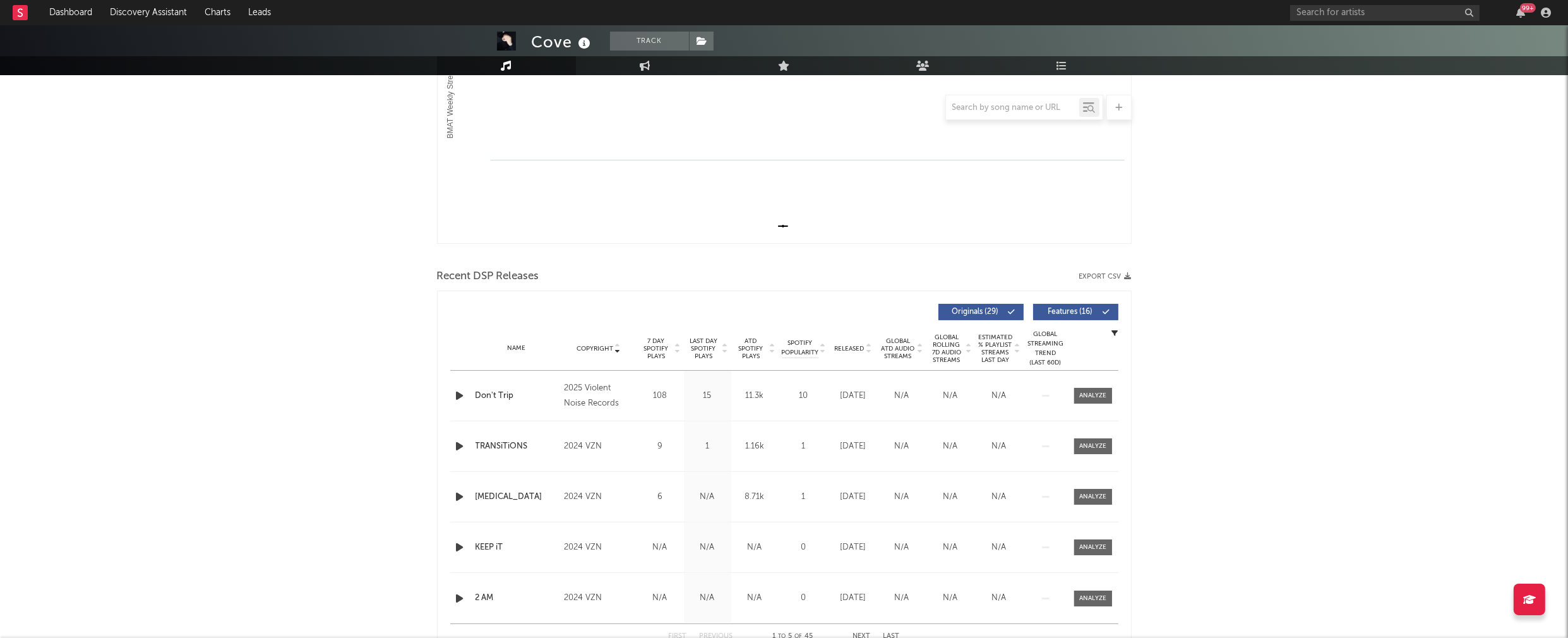
scroll to position [278, 0]
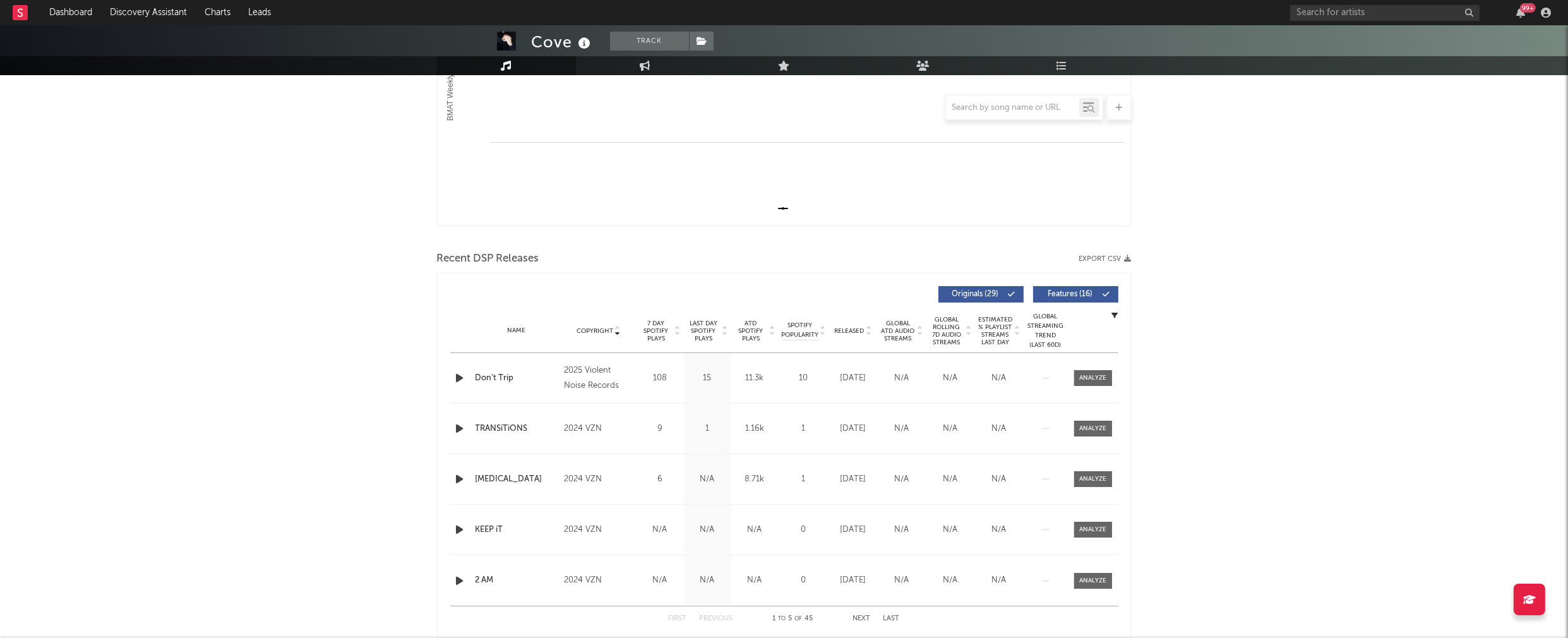
click at [456, 375] on icon "button" at bounding box center [460, 378] width 13 height 16
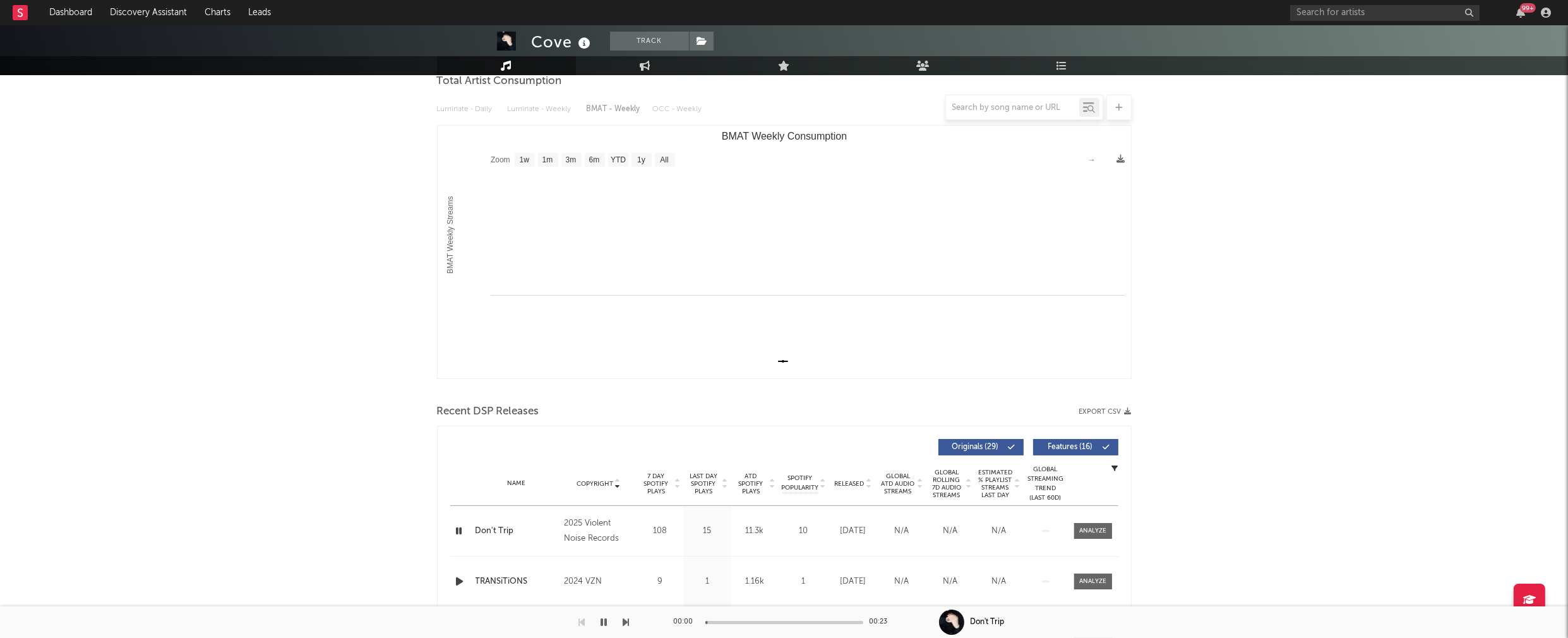
scroll to position [0, 0]
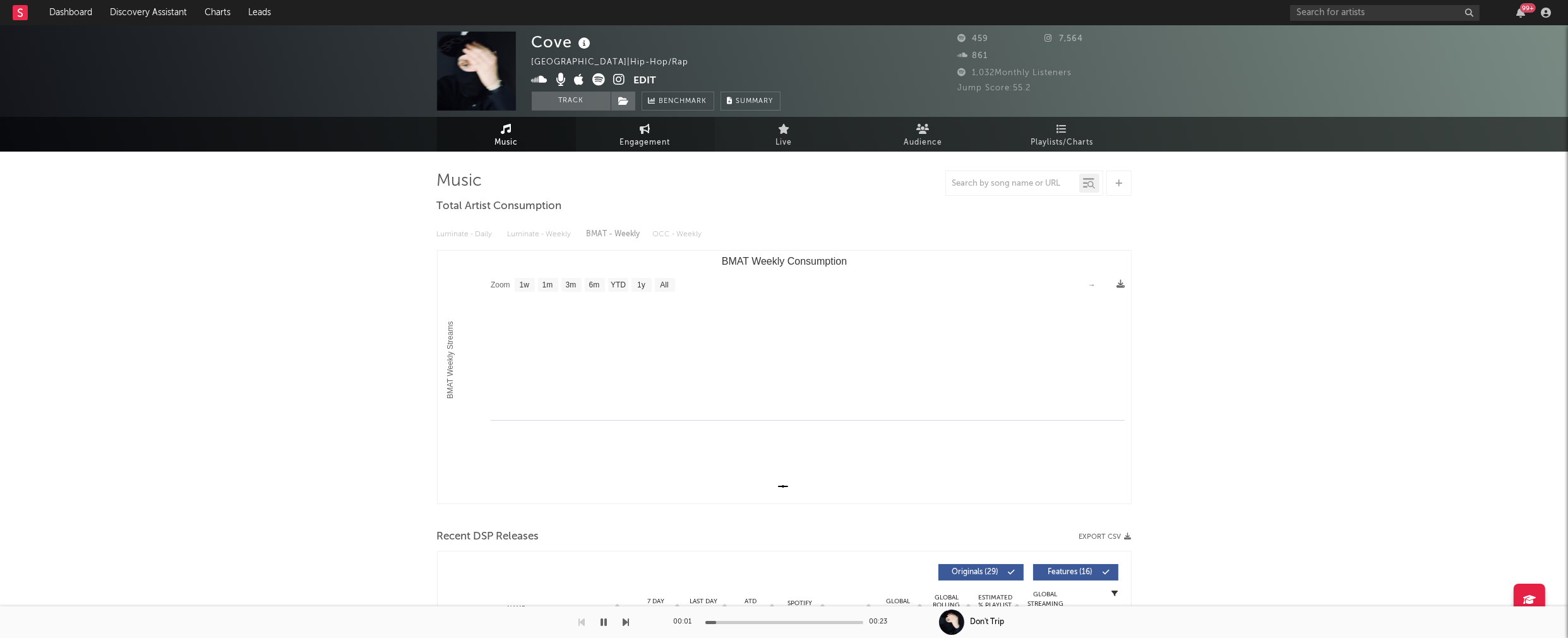
click at [638, 140] on span "Engagement" at bounding box center [645, 143] width 50 height 15
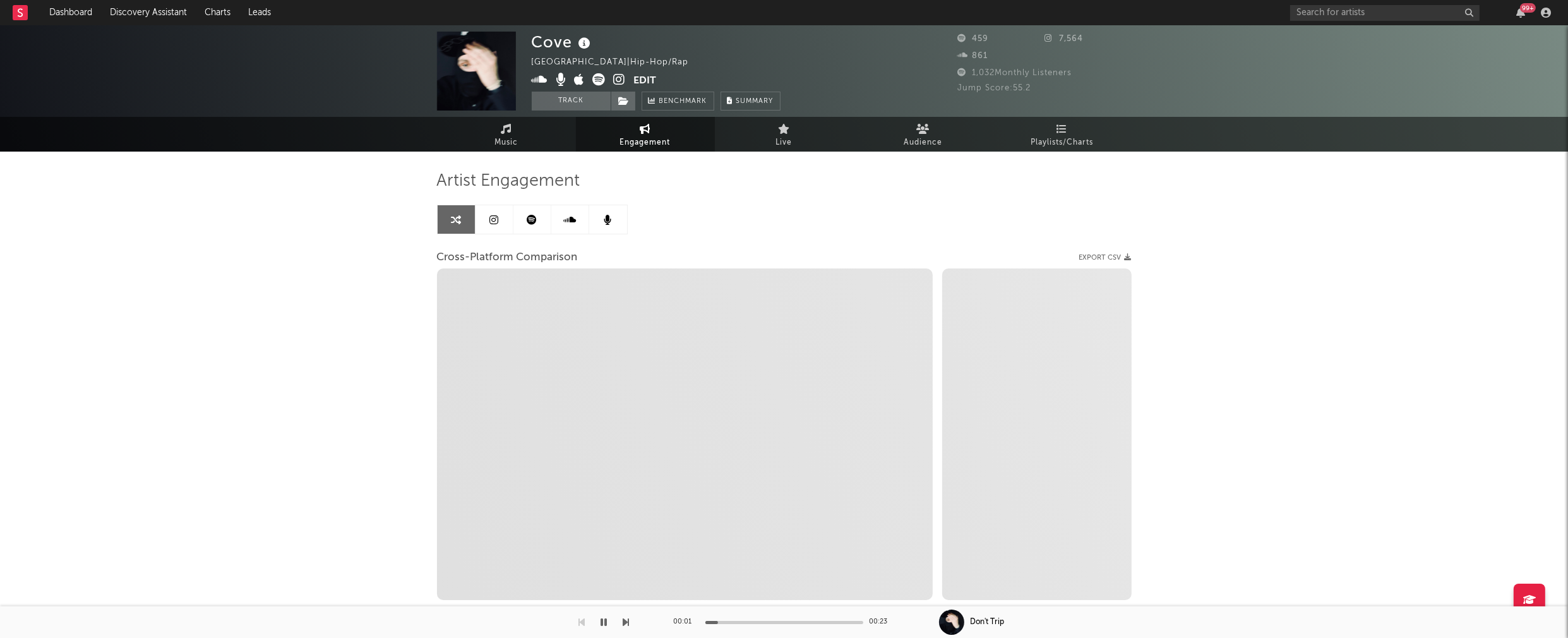
select select "1w"
click at [620, 79] on icon at bounding box center [619, 79] width 12 height 12
select select "1m"
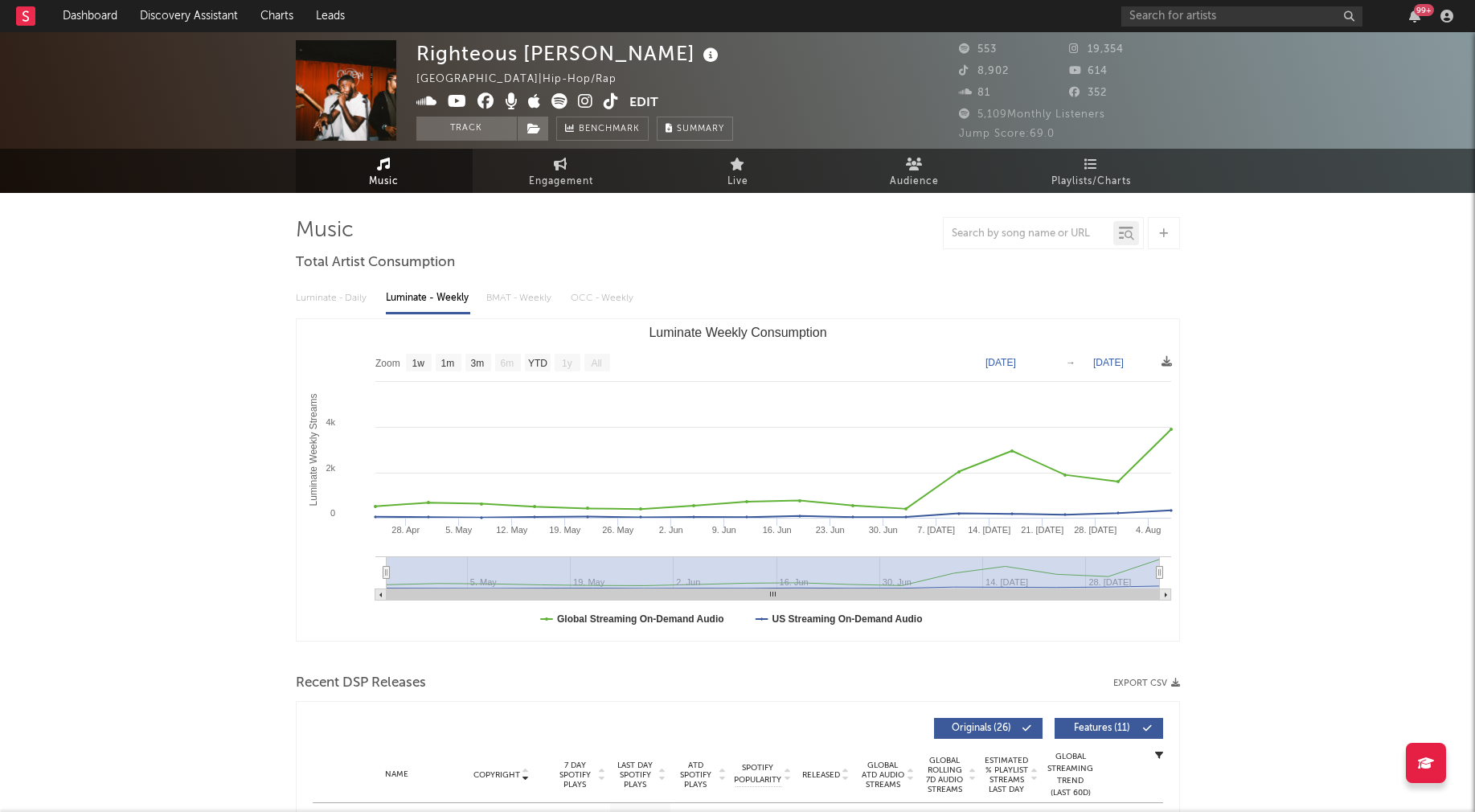
select select "1w"
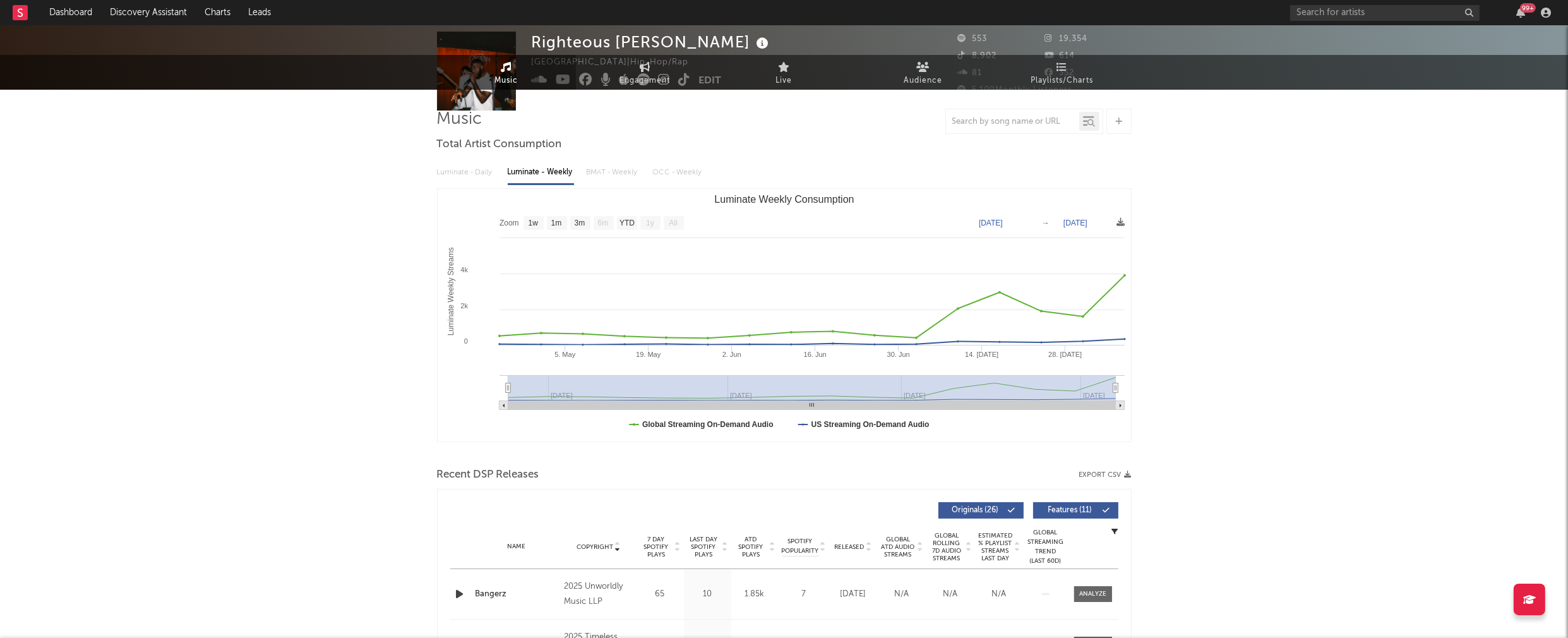
scroll to position [141, 0]
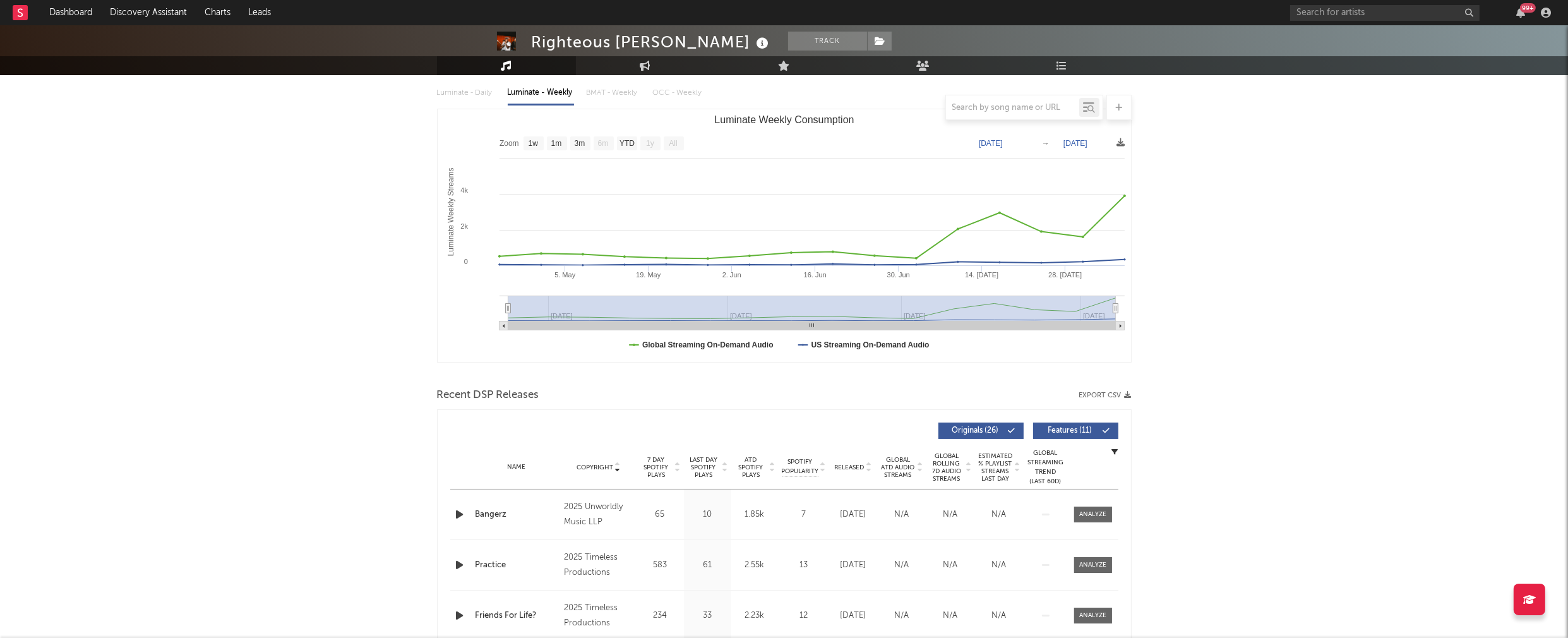
click at [459, 510] on icon "button" at bounding box center [460, 514] width 13 height 16
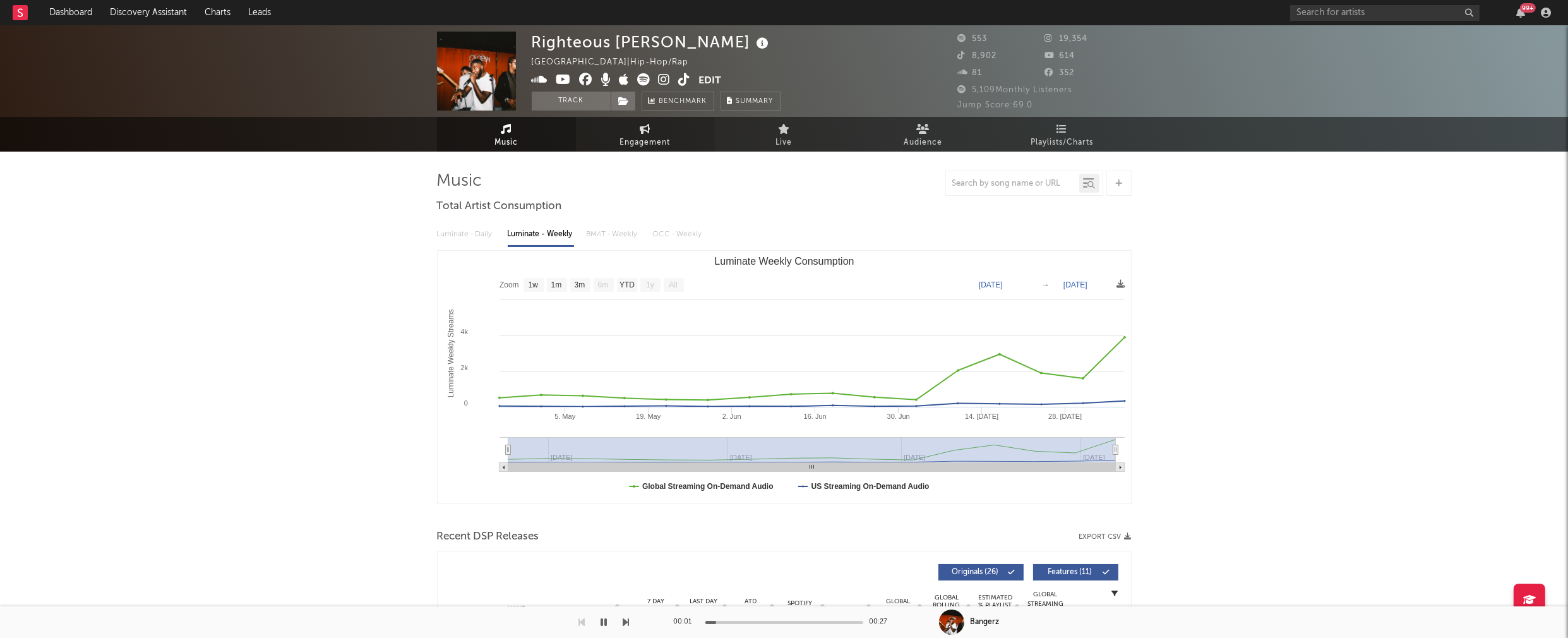
click at [659, 150] on link "Engagement" at bounding box center [645, 134] width 139 height 34
select select "1w"
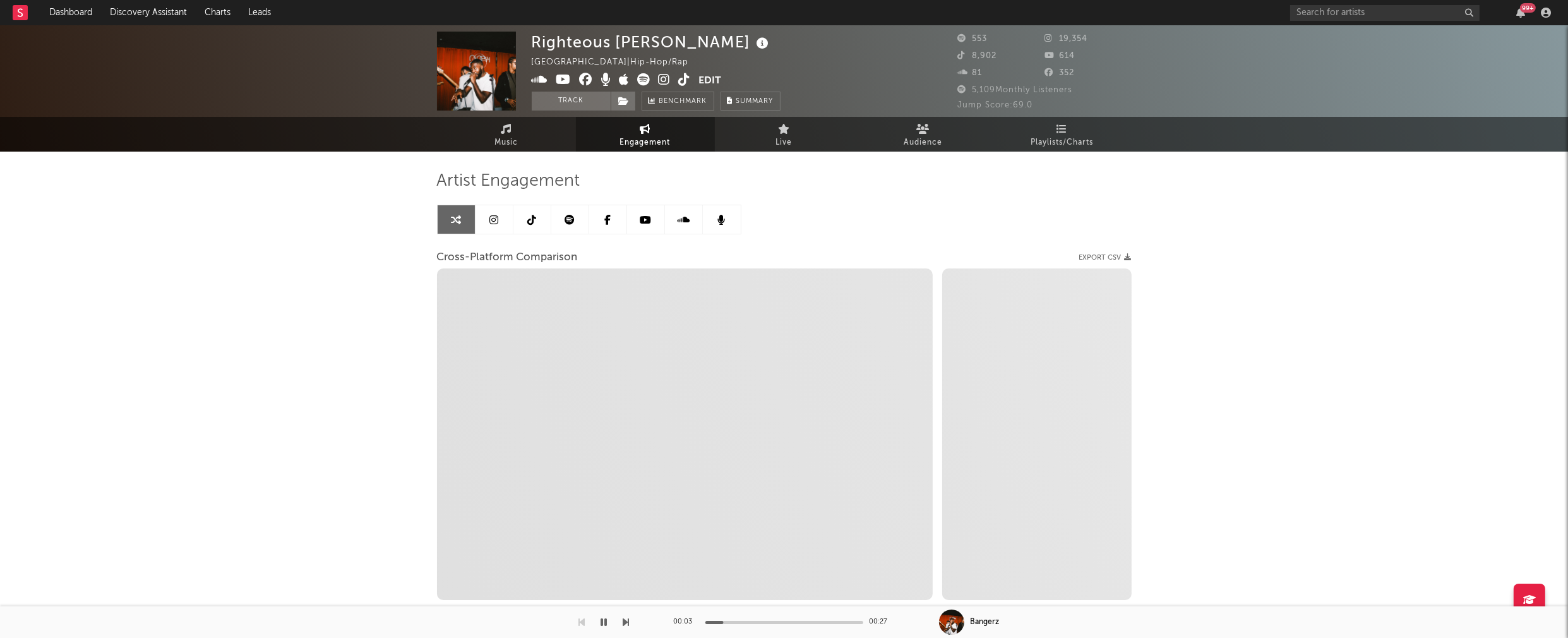
click at [668, 77] on icon at bounding box center [664, 79] width 12 height 12
select select "1m"
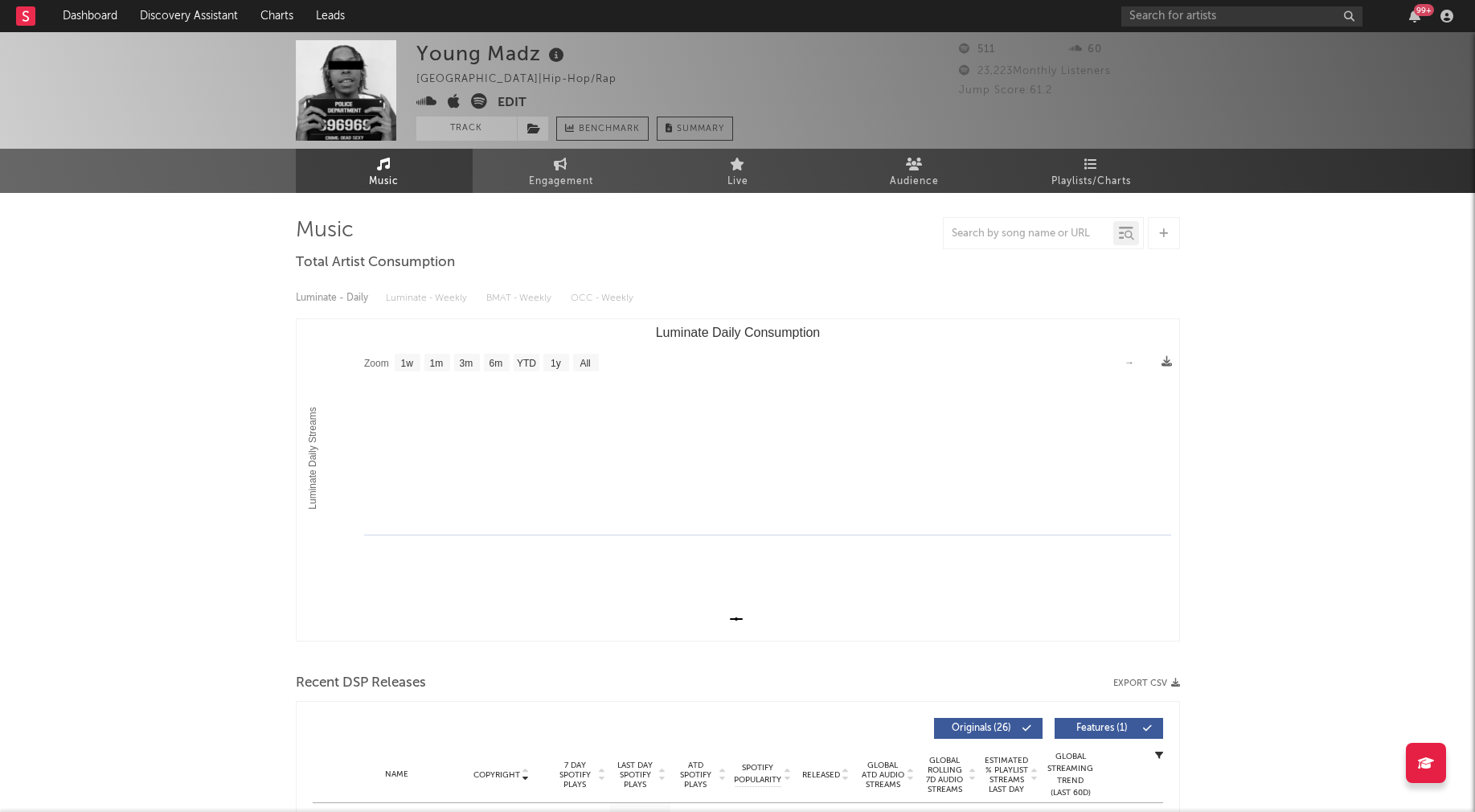
select select "1w"
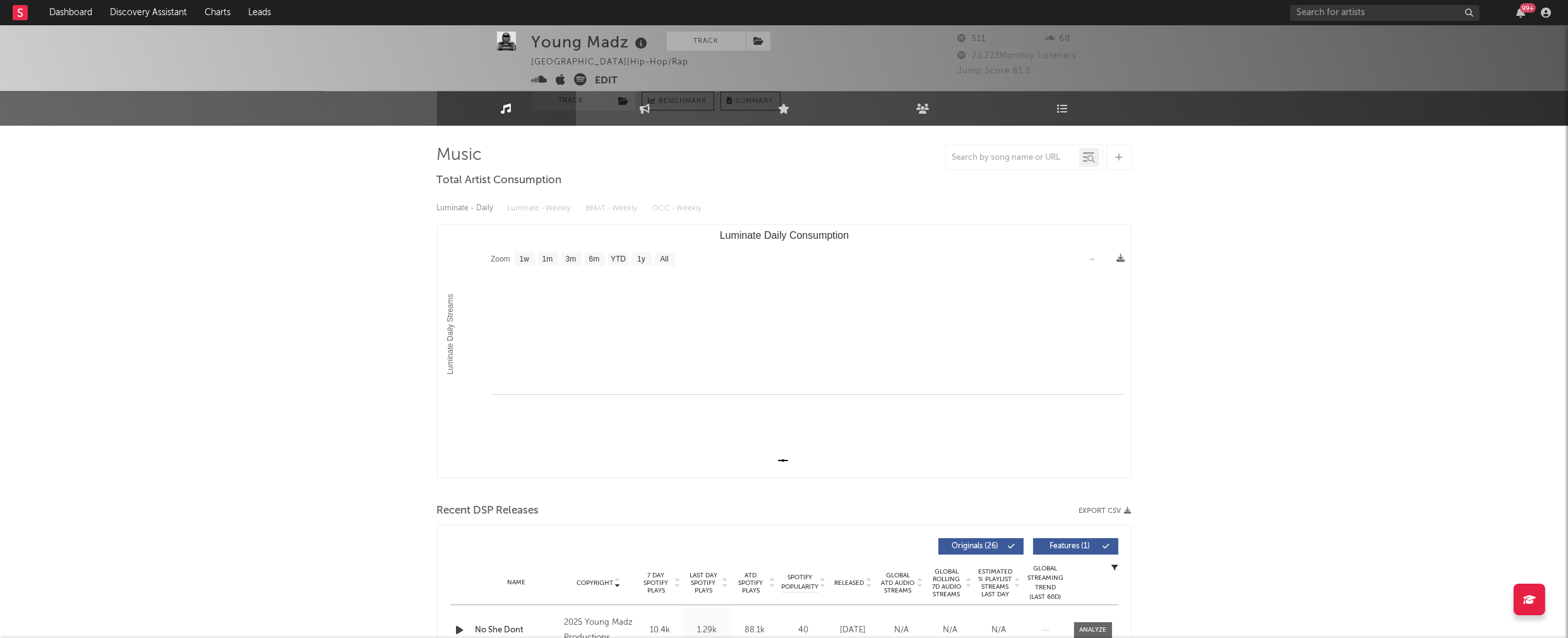
scroll to position [177, 0]
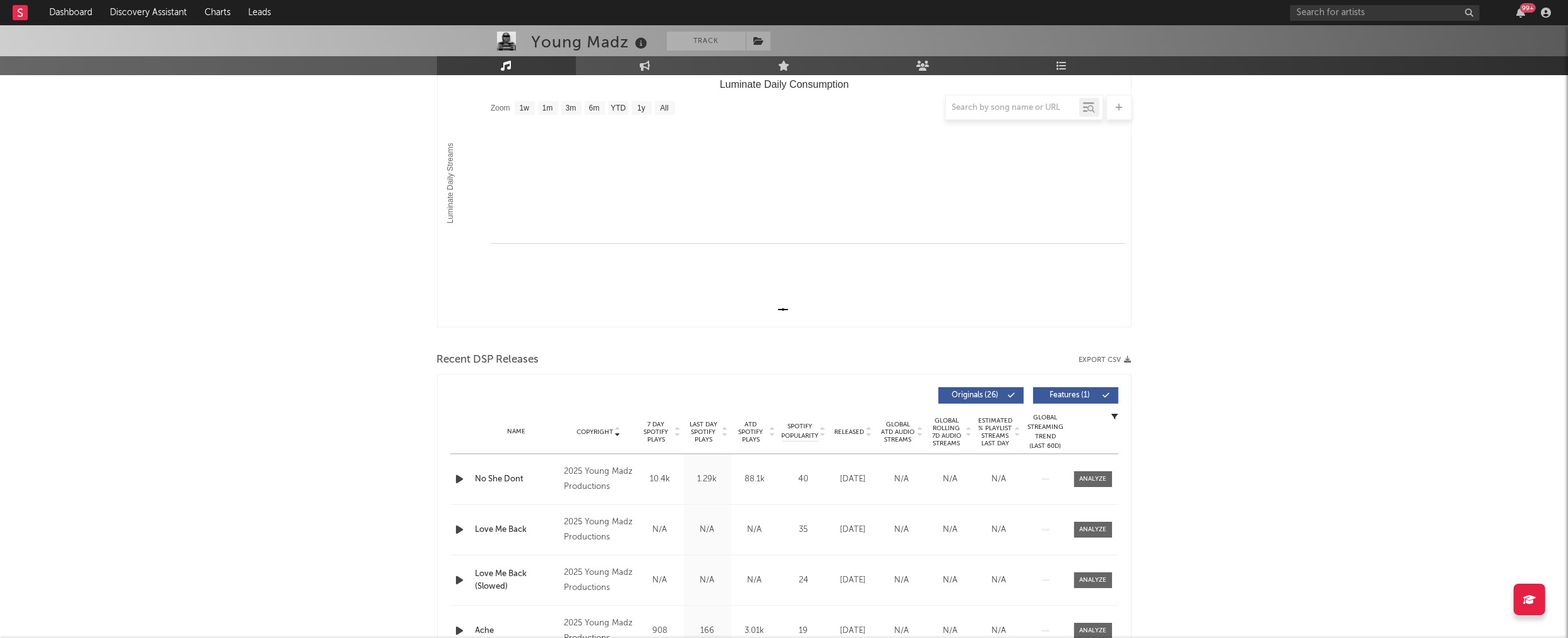
click at [455, 477] on icon "button" at bounding box center [460, 479] width 13 height 16
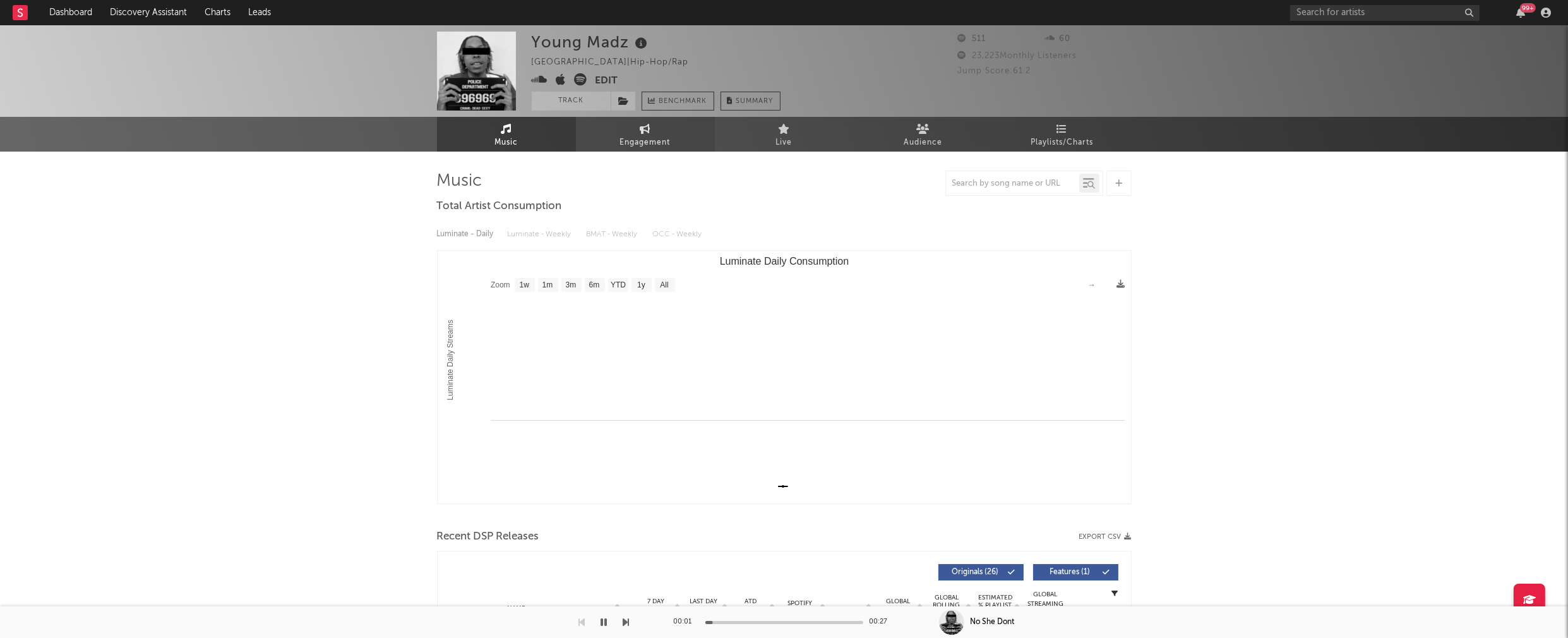
click at [650, 131] on icon at bounding box center [645, 128] width 11 height 10
select select "1w"
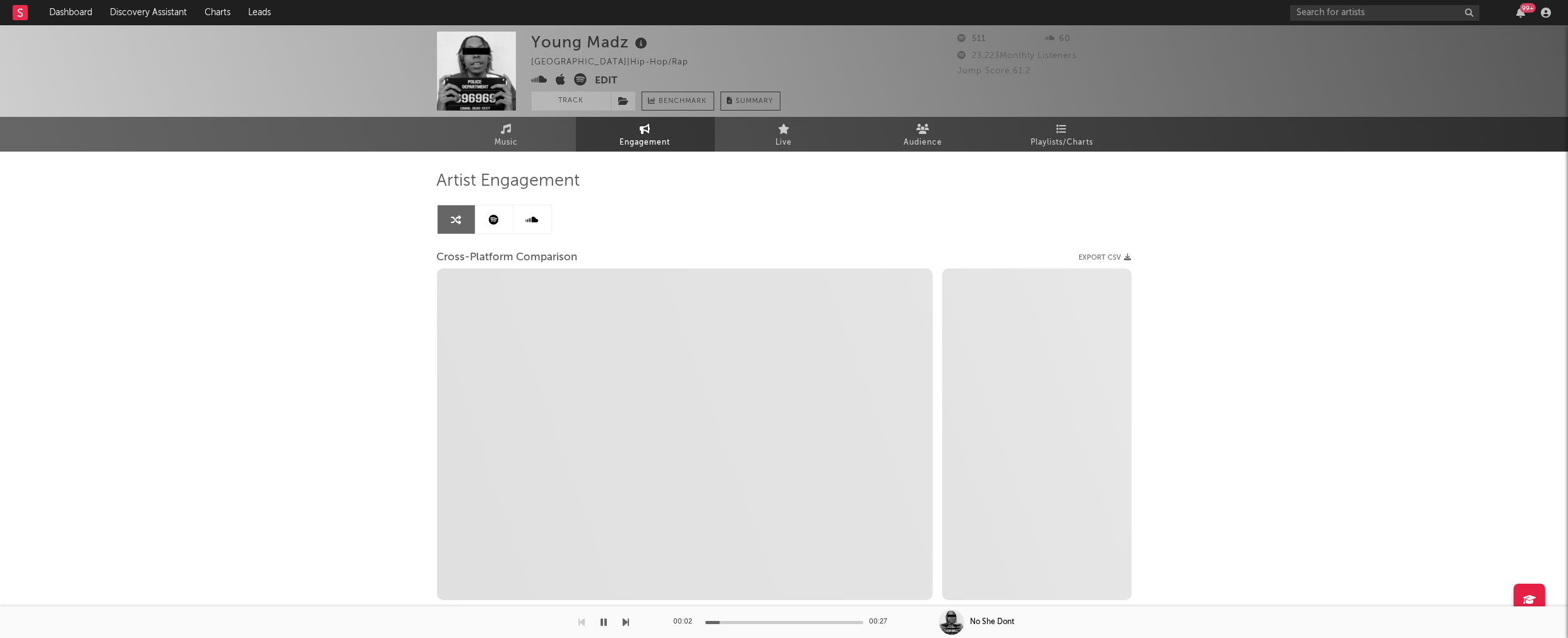
select select "1m"
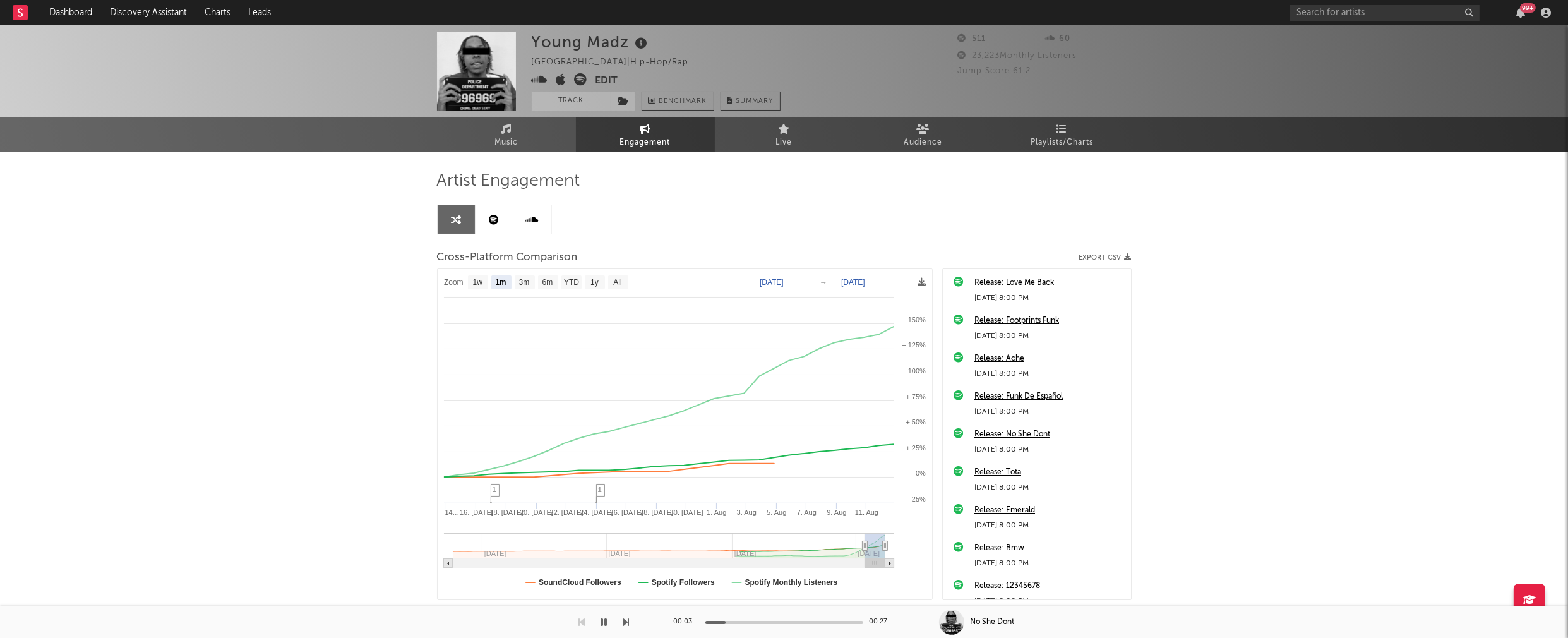
click at [539, 79] on icon at bounding box center [540, 79] width 17 height 12
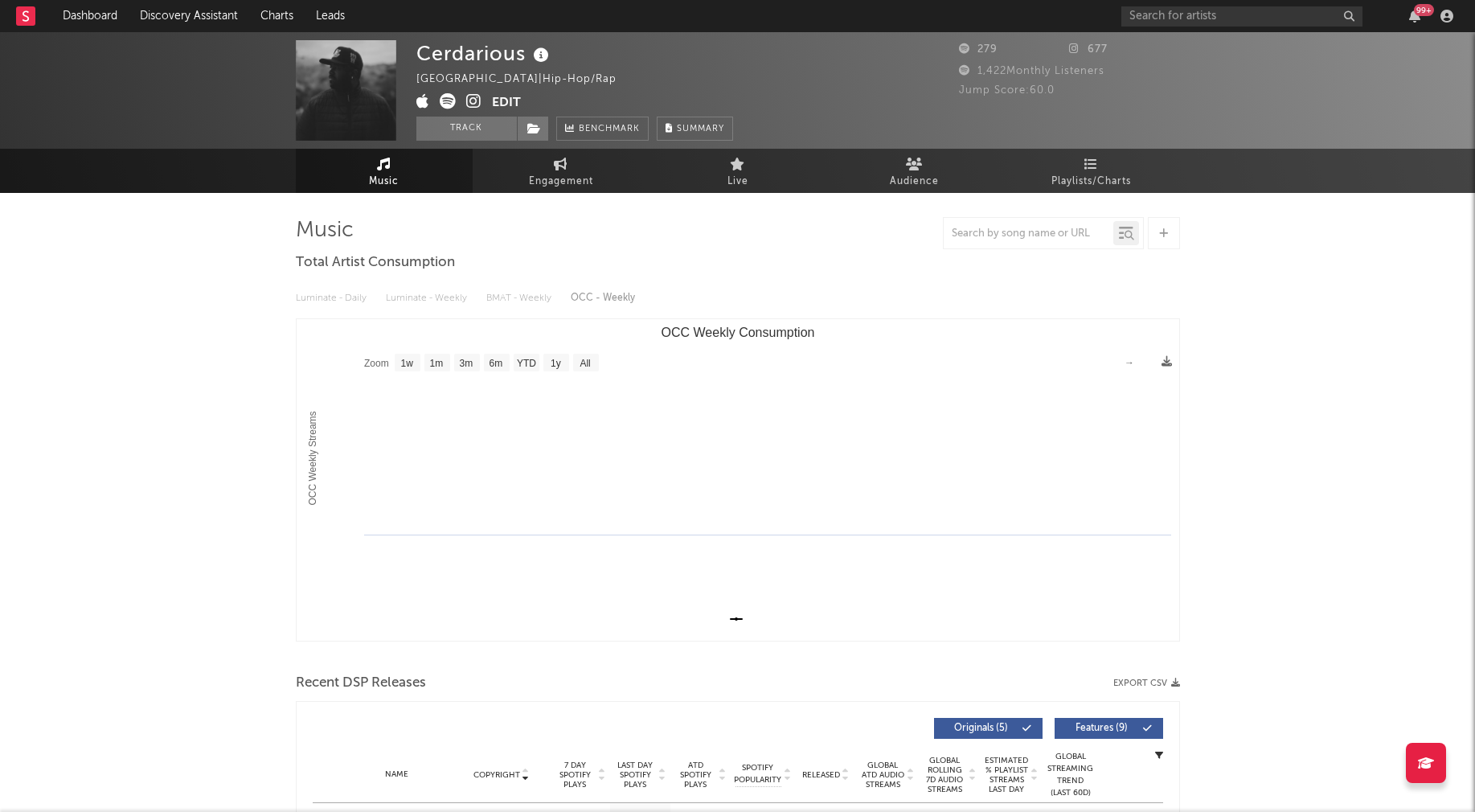
select select "1w"
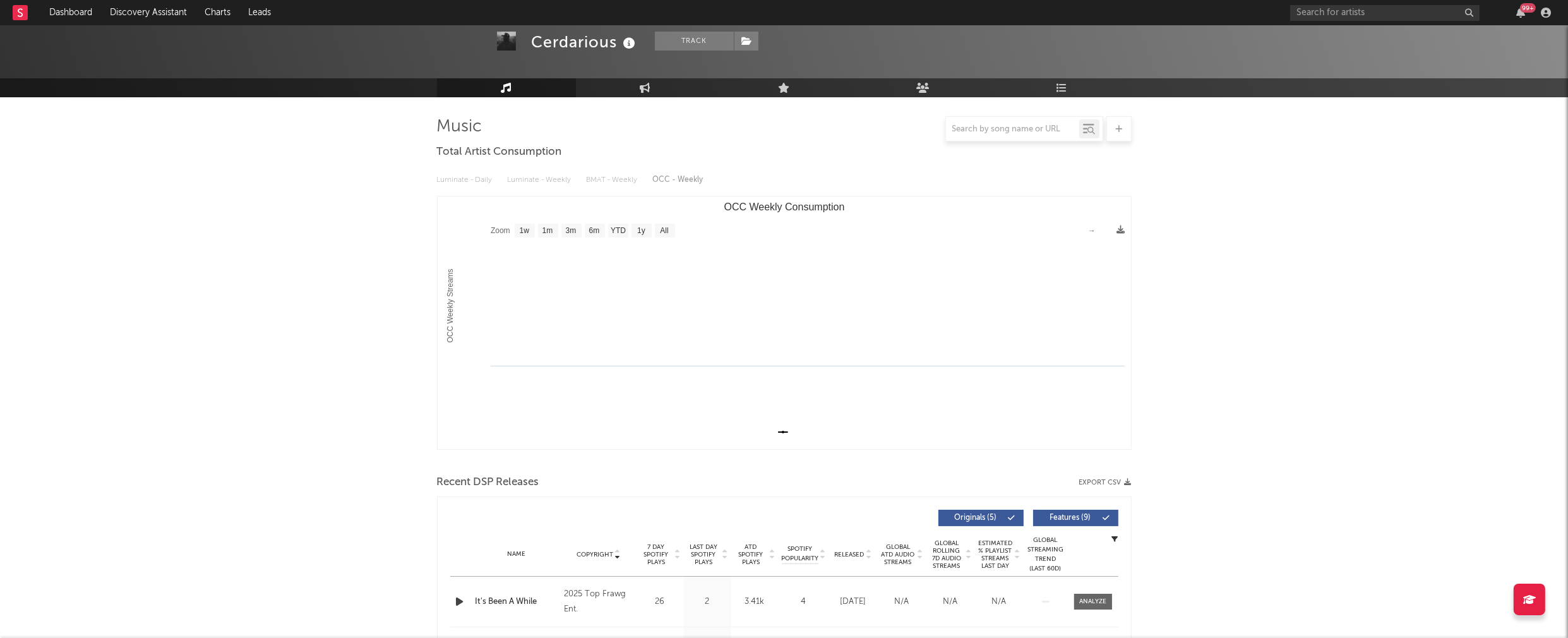
scroll to position [192, 0]
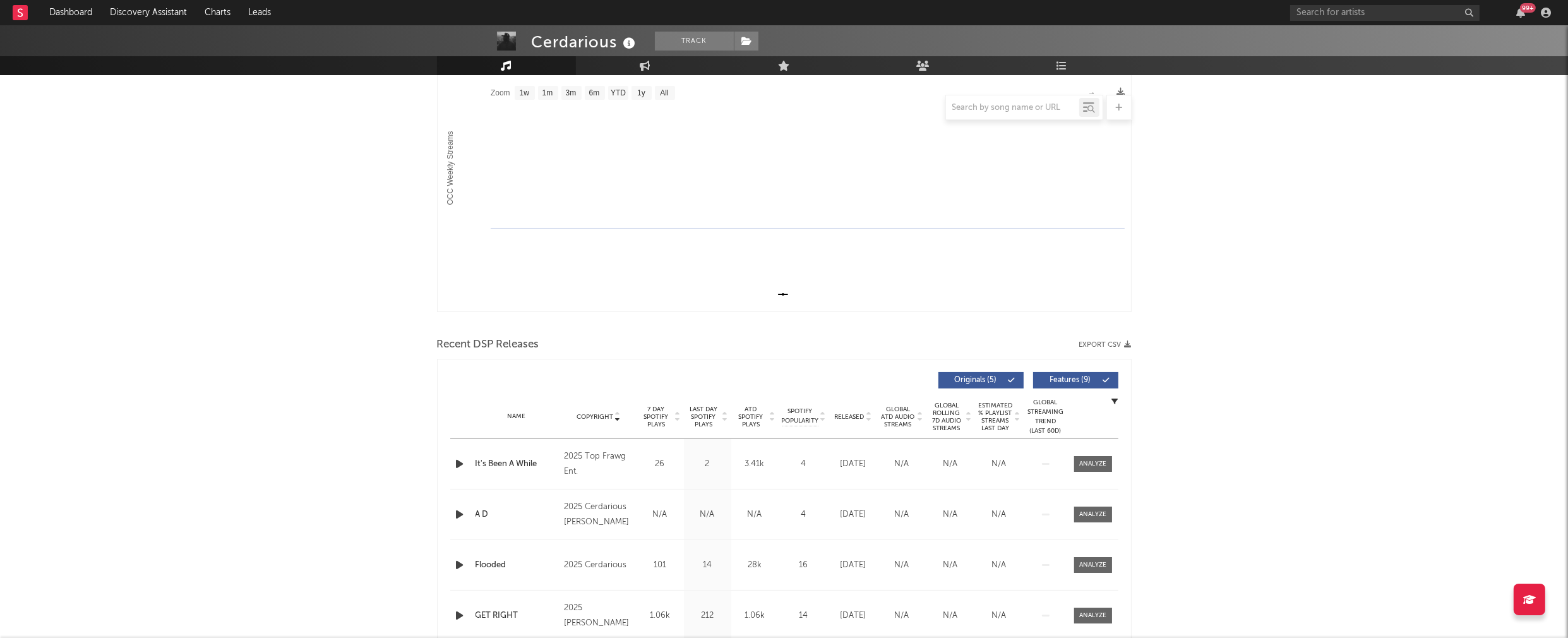
click at [461, 461] on icon "button" at bounding box center [460, 463] width 13 height 16
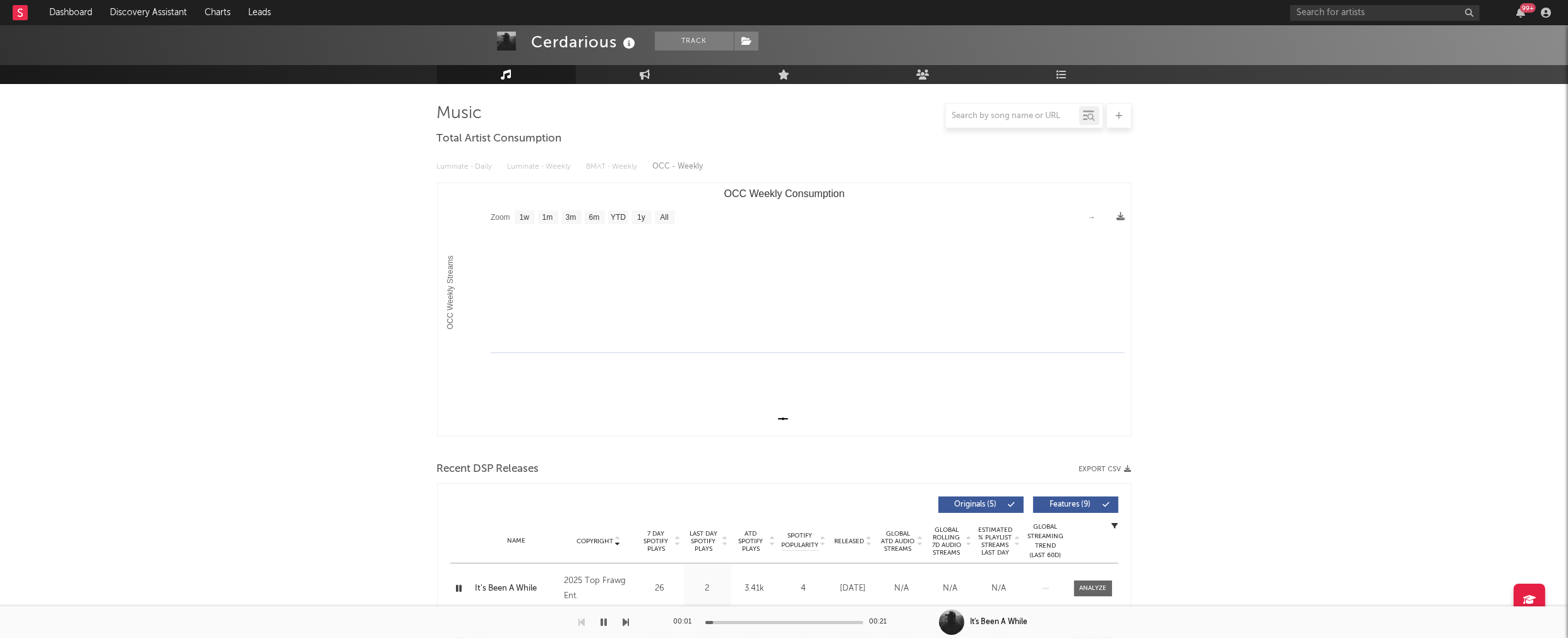
scroll to position [0, 0]
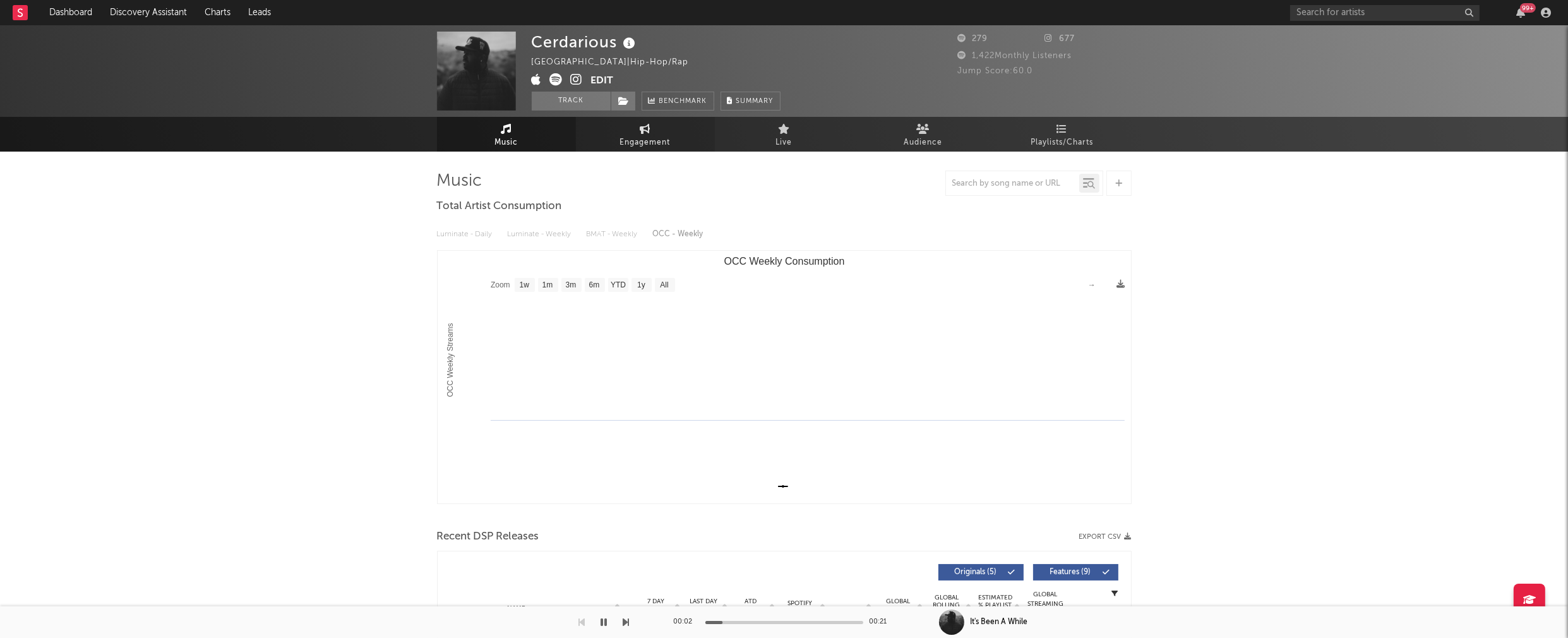
click at [659, 139] on span "Engagement" at bounding box center [645, 143] width 50 height 15
select select "1w"
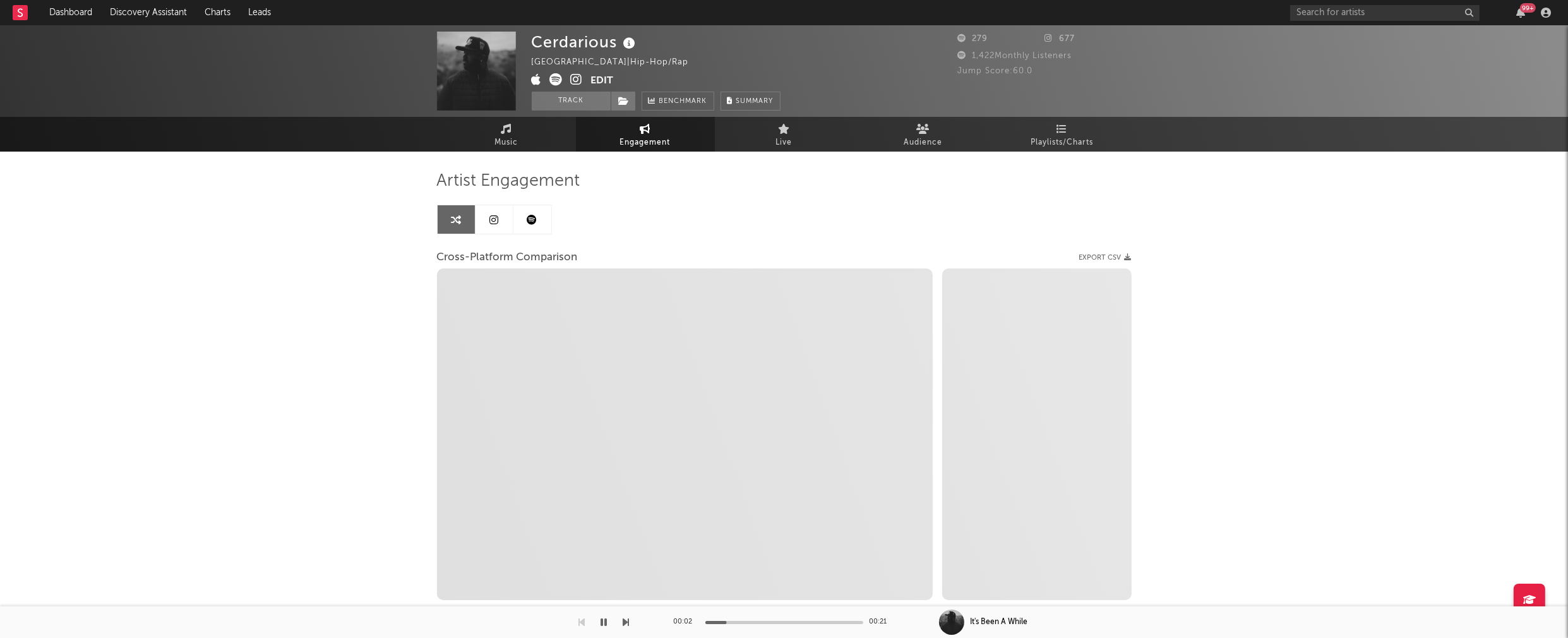
select select "1m"
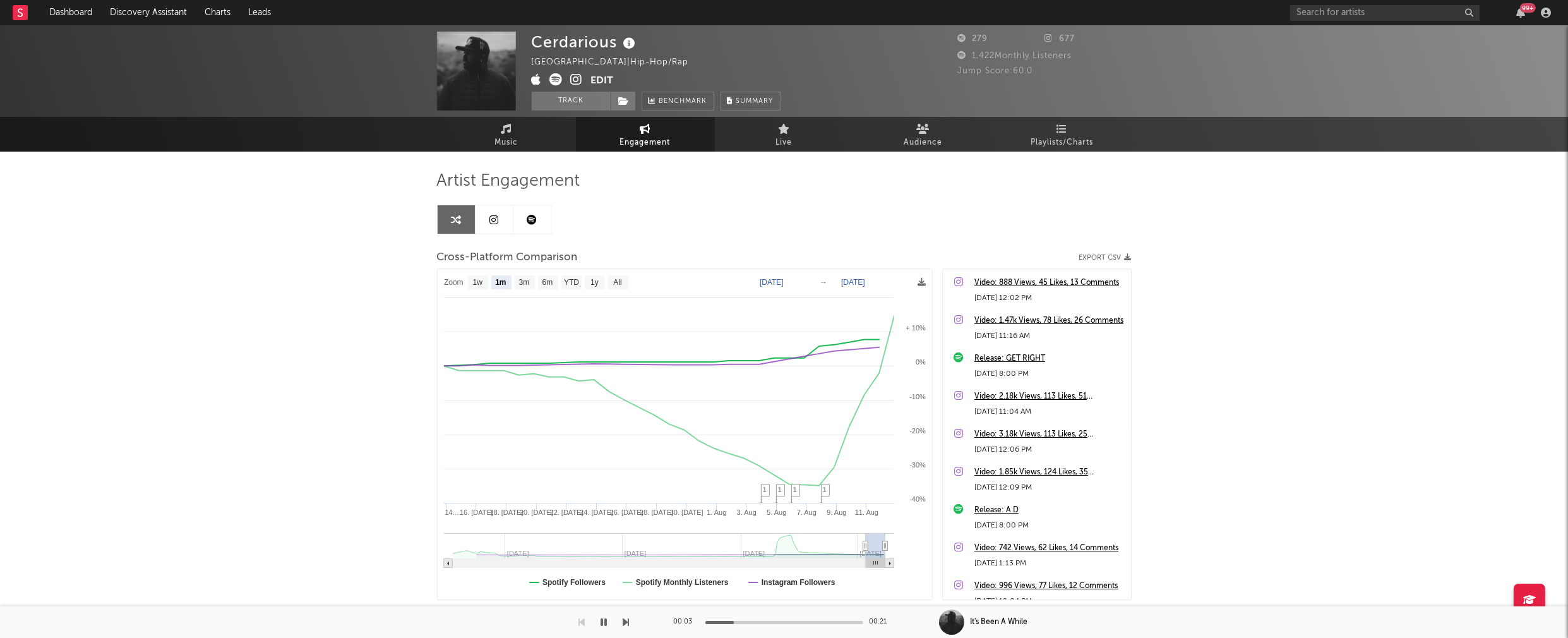
click at [576, 79] on icon at bounding box center [576, 79] width 12 height 12
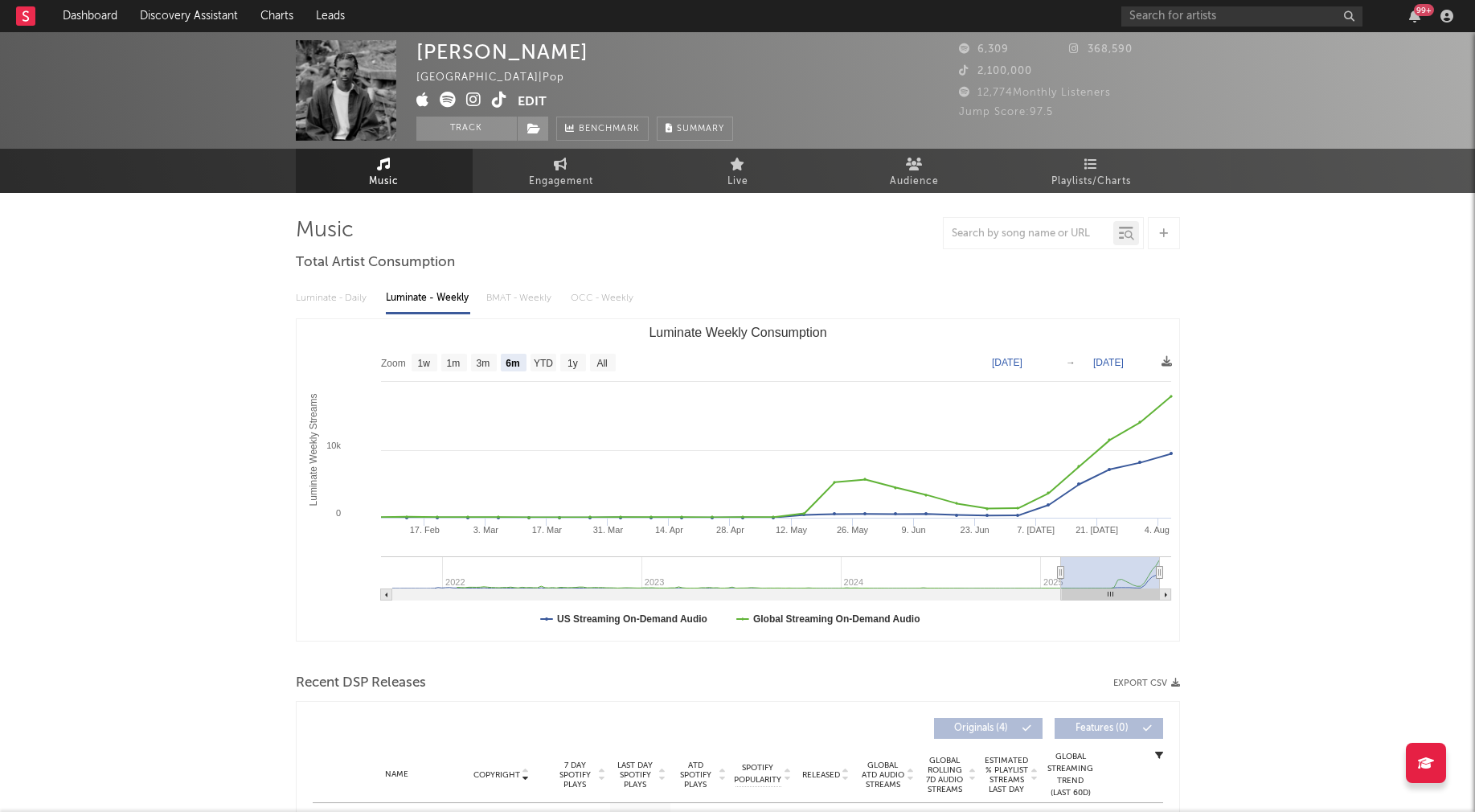
select select "6m"
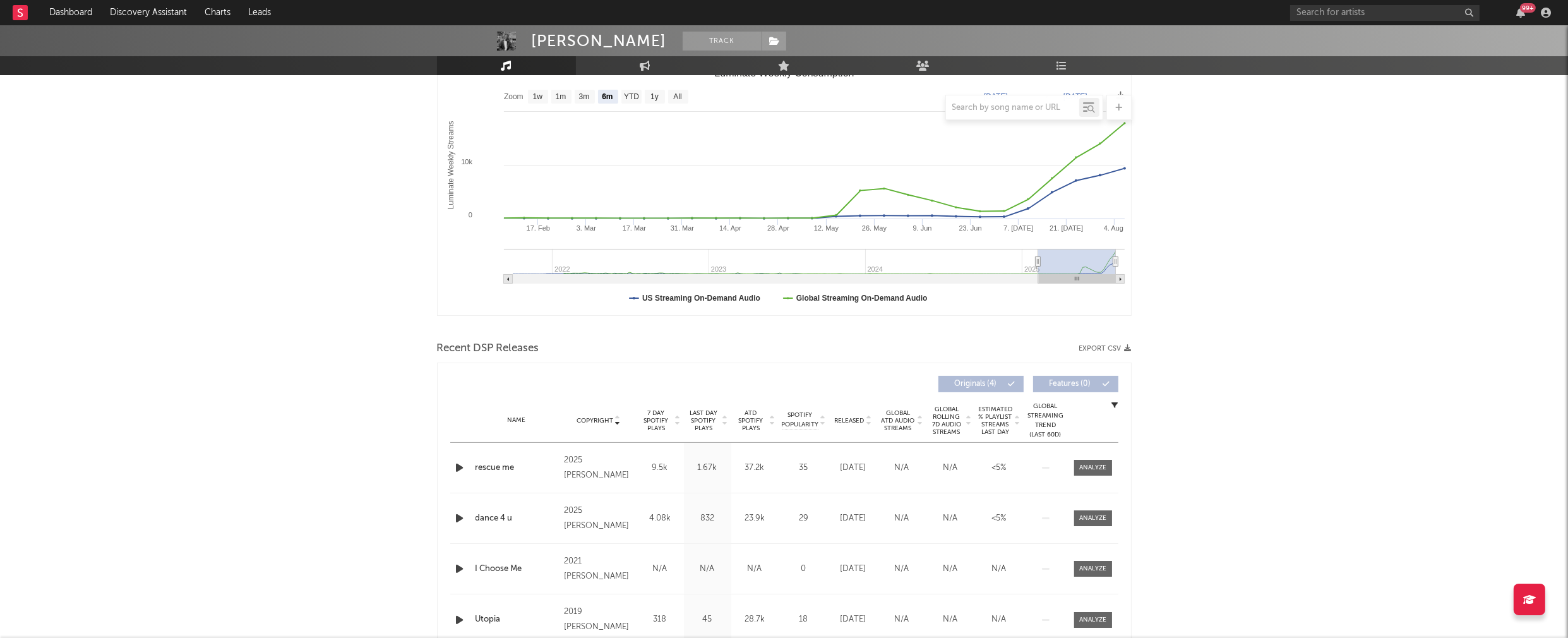
scroll to position [194, 0]
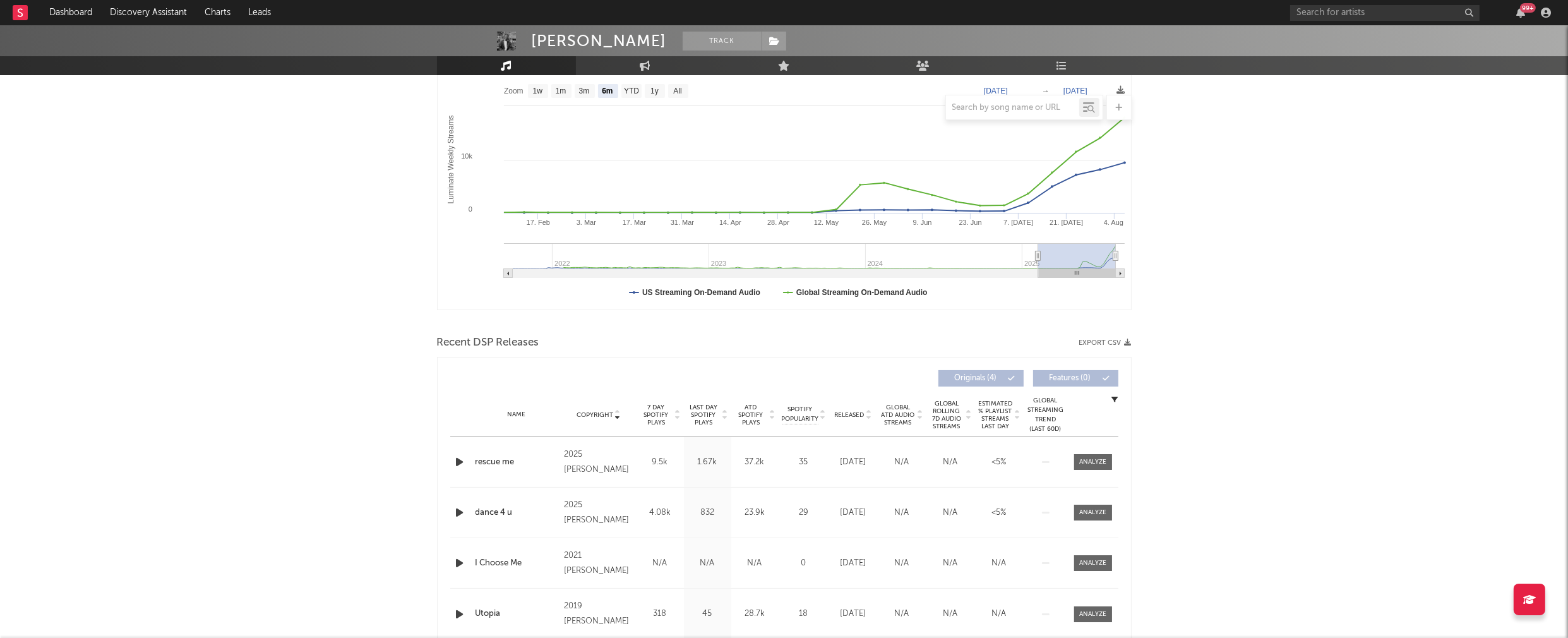
click at [456, 459] on icon "button" at bounding box center [460, 461] width 13 height 16
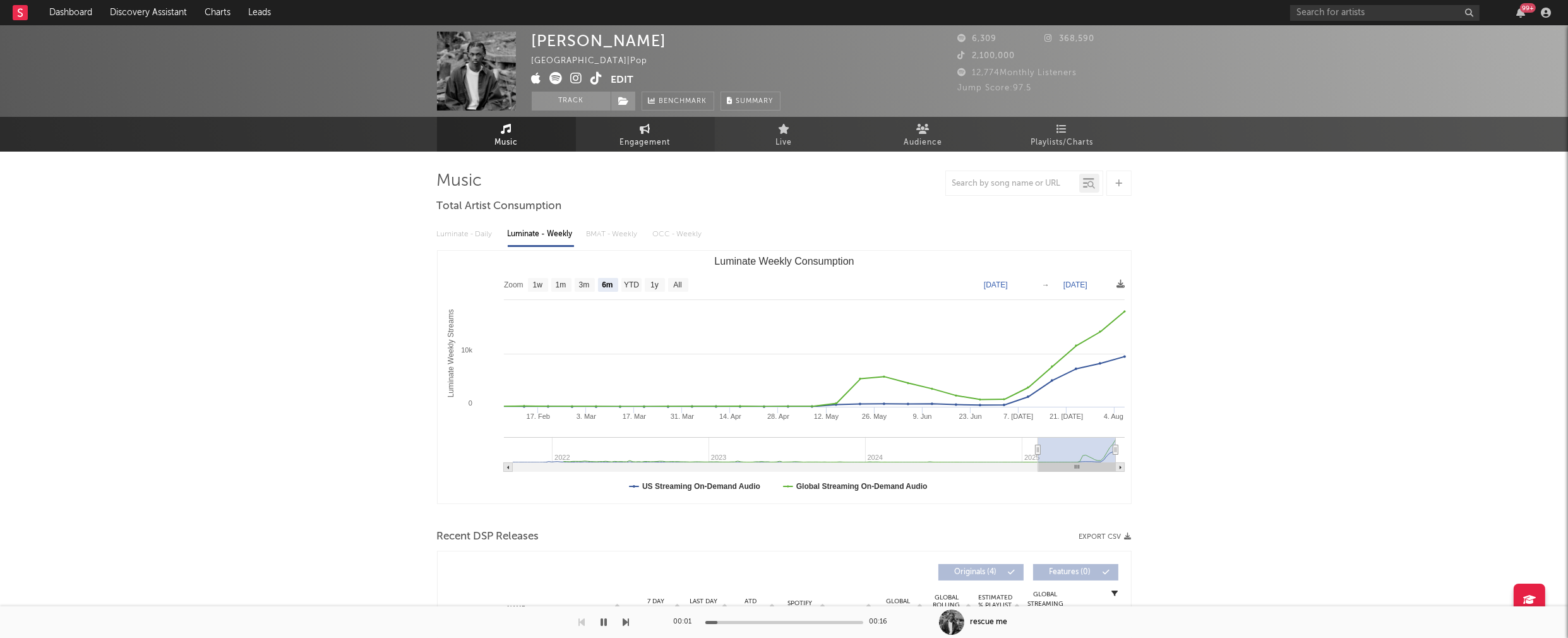
click at [645, 143] on span "Engagement" at bounding box center [645, 143] width 50 height 15
select select "1w"
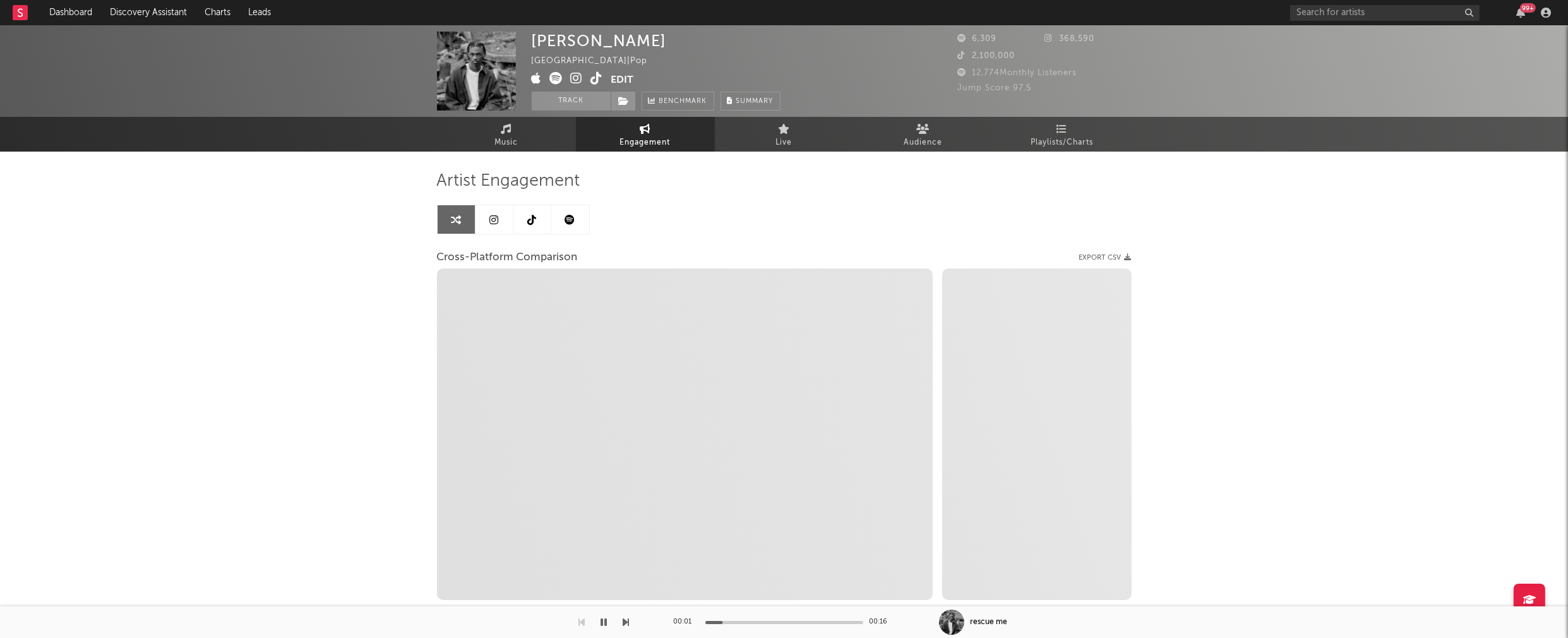
click at [579, 78] on icon at bounding box center [576, 78] width 12 height 12
select select "1m"
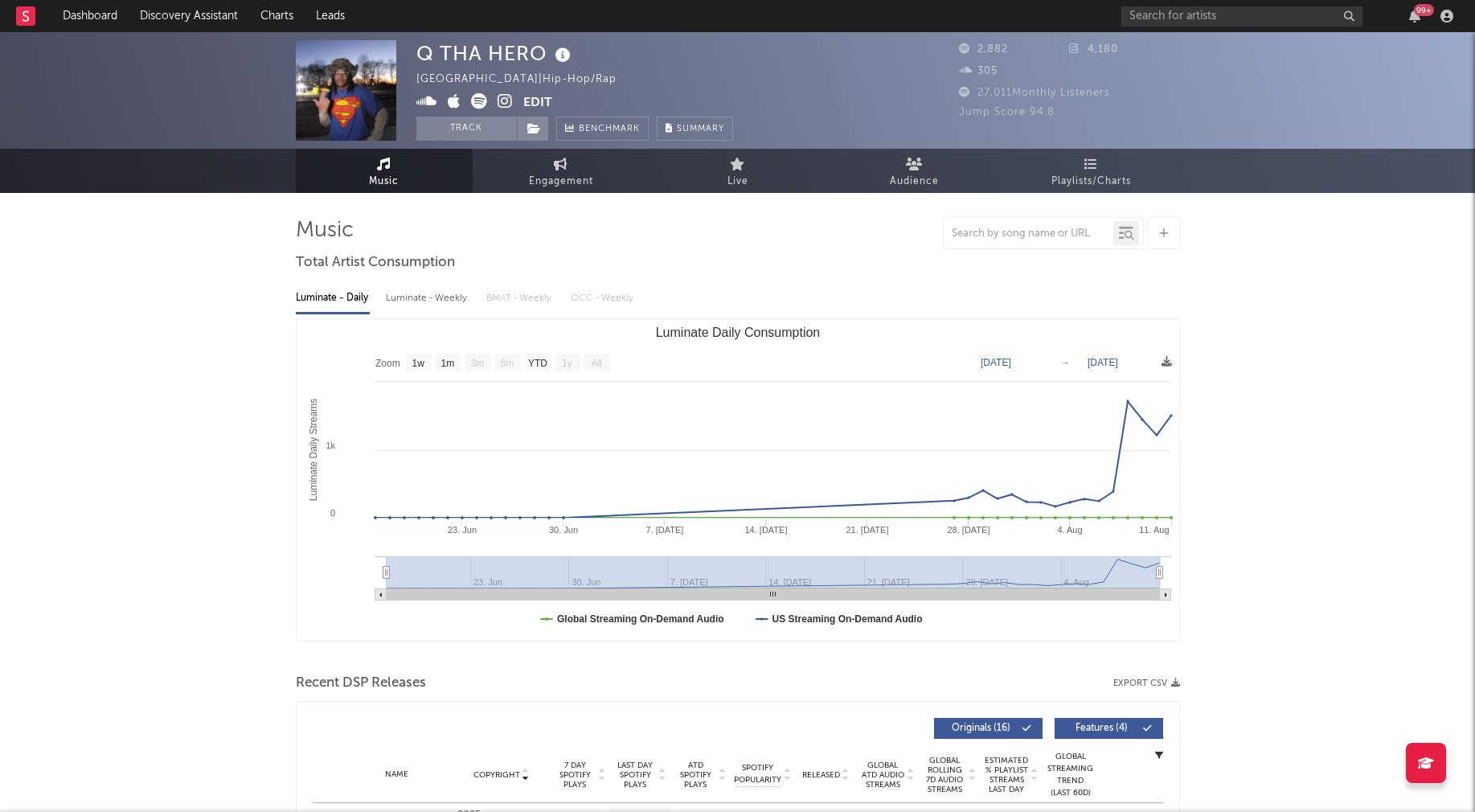
select select "1w"
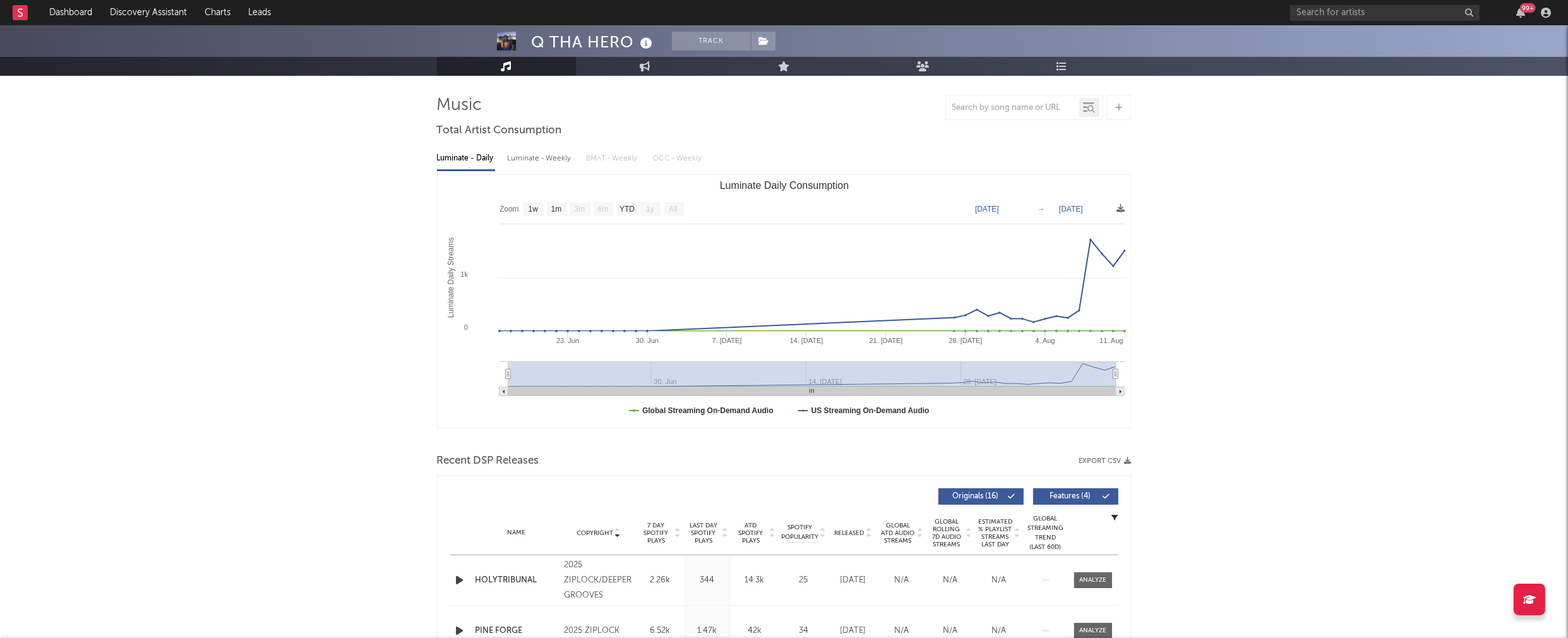
scroll to position [83, 0]
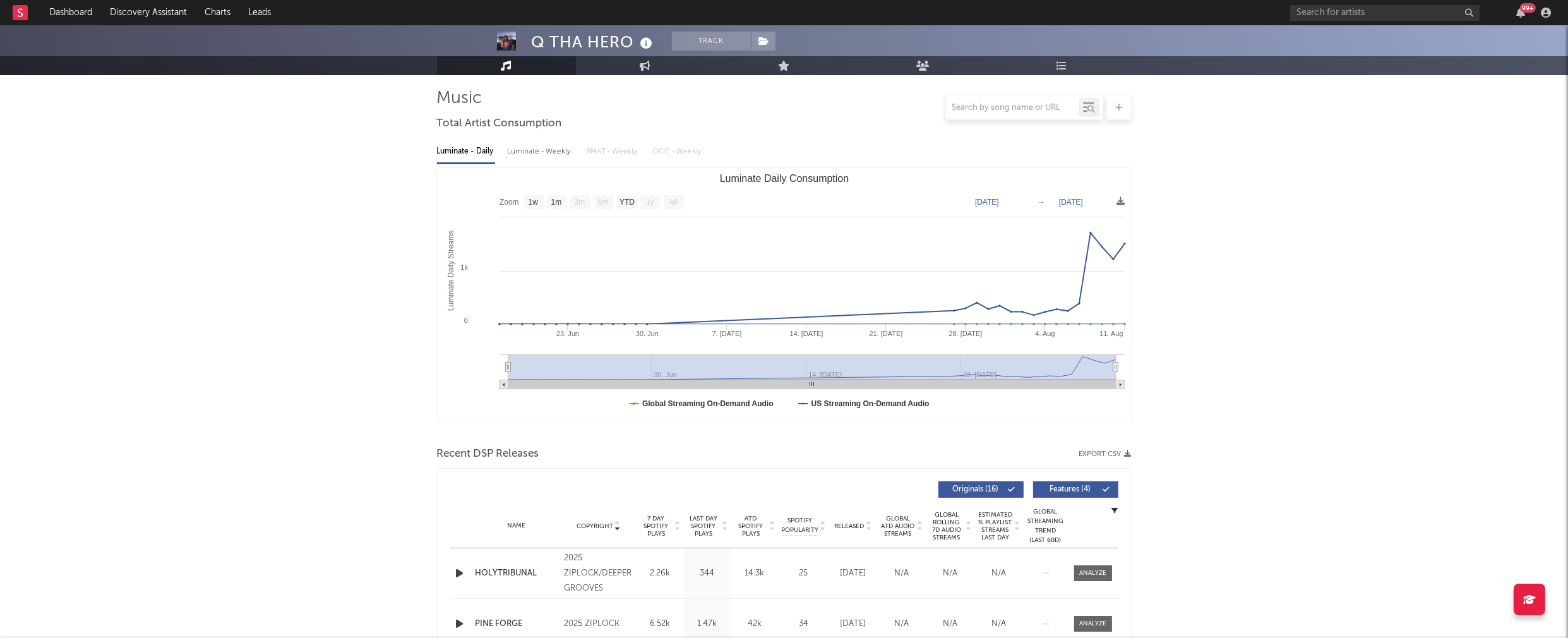
click at [551, 150] on div "Luminate - Weekly" at bounding box center [541, 151] width 66 height 21
select select "1w"
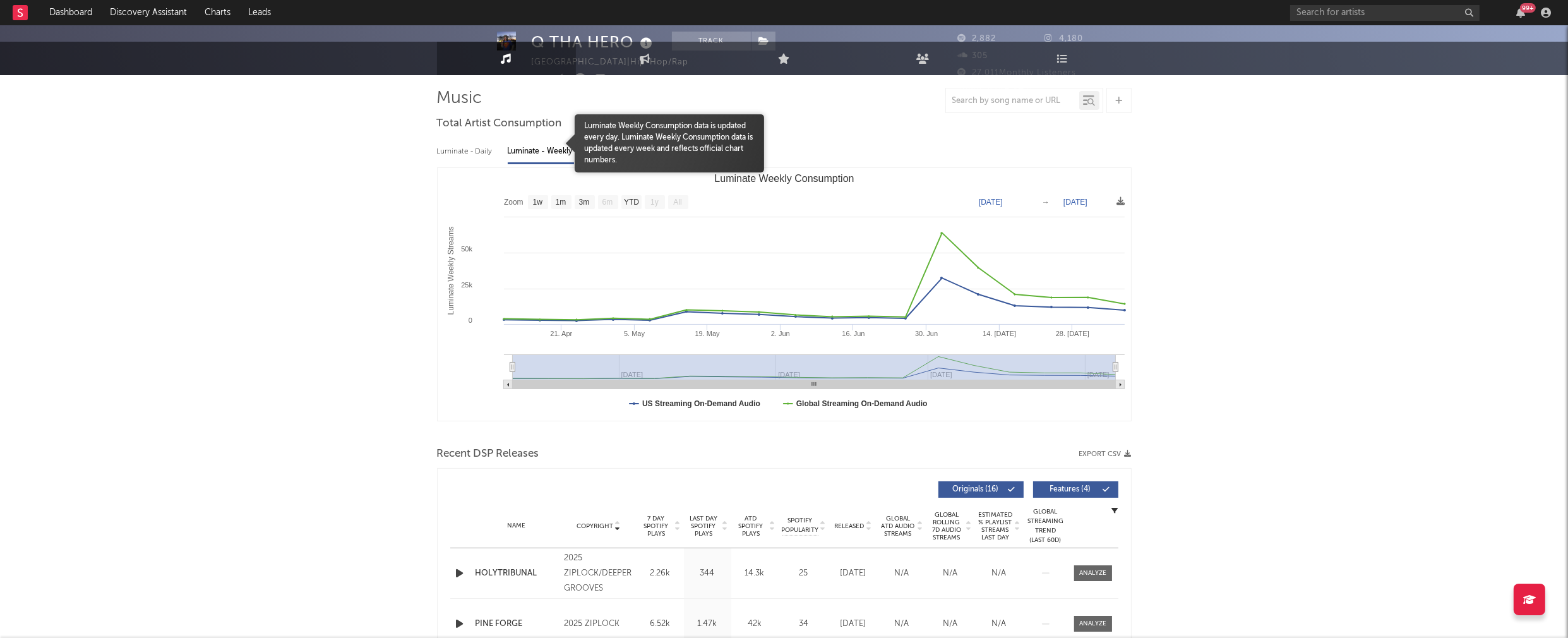
scroll to position [0, 0]
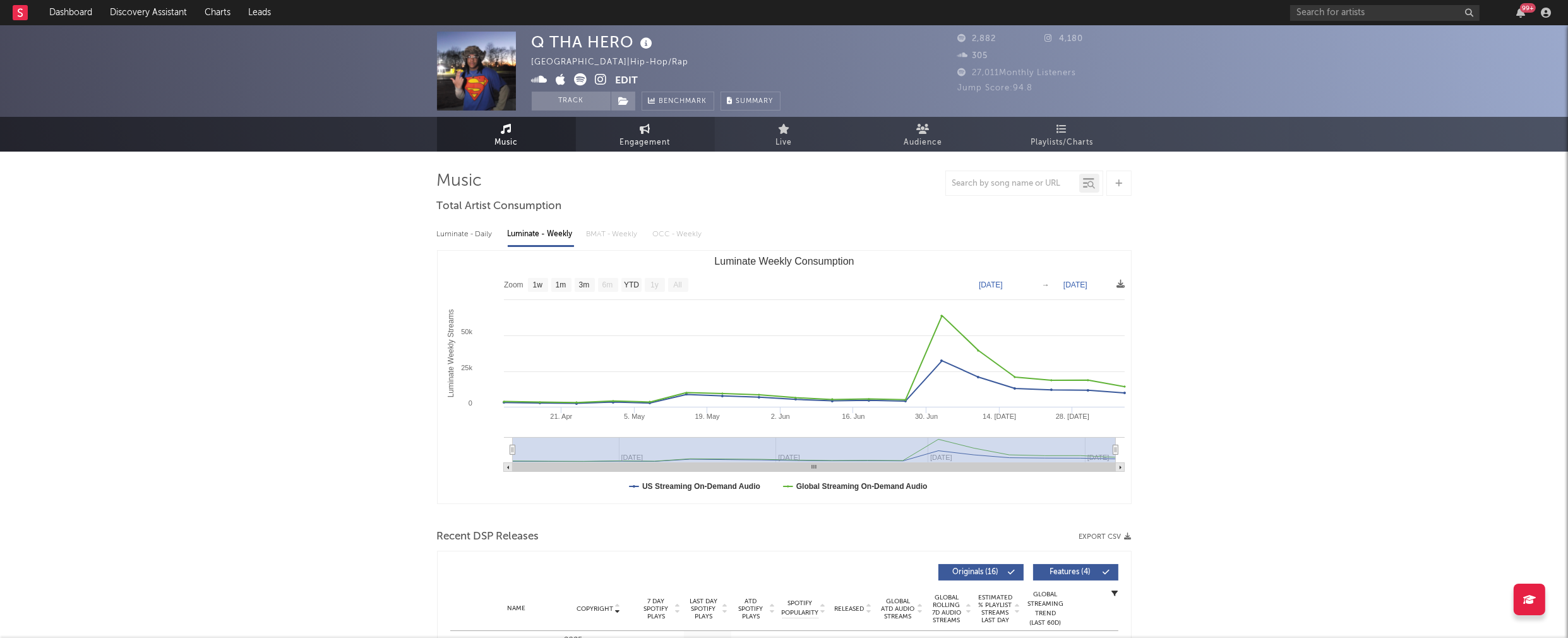
click at [636, 132] on link "Engagement" at bounding box center [645, 134] width 139 height 34
select select "1w"
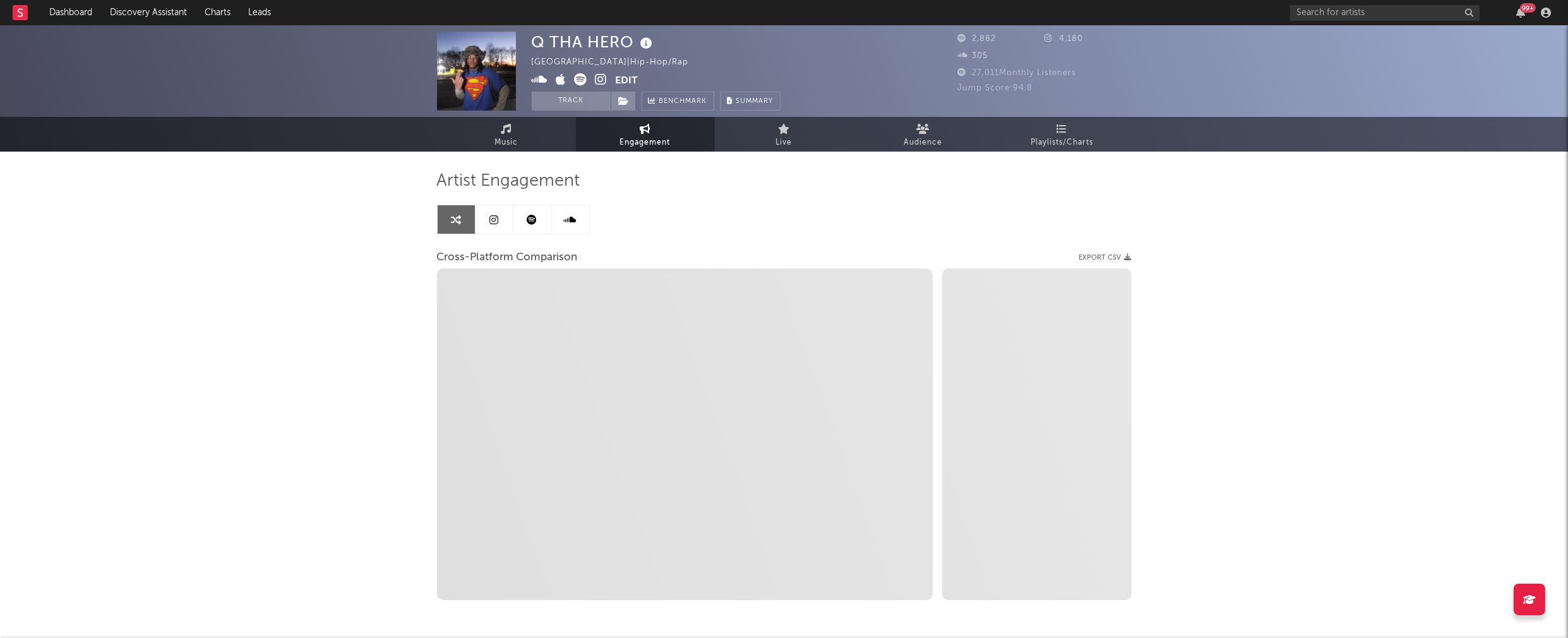
select select "1m"
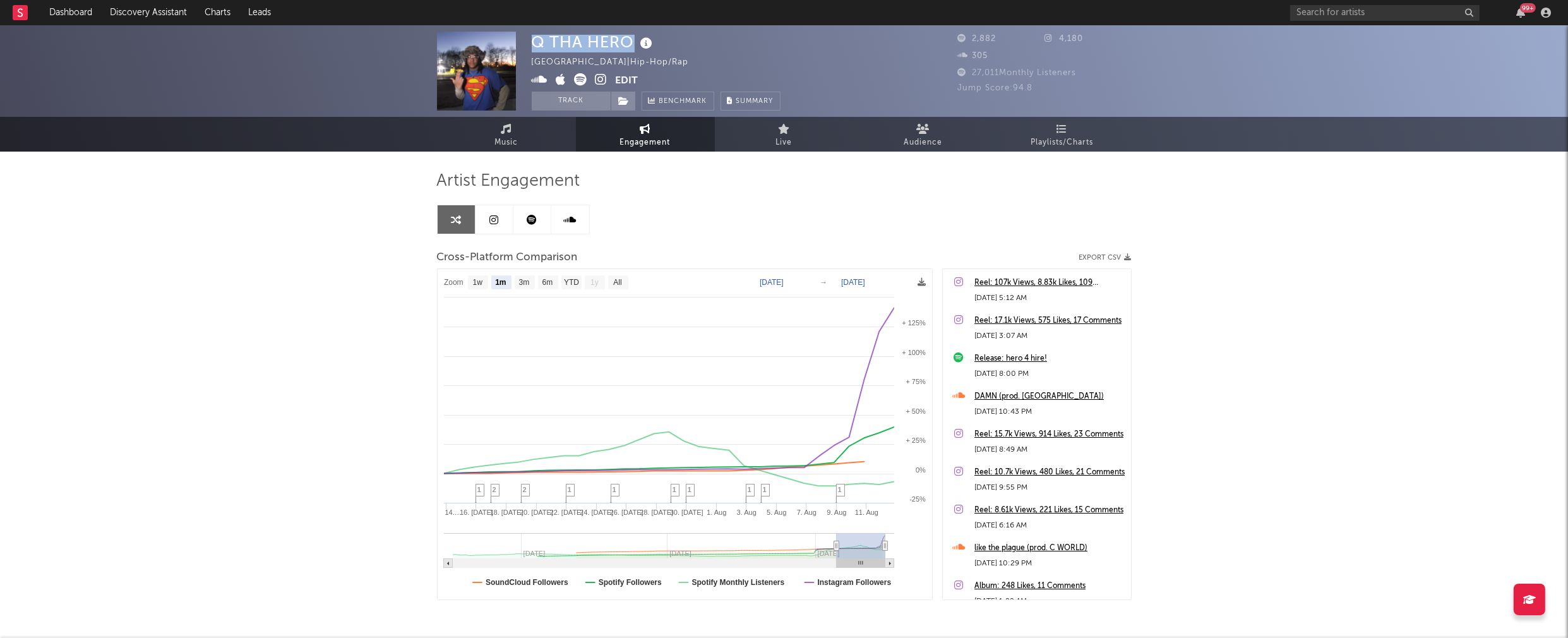
drag, startPoint x: 535, startPoint y: 43, endPoint x: 627, endPoint y: 41, distance: 92.0
click at [627, 41] on div "Q THA HERO" at bounding box center [594, 42] width 124 height 21
copy div "Q THA HERO"
click at [603, 79] on icon at bounding box center [601, 79] width 12 height 12
click at [603, 79] on icon at bounding box center [601, 79] width 12 height 12
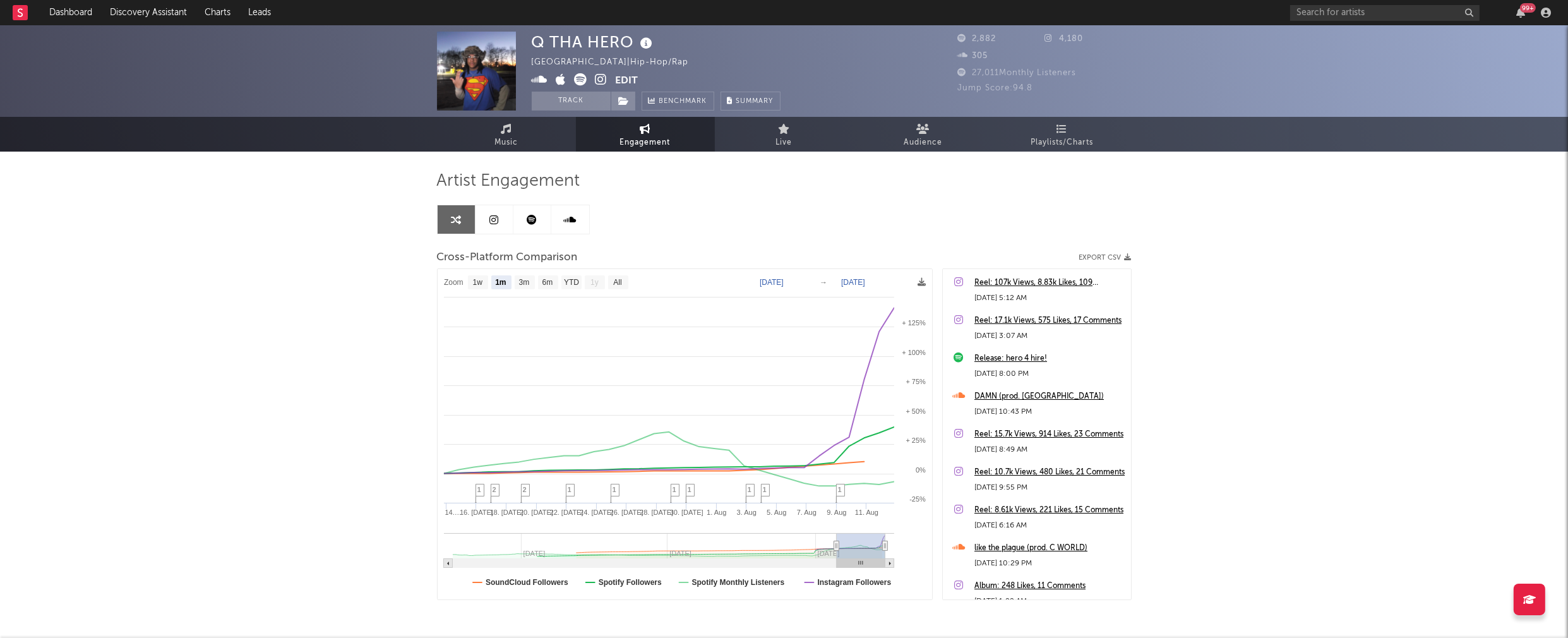
click at [532, 46] on div "Q THA HERO" at bounding box center [594, 42] width 124 height 21
drag, startPoint x: 533, startPoint y: 43, endPoint x: 629, endPoint y: 43, distance: 96.0
click at [629, 43] on div "Q THA HERO" at bounding box center [594, 42] width 124 height 21
copy div "Q THA HERO"
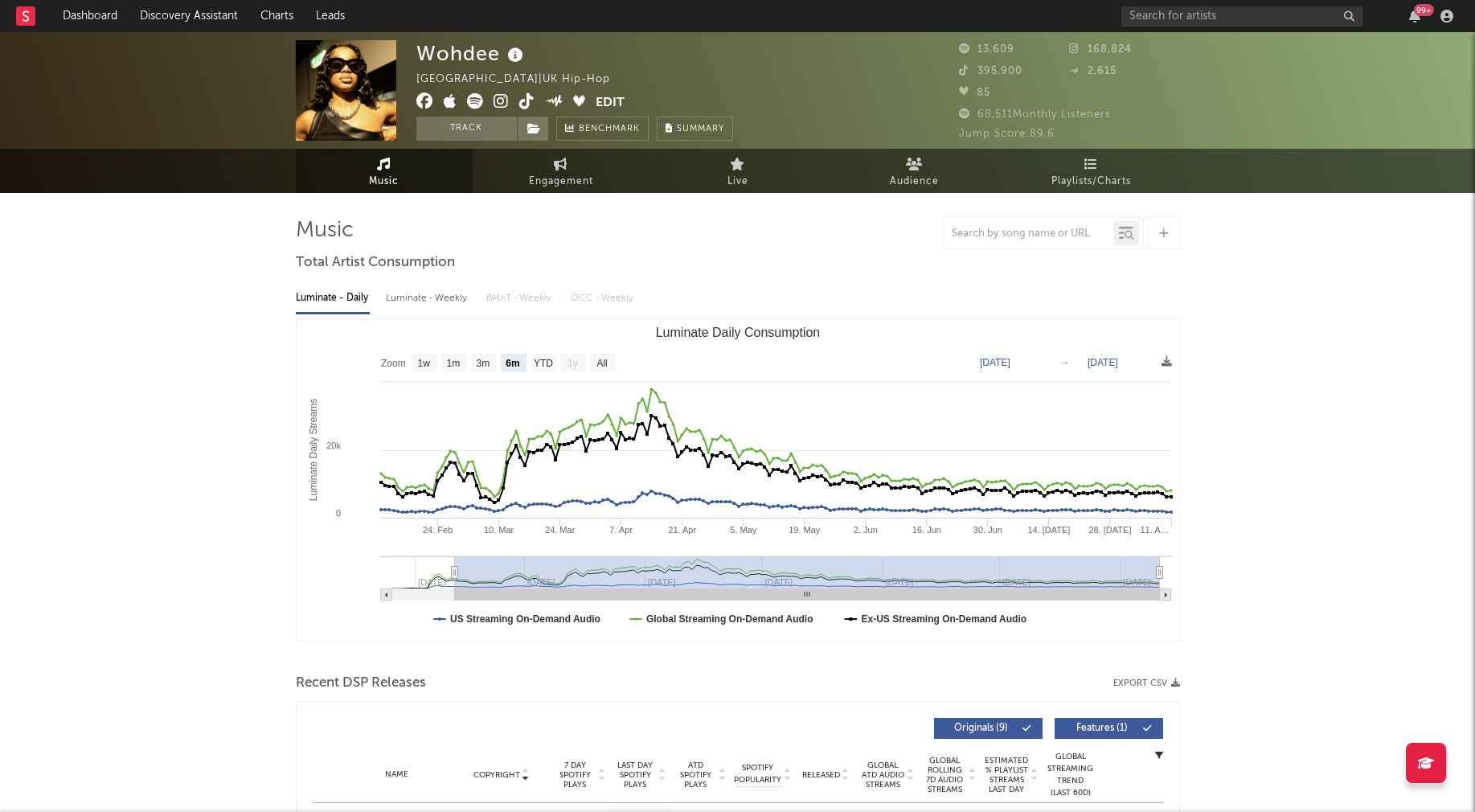
select select "6m"
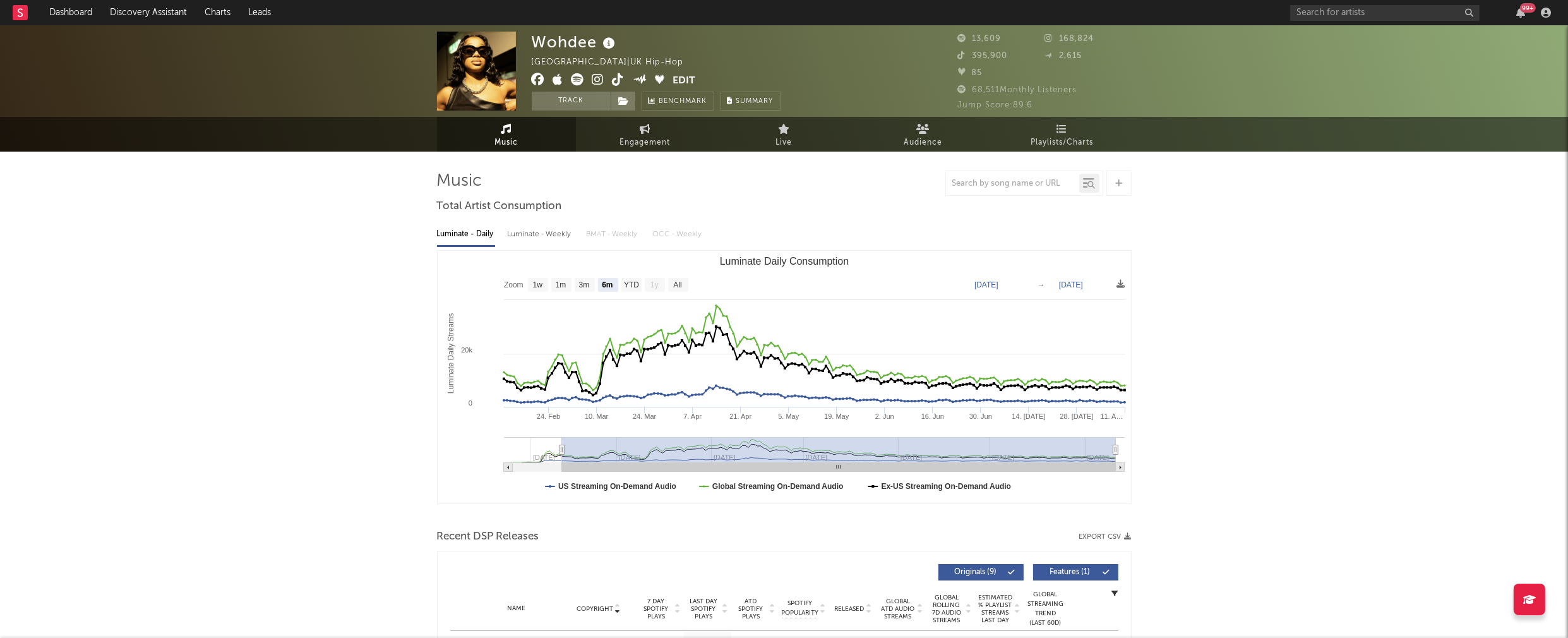
scroll to position [210, 0]
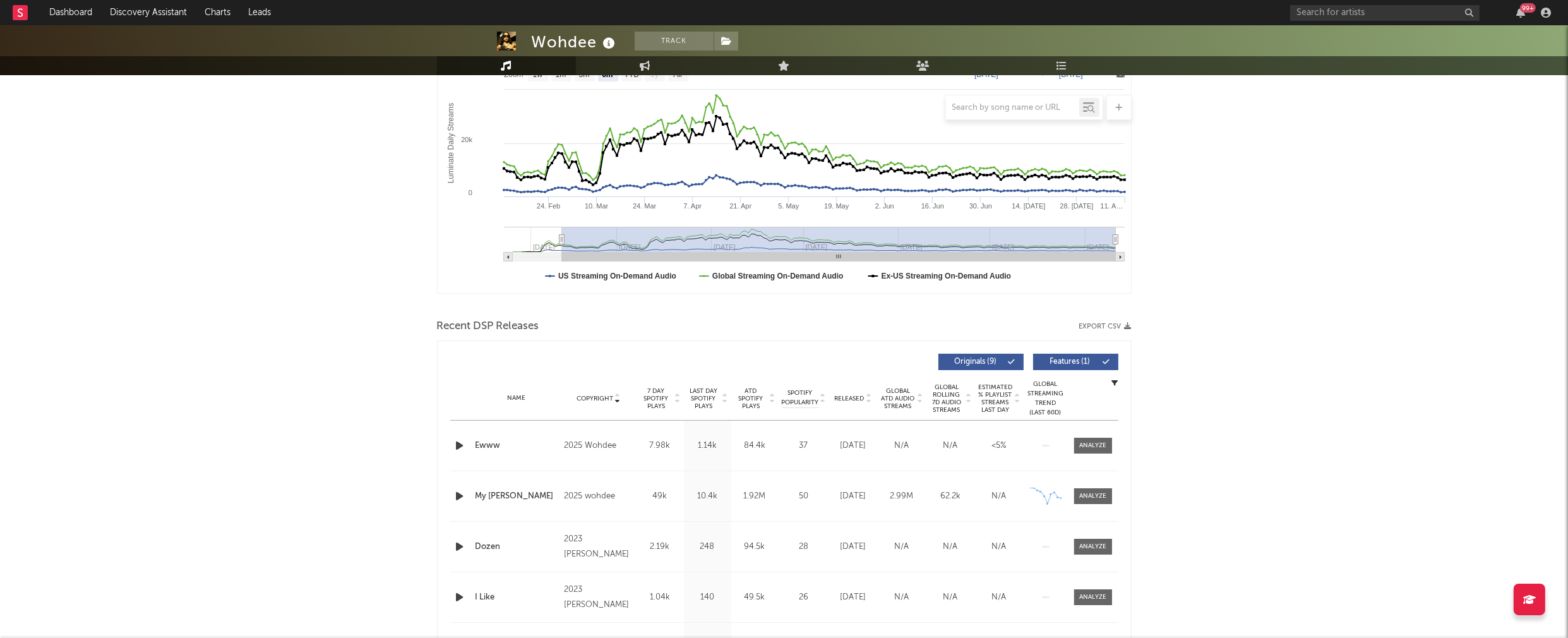
click at [459, 445] on icon "button" at bounding box center [460, 446] width 13 height 16
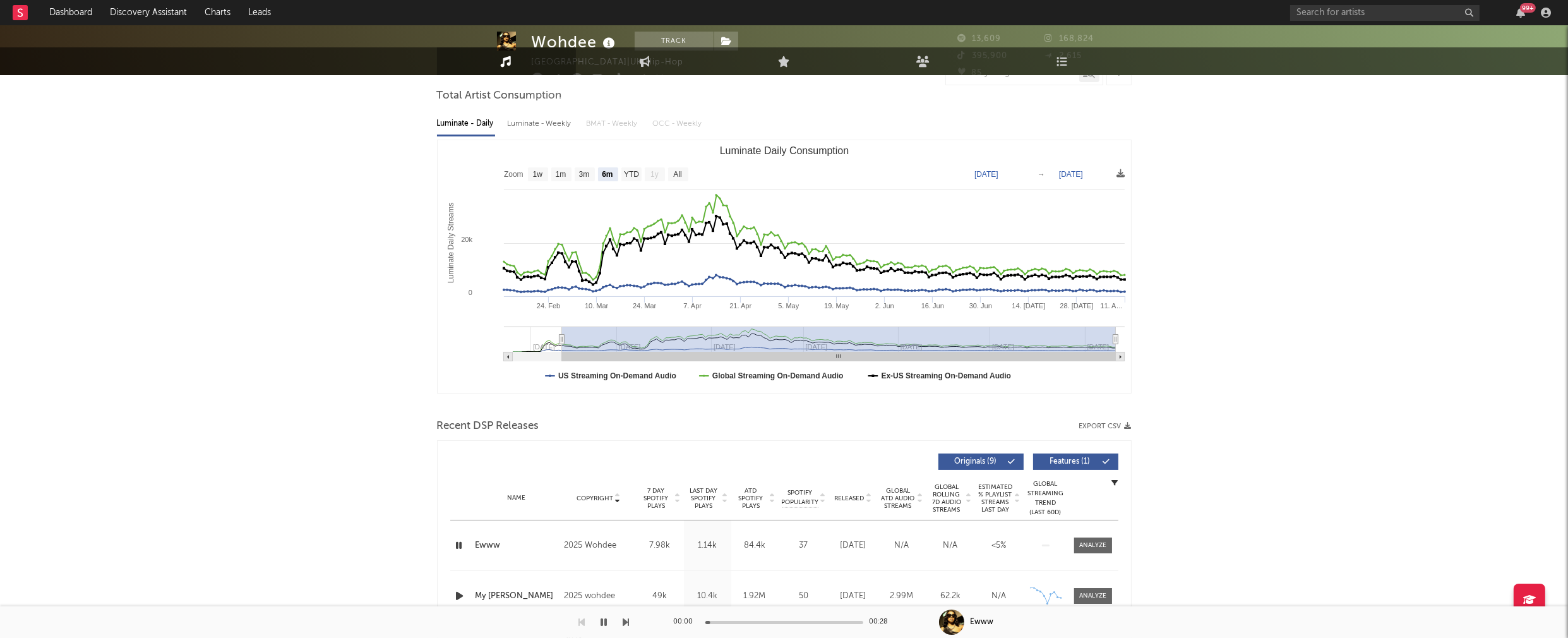
scroll to position [0, 0]
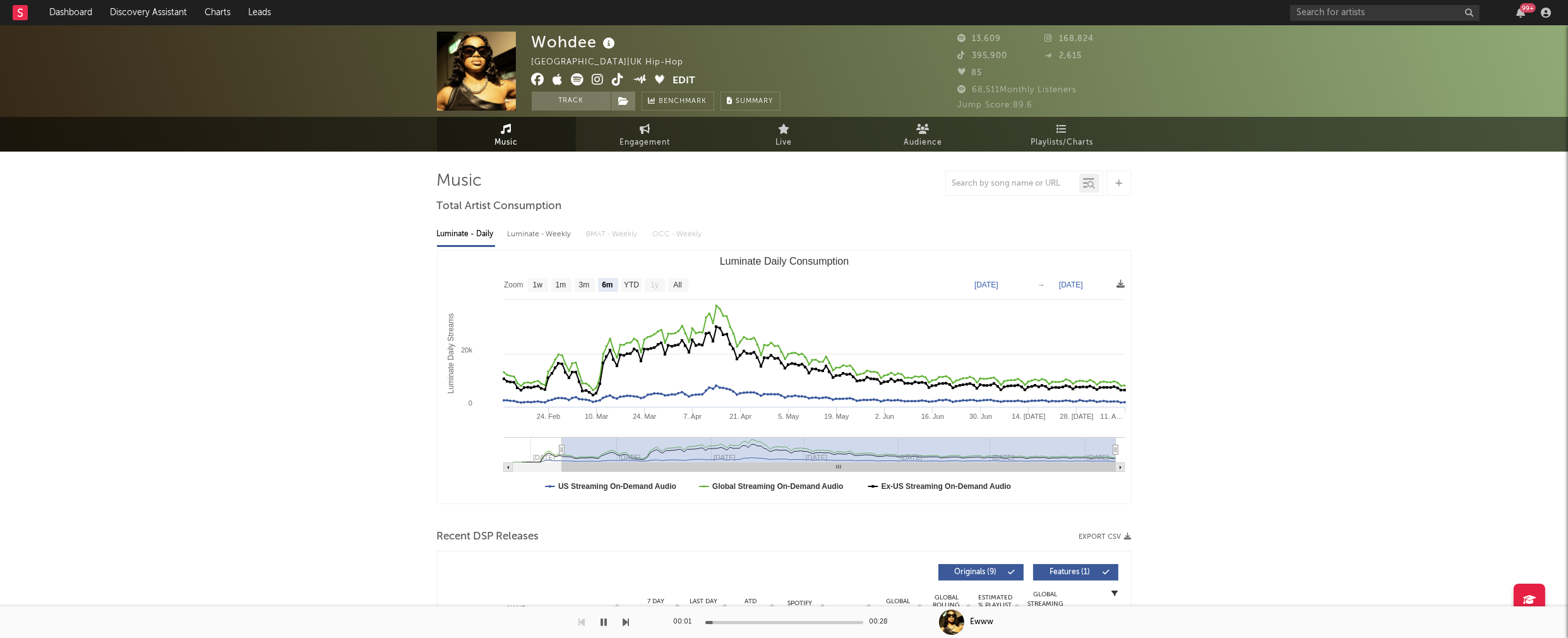
click at [551, 236] on div "Luminate - Weekly" at bounding box center [541, 234] width 66 height 21
select select "6m"
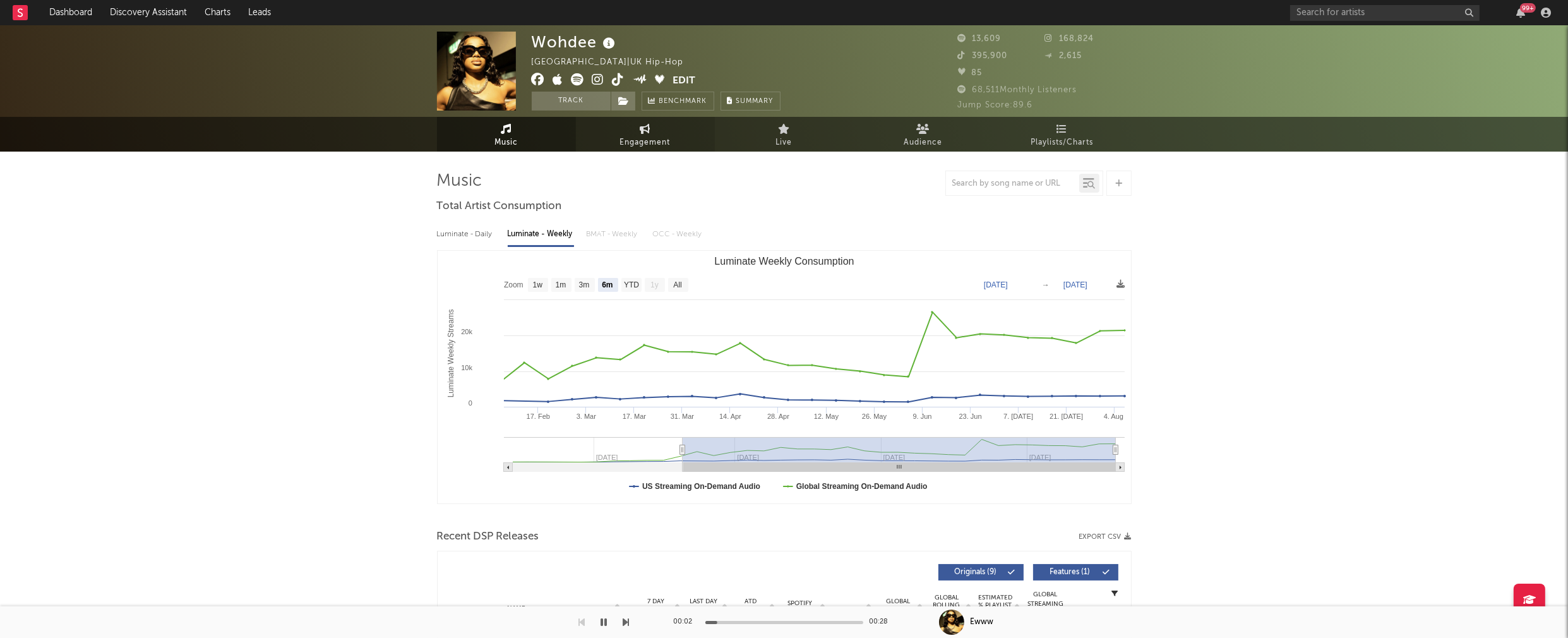
click at [651, 147] on span "Engagement" at bounding box center [645, 143] width 50 height 15
select select "1w"
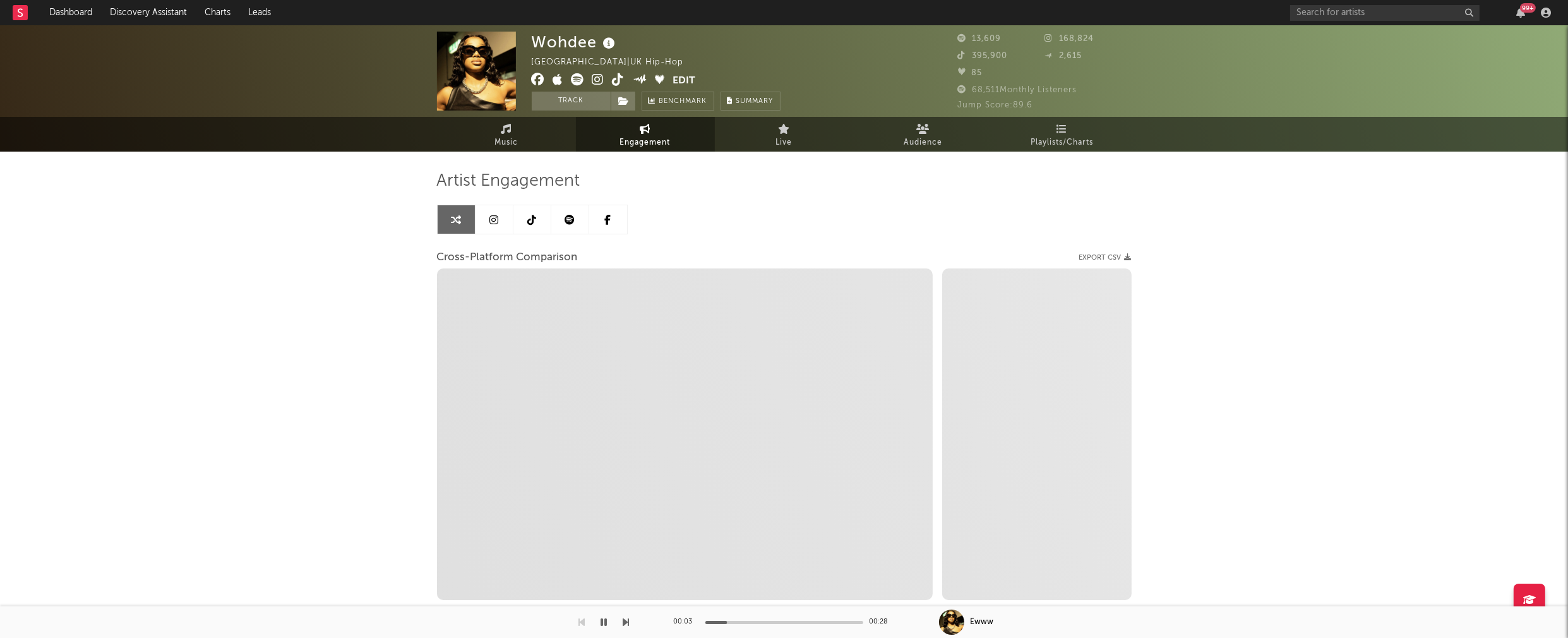
select select "1m"
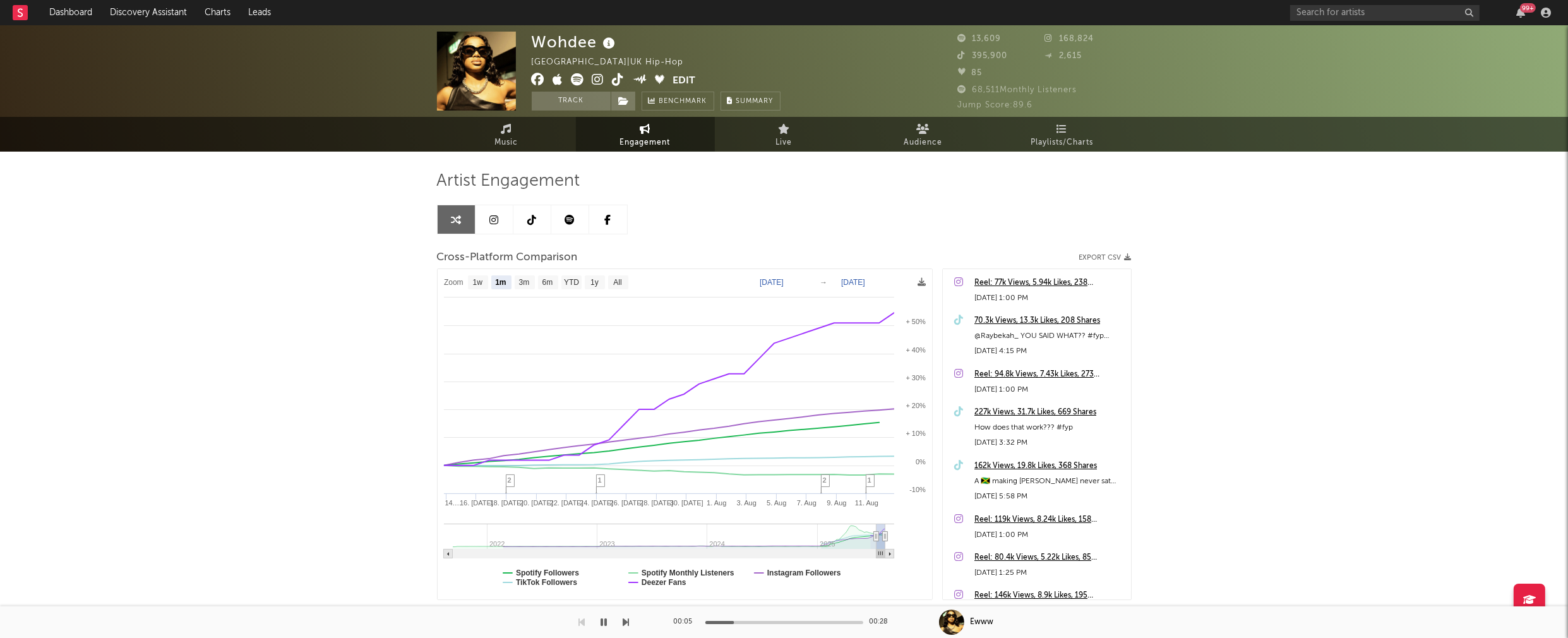
click at [599, 80] on icon at bounding box center [598, 79] width 12 height 12
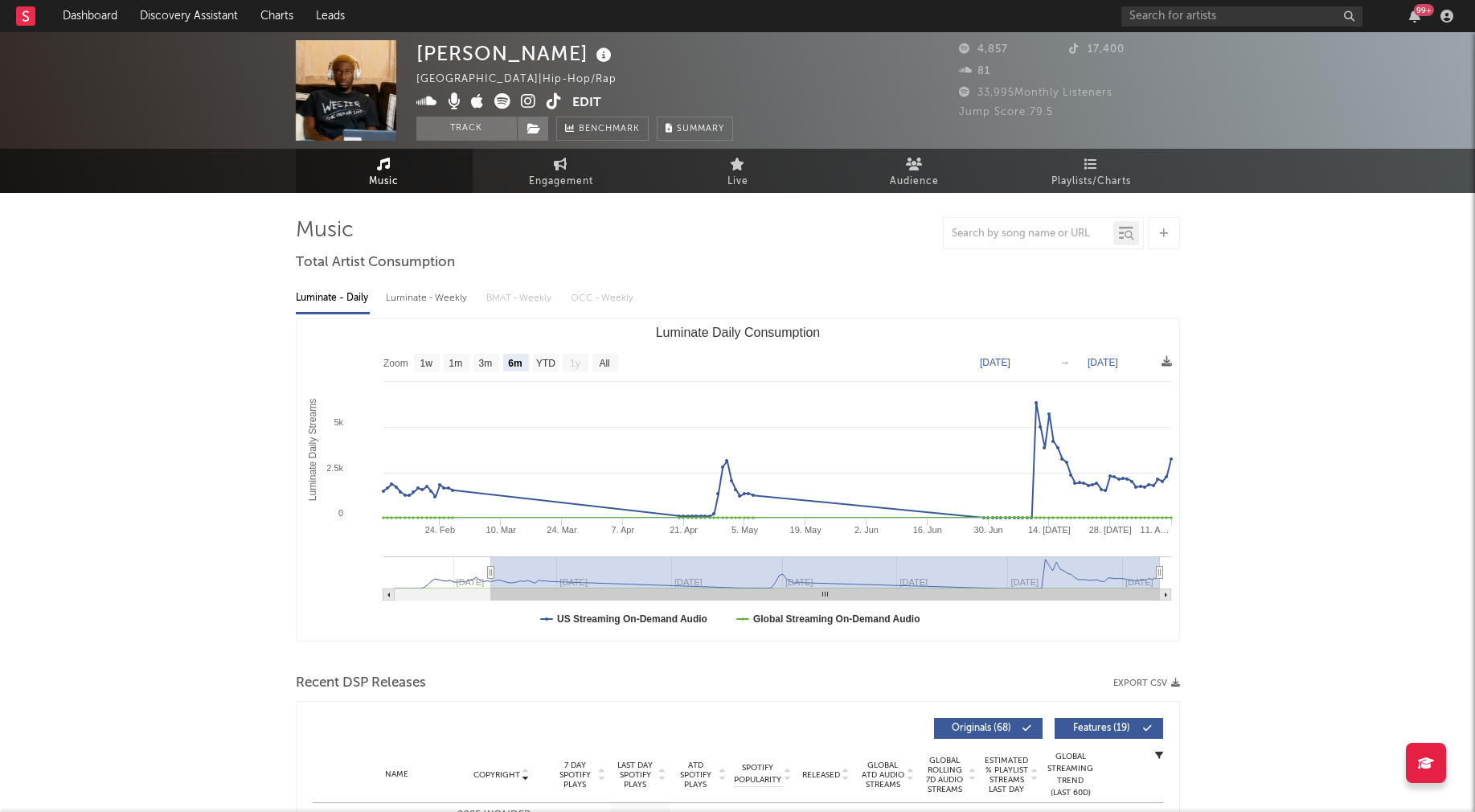
select select "6m"
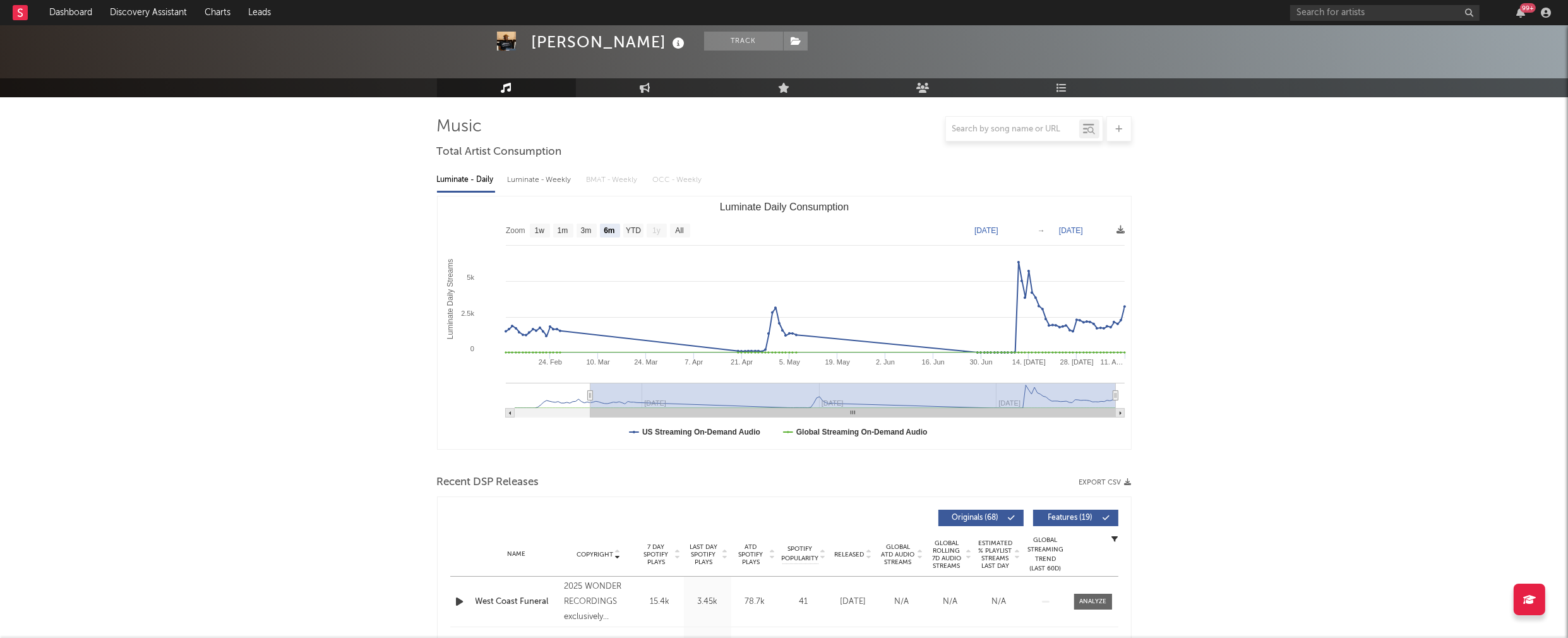
scroll to position [308, 0]
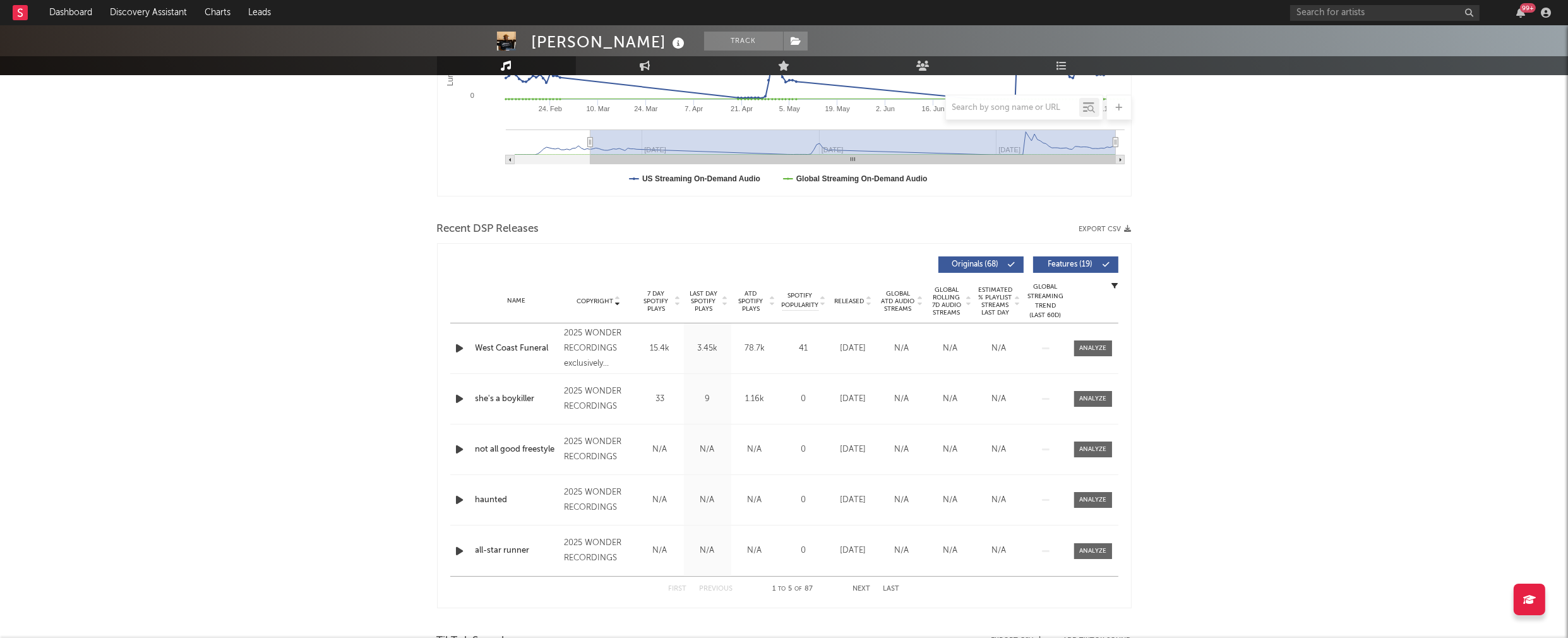
click at [459, 347] on icon "button" at bounding box center [460, 348] width 13 height 16
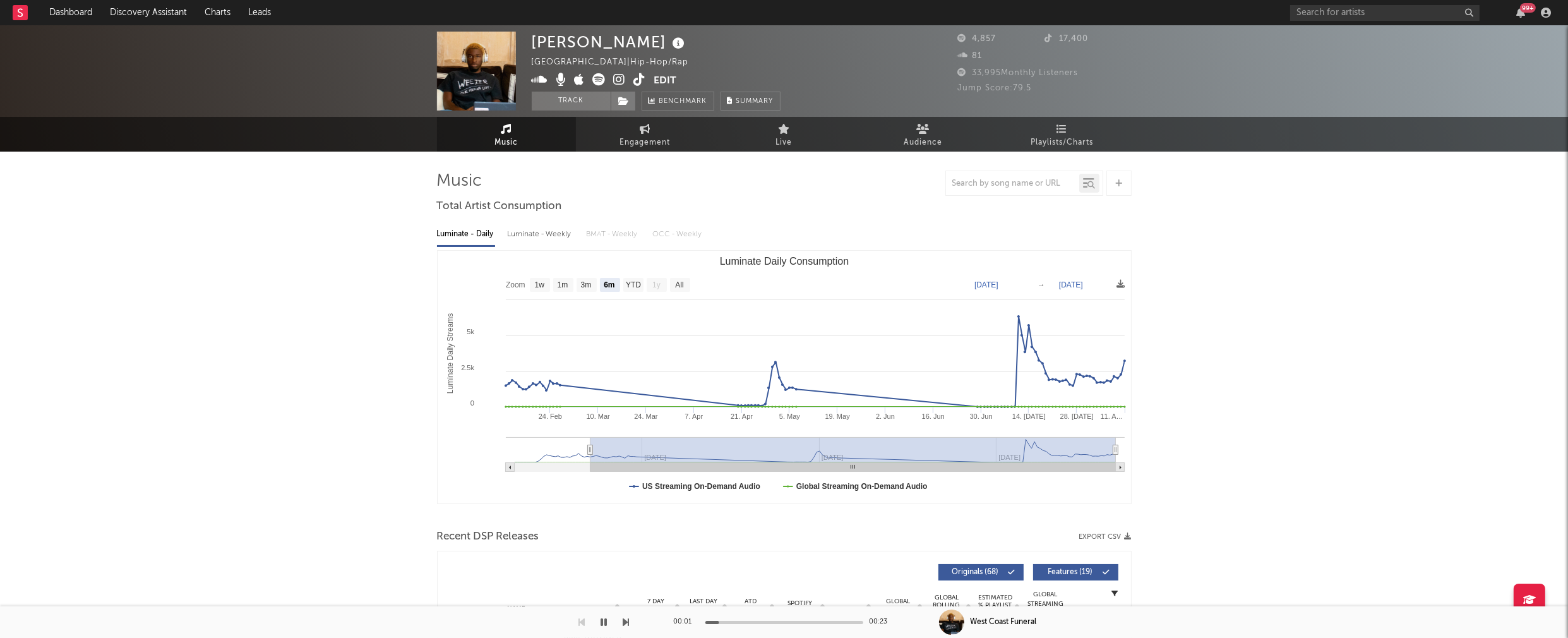
click at [540, 229] on div "Luminate - Weekly" at bounding box center [541, 234] width 66 height 21
select select "6m"
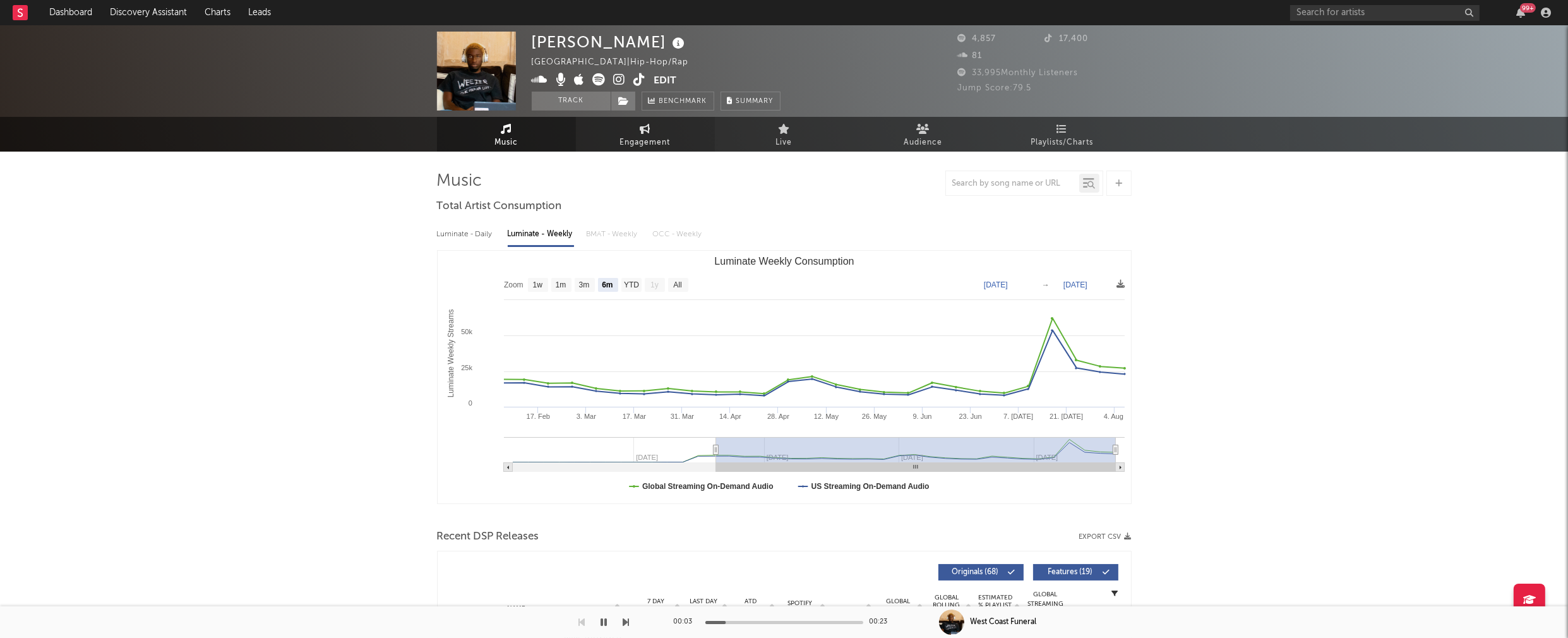
click at [624, 144] on span "Engagement" at bounding box center [645, 143] width 50 height 15
select select "1w"
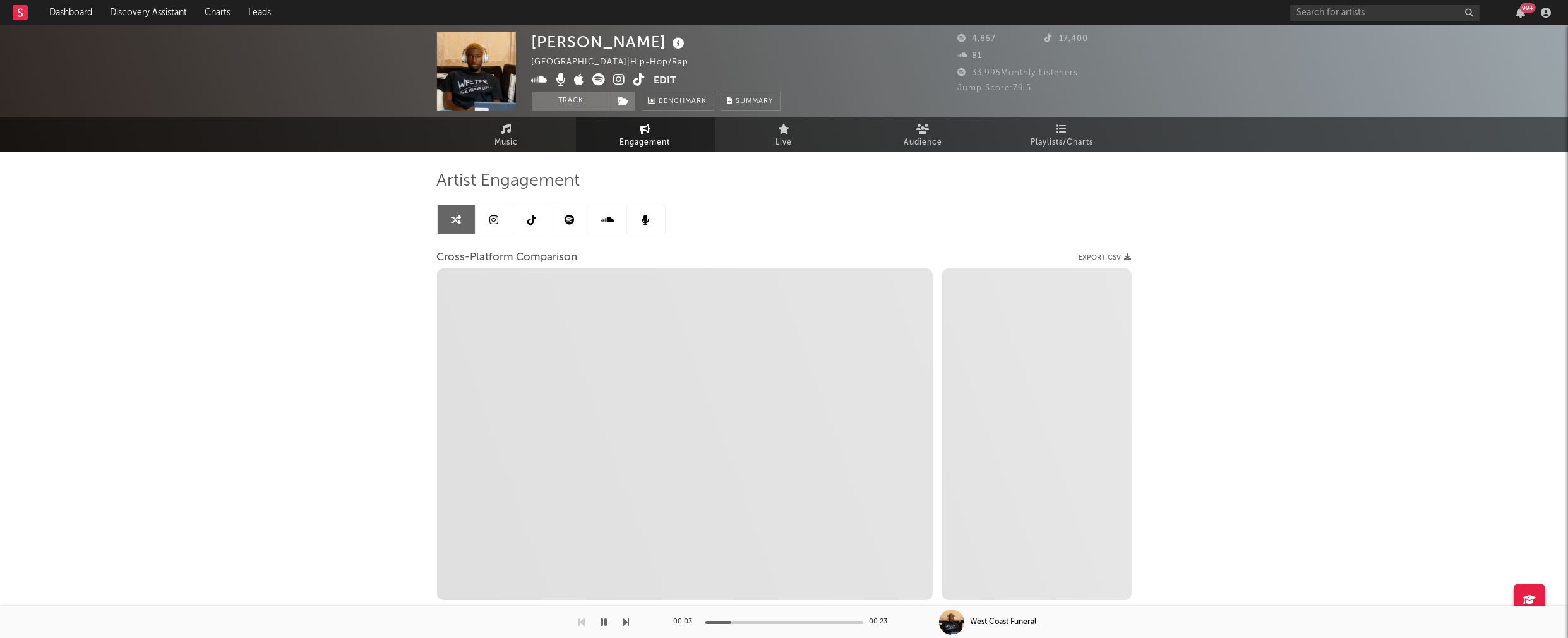
click at [621, 79] on icon at bounding box center [619, 79] width 12 height 12
select select "1m"
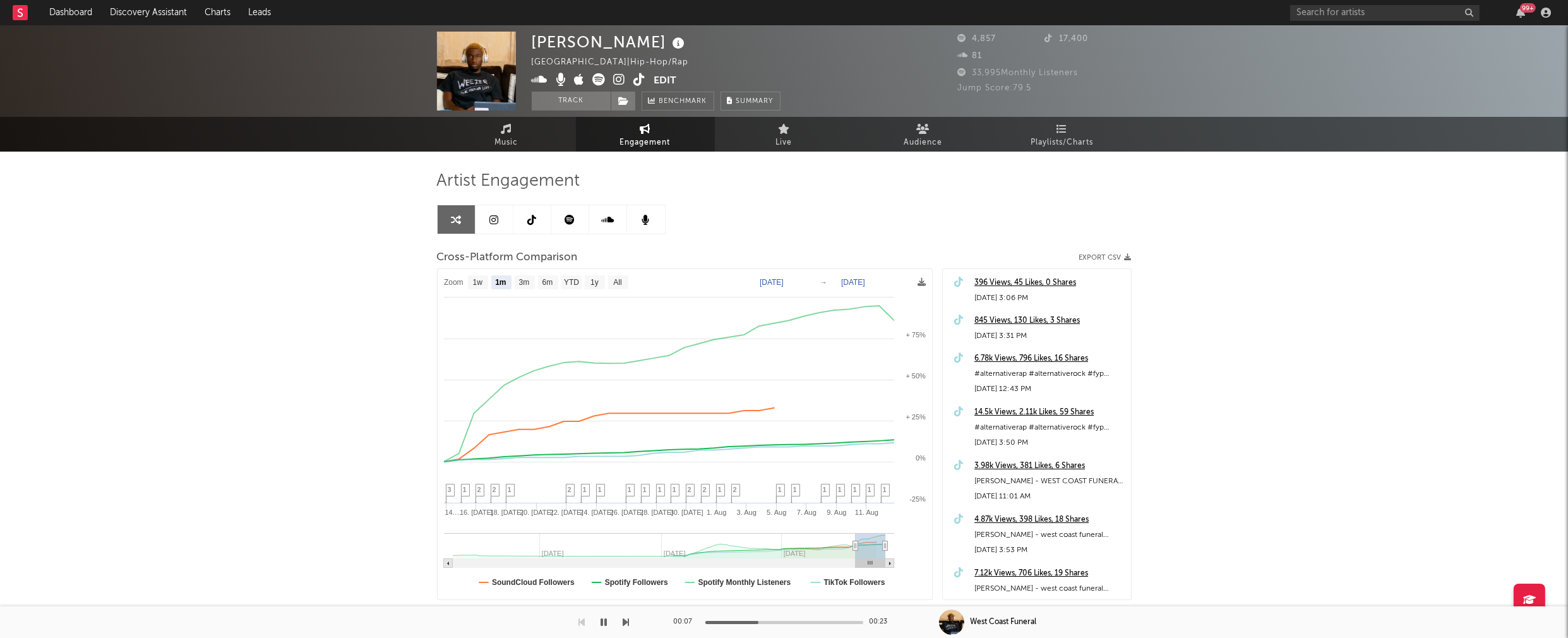
click at [543, 79] on icon at bounding box center [540, 79] width 17 height 12
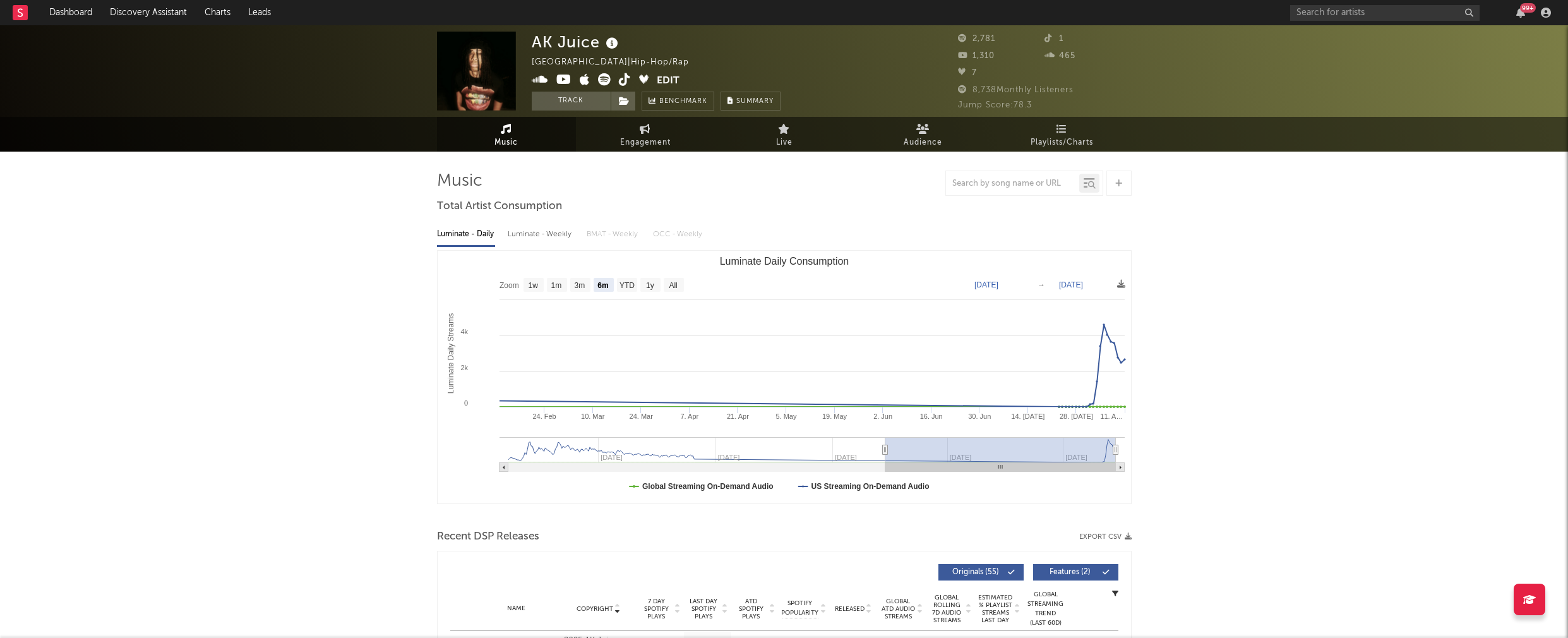
select select "6m"
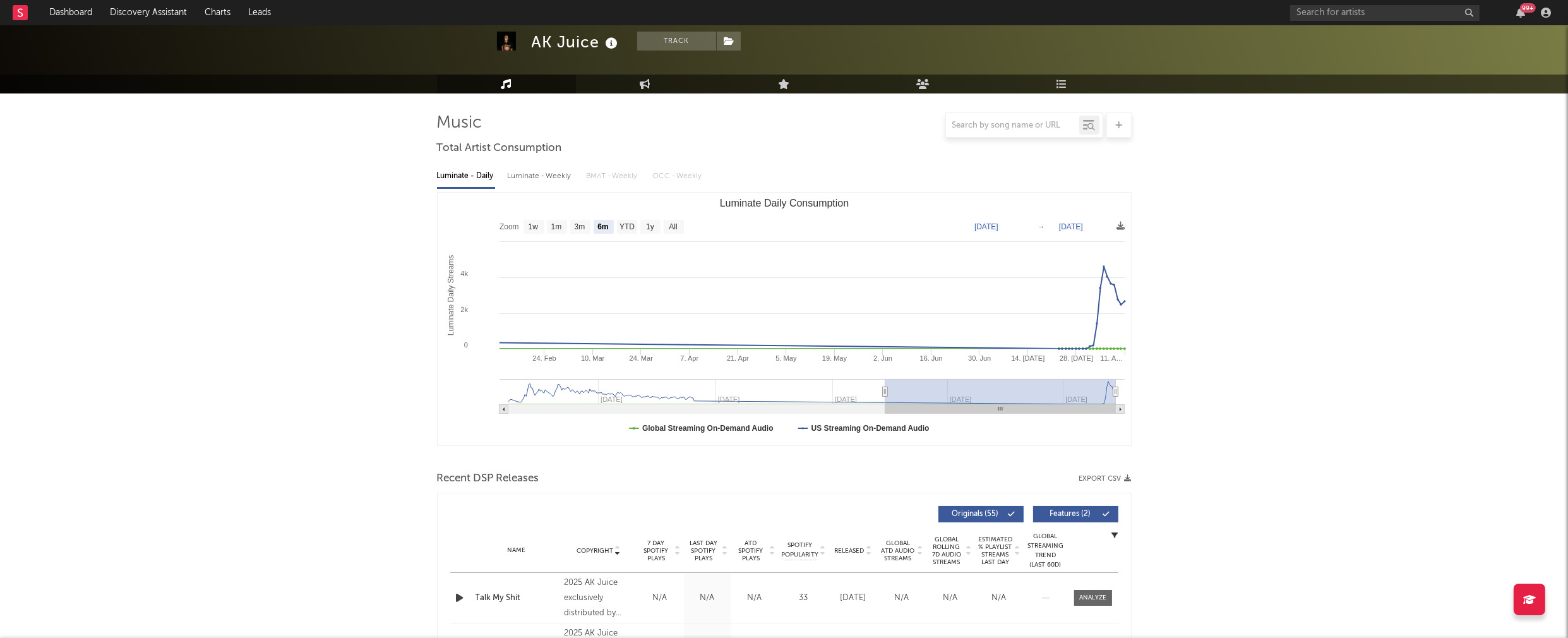
scroll to position [143, 0]
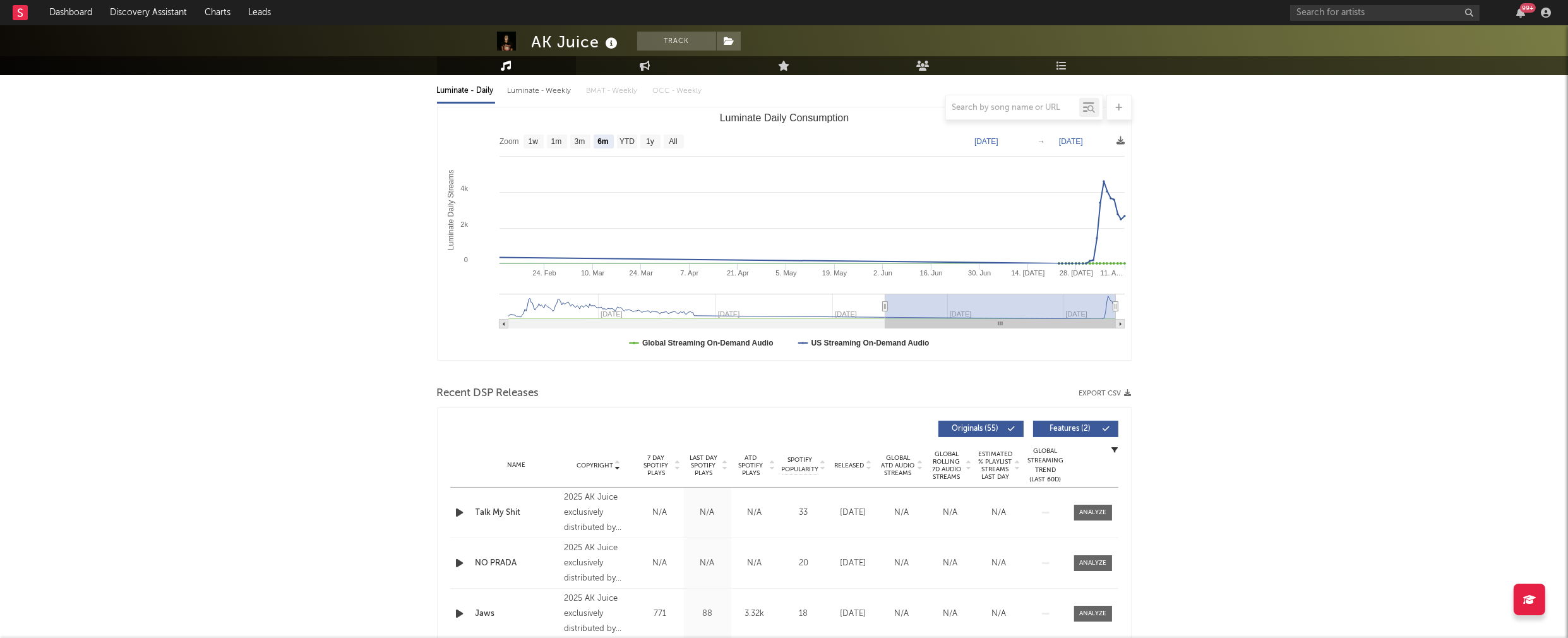
click at [454, 509] on icon "button" at bounding box center [460, 512] width 13 height 16
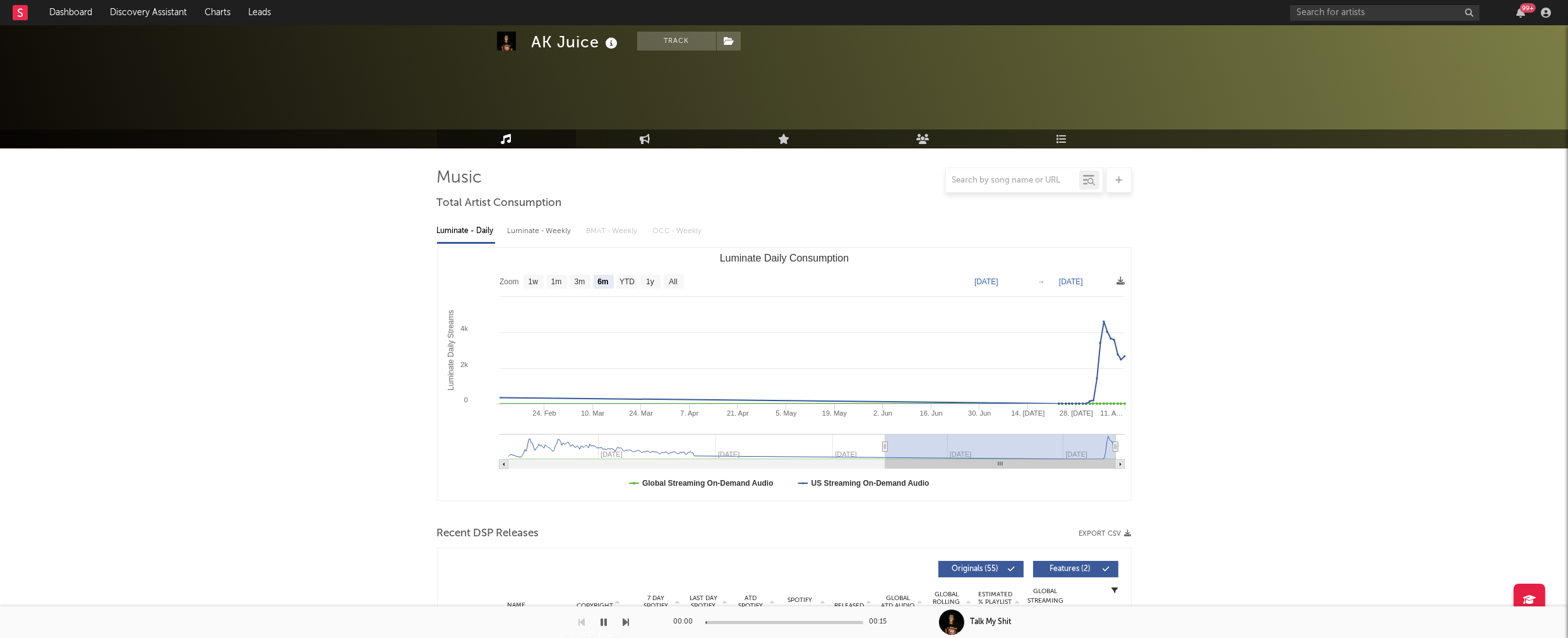
scroll to position [0, 0]
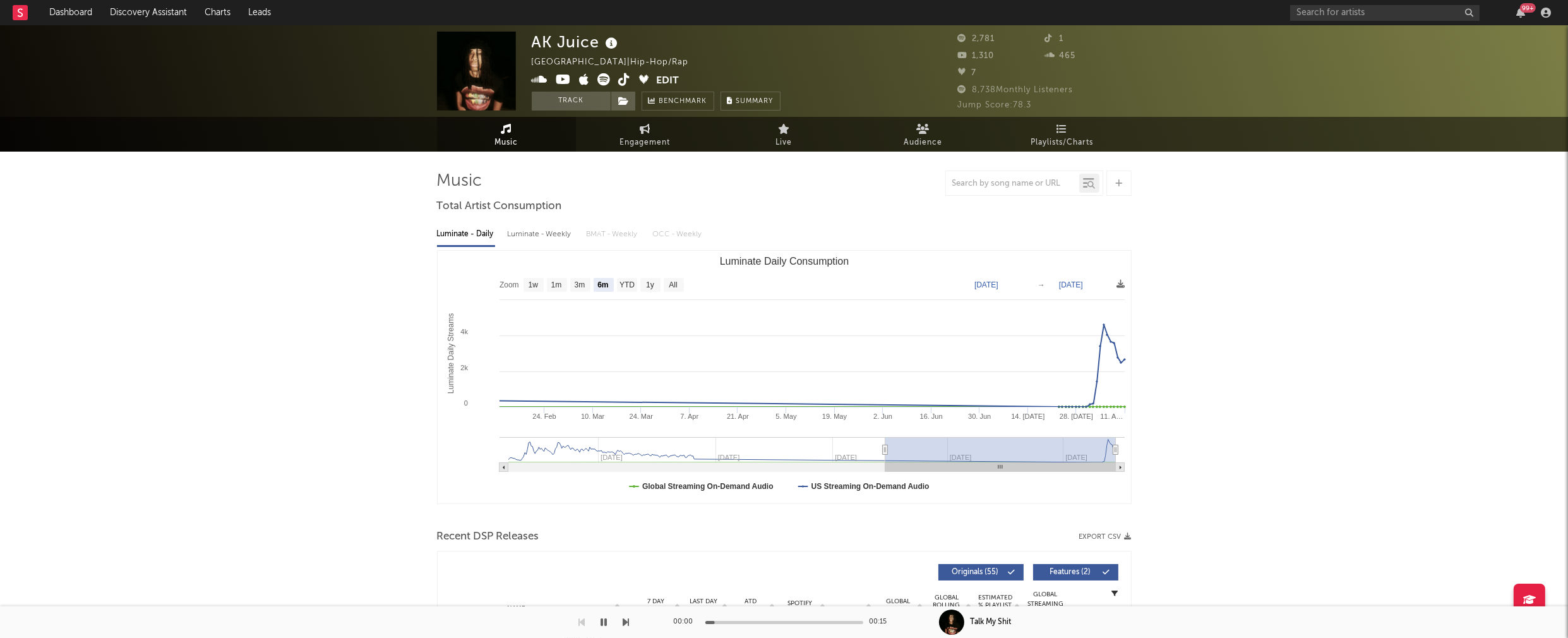
click at [539, 238] on div "Luminate - Weekly" at bounding box center [541, 234] width 66 height 21
select select "6m"
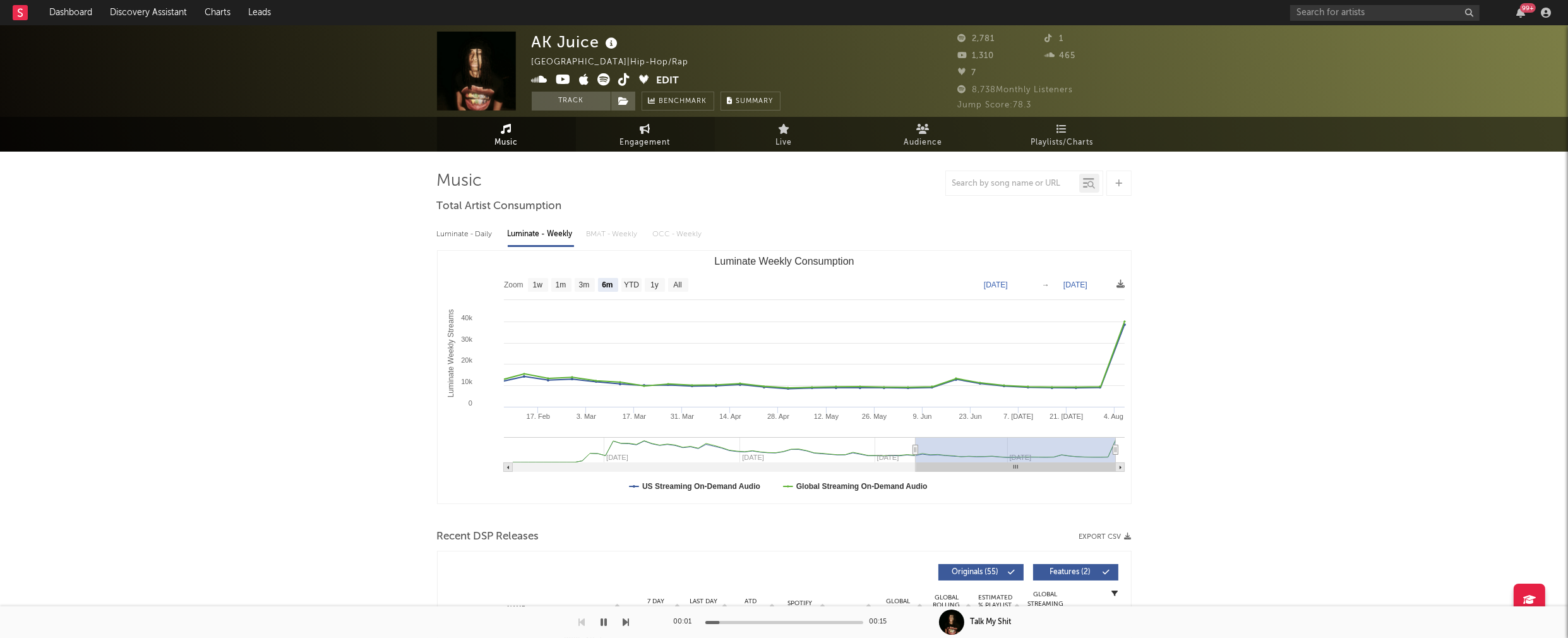
click at [640, 146] on span "Engagement" at bounding box center [645, 143] width 50 height 15
select select "1w"
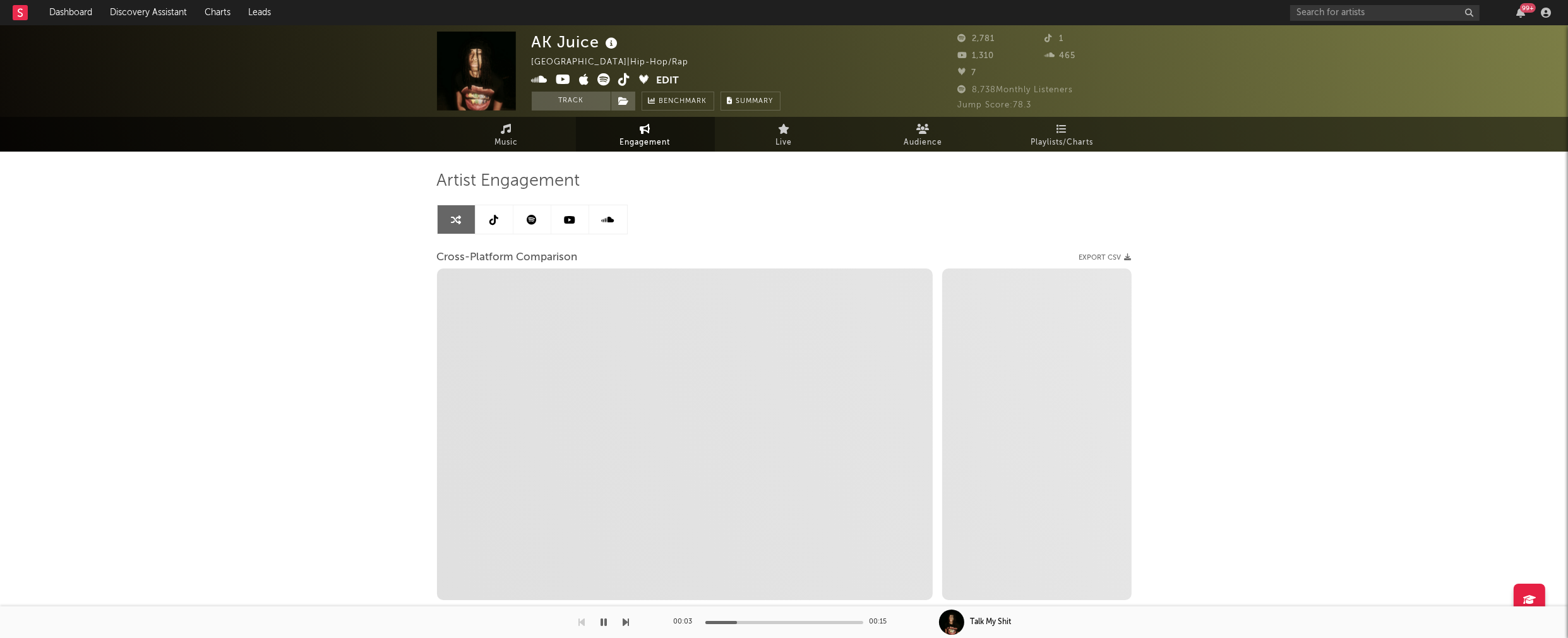
click at [563, 77] on icon at bounding box center [564, 79] width 15 height 12
select select "1m"
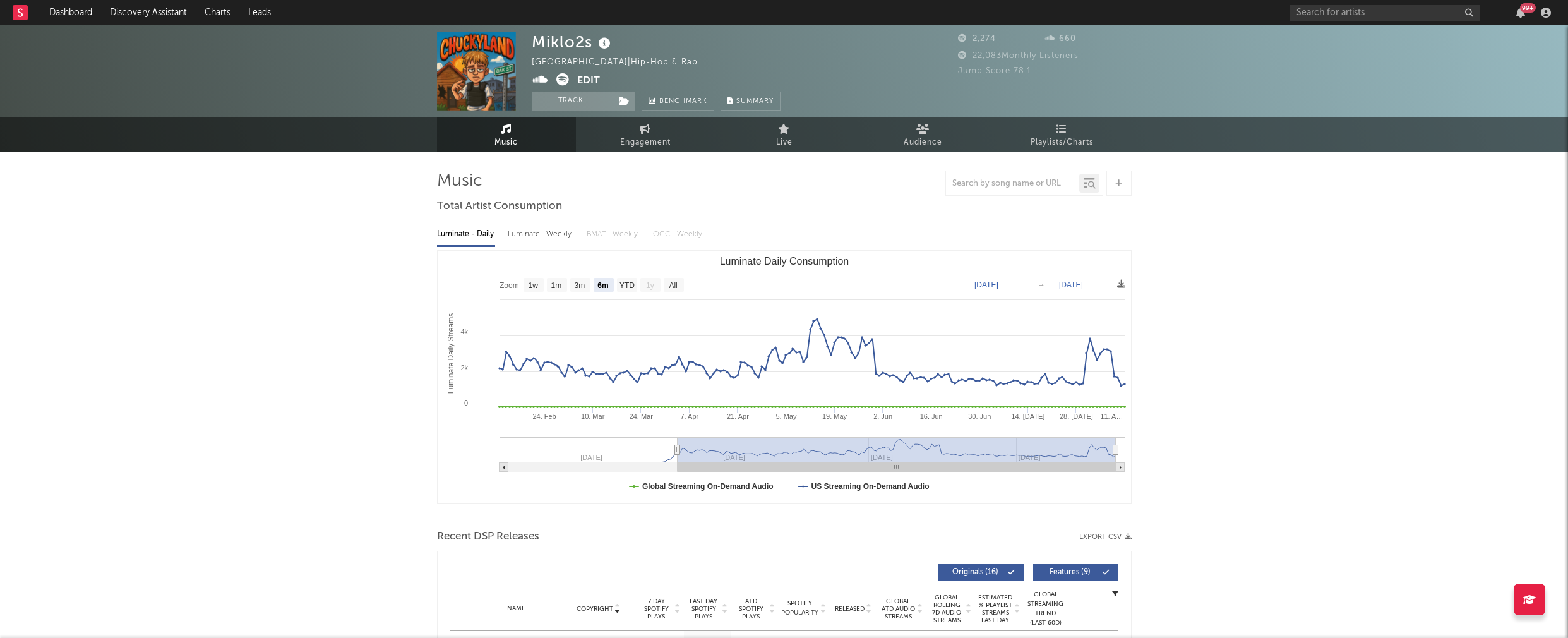
select select "6m"
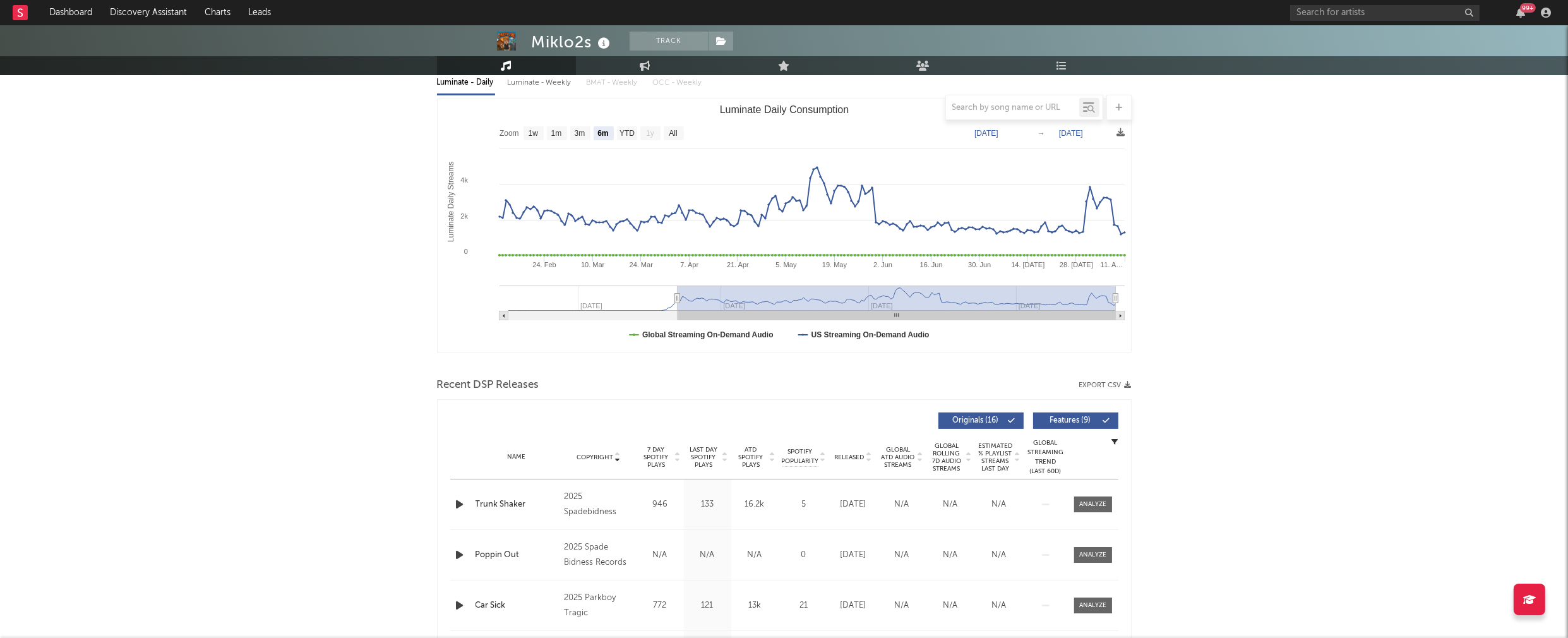
scroll to position [153, 0]
click at [461, 498] on icon "button" at bounding box center [460, 503] width 13 height 16
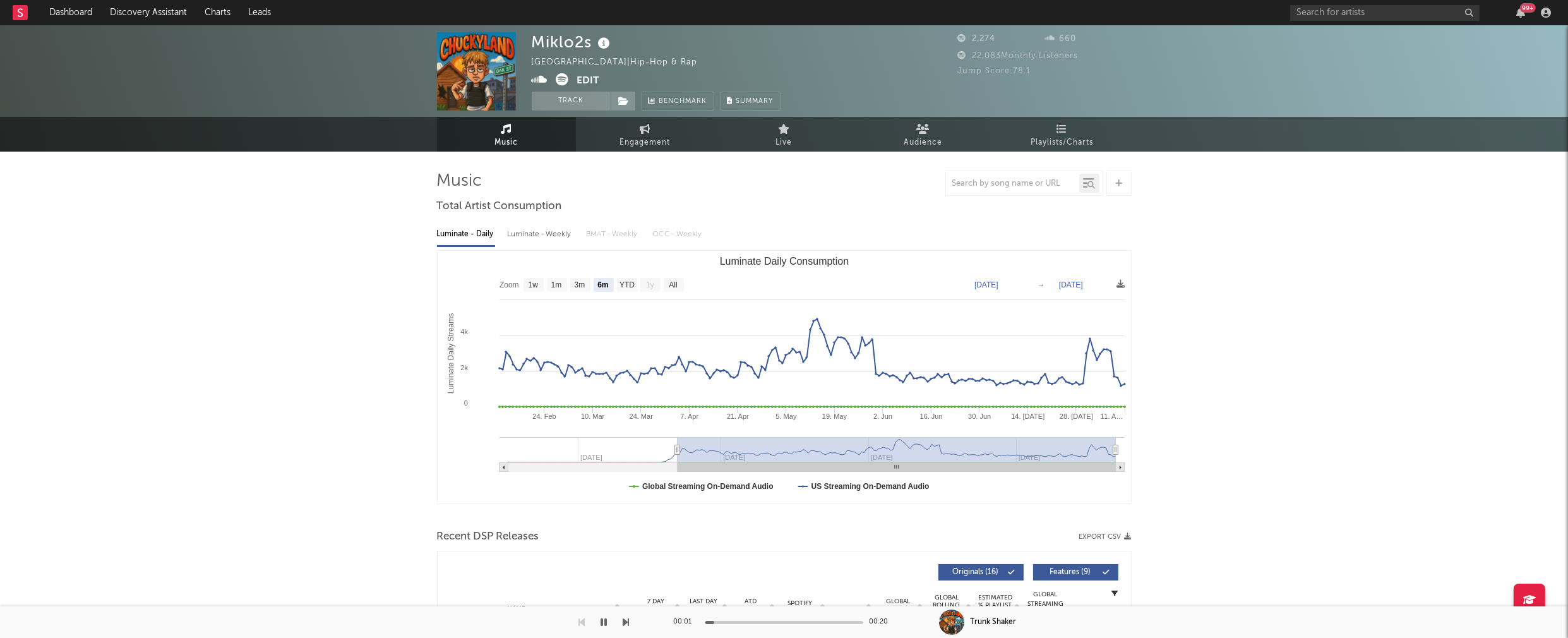
click at [549, 241] on div "Luminate - Weekly" at bounding box center [541, 234] width 66 height 21
select select "6m"
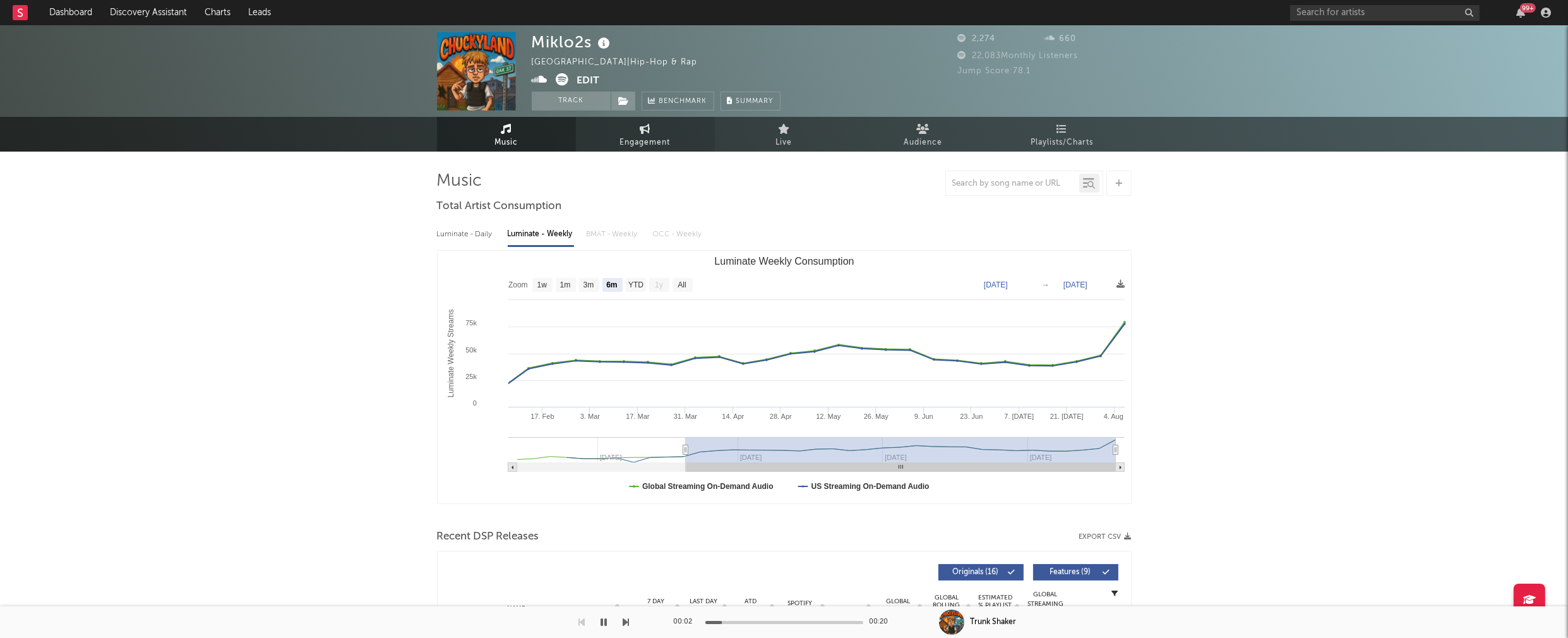
drag, startPoint x: 645, startPoint y: 134, endPoint x: 656, endPoint y: 137, distance: 11.4
click at [645, 134] on link "Engagement" at bounding box center [645, 134] width 139 height 34
select select "1w"
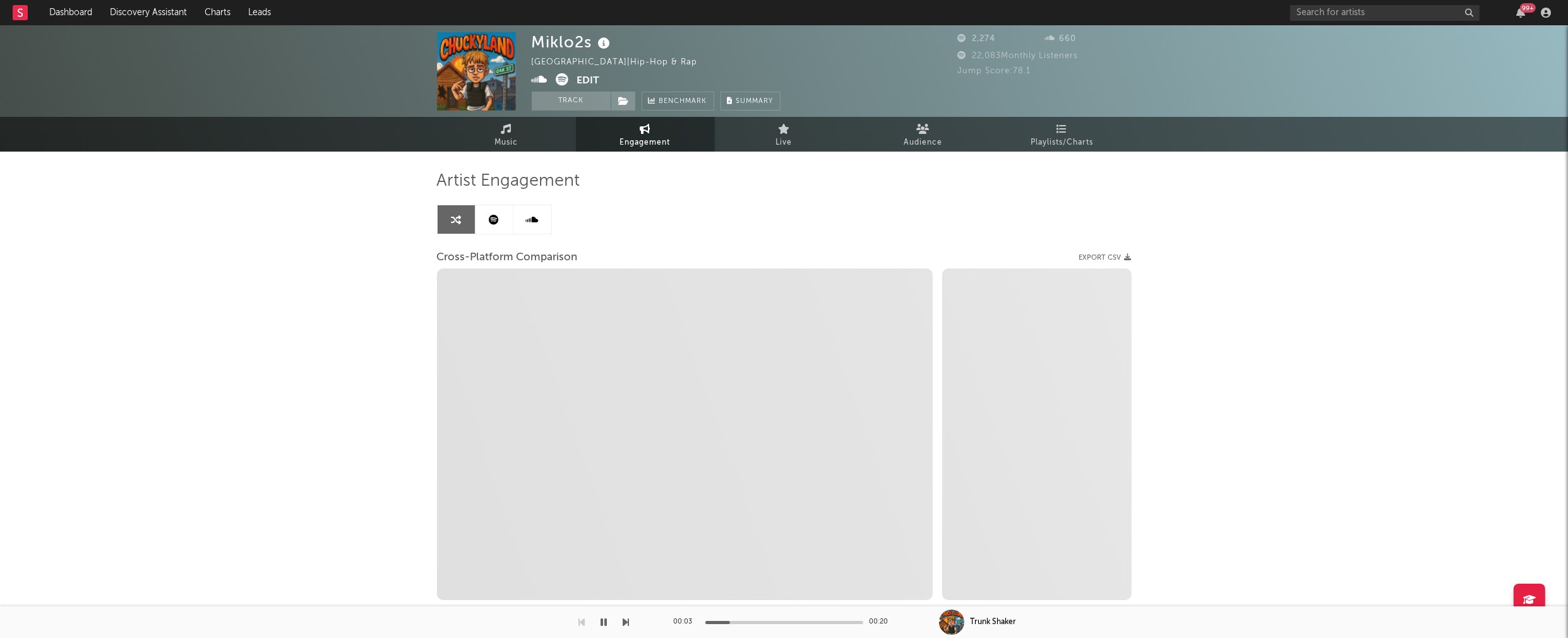
select select "1m"
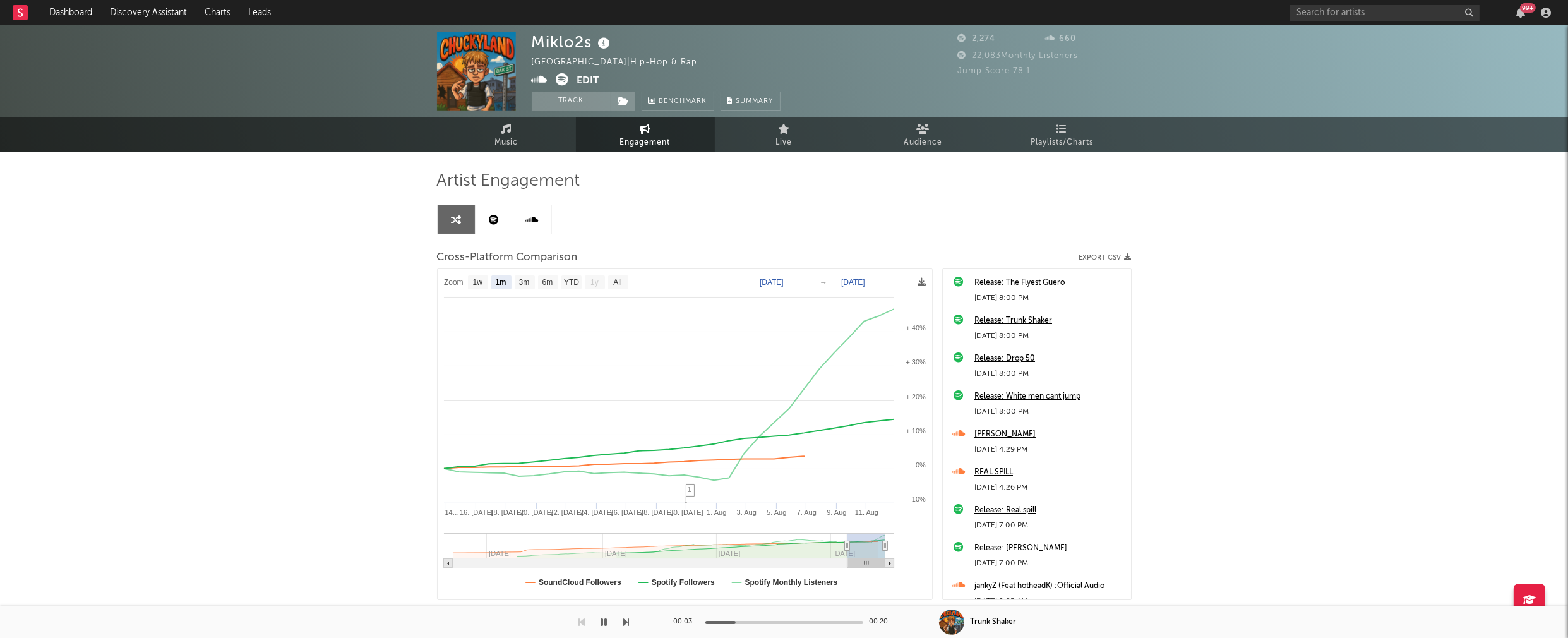
click at [541, 77] on icon at bounding box center [540, 79] width 17 height 12
drag, startPoint x: 533, startPoint y: 42, endPoint x: 588, endPoint y: 43, distance: 55.0
click at [588, 43] on div "Miklo2s" at bounding box center [572, 42] width 82 height 21
copy div "Miklo2s"
click at [603, 620] on icon "button" at bounding box center [604, 622] width 6 height 10
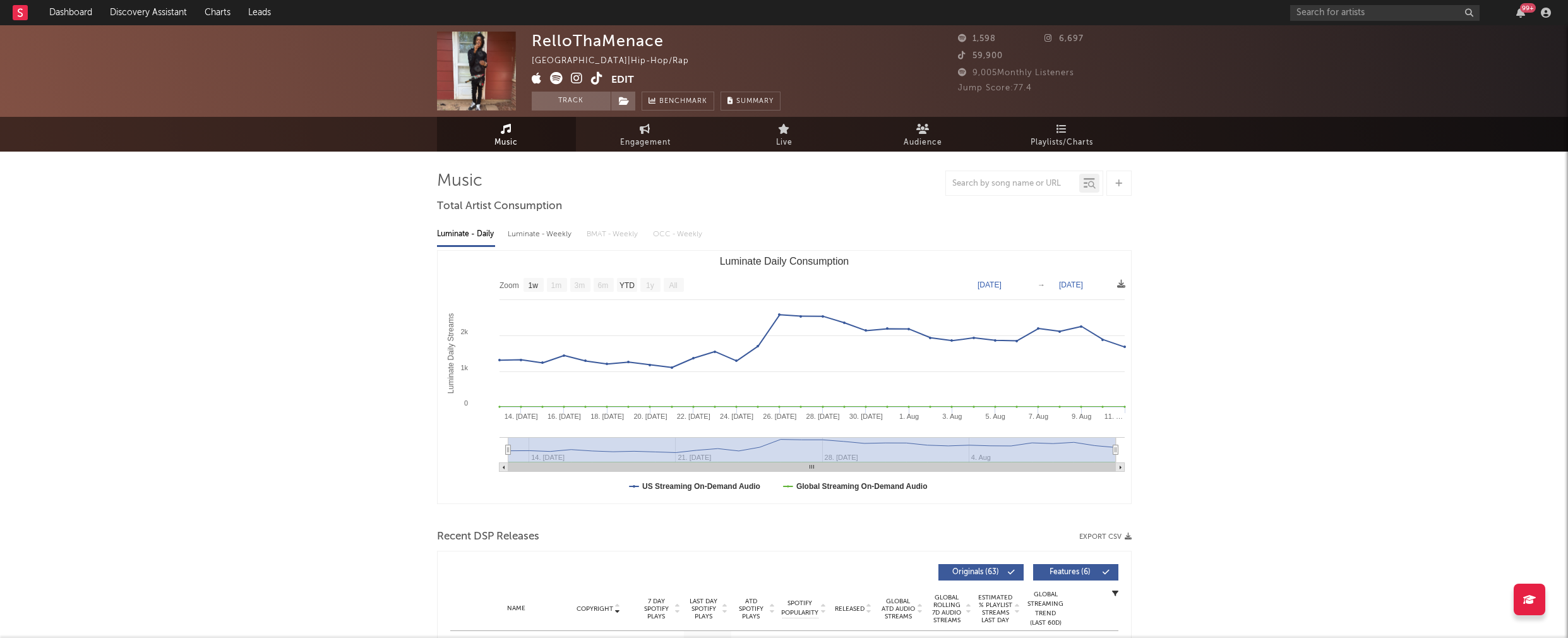
select select "1w"
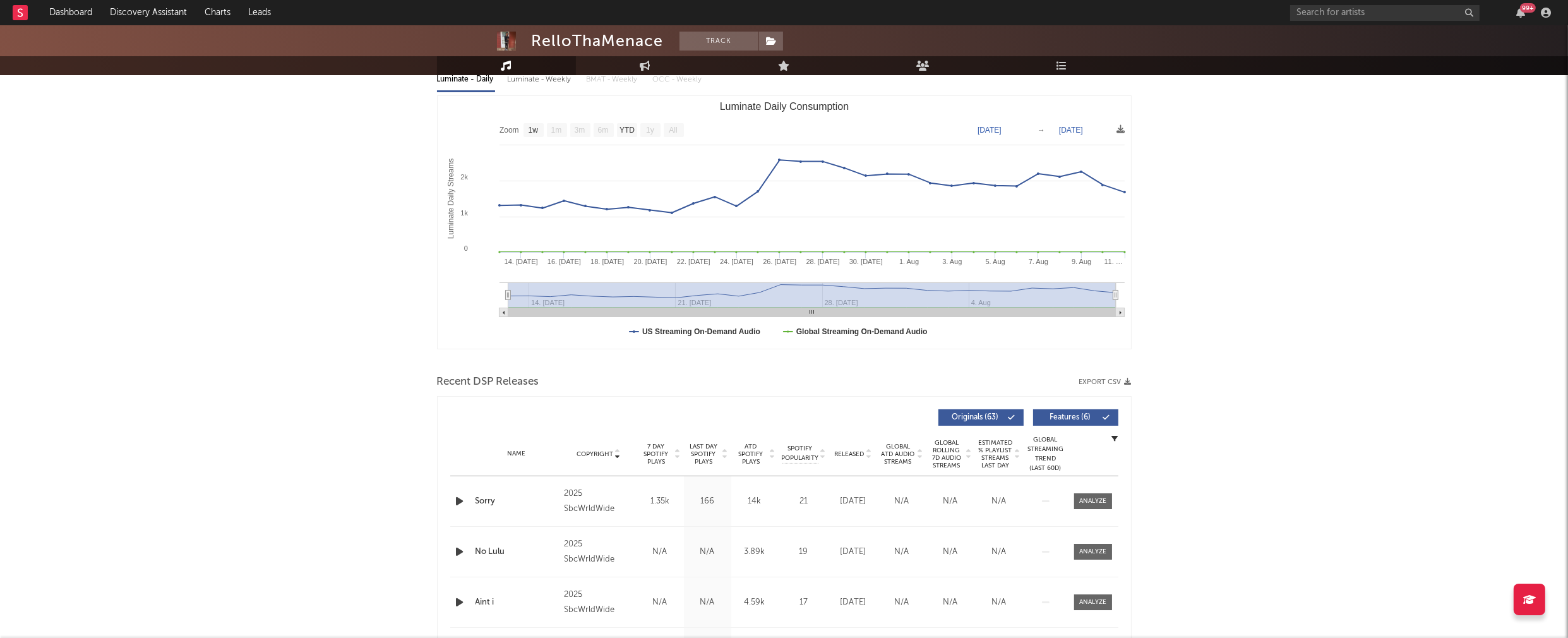
scroll to position [181, 0]
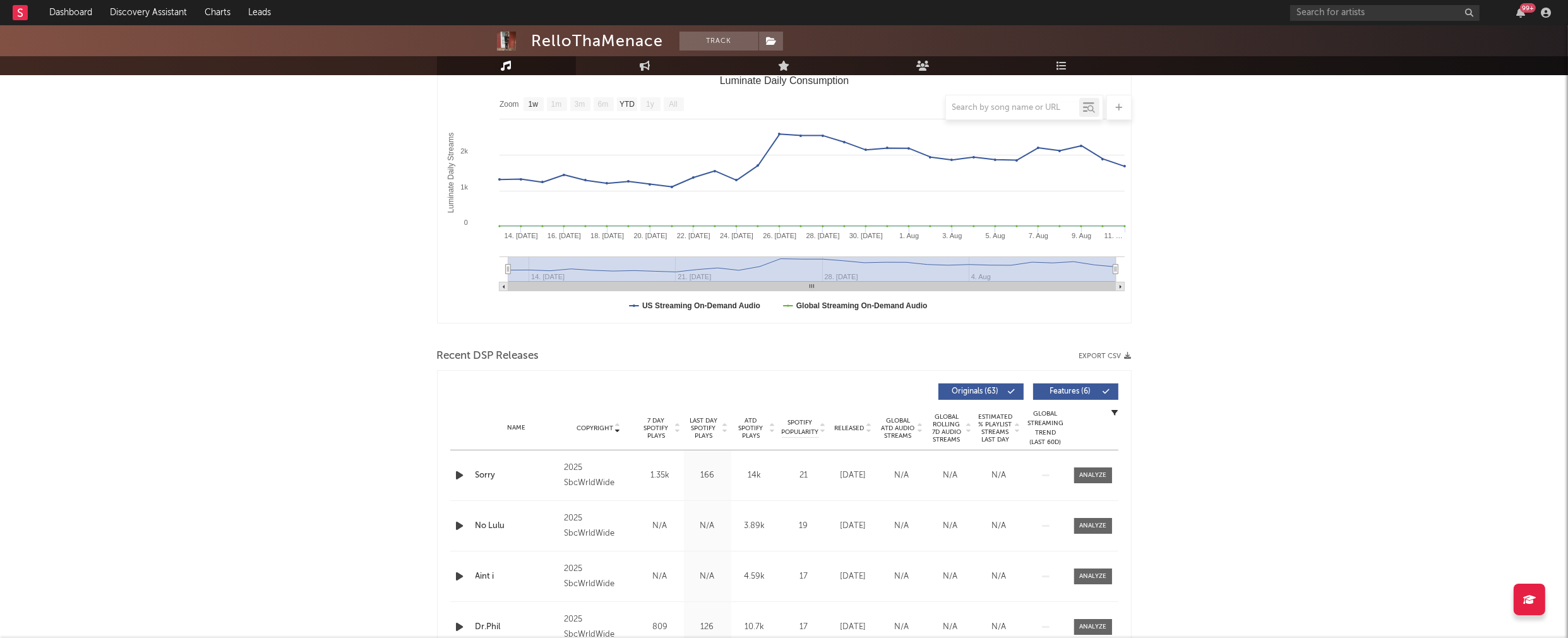
click at [455, 472] on icon "button" at bounding box center [460, 475] width 13 height 16
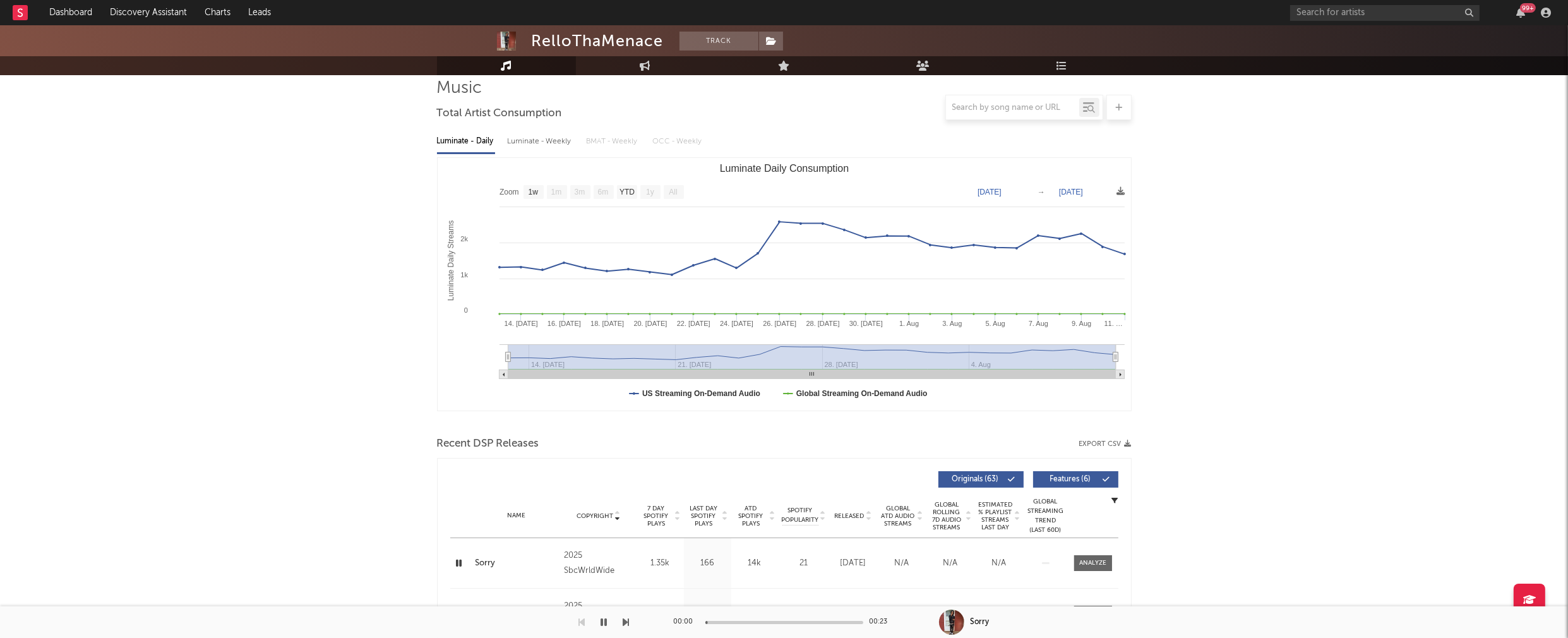
scroll to position [0, 0]
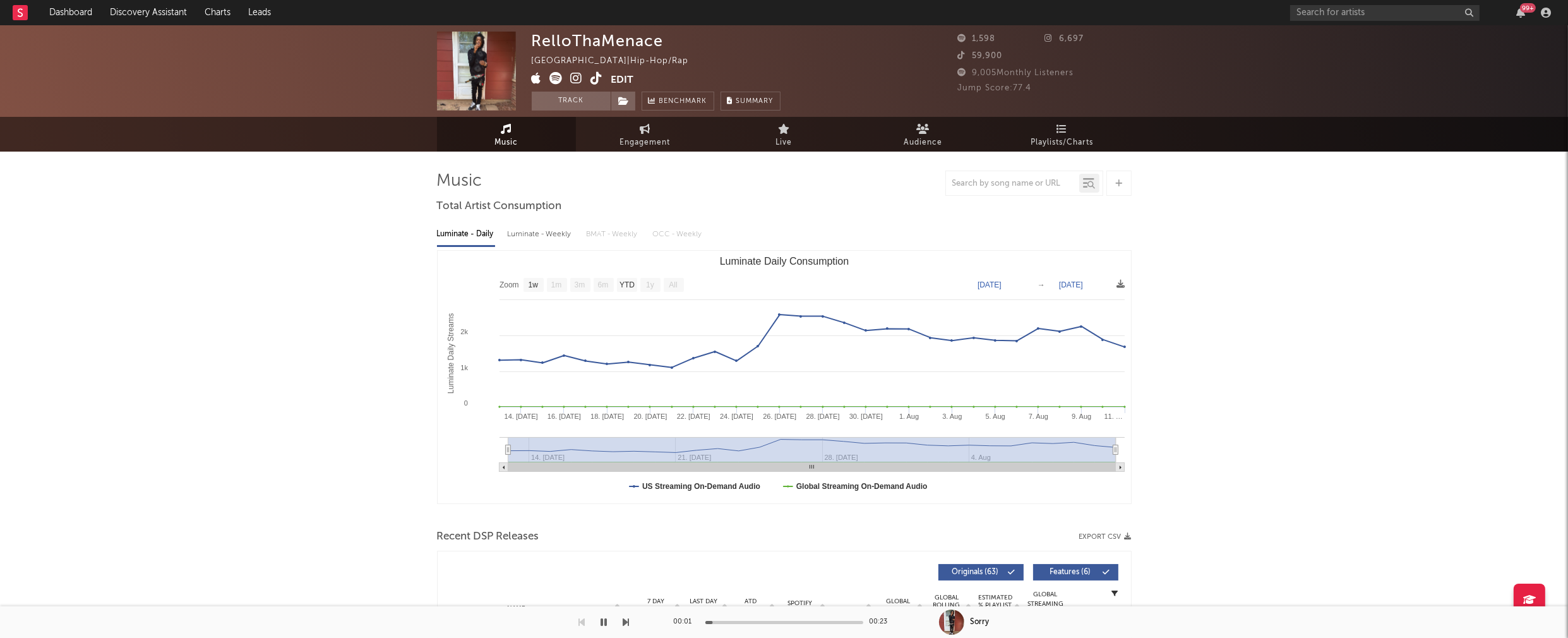
click at [550, 230] on div "Luminate - Weekly" at bounding box center [541, 234] width 66 height 21
select select "1w"
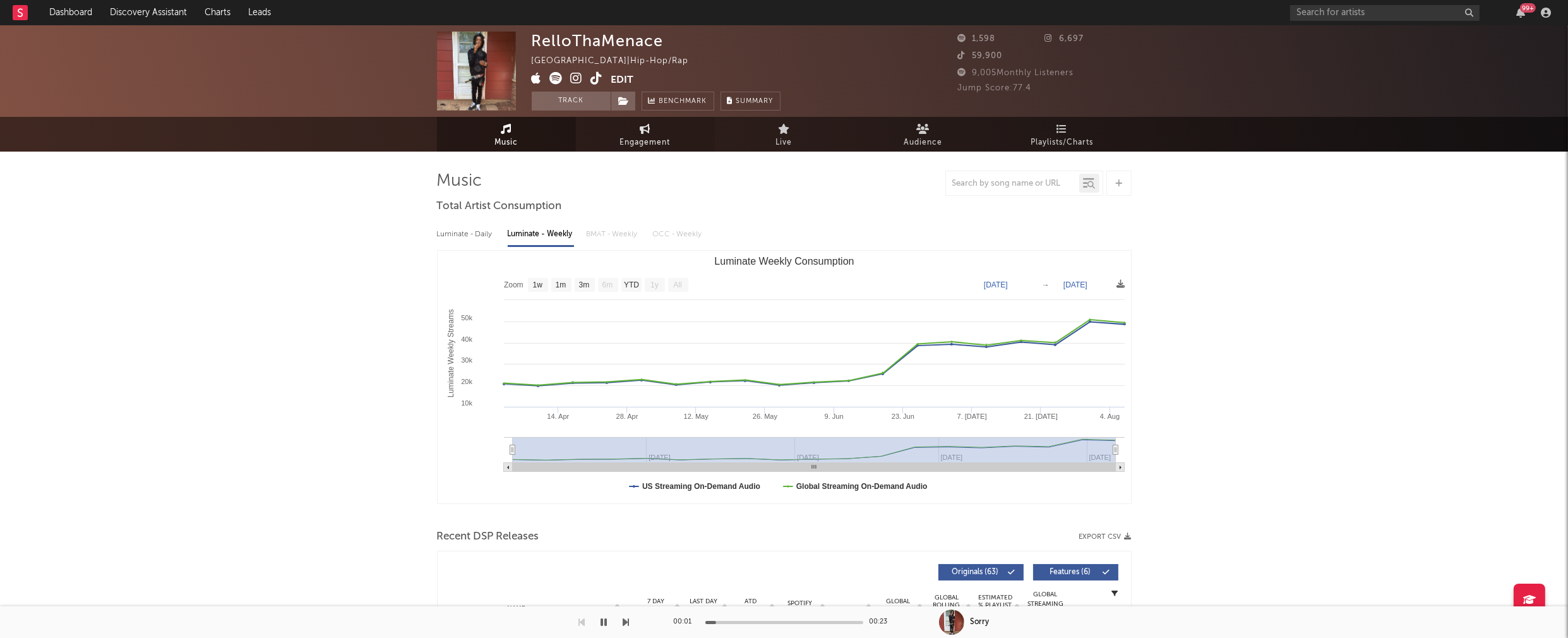
click at [650, 136] on span "Engagement" at bounding box center [645, 143] width 50 height 15
select select "1w"
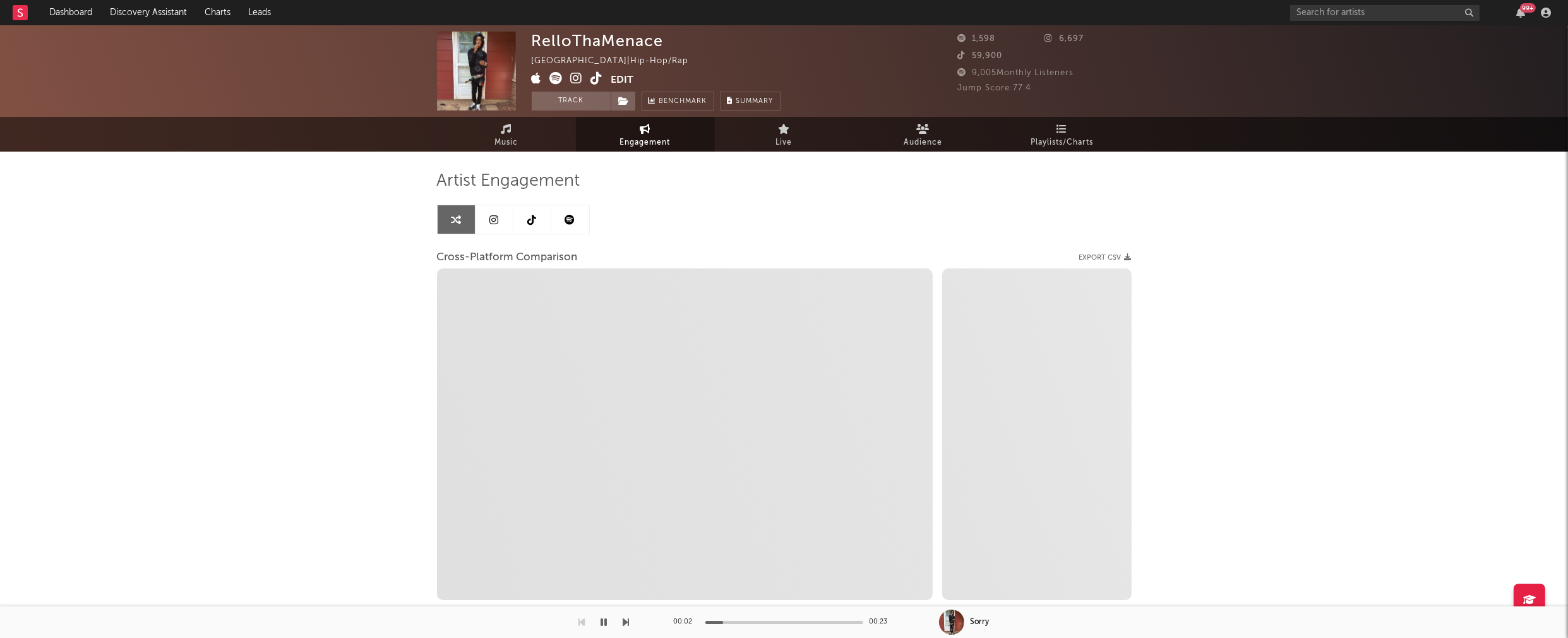
click at [579, 79] on icon at bounding box center [576, 78] width 12 height 12
select select "1m"
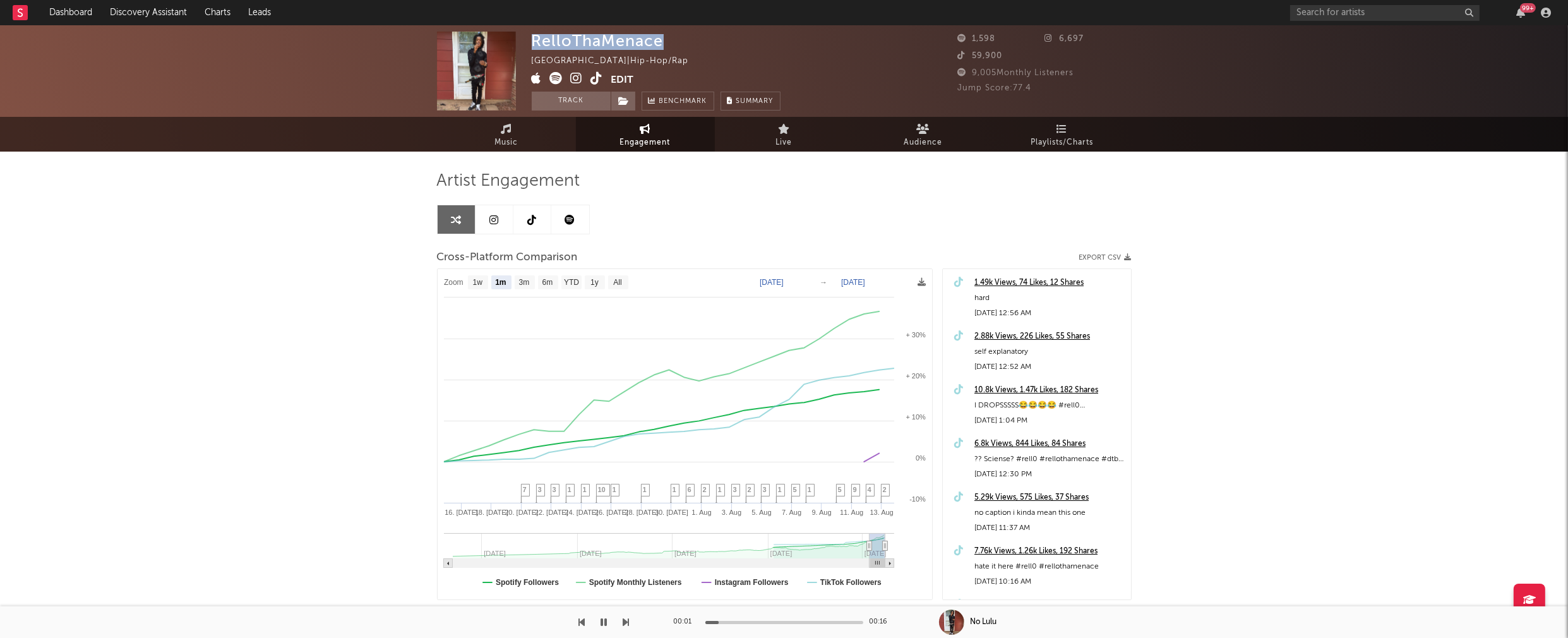
drag, startPoint x: 534, startPoint y: 42, endPoint x: 667, endPoint y: 41, distance: 133.0
click at [667, 41] on div "RelloThaMenace [GEOGRAPHIC_DATA] | Hip-Hop/Rap Edit Track Benchmark Summary" at bounding box center [656, 71] width 249 height 79
copy div "RelloThaMenace"
click at [606, 621] on icon "button" at bounding box center [604, 622] width 6 height 10
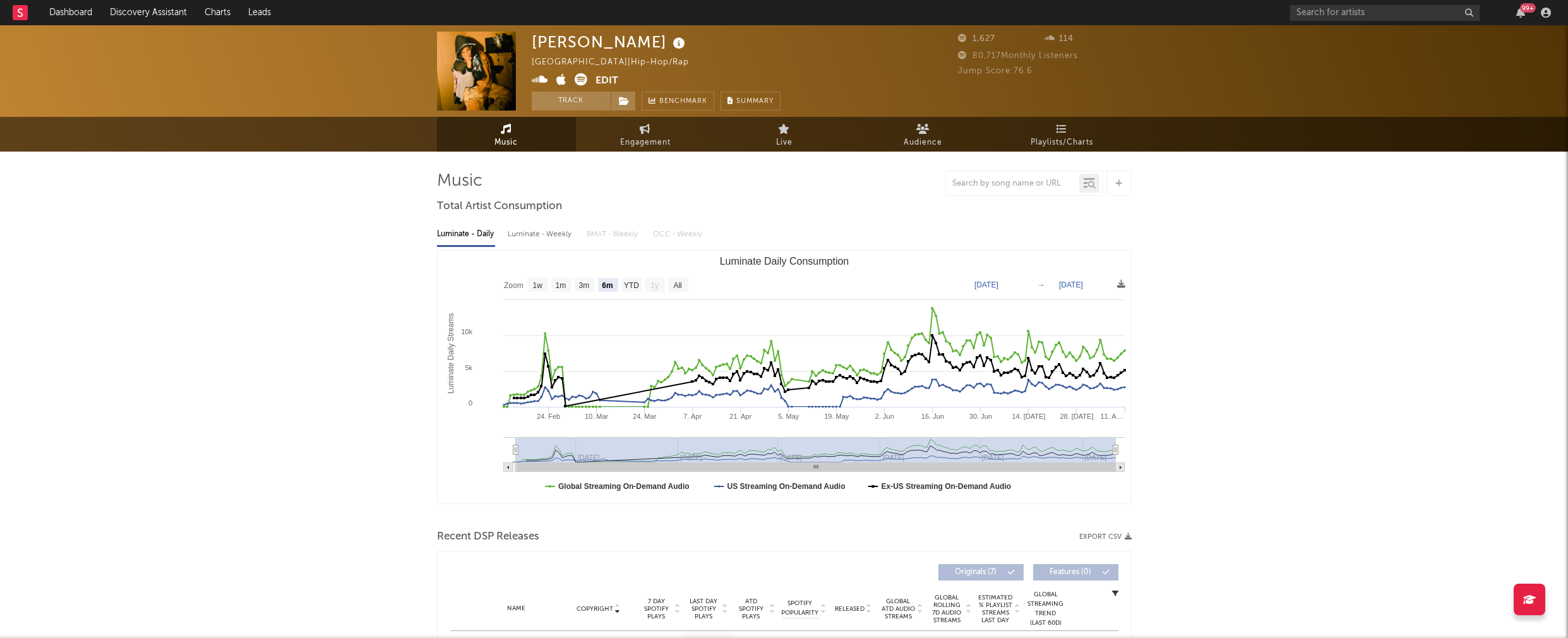
select select "6m"
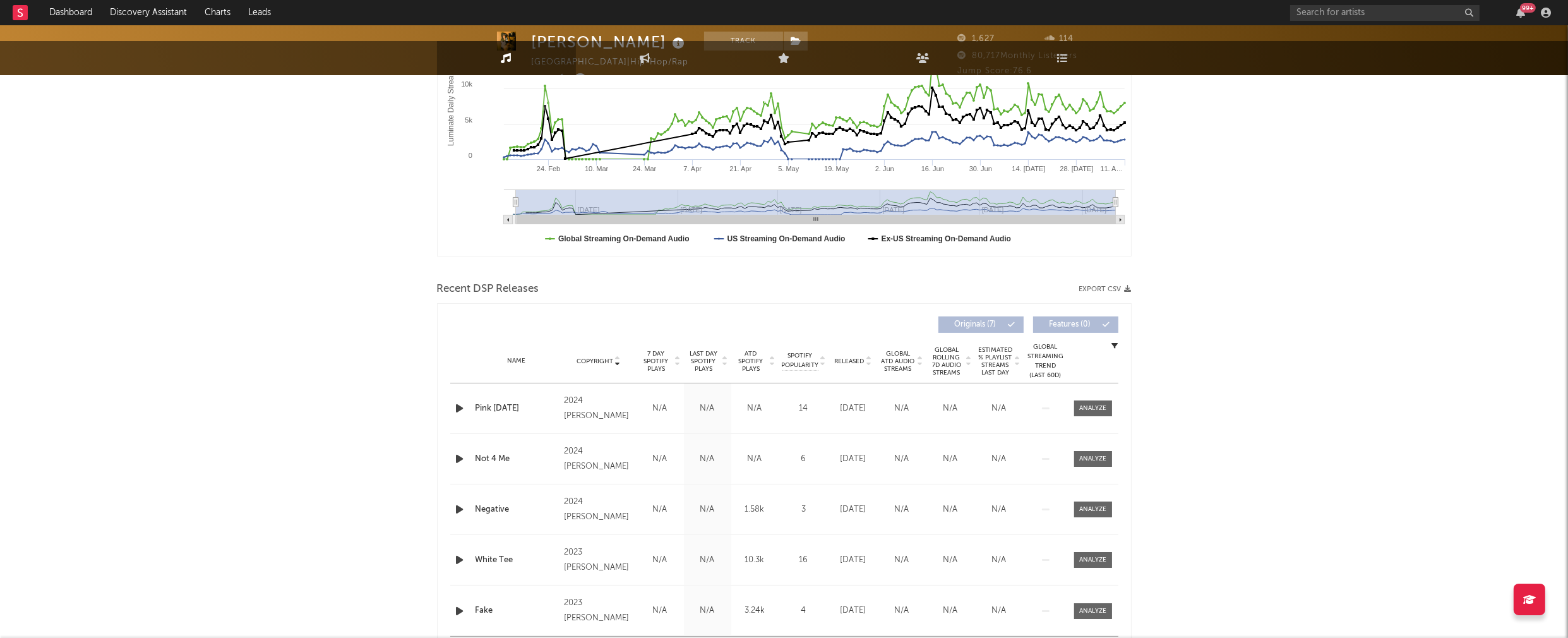
scroll to position [257, 0]
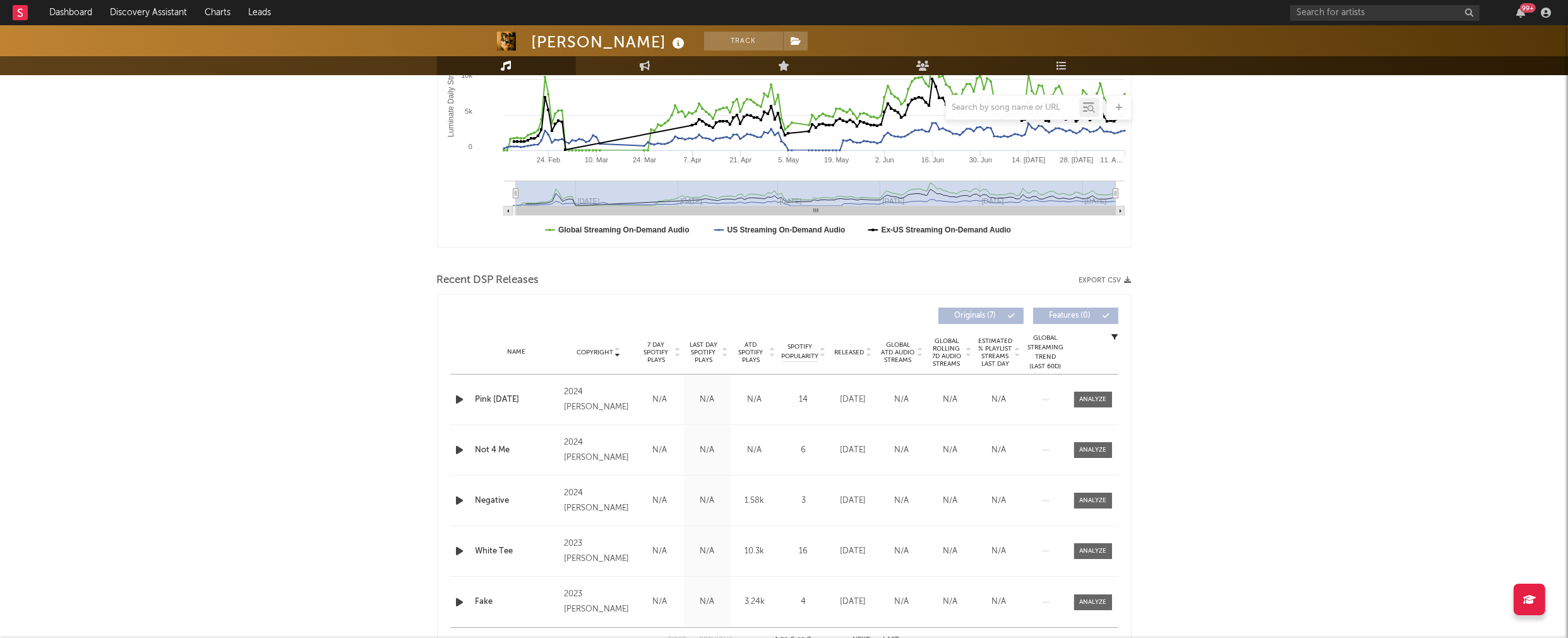
click at [456, 401] on icon "button" at bounding box center [460, 399] width 13 height 16
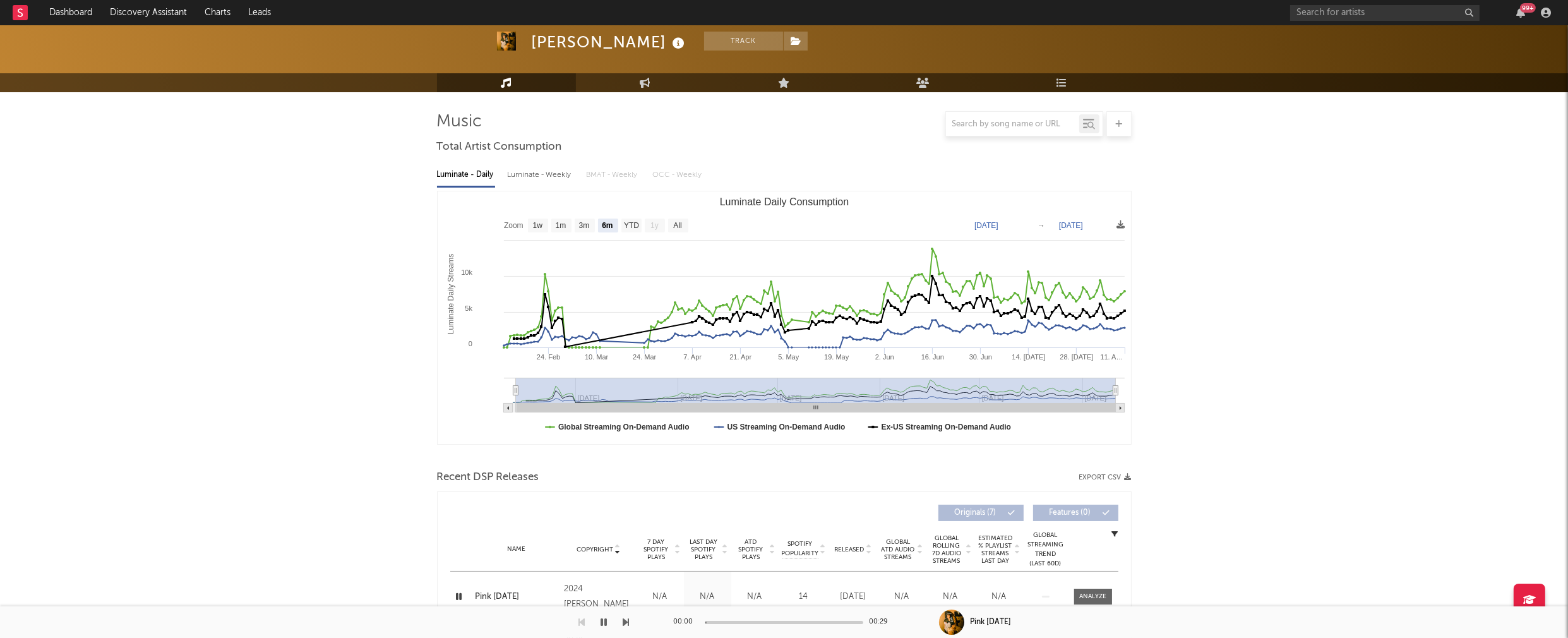
scroll to position [0, 0]
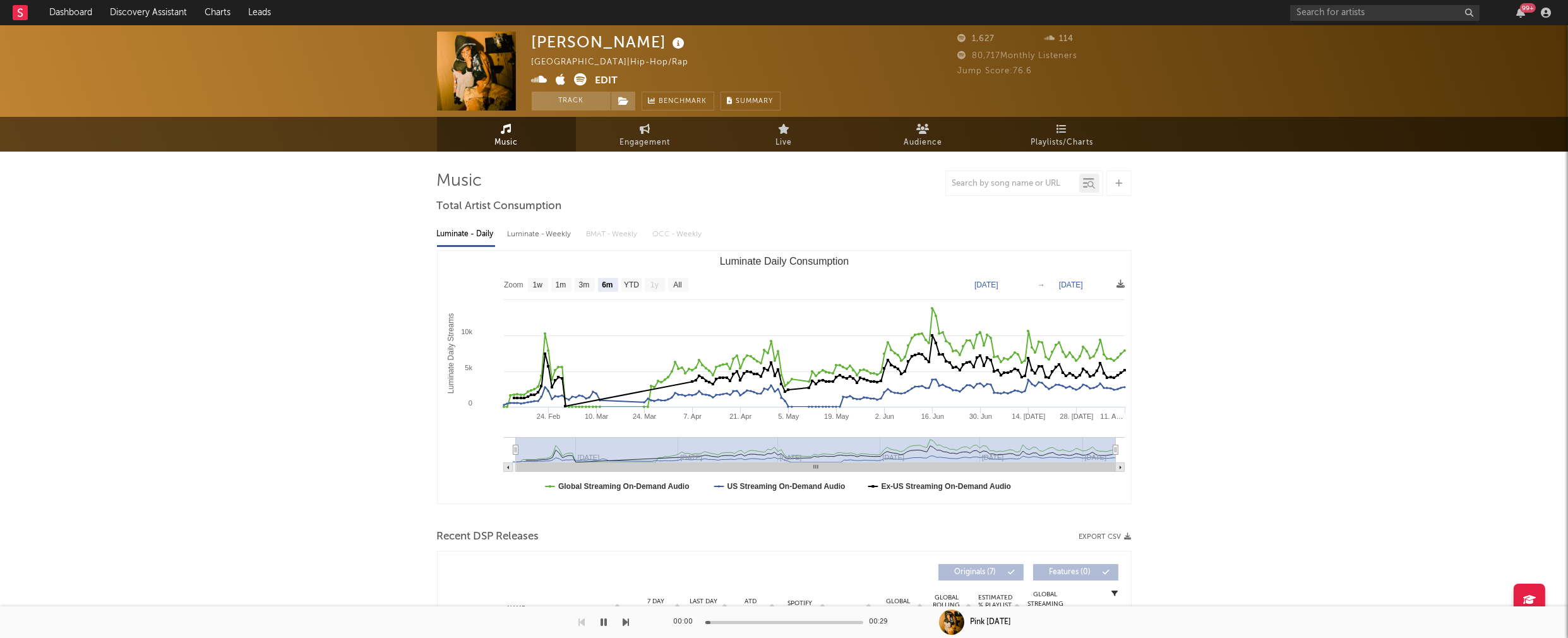
click at [537, 240] on div "Luminate - Weekly" at bounding box center [541, 234] width 66 height 21
select select "6m"
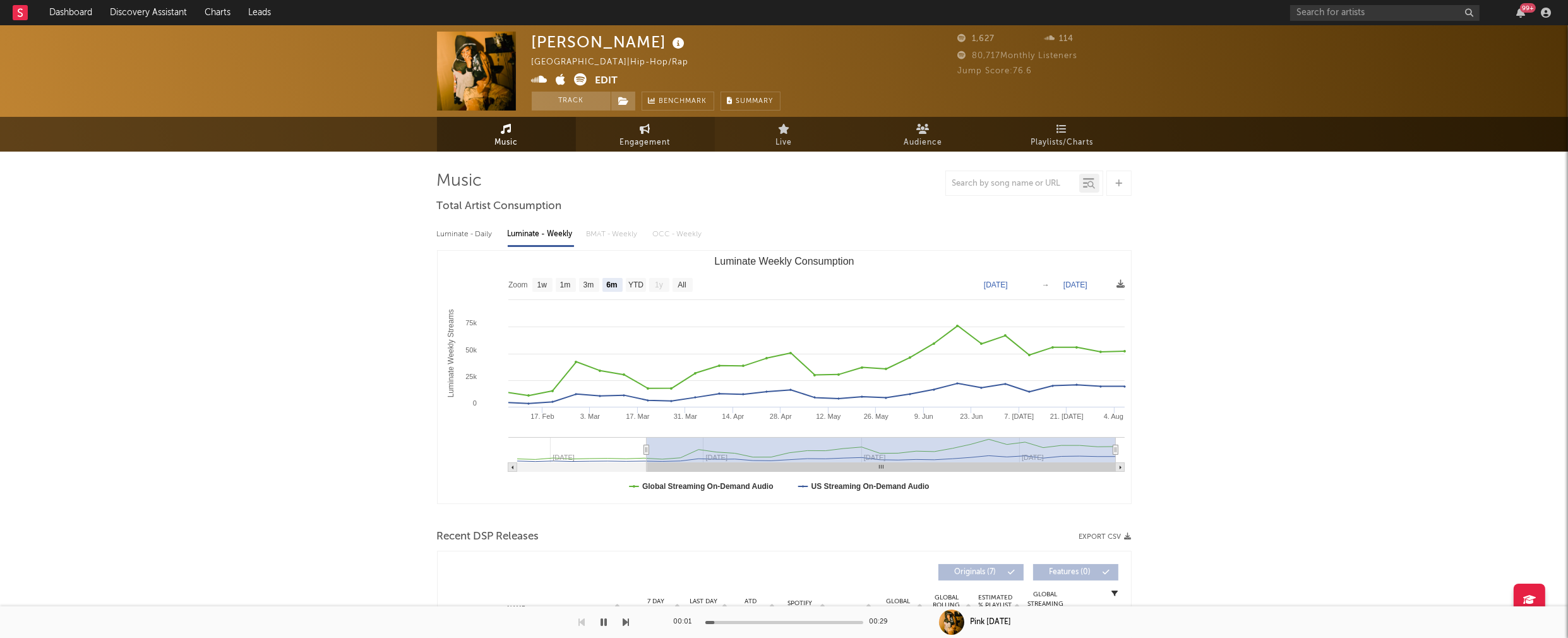
click at [649, 139] on span "Engagement" at bounding box center [645, 143] width 50 height 15
select select "1w"
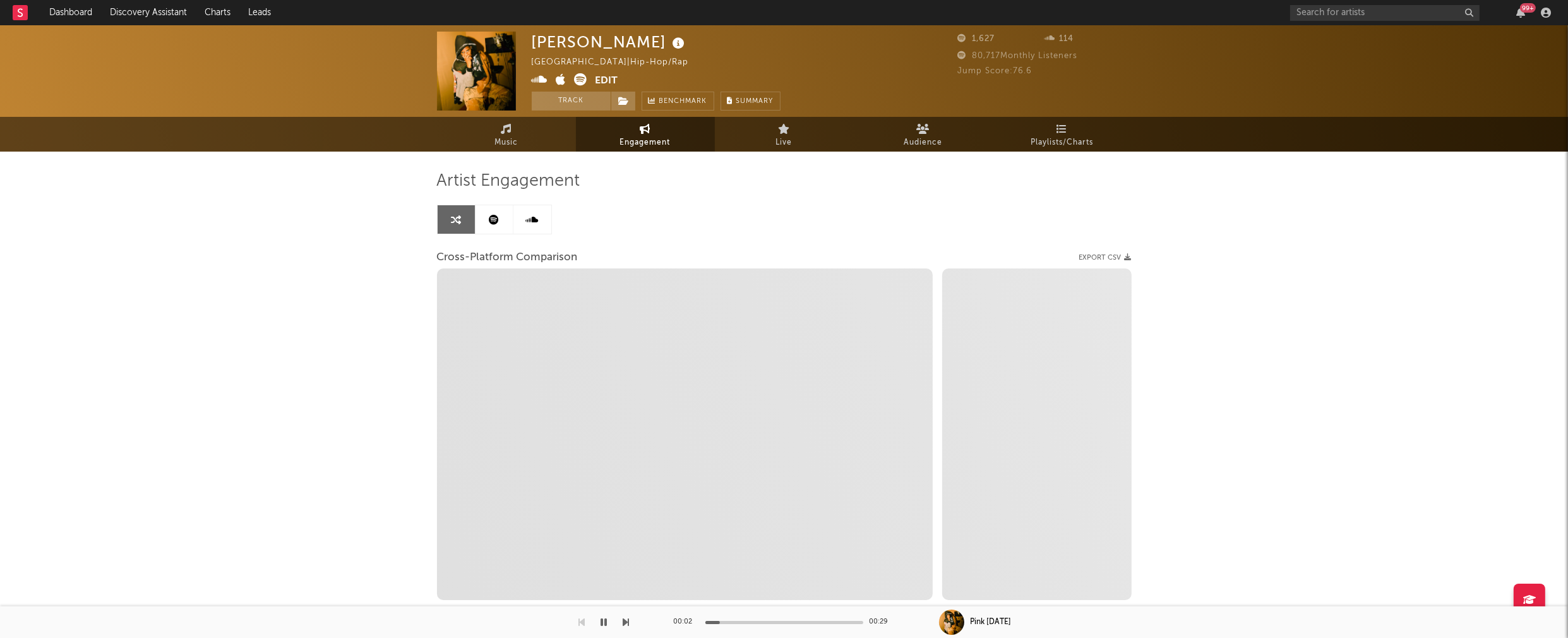
select select "1m"
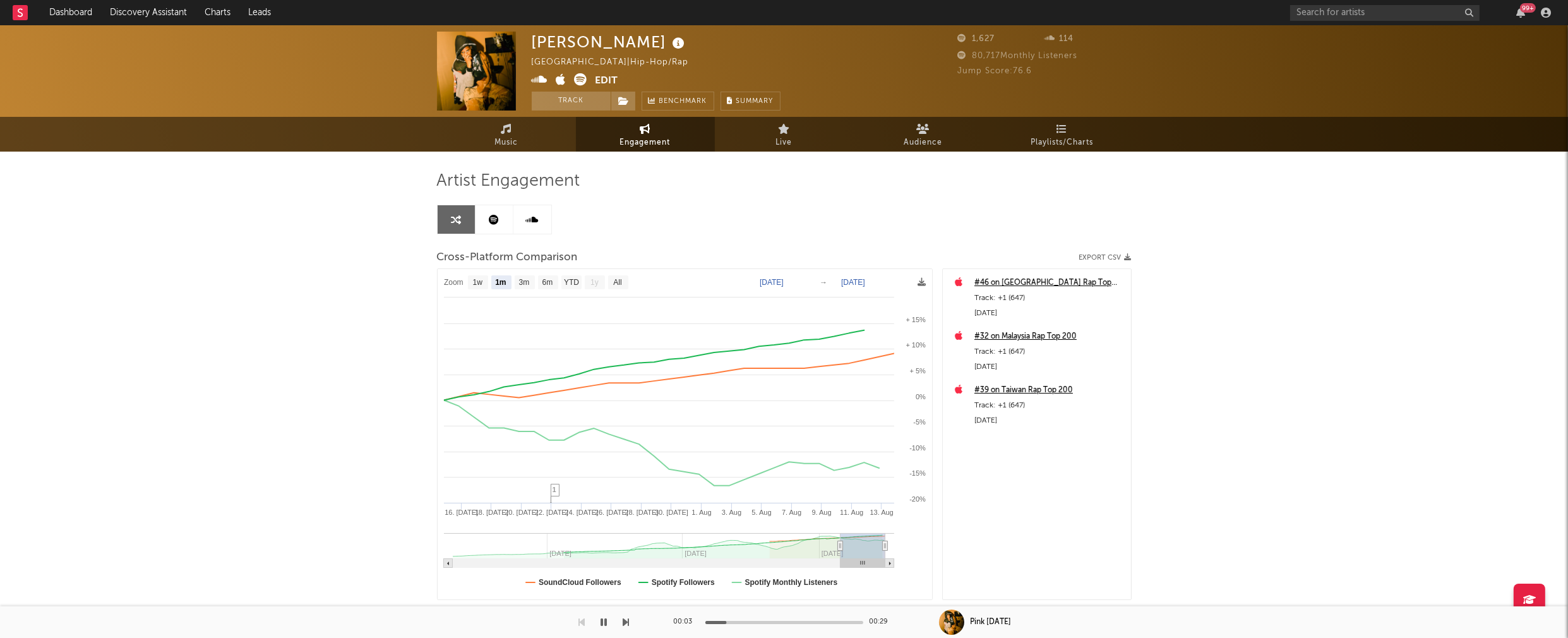
click at [538, 77] on icon at bounding box center [540, 79] width 17 height 12
click at [603, 619] on icon "button" at bounding box center [604, 622] width 6 height 10
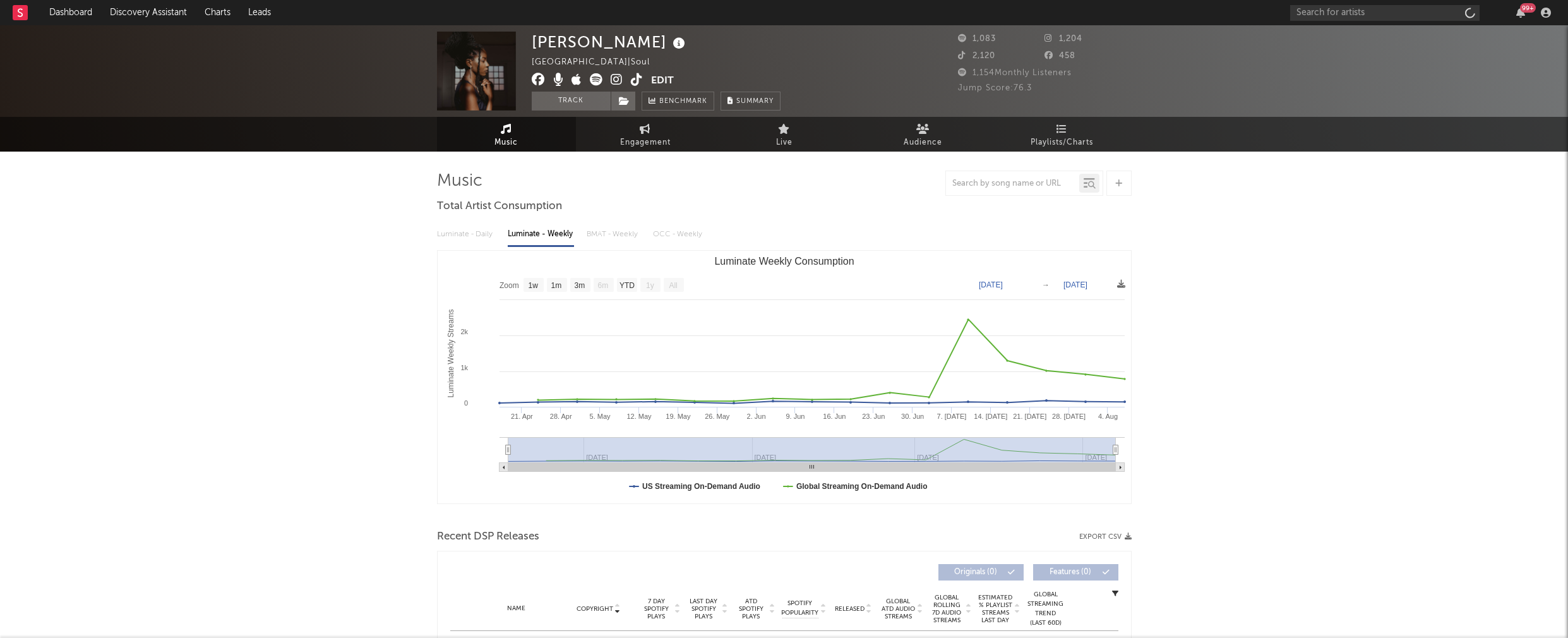
select select "1w"
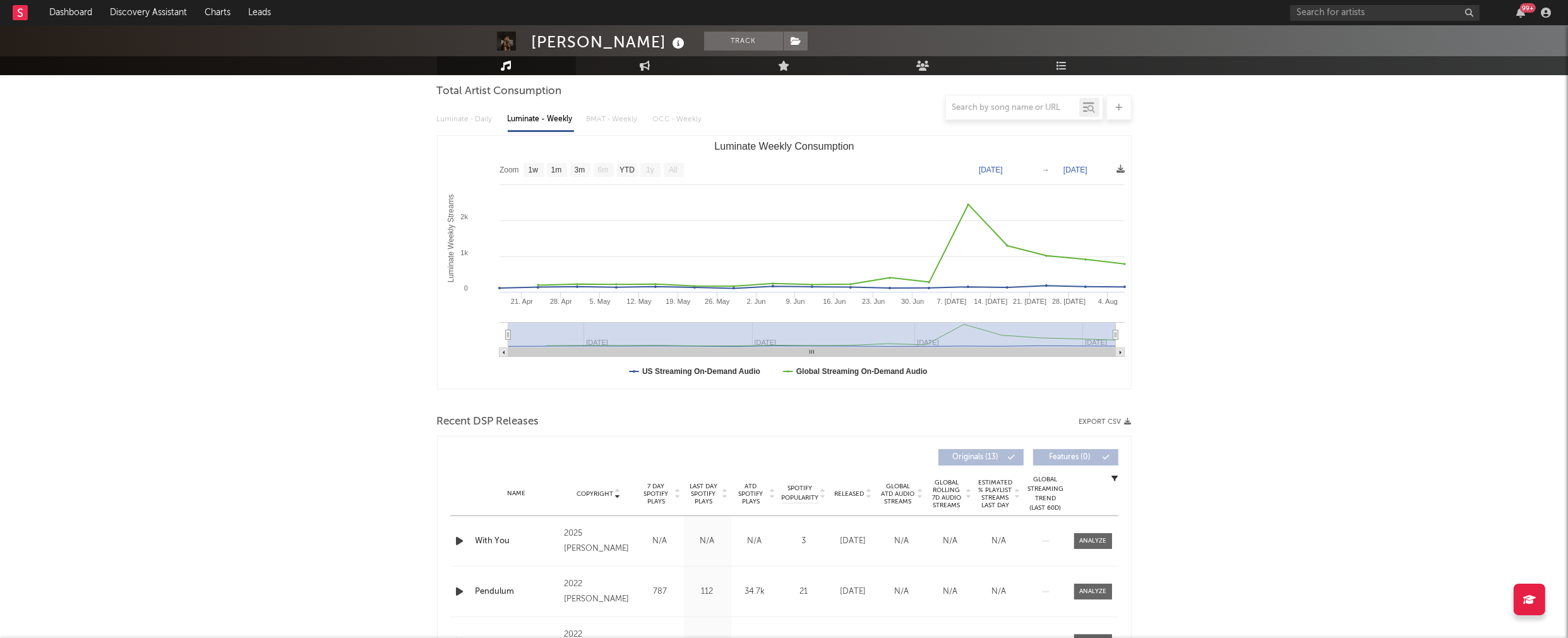
scroll to position [175, 0]
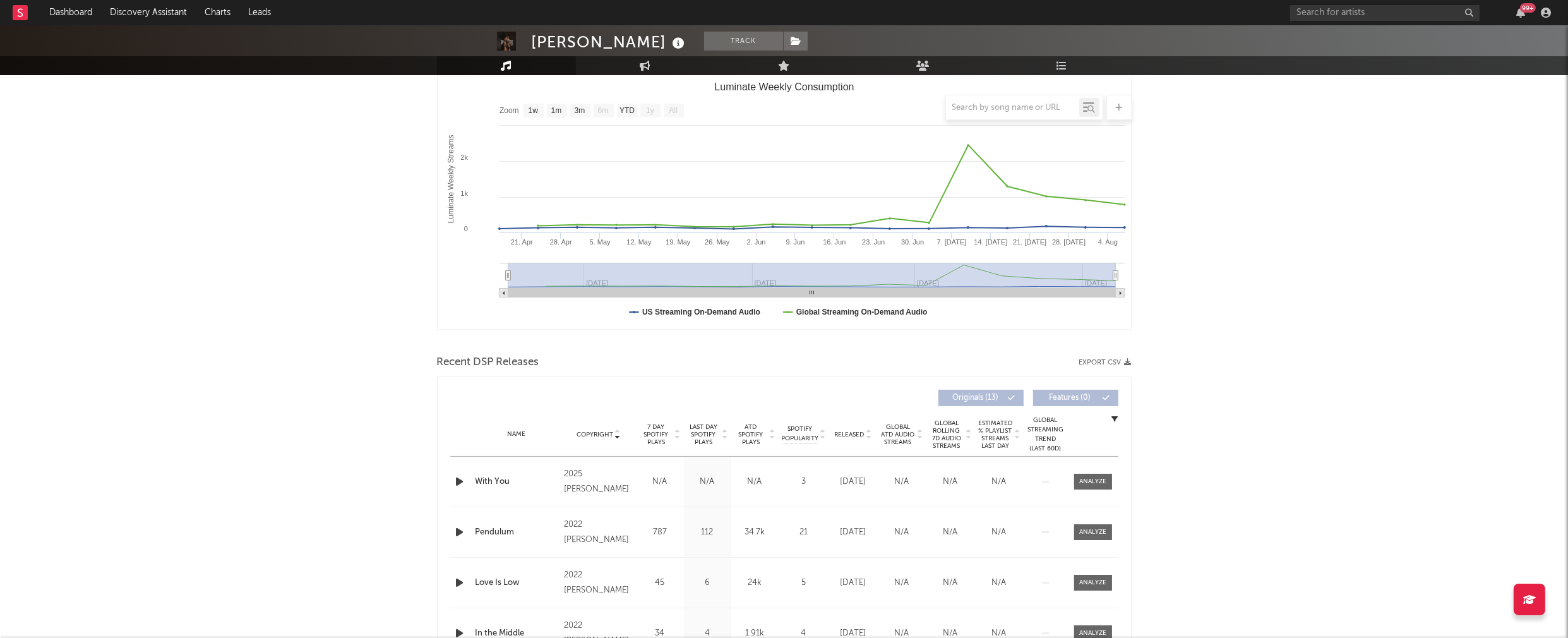
click at [461, 483] on icon "button" at bounding box center [460, 481] width 13 height 16
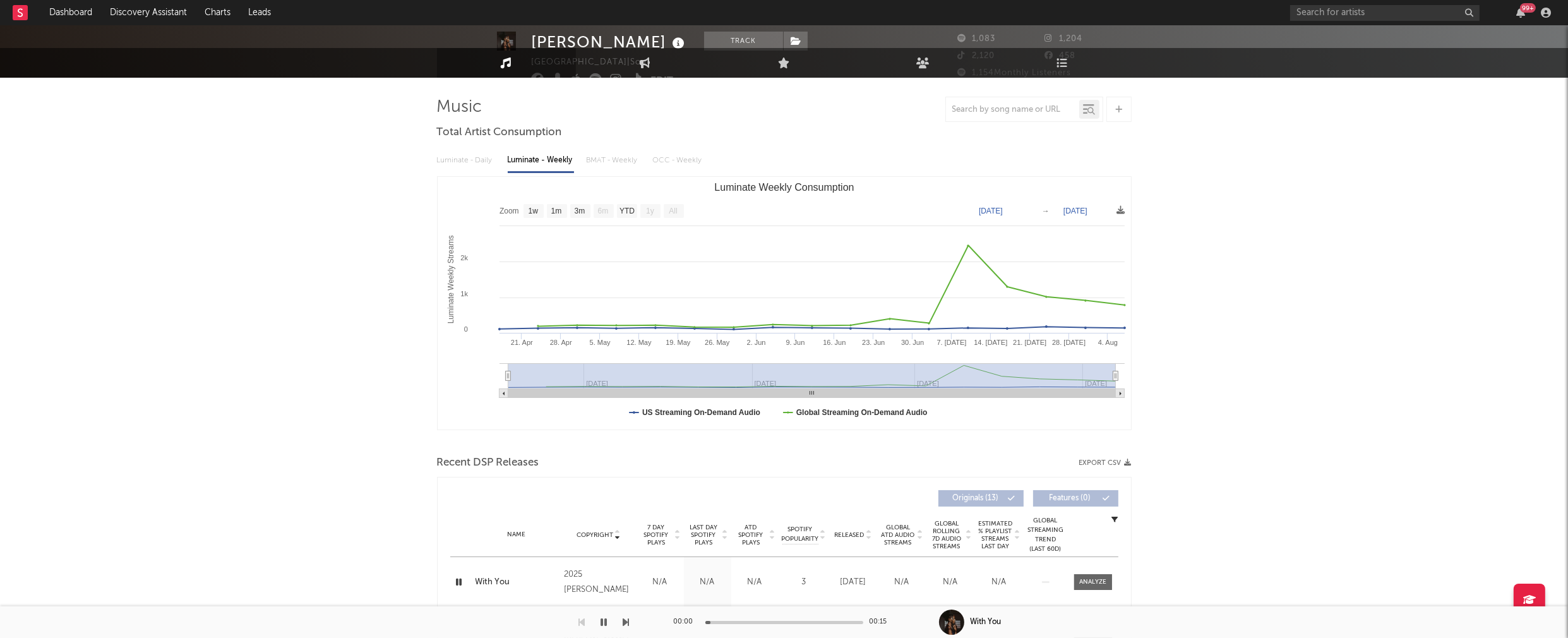
scroll to position [0, 0]
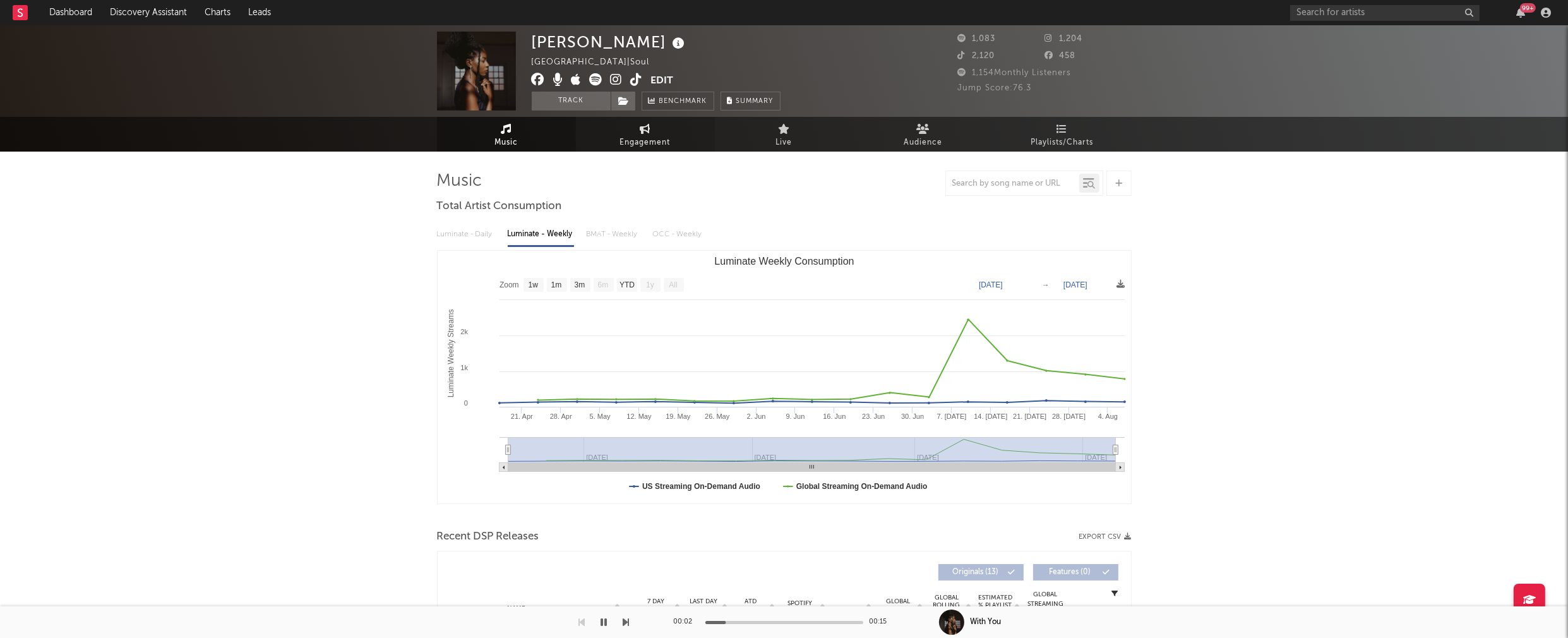
click at [633, 143] on span "Engagement" at bounding box center [645, 143] width 50 height 15
select select "1w"
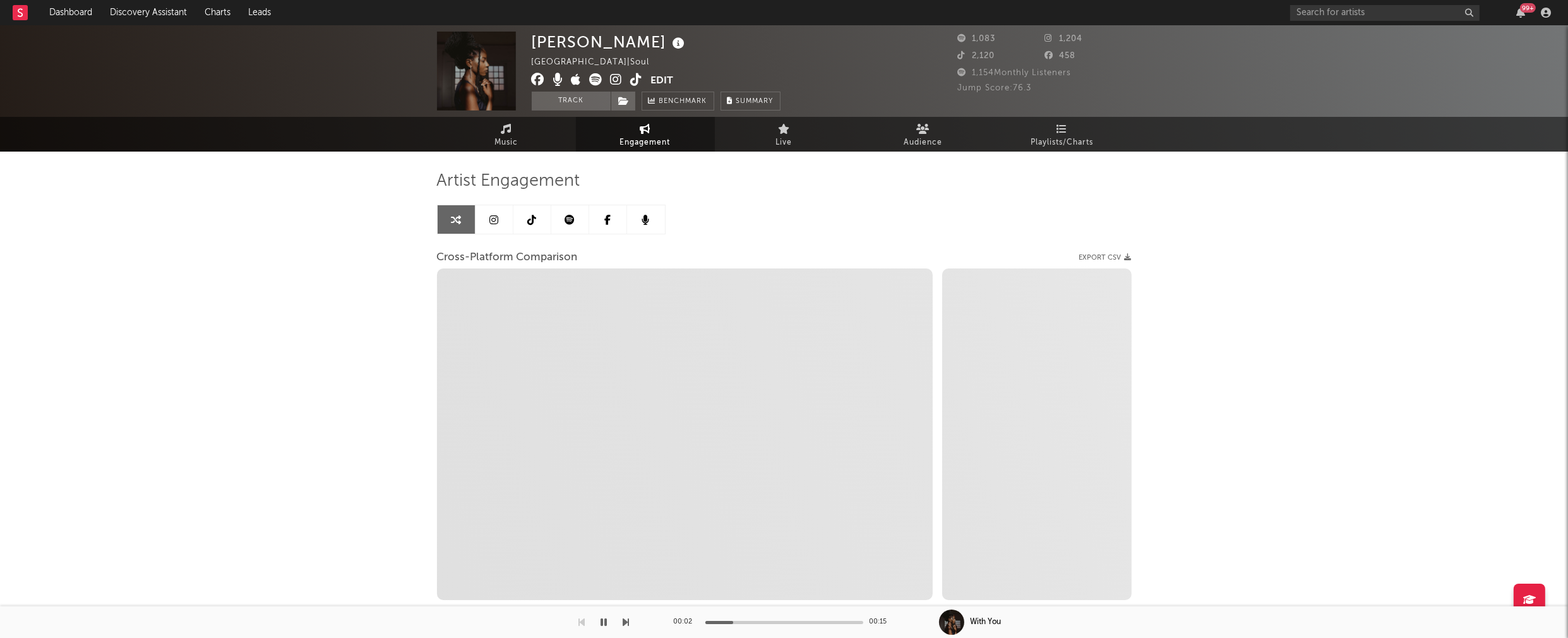
click at [616, 76] on icon at bounding box center [616, 79] width 12 height 12
select select "1m"
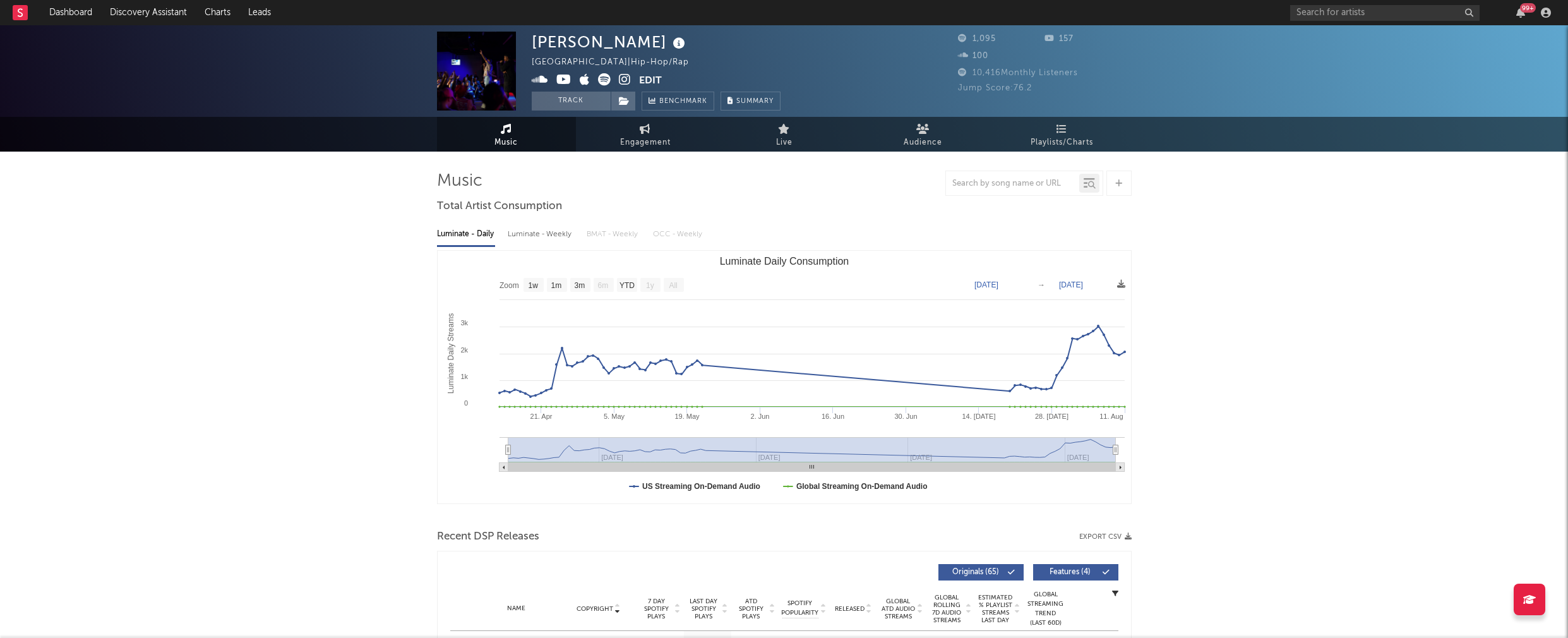
select select "1w"
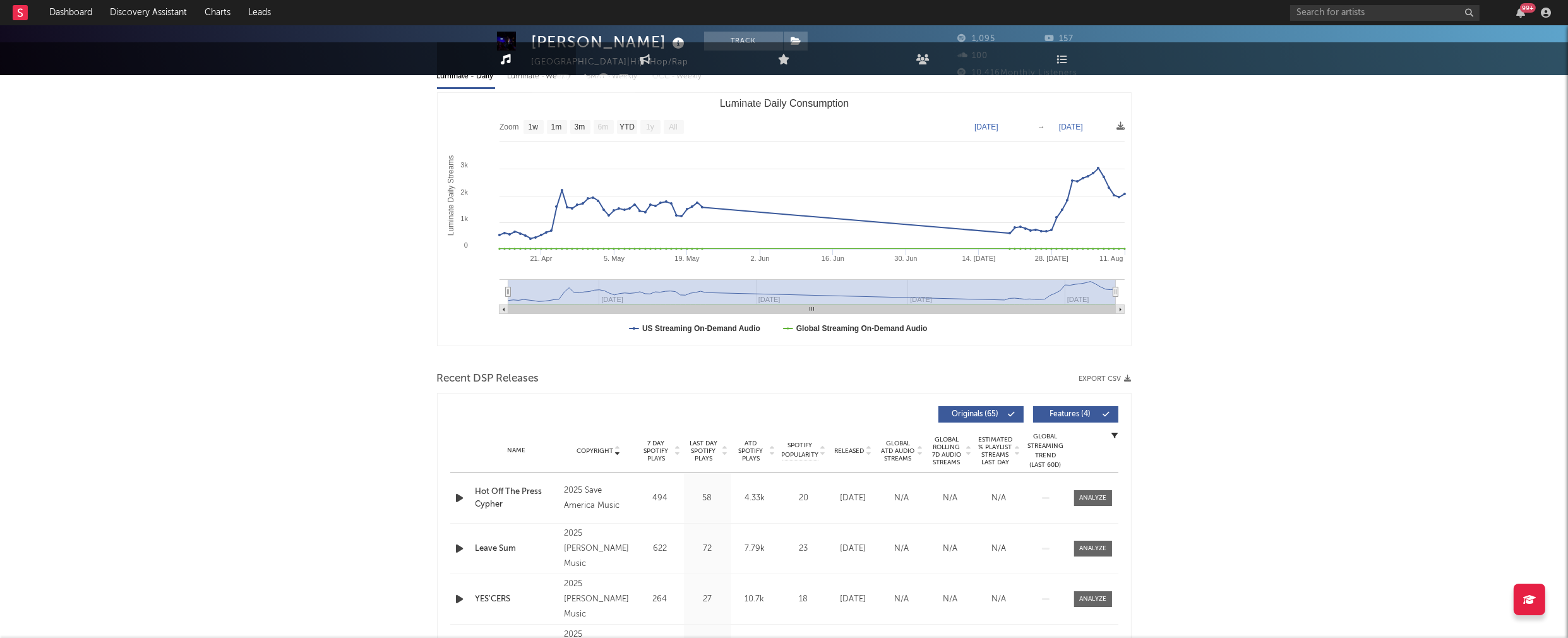
scroll to position [187, 0]
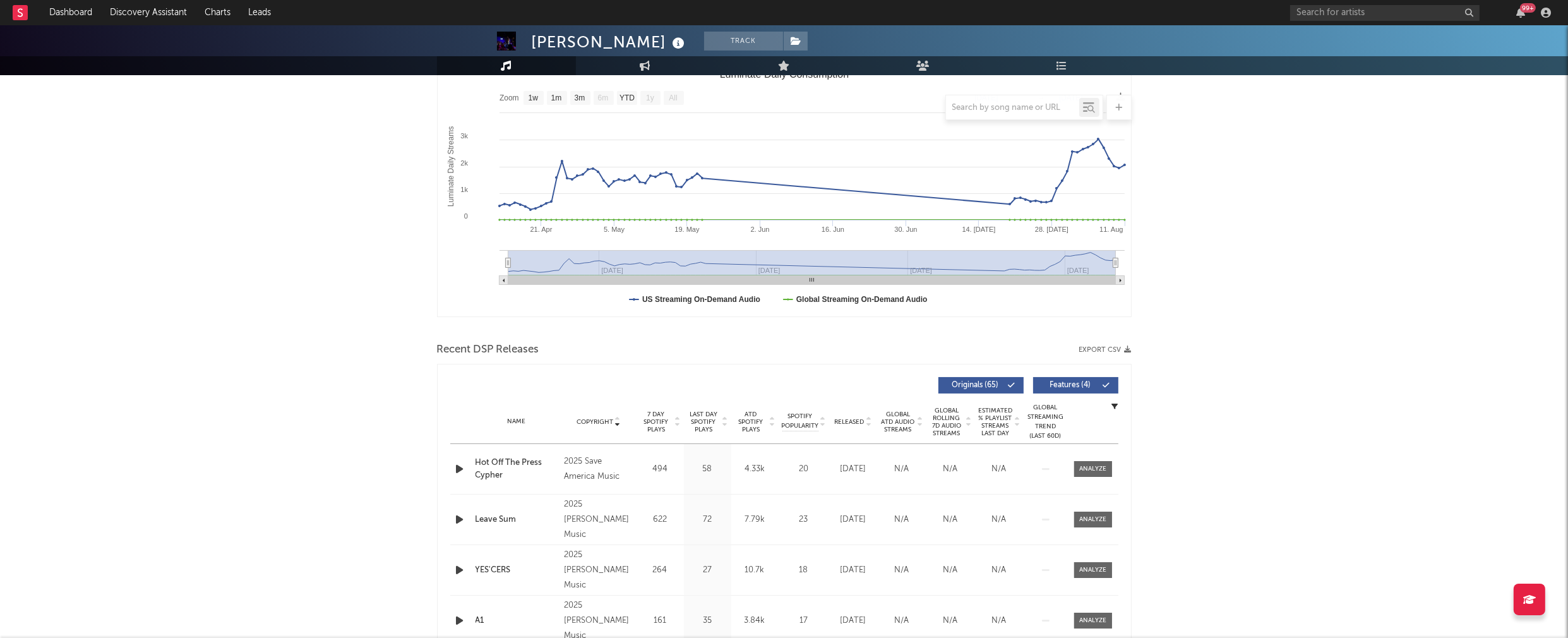
click at [457, 468] on icon "button" at bounding box center [460, 469] width 13 height 16
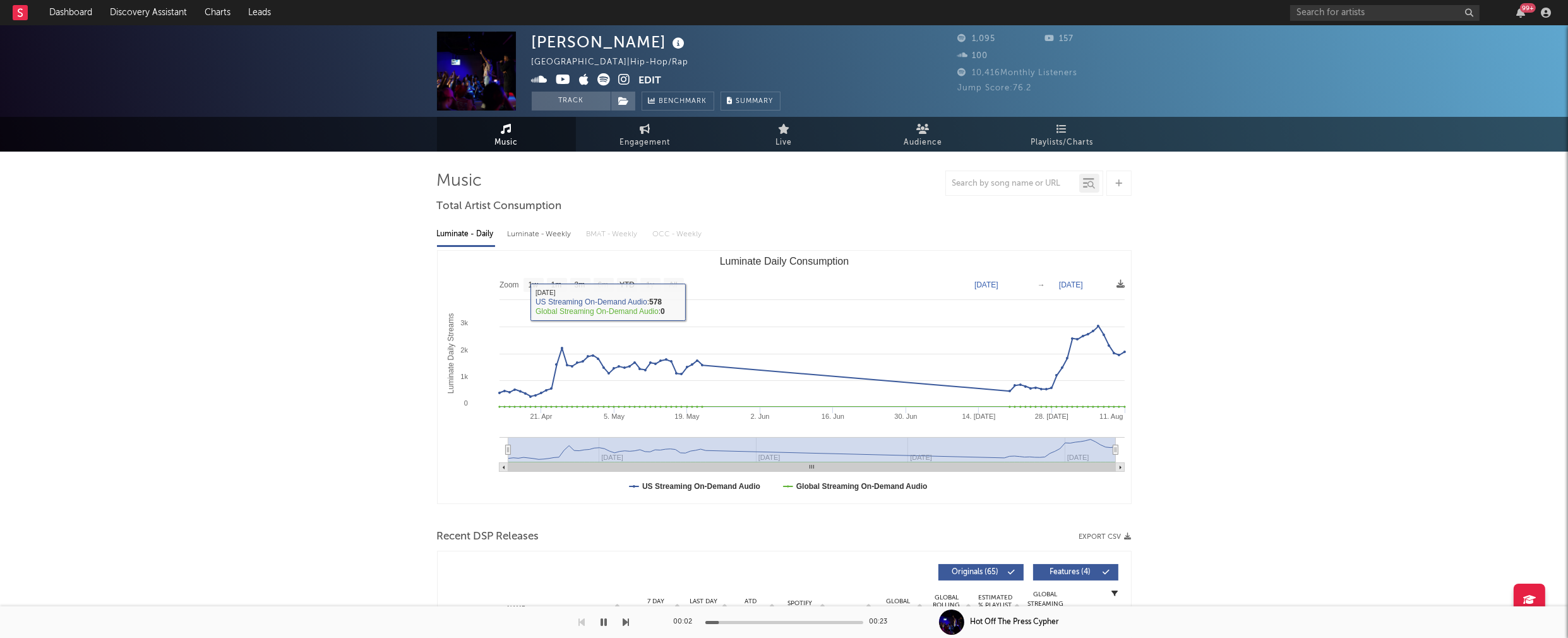
click at [537, 230] on div "Luminate - Weekly" at bounding box center [541, 234] width 66 height 21
select select "1w"
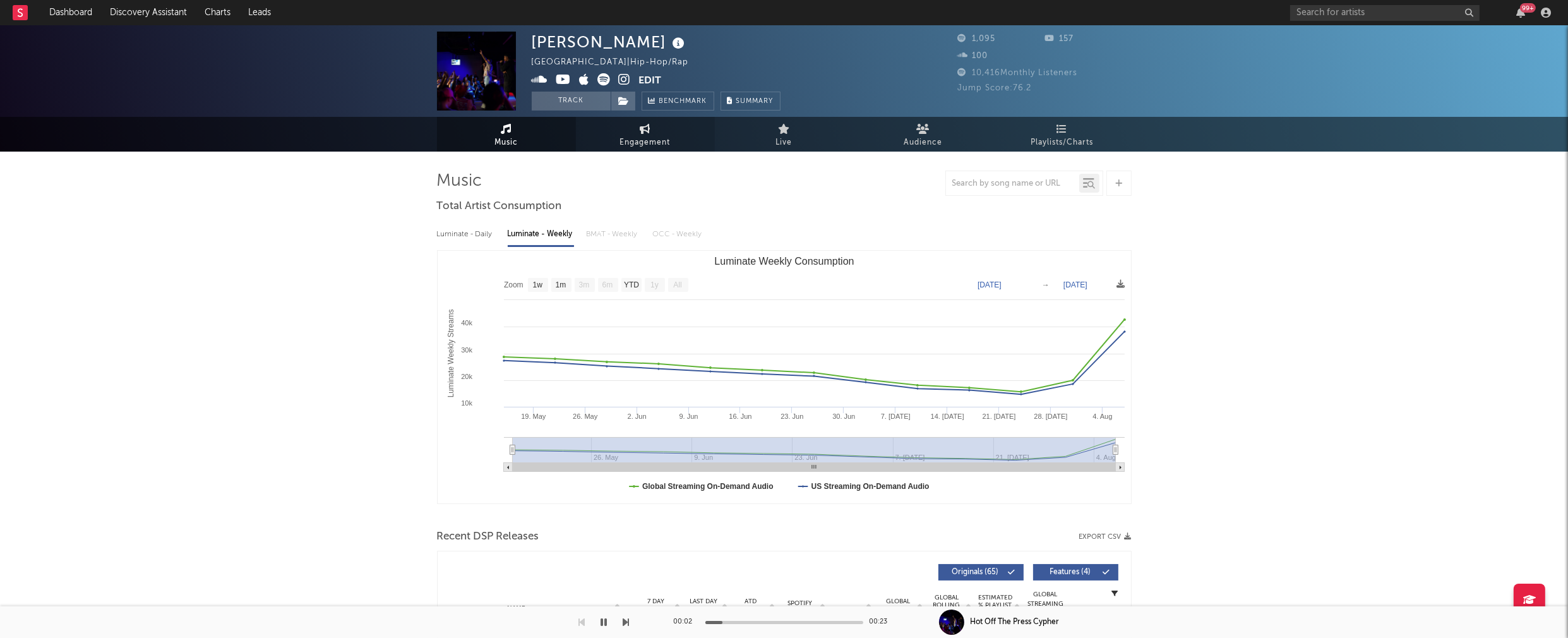
click at [648, 135] on span "Engagement" at bounding box center [645, 143] width 50 height 15
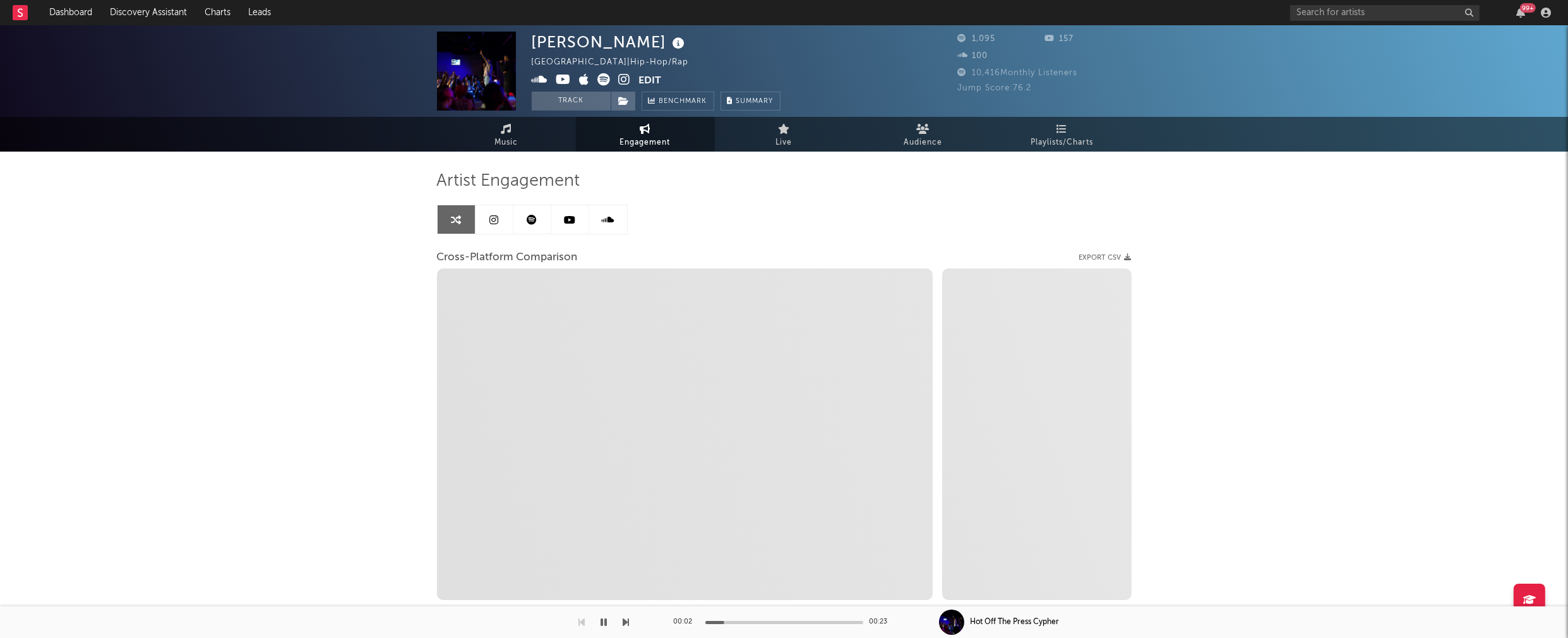
select select "1w"
click at [626, 79] on icon at bounding box center [624, 79] width 12 height 12
select select "1m"
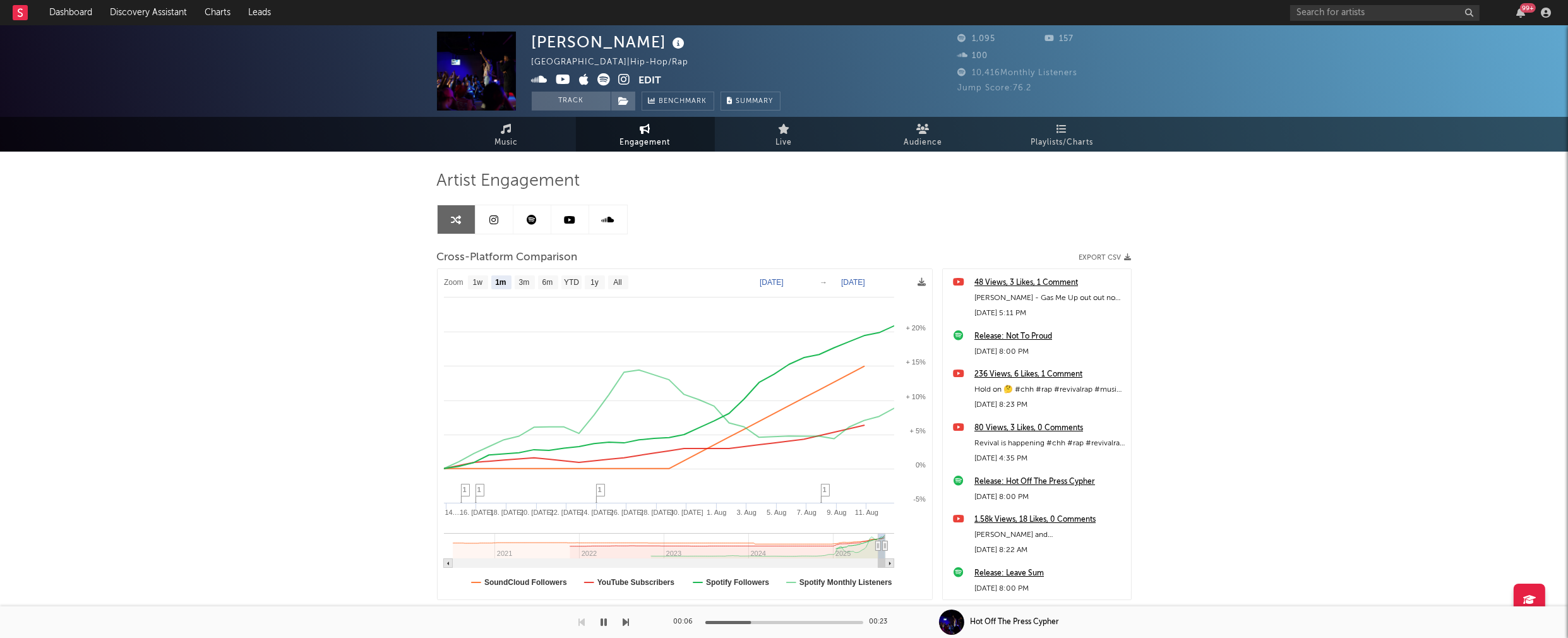
click at [567, 81] on icon at bounding box center [564, 79] width 15 height 12
